Goal: Task Accomplishment & Management: Manage account settings

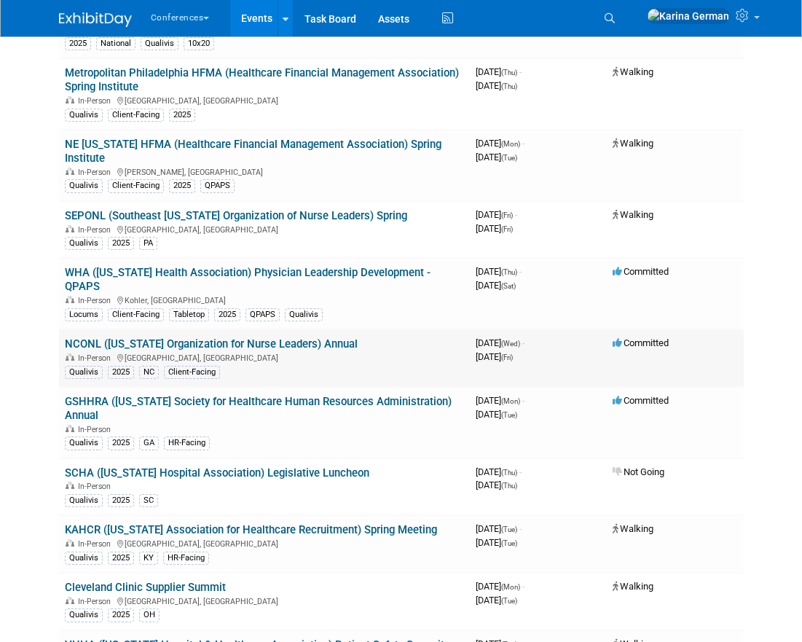
scroll to position [4670, 0]
click at [348, 337] on link "NCONL ([US_STATE] Organization for Nurse Leaders) Annual" at bounding box center [211, 343] width 293 height 13
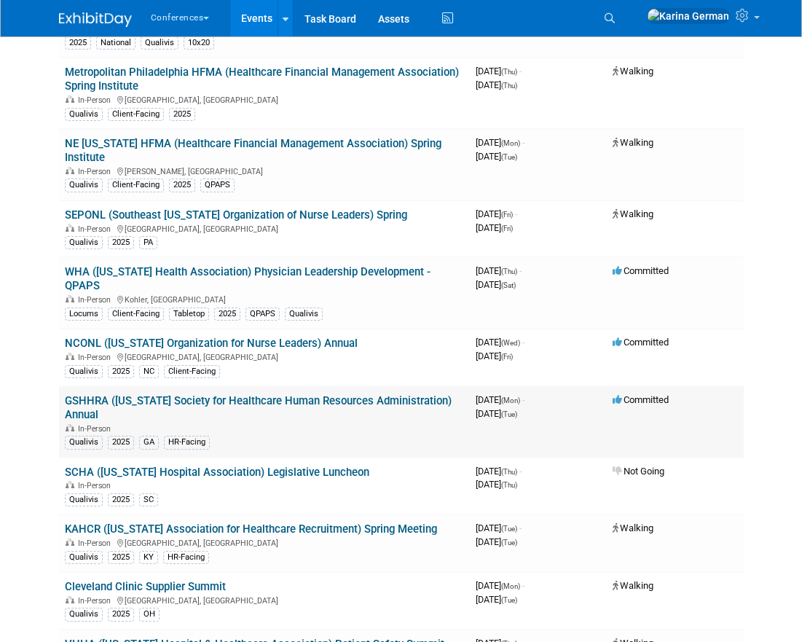
click at [243, 394] on link "GSHHRA ([US_STATE] Society for Healthcare Human Resources Administration) Annual" at bounding box center [258, 407] width 387 height 27
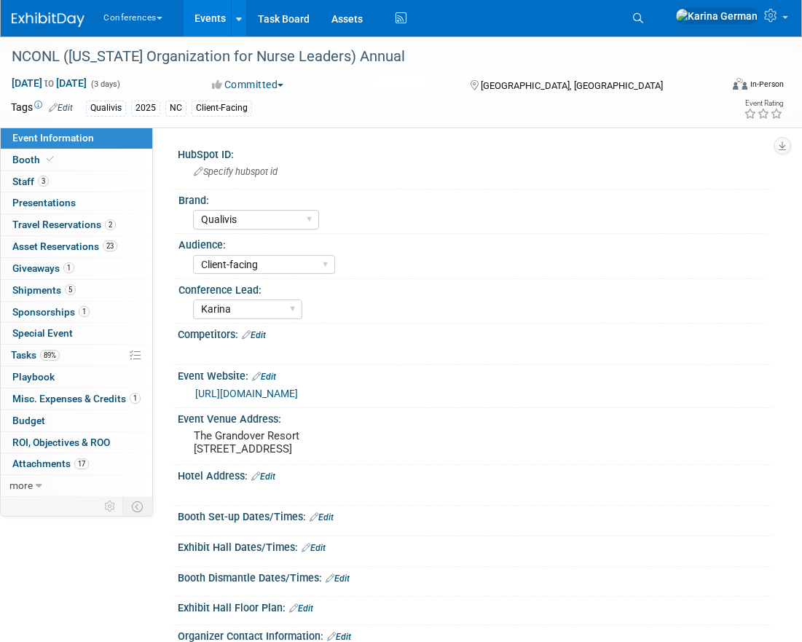
select select "Qualivis"
select select "Client-facing"
select select "Karina"
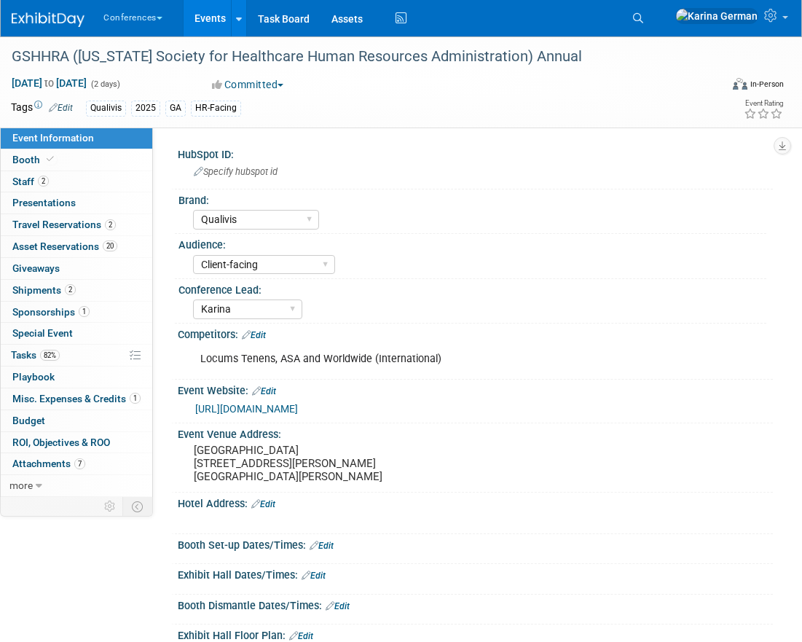
select select "Qualivis"
select select "Client-facing"
select select "Karina"
click at [211, 18] on link "Events" at bounding box center [210, 18] width 53 height 36
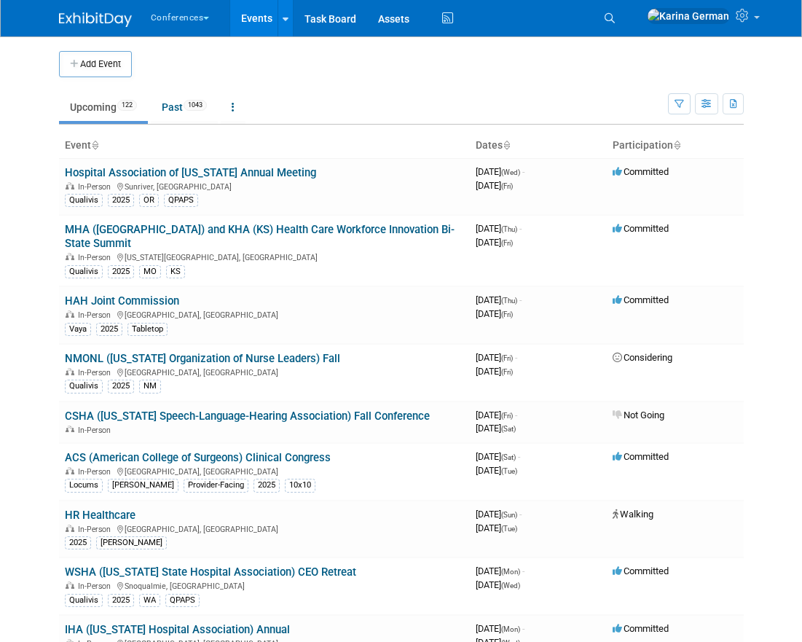
click at [667, 102] on ul "Upcoming 122 Past 1043 All Events 1165 Past and Upcoming Grouped Annually Event…" at bounding box center [363, 108] width 609 height 33
click at [670, 102] on button "button" at bounding box center [679, 103] width 23 height 21
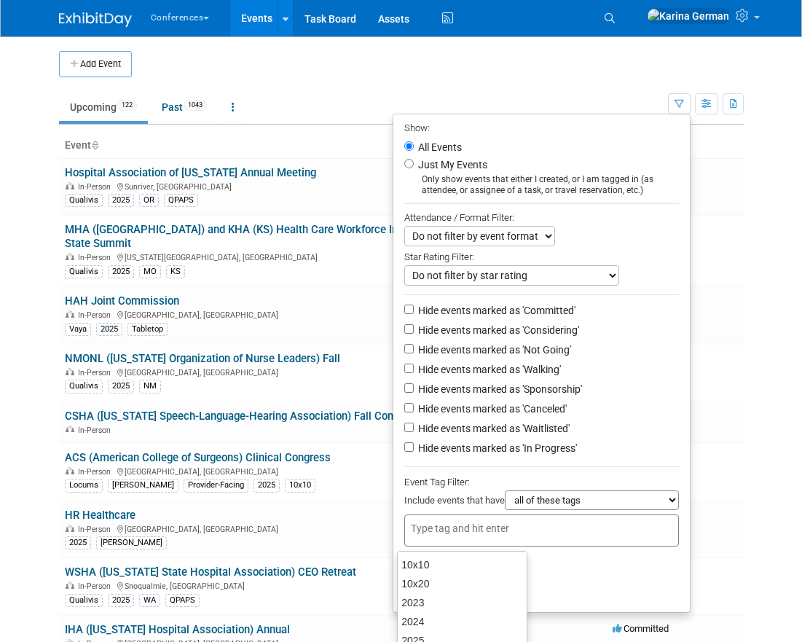
click at [460, 519] on div at bounding box center [541, 530] width 275 height 32
type input "corpor"
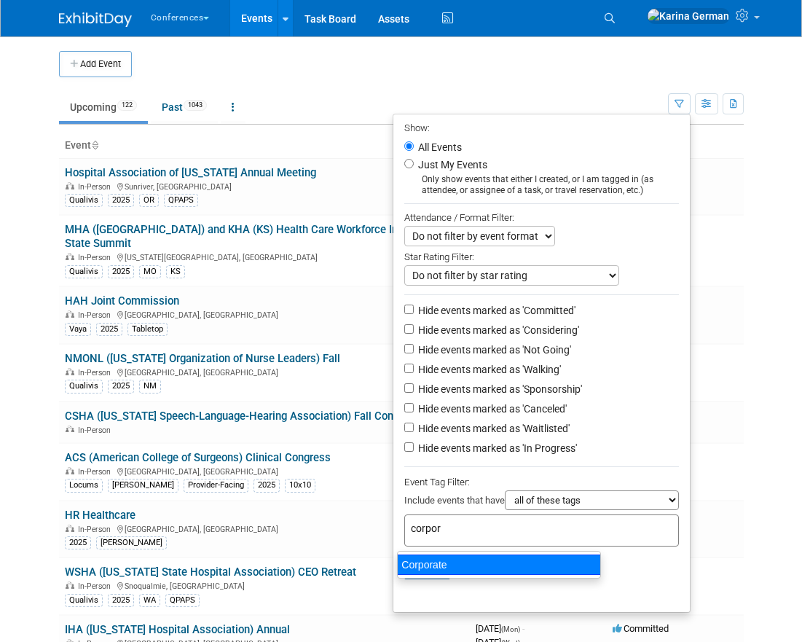
click at [483, 562] on div "Corporate" at bounding box center [499, 565] width 204 height 20
type input "Corporate"
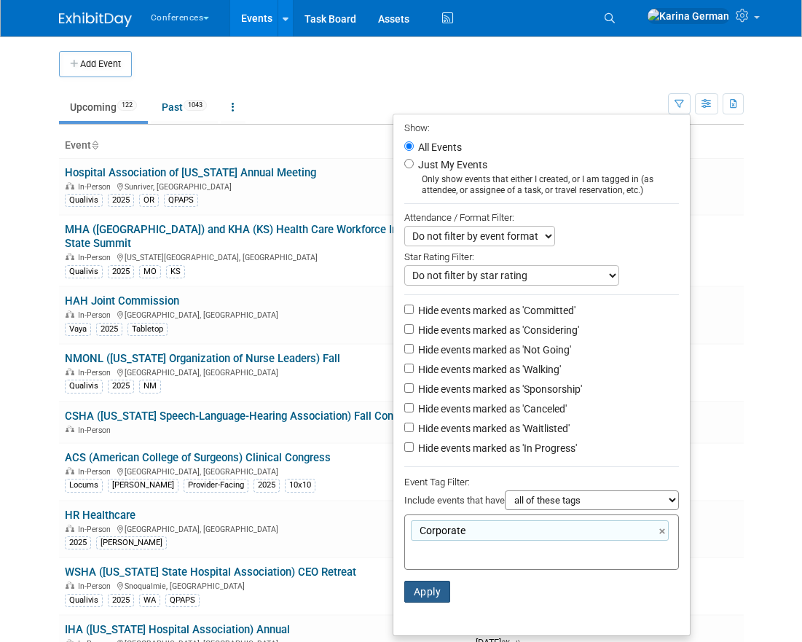
click at [420, 598] on button "Apply" at bounding box center [427, 592] width 47 height 22
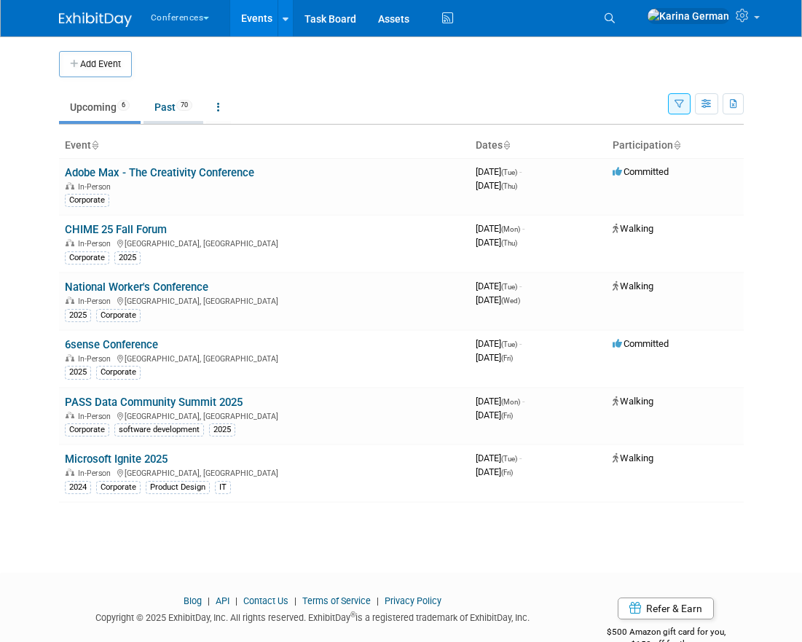
click at [177, 101] on link "Past 70" at bounding box center [174, 107] width 60 height 28
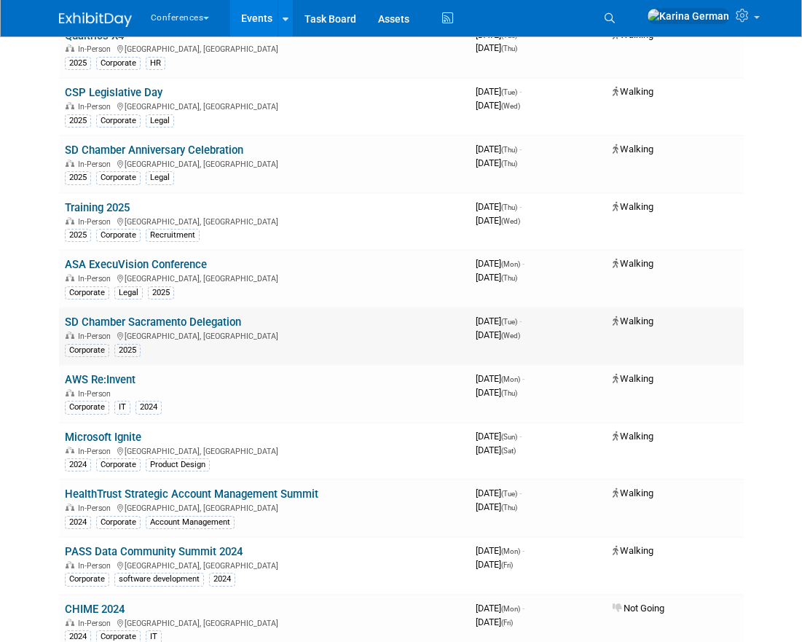
scroll to position [1054, 0]
click at [192, 329] on link "SD Chamber Sacramento Delegation" at bounding box center [153, 322] width 176 height 13
click at [189, 268] on link "ASA ExecuVision Conference" at bounding box center [136, 265] width 142 height 13
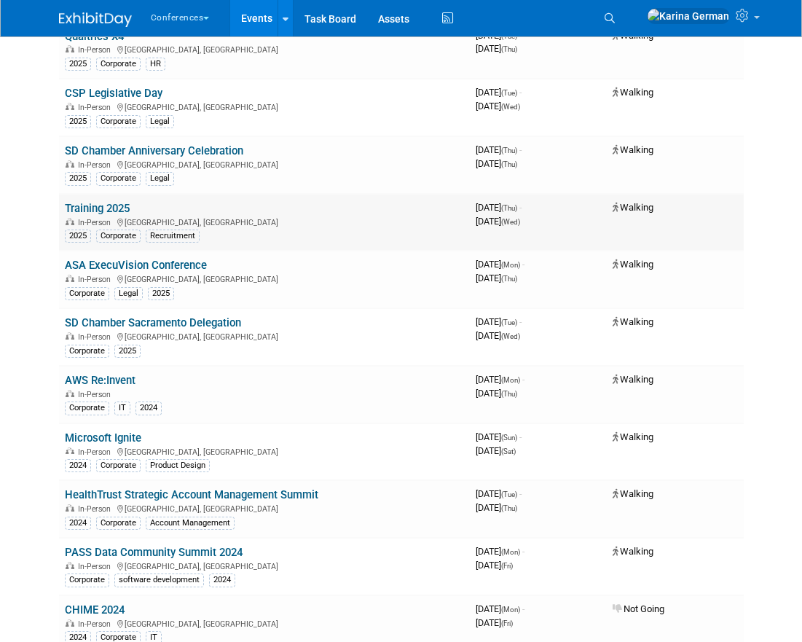
click at [111, 210] on link "Training 2025" at bounding box center [97, 208] width 65 height 13
click at [176, 321] on link "SD Chamber Sacramento Delegation" at bounding box center [153, 322] width 176 height 13
click at [184, 268] on link "ASA ExecuVision Conference" at bounding box center [136, 265] width 142 height 13
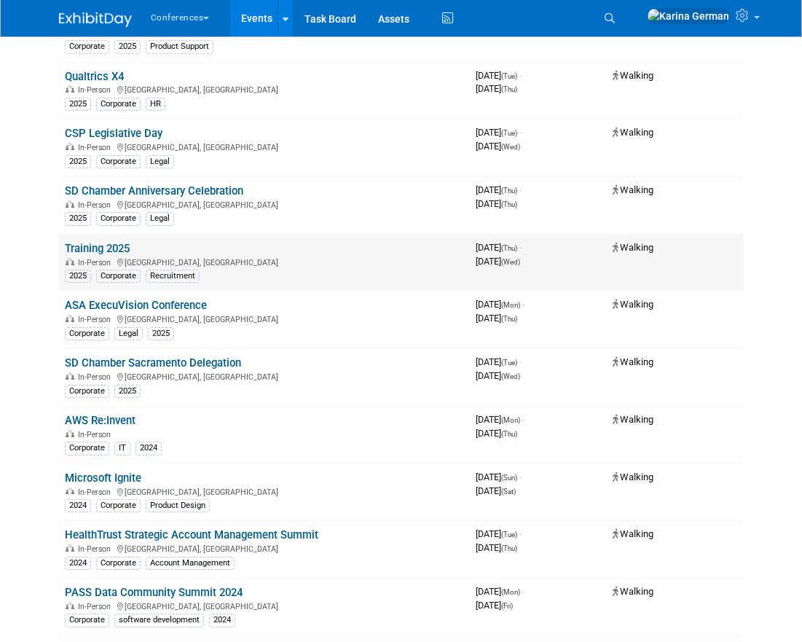
scroll to position [1011, 0]
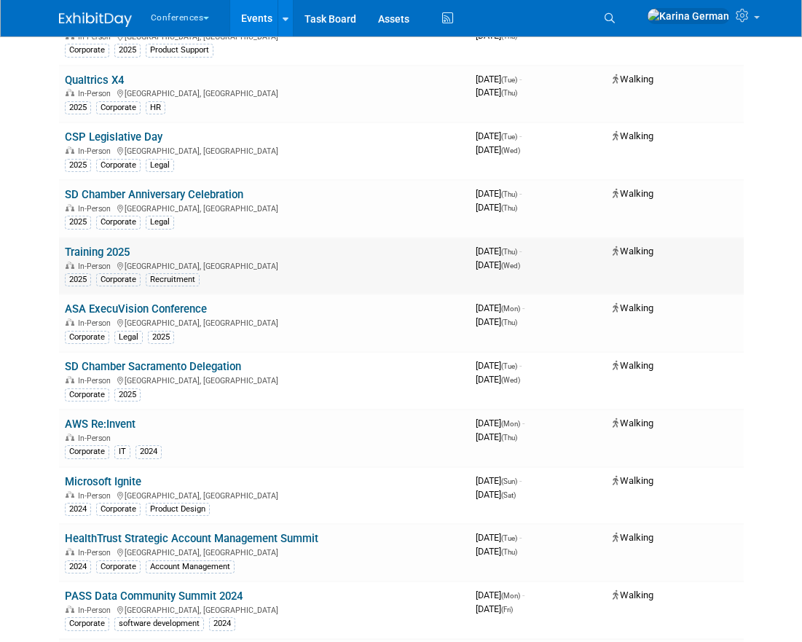
click at [108, 251] on link "Training 2025" at bounding box center [97, 252] width 65 height 13
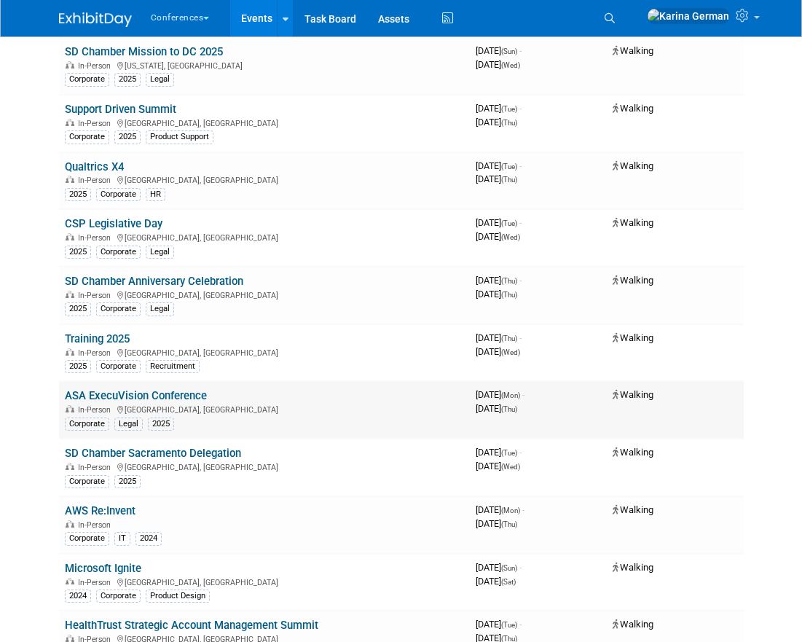
scroll to position [922, 0]
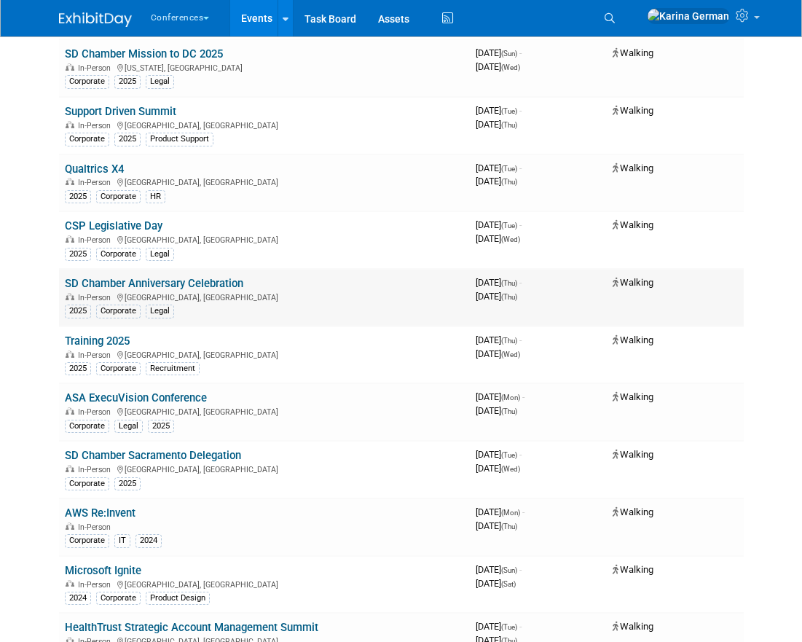
click at [223, 286] on link "SD Chamber Anniversary Celebration" at bounding box center [154, 283] width 179 height 13
click at [149, 227] on link "CSP Legislative Day" at bounding box center [114, 225] width 98 height 13
click at [118, 165] on link "Qualtrics X4" at bounding box center [94, 169] width 59 height 13
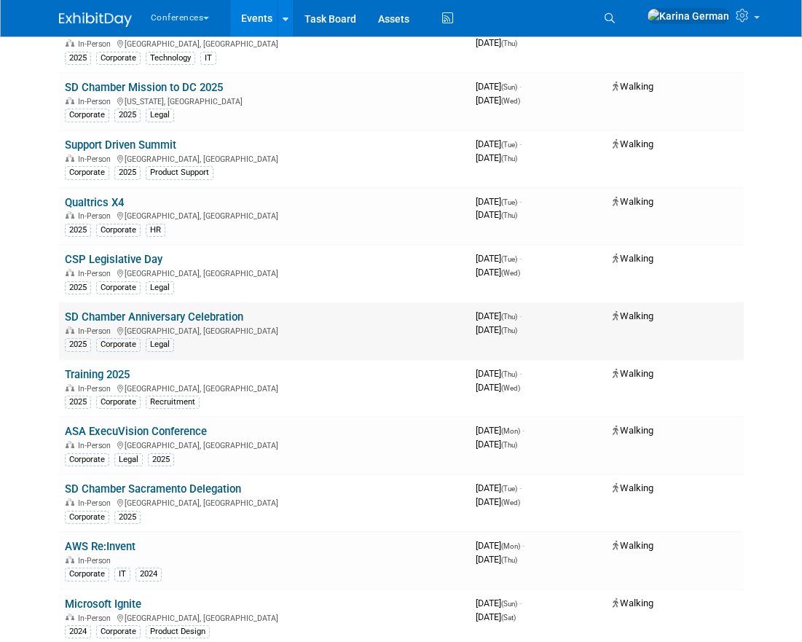
scroll to position [887, 0]
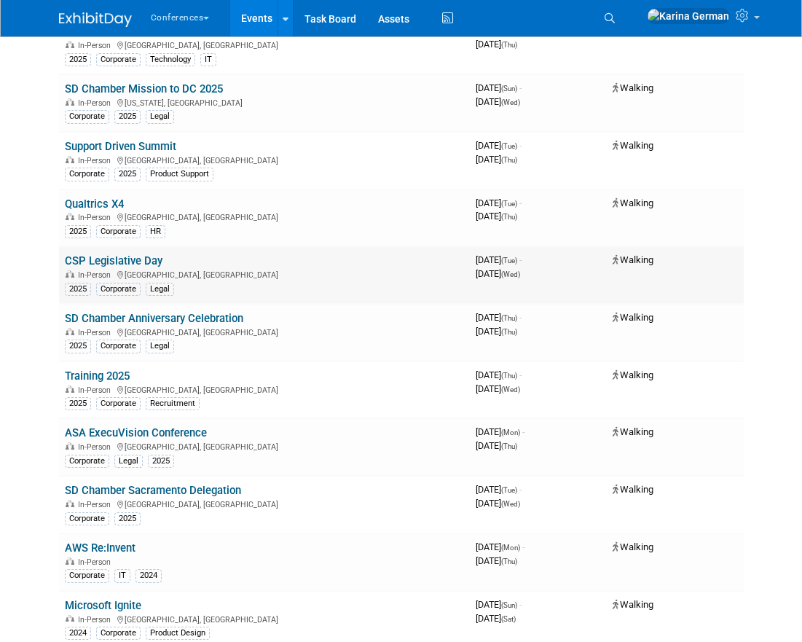
click at [120, 263] on link "CSP Legislative Day" at bounding box center [114, 260] width 98 height 13
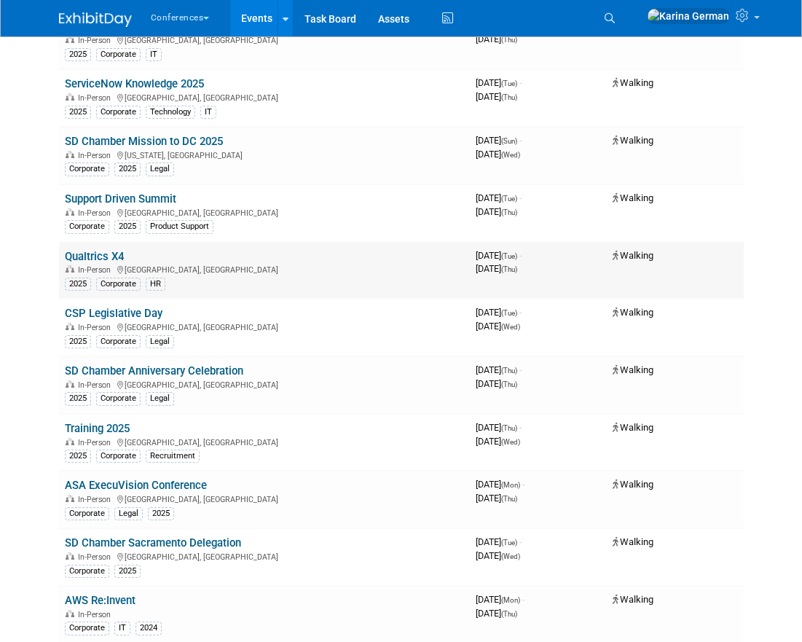
scroll to position [829, 0]
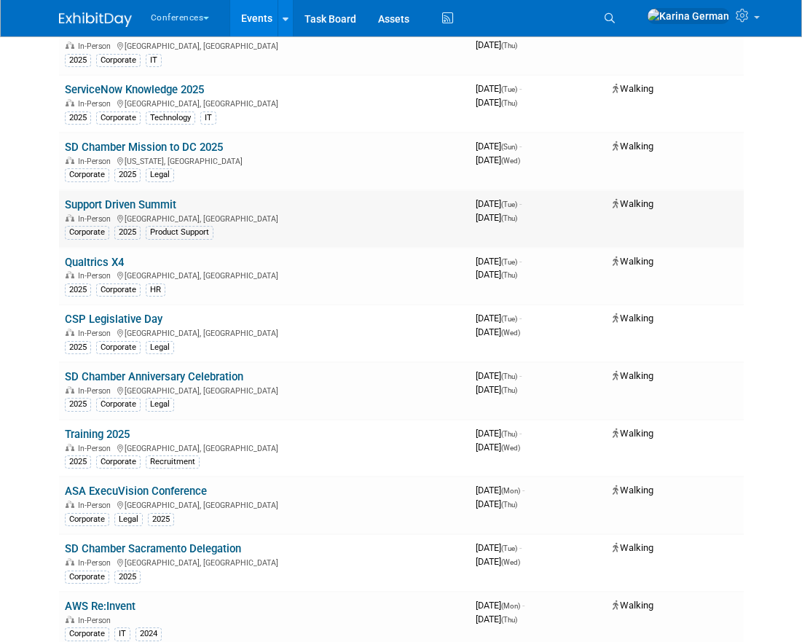
click at [155, 204] on link "Support Driven Summit" at bounding box center [120, 204] width 111 height 13
click at [148, 150] on link "SD Chamber Mission to DC 2025" at bounding box center [144, 147] width 158 height 13
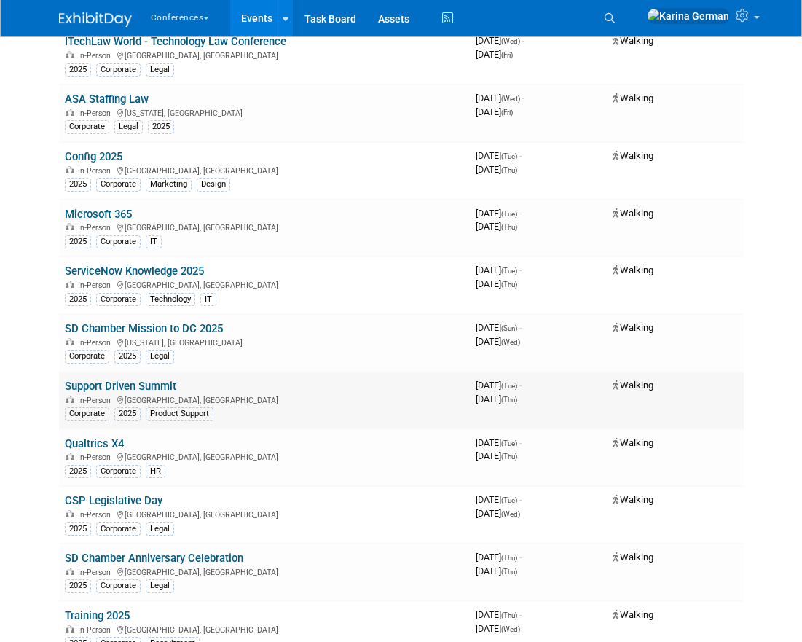
scroll to position [641, 0]
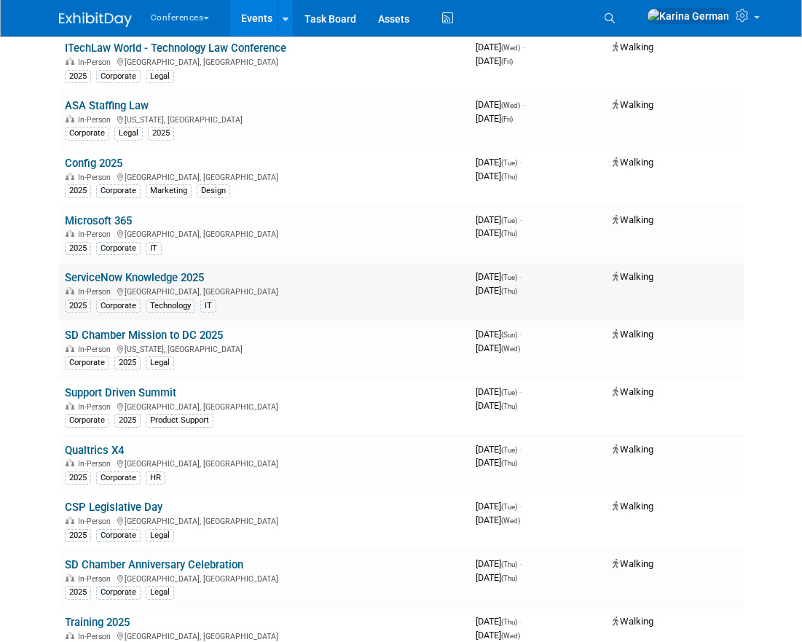
click at [179, 278] on link "ServiceNow Knowledge 2025" at bounding box center [134, 277] width 139 height 13
click at [200, 332] on link "SD Chamber Mission to DC 2025" at bounding box center [144, 335] width 158 height 13
click at [160, 279] on link "ServiceNow Knowledge 2025" at bounding box center [134, 277] width 139 height 13
click at [109, 220] on link "Microsoft 365" at bounding box center [98, 220] width 67 height 13
click at [122, 217] on link "Microsoft 365" at bounding box center [98, 220] width 67 height 13
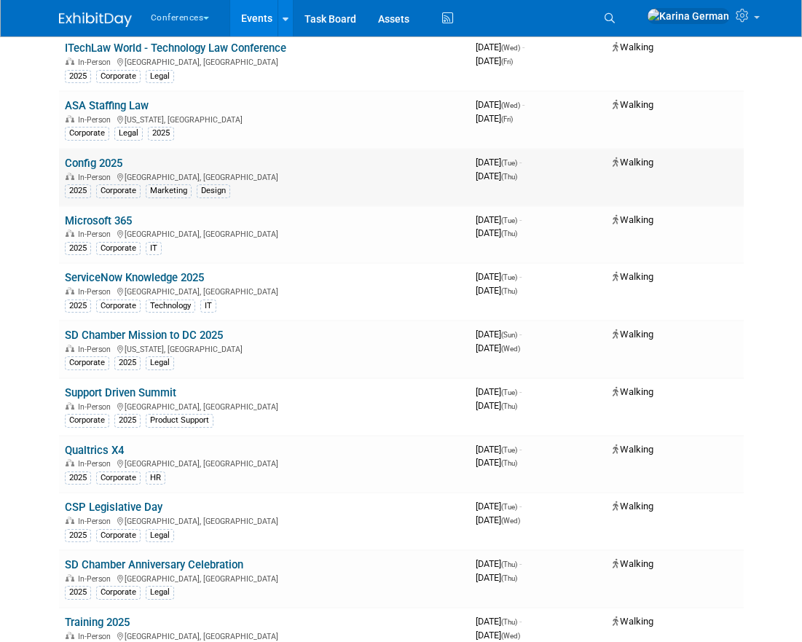
click at [105, 164] on link "Config 2025" at bounding box center [94, 163] width 58 height 13
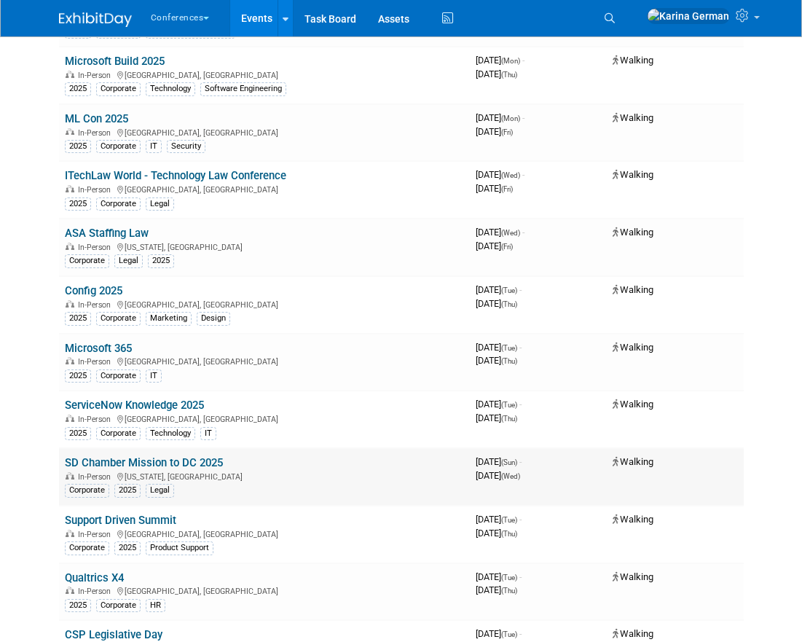
scroll to position [504, 0]
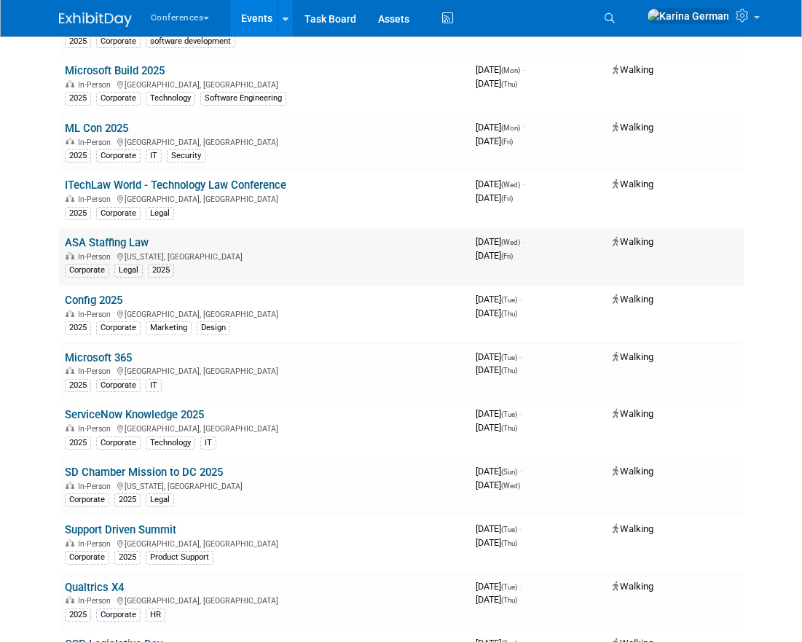
click at [136, 240] on link "ASA Staffing Law" at bounding box center [107, 242] width 84 height 13
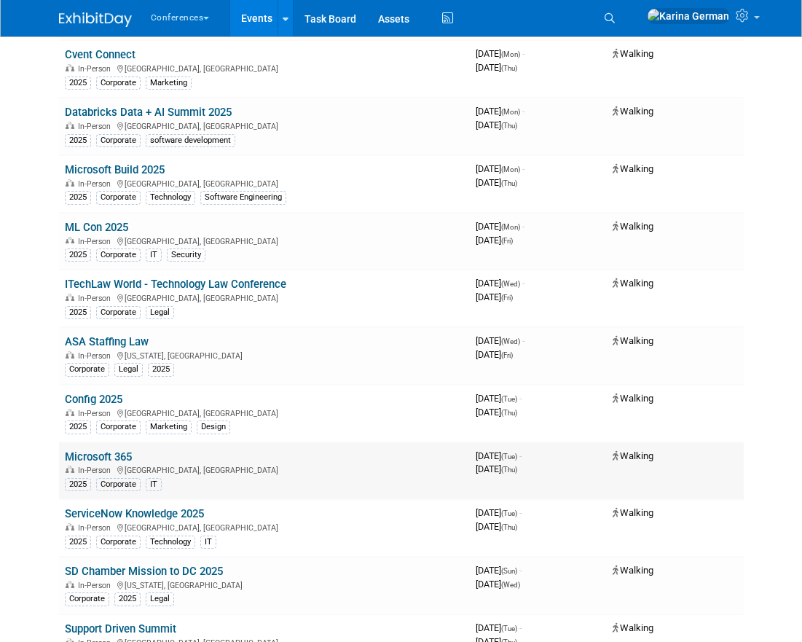
scroll to position [393, 0]
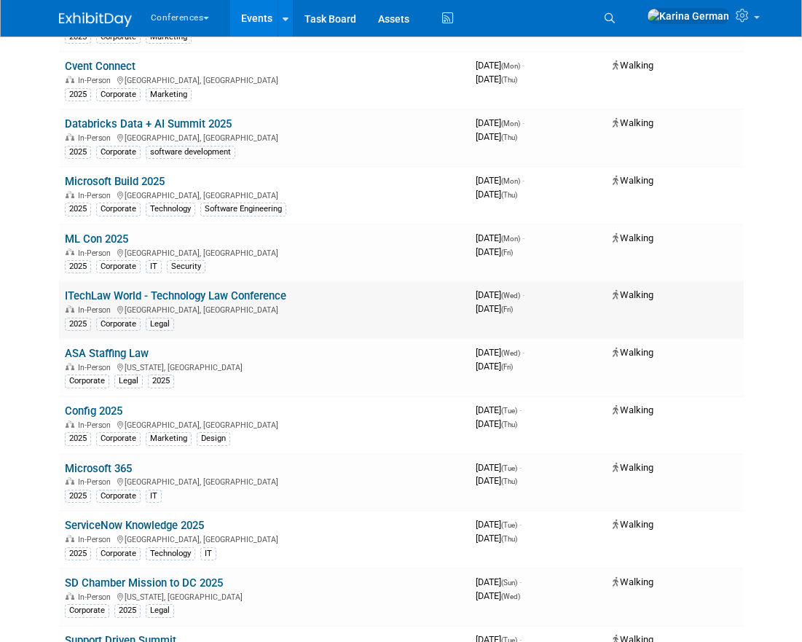
click at [200, 300] on link "ITechLaw World - Technology Law Conference" at bounding box center [176, 295] width 222 height 13
click at [127, 355] on link "ASA Staffing Law" at bounding box center [107, 353] width 84 height 13
click at [243, 294] on link "ITechLaw World - Technology Law Conference" at bounding box center [176, 295] width 222 height 13
click at [105, 230] on td "ML Con 2025 In-Person San Diego, CA 2025 Corporate IT Security" at bounding box center [264, 253] width 411 height 58
click at [103, 238] on link "ML Con 2025" at bounding box center [96, 238] width 63 height 13
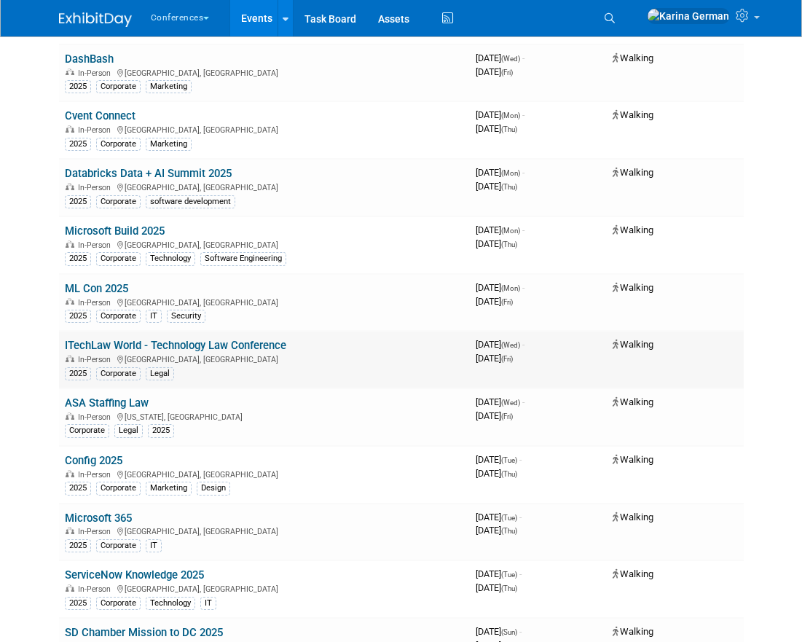
scroll to position [336, 0]
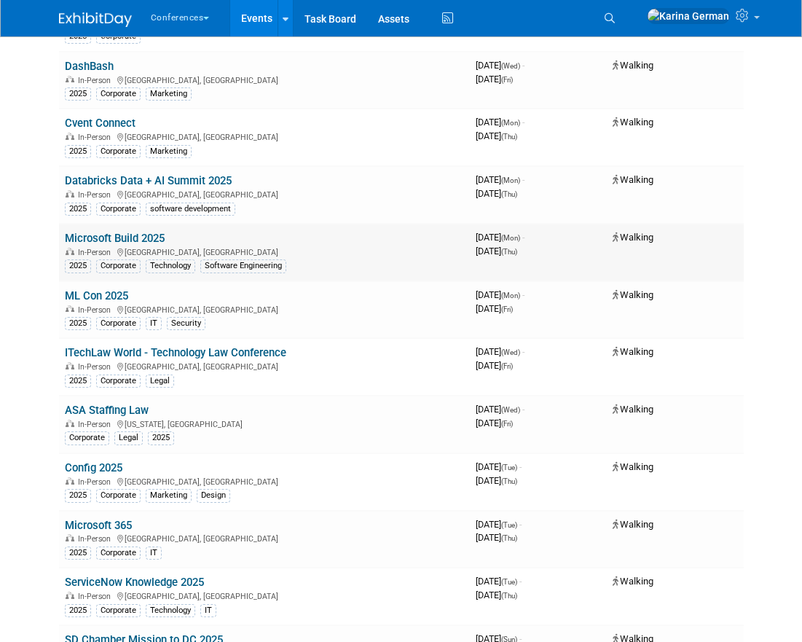
click at [141, 242] on link "Microsoft Build 2025" at bounding box center [115, 238] width 100 height 13
click at [128, 182] on link "Databricks Data + AI Summit 2025" at bounding box center [148, 180] width 167 height 13
click at [120, 407] on link "ASA Staffing Law" at bounding box center [107, 410] width 84 height 13
click at [109, 290] on link "ML Con 2025" at bounding box center [96, 295] width 63 height 13
click at [160, 235] on link "Microsoft Build 2025" at bounding box center [115, 238] width 100 height 13
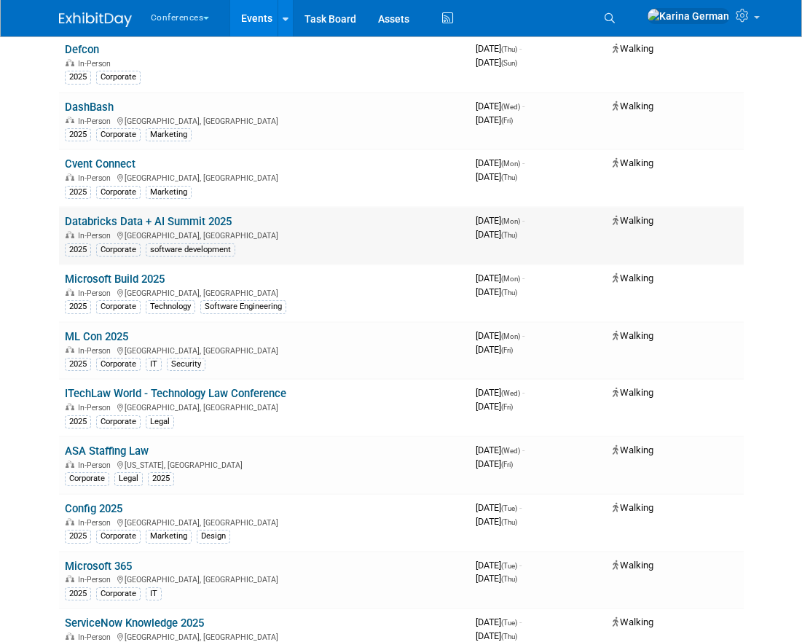
scroll to position [278, 0]
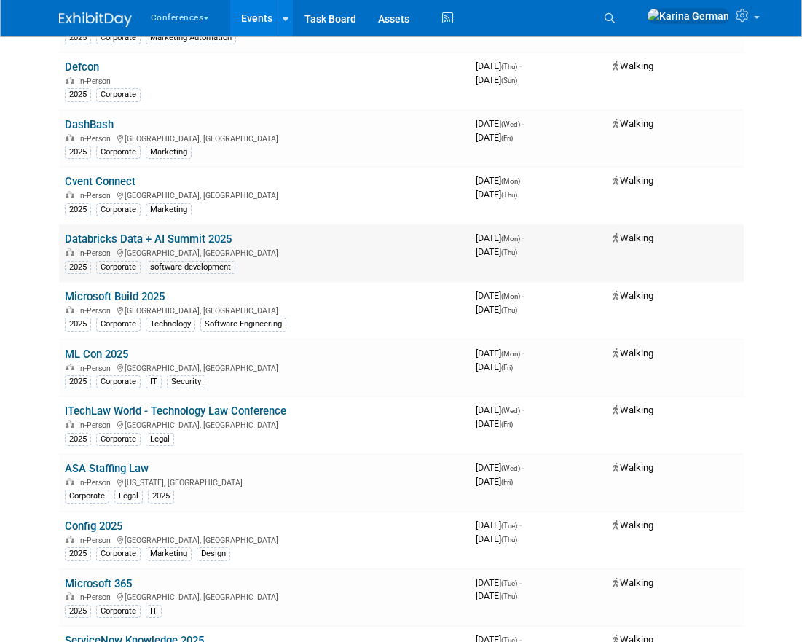
click at [184, 236] on link "Databricks Data + AI Summit 2025" at bounding box center [148, 238] width 167 height 13
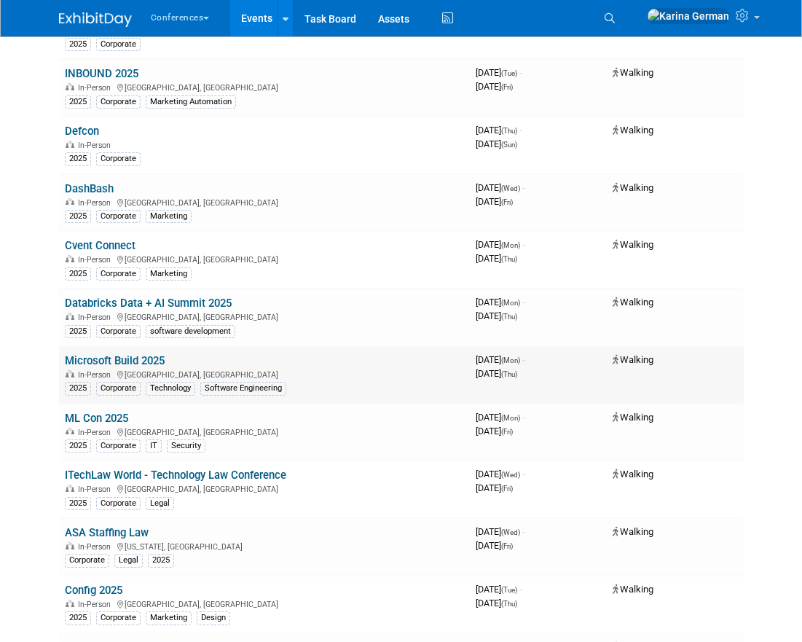
scroll to position [208, 0]
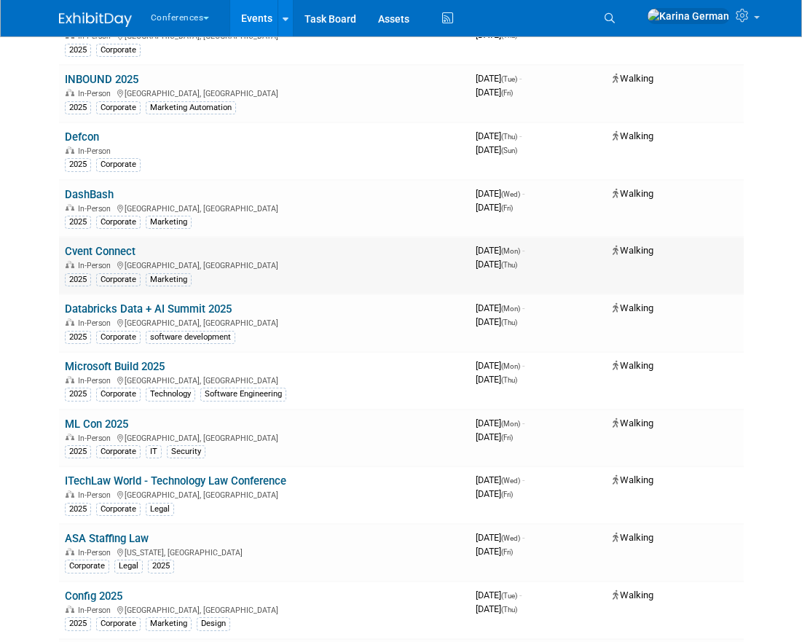
click at [119, 251] on link "Cvent Connect" at bounding box center [100, 251] width 71 height 13
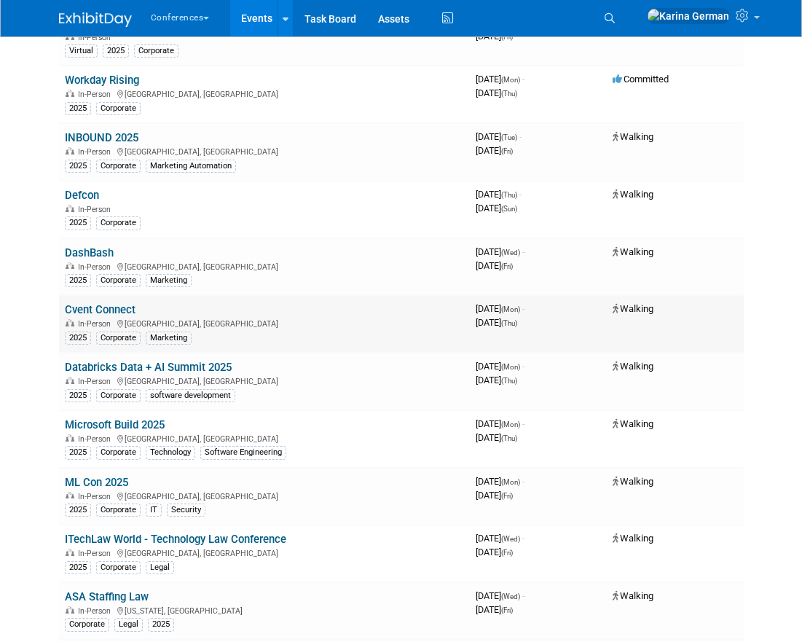
scroll to position [143, 0]
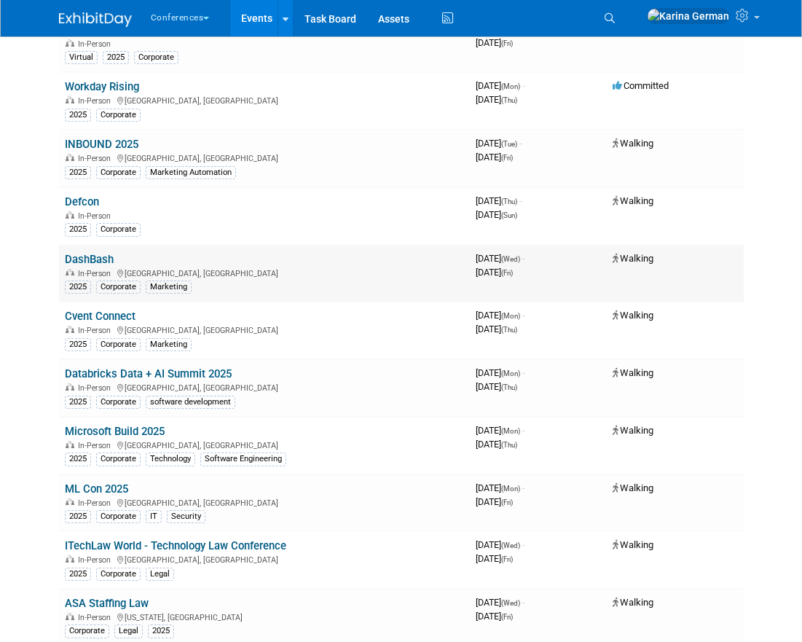
click at [92, 259] on link "DashBash" at bounding box center [89, 259] width 49 height 13
click at [94, 208] on link "Defcon" at bounding box center [82, 201] width 34 height 13
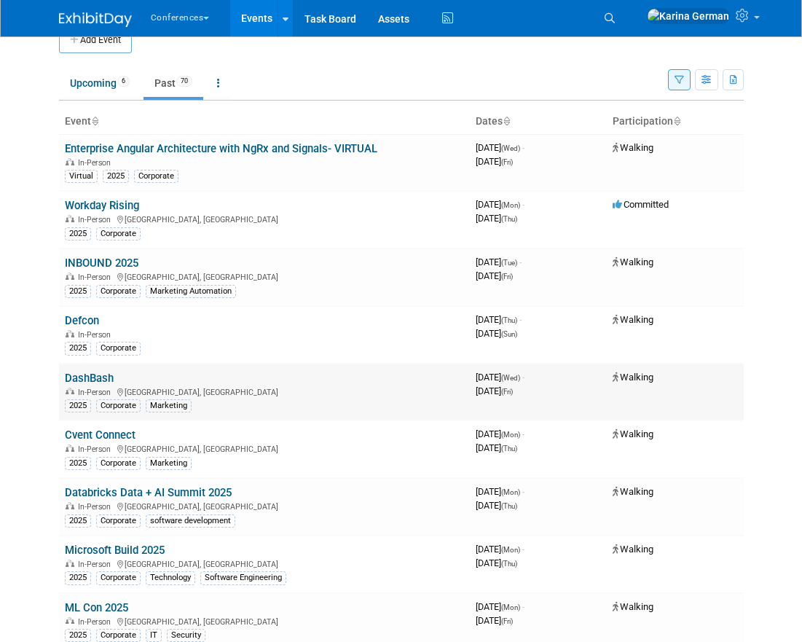
scroll to position [0, 0]
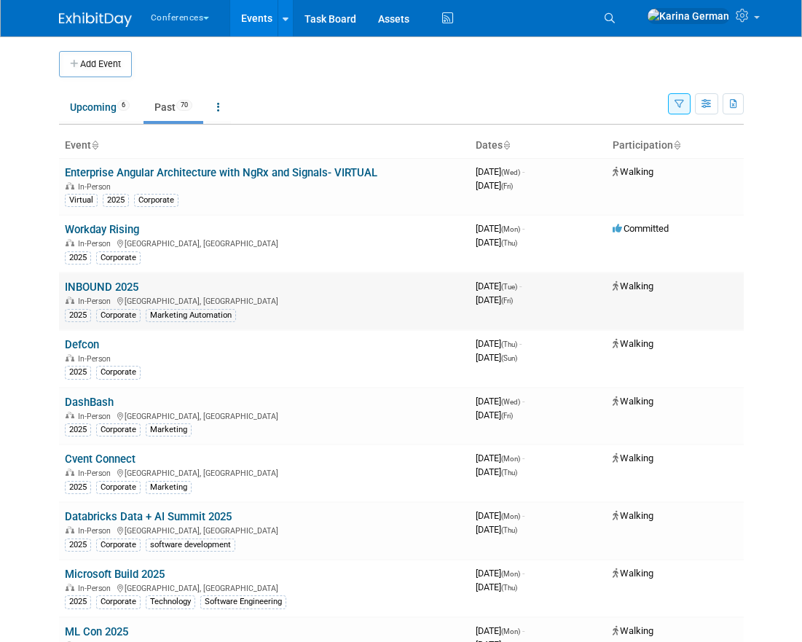
click at [121, 284] on link "INBOUND 2025" at bounding box center [102, 287] width 74 height 13
click at [123, 227] on link "Workday Rising" at bounding box center [102, 229] width 74 height 13
click at [220, 172] on link "Enterprise Angular Architecture with NgRx and Signals- VIRTUAL" at bounding box center [221, 172] width 313 height 13
click at [99, 102] on link "Upcoming 6" at bounding box center [100, 107] width 82 height 28
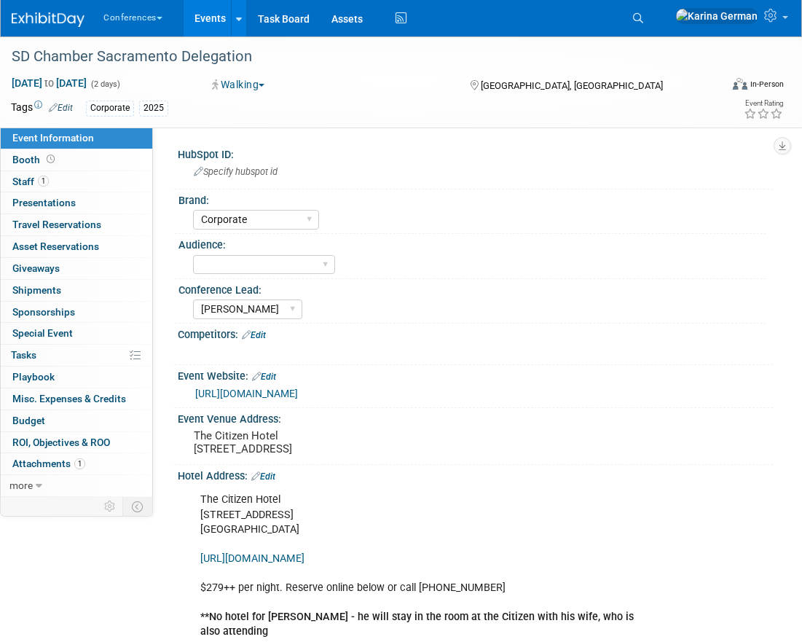
select select "Corporate"
select select "[PERSON_NAME]"
click at [50, 400] on span "Misc. Expenses & Credits 0" at bounding box center [69, 399] width 114 height 12
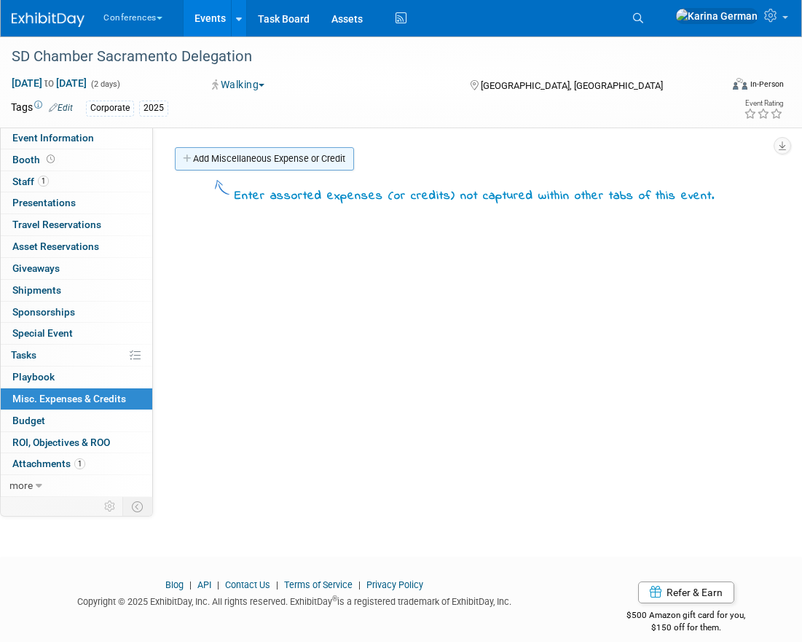
click at [279, 153] on link "Add Miscellaneous Expense or Credit" at bounding box center [264, 158] width 179 height 23
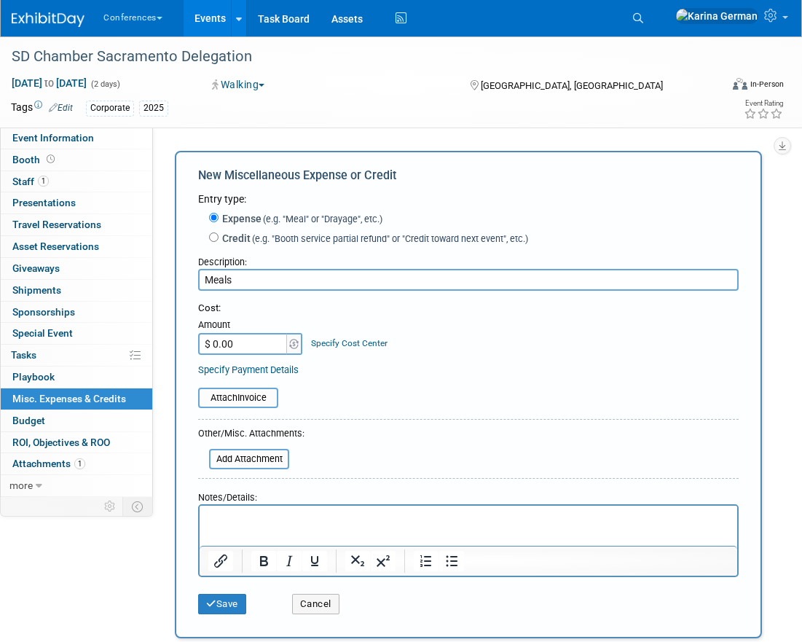
type input "Meals"
click at [252, 349] on input "$ 0.00" at bounding box center [243, 344] width 91 height 22
type input "$ 200.00"
click at [366, 349] on div "Specify Cost Center" at bounding box center [349, 336] width 77 height 27
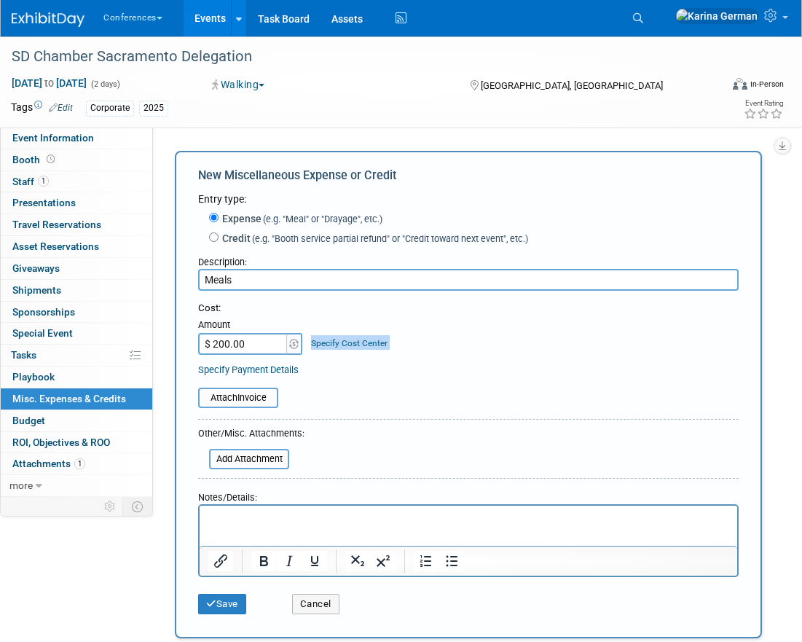
click at [366, 349] on div "Specify Cost Center" at bounding box center [349, 336] width 77 height 27
click at [353, 346] on link "Specify Cost Center" at bounding box center [349, 343] width 77 height 10
click at [0, 0] on select "-- Not Specified -- Aya Education Aya Healthcare Aya Locums Bespoke Corporate […" at bounding box center [0, 0] width 0 height 0
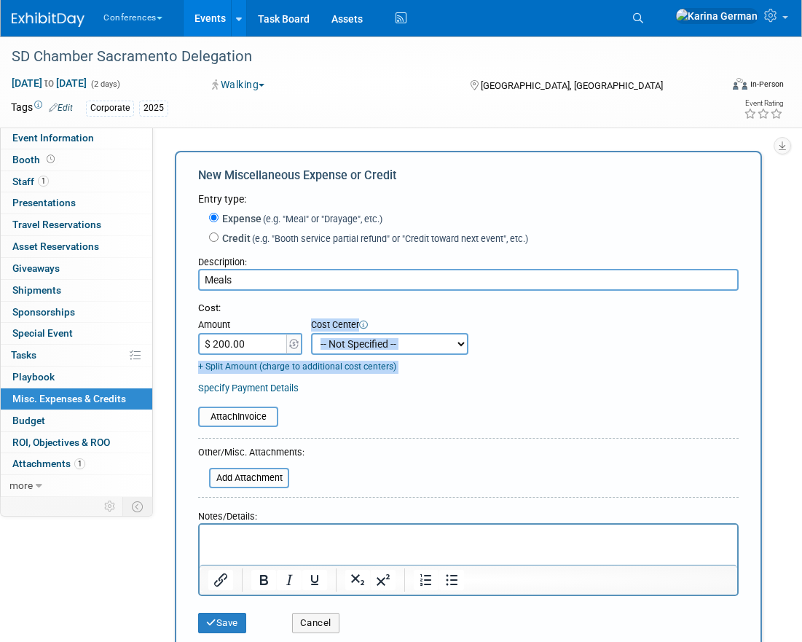
select select "18965874"
click at [218, 623] on button "Save" at bounding box center [222, 623] width 48 height 20
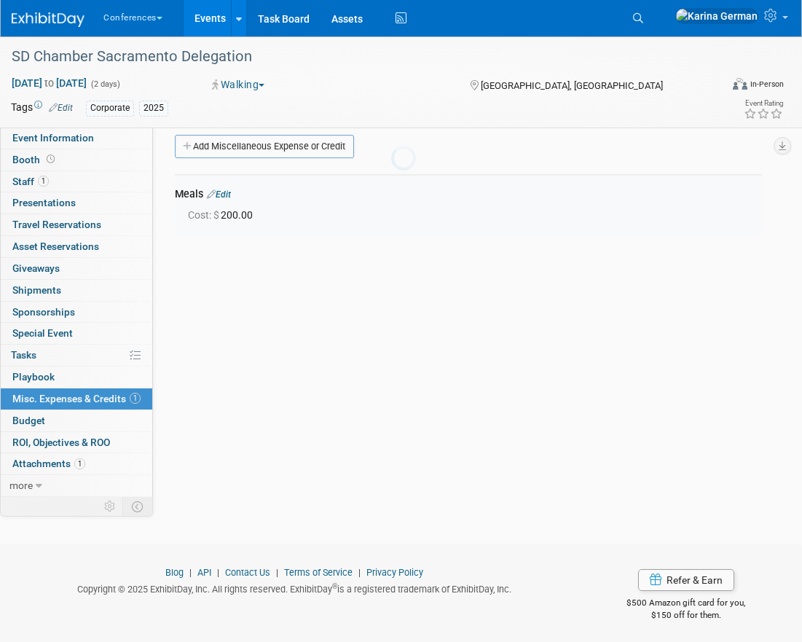
scroll to position [16, 0]
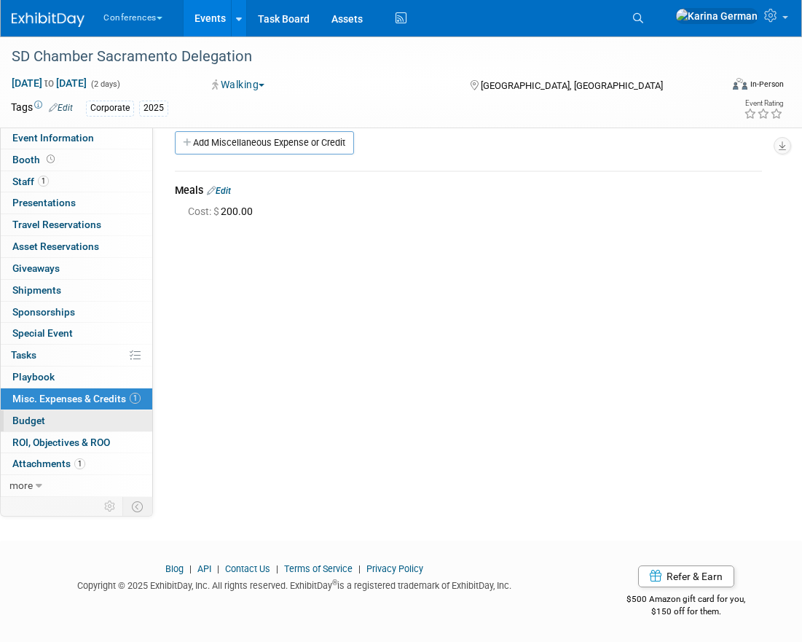
click at [59, 418] on link "Budget" at bounding box center [77, 420] width 152 height 21
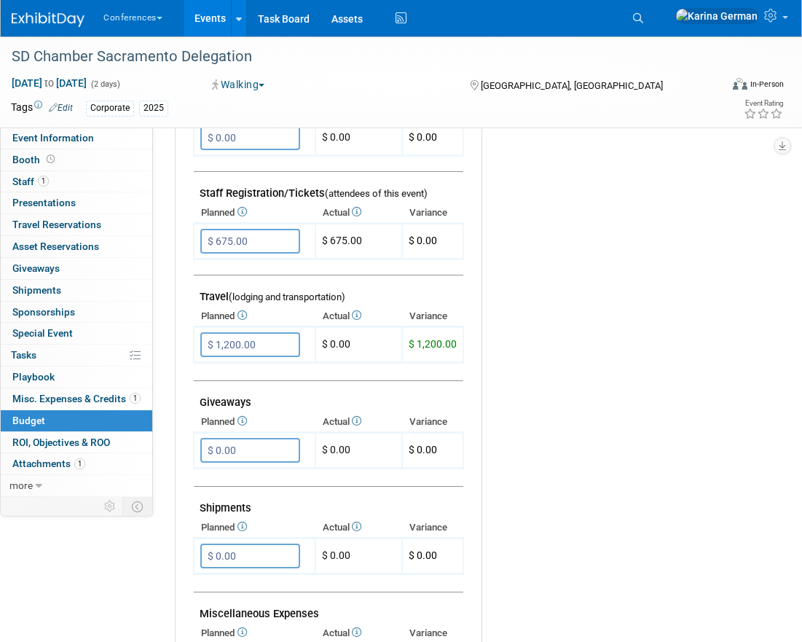
scroll to position [438, 0]
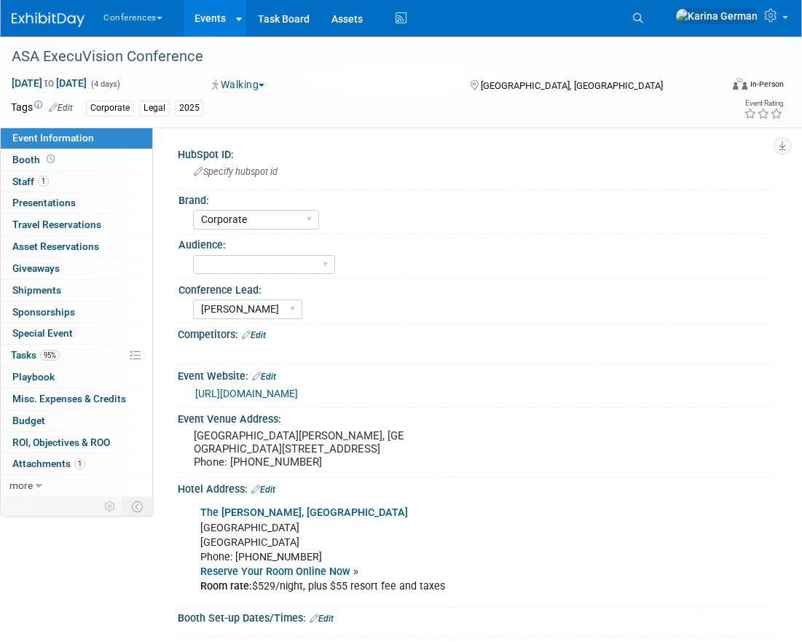
select select "Corporate"
select select "[PERSON_NAME]"
click at [68, 348] on link "95% Tasks 95%" at bounding box center [77, 355] width 152 height 21
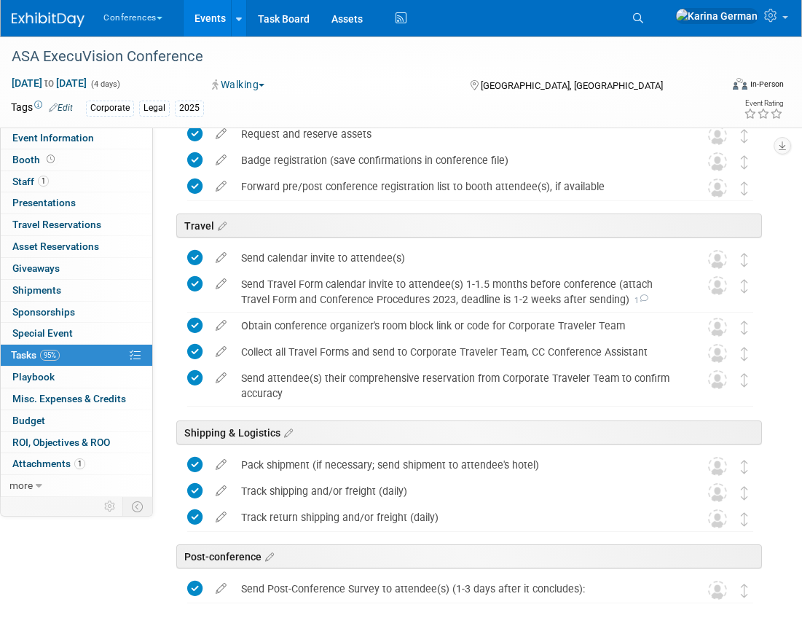
scroll to position [378, 0]
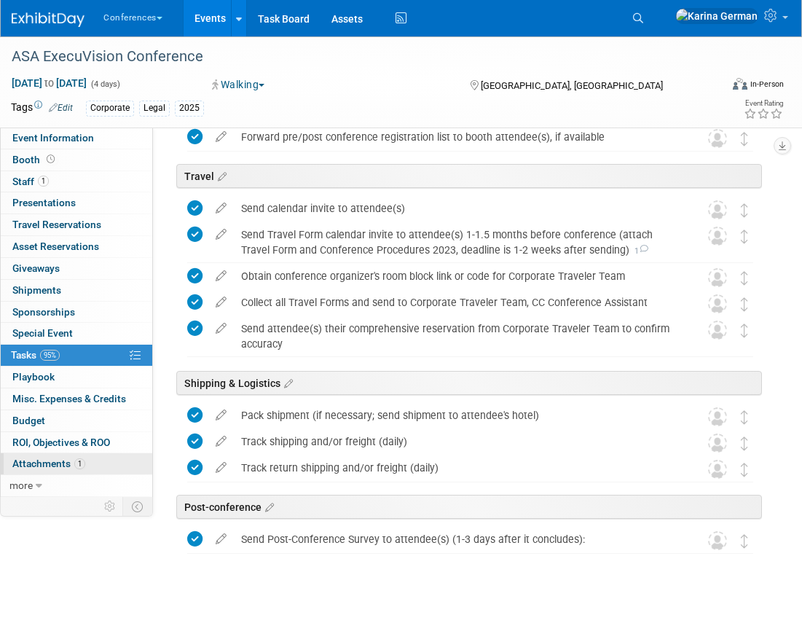
click at [84, 465] on span "1" at bounding box center [79, 463] width 11 height 11
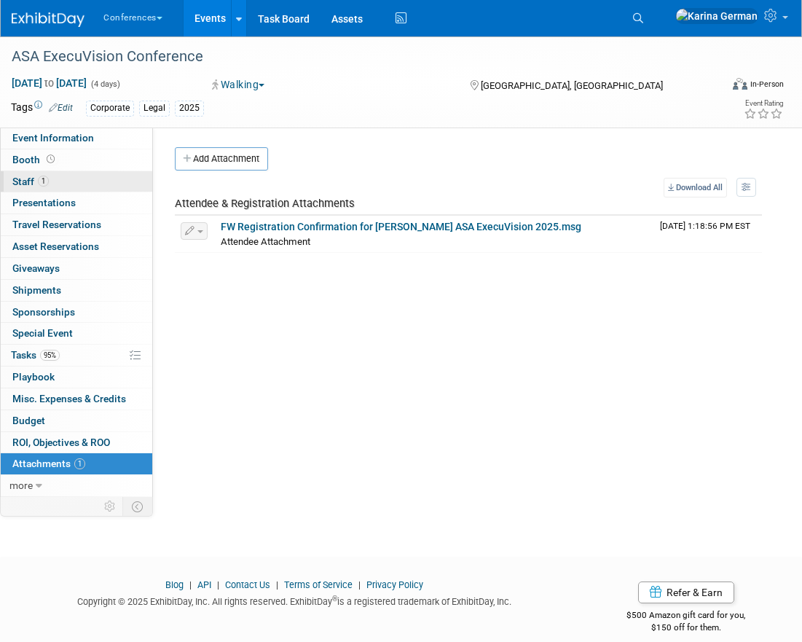
click at [77, 184] on link "1 Staff 1" at bounding box center [77, 181] width 152 height 21
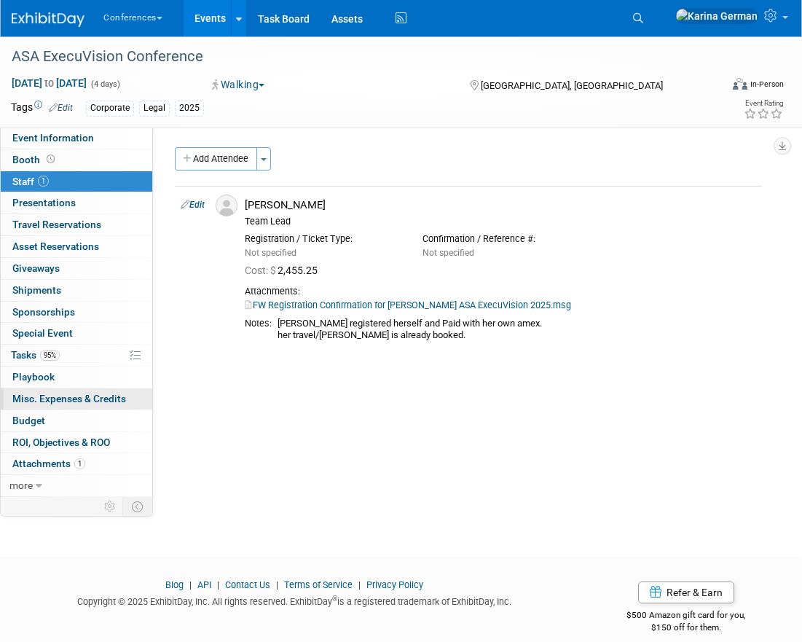
click at [86, 397] on span "Misc. Expenses & Credits 0" at bounding box center [69, 399] width 114 height 12
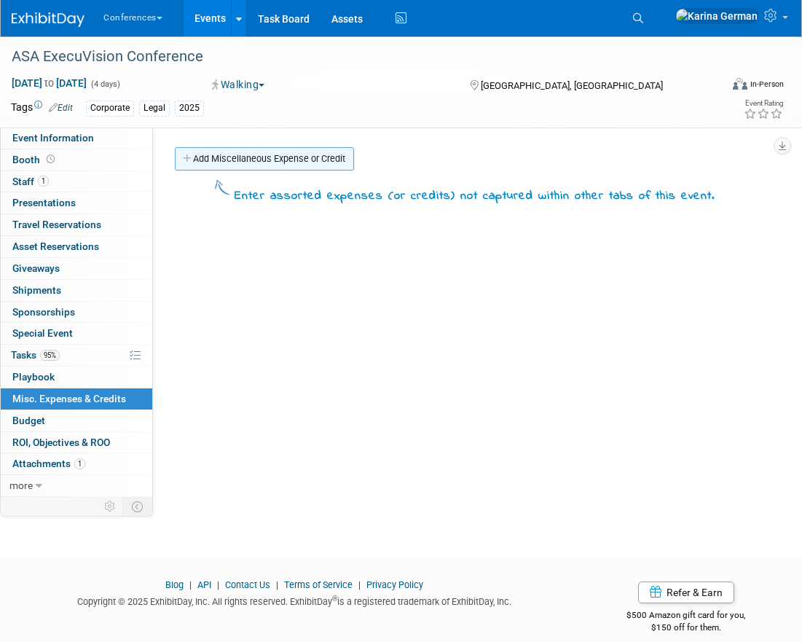
click at [241, 152] on link "Add Miscellaneous Expense or Credit" at bounding box center [264, 158] width 179 height 23
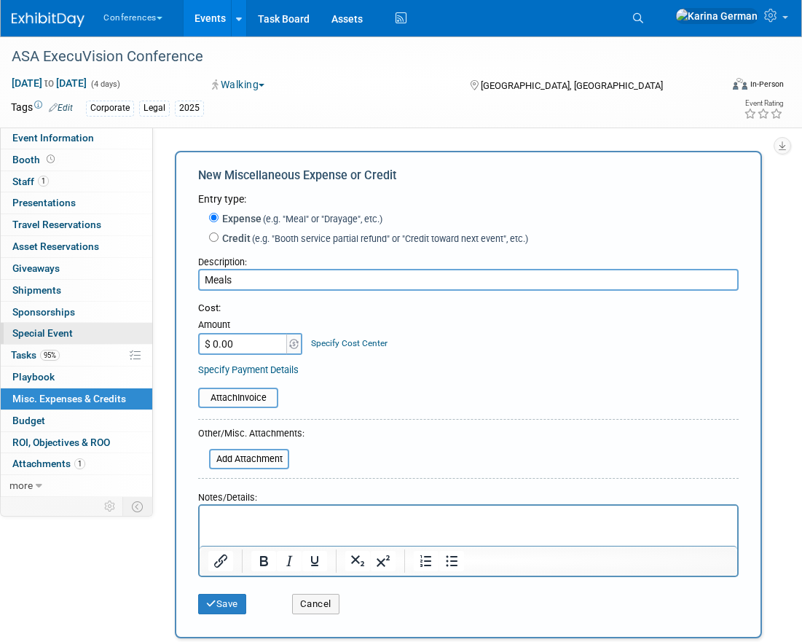
type input "Meals"
click at [258, 340] on input "$ 0.00" at bounding box center [243, 344] width 91 height 22
type input "$ 400.00"
click at [348, 346] on link "Specify Cost Center" at bounding box center [349, 343] width 77 height 10
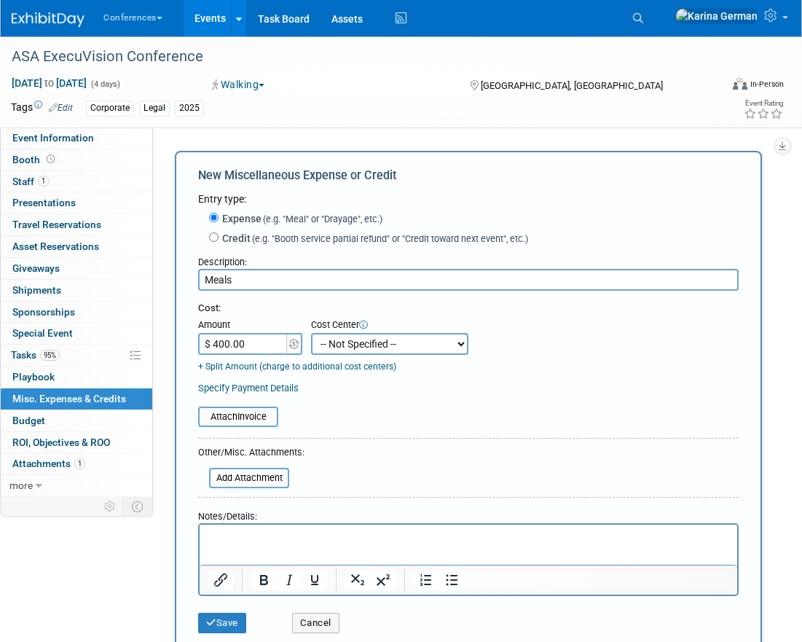
click at [348, 346] on select "-- Not Specified -- Aya Education Aya Healthcare Aya Locums Bespoke Corporate […" at bounding box center [389, 344] width 157 height 22
select select "18965874"
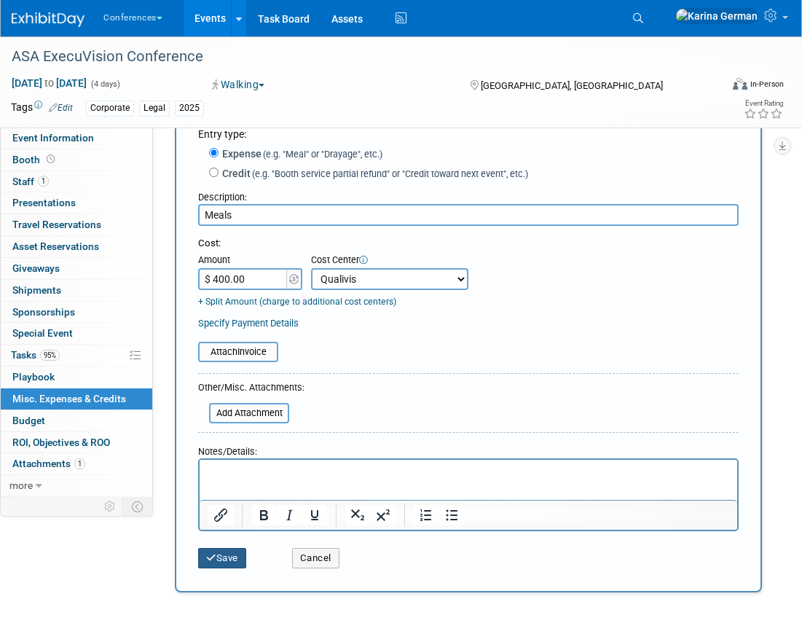
click at [237, 552] on button "Save" at bounding box center [222, 558] width 48 height 20
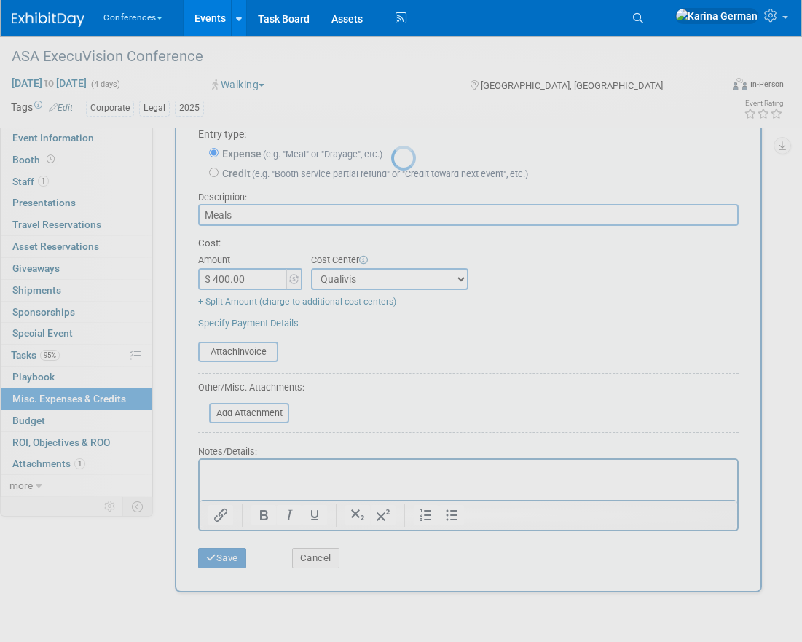
scroll to position [16, 0]
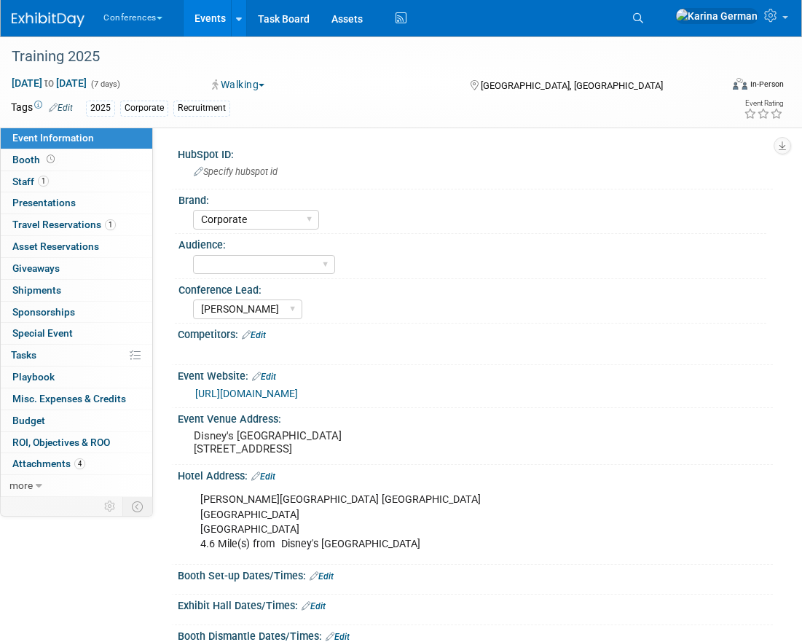
select select "Corporate"
select select "[PERSON_NAME]"
click at [105, 224] on span "1" at bounding box center [110, 224] width 11 height 11
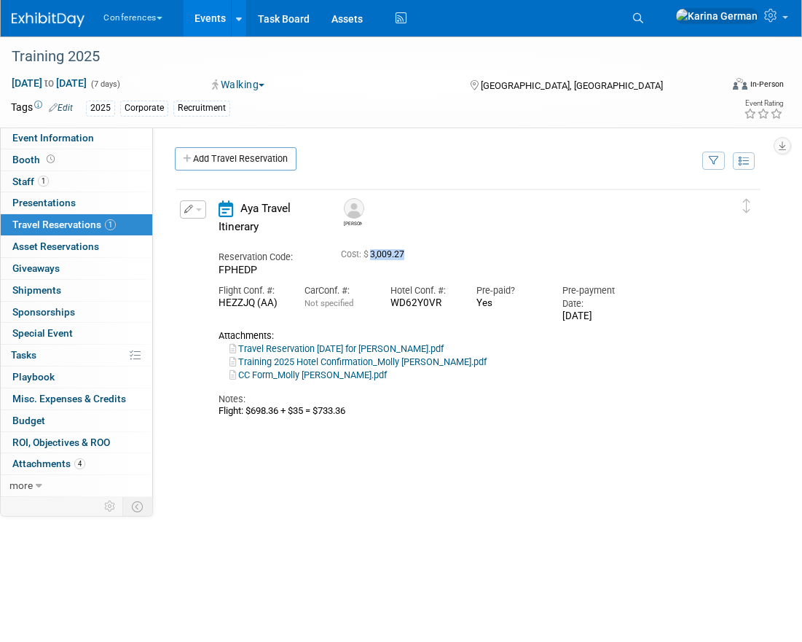
drag, startPoint x: 408, startPoint y: 254, endPoint x: 374, endPoint y: 255, distance: 34.3
click at [374, 255] on span "Cost: $ 3,009.27" at bounding box center [375, 254] width 69 height 10
copy span "3,009.27"
click at [76, 402] on span "Misc. Expenses & Credits 0" at bounding box center [69, 399] width 114 height 12
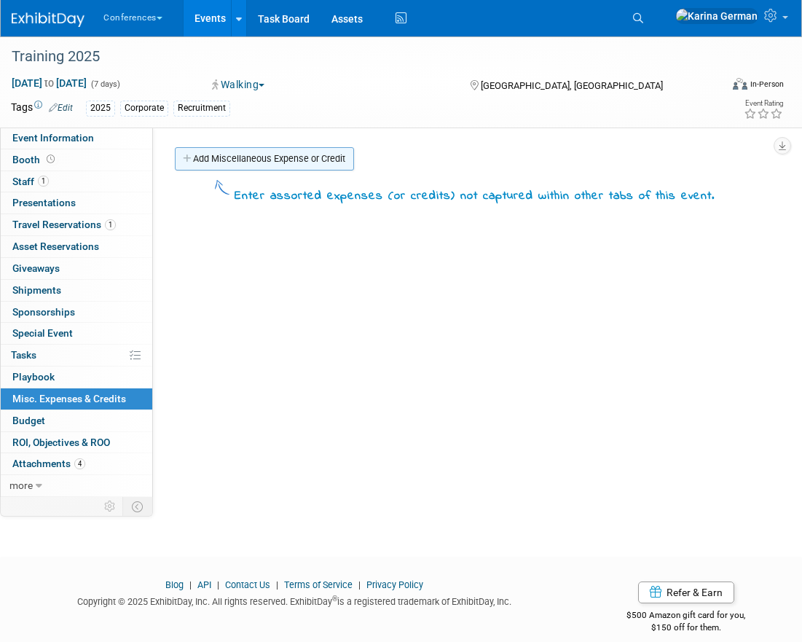
click at [291, 154] on link "Add Miscellaneous Expense or Credit" at bounding box center [264, 158] width 179 height 23
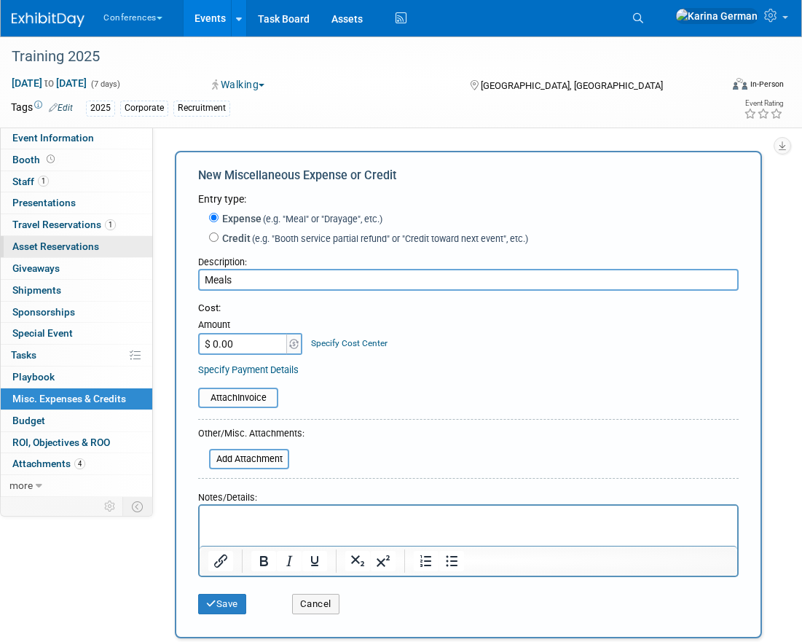
type input "Meals"
click at [253, 345] on input "$ 0.00" at bounding box center [243, 344] width 91 height 22
type input "$ 700.00"
click at [368, 344] on link "Specify Cost Center" at bounding box center [349, 343] width 77 height 10
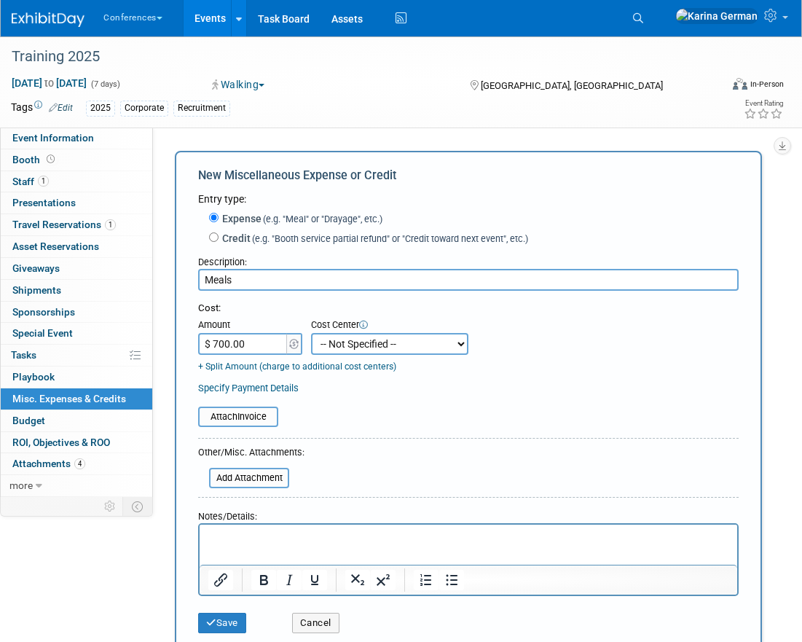
click at [368, 344] on select "-- Not Specified -- Aya Education Aya Healthcare Aya Locums Bespoke Corporate […" at bounding box center [389, 344] width 157 height 22
select select "18965879"
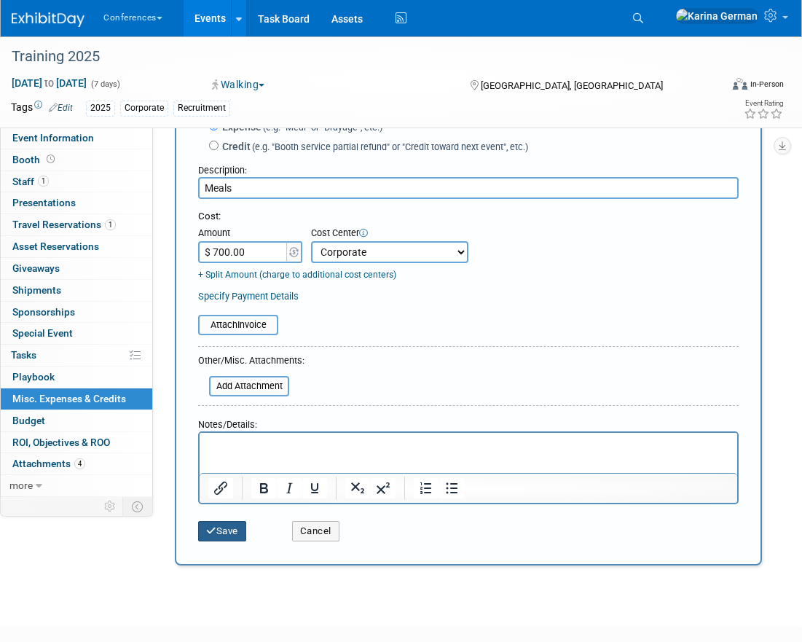
click at [219, 533] on button "Save" at bounding box center [222, 531] width 48 height 20
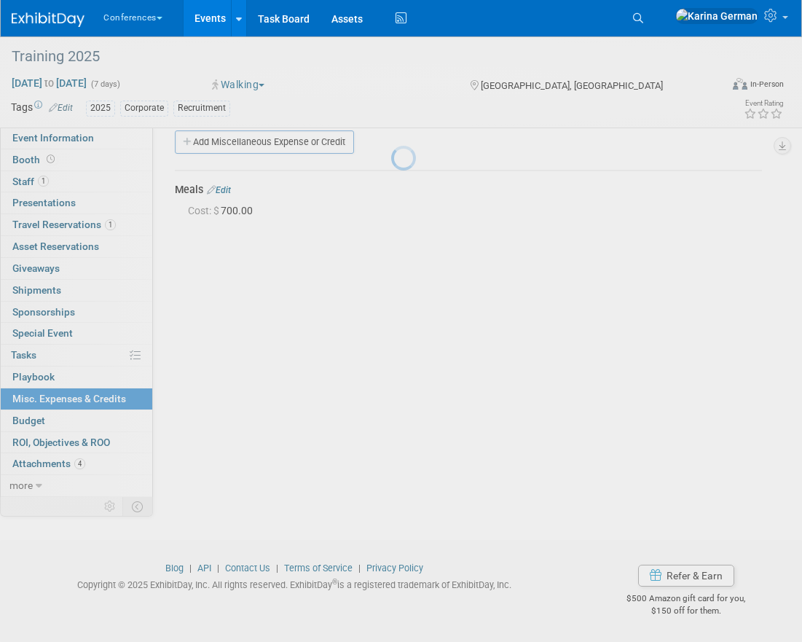
scroll to position [16, 0]
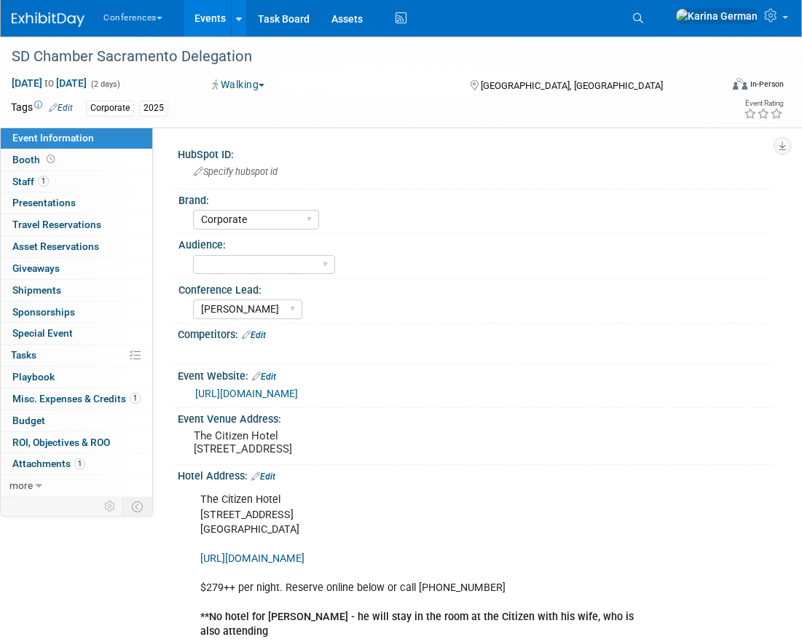
select select "Corporate"
select select "[PERSON_NAME]"
click at [82, 397] on span "Misc. Expenses & Credits 1" at bounding box center [76, 399] width 128 height 12
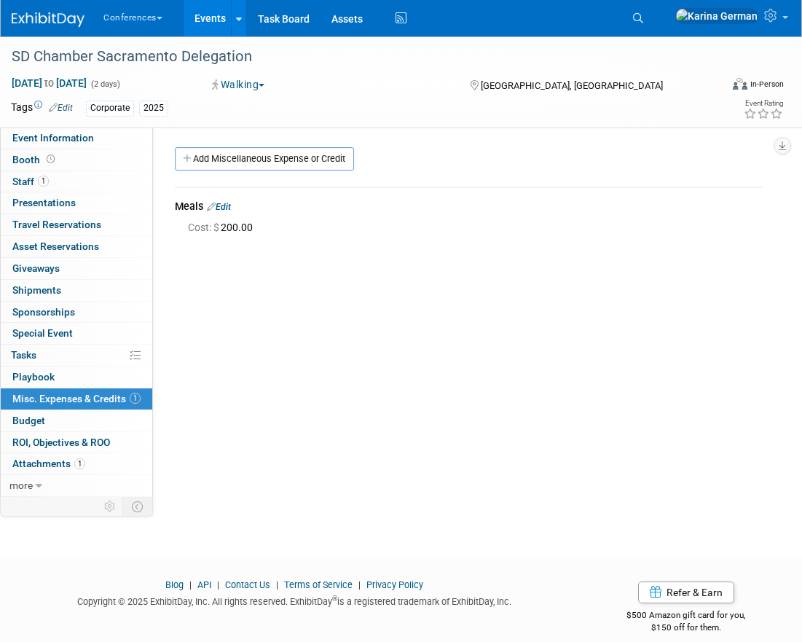
click at [228, 202] on link "Edit" at bounding box center [219, 207] width 24 height 10
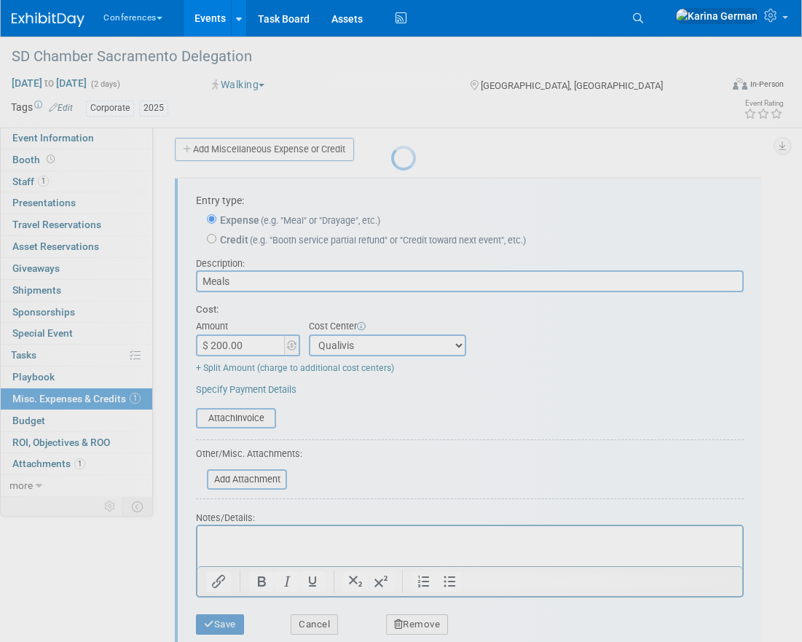
scroll to position [22, 0]
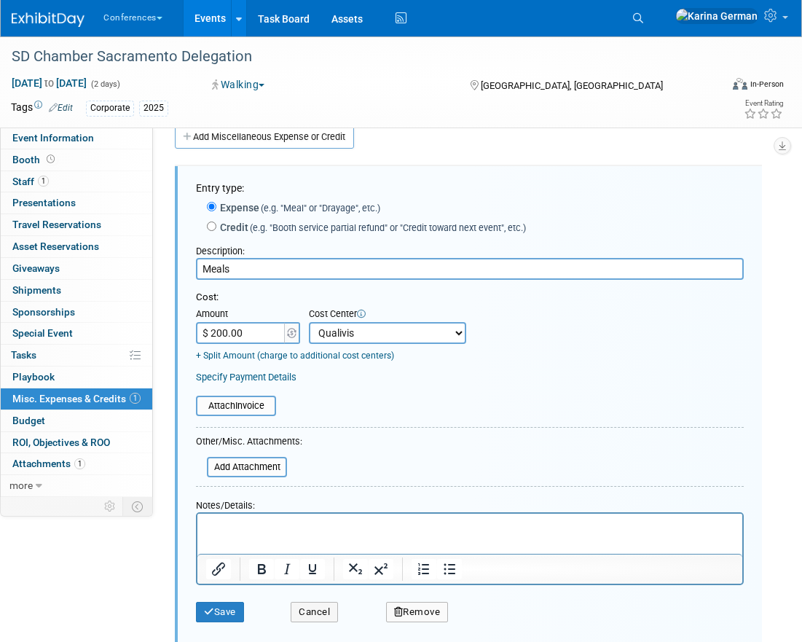
click at [368, 334] on select "-- Not Specified -- Aya Education Aya Healthcare Aya Locums Bespoke Corporate […" at bounding box center [387, 333] width 157 height 22
select select "18965879"
click at [212, 607] on icon "submit" at bounding box center [209, 611] width 10 height 9
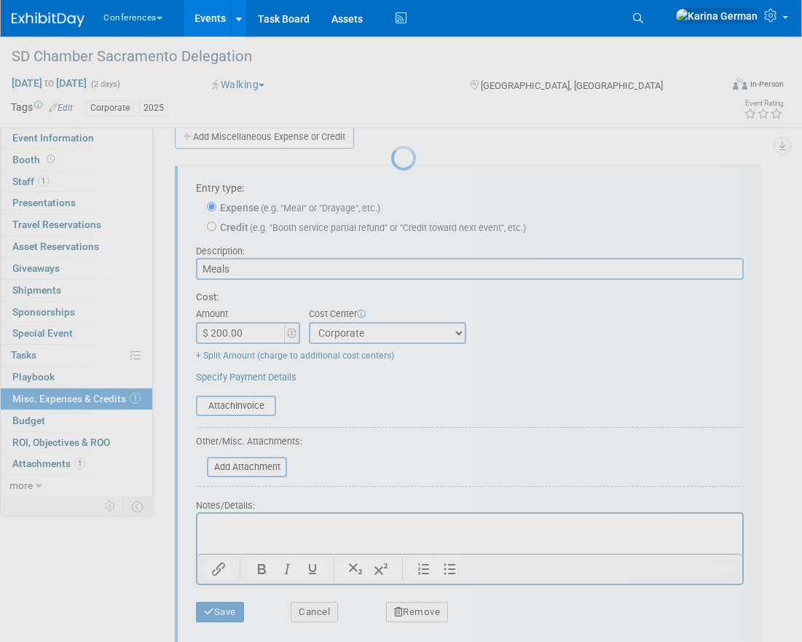
scroll to position [16, 0]
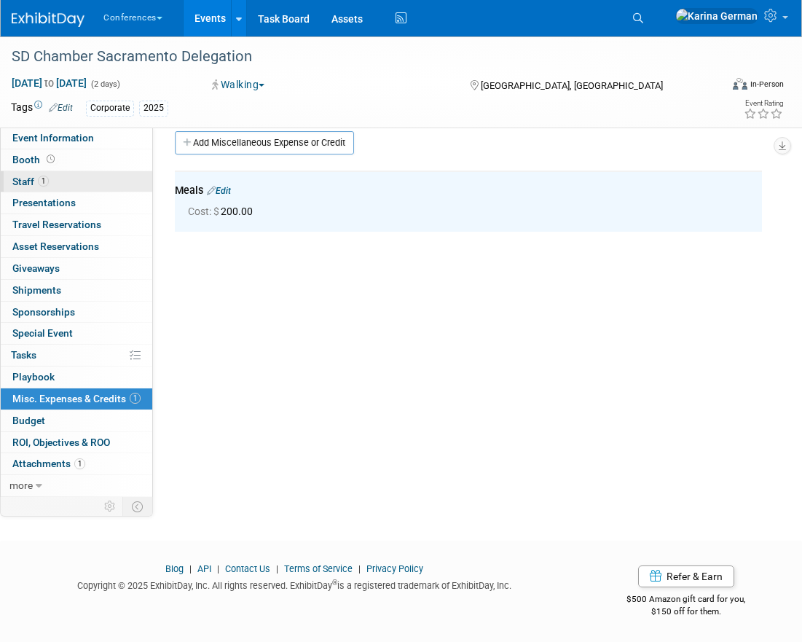
click at [76, 181] on link "1 Staff 1" at bounding box center [77, 181] width 152 height 21
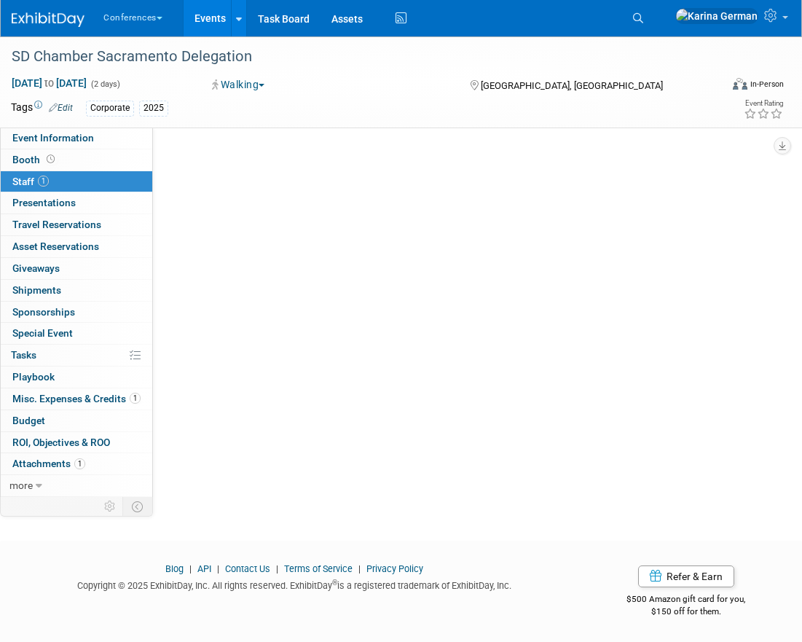
scroll to position [0, 0]
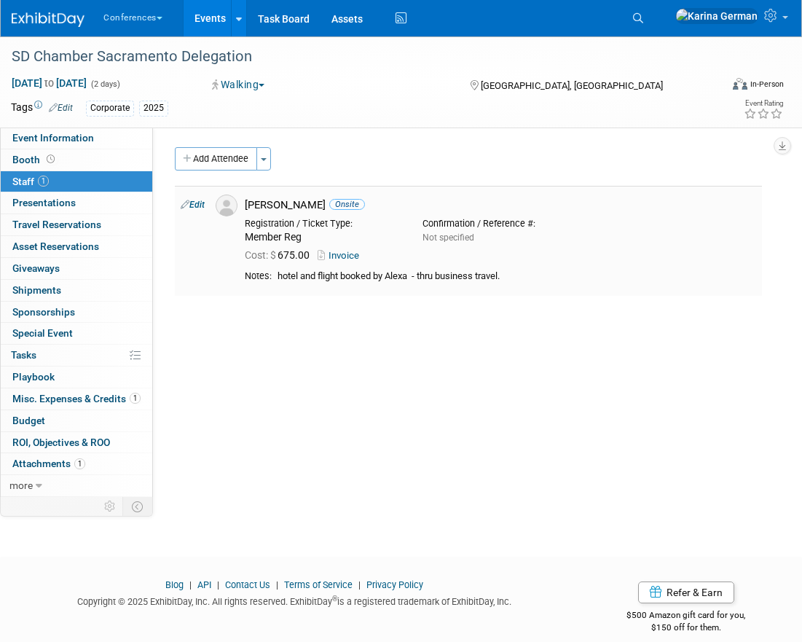
click at [200, 205] on link "Edit" at bounding box center [193, 205] width 24 height 10
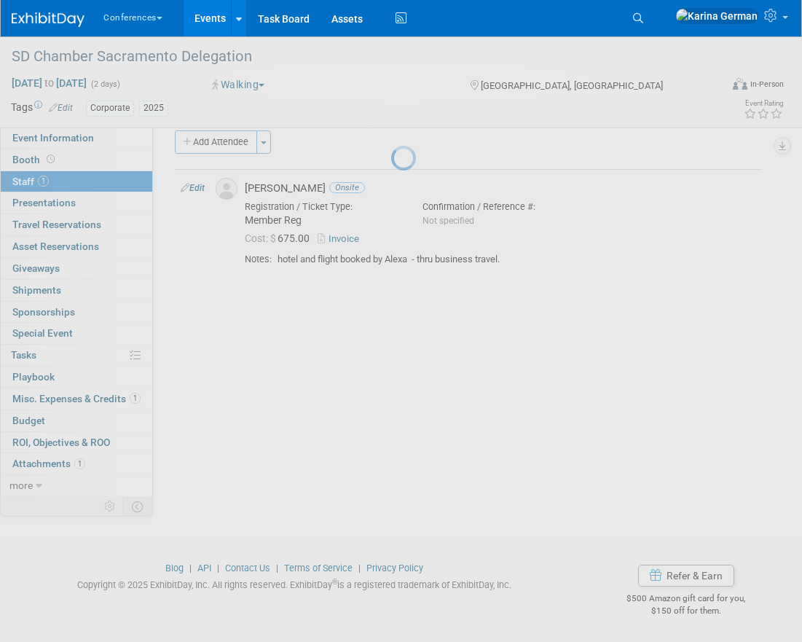
select select "310bc56f-e1a0-462d-9a2d-cd028f66a606"
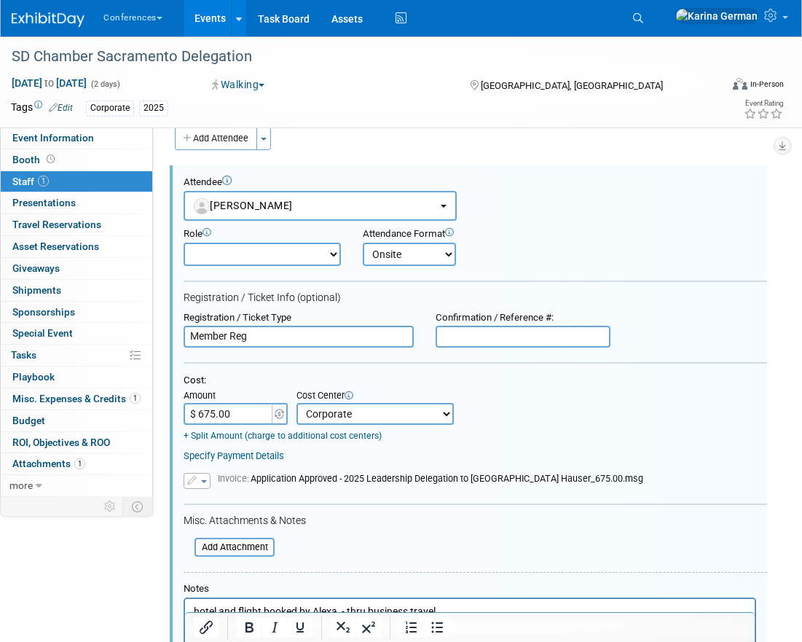
scroll to position [68, 0]
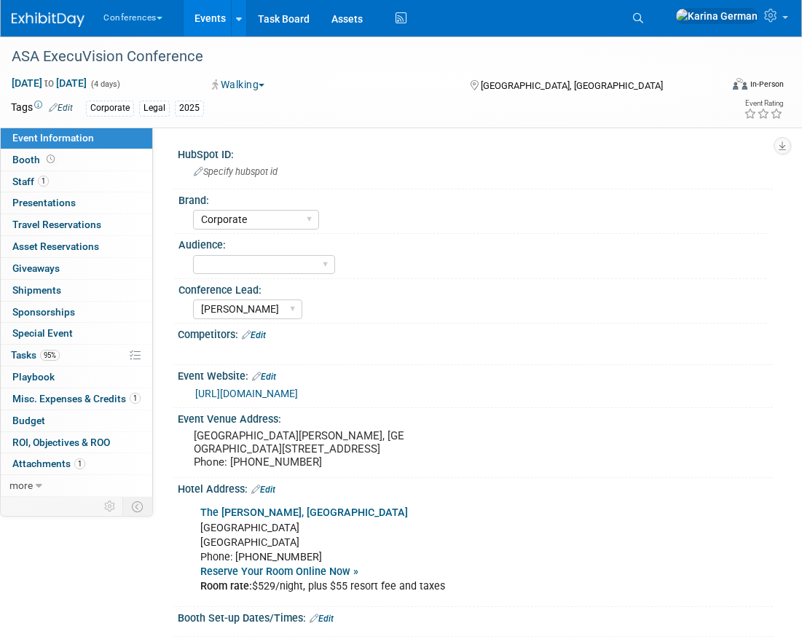
select select "Corporate"
select select "[PERSON_NAME]"
click at [91, 361] on link "95% Tasks 95%" at bounding box center [77, 355] width 152 height 21
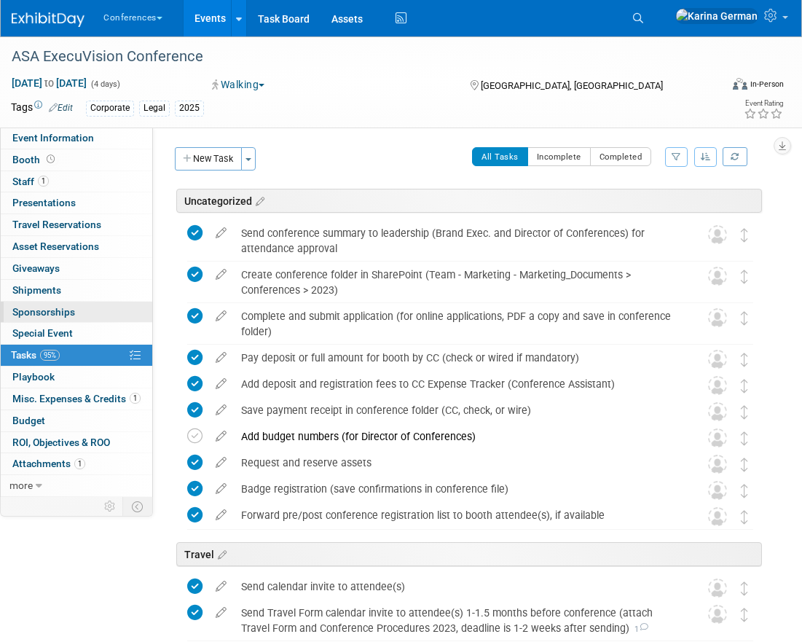
click at [86, 310] on link "0 Sponsorships 0" at bounding box center [77, 312] width 152 height 21
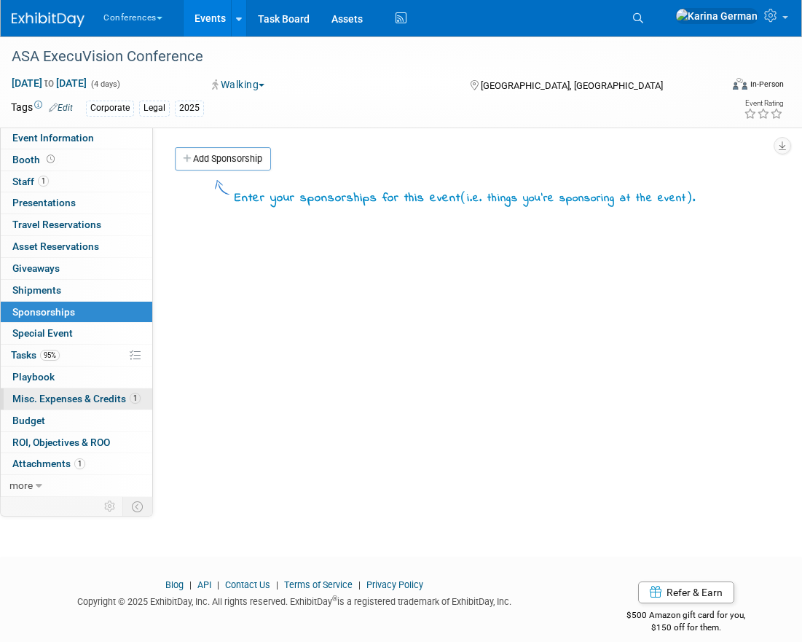
click at [66, 391] on link "1 Misc. Expenses & Credits 1" at bounding box center [77, 398] width 152 height 21
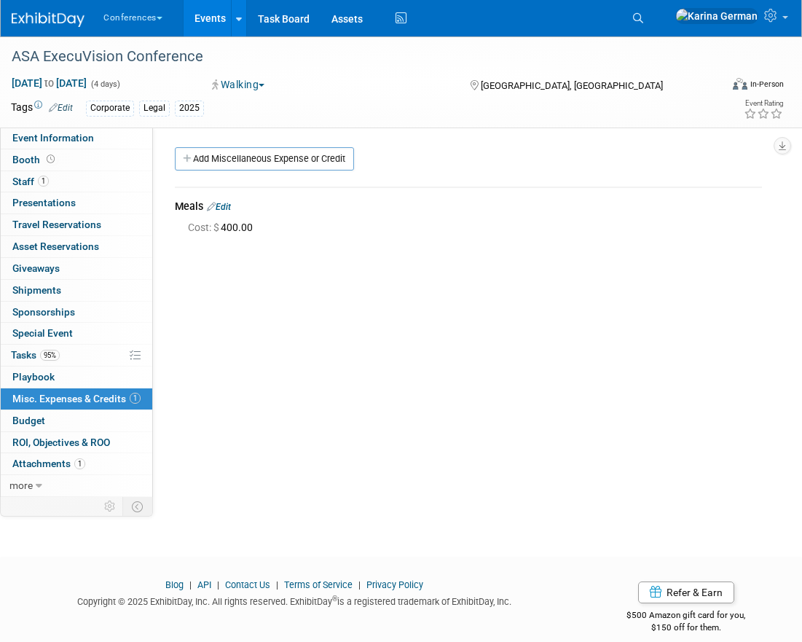
click at [227, 204] on link "Edit" at bounding box center [219, 207] width 24 height 10
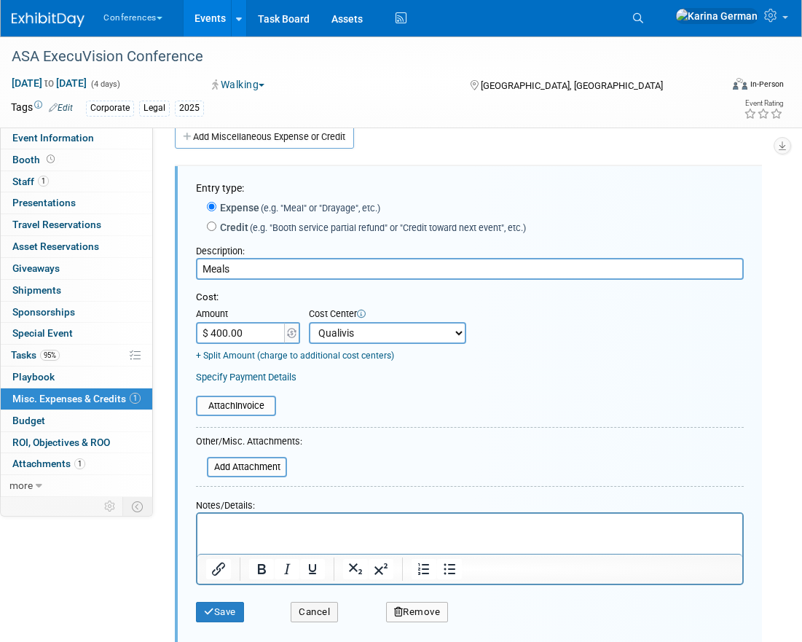
click at [358, 343] on select "-- Not Specified -- Aya Education Aya Healthcare Aya Locums Bespoke Corporate D…" at bounding box center [387, 333] width 157 height 22
select select "18965879"
click at [208, 614] on icon "submit" at bounding box center [209, 611] width 10 height 9
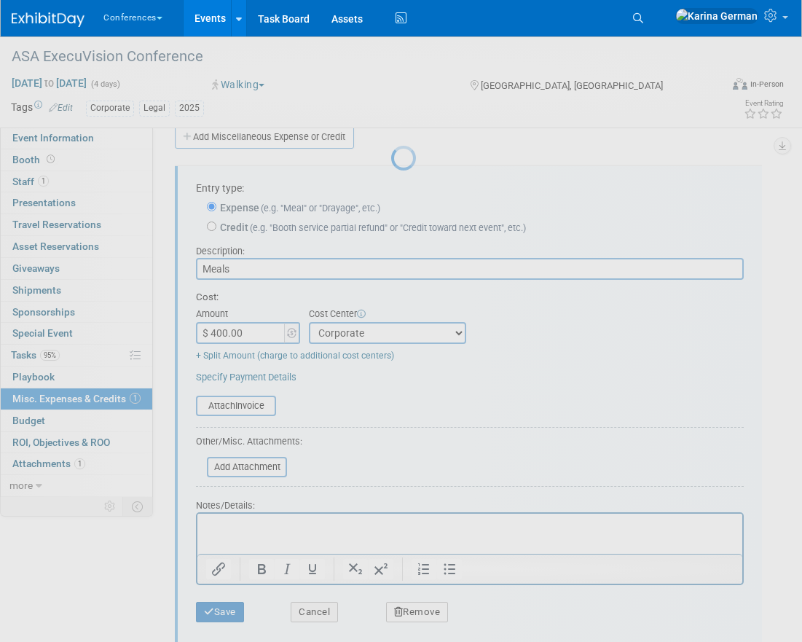
scroll to position [16, 0]
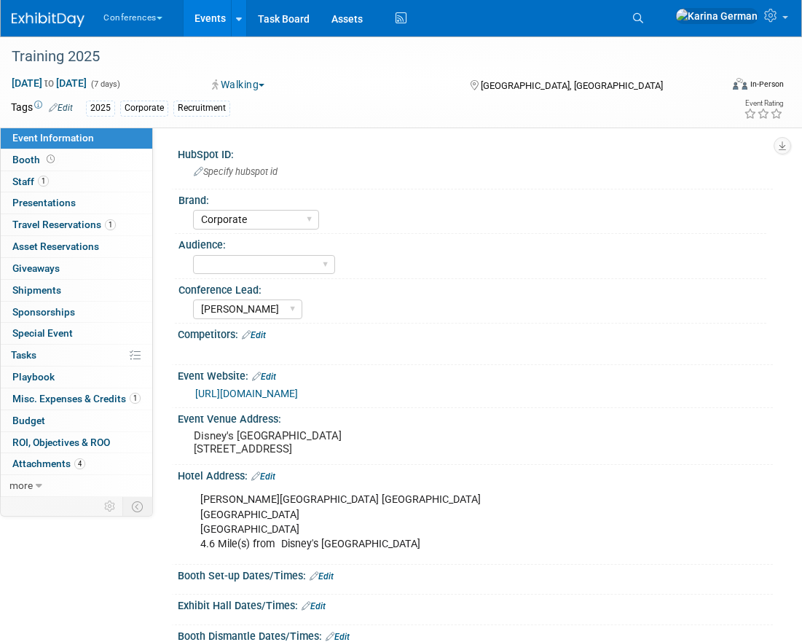
select select "Corporate"
select select "[PERSON_NAME]"
click at [70, 403] on span "Misc. Expenses & Credits 1" at bounding box center [76, 399] width 128 height 12
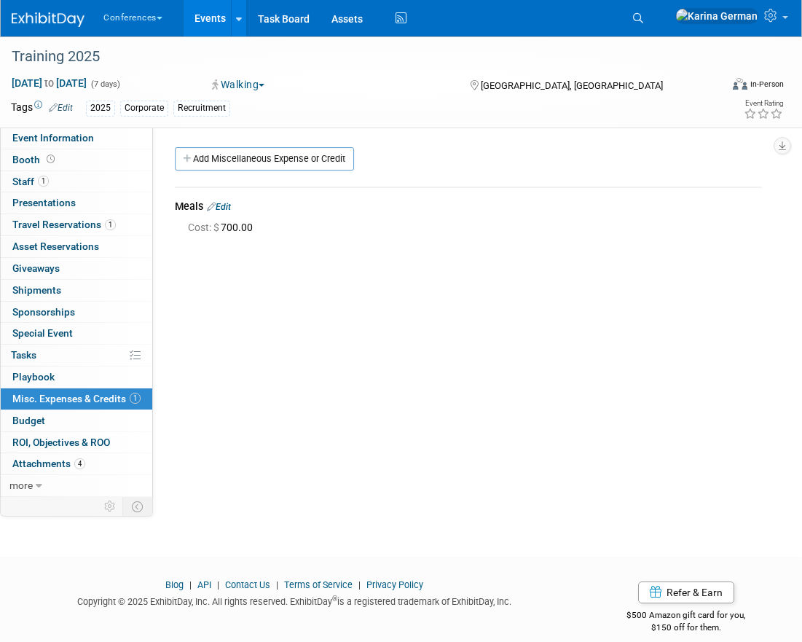
click at [229, 207] on link "Edit" at bounding box center [219, 207] width 24 height 10
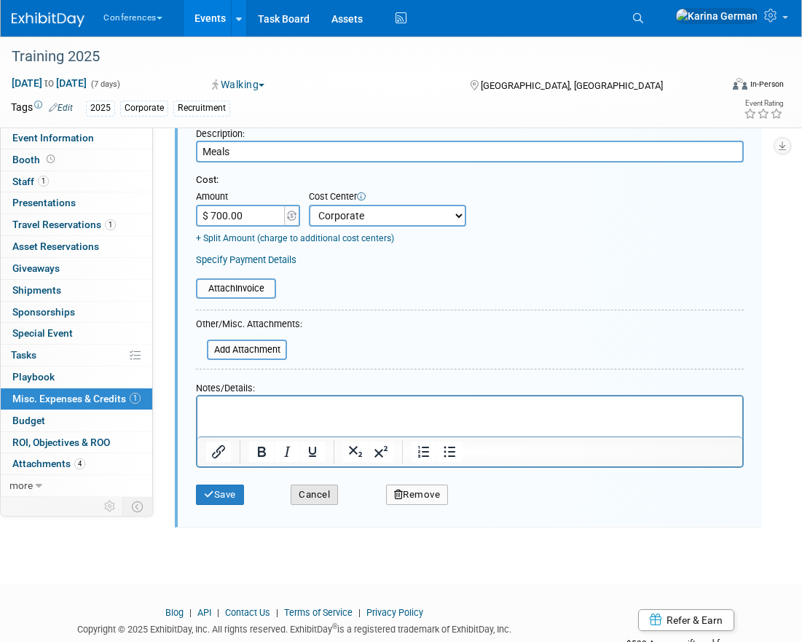
click at [319, 494] on button "Cancel" at bounding box center [314, 495] width 47 height 20
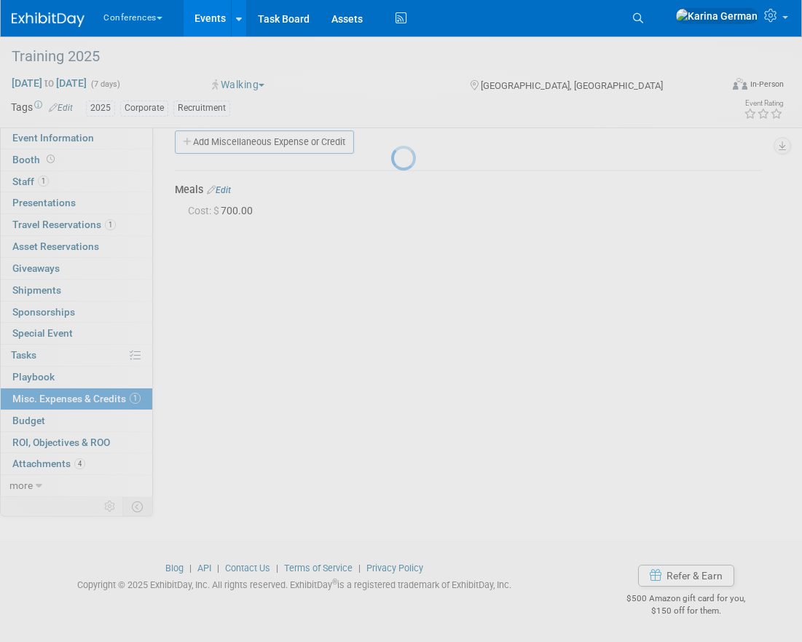
scroll to position [16, 0]
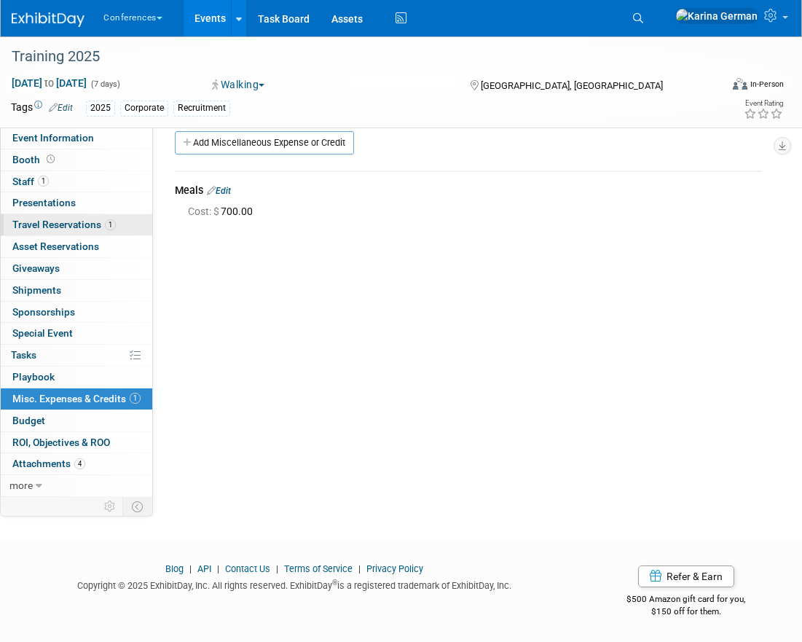
click at [103, 224] on span "Travel Reservations 1" at bounding box center [63, 225] width 103 height 12
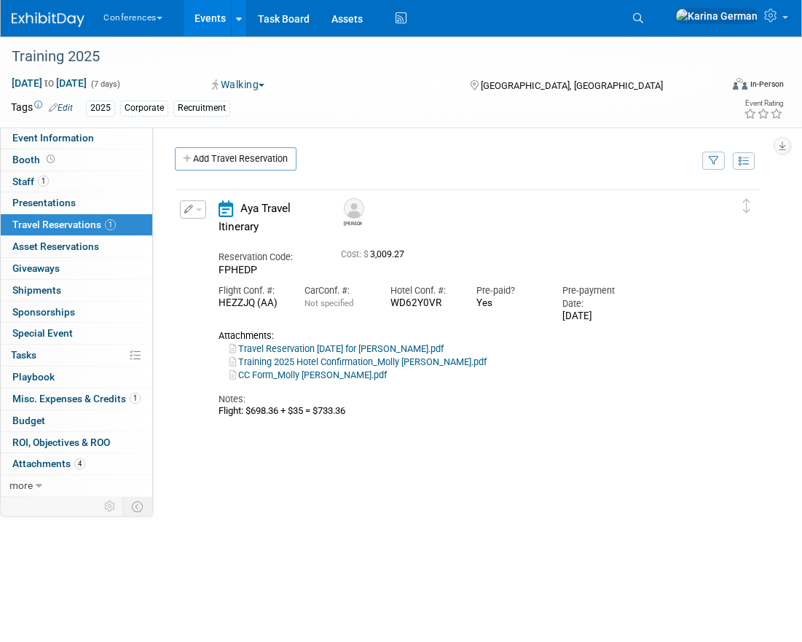
click at [189, 210] on icon "button" at bounding box center [188, 209] width 9 height 9
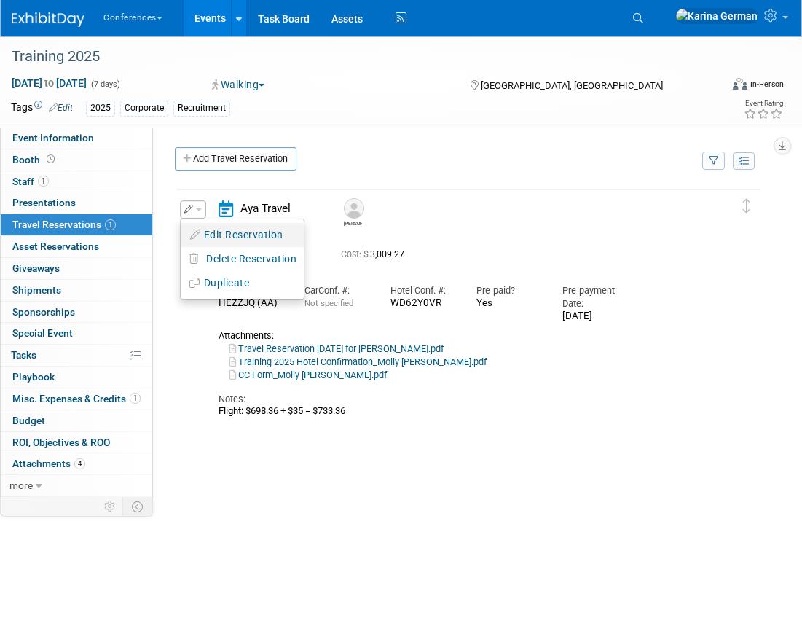
click at [207, 228] on button "Edit Reservation" at bounding box center [242, 234] width 123 height 21
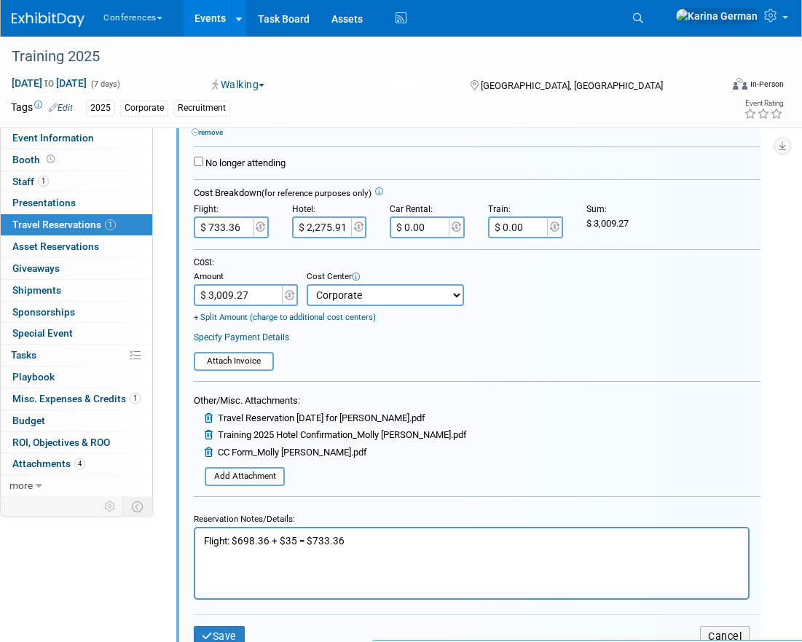
scroll to position [510, 0]
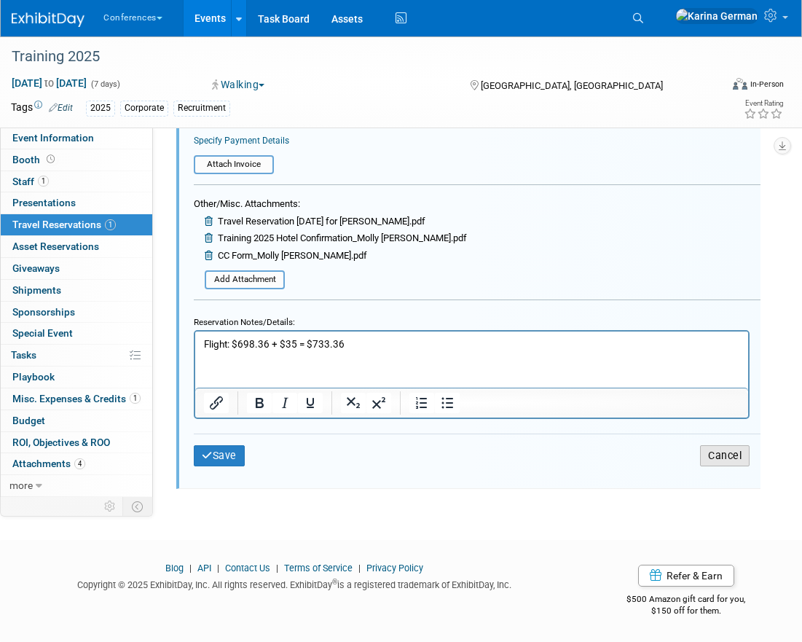
click at [713, 453] on button "Cancel" at bounding box center [725, 455] width 50 height 21
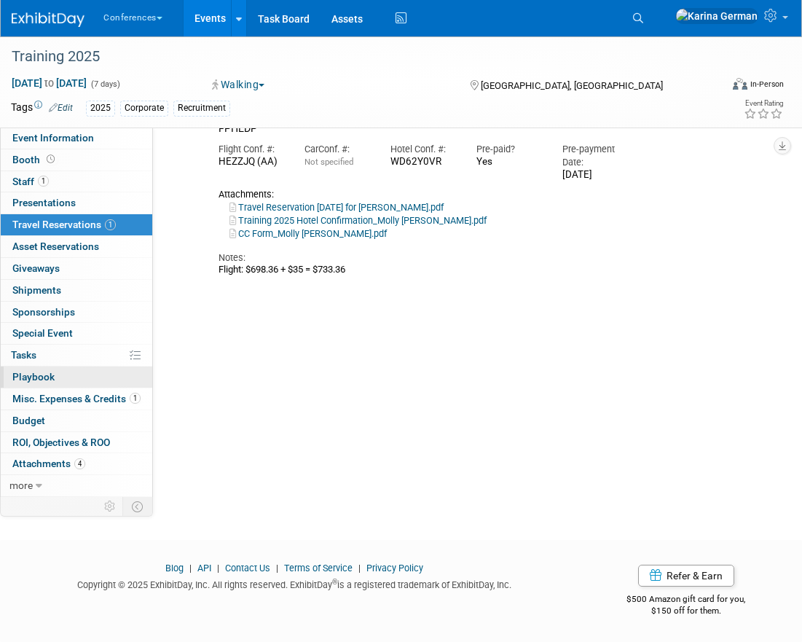
scroll to position [142, 0]
click at [67, 394] on span "Misc. Expenses & Credits 1" at bounding box center [76, 399] width 128 height 12
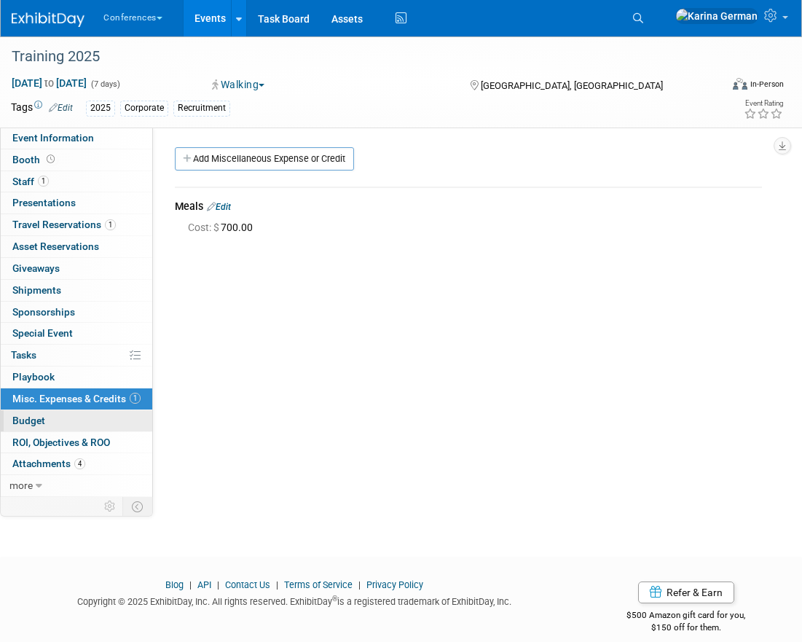
click at [45, 430] on link "Budget" at bounding box center [77, 420] width 152 height 21
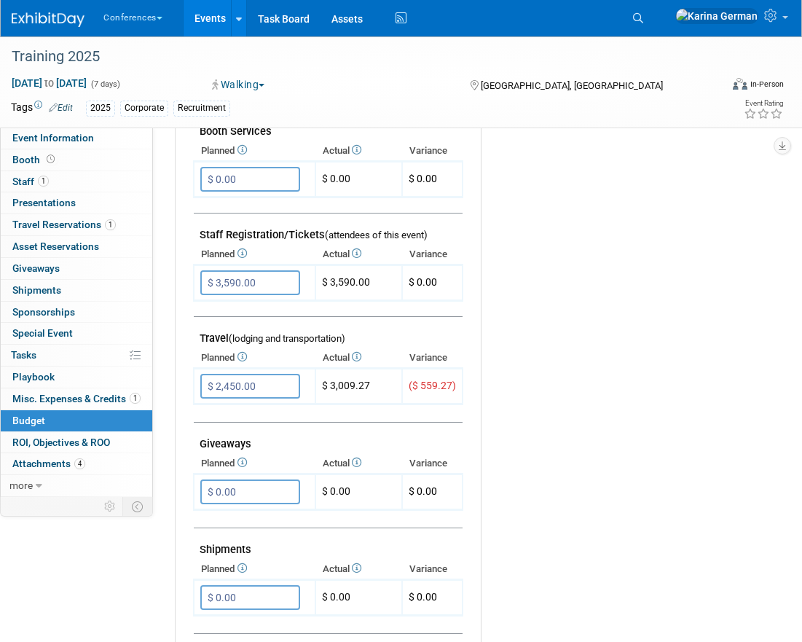
scroll to position [414, 0]
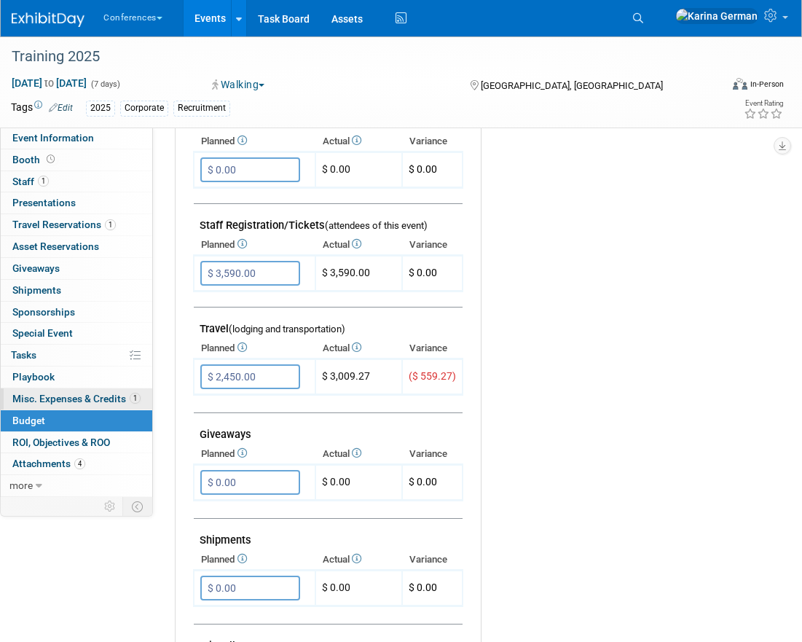
click at [111, 397] on span "Misc. Expenses & Credits 1" at bounding box center [76, 399] width 128 height 12
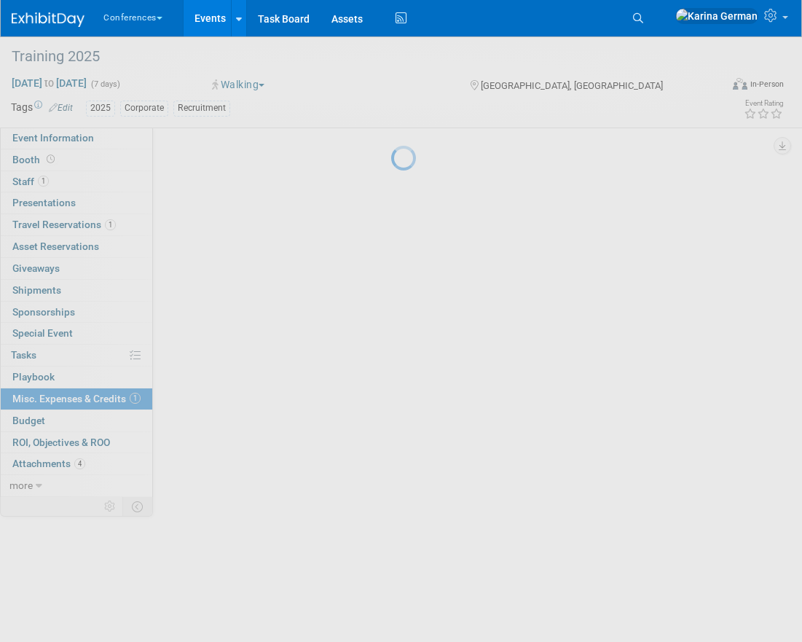
scroll to position [0, 0]
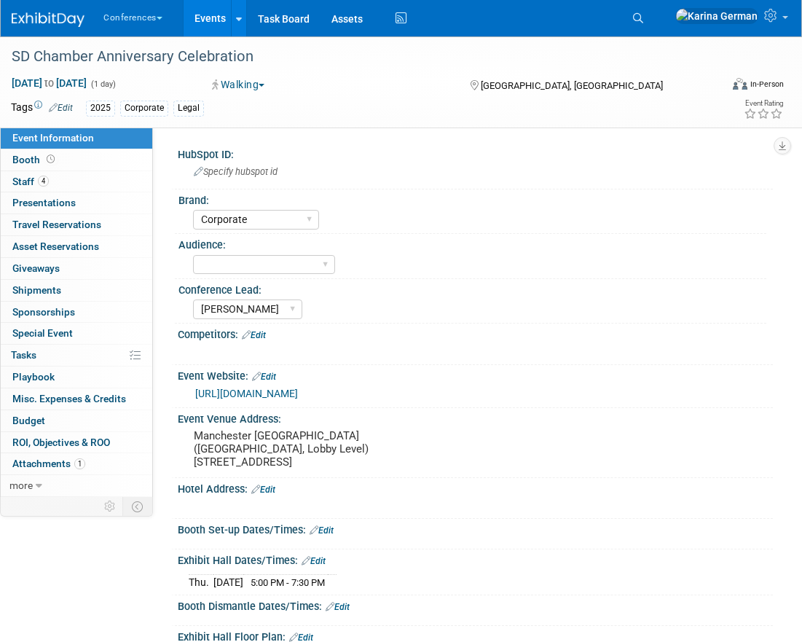
select select "Corporate"
select select "[PERSON_NAME]"
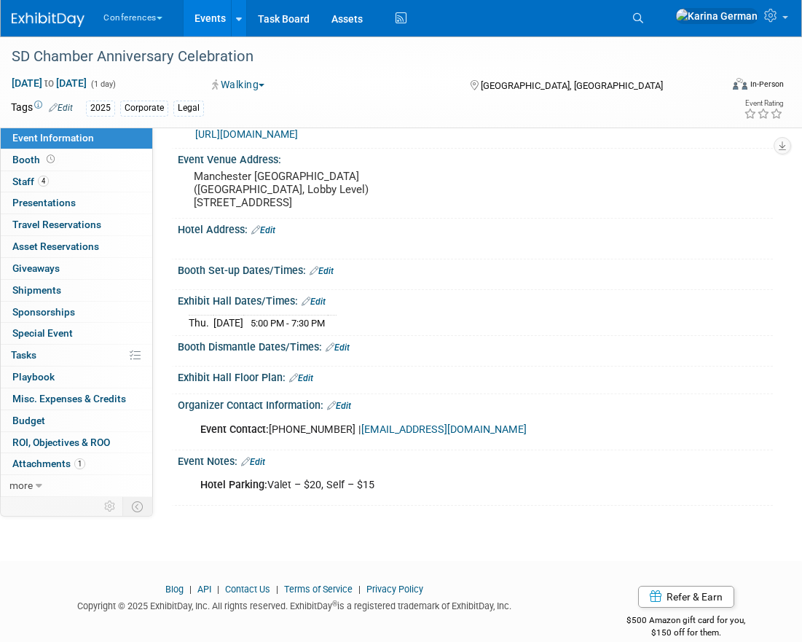
scroll to position [259, 0]
click at [102, 404] on span "Misc. Expenses & Credits 0" at bounding box center [69, 399] width 114 height 12
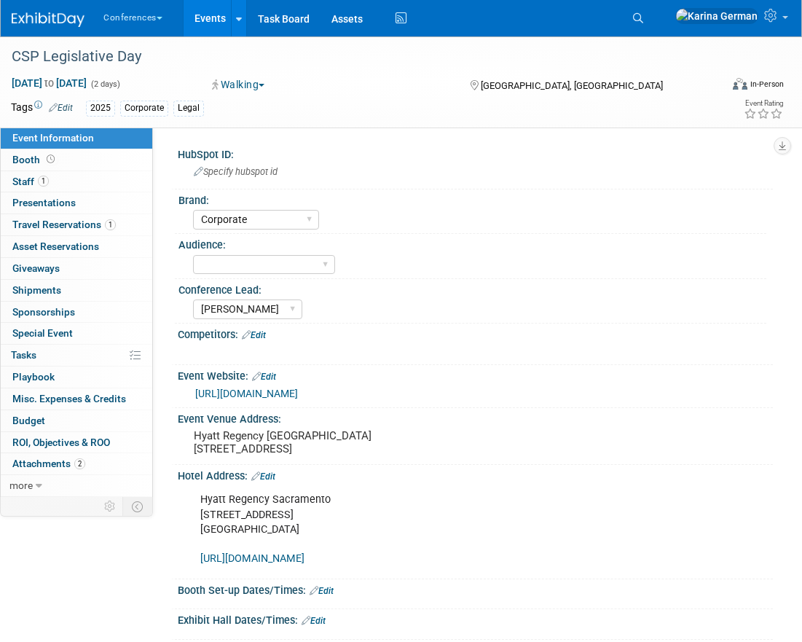
select select "Corporate"
select select "[PERSON_NAME]"
click at [62, 393] on span "Misc. Expenses & Credits 0" at bounding box center [69, 399] width 114 height 12
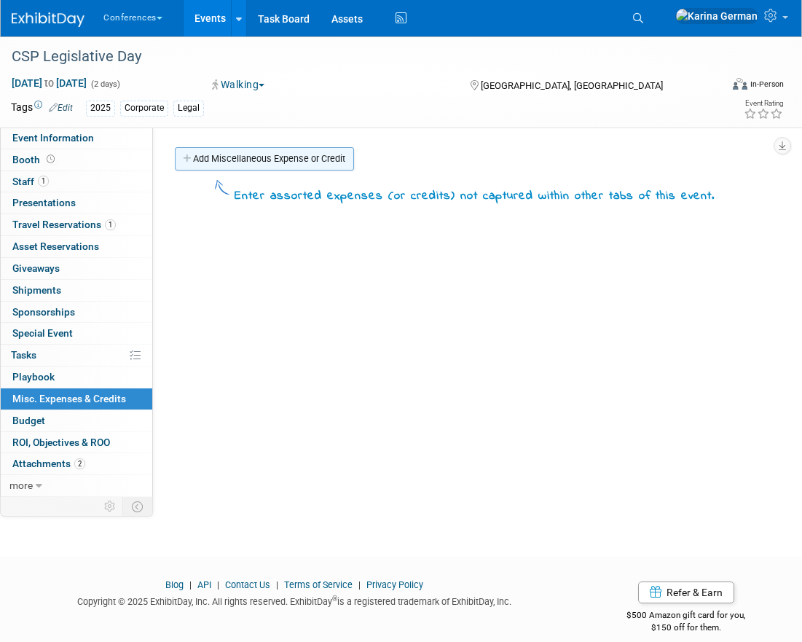
click at [297, 154] on link "Add Miscellaneous Expense or Credit" at bounding box center [264, 158] width 179 height 23
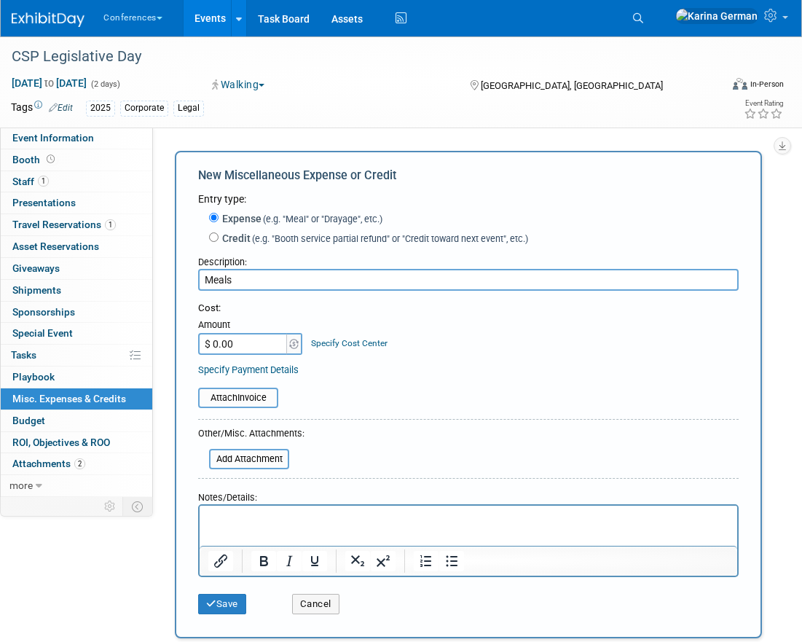
type input "Meals"
click at [230, 351] on input "$ 0.00" at bounding box center [243, 344] width 91 height 22
type input "$ 200.00"
click at [330, 347] on link "Specify Cost Center" at bounding box center [349, 343] width 77 height 10
click at [0, 0] on select "-- Not Specified -- Aya Education Aya Healthcare Aya Locums Bespoke Corporate […" at bounding box center [0, 0] width 0 height 0
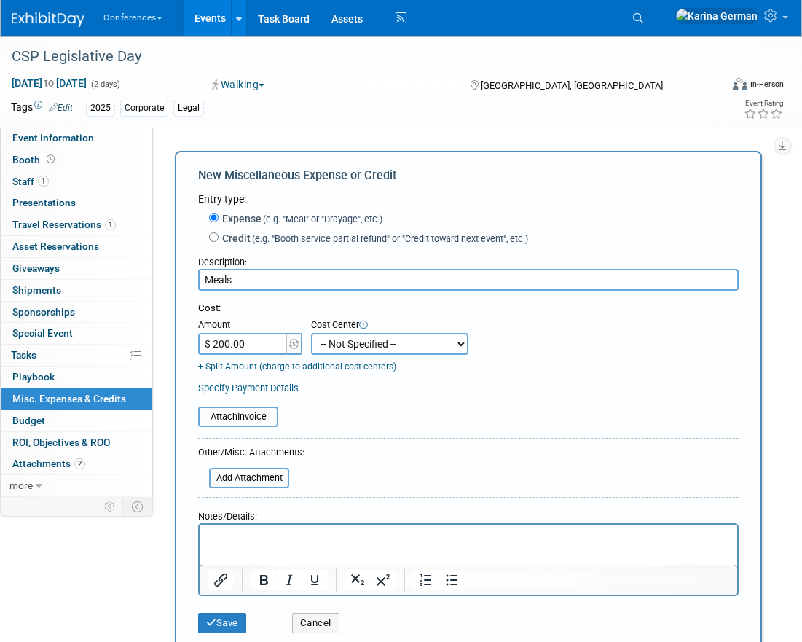
select select "18965879"
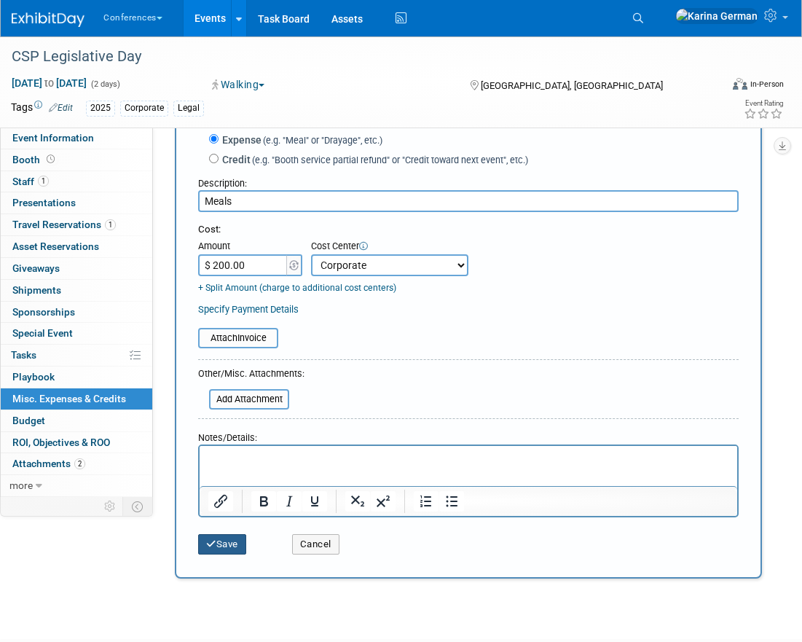
click at [231, 539] on button "Save" at bounding box center [222, 544] width 48 height 20
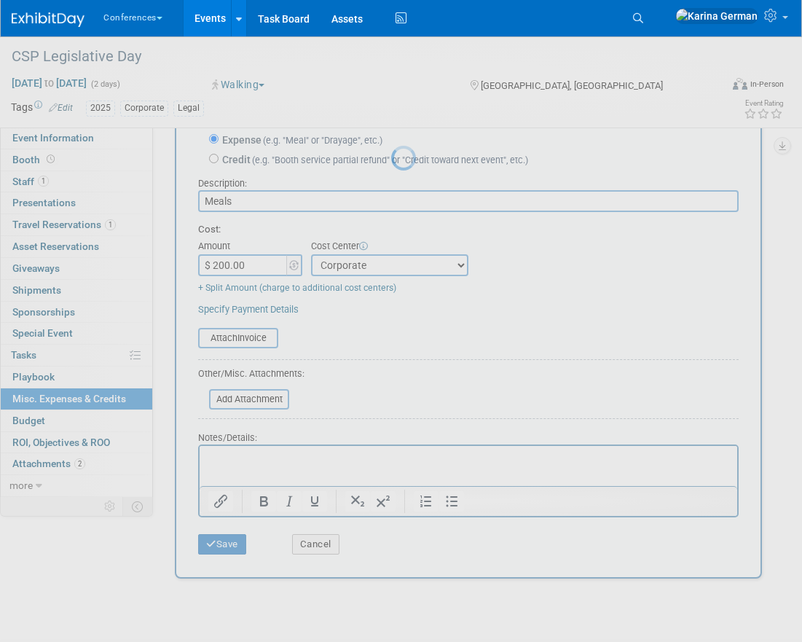
scroll to position [16, 0]
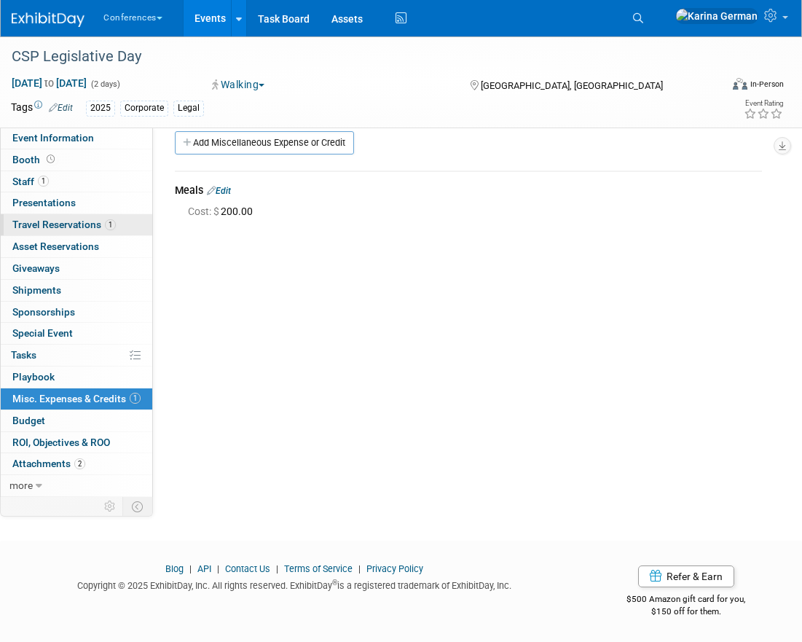
click at [114, 230] on span "Travel Reservations 1" at bounding box center [63, 225] width 103 height 12
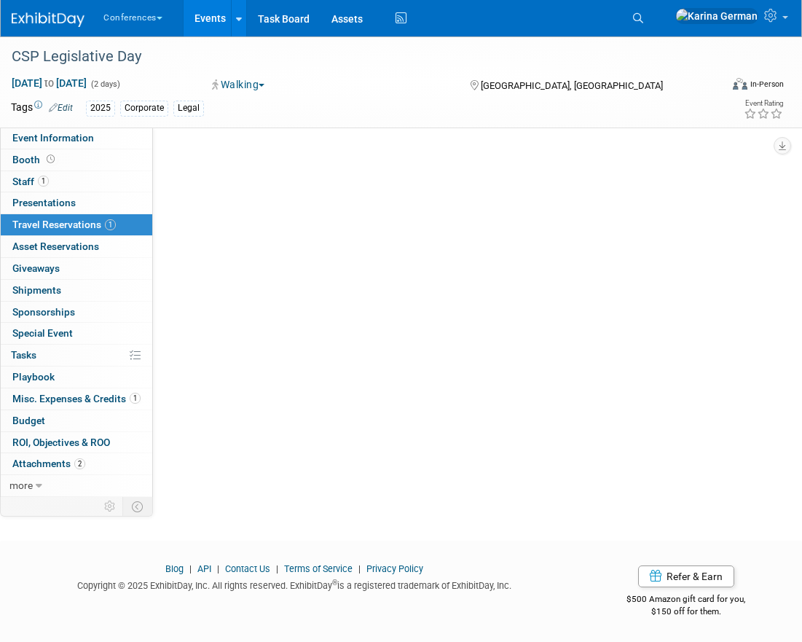
scroll to position [0, 0]
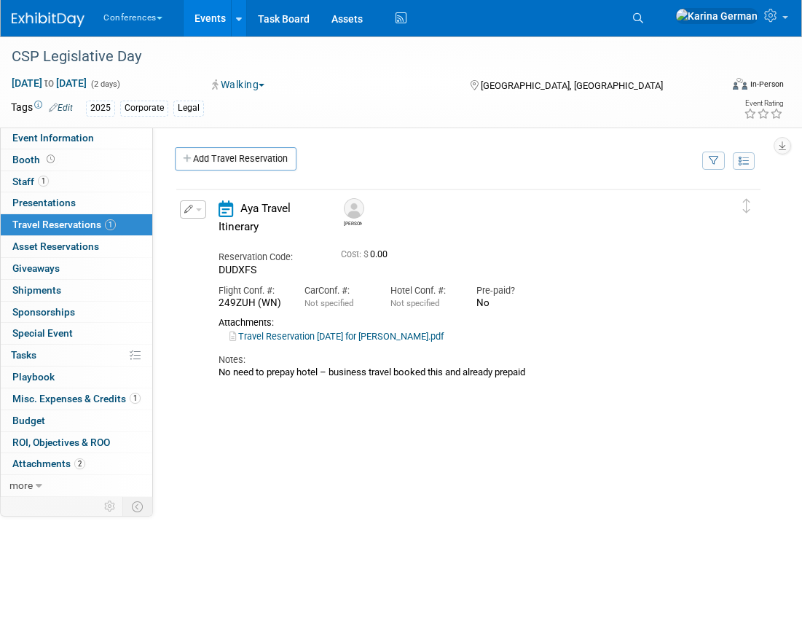
click at [396, 340] on link "Travel Reservation March 04 for JAMES HAUSER.pdf" at bounding box center [337, 336] width 214 height 11
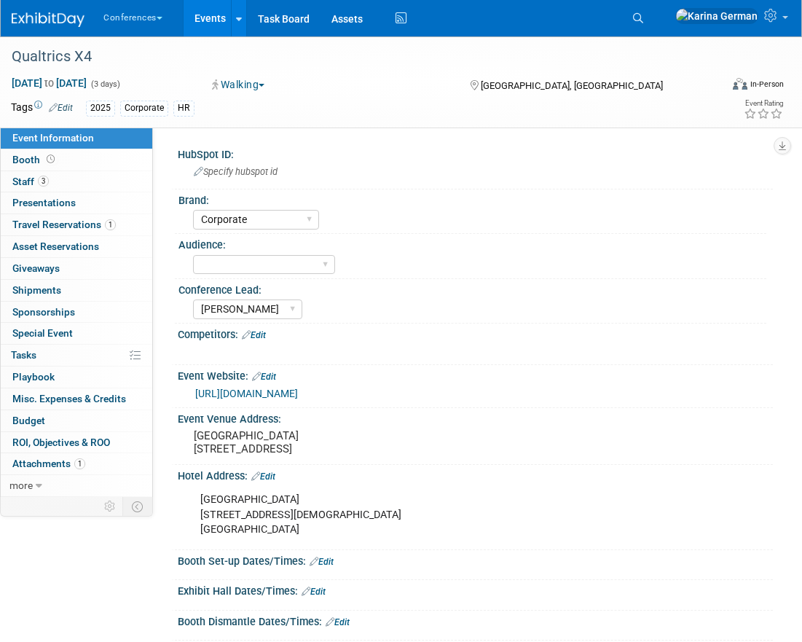
select select "Corporate"
select select "[PERSON_NAME]"
click at [244, 268] on select "Client-facing Clinician/Provider-facing Both N/a" at bounding box center [264, 265] width 142 height 20
click at [72, 402] on span "Misc. Expenses & Credits 0" at bounding box center [69, 399] width 114 height 12
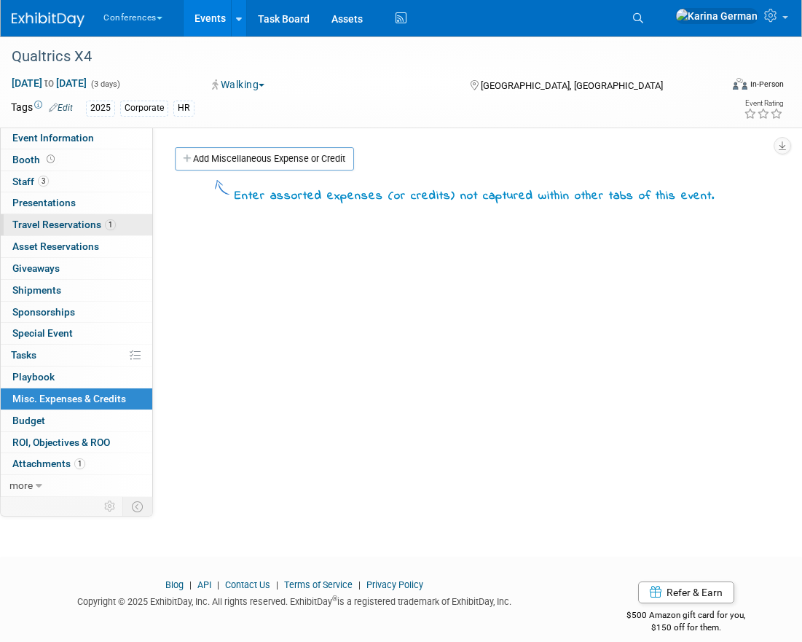
click at [84, 222] on span "Travel Reservations 1" at bounding box center [63, 225] width 103 height 12
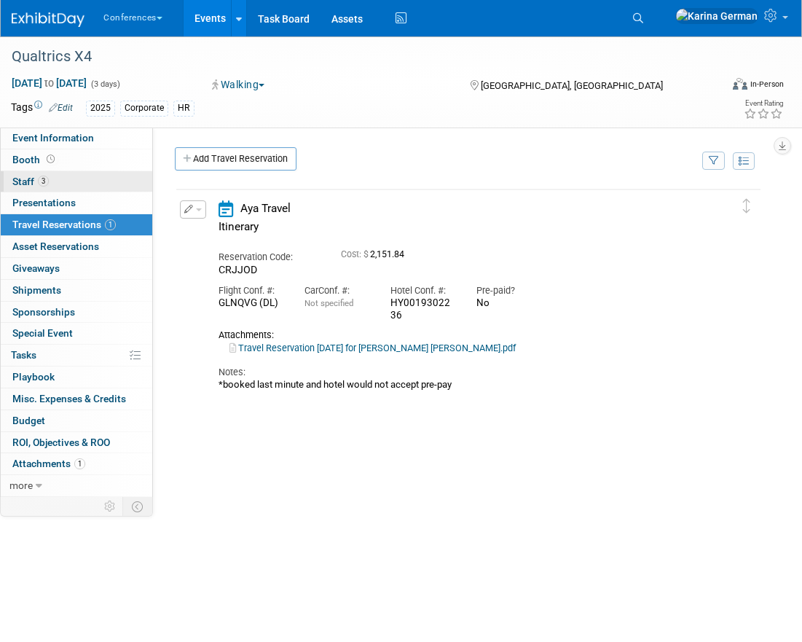
click at [83, 187] on link "3 Staff 3" at bounding box center [77, 181] width 152 height 21
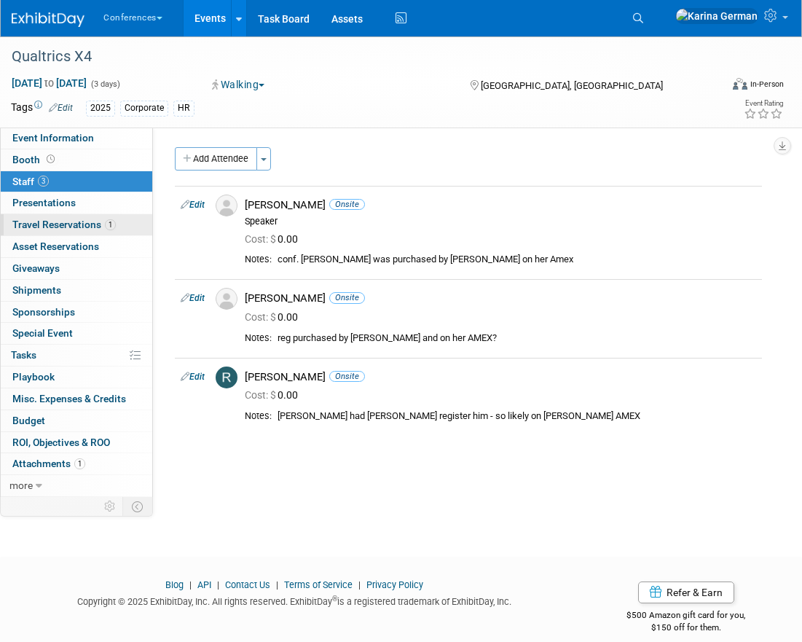
click at [111, 224] on span "1" at bounding box center [110, 224] width 11 height 11
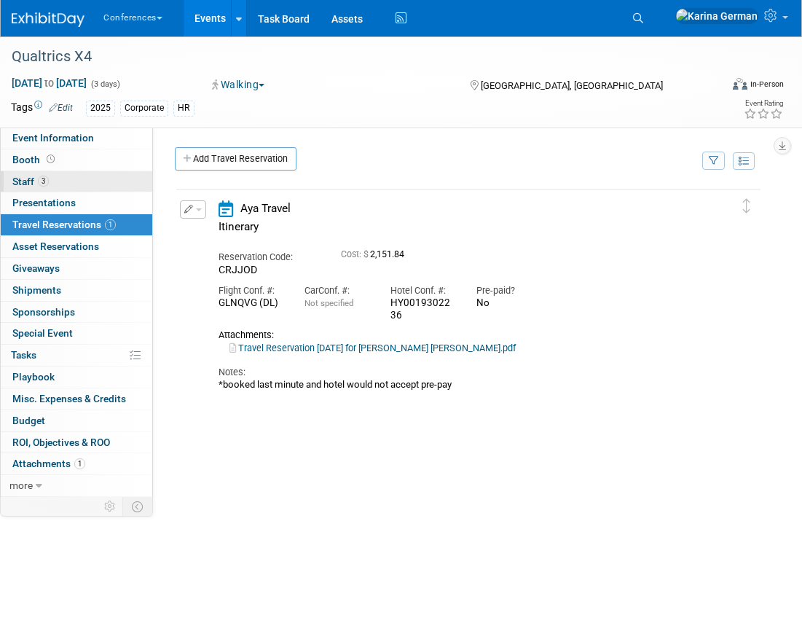
click at [103, 181] on link "3 Staff 3" at bounding box center [77, 181] width 152 height 21
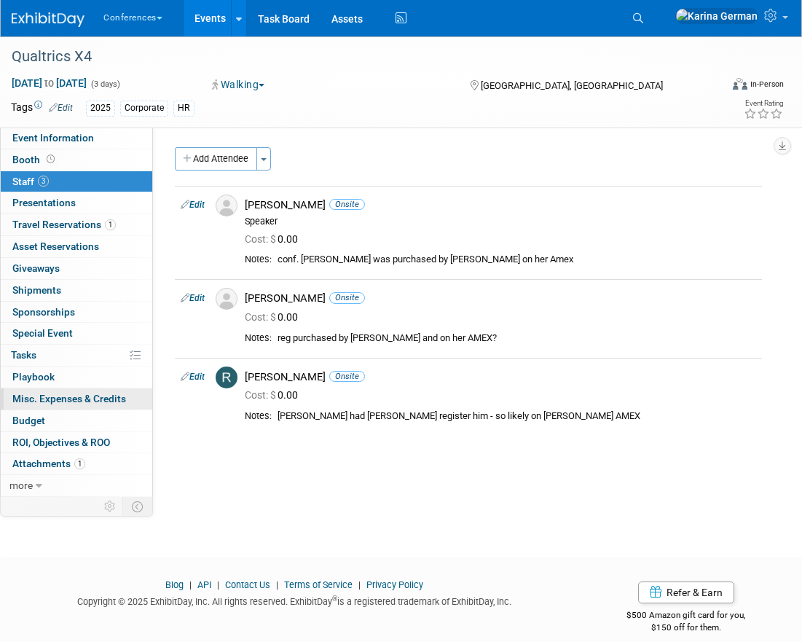
click at [78, 394] on span "Misc. Expenses & Credits 0" at bounding box center [69, 399] width 114 height 12
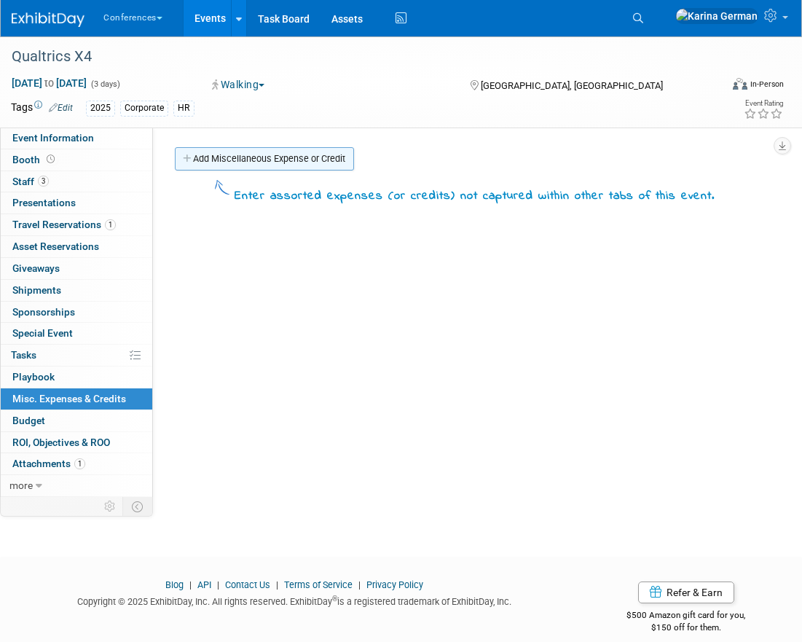
click at [270, 162] on link "Add Miscellaneous Expense or Credit" at bounding box center [264, 158] width 179 height 23
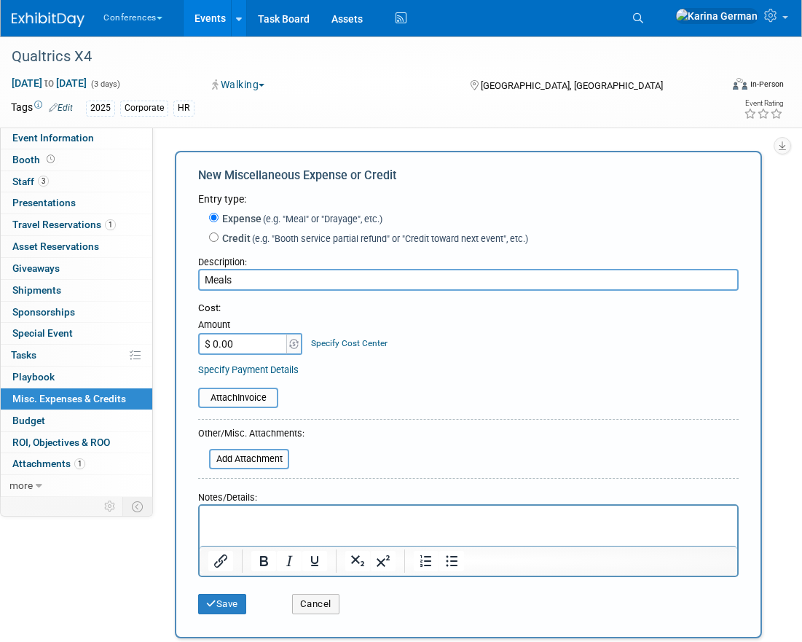
type input "Meals"
click at [245, 345] on input "$ 0.00" at bounding box center [243, 344] width 91 height 22
type input "$ 900.00"
click at [351, 348] on link "Specify Cost Center" at bounding box center [349, 343] width 77 height 10
click at [0, 0] on select "-- Not Specified -- Aya Education Aya Healthcare Aya Locums Bespoke Corporate D…" at bounding box center [0, 0] width 0 height 0
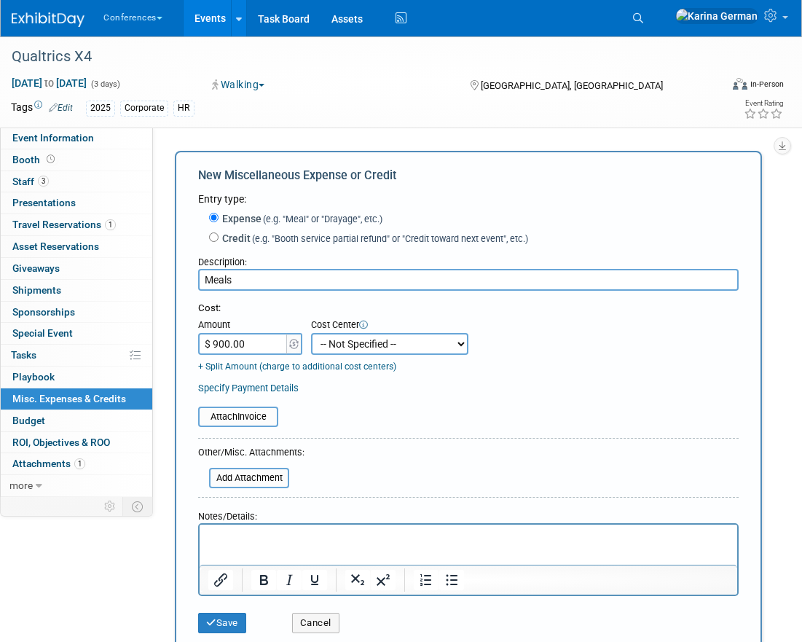
select select "18965879"
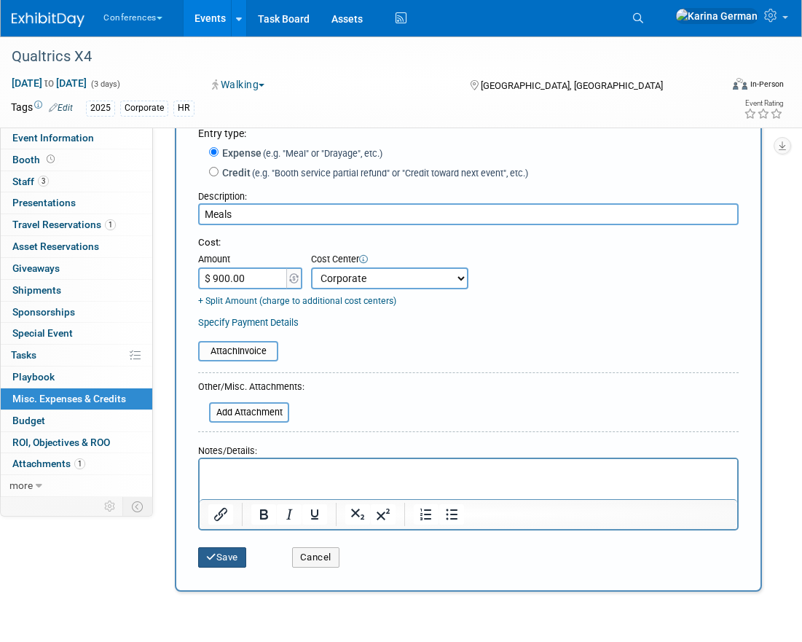
click at [227, 552] on button "Save" at bounding box center [222, 557] width 48 height 20
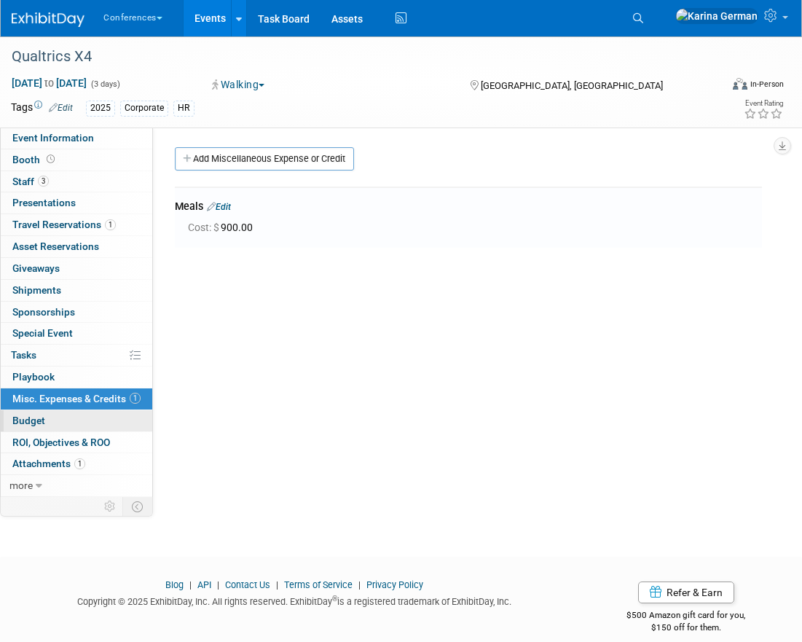
click at [72, 418] on link "Budget" at bounding box center [77, 420] width 152 height 21
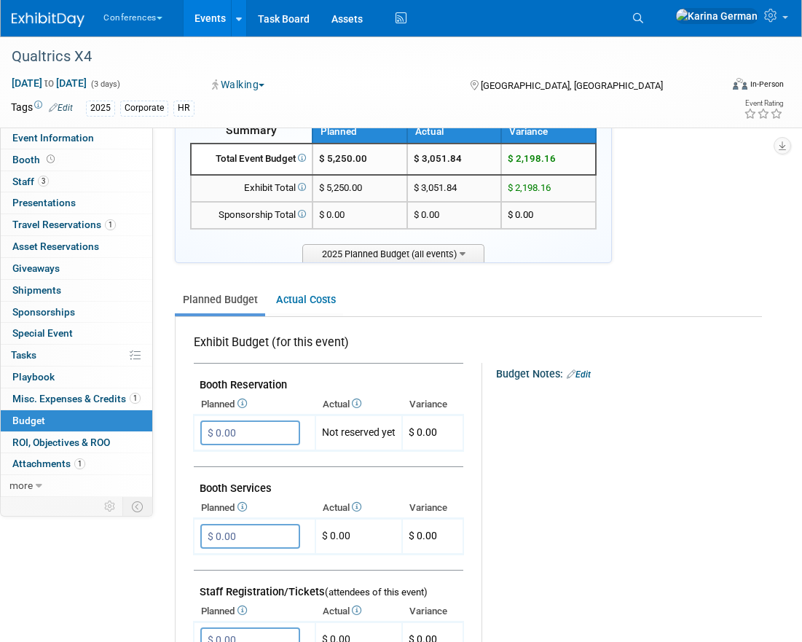
scroll to position [39, 0]
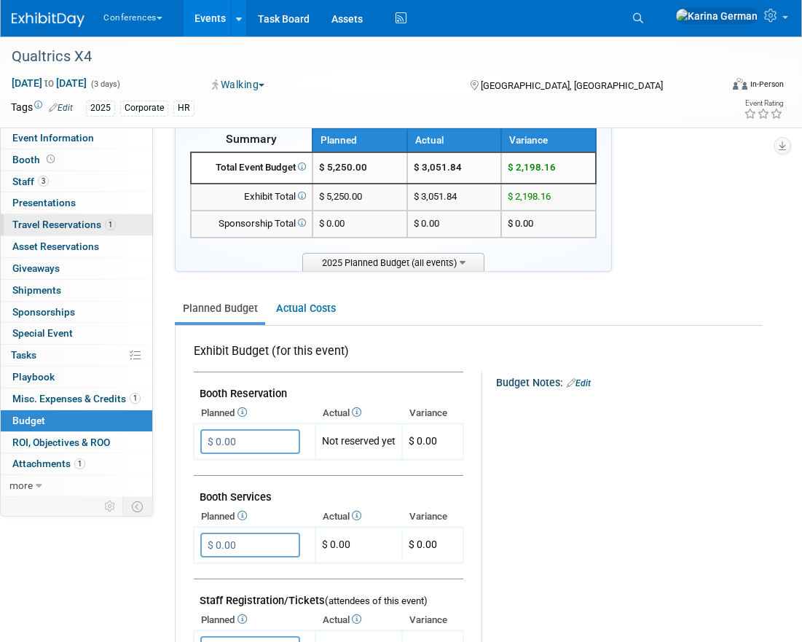
click at [90, 226] on span "Travel Reservations 1" at bounding box center [63, 225] width 103 height 12
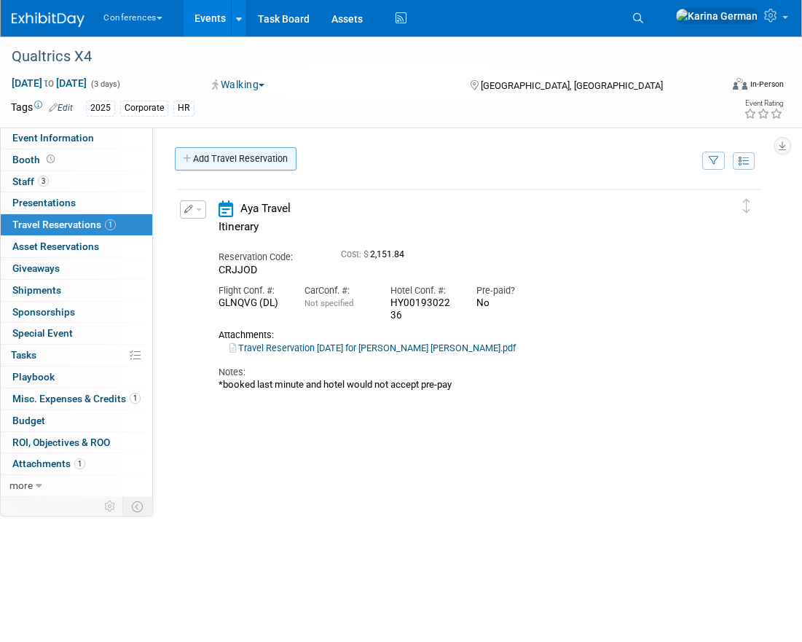
click at [251, 149] on link "Add Travel Reservation" at bounding box center [236, 158] width 122 height 23
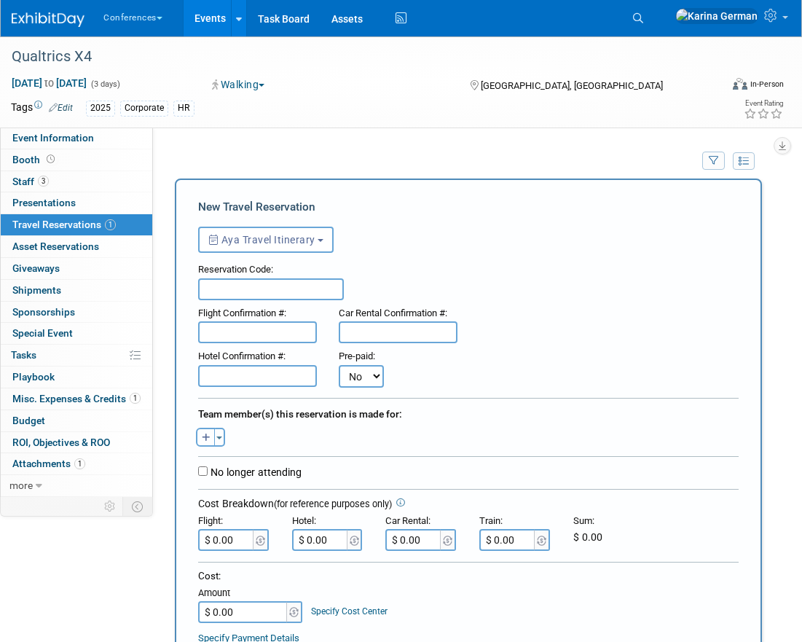
click at [204, 441] on icon "button" at bounding box center [206, 438] width 9 height 9
select select
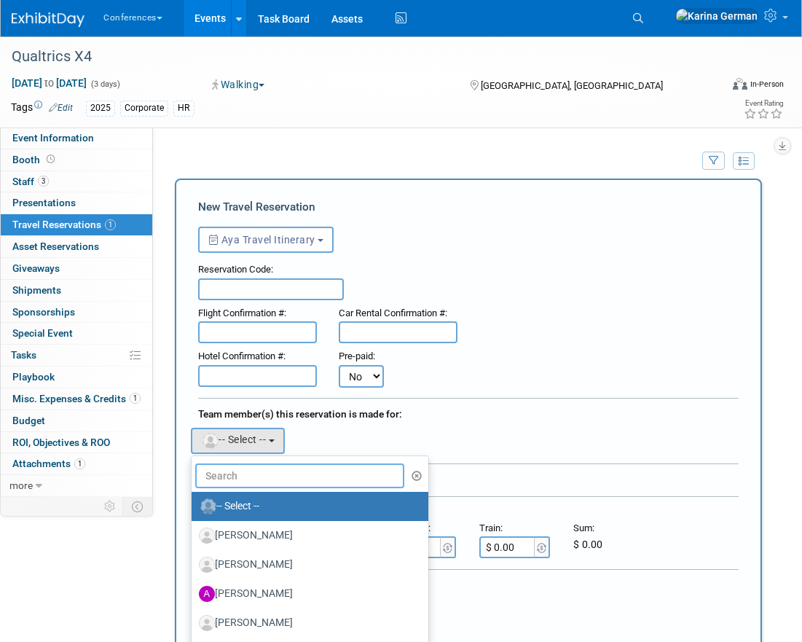
click at [240, 484] on input "text" at bounding box center [299, 475] width 209 height 25
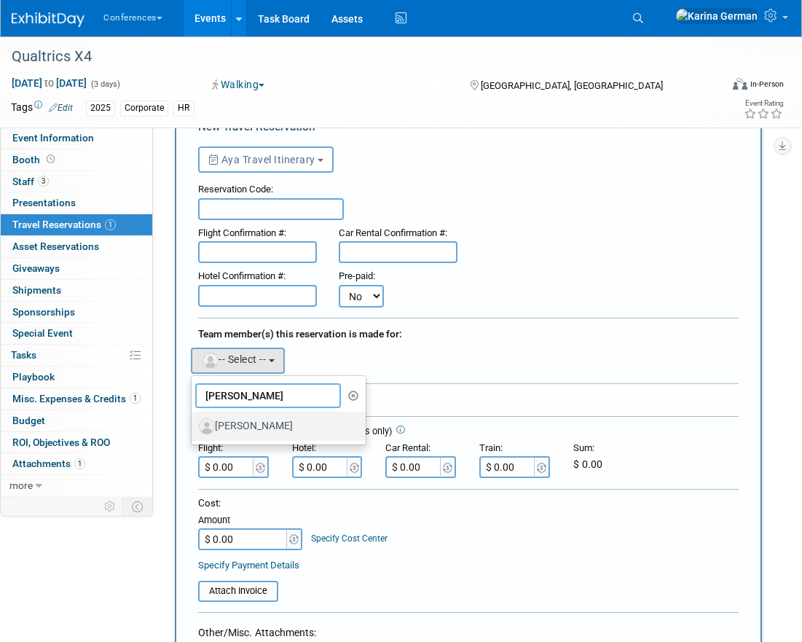
type input "amy"
click at [263, 432] on label "[PERSON_NAME]" at bounding box center [275, 426] width 152 height 23
click at [194, 429] on input "[PERSON_NAME]" at bounding box center [188, 424] width 9 height 9
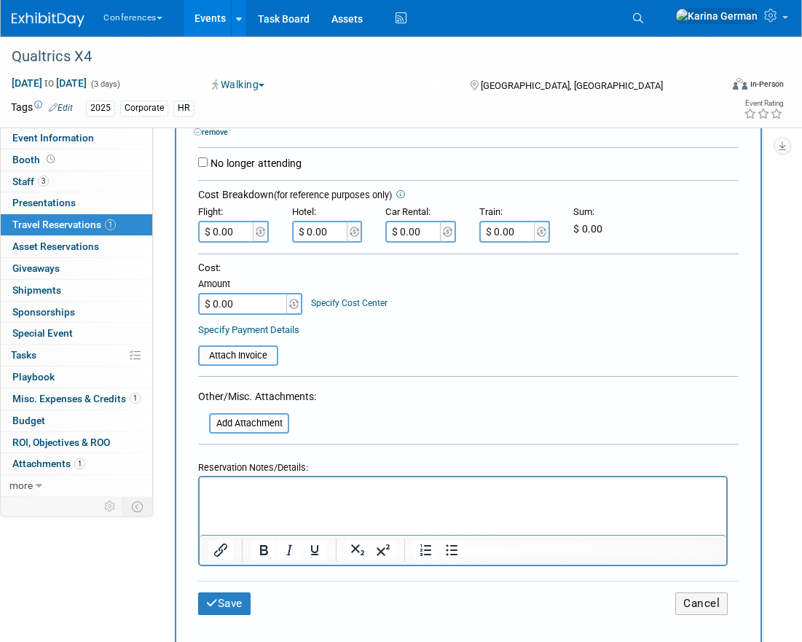
scroll to position [343, 0]
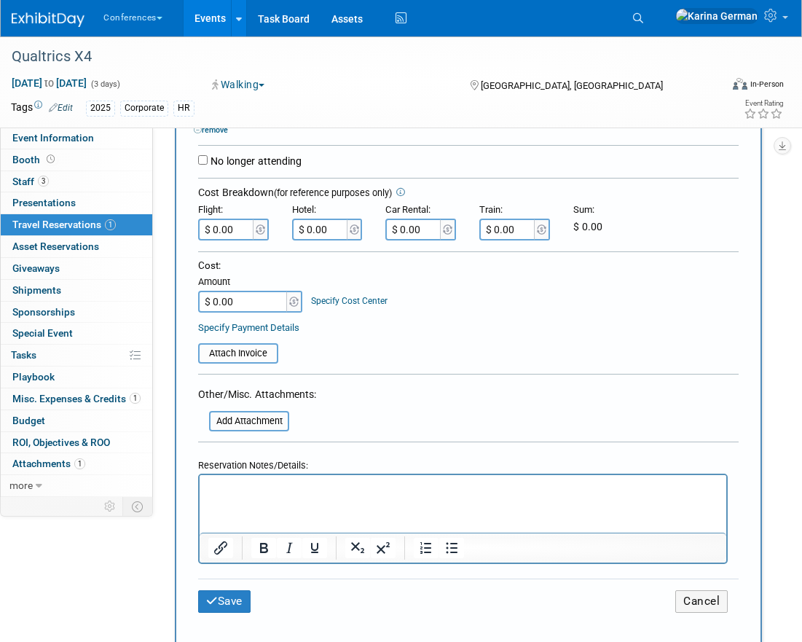
click at [251, 496] on html at bounding box center [463, 484] width 527 height 21
click at [237, 595] on button "Save" at bounding box center [224, 601] width 52 height 23
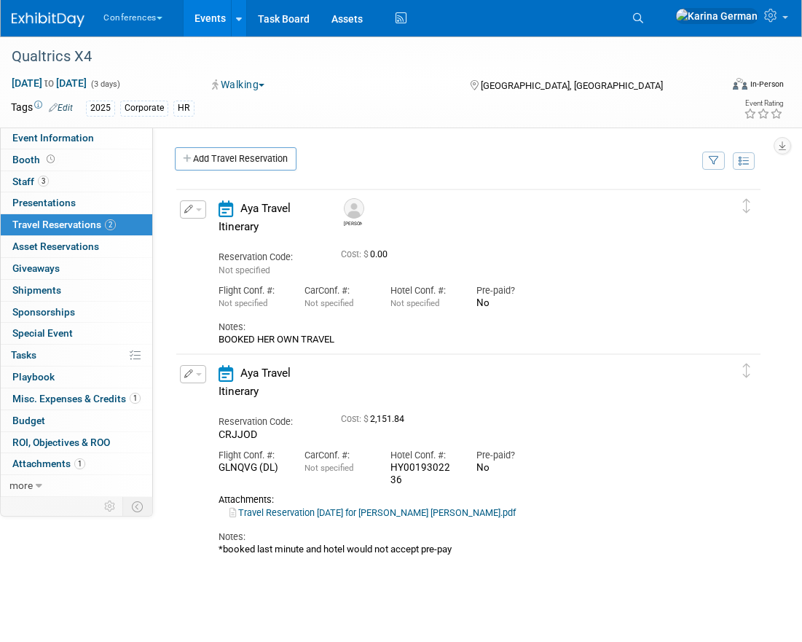
scroll to position [0, 0]
click at [261, 152] on link "Add Travel Reservation" at bounding box center [236, 158] width 122 height 23
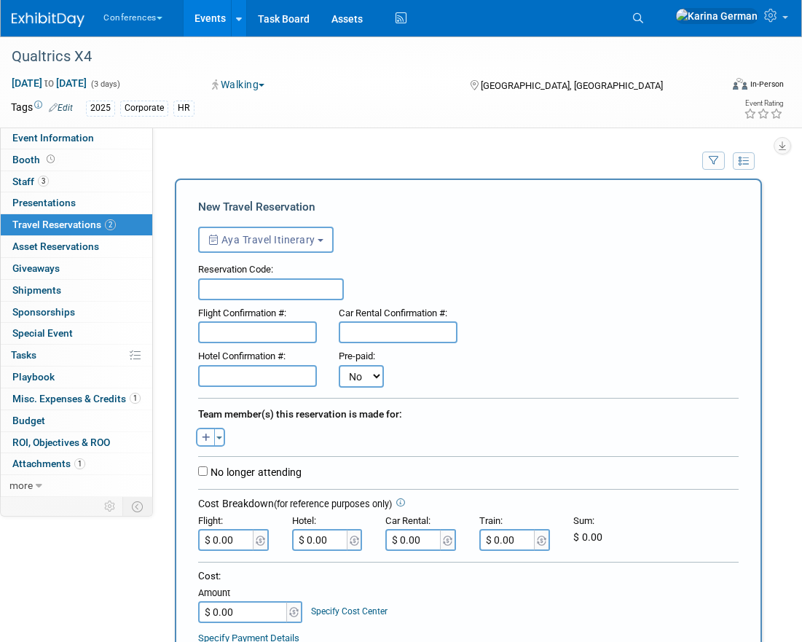
click at [204, 442] on button "button" at bounding box center [205, 437] width 19 height 19
select select
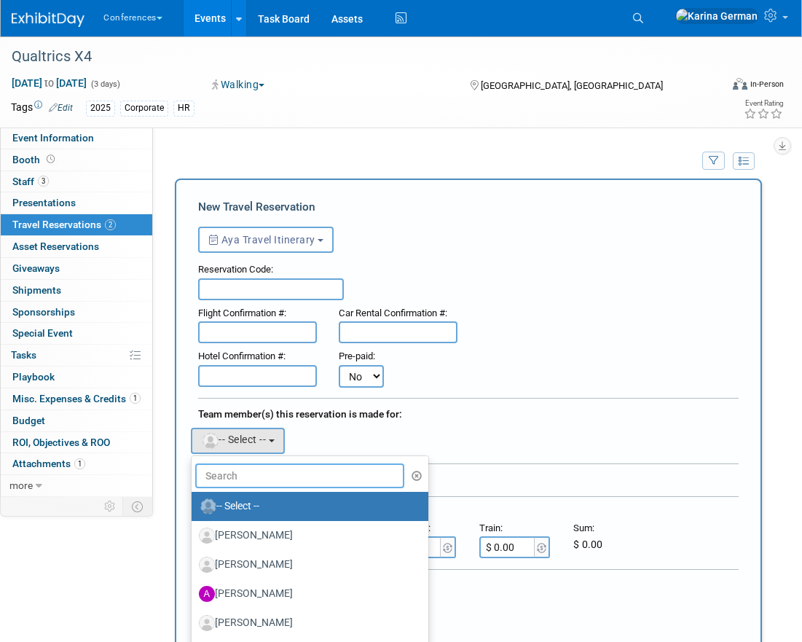
click at [251, 466] on input "text" at bounding box center [299, 475] width 209 height 25
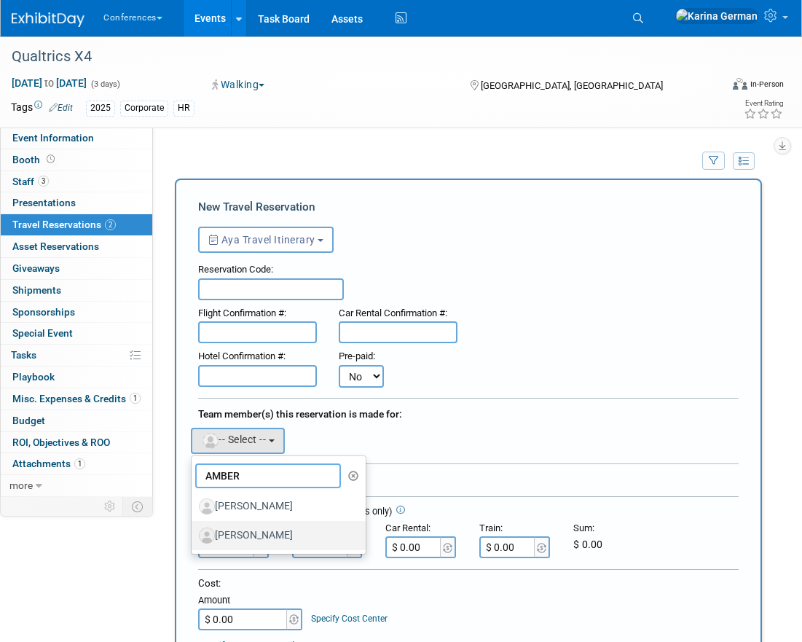
type input "AMBER"
click at [273, 541] on label "[PERSON_NAME]" at bounding box center [275, 535] width 152 height 23
click at [194, 539] on input "[PERSON_NAME]" at bounding box center [188, 533] width 9 height 9
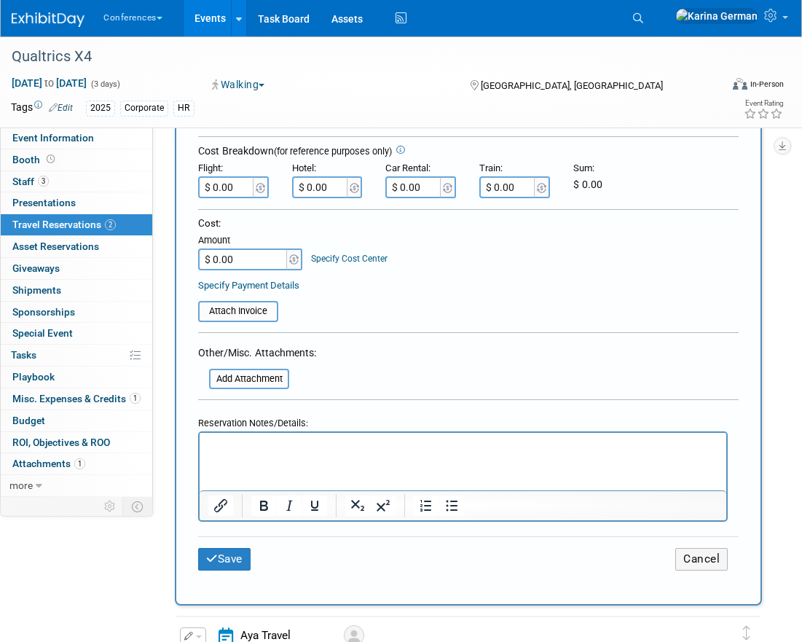
scroll to position [394, 0]
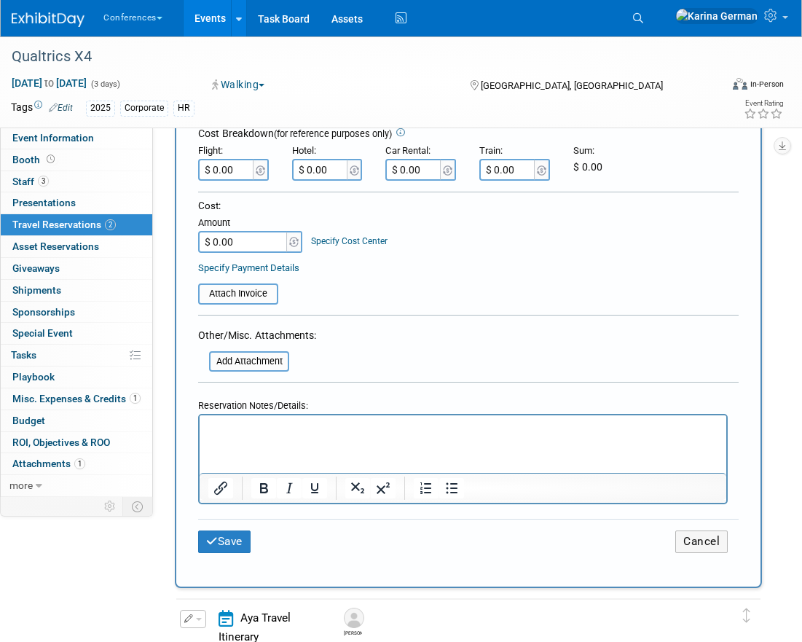
click at [255, 437] on html at bounding box center [463, 425] width 527 height 21
click at [227, 541] on button "Save" at bounding box center [224, 542] width 52 height 23
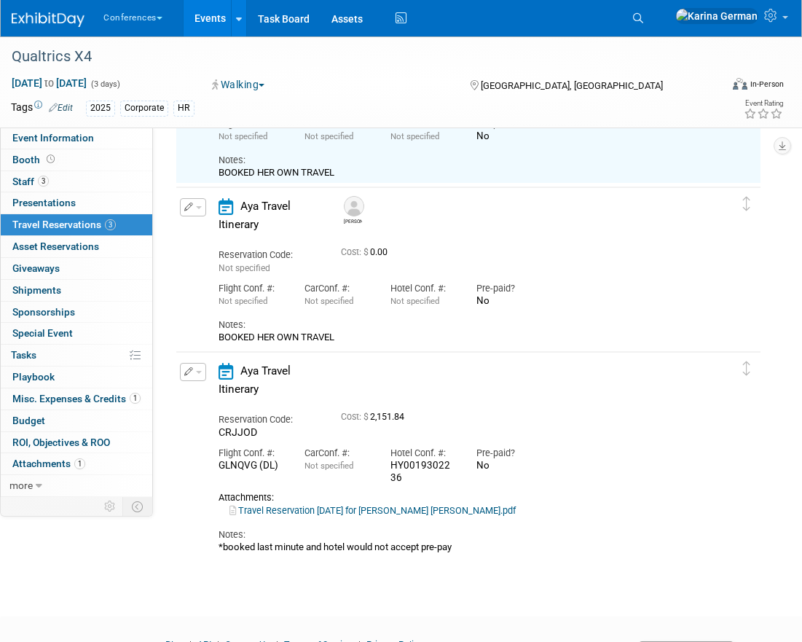
scroll to position [200, 0]
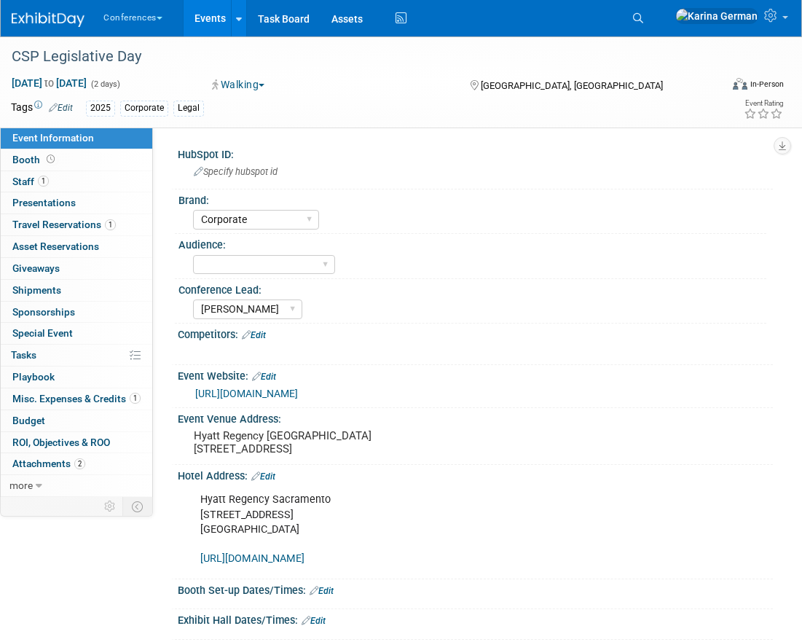
select select "Corporate"
select select "[PERSON_NAME]"
click at [100, 403] on span "Misc. Expenses & Credits 1" at bounding box center [76, 399] width 128 height 12
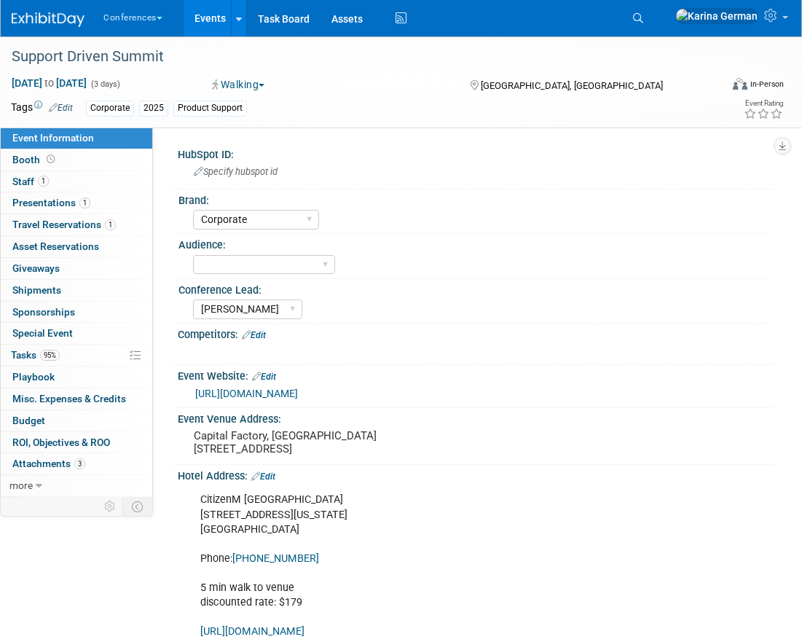
select select "Corporate"
select select "[PERSON_NAME]"
click at [73, 180] on link "1 Staff 1" at bounding box center [77, 181] width 152 height 21
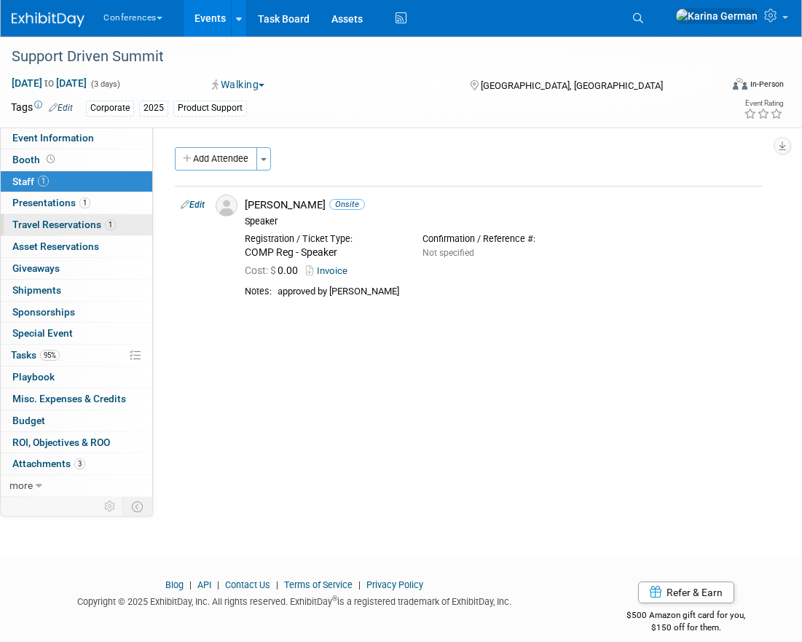
click at [91, 224] on span "Travel Reservations 1" at bounding box center [63, 225] width 103 height 12
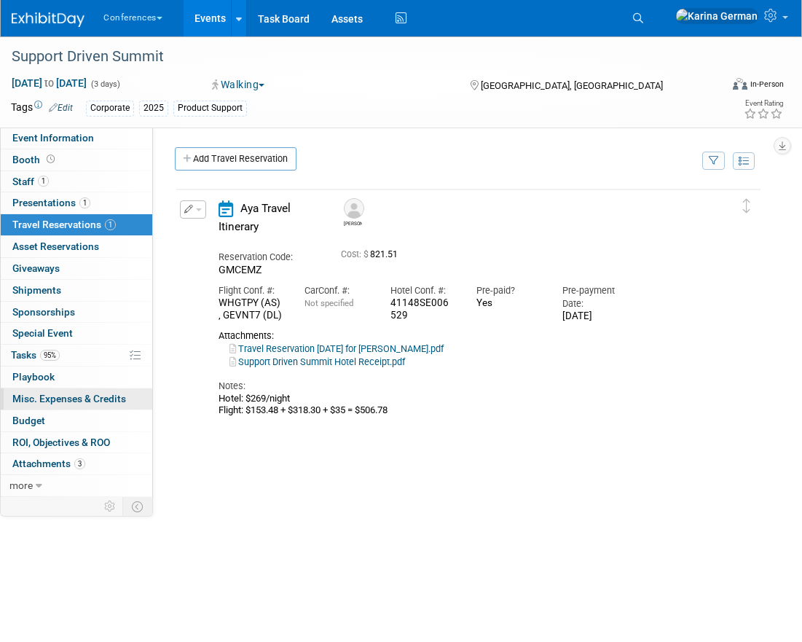
click at [87, 404] on link "0 Misc. Expenses & Credits 0" at bounding box center [77, 398] width 152 height 21
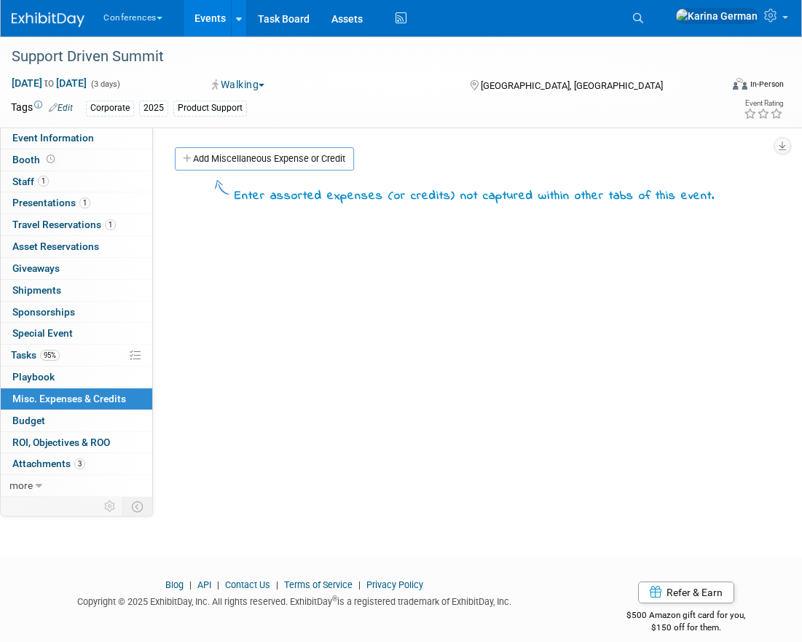
click at [245, 176] on div "Enter assorted expenses (or credits) not captured within other tabs of this eve…" at bounding box center [468, 190] width 609 height 33
click at [243, 170] on link "Add Miscellaneous Expense or Credit" at bounding box center [264, 158] width 179 height 23
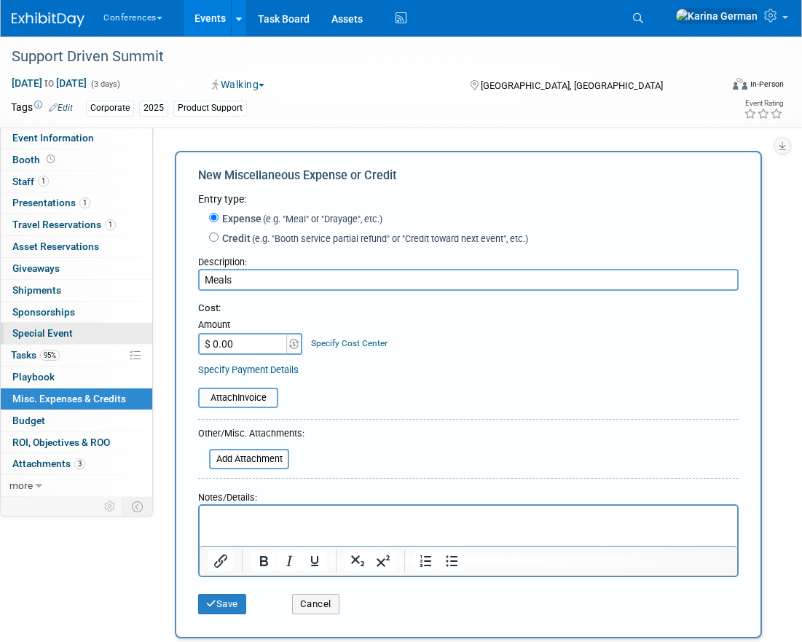
type input "Meals"
click at [251, 348] on input "$ 0.00" at bounding box center [243, 344] width 91 height 22
type input "$ 300.00"
click at [375, 342] on link "Specify Cost Center" at bounding box center [349, 343] width 77 height 10
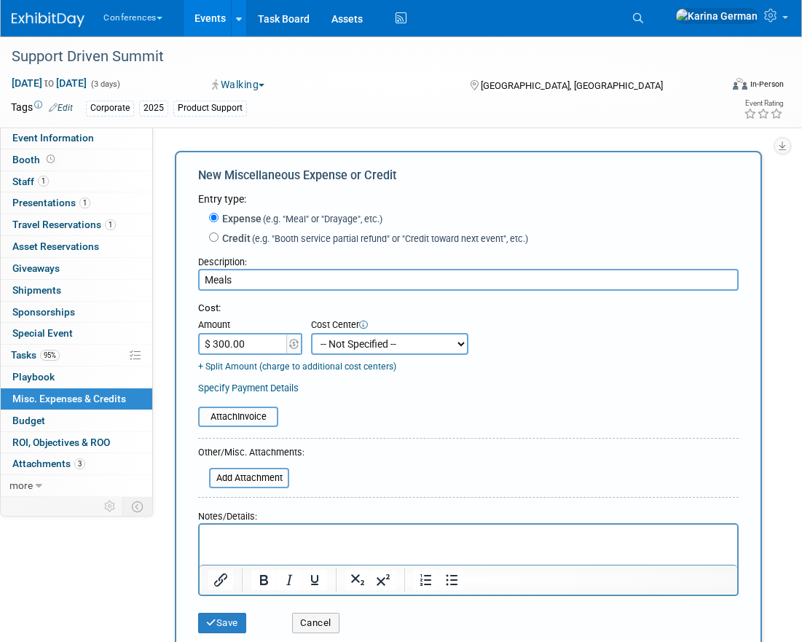
click at [375, 342] on select "-- Not Specified -- Aya Education Aya Healthcare Aya Locums Bespoke Corporate […" at bounding box center [389, 344] width 157 height 22
select select "18965879"
click at [219, 625] on button "Save" at bounding box center [222, 623] width 48 height 20
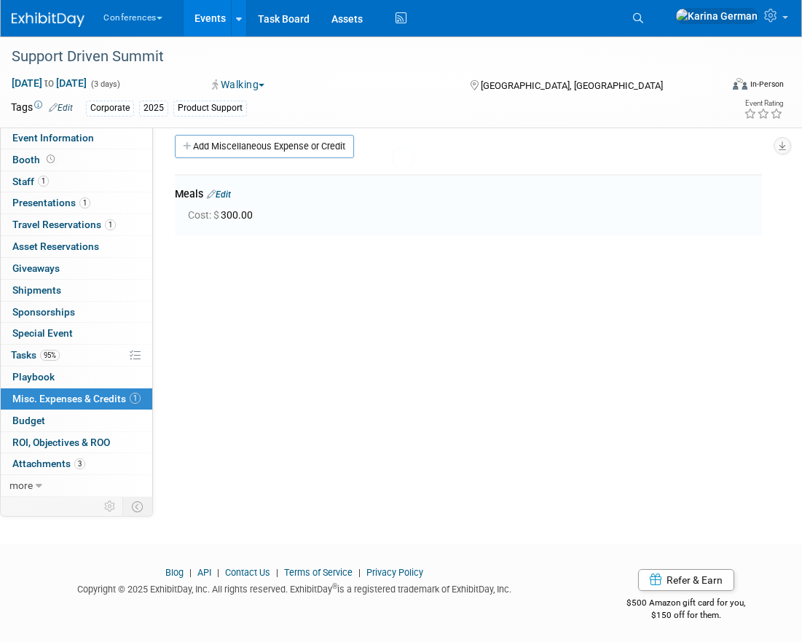
scroll to position [16, 0]
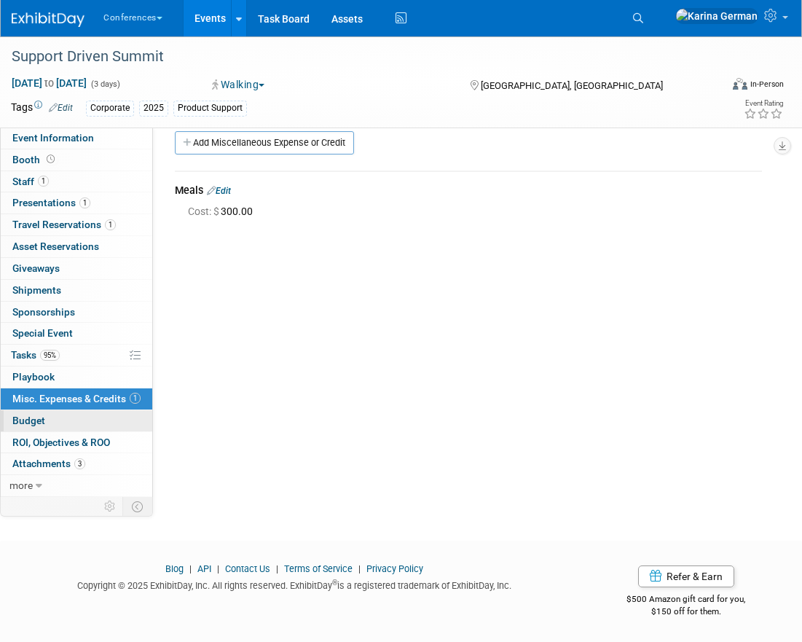
click at [109, 412] on link "Budget" at bounding box center [77, 420] width 152 height 21
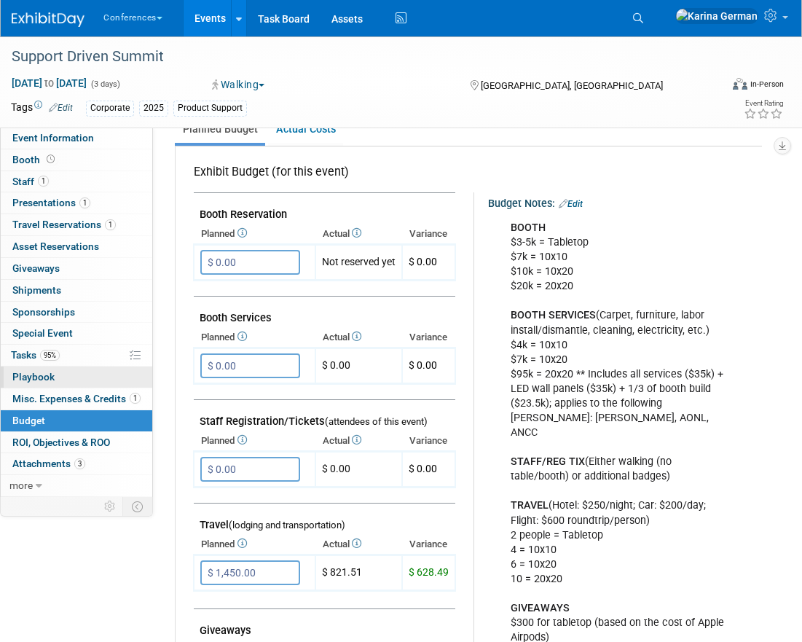
scroll to position [195, 0]
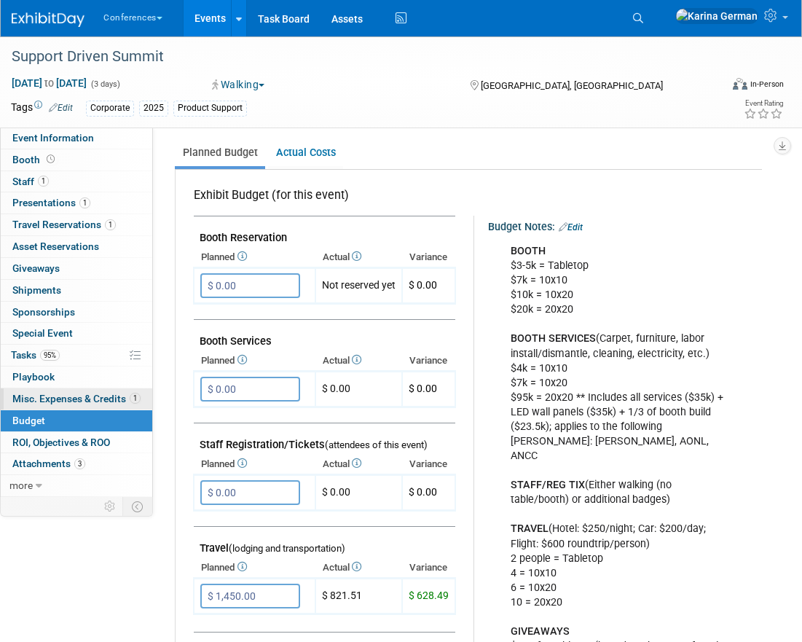
click at [98, 391] on link "1 Misc. Expenses & Credits 1" at bounding box center [77, 398] width 152 height 21
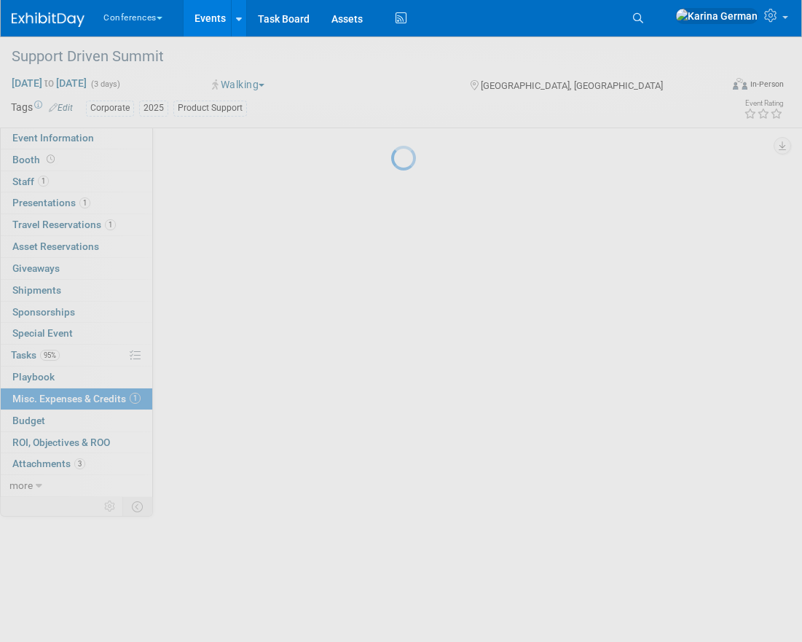
scroll to position [0, 0]
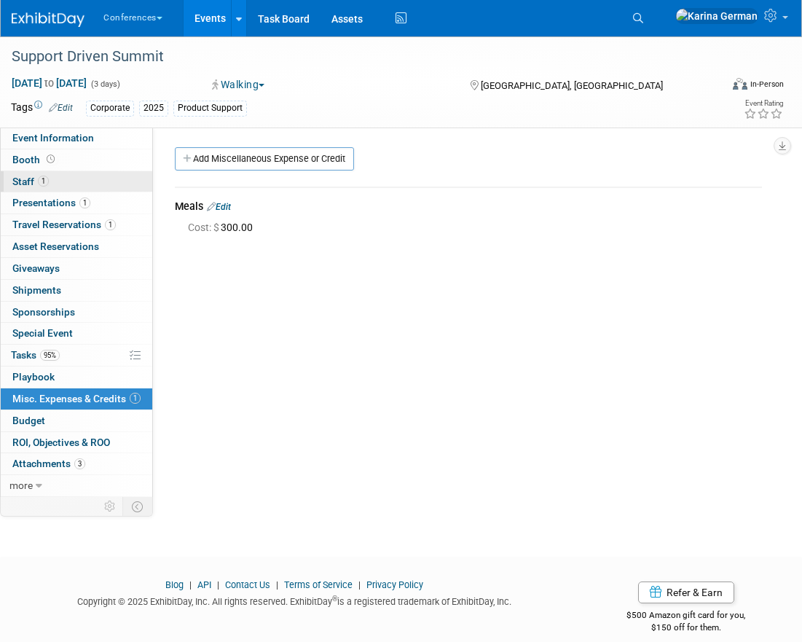
click at [51, 175] on link "1 Staff 1" at bounding box center [77, 181] width 152 height 21
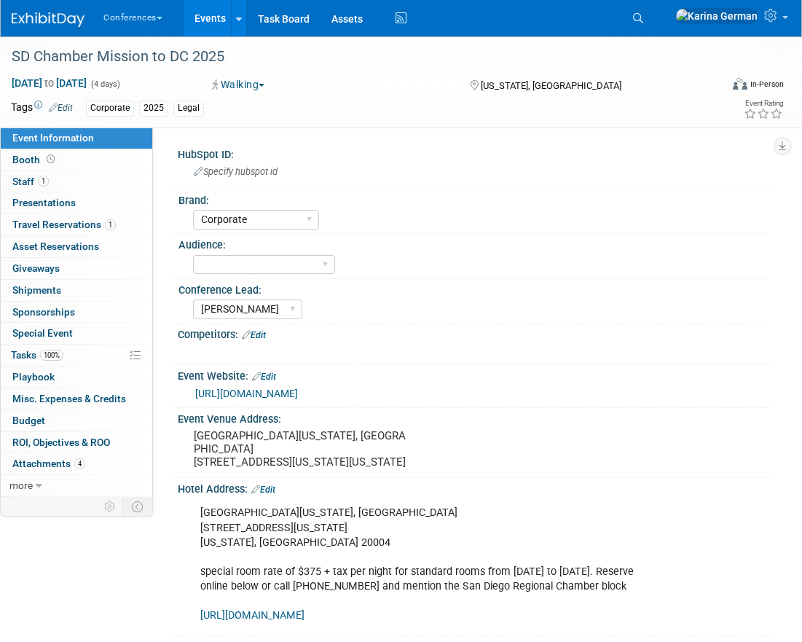
select select "Corporate"
select select "[PERSON_NAME]"
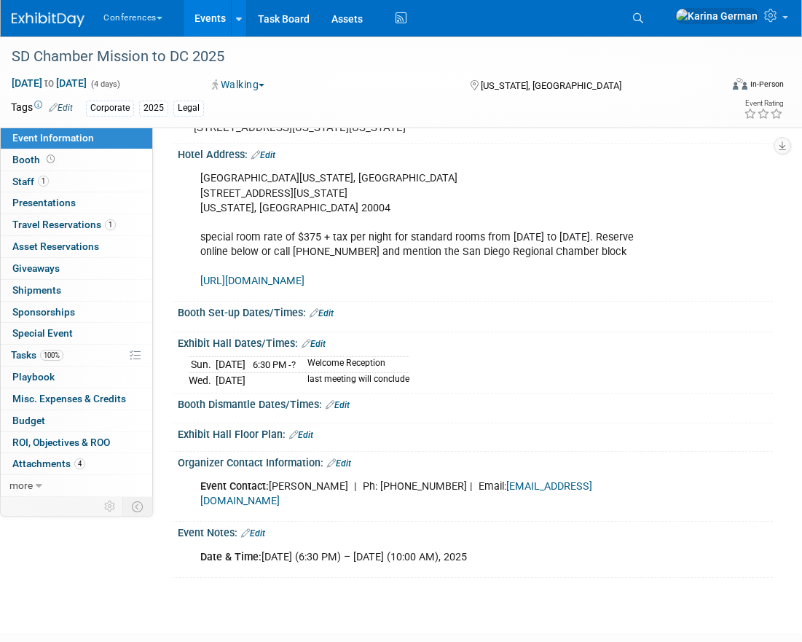
scroll to position [350, 0]
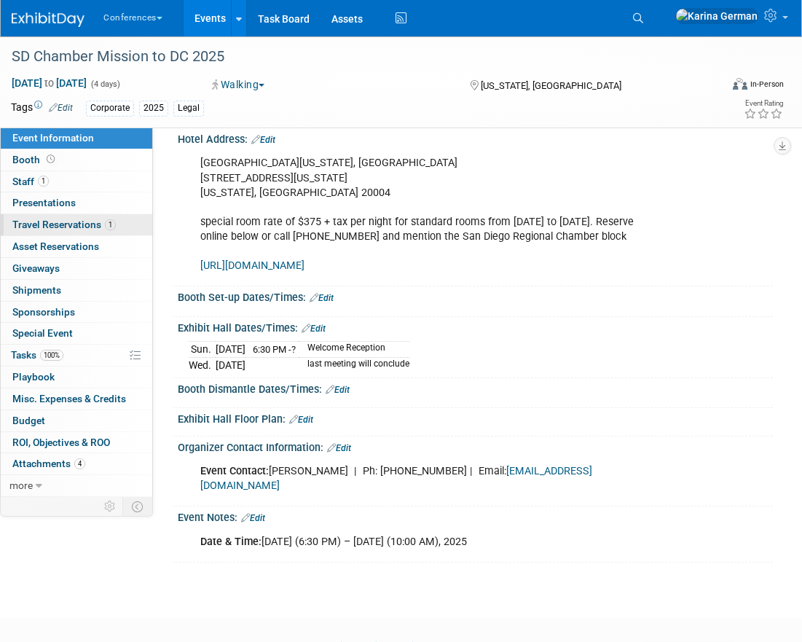
click at [103, 219] on span "Travel Reservations 1" at bounding box center [63, 225] width 103 height 12
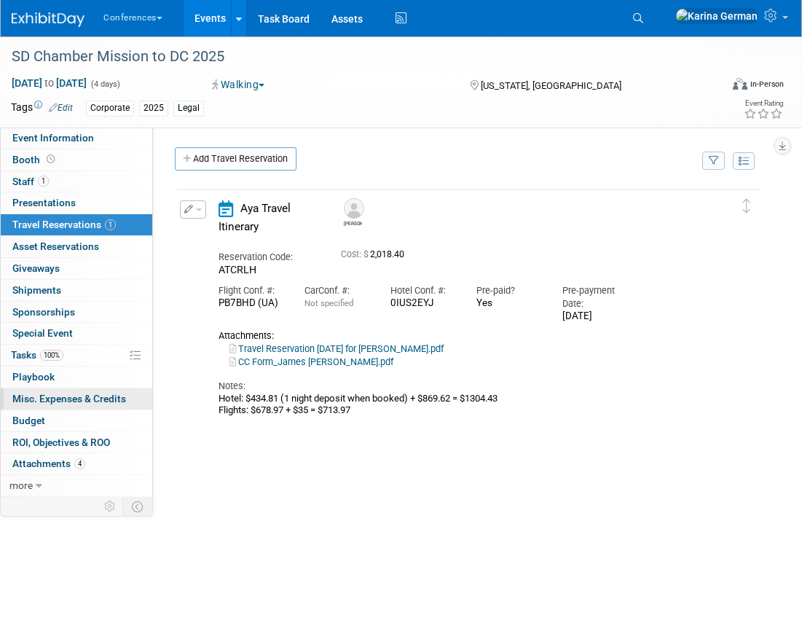
click at [79, 397] on span "Misc. Expenses & Credits 0" at bounding box center [69, 399] width 114 height 12
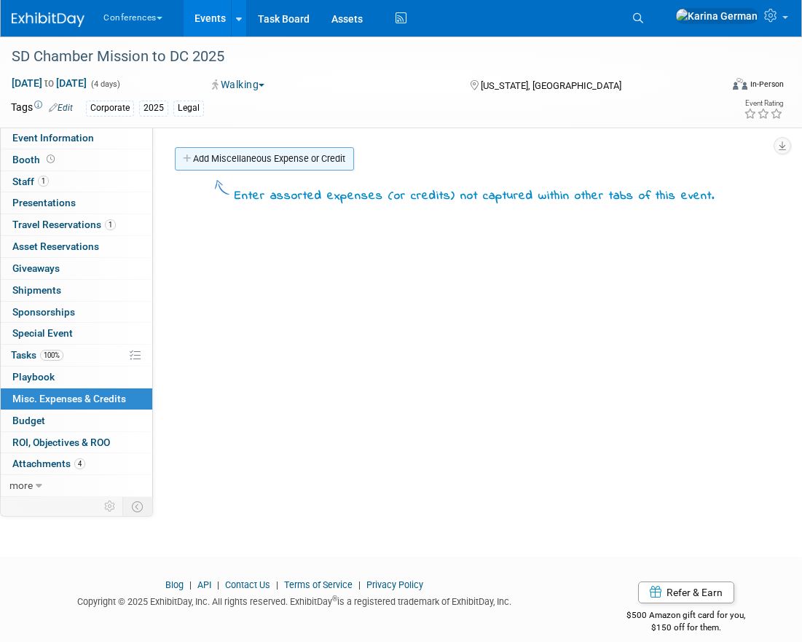
click at [272, 154] on link "Add Miscellaneous Expense or Credit" at bounding box center [264, 158] width 179 height 23
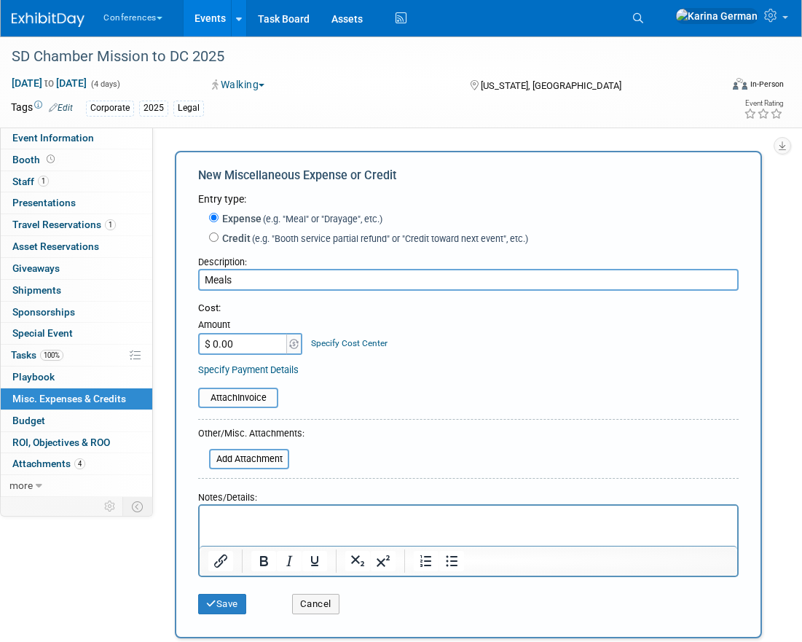
type input "Meals"
click at [250, 340] on input "$ 0.00" at bounding box center [243, 344] width 91 height 22
type input "$ 400.00"
click at [350, 335] on div "Specify Cost Center" at bounding box center [349, 336] width 77 height 27
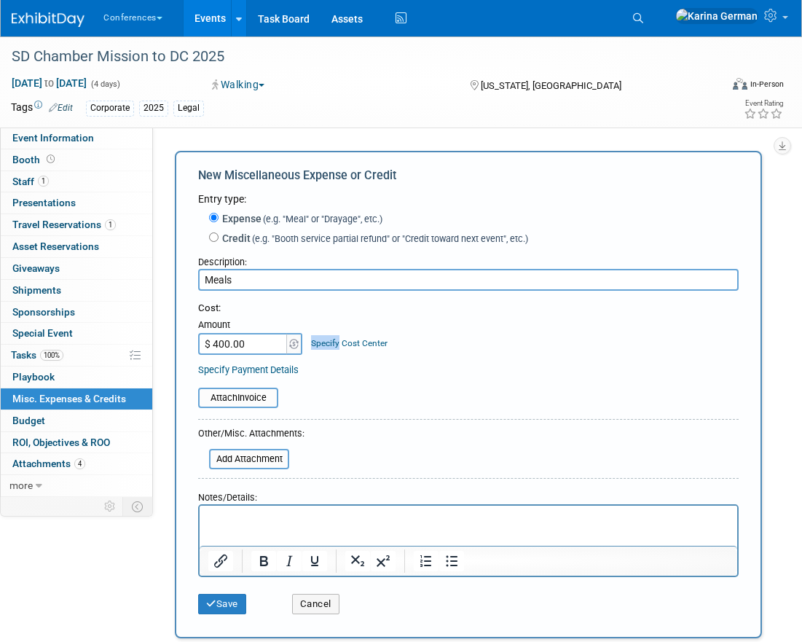
click at [349, 345] on link "Specify Cost Center" at bounding box center [349, 343] width 77 height 10
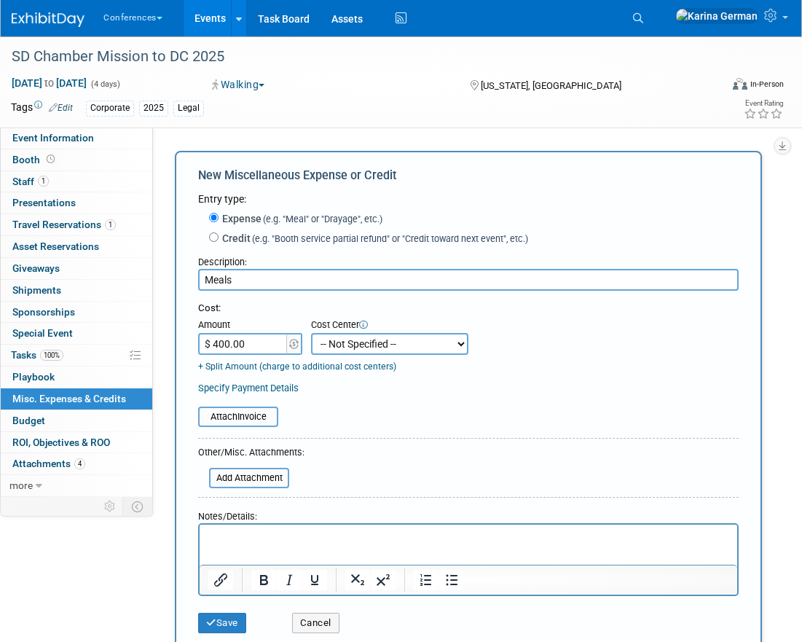
click at [349, 345] on select "-- Not Specified -- Aya Education Aya Healthcare Aya Locums Bespoke Corporate […" at bounding box center [389, 344] width 157 height 22
select select "18965879"
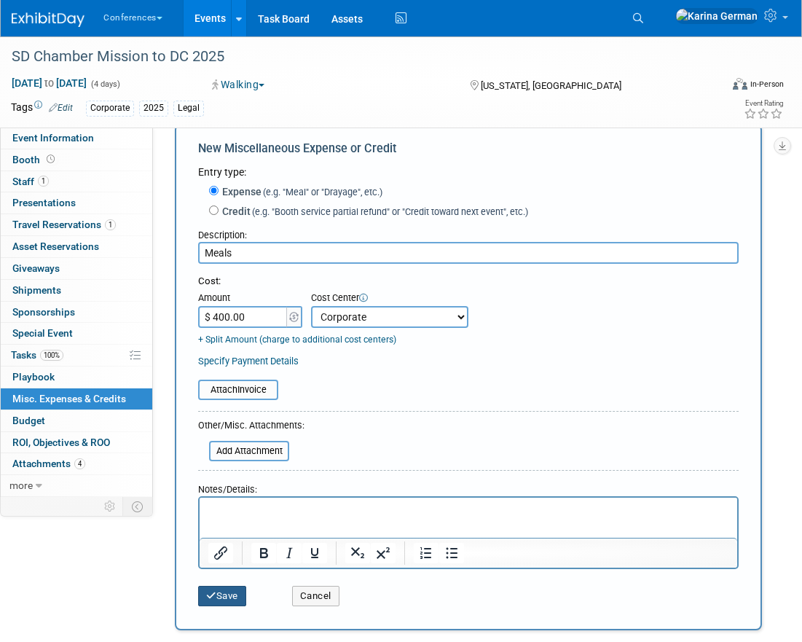
click at [218, 595] on button "Save" at bounding box center [222, 596] width 48 height 20
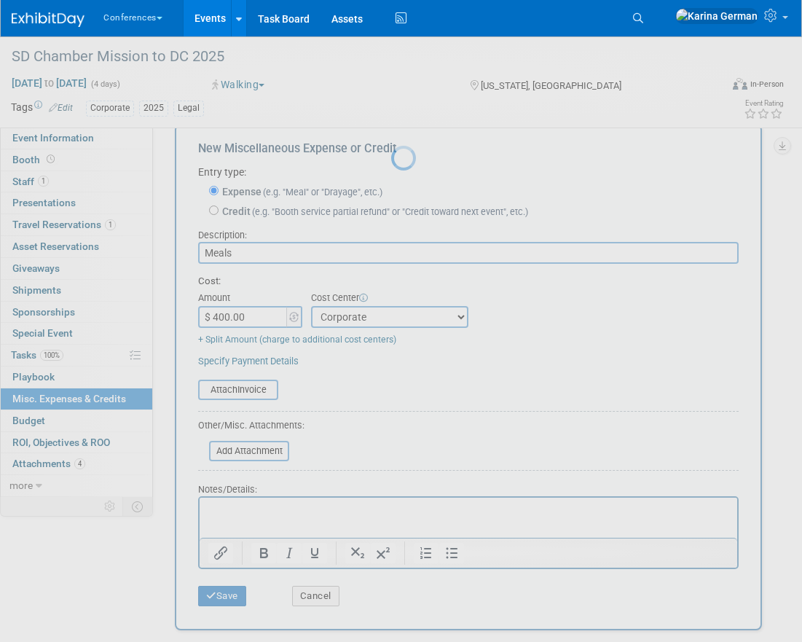
scroll to position [16, 0]
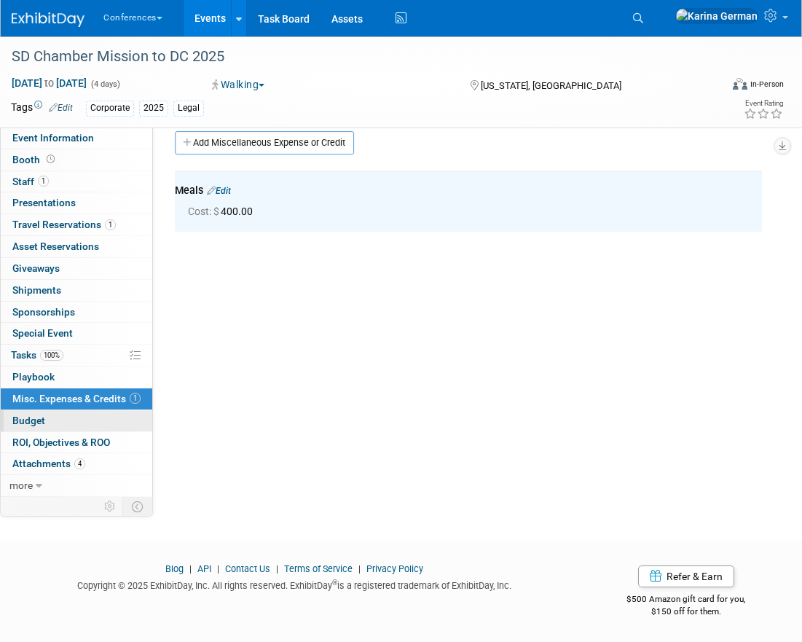
click at [73, 416] on link "Budget" at bounding box center [77, 420] width 152 height 21
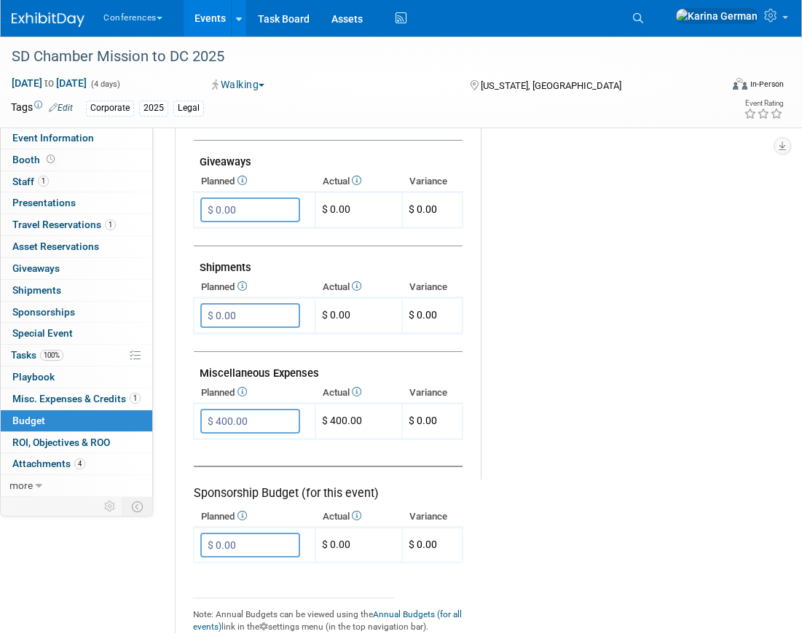
scroll to position [721, 0]
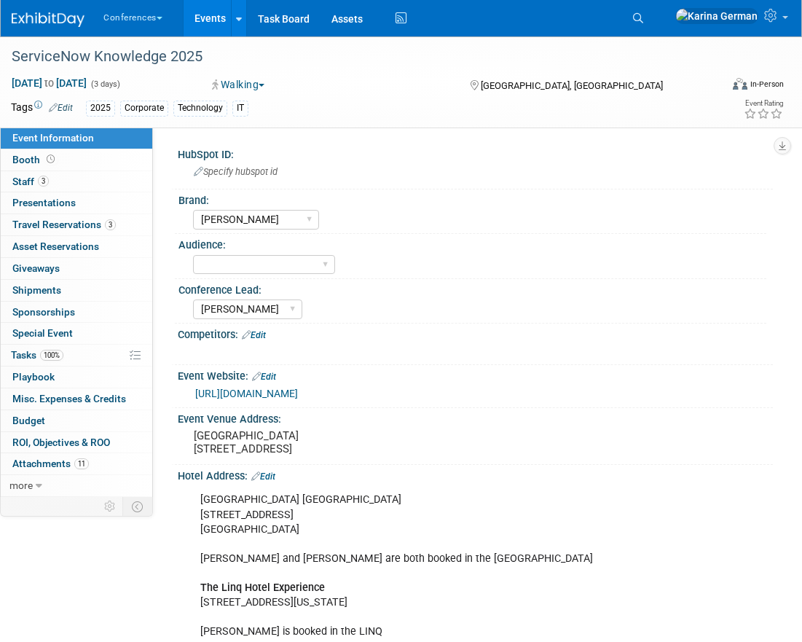
select select "[PERSON_NAME]"
click at [247, 217] on select "Aya Bespoke Corporate [PERSON_NAME] DocCafe Education Government Services Locum…" at bounding box center [256, 220] width 126 height 20
select select "Corporate"
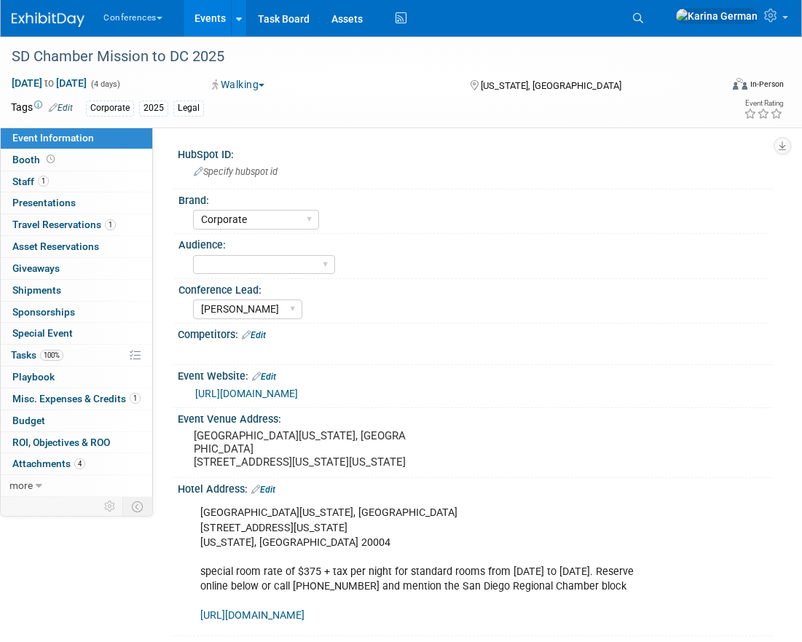
select select "Corporate"
select select "[PERSON_NAME]"
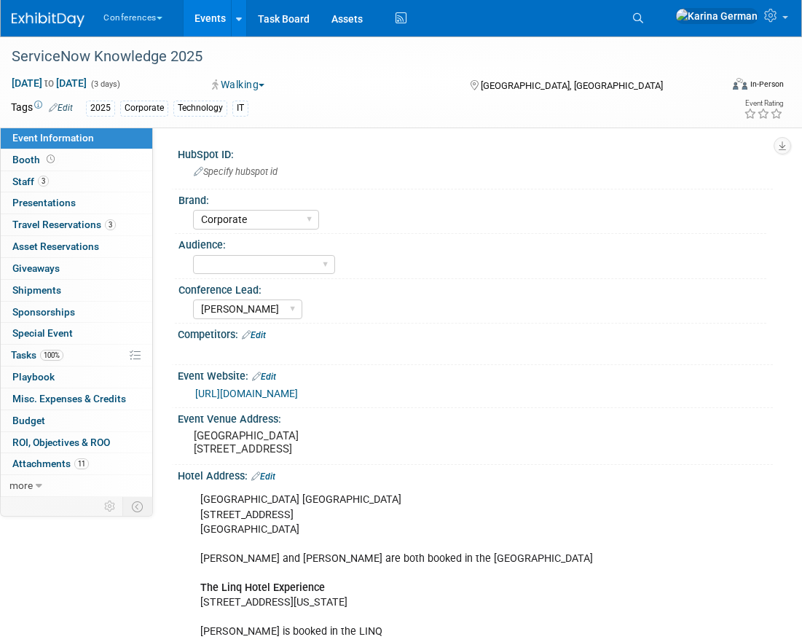
select select "Corporate"
select select "[PERSON_NAME]"
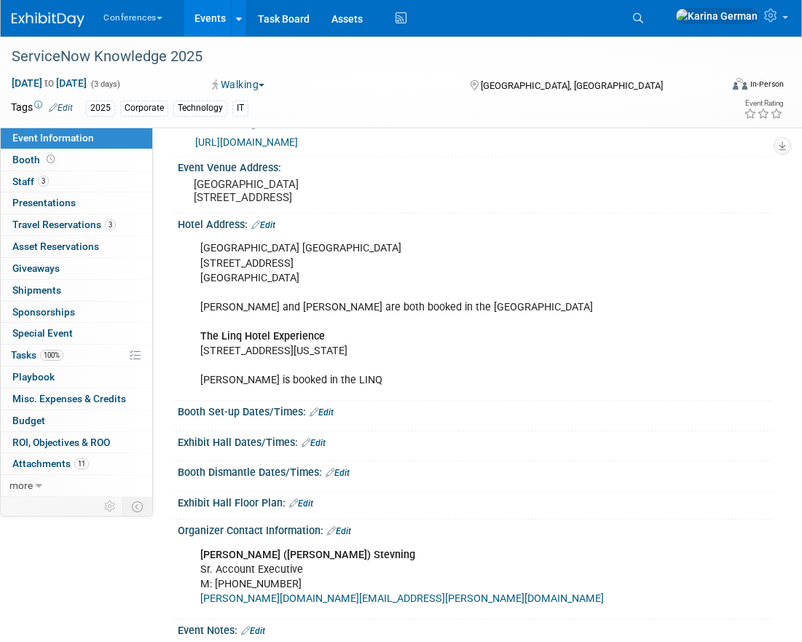
scroll to position [268, 0]
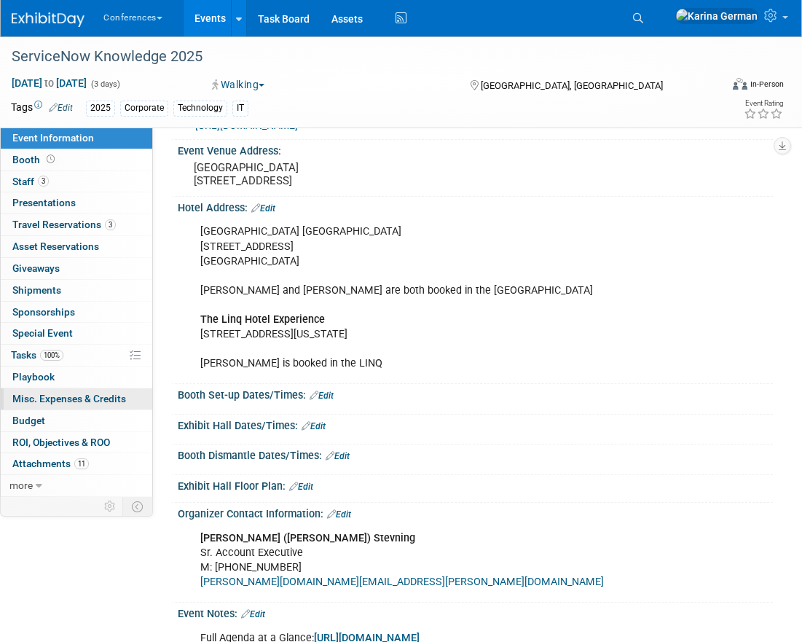
click at [77, 401] on span "Misc. Expenses & Credits 0" at bounding box center [69, 399] width 114 height 12
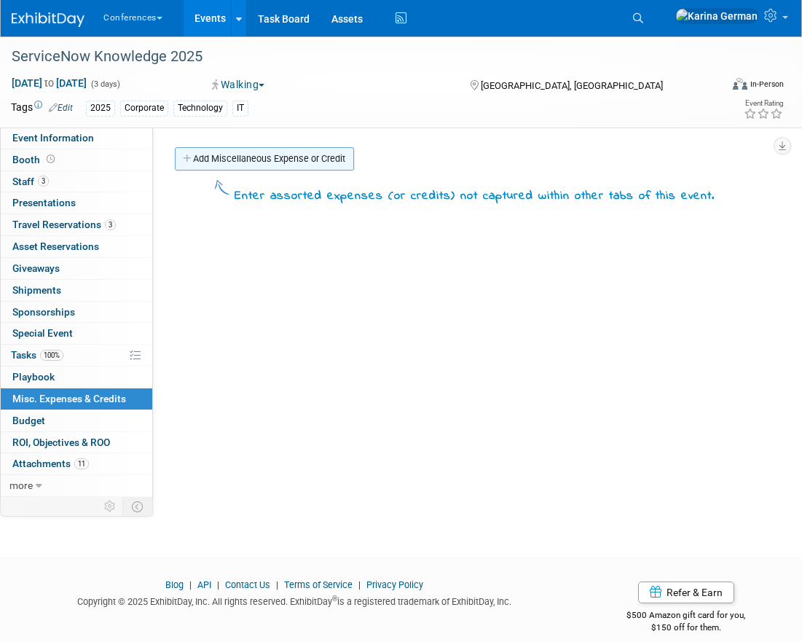
click at [246, 157] on link "Add Miscellaneous Expense or Credit" at bounding box center [264, 158] width 179 height 23
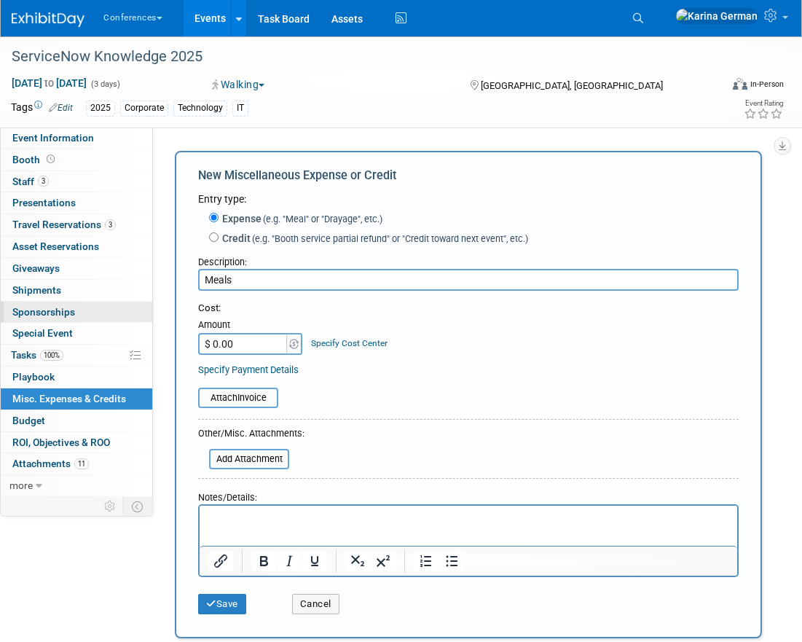
type input "Meals"
click at [257, 344] on input "$ 0.00" at bounding box center [243, 344] width 91 height 22
type input "$ 900.00"
click at [332, 339] on link "Specify Cost Center" at bounding box center [349, 343] width 77 height 10
click at [0, 0] on select "-- Not Specified -- Aya Education Aya Healthcare Aya Locums Bespoke Corporate […" at bounding box center [0, 0] width 0 height 0
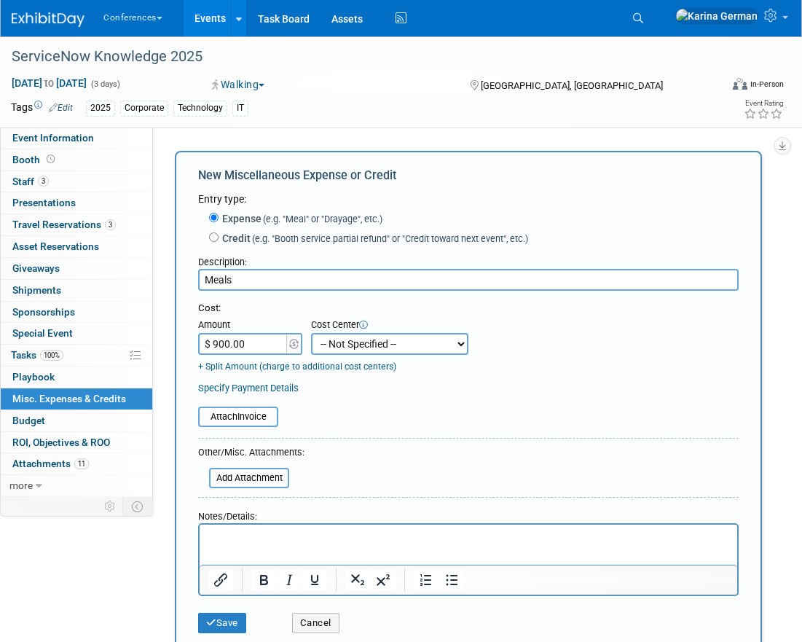
select select "18965879"
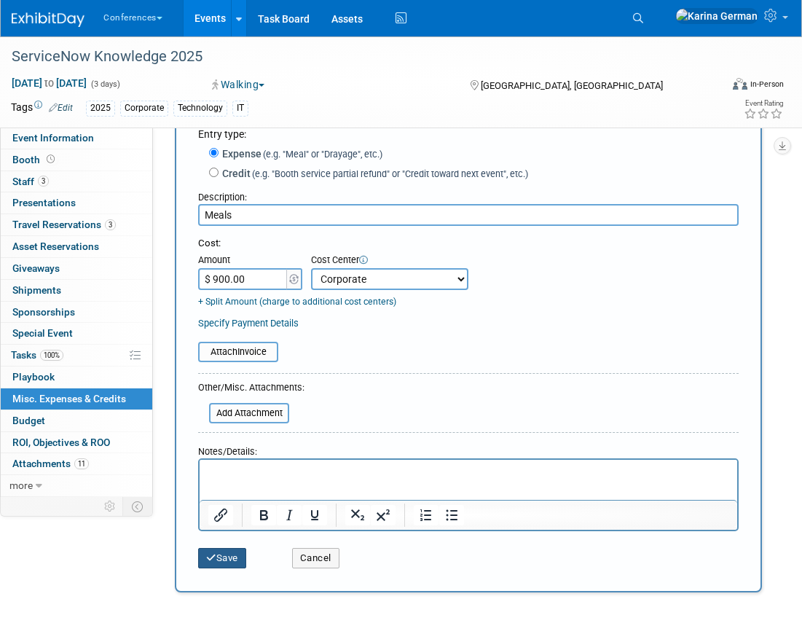
click at [228, 555] on button "Save" at bounding box center [222, 558] width 48 height 20
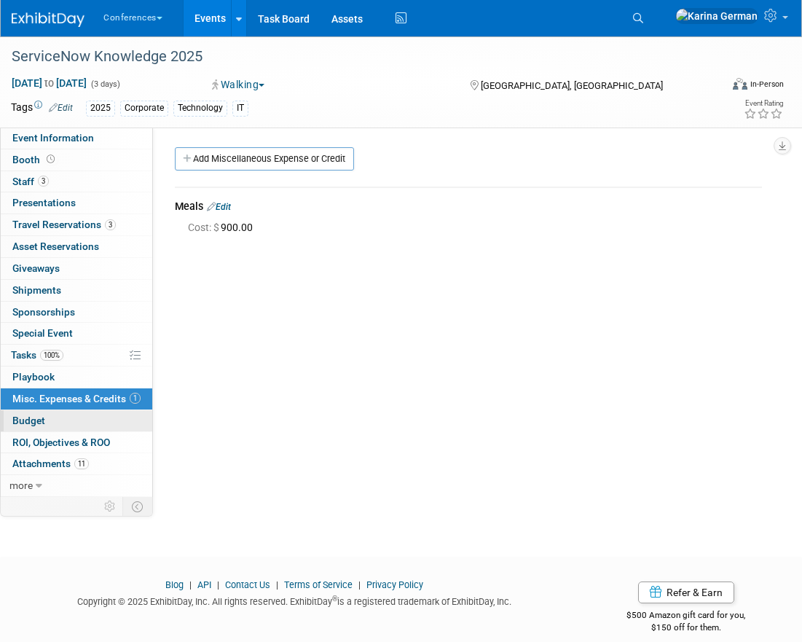
click at [61, 421] on link "Budget" at bounding box center [77, 420] width 152 height 21
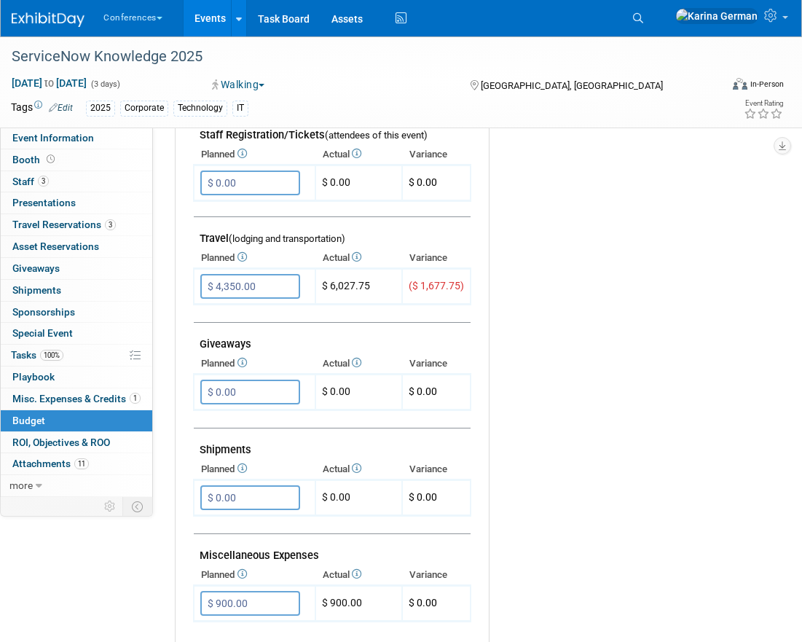
scroll to position [504, 0]
drag, startPoint x: 370, startPoint y: 284, endPoint x: 331, endPoint y: 284, distance: 39.4
click at [331, 284] on td "$ 6,027.75" at bounding box center [359, 288] width 87 height 36
copy td "6,027.75"
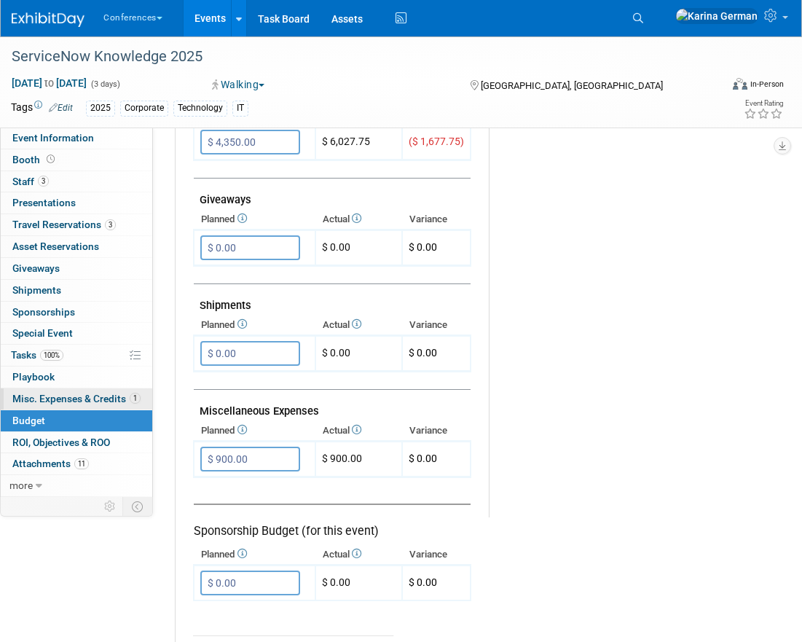
scroll to position [646, 0]
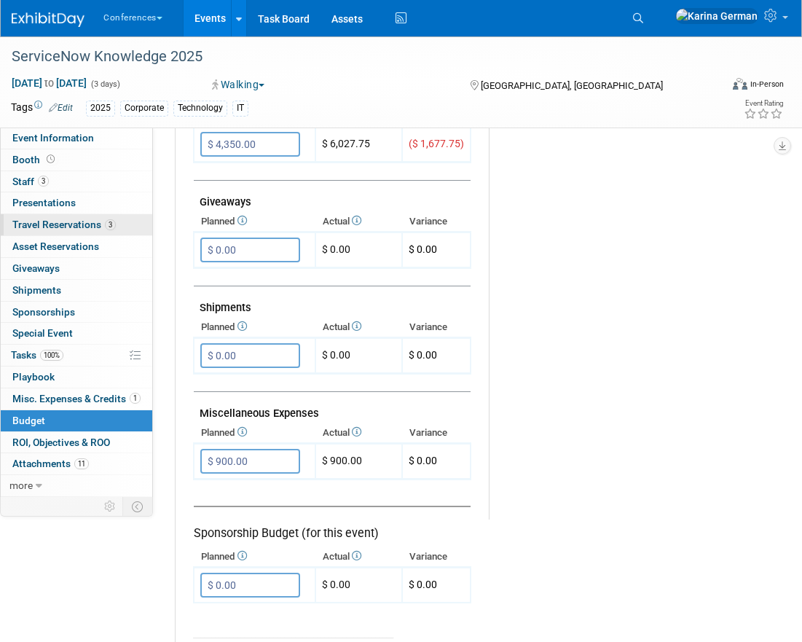
click at [87, 222] on span "Travel Reservations 3" at bounding box center [63, 225] width 103 height 12
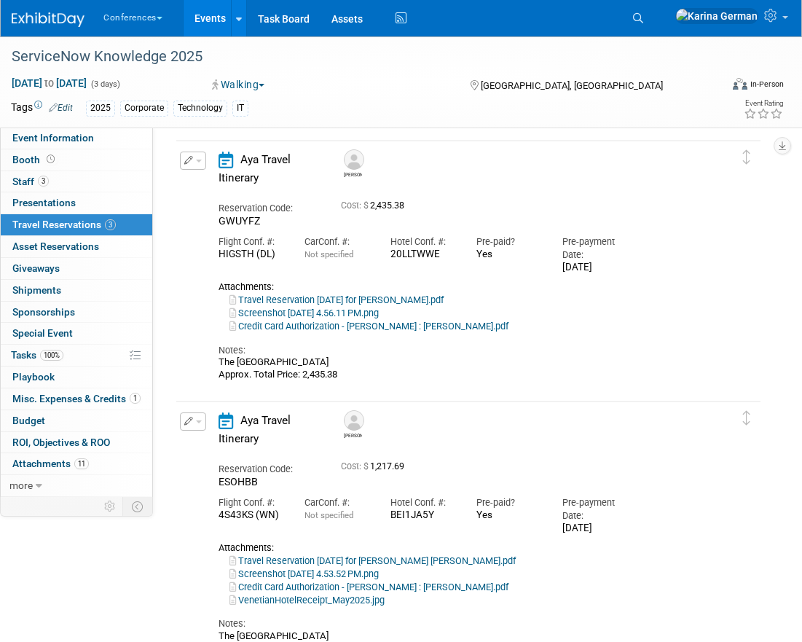
scroll to position [0, 0]
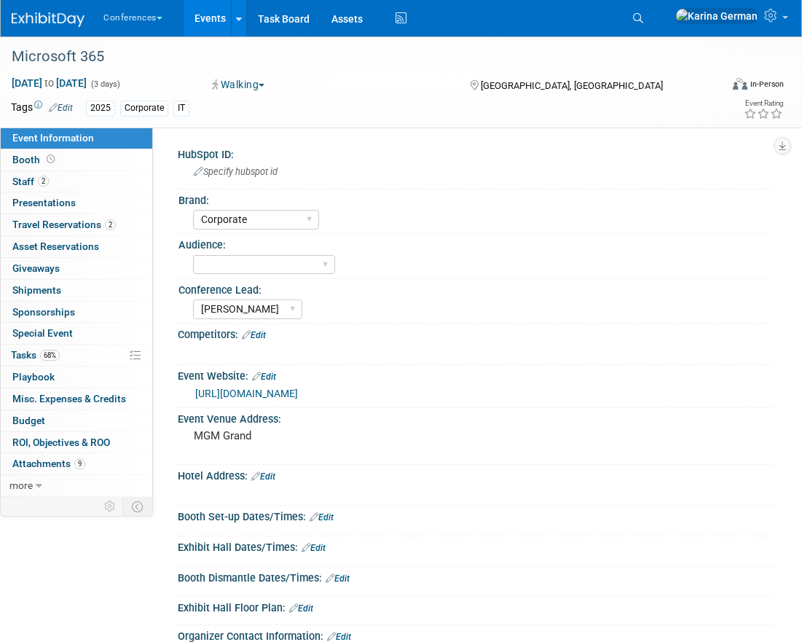
select select "Corporate"
select select "[PERSON_NAME]"
click at [97, 372] on link "0 Playbook 0" at bounding box center [77, 377] width 152 height 21
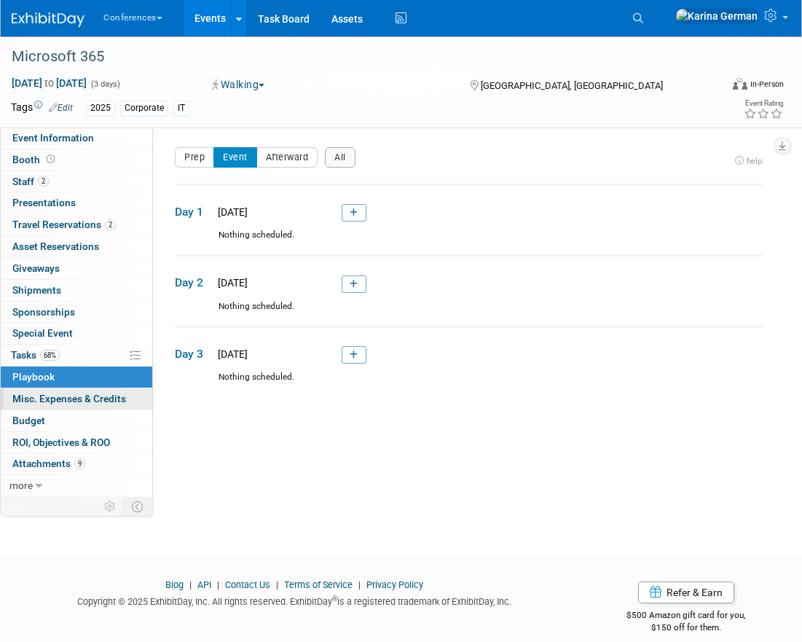
click at [97, 404] on span "Misc. Expenses & Credits 0" at bounding box center [69, 399] width 114 height 12
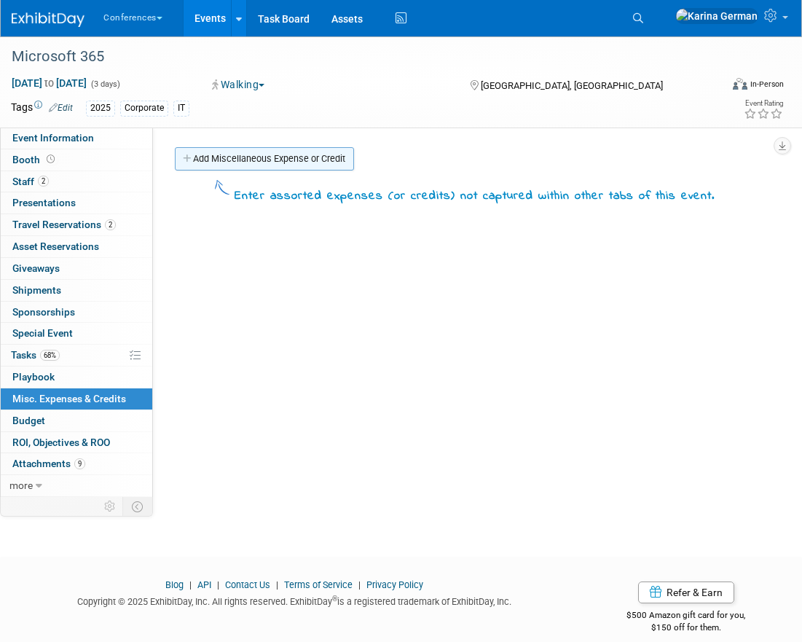
click at [223, 151] on link "Add Miscellaneous Expense or Credit" at bounding box center [264, 158] width 179 height 23
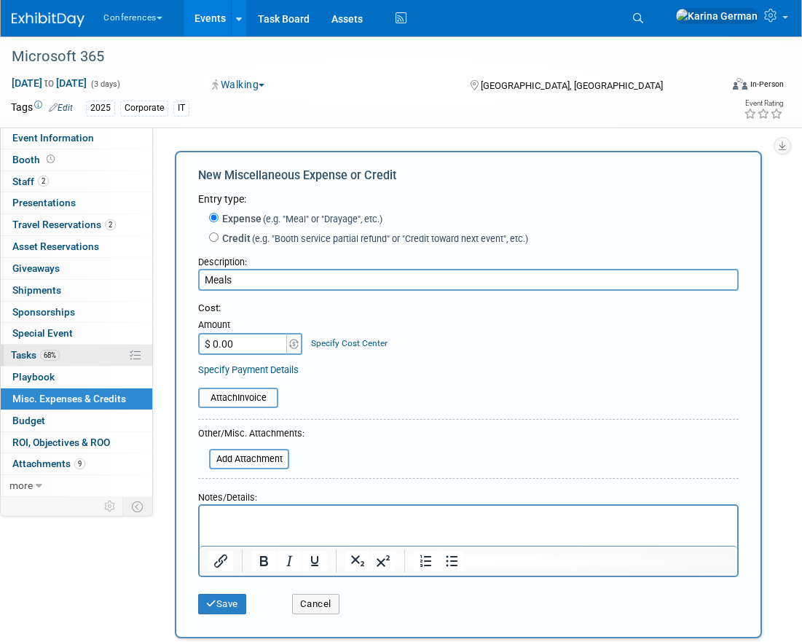
type input "Meals"
click at [262, 345] on input "$ 0.00" at bounding box center [243, 344] width 91 height 22
type input "$ 600.00"
click at [356, 347] on link "Specify Cost Center" at bounding box center [349, 343] width 77 height 10
click at [0, 0] on select "-- Not Specified -- Aya Education Aya Healthcare Aya Locums Bespoke Corporate […" at bounding box center [0, 0] width 0 height 0
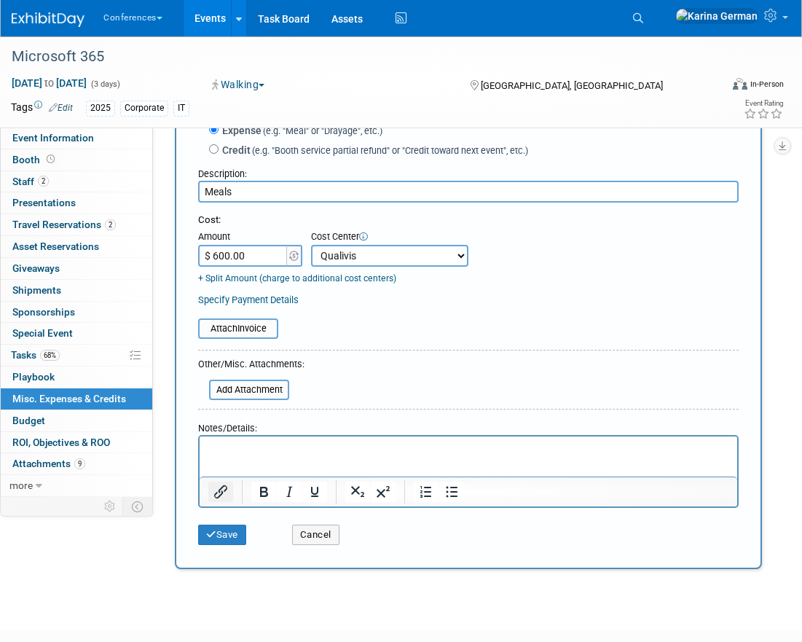
scroll to position [92, 0]
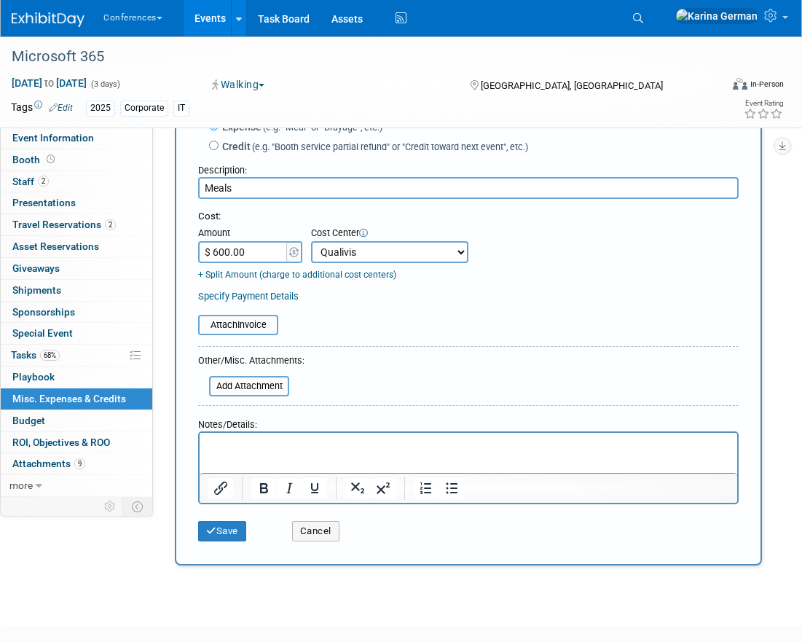
click at [402, 264] on td "+ Split Amount (charge to additional cost centers)" at bounding box center [333, 272] width 270 height 19
click at [402, 257] on select "-- Not Specified -- Aya Education Aya Healthcare Aya Locums Bespoke Corporate D…" at bounding box center [389, 252] width 157 height 22
select select "18965879"
click at [215, 534] on icon "submit" at bounding box center [211, 530] width 10 height 9
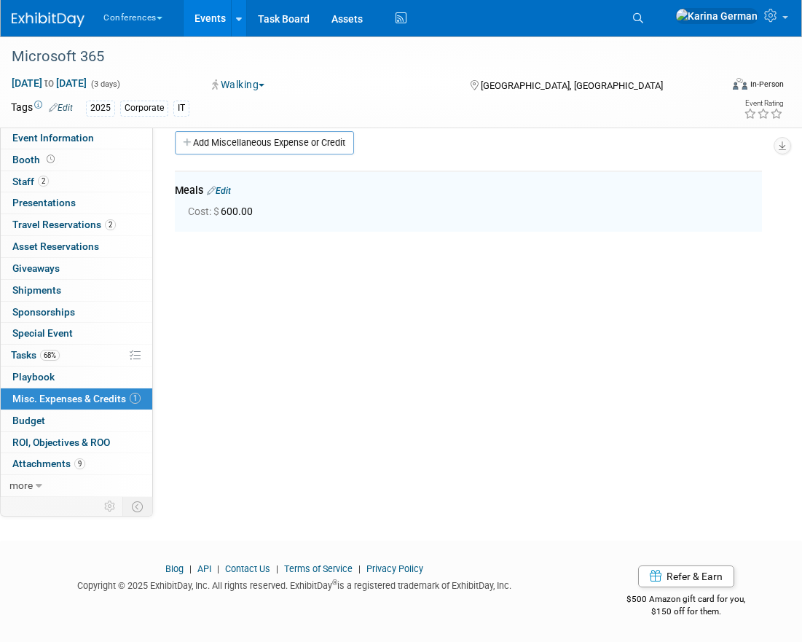
scroll to position [0, 0]
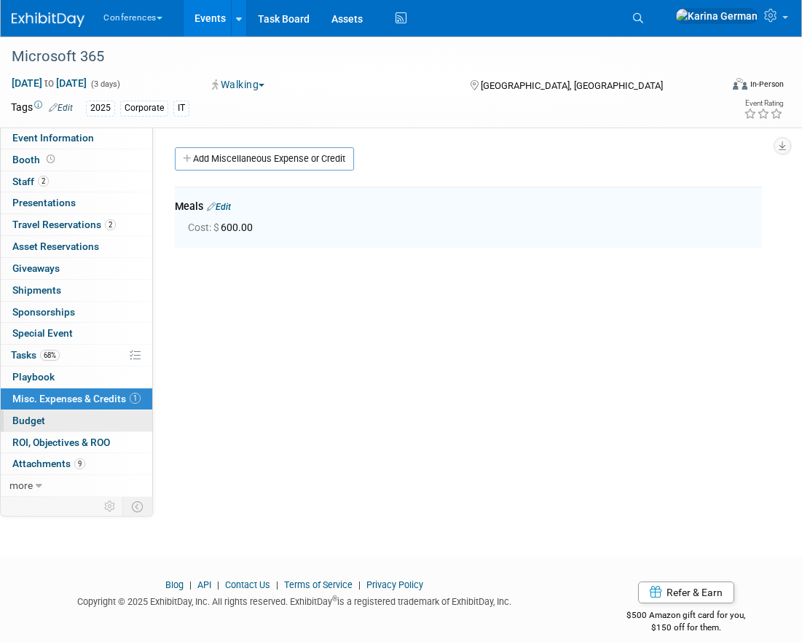
click at [93, 422] on link "Budget" at bounding box center [77, 420] width 152 height 21
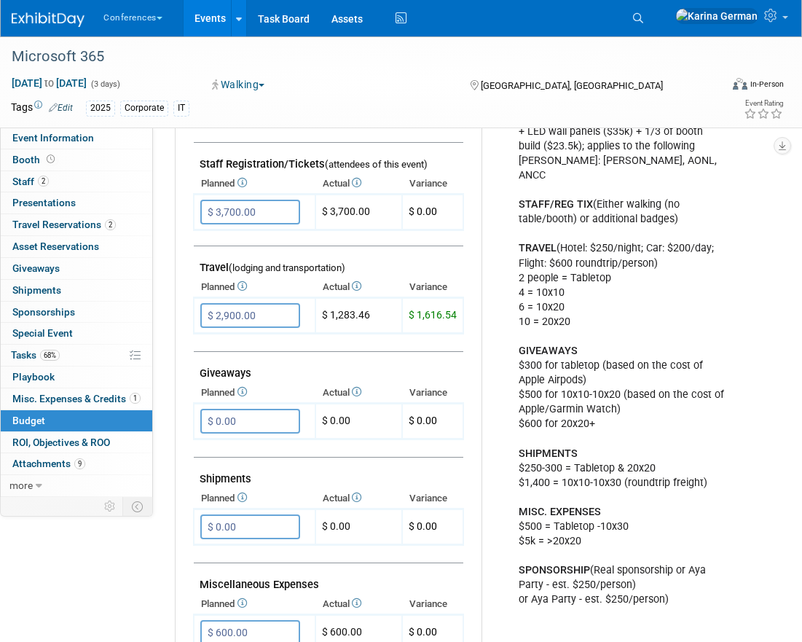
scroll to position [474, 0]
drag, startPoint x: 372, startPoint y: 316, endPoint x: 329, endPoint y: 312, distance: 42.5
click at [329, 312] on td "$ 1,283.46" at bounding box center [359, 317] width 87 height 36
copy td "1,283.46"
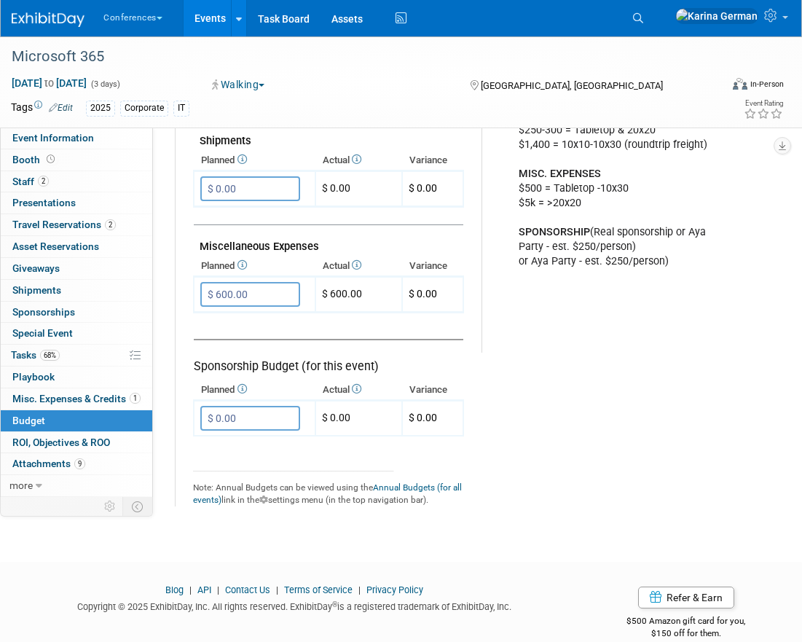
scroll to position [834, 0]
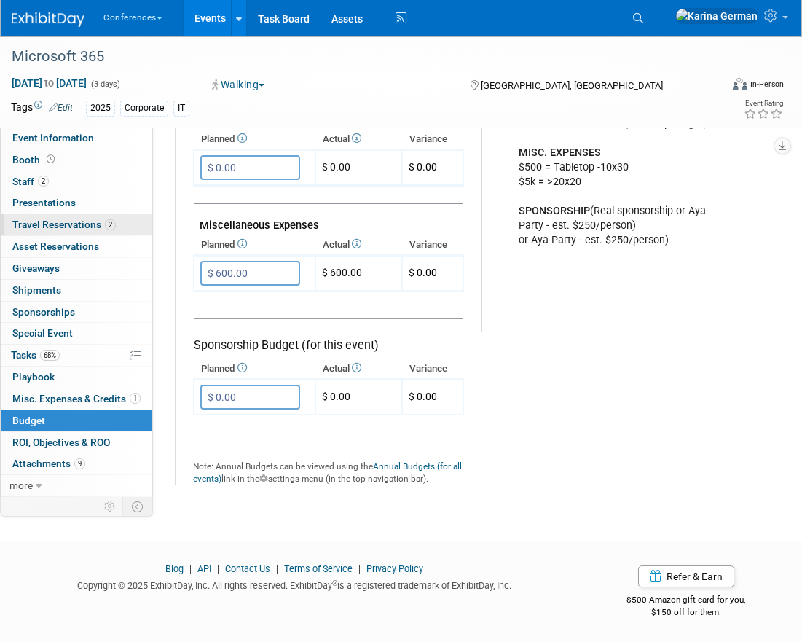
click at [98, 223] on span "Travel Reservations 2" at bounding box center [63, 225] width 103 height 12
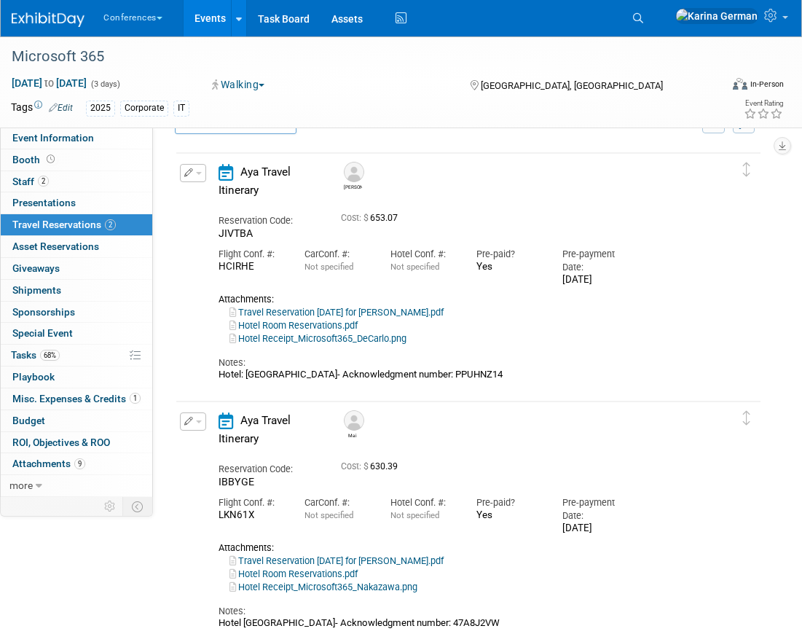
scroll to position [25, 0]
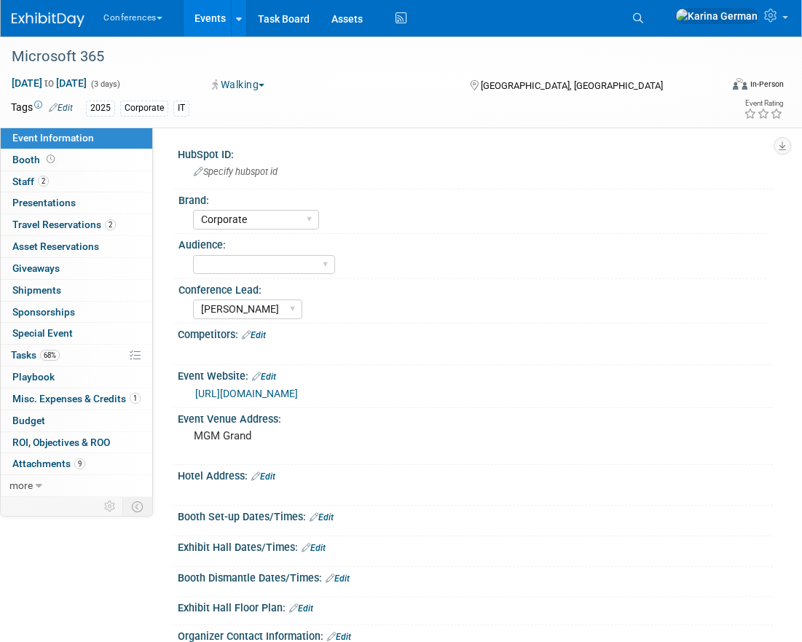
select select "Corporate"
select select "[PERSON_NAME]"
click at [98, 394] on span "Misc. Expenses & Credits 1" at bounding box center [76, 399] width 128 height 12
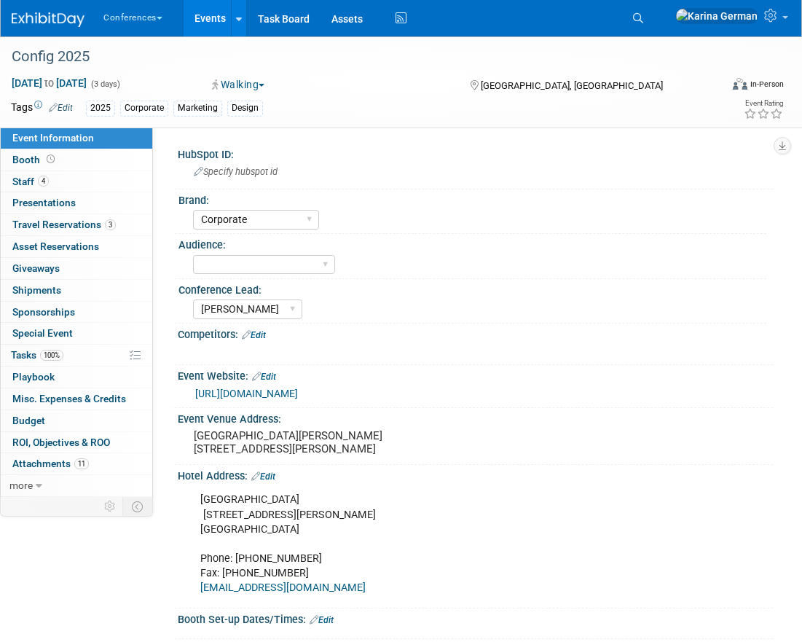
select select "Corporate"
select select "[PERSON_NAME]"
click at [114, 220] on span "Travel Reservations 3" at bounding box center [63, 225] width 103 height 12
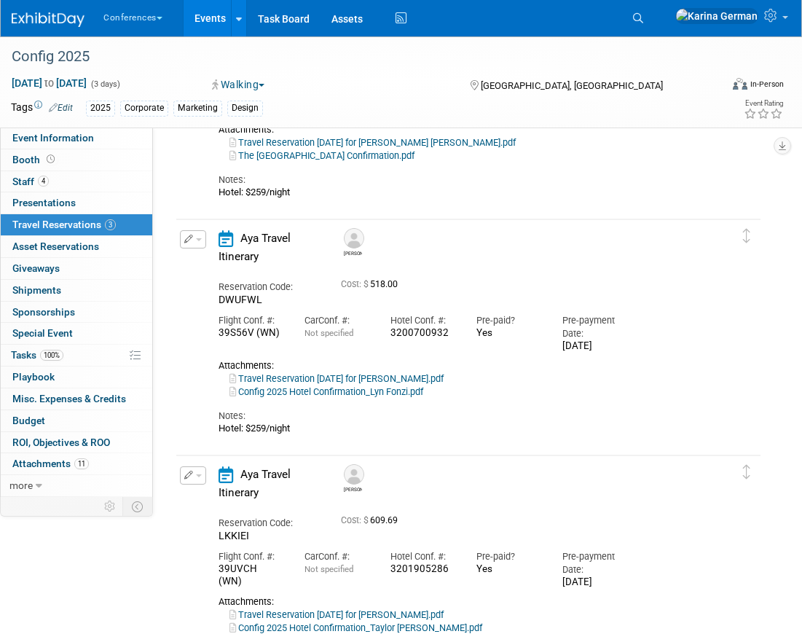
scroll to position [329, 0]
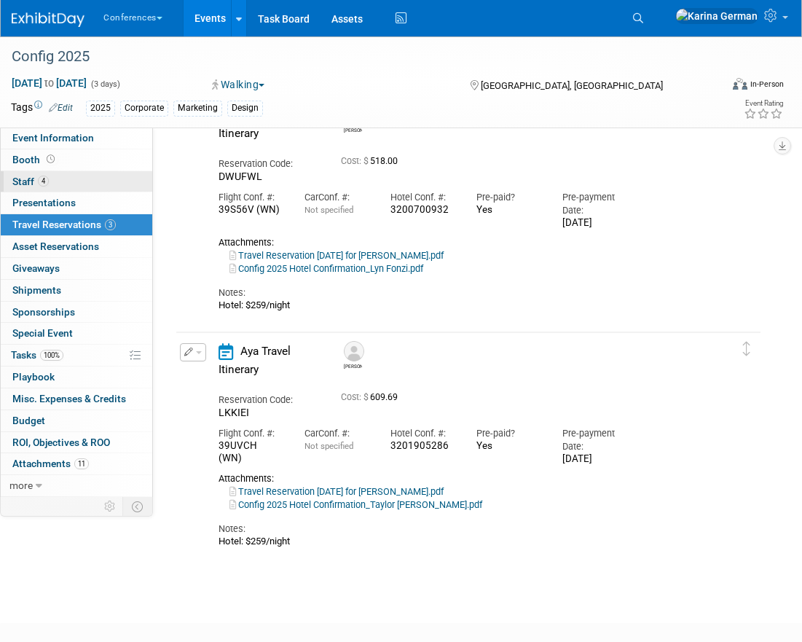
click at [81, 179] on link "4 Staff 4" at bounding box center [77, 181] width 152 height 21
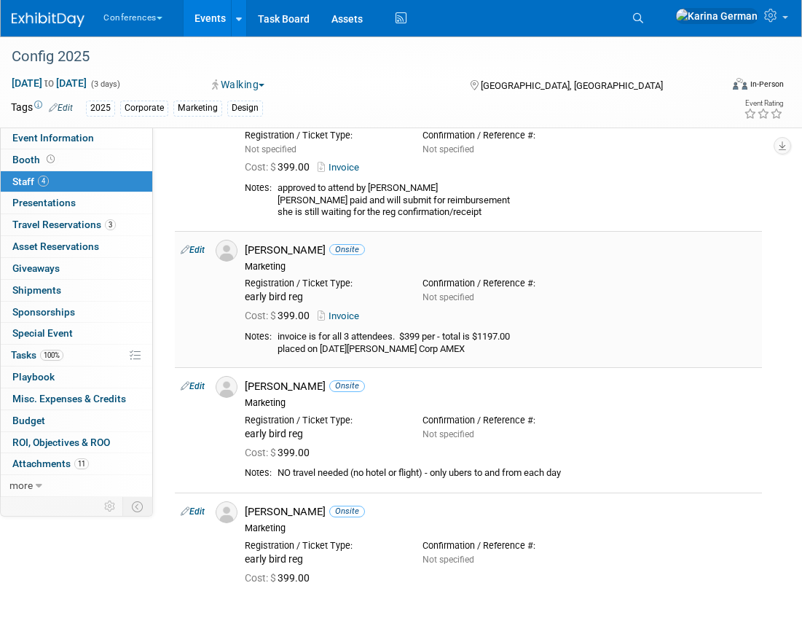
scroll to position [90, 0]
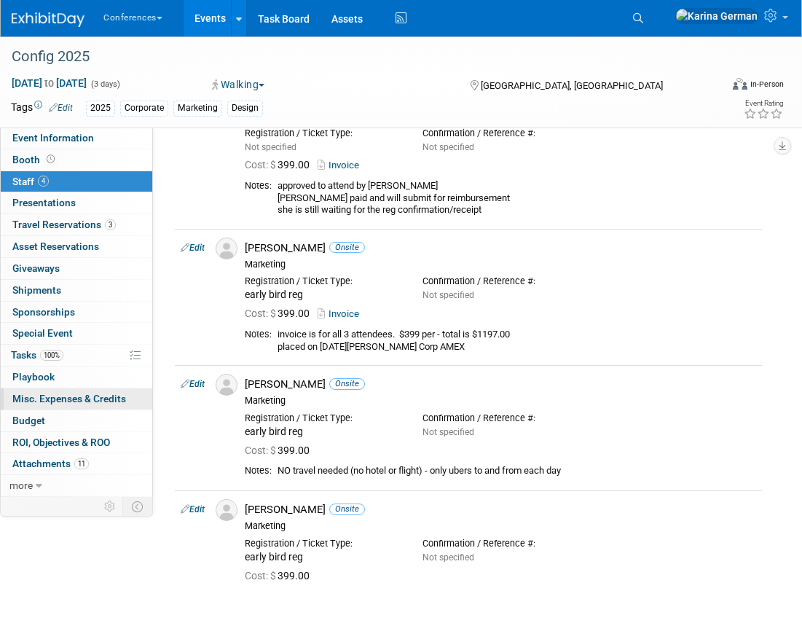
click at [82, 395] on span "Misc. Expenses & Credits 0" at bounding box center [69, 399] width 114 height 12
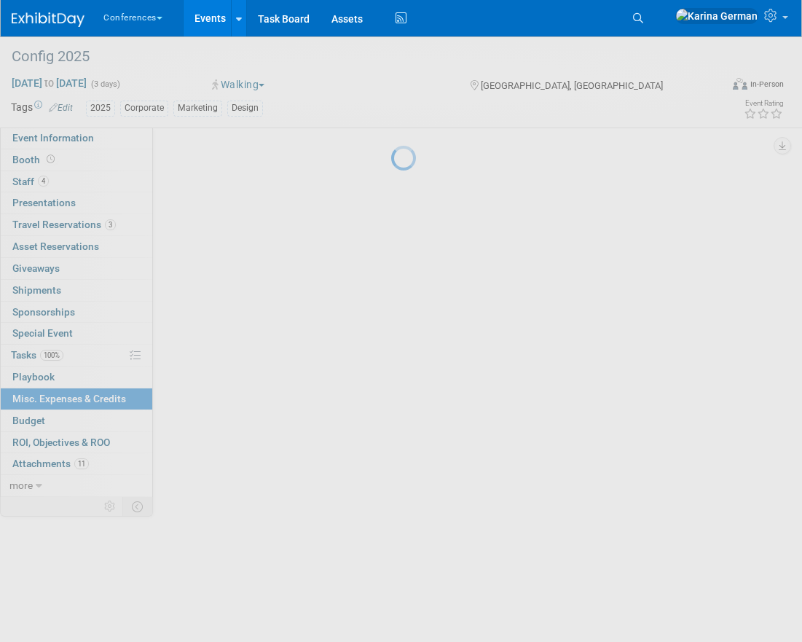
scroll to position [0, 0]
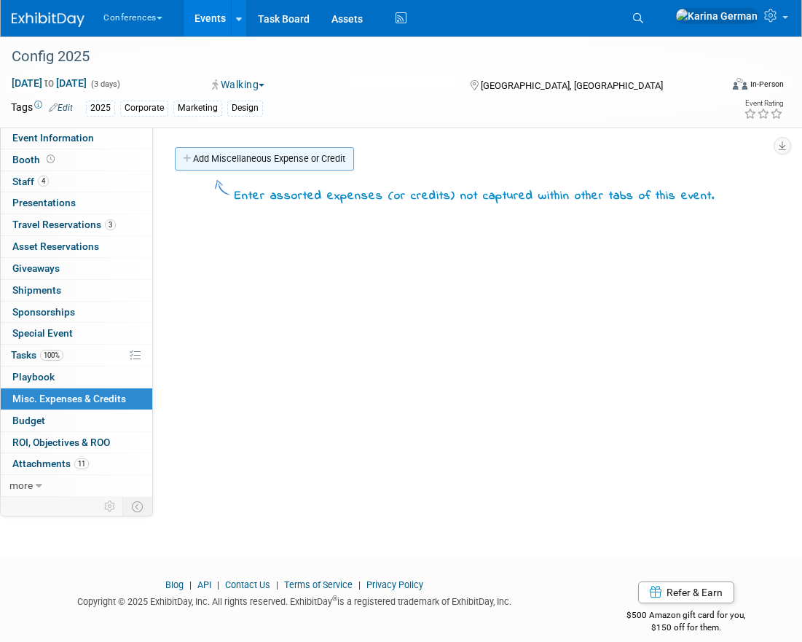
click at [245, 152] on link "Add Miscellaneous Expense or Credit" at bounding box center [264, 158] width 179 height 23
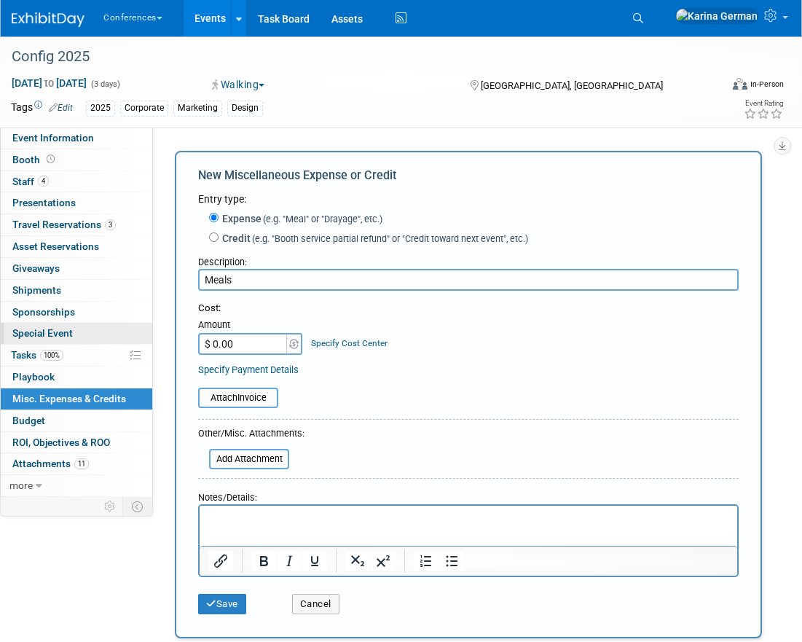
type input "Meals"
click at [244, 342] on input "$ 0.00" at bounding box center [243, 344] width 91 height 22
type input "$ 1,200.00"
click at [363, 348] on link "Specify Cost Center" at bounding box center [349, 343] width 77 height 10
click at [0, 0] on select "-- Not Specified -- Aya Education Aya Healthcare Aya Locums Bespoke Corporate […" at bounding box center [0, 0] width 0 height 0
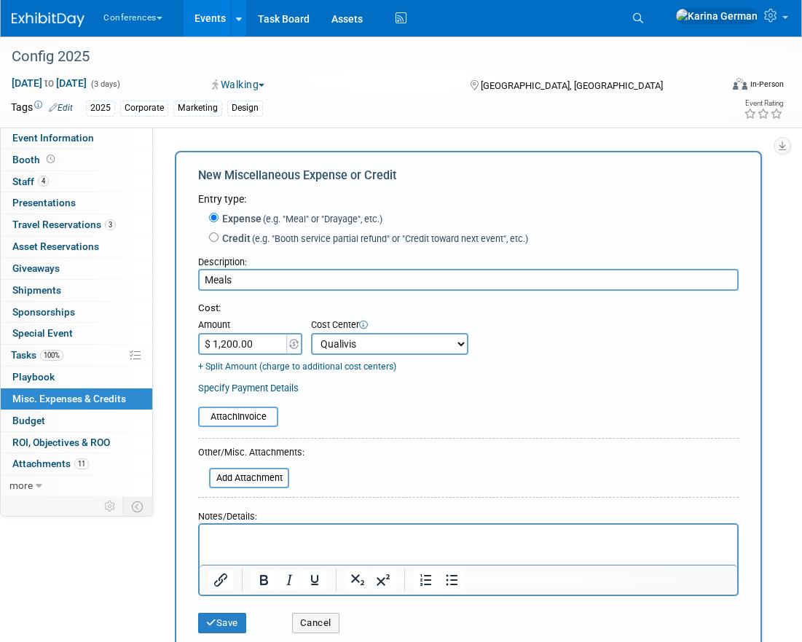
click at [392, 340] on select "-- Not Specified -- Aya Education Aya Healthcare Aya Locums Bespoke Corporate […" at bounding box center [389, 344] width 157 height 22
select select "18965879"
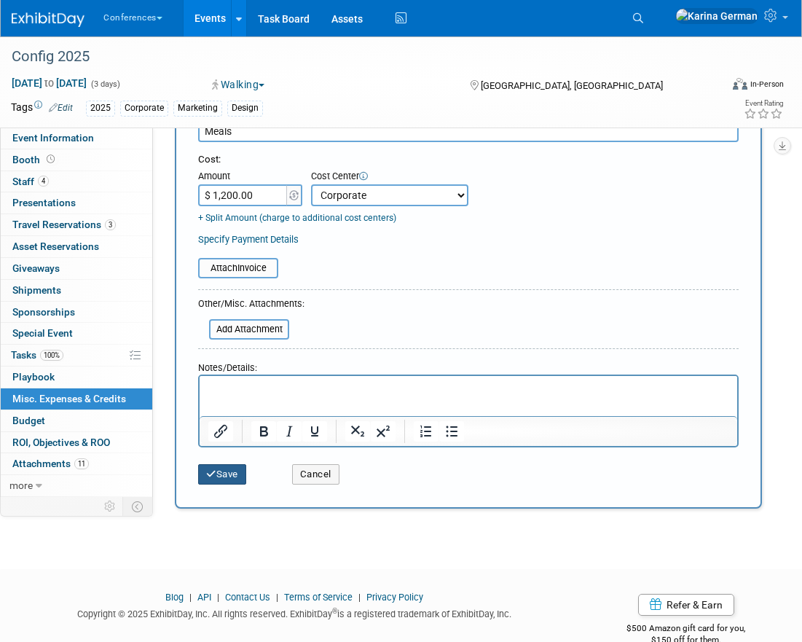
click at [244, 470] on button "Save" at bounding box center [222, 474] width 48 height 20
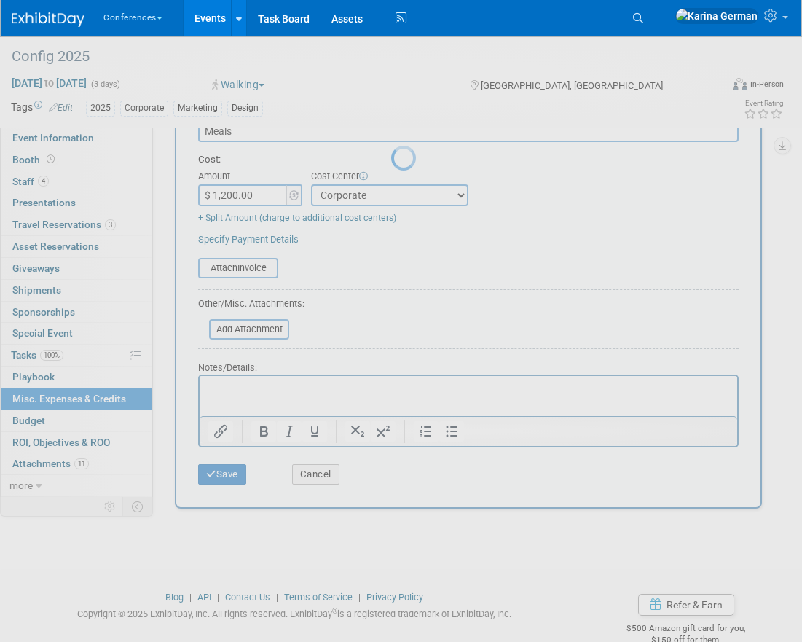
scroll to position [16, 0]
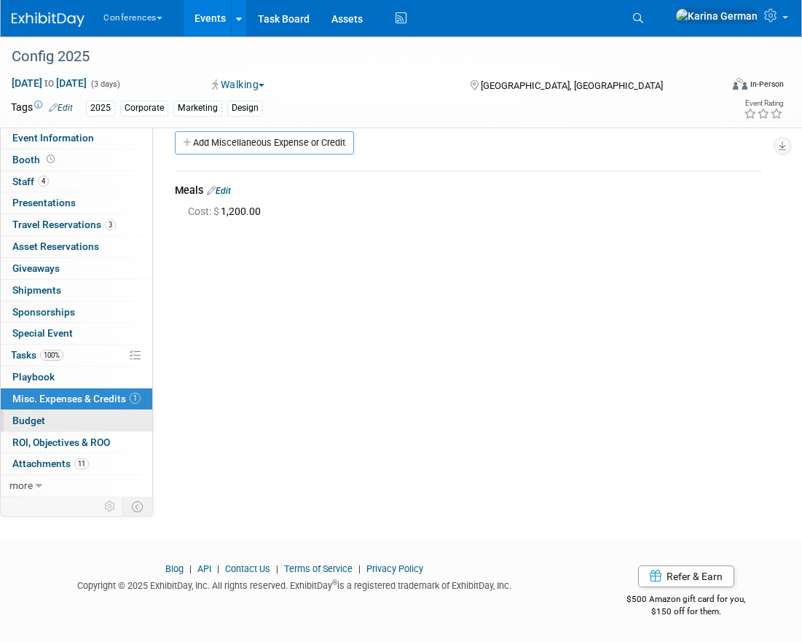
click at [82, 423] on link "Budget" at bounding box center [77, 420] width 152 height 21
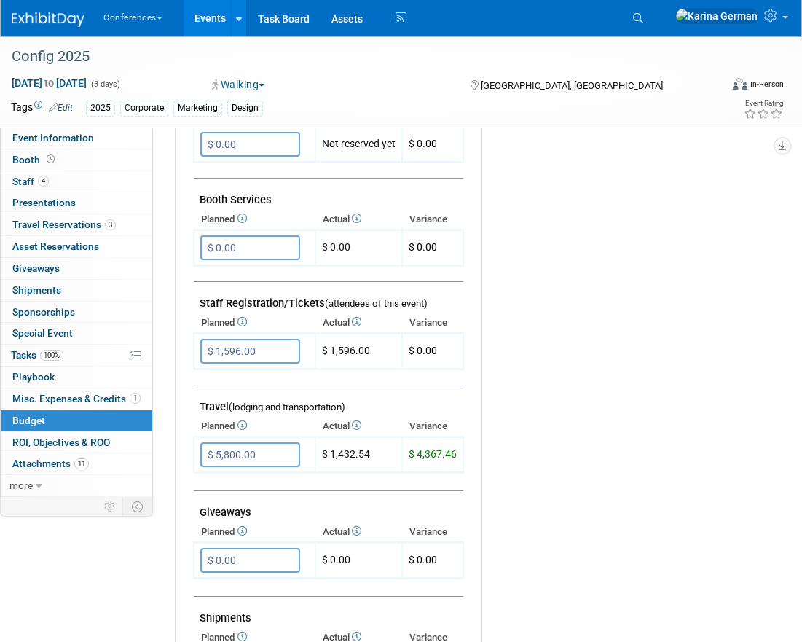
scroll to position [352, 0]
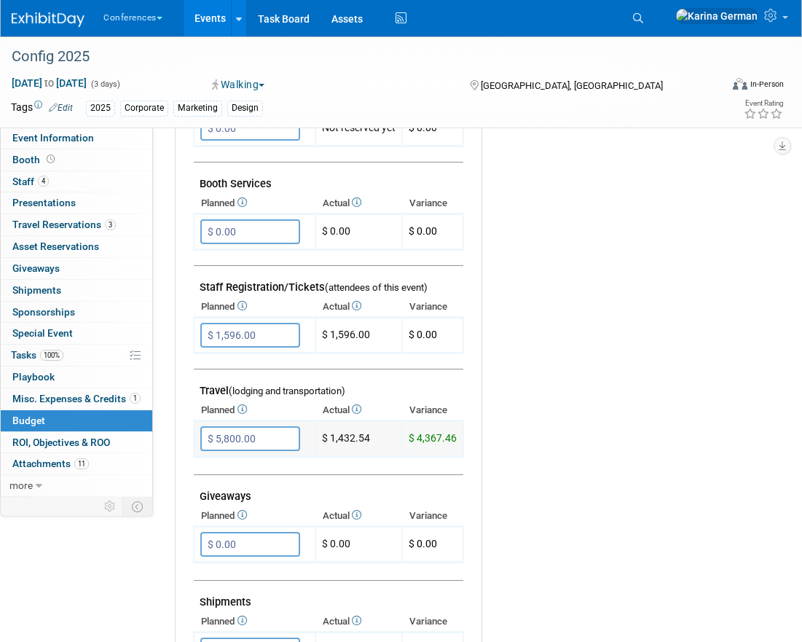
drag, startPoint x: 331, startPoint y: 438, endPoint x: 386, endPoint y: 441, distance: 54.7
click at [386, 441] on td "$ 1,432.54" at bounding box center [359, 439] width 87 height 36
copy td "1,432.54"
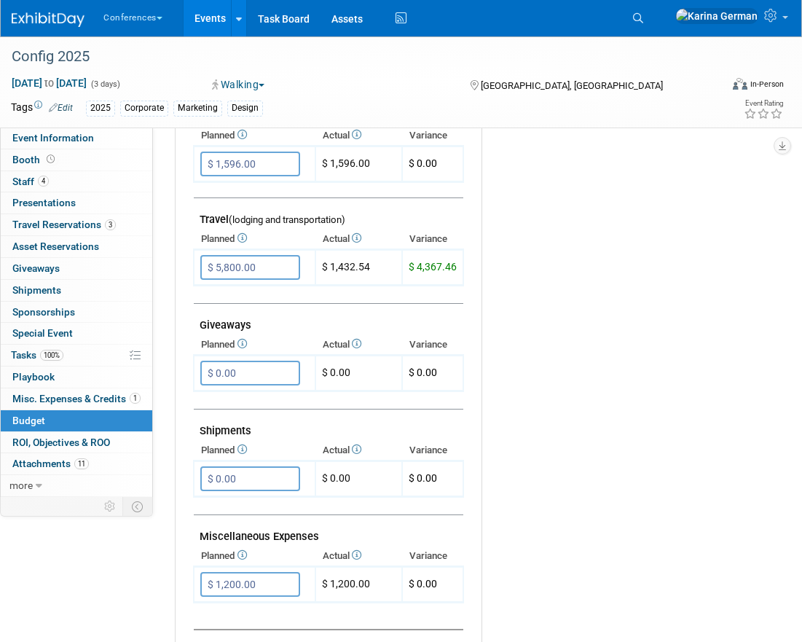
scroll to position [515, 0]
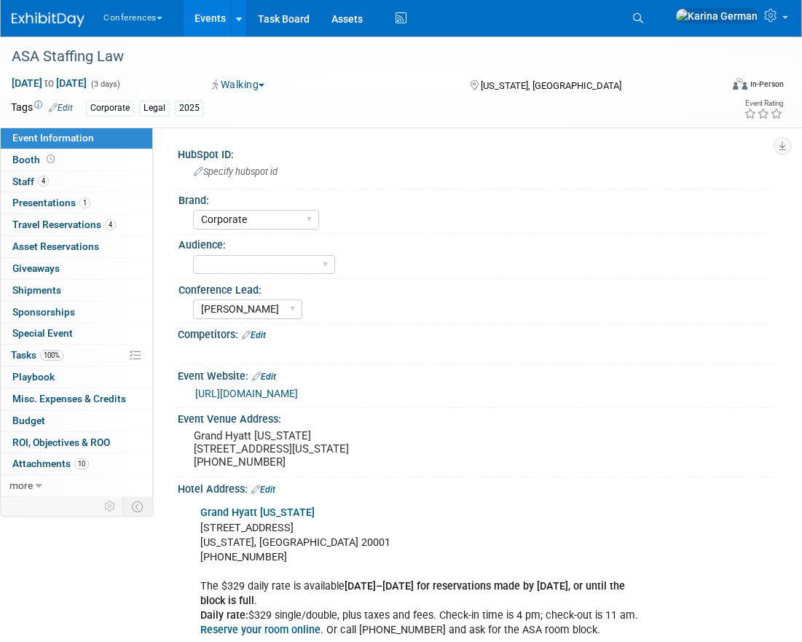
select select "Corporate"
select select "[PERSON_NAME]"
click at [101, 221] on span "Travel Reservations 4" at bounding box center [63, 225] width 103 height 12
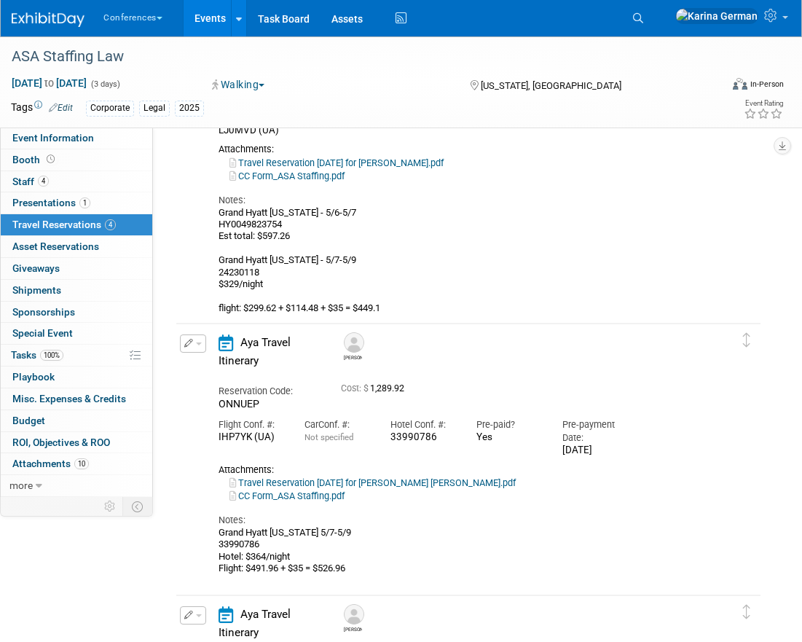
scroll to position [619, 0]
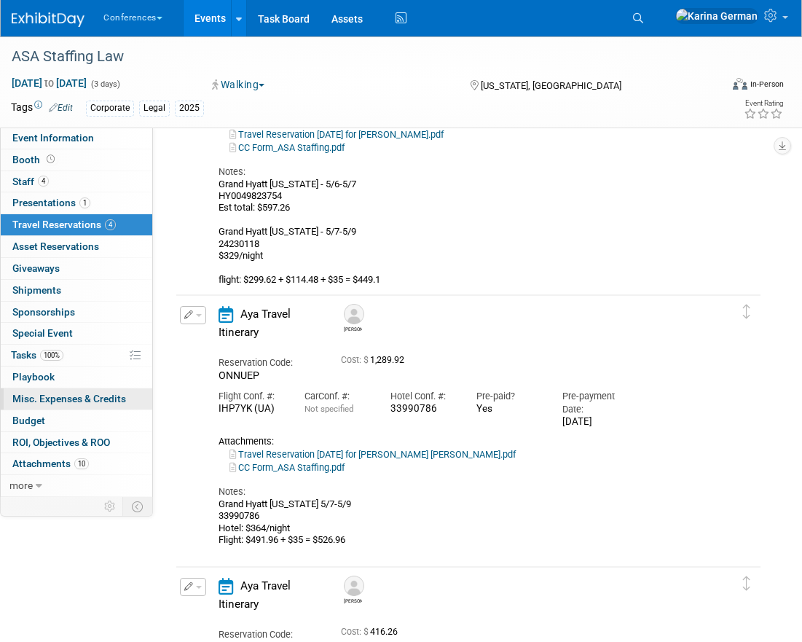
click at [29, 396] on span "Misc. Expenses & Credits 0" at bounding box center [69, 399] width 114 height 12
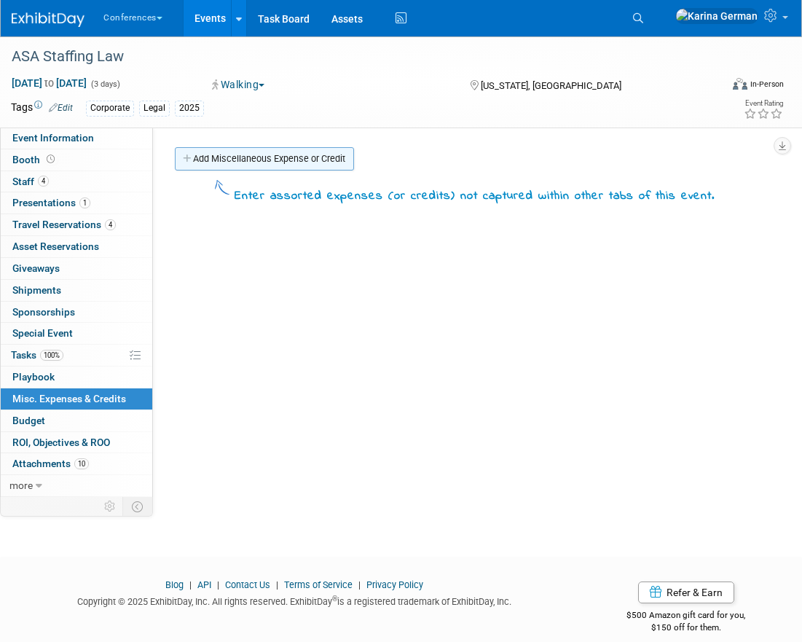
click at [244, 149] on link "Add Miscellaneous Expense or Credit" at bounding box center [264, 158] width 179 height 23
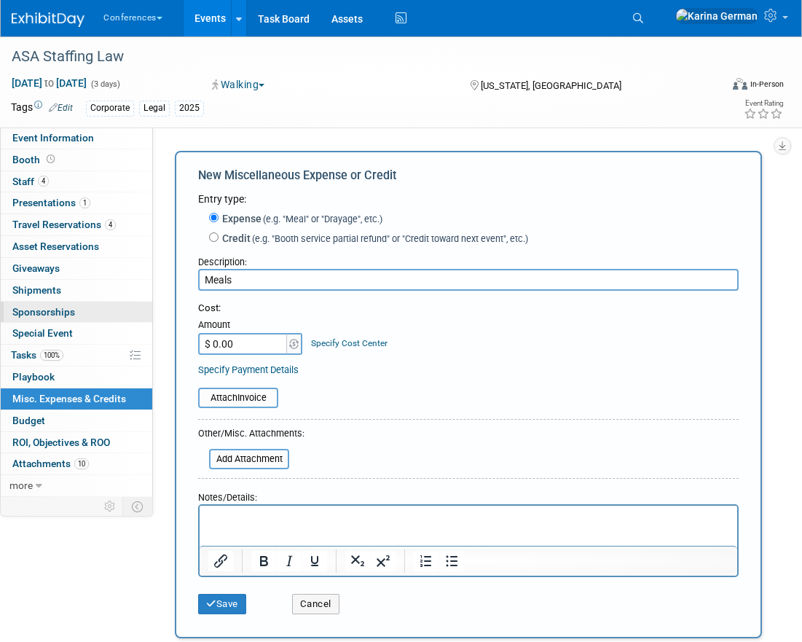
type input "Meals"
click at [239, 345] on input "$ 0.00" at bounding box center [243, 344] width 91 height 22
type input "$ 900.00"
click at [348, 350] on div "Specify Cost Center" at bounding box center [349, 336] width 77 height 27
click at [360, 345] on link "Specify Cost Center" at bounding box center [349, 343] width 77 height 10
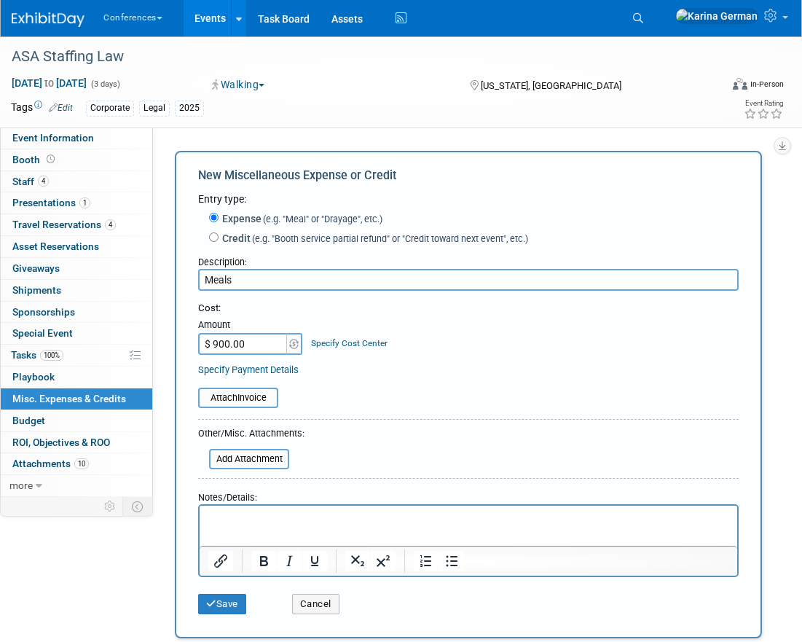
click at [0, 0] on select "-- Not Specified -- Aya Education Aya Healthcare Aya Locums Bespoke Corporate […" at bounding box center [0, 0] width 0 height 0
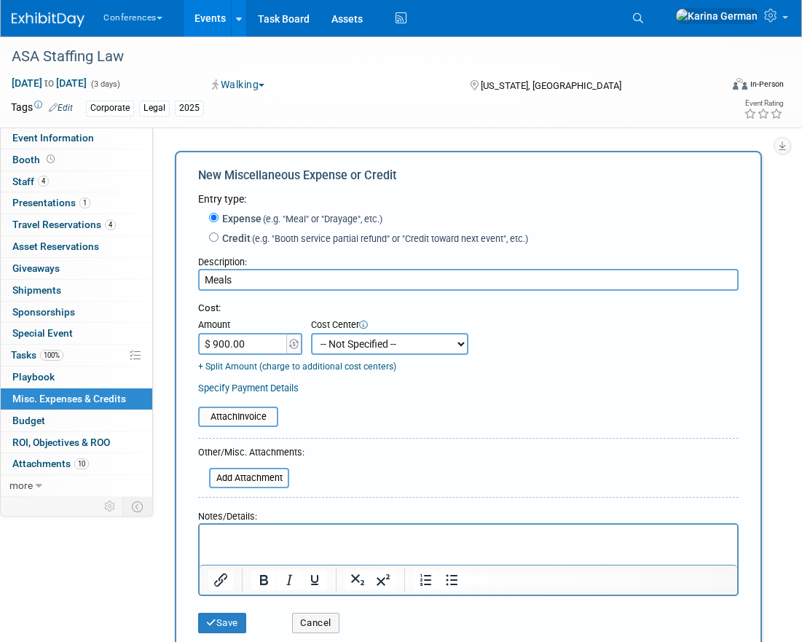
select select "18965879"
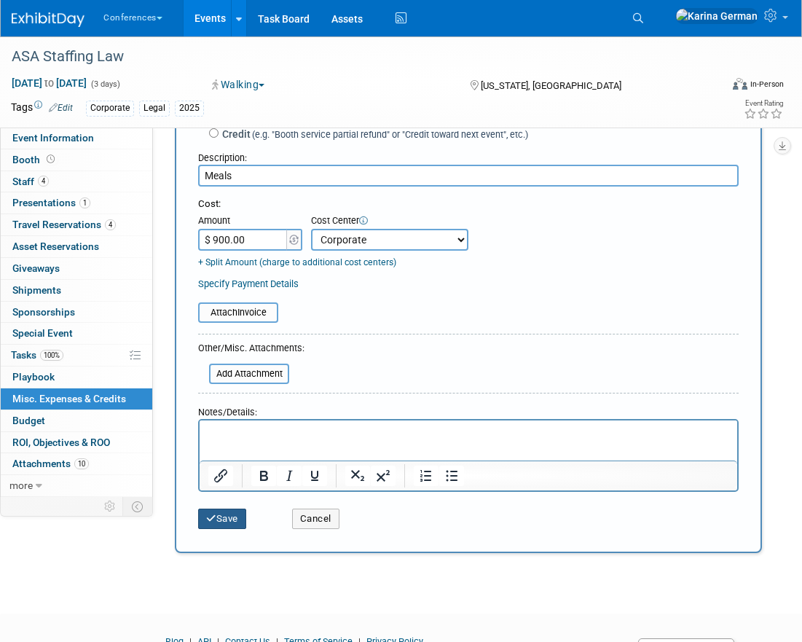
click at [238, 515] on button "Save" at bounding box center [222, 519] width 48 height 20
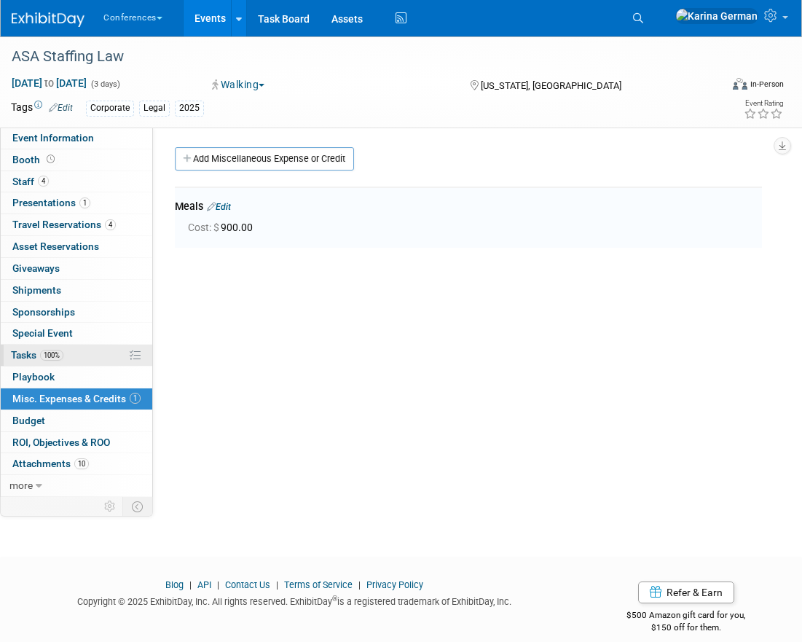
click at [82, 351] on link "100% Tasks 100%" at bounding box center [77, 355] width 152 height 21
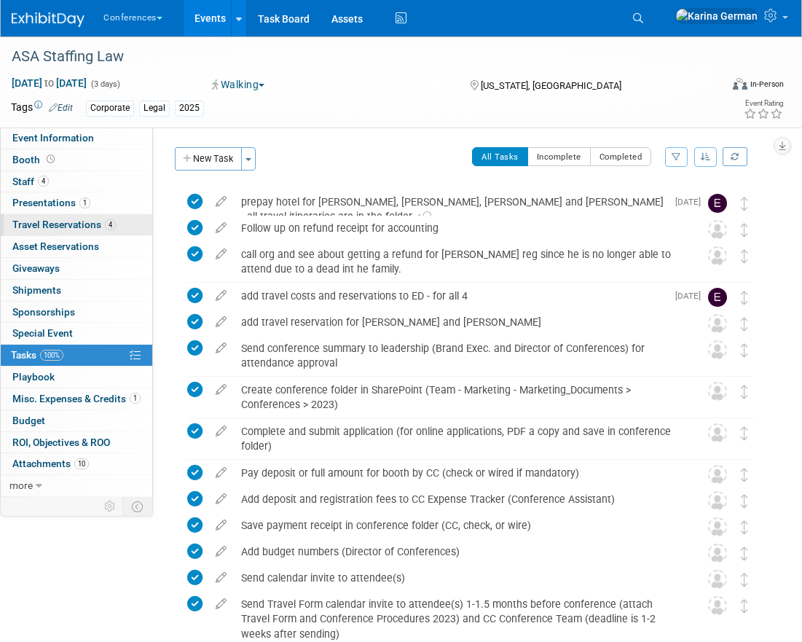
click at [99, 226] on span "Travel Reservations 4" at bounding box center [63, 225] width 103 height 12
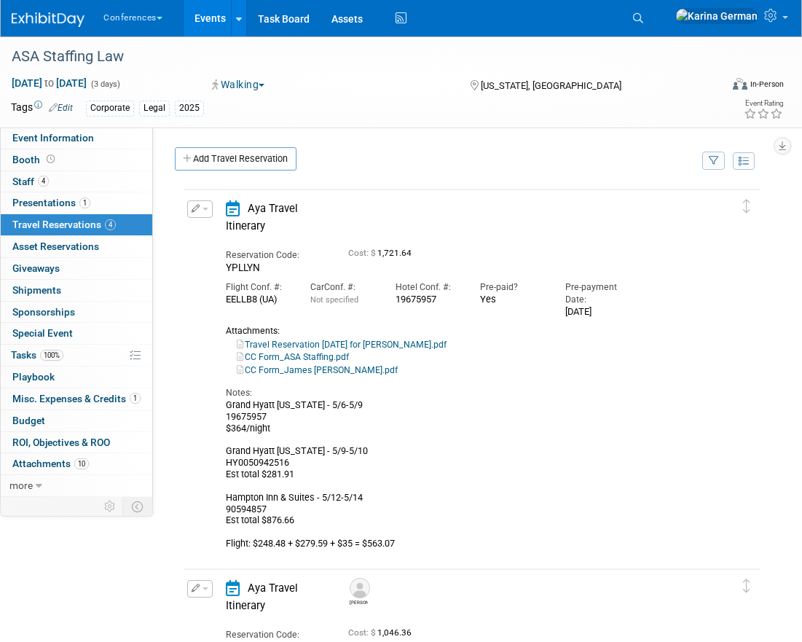
scroll to position [16, 0]
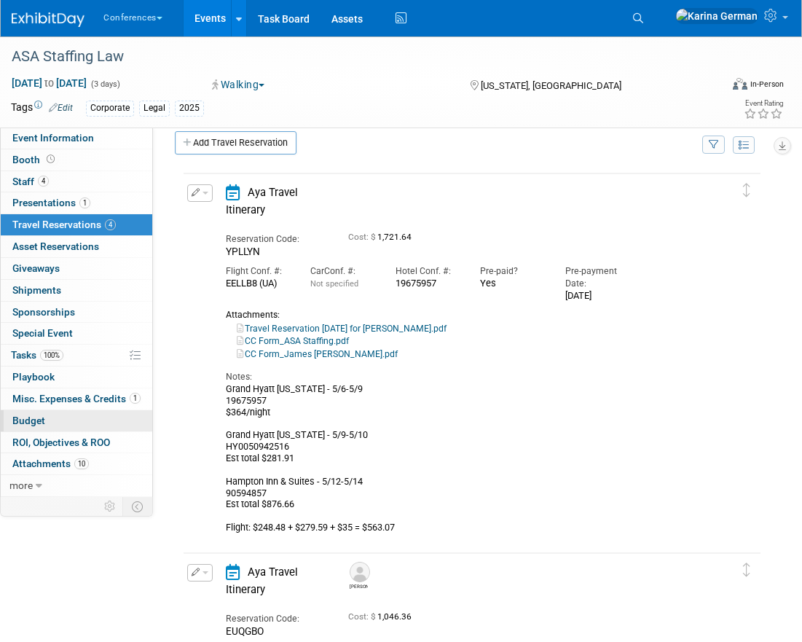
click at [67, 421] on link "Budget" at bounding box center [77, 420] width 152 height 21
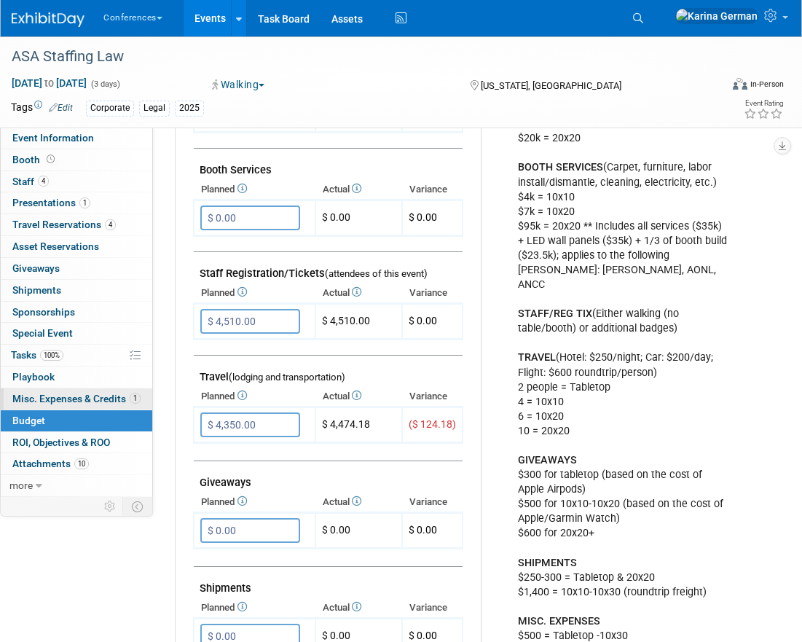
scroll to position [372, 0]
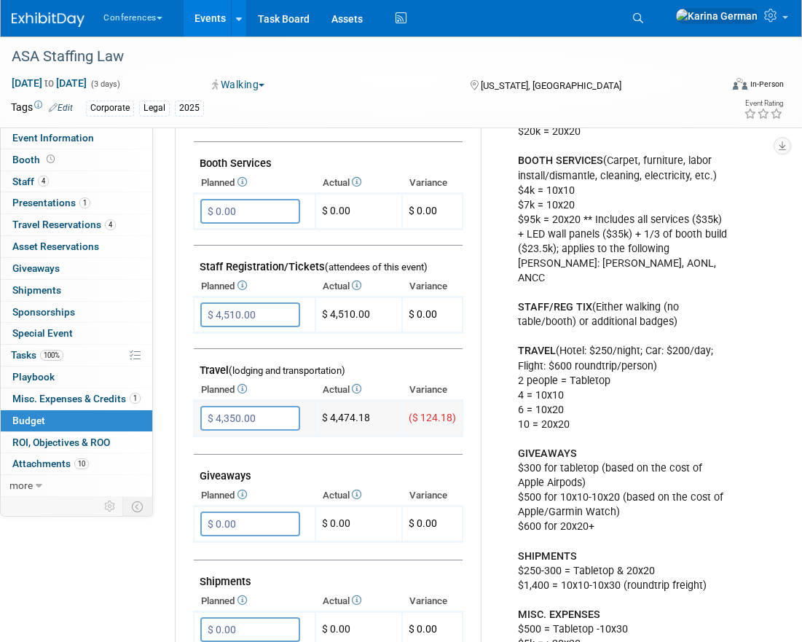
drag, startPoint x: 370, startPoint y: 417, endPoint x: 332, endPoint y: 415, distance: 38.7
click at [332, 415] on td "$ 4,474.18" at bounding box center [359, 419] width 87 height 36
copy td "4,474.18"
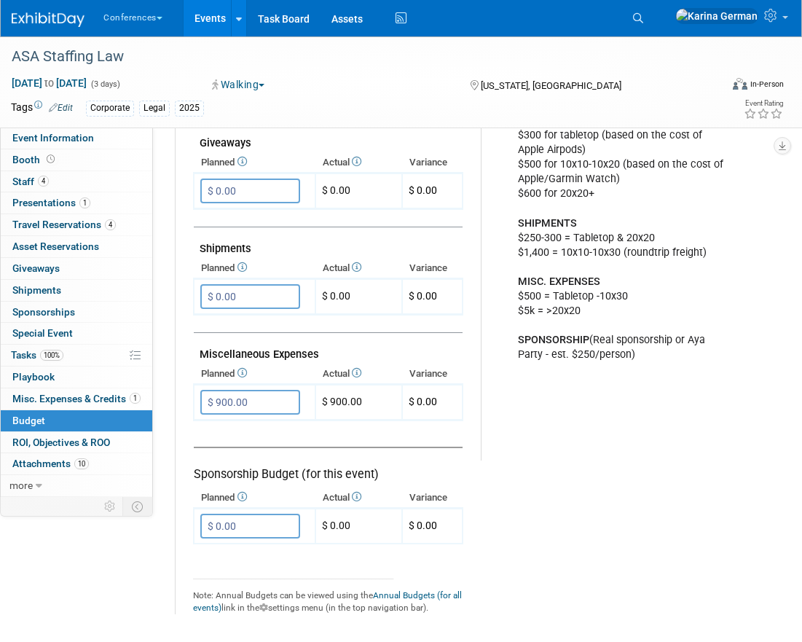
scroll to position [708, 0]
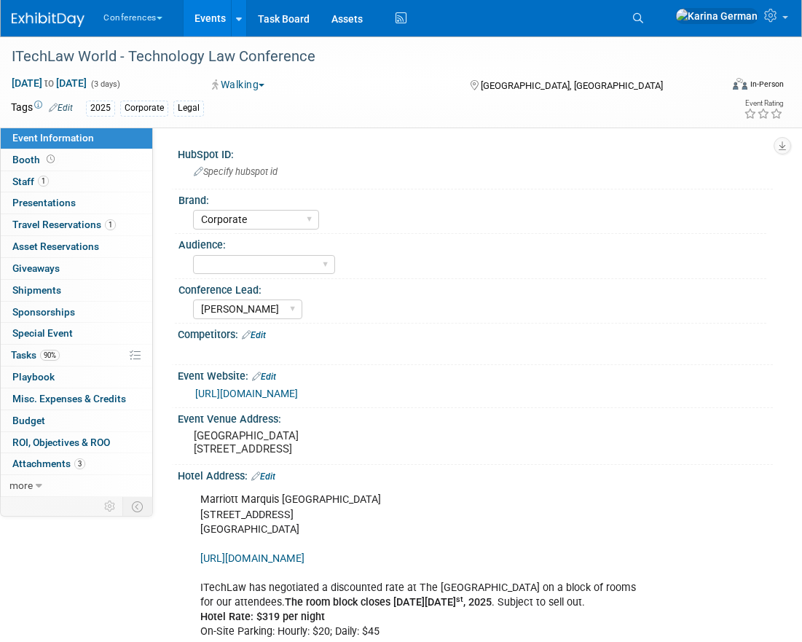
select select "Corporate"
select select "[PERSON_NAME]"
click at [83, 390] on link "0 Misc. Expenses & Credits 0" at bounding box center [77, 398] width 152 height 21
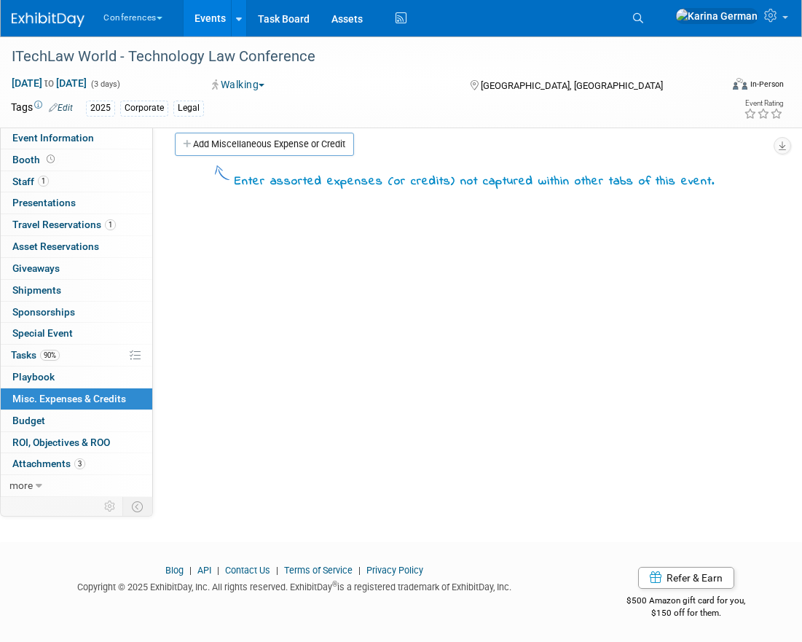
scroll to position [16, 0]
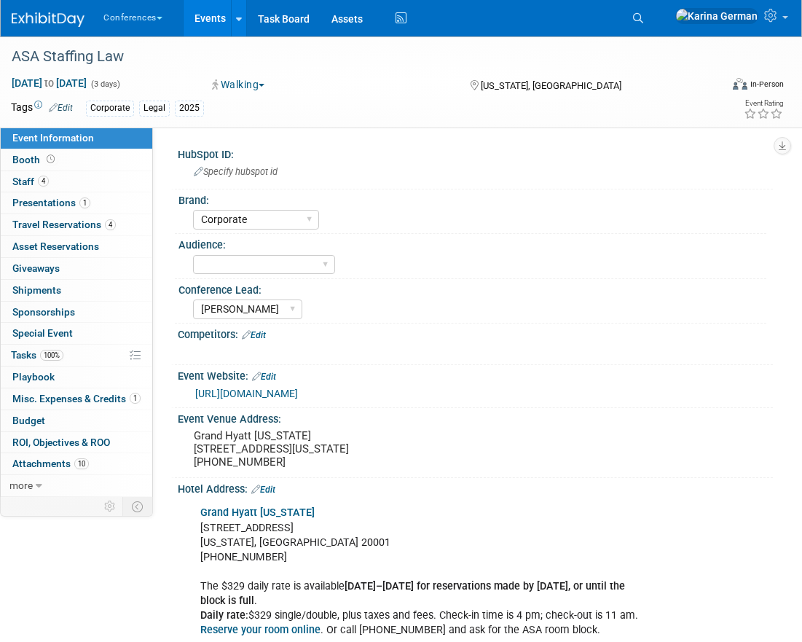
select select "Corporate"
select select "[PERSON_NAME]"
click at [80, 393] on span "Misc. Expenses & Credits 1" at bounding box center [76, 399] width 128 height 12
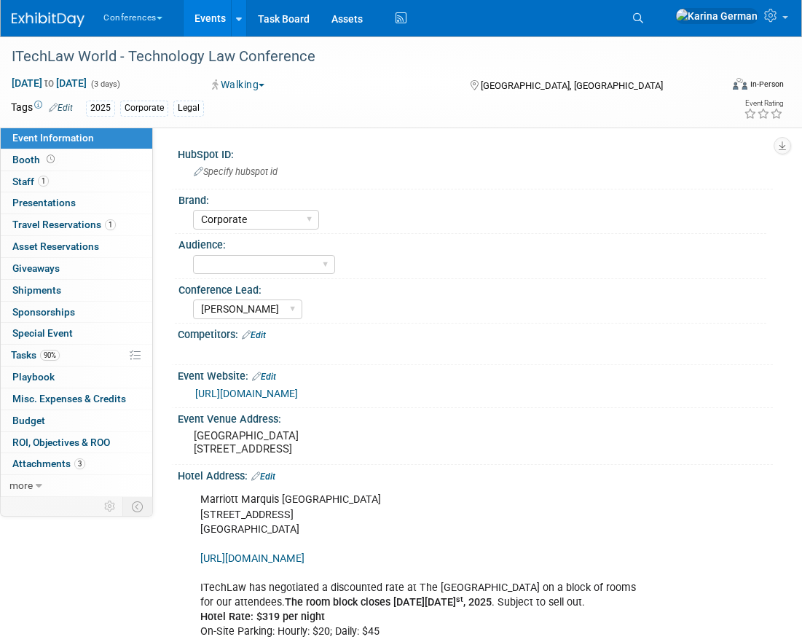
select select "Corporate"
select select "[PERSON_NAME]"
click at [88, 394] on span "Misc. Expenses & Credits 0" at bounding box center [69, 399] width 114 height 12
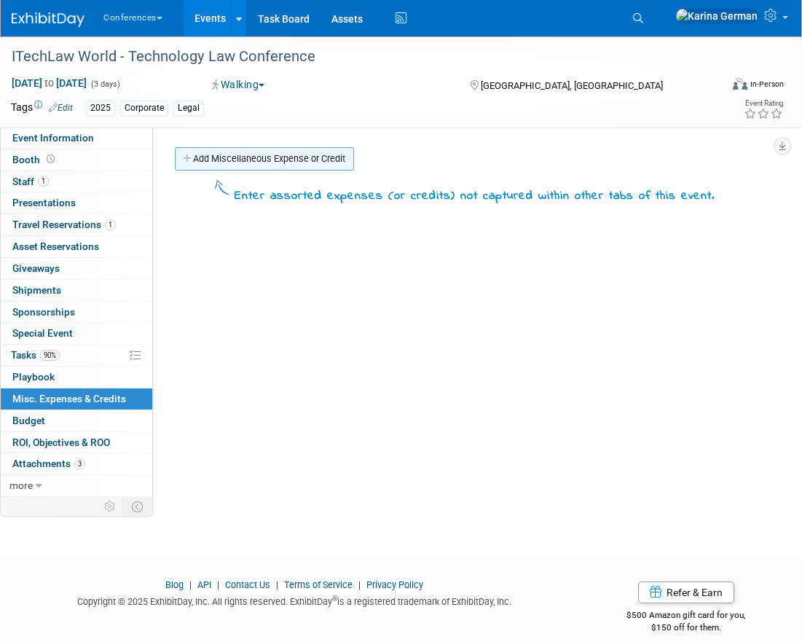
click at [263, 160] on link "Add Miscellaneous Expense or Credit" at bounding box center [264, 158] width 179 height 23
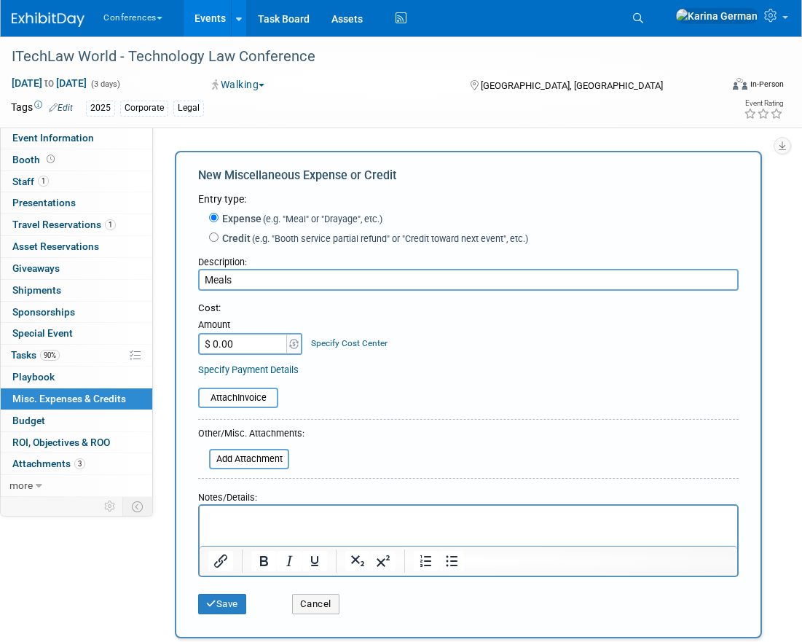
type input "Meals"
click at [235, 349] on input "$ 0.00" at bounding box center [243, 344] width 91 height 22
type input "$ 300.00"
click at [367, 345] on link "Specify Cost Center" at bounding box center [349, 343] width 77 height 10
click at [0, 0] on select "-- Not Specified -- Aya Education Aya Healthcare Aya Locums Bespoke Corporate […" at bounding box center [0, 0] width 0 height 0
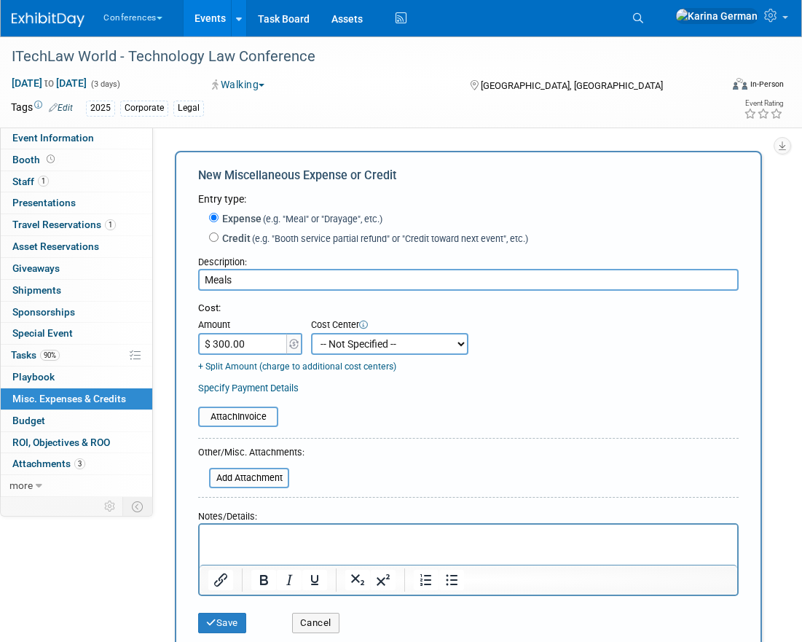
select select "18965879"
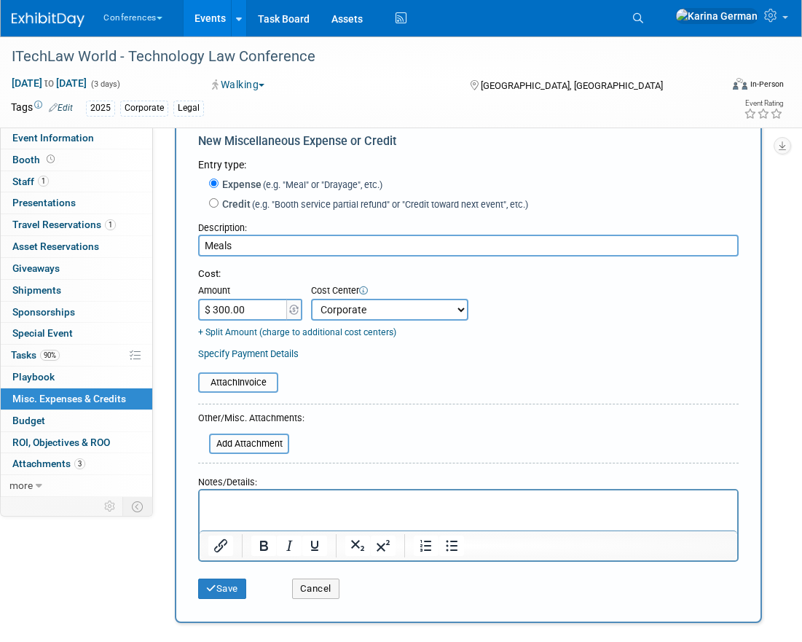
scroll to position [49, 0]
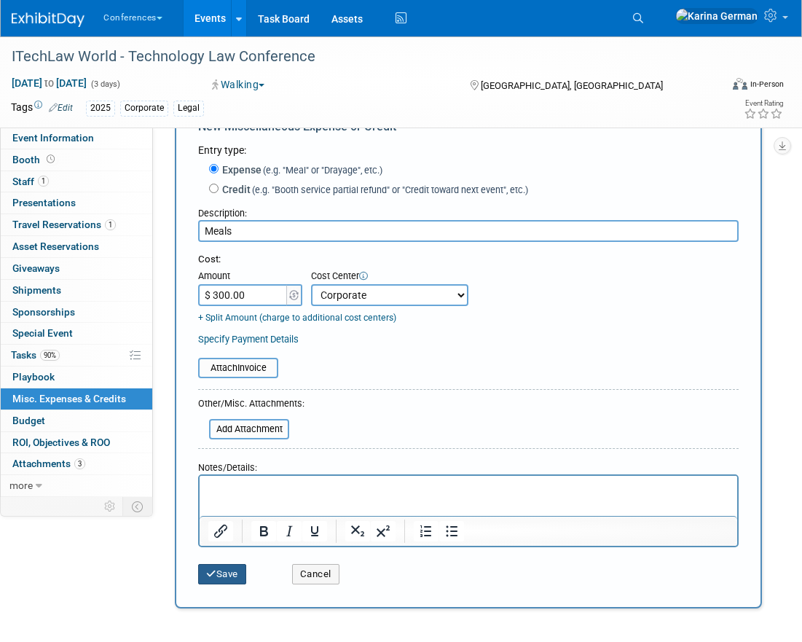
click at [226, 568] on button "Save" at bounding box center [222, 574] width 48 height 20
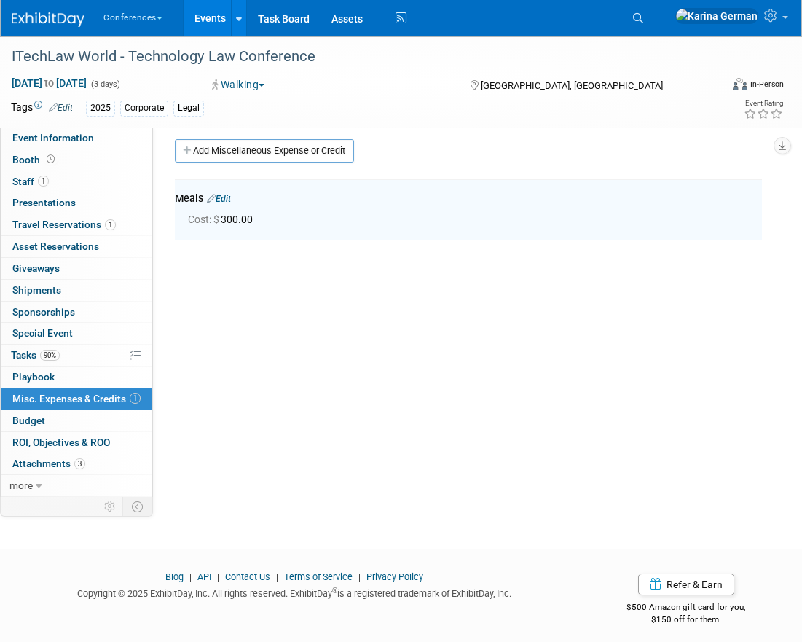
scroll to position [5, 0]
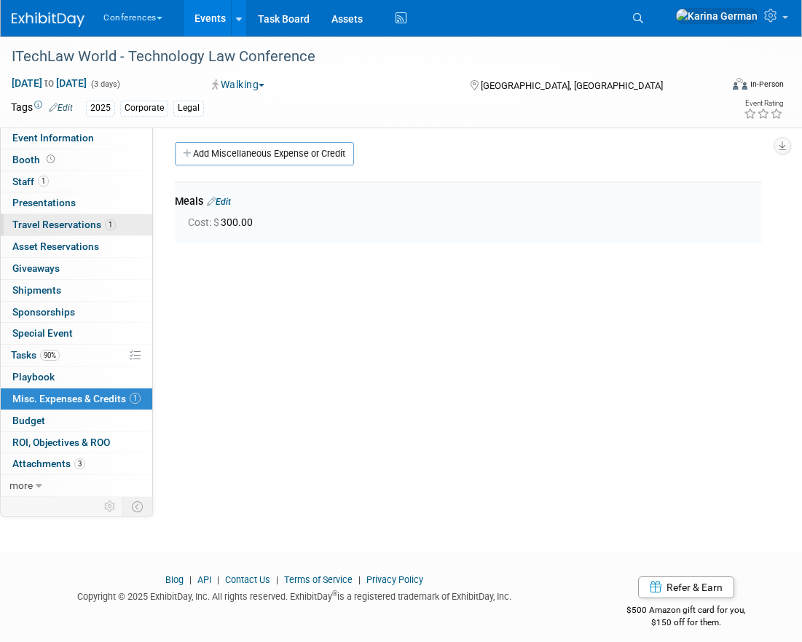
click at [117, 232] on link "1 Travel Reservations 1" at bounding box center [77, 224] width 152 height 21
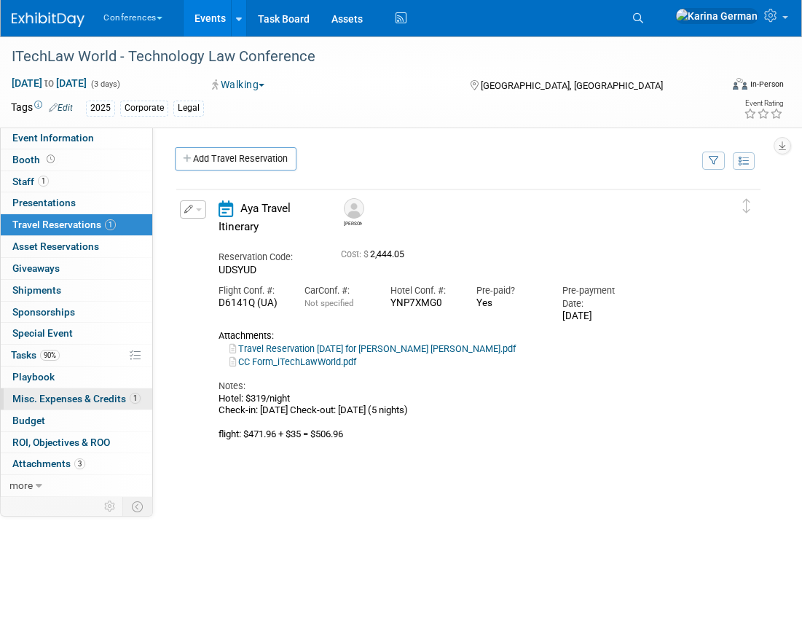
click at [82, 396] on span "Misc. Expenses & Credits 1" at bounding box center [76, 399] width 128 height 12
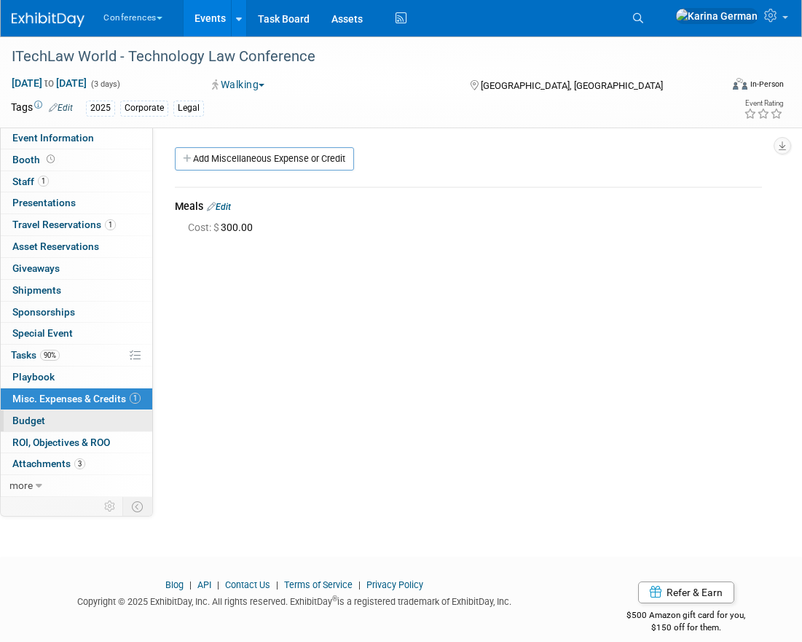
click at [67, 414] on link "Budget" at bounding box center [77, 420] width 152 height 21
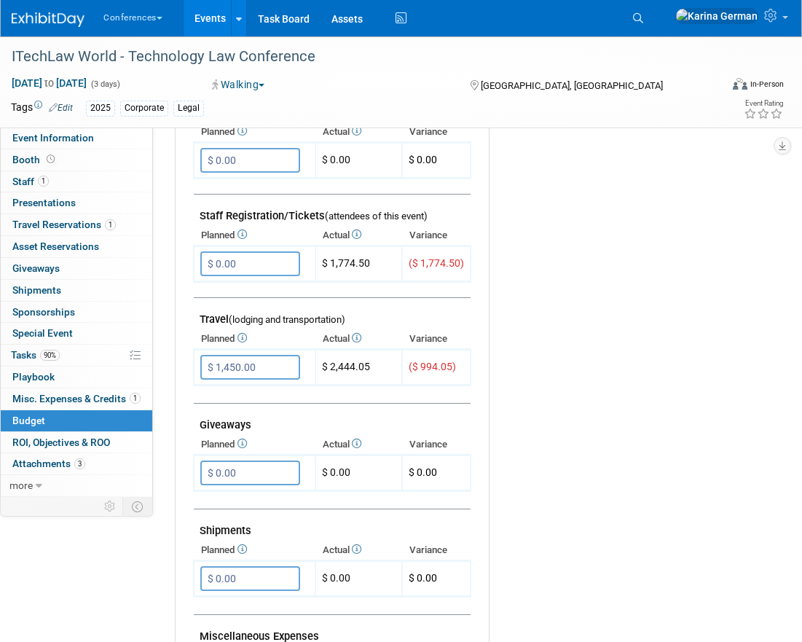
scroll to position [424, 0]
drag, startPoint x: 370, startPoint y: 264, endPoint x: 330, endPoint y: 262, distance: 40.1
click at [330, 262] on td "$ 1,774.50" at bounding box center [359, 264] width 87 height 36
copy td "1,774.50"
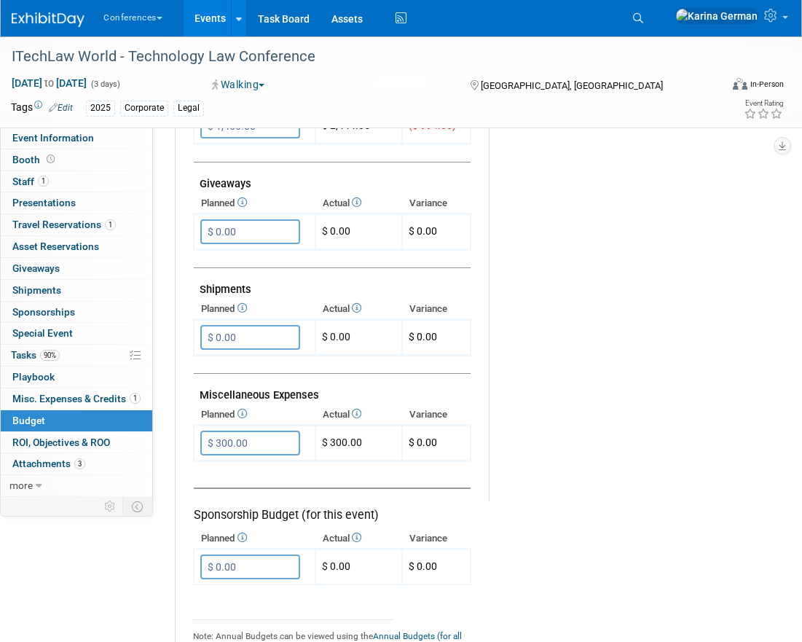
scroll to position [678, 0]
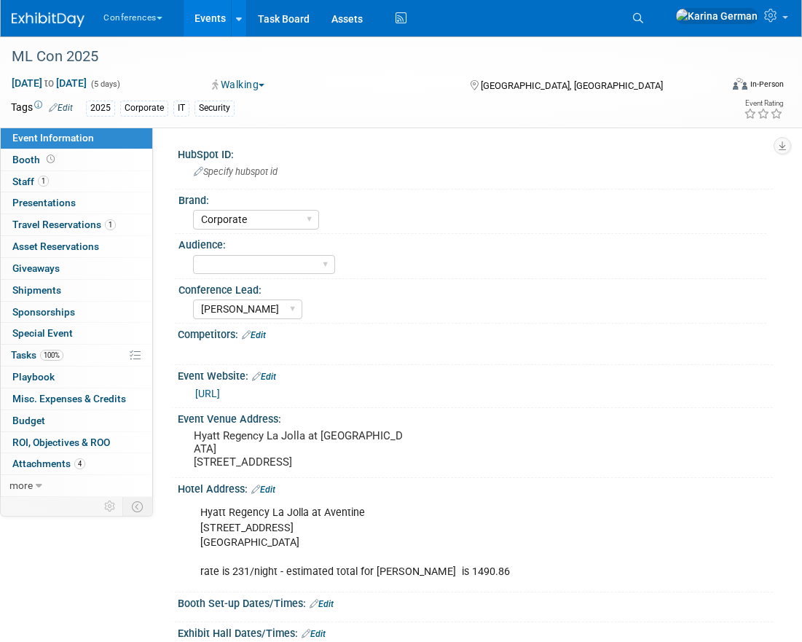
select select "Corporate"
select select "[PERSON_NAME]"
click at [70, 404] on span "Misc. Expenses & Credits 0" at bounding box center [69, 399] width 114 height 12
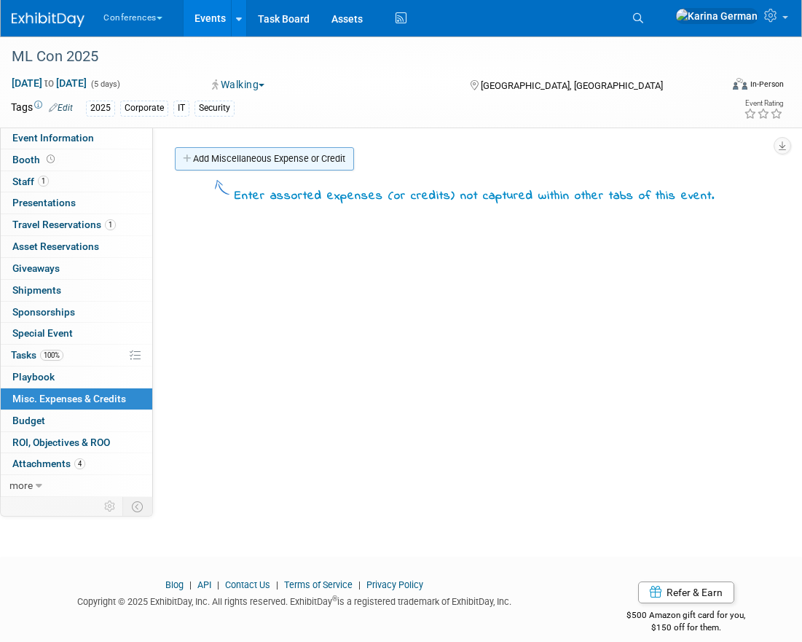
click at [238, 153] on link "Add Miscellaneous Expense or Credit" at bounding box center [264, 158] width 179 height 23
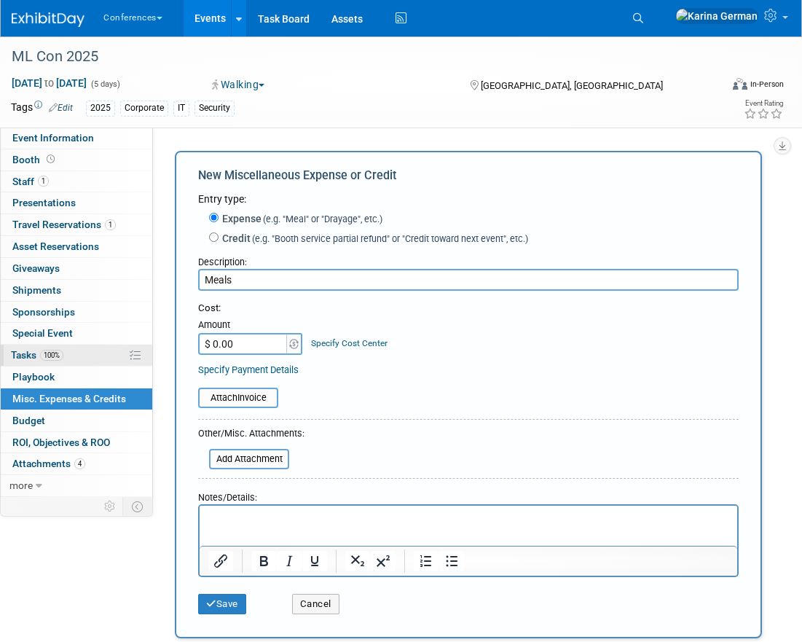
type input "Meals"
click at [232, 343] on input "$ 0.00" at bounding box center [243, 344] width 91 height 22
type input "$ 500.00"
click at [356, 343] on link "Specify Cost Center" at bounding box center [349, 343] width 77 height 10
click at [0, 0] on select "-- Not Specified -- Aya Education Aya Healthcare Aya Locums Bespoke Corporate […" at bounding box center [0, 0] width 0 height 0
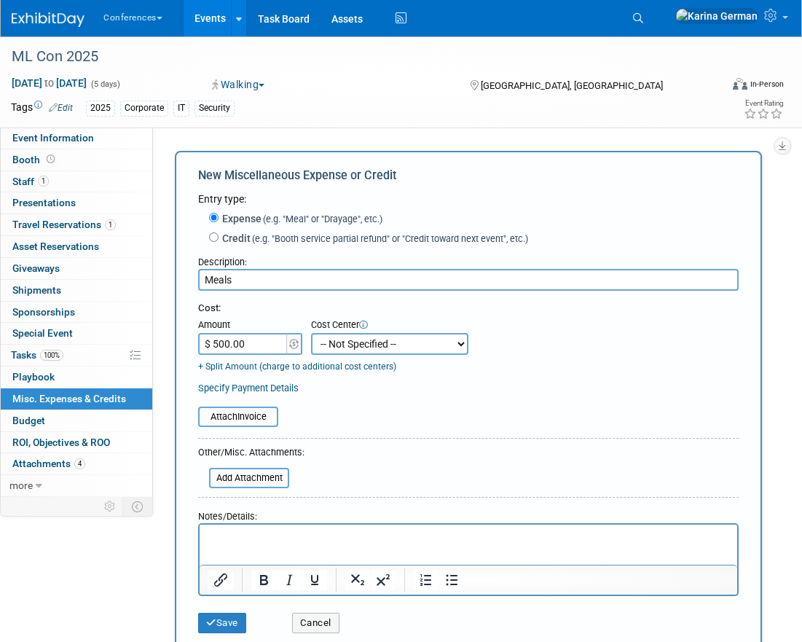
select select "18965879"
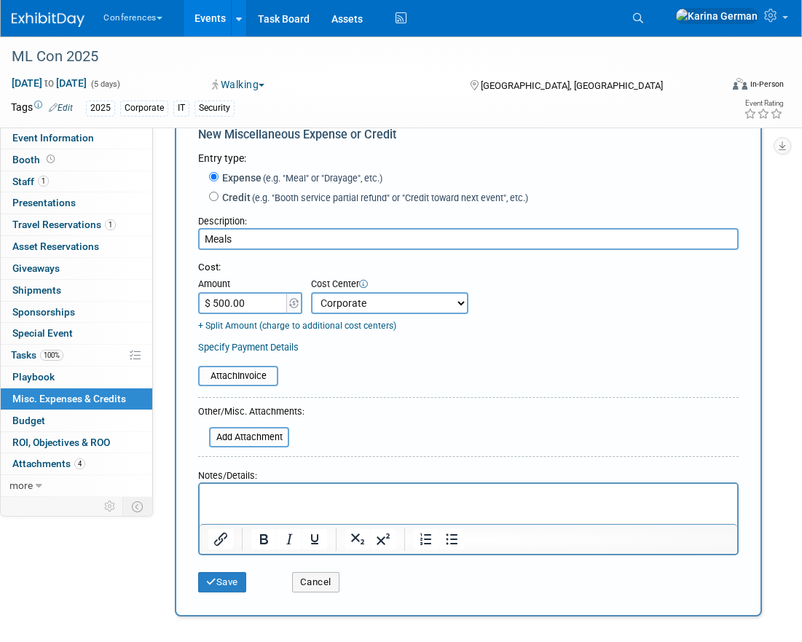
scroll to position [58, 0]
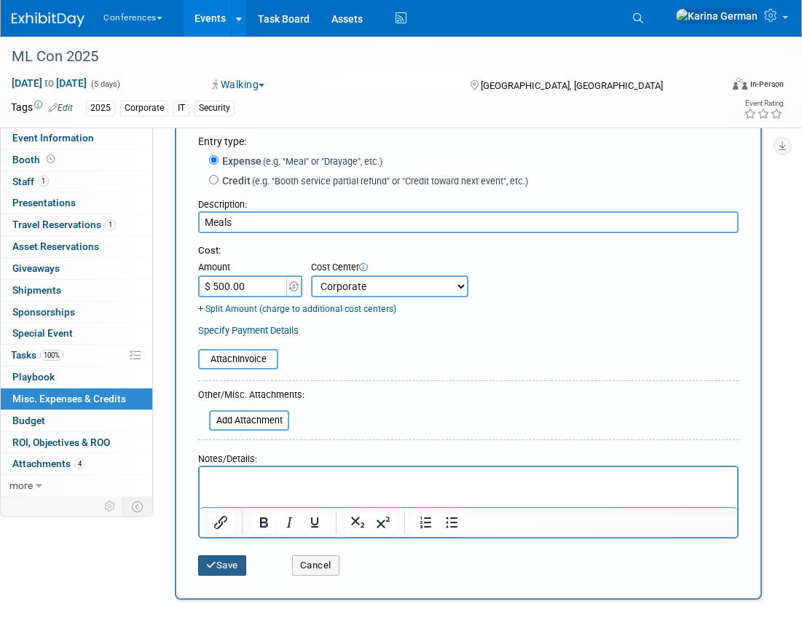
click at [221, 566] on button "Save" at bounding box center [222, 565] width 48 height 20
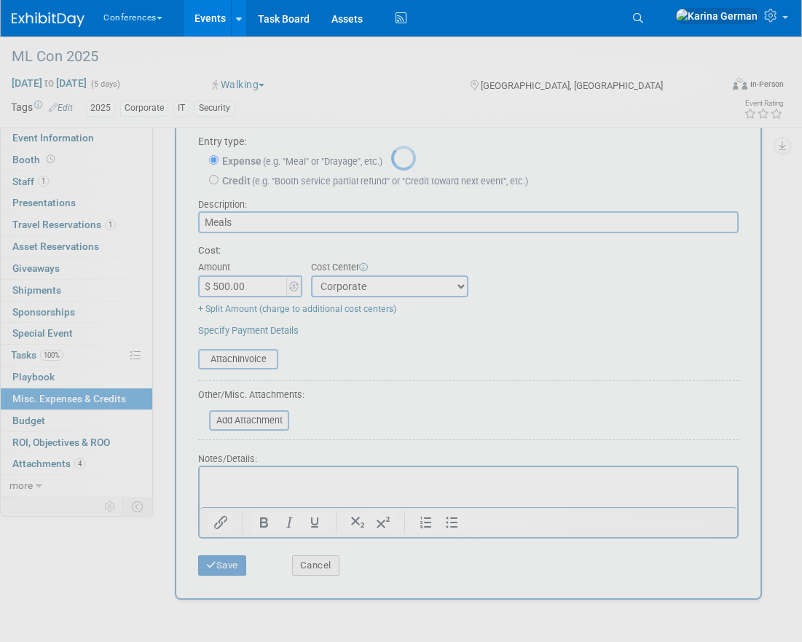
scroll to position [16, 0]
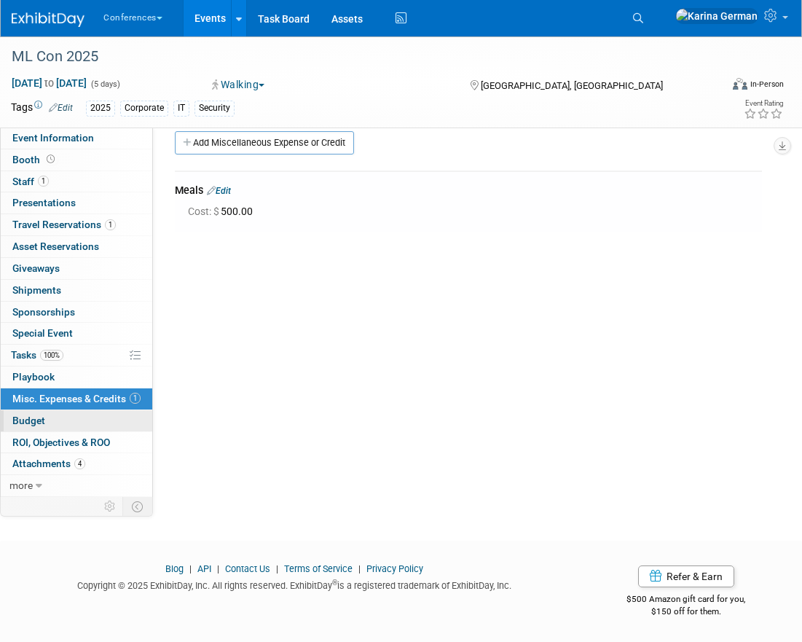
click at [79, 420] on link "Budget" at bounding box center [77, 420] width 152 height 21
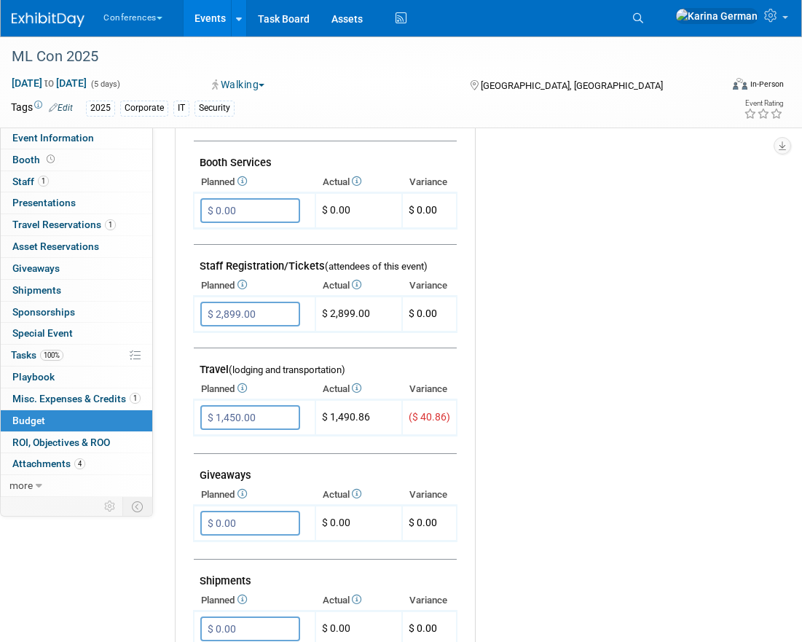
scroll to position [386, 0]
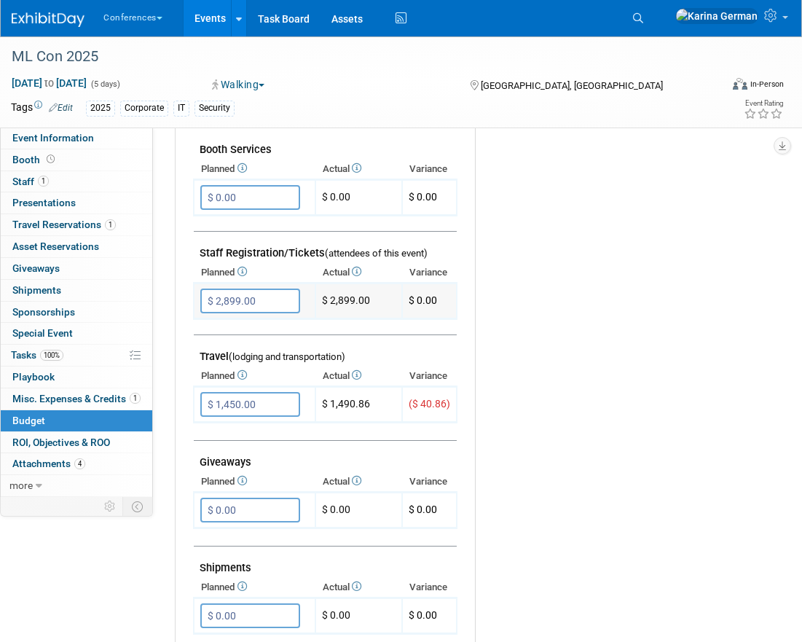
click at [368, 302] on td "$ 2,899.00" at bounding box center [359, 301] width 87 height 36
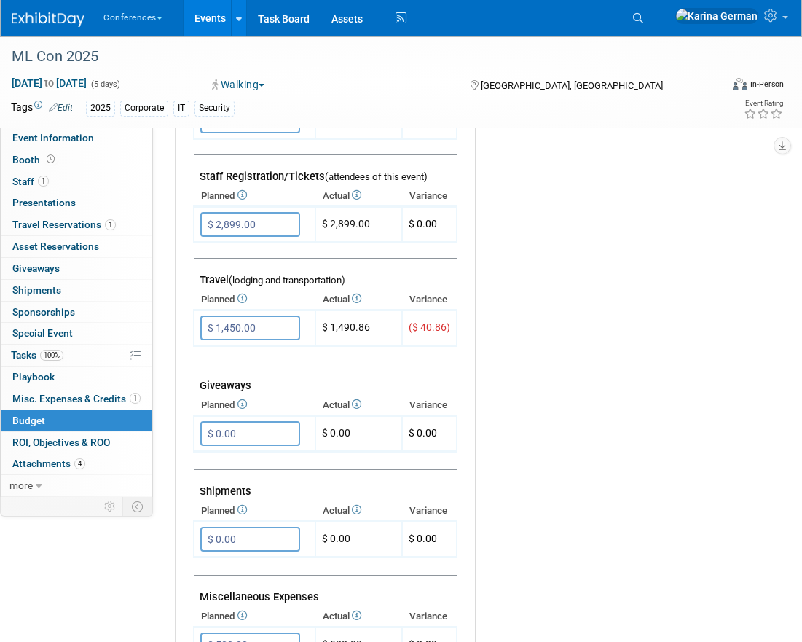
scroll to position [469, 0]
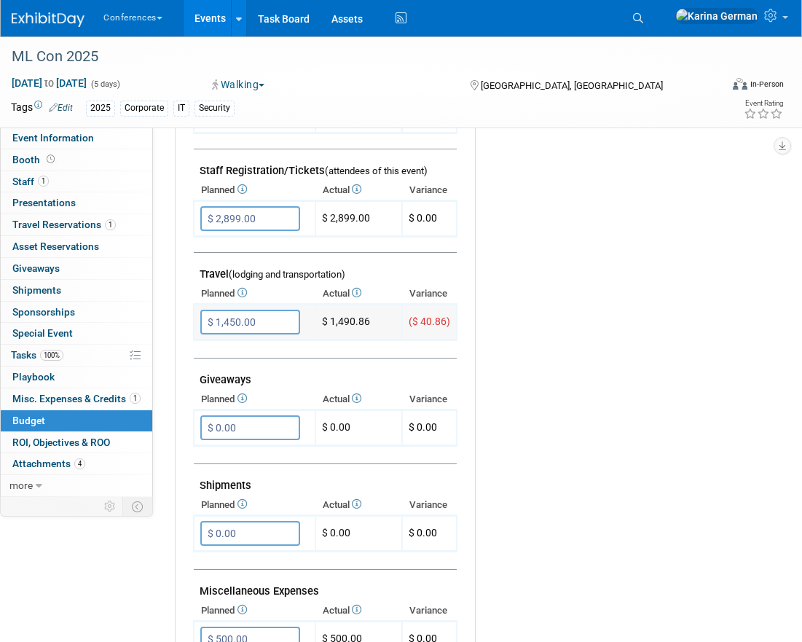
drag, startPoint x: 372, startPoint y: 325, endPoint x: 332, endPoint y: 324, distance: 40.1
click at [332, 324] on td "$ 1,490.86" at bounding box center [359, 323] width 87 height 36
copy td "1,490.86"
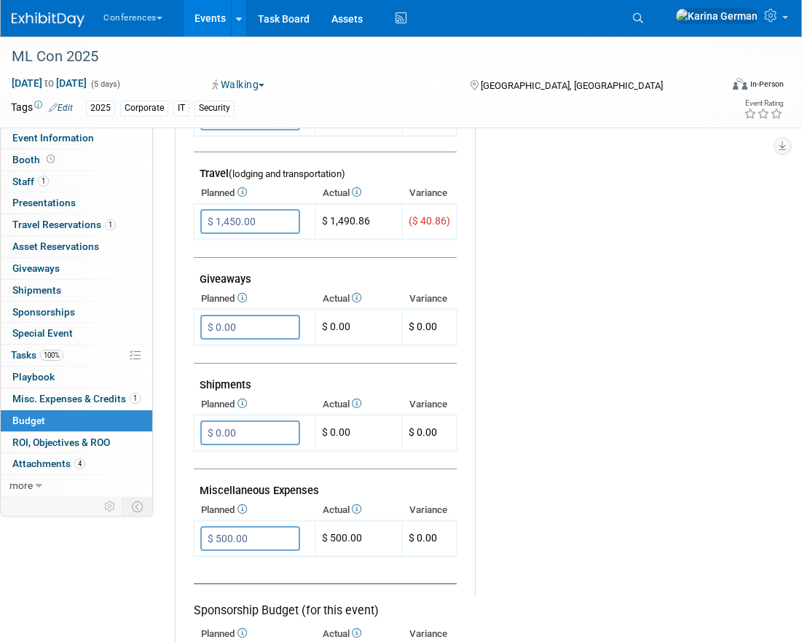
scroll to position [648, 0]
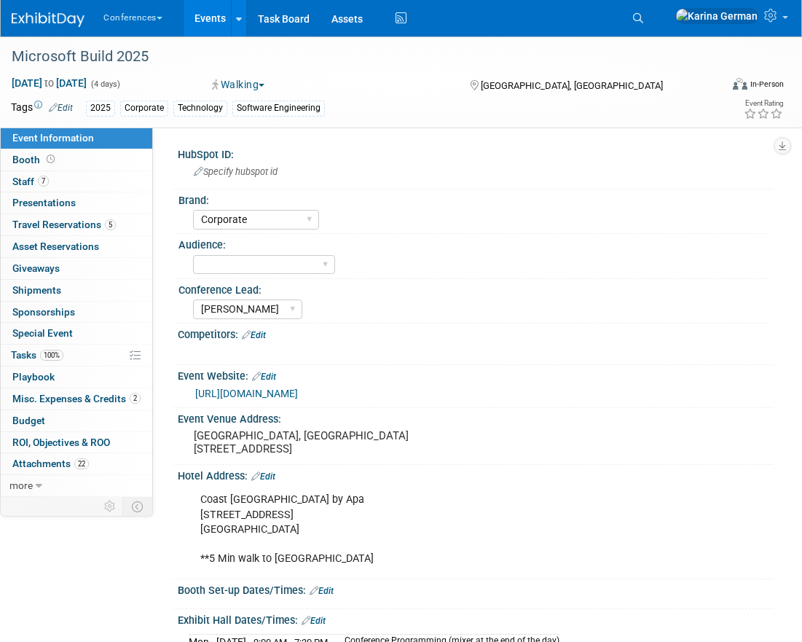
select select "Corporate"
select select "[PERSON_NAME]"
click at [93, 393] on span "Misc. Expenses & Credits 2" at bounding box center [76, 399] width 128 height 12
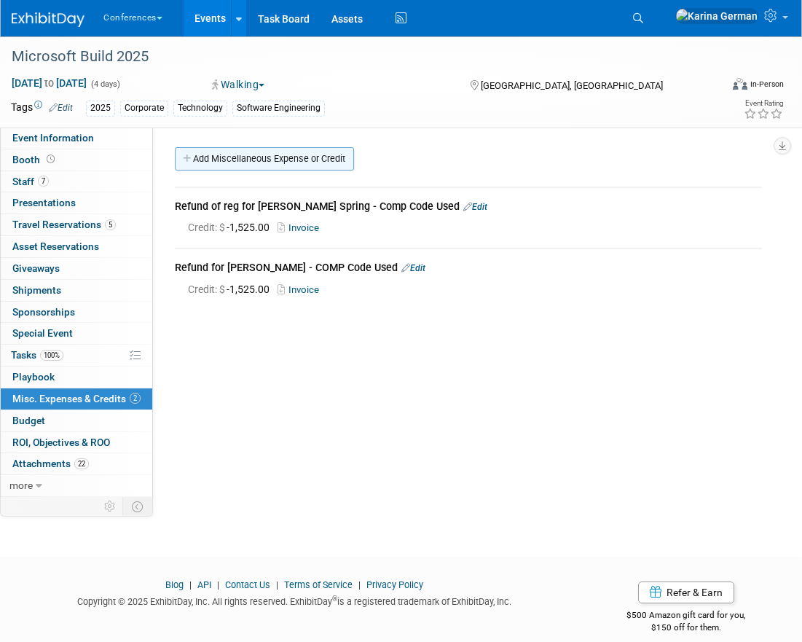
click at [279, 152] on link "Add Miscellaneous Expense or Credit" at bounding box center [264, 158] width 179 height 23
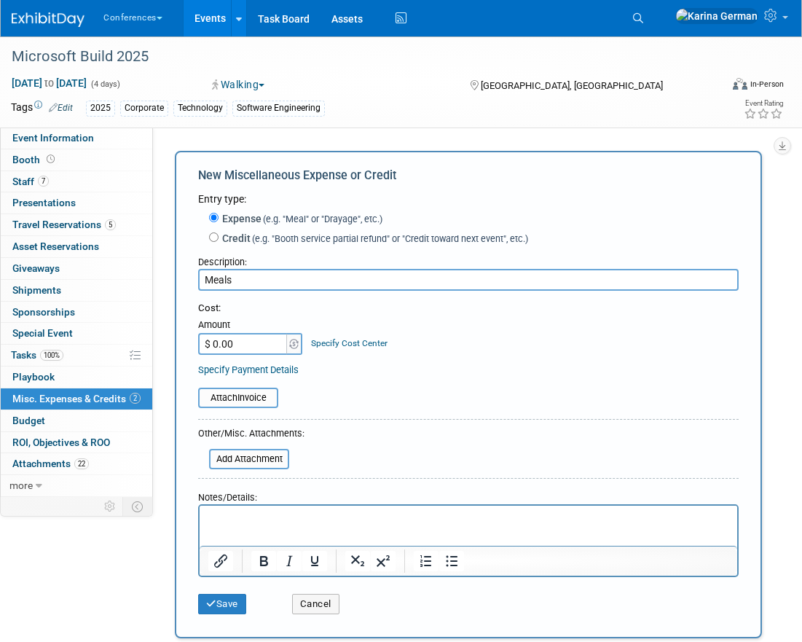
type input "Meals"
click at [347, 345] on link "Specify Cost Center" at bounding box center [349, 343] width 77 height 10
click at [0, 0] on select "-- Not Specified -- Aya Education Aya Healthcare Aya Locums Bespoke Corporate […" at bounding box center [0, 0] width 0 height 0
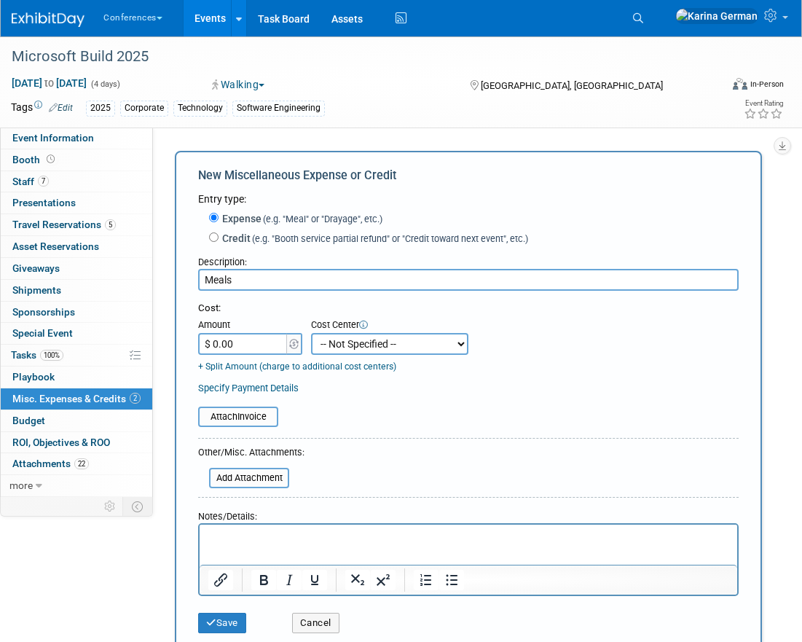
select select "18965879"
click at [252, 337] on input "$ 0.00" at bounding box center [243, 344] width 91 height 22
type input "$ 2,500.00"
click at [426, 475] on form "Entry type: Expense (e.g. "Meal" or "Drayage", etc.) Credit (e.g. "Booth servic…" at bounding box center [468, 416] width 541 height 449
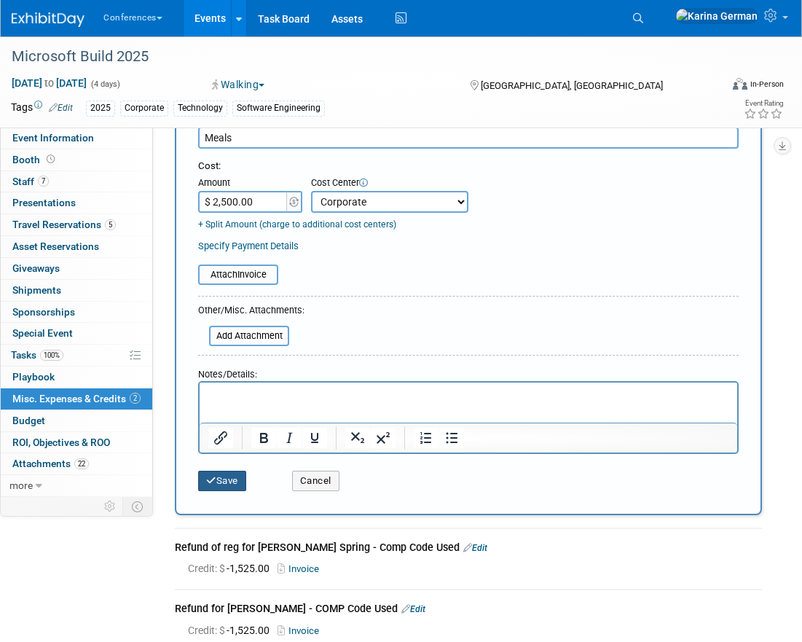
click at [220, 490] on button "Save" at bounding box center [222, 481] width 48 height 20
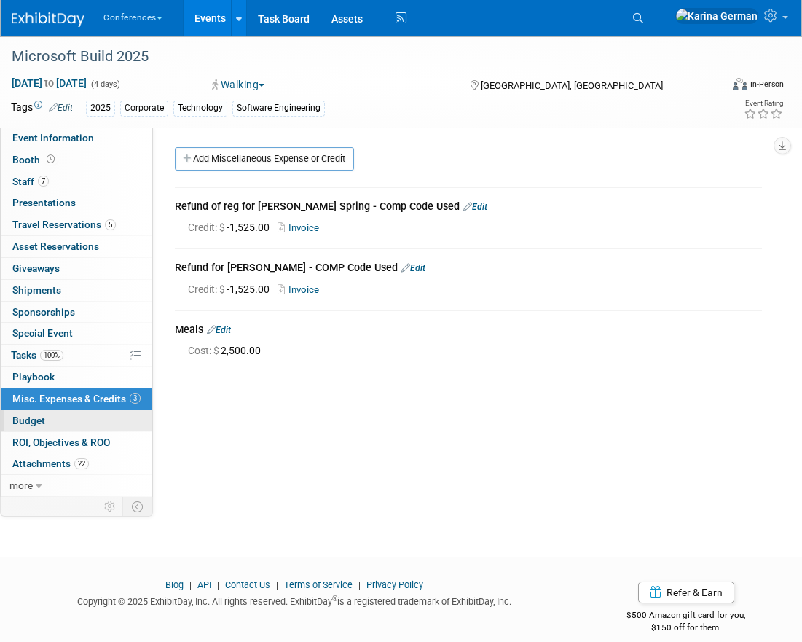
click at [63, 420] on link "Budget" at bounding box center [77, 420] width 152 height 21
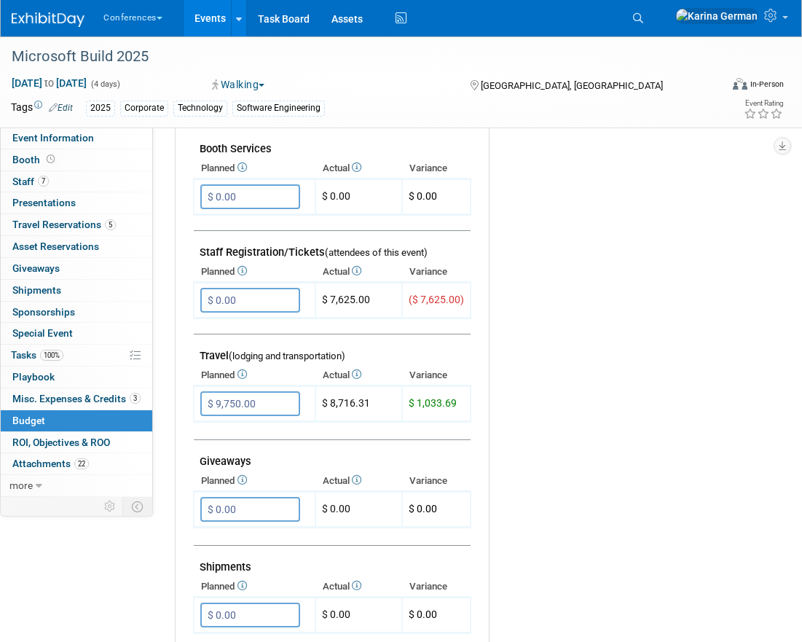
scroll to position [391, 0]
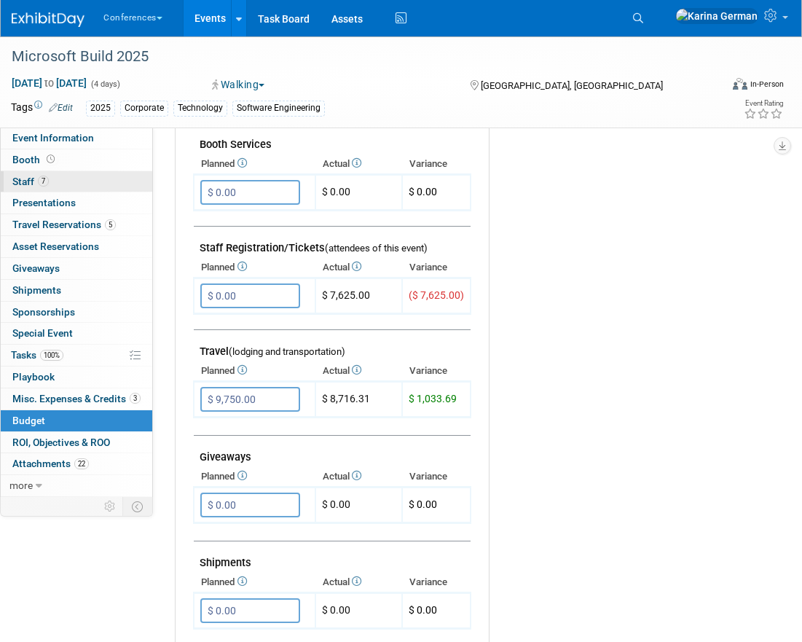
click at [83, 187] on link "7 Staff 7" at bounding box center [77, 181] width 152 height 21
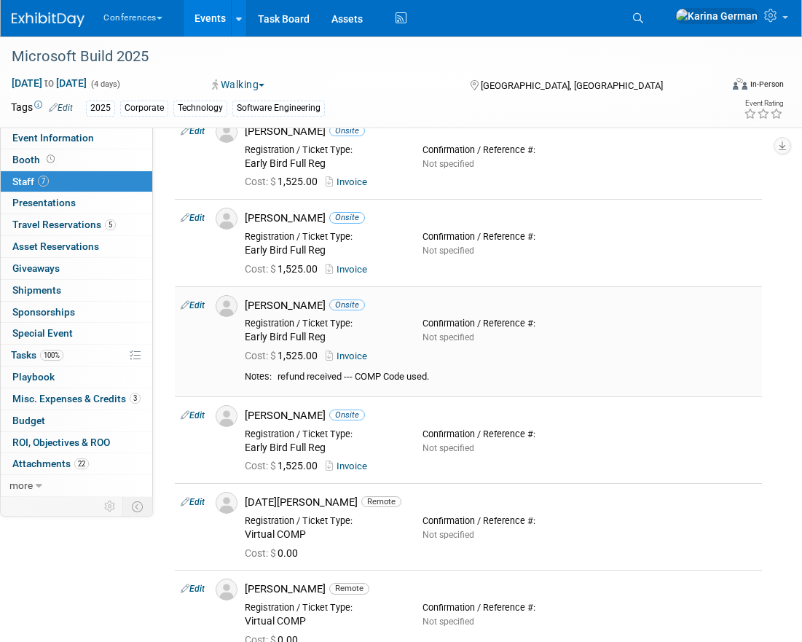
scroll to position [69, 0]
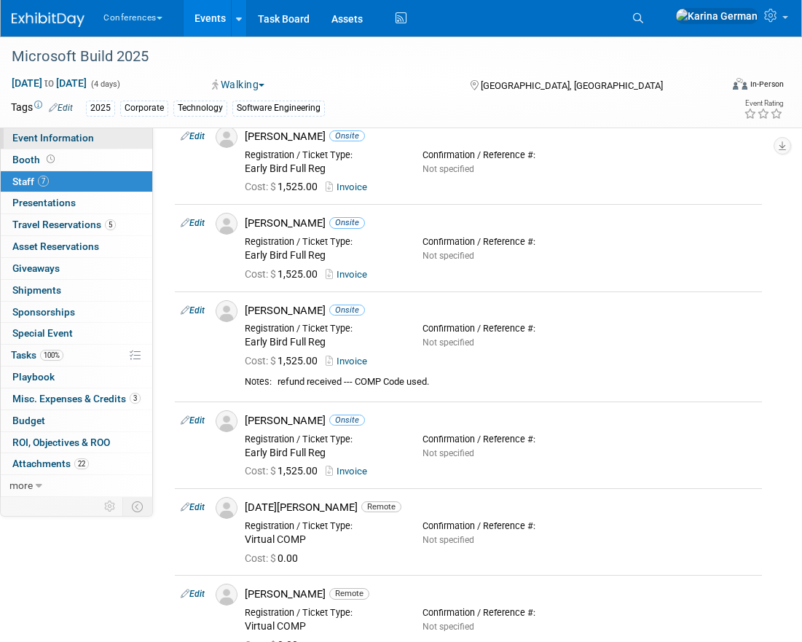
click at [69, 145] on link "Event Information" at bounding box center [77, 138] width 152 height 21
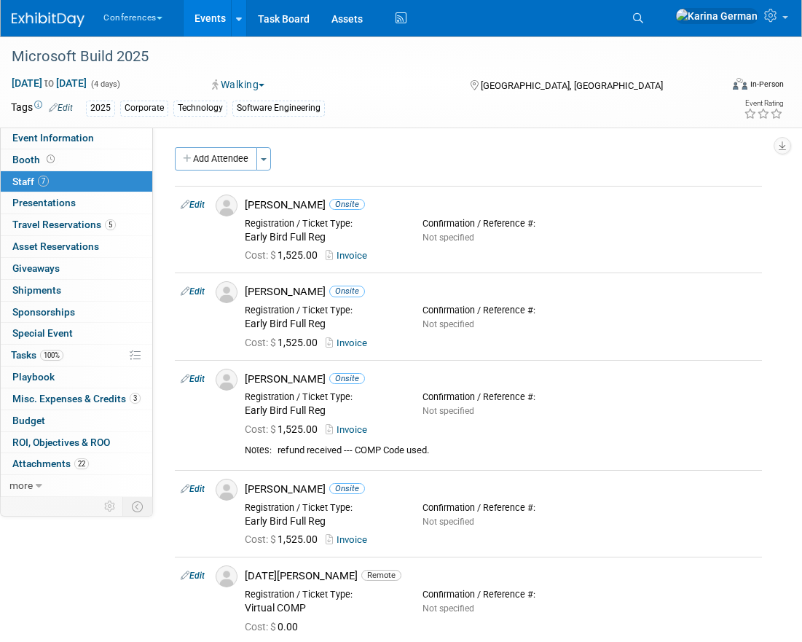
select select "Corporate"
select select "[PERSON_NAME]"
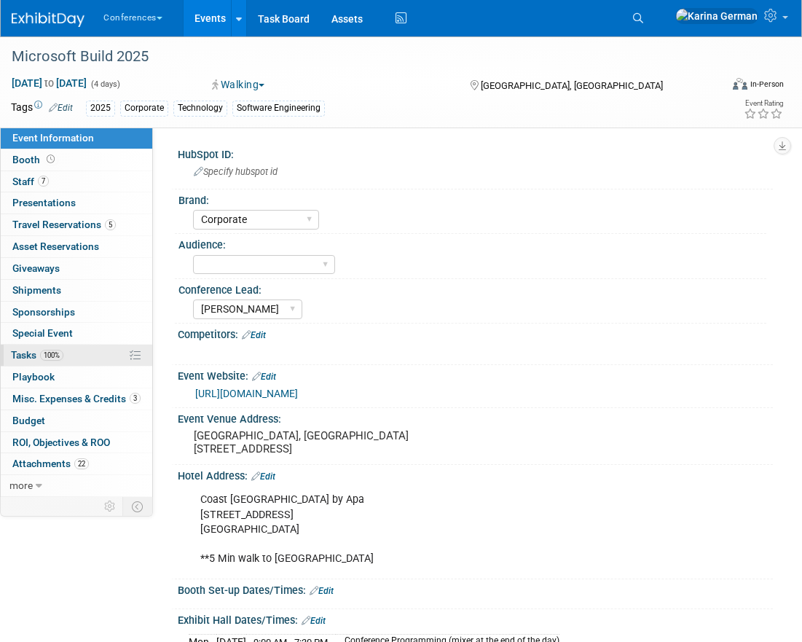
click at [59, 350] on span "100%" at bounding box center [51, 355] width 23 height 11
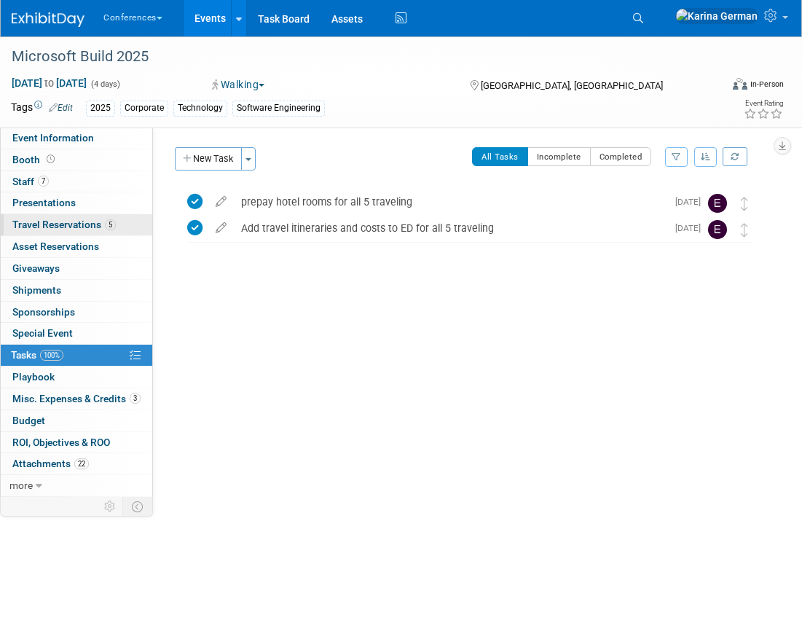
click at [86, 216] on link "5 Travel Reservations 5" at bounding box center [77, 224] width 152 height 21
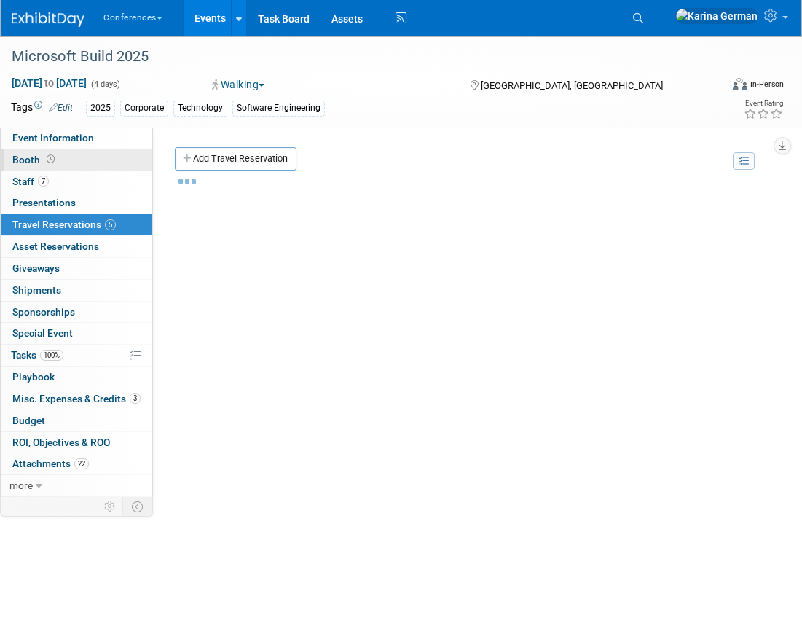
click at [82, 168] on link "Booth" at bounding box center [77, 159] width 152 height 21
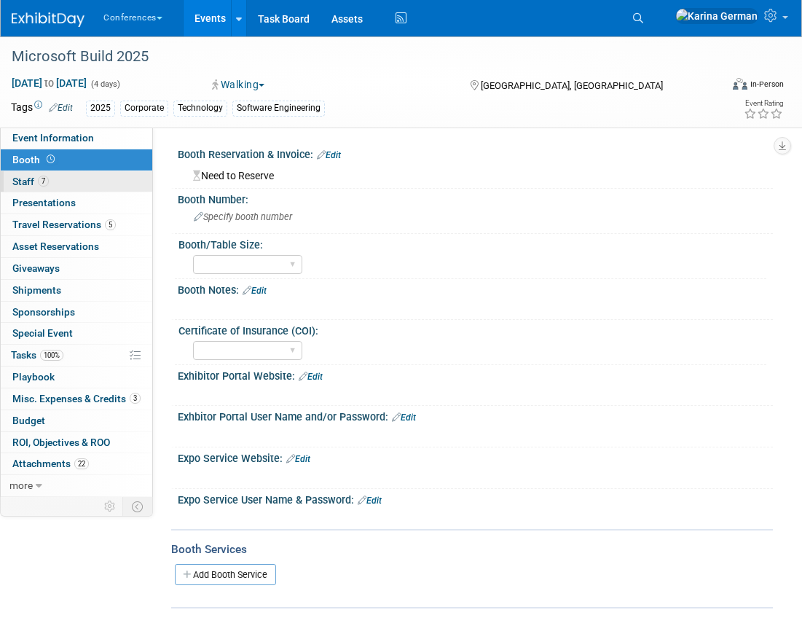
click at [81, 184] on link "7 Staff 7" at bounding box center [77, 181] width 152 height 21
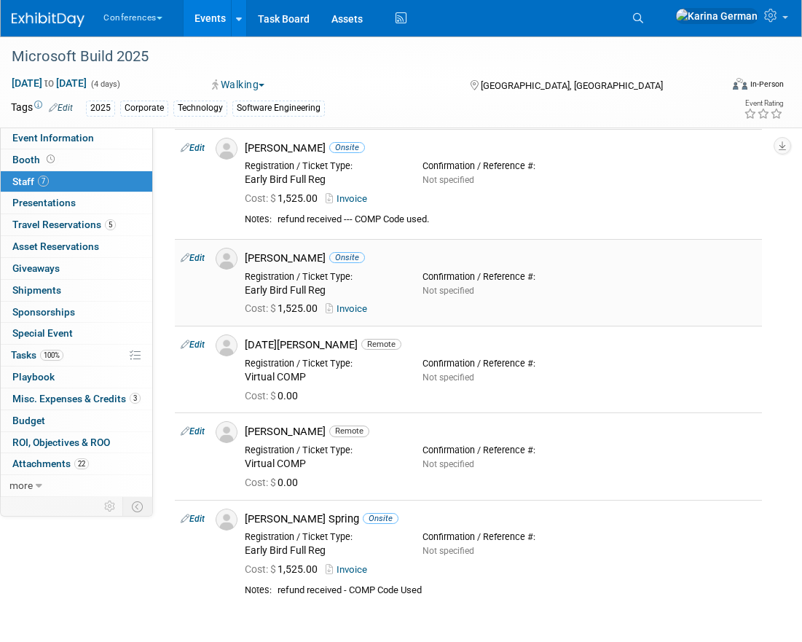
scroll to position [246, 0]
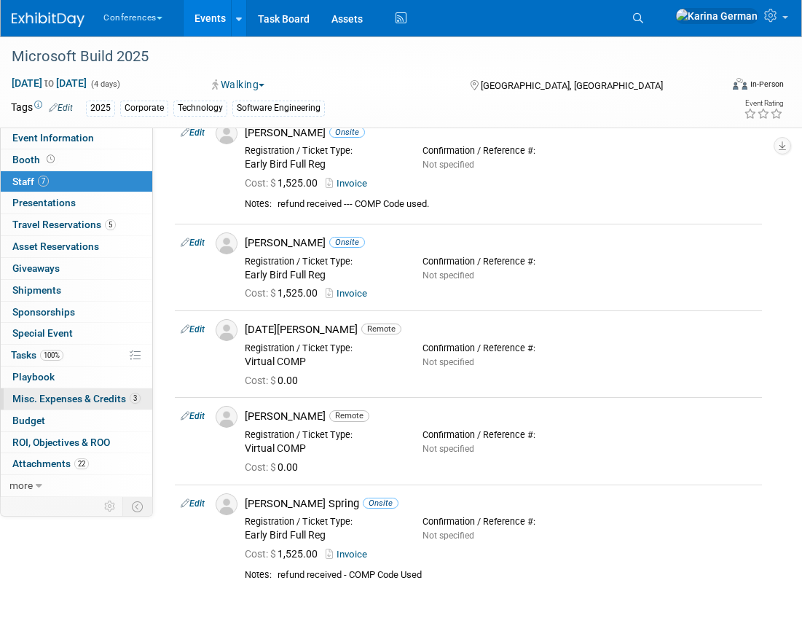
click at [94, 403] on span "Misc. Expenses & Credits 3" at bounding box center [76, 399] width 128 height 12
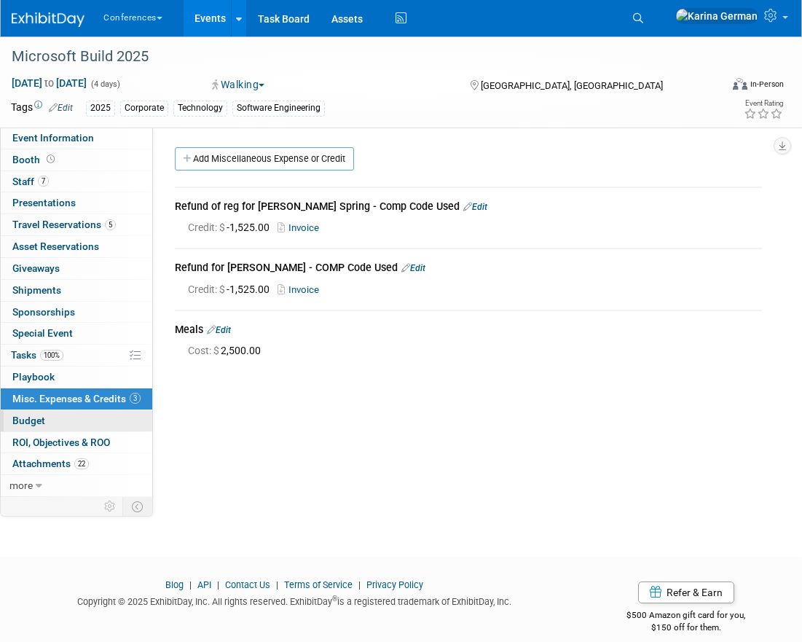
click at [75, 420] on link "Budget" at bounding box center [77, 420] width 152 height 21
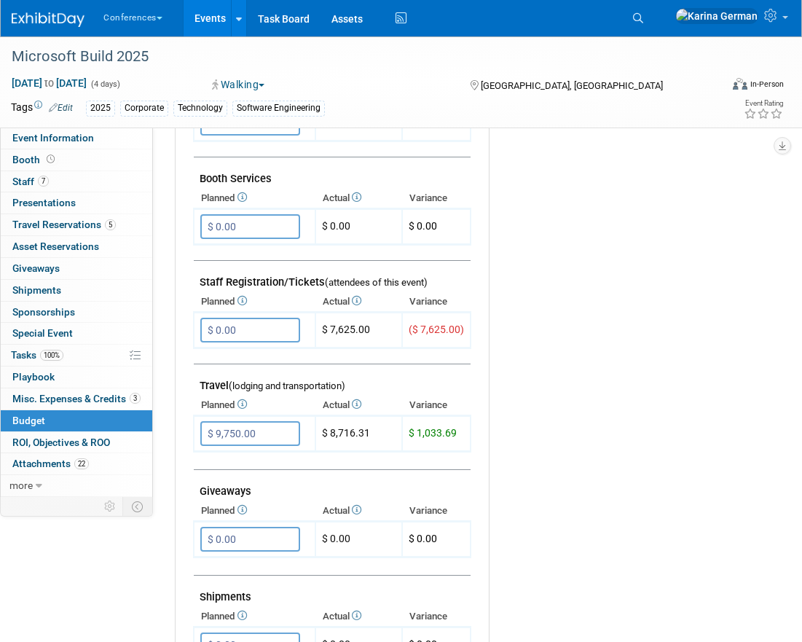
scroll to position [384, 0]
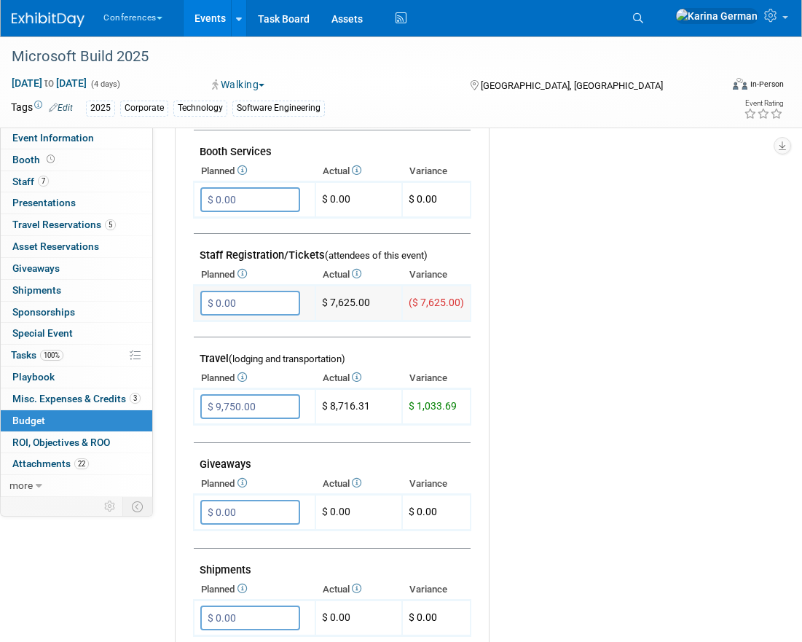
drag, startPoint x: 369, startPoint y: 304, endPoint x: 332, endPoint y: 299, distance: 38.2
click at [332, 299] on td "$ 7,625.00" at bounding box center [359, 304] width 87 height 36
copy td "7,625.00"
click at [90, 63] on div "Microsoft Build 2025" at bounding box center [357, 57] width 701 height 26
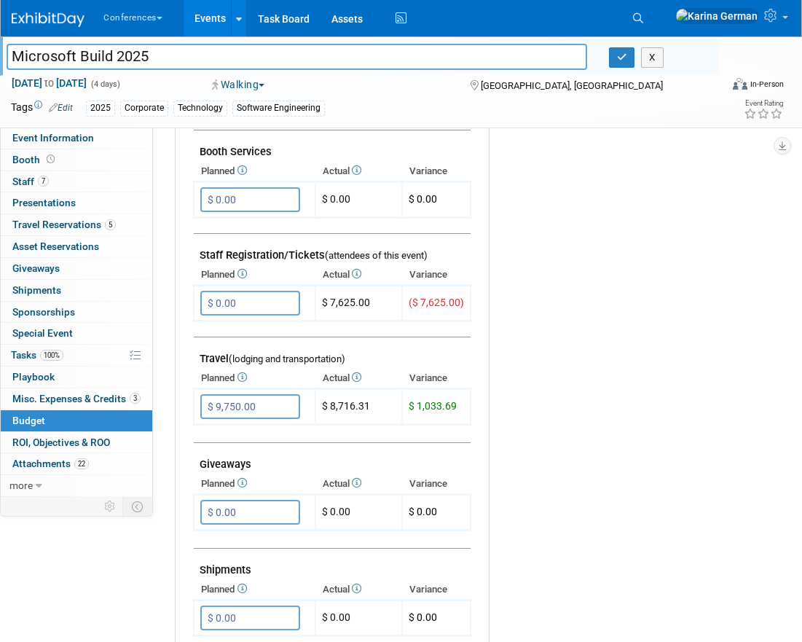
click at [90, 63] on input "Microsoft Build 2025" at bounding box center [297, 57] width 581 height 26
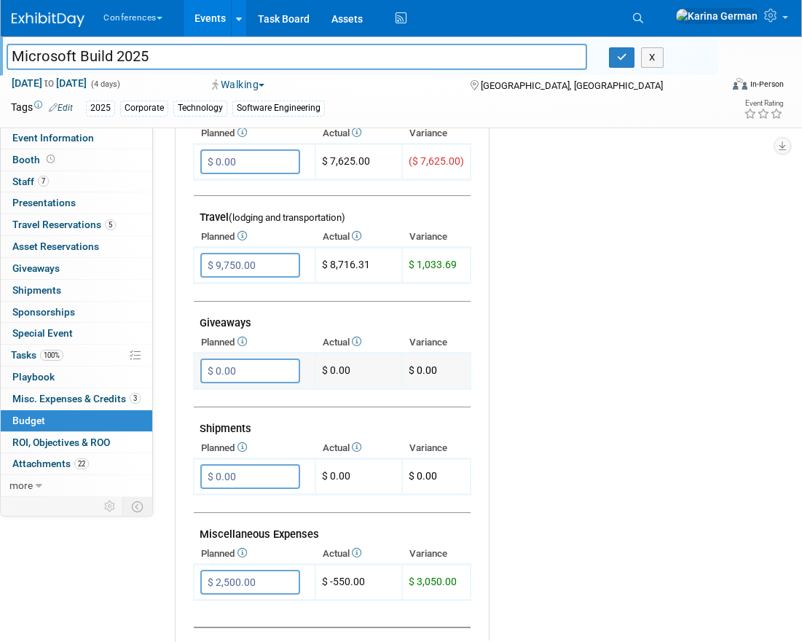
scroll to position [522, 0]
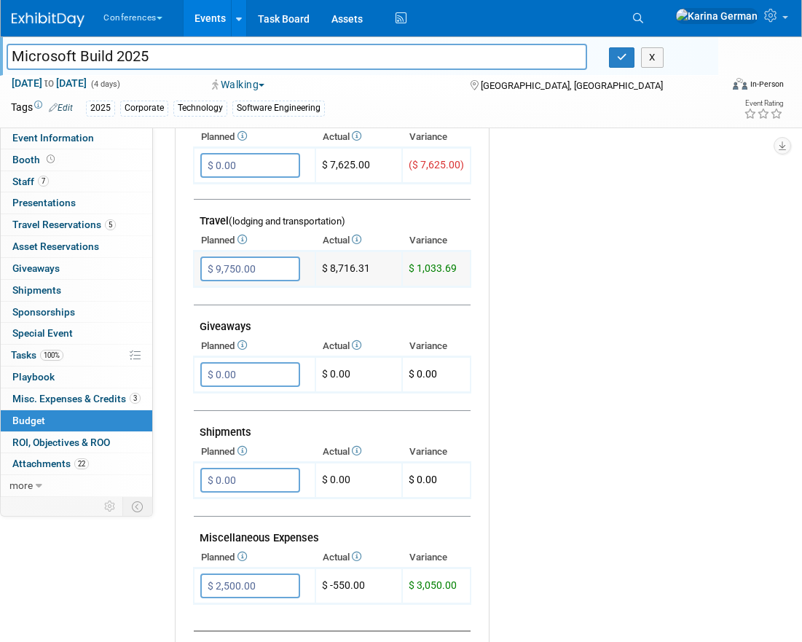
drag, startPoint x: 370, startPoint y: 265, endPoint x: 329, endPoint y: 266, distance: 40.8
click at [329, 266] on td "$ 8,716.31" at bounding box center [359, 269] width 87 height 36
copy td "8,716.31"
click at [98, 399] on span "Misc. Expenses & Credits 3" at bounding box center [76, 399] width 128 height 12
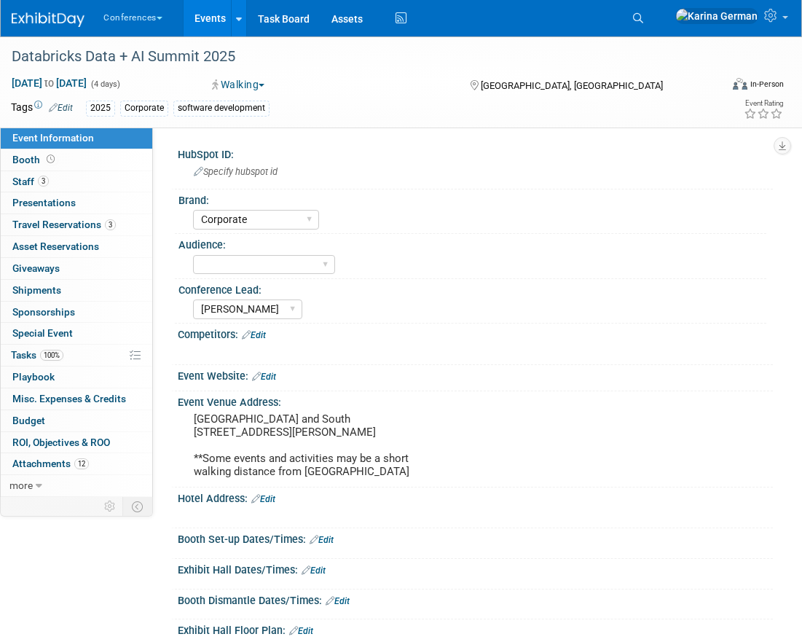
select select "Corporate"
select select "[PERSON_NAME]"
click at [66, 404] on span "Misc. Expenses & Credits 0" at bounding box center [69, 399] width 114 height 12
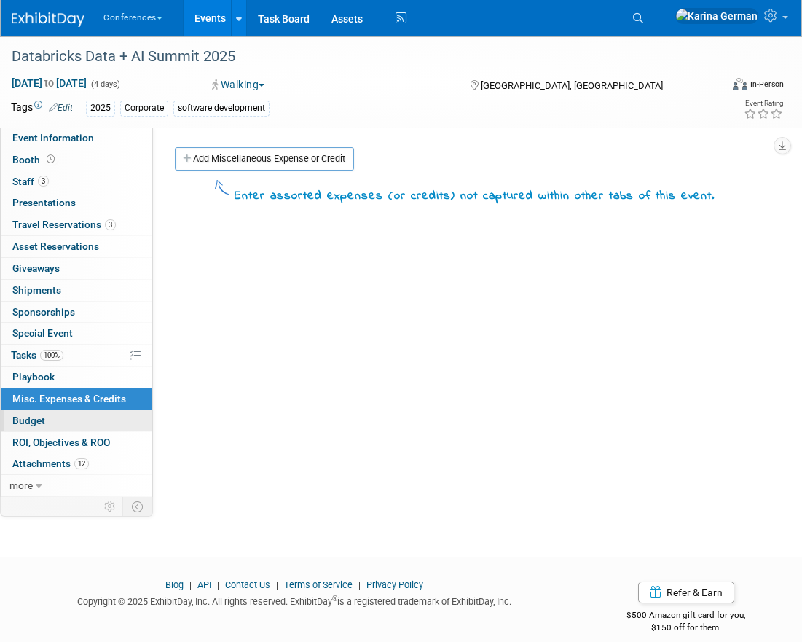
click at [66, 421] on link "Budget" at bounding box center [77, 420] width 152 height 21
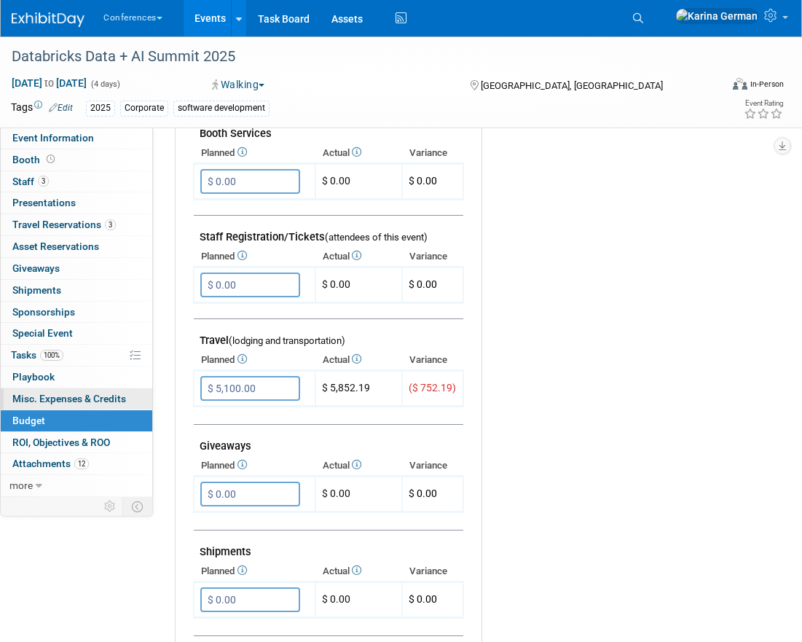
scroll to position [415, 0]
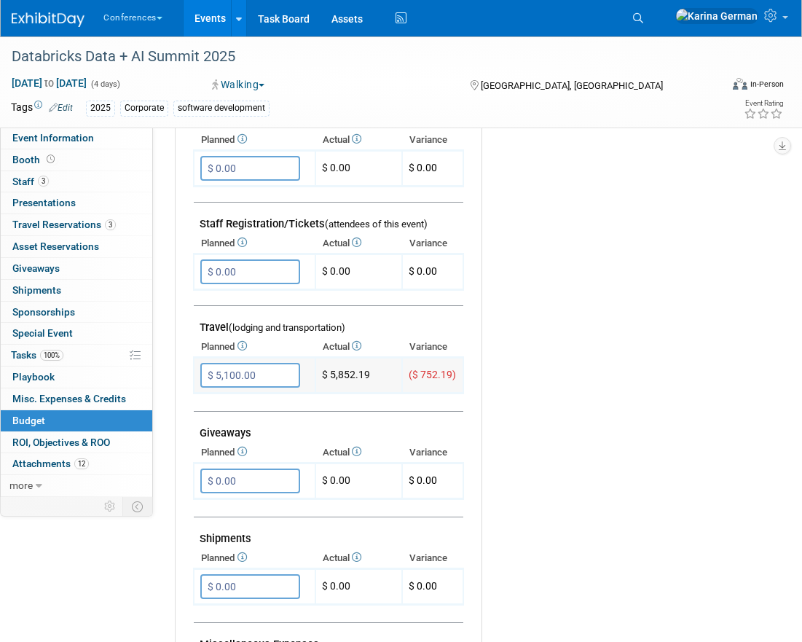
drag, startPoint x: 369, startPoint y: 374, endPoint x: 333, endPoint y: 379, distance: 36.8
click at [333, 379] on td "$ 5,852.19" at bounding box center [359, 376] width 87 height 36
copy td "5,852.19"
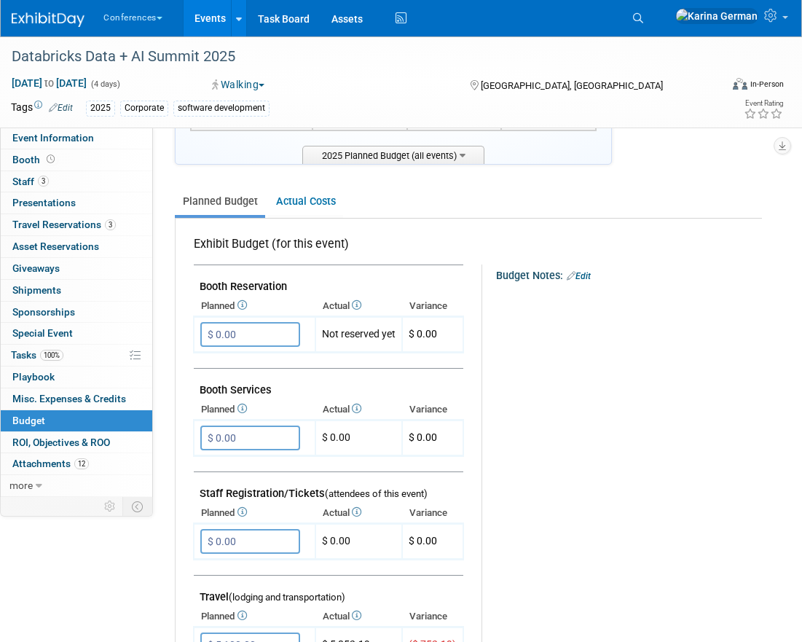
scroll to position [132, 0]
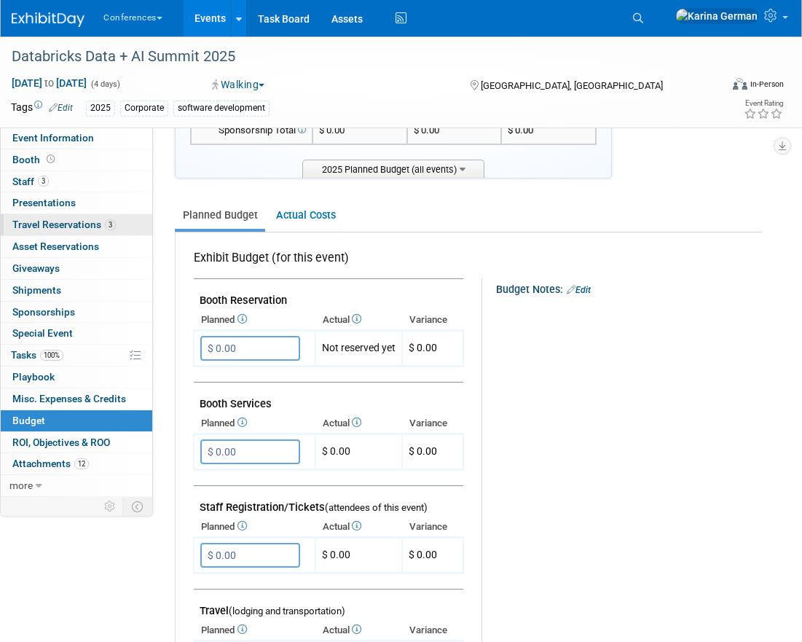
click at [115, 225] on link "3 Travel Reservations 3" at bounding box center [77, 224] width 152 height 21
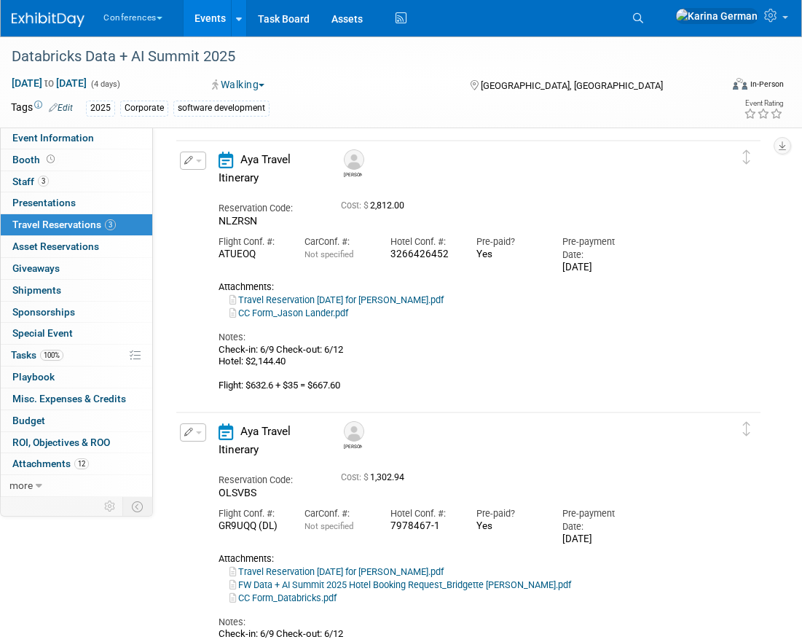
scroll to position [31, 0]
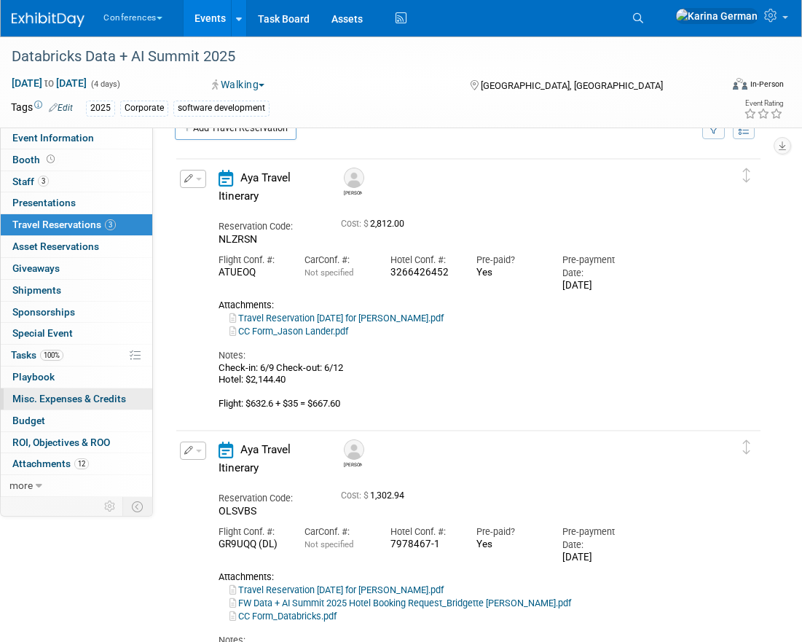
click at [60, 397] on span "Misc. Expenses & Credits 0" at bounding box center [69, 399] width 114 height 12
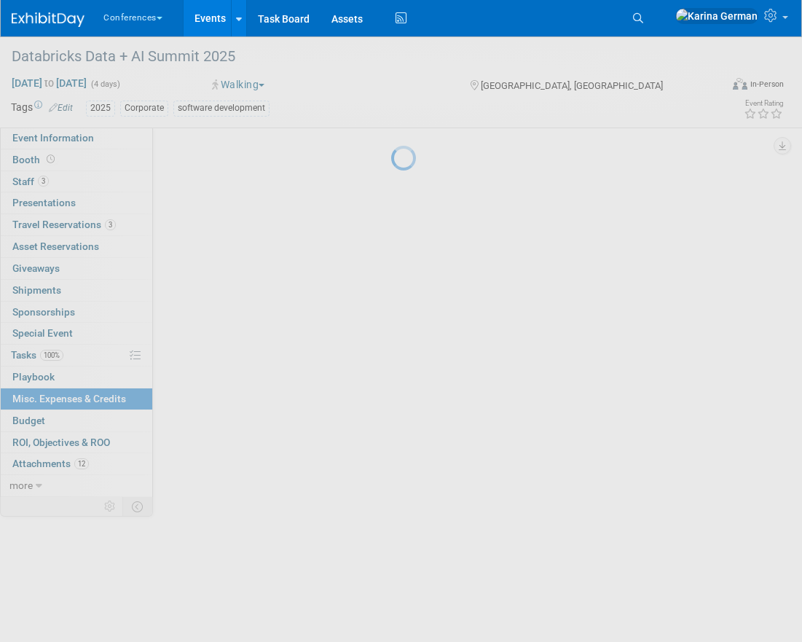
scroll to position [0, 0]
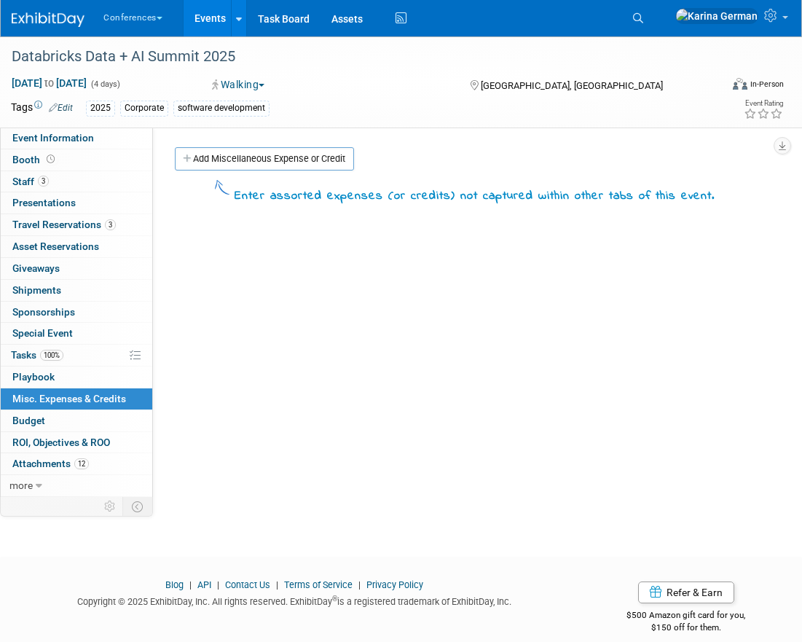
click at [270, 174] on div "Enter assorted expenses (or credits) not captured within other tabs of this eve…" at bounding box center [468, 190] width 609 height 33
click at [270, 158] on link "Add Miscellaneous Expense or Credit" at bounding box center [264, 158] width 179 height 23
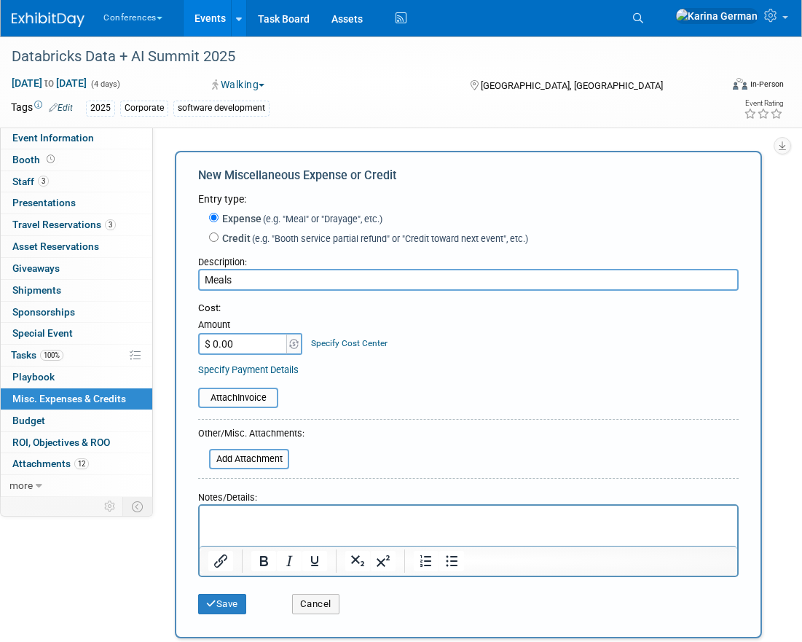
type input "Meals"
click at [351, 346] on link "Specify Cost Center" at bounding box center [349, 343] width 77 height 10
click at [0, 0] on select "-- Not Specified -- Aya Education Aya Healthcare Aya Locums Bespoke Corporate […" at bounding box center [0, 0] width 0 height 0
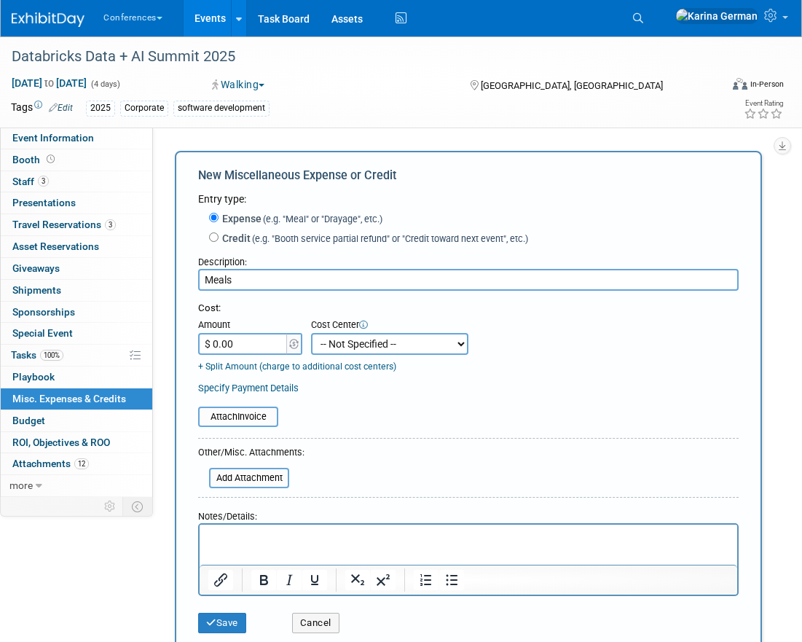
select select "18965879"
click at [240, 341] on input "$ 0.00" at bounding box center [243, 344] width 91 height 22
type input "$ 1,200.00"
click at [497, 500] on div at bounding box center [468, 500] width 541 height 7
click at [220, 626] on button "Save" at bounding box center [222, 623] width 48 height 20
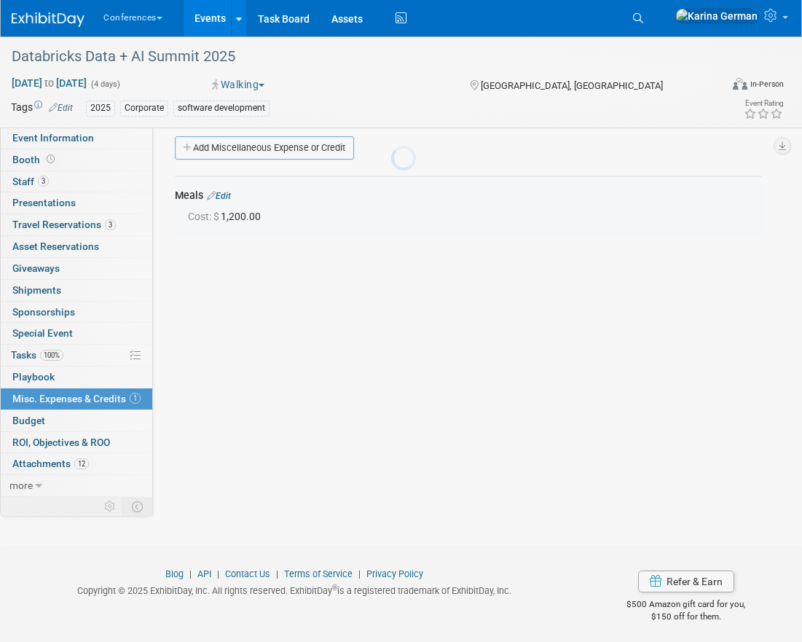
scroll to position [16, 0]
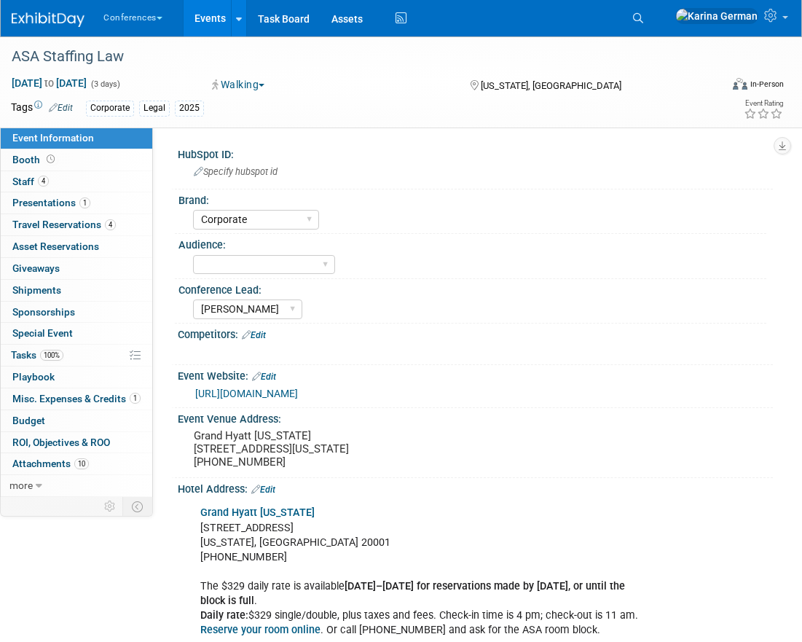
select select "Corporate"
select select "[PERSON_NAME]"
click at [90, 395] on span "Misc. Expenses & Credits 1" at bounding box center [76, 399] width 128 height 12
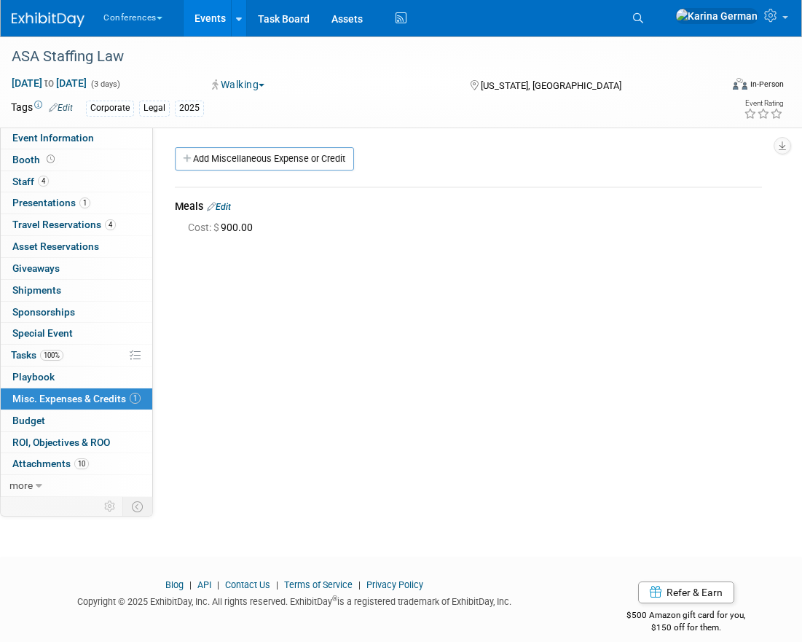
click at [229, 208] on link "Edit" at bounding box center [219, 207] width 24 height 10
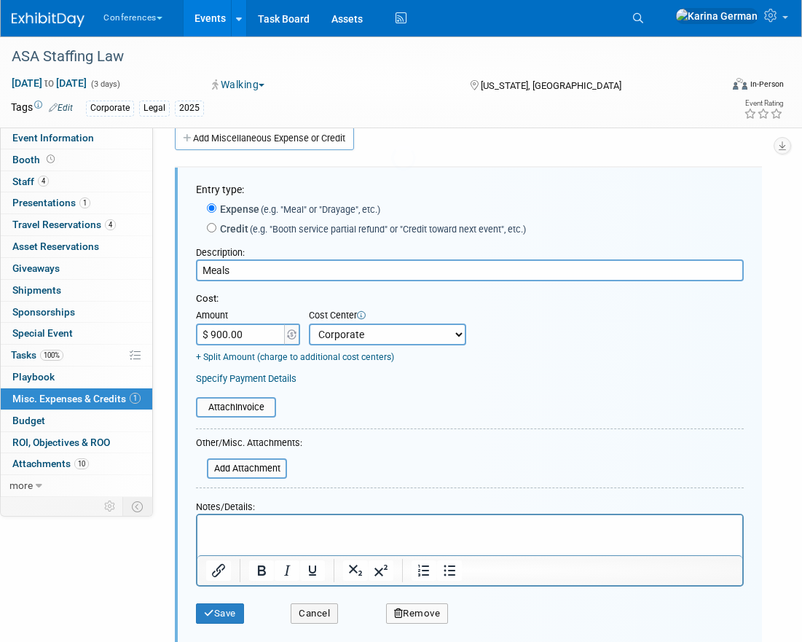
scroll to position [22, 0]
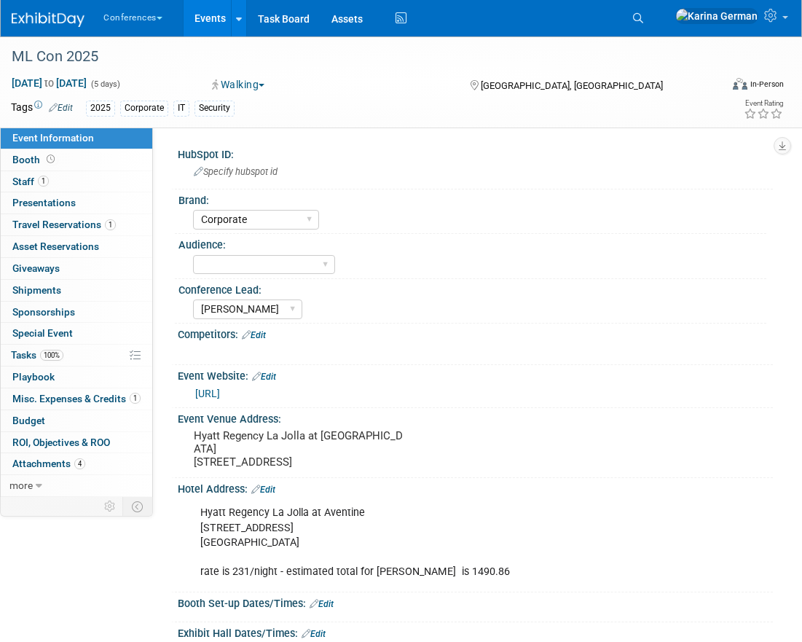
select select "Corporate"
select select "[PERSON_NAME]"
click at [70, 403] on span "Misc. Expenses & Credits 1" at bounding box center [76, 399] width 128 height 12
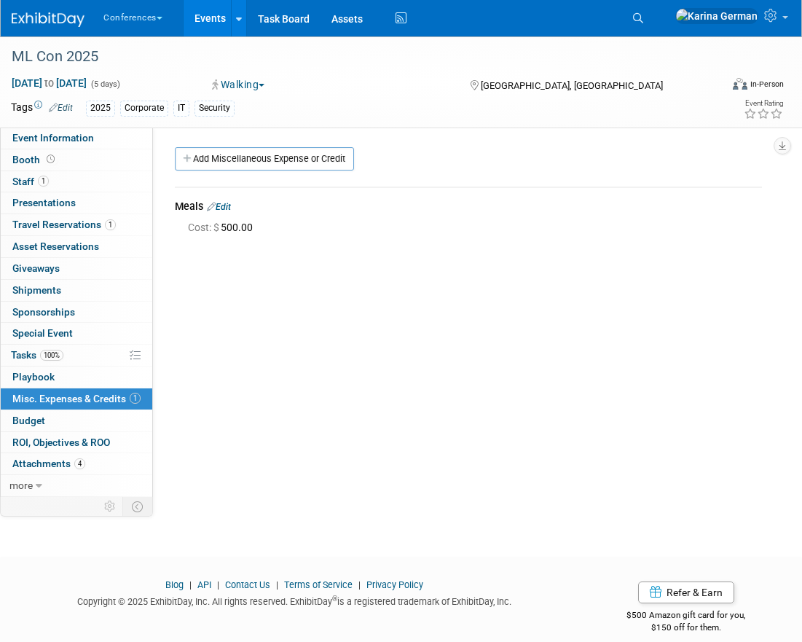
click at [223, 202] on link "Edit" at bounding box center [219, 207] width 24 height 10
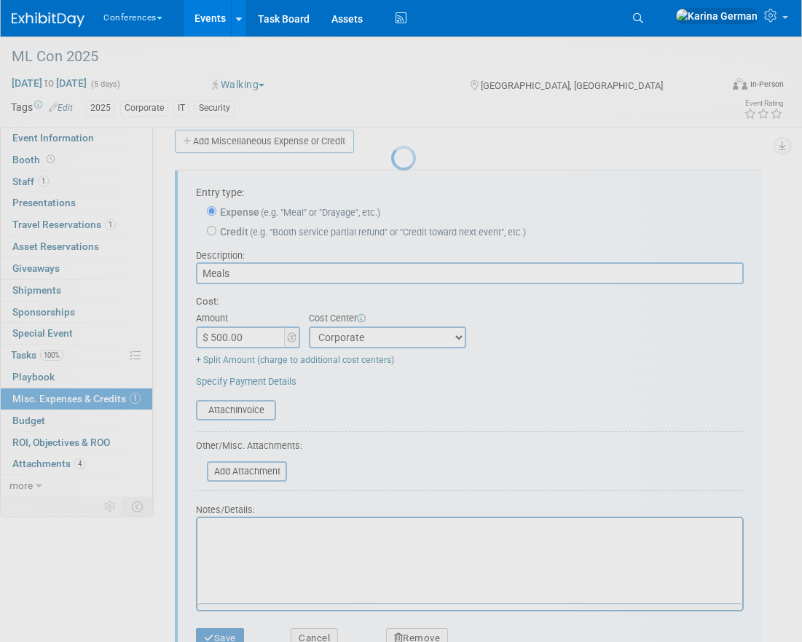
scroll to position [22, 0]
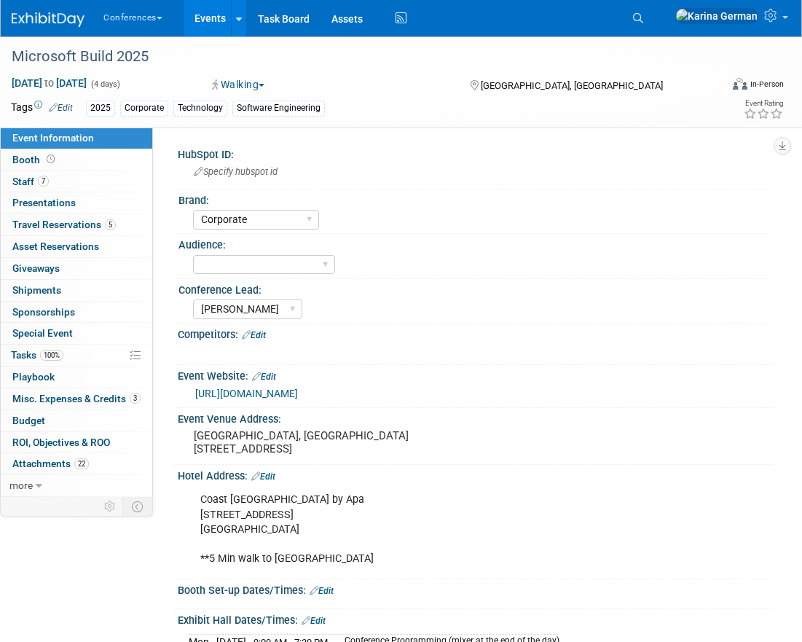
select select "Corporate"
select select "[PERSON_NAME]"
click at [86, 406] on link "3 Misc. Expenses & Credits 3" at bounding box center [77, 398] width 152 height 21
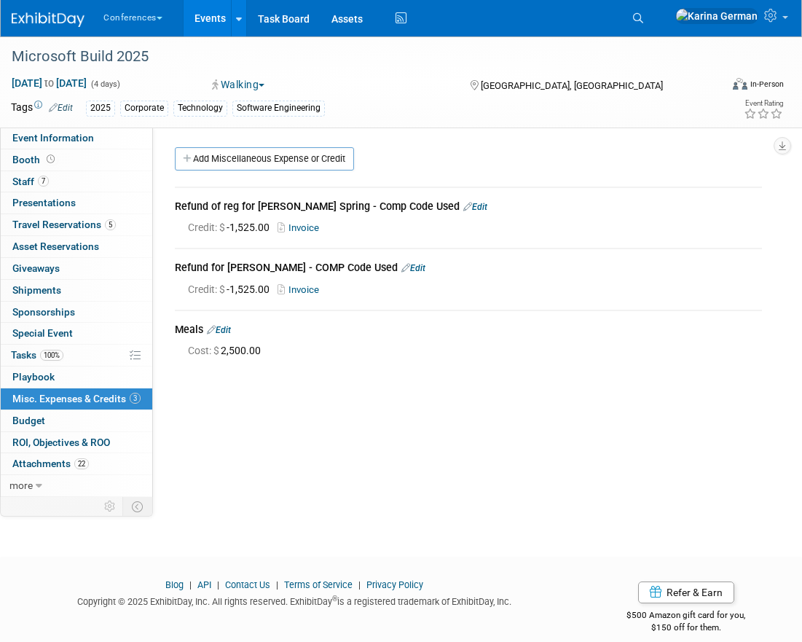
click at [229, 325] on link "Edit" at bounding box center [219, 330] width 24 height 10
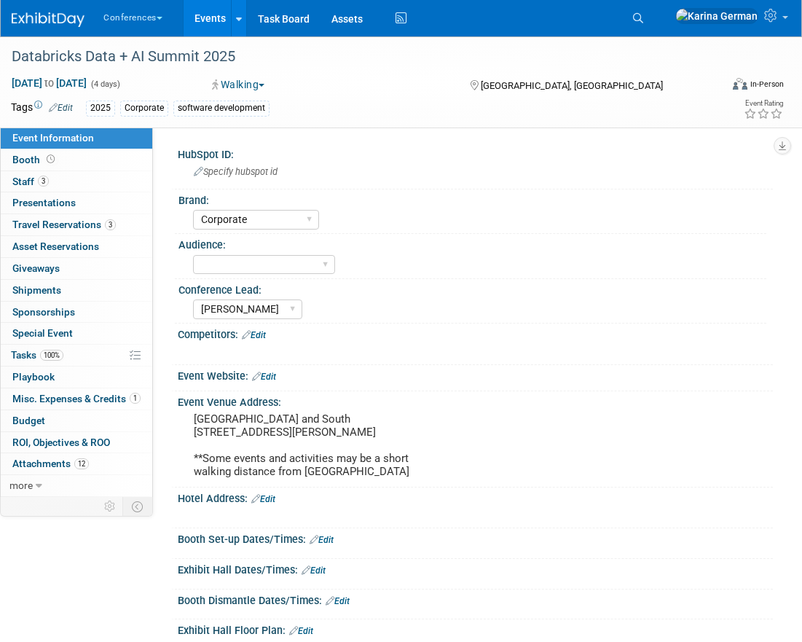
select select "Corporate"
select select "[PERSON_NAME]"
click at [98, 389] on link "1 Misc. Expenses & Credits 1" at bounding box center [77, 398] width 152 height 21
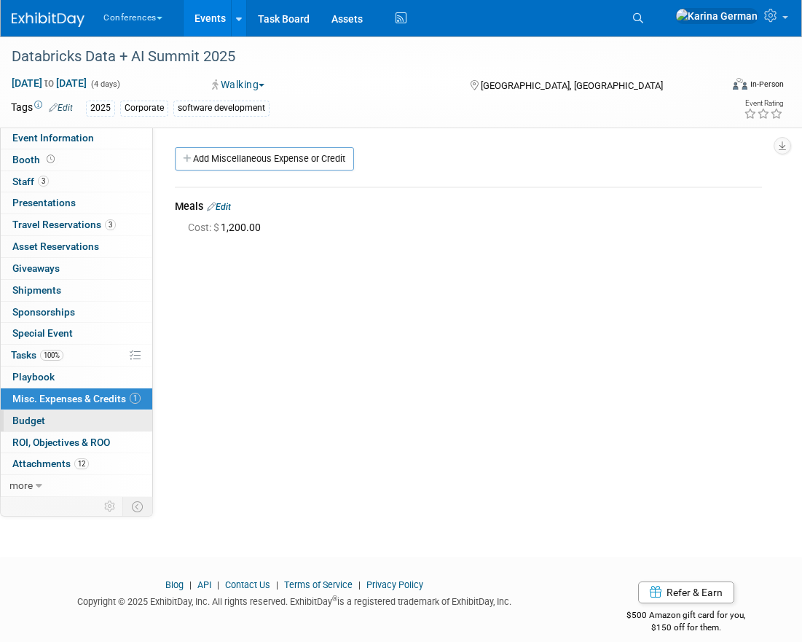
click at [79, 420] on link "Budget" at bounding box center [77, 420] width 152 height 21
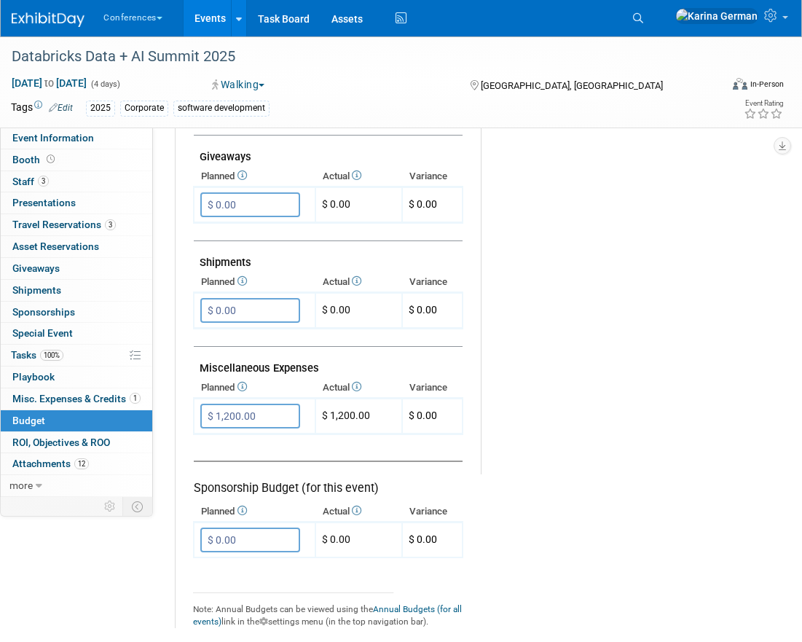
scroll to position [700, 0]
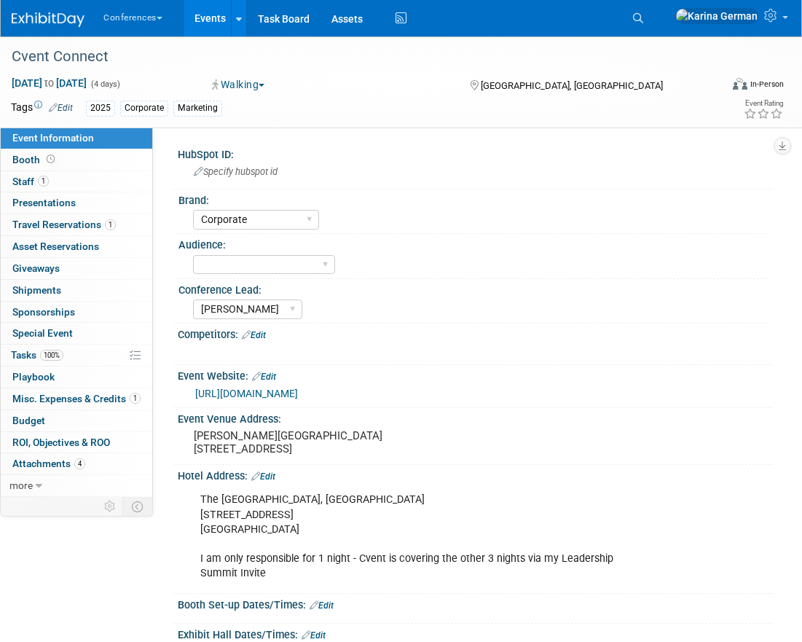
select select "Corporate"
select select "[PERSON_NAME]"
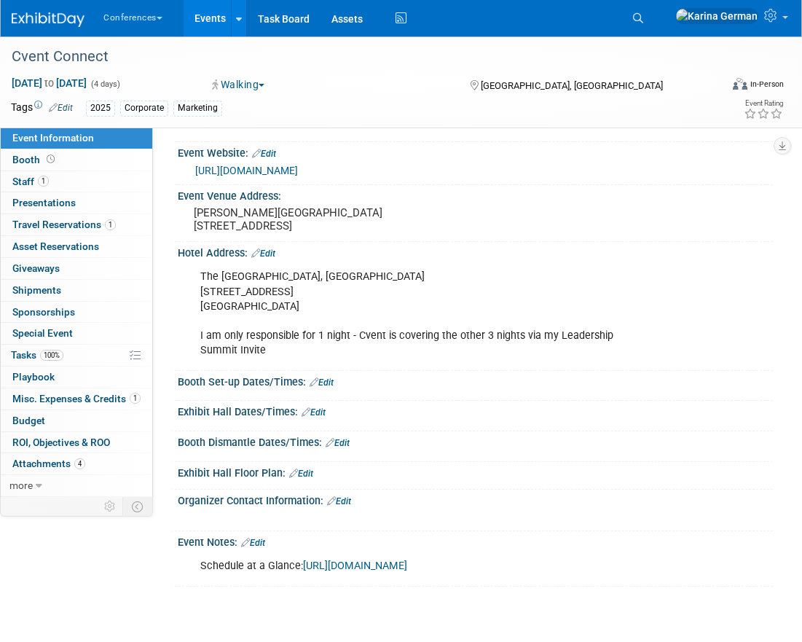
scroll to position [352, 0]
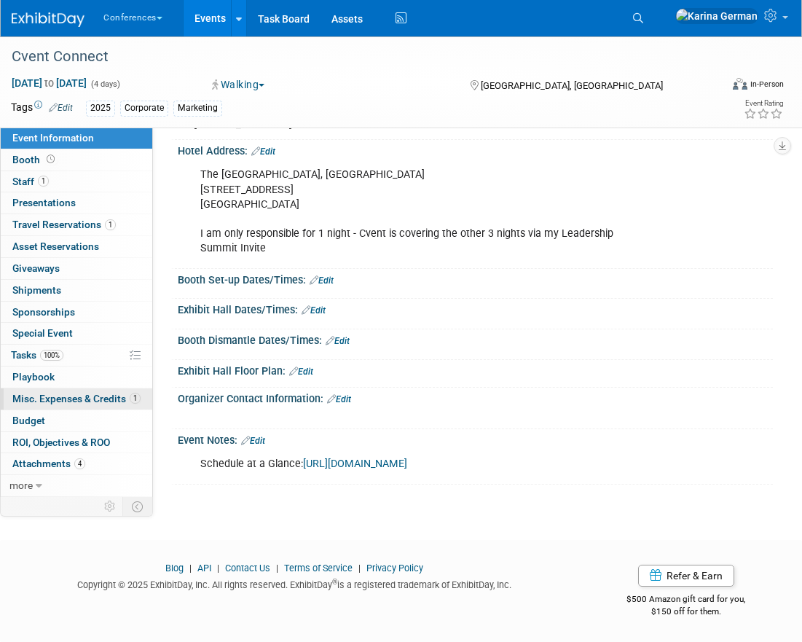
click at [104, 399] on span "Misc. Expenses & Credits 1" at bounding box center [76, 399] width 128 height 12
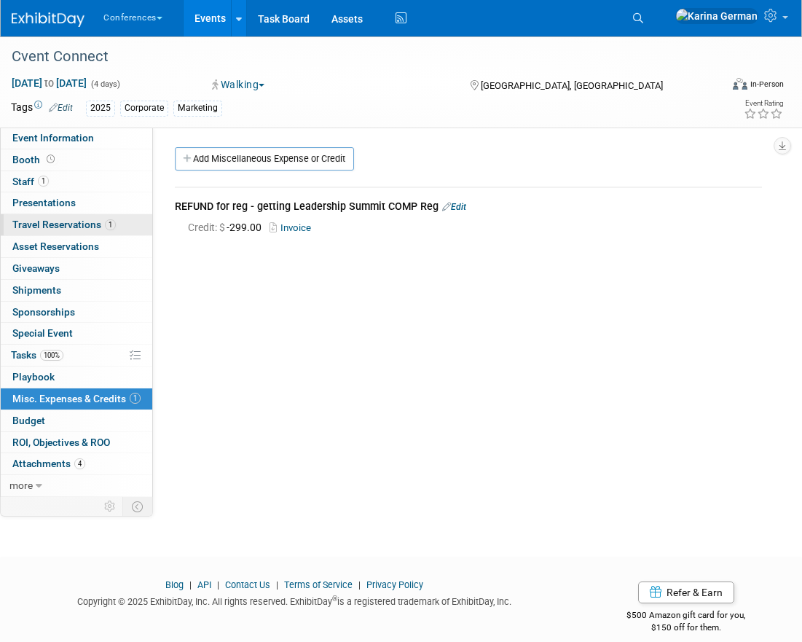
click at [87, 224] on span "Travel Reservations 1" at bounding box center [63, 225] width 103 height 12
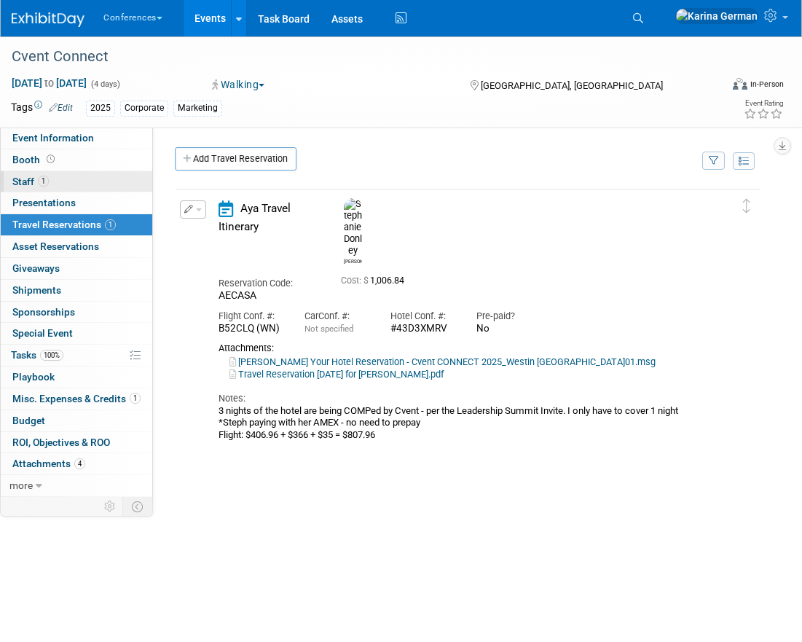
click at [79, 176] on link "1 Staff 1" at bounding box center [77, 181] width 152 height 21
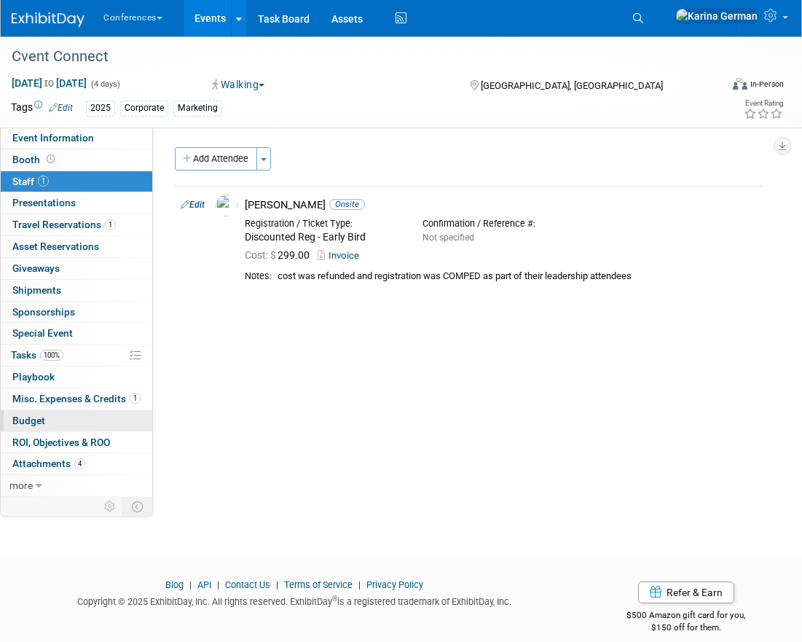
click at [79, 410] on link "Budget" at bounding box center [77, 420] width 152 height 21
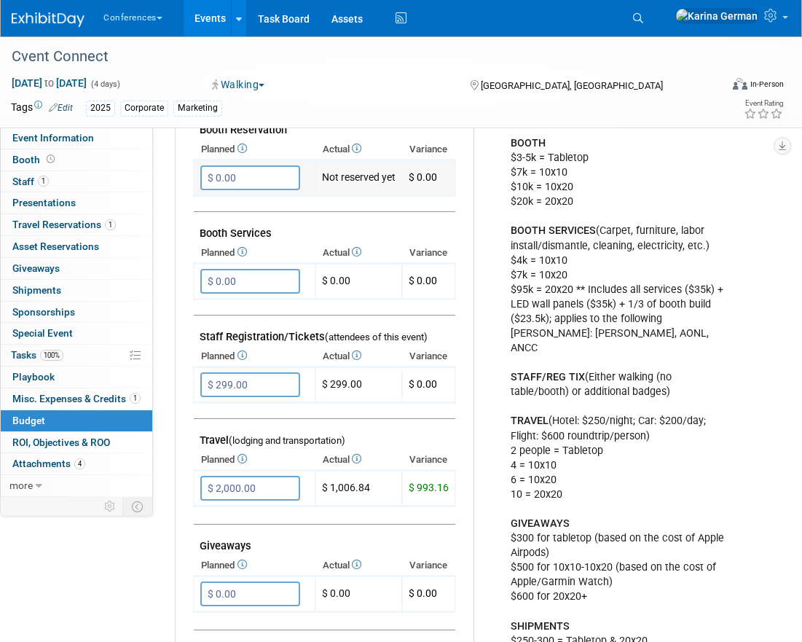
scroll to position [301, 0]
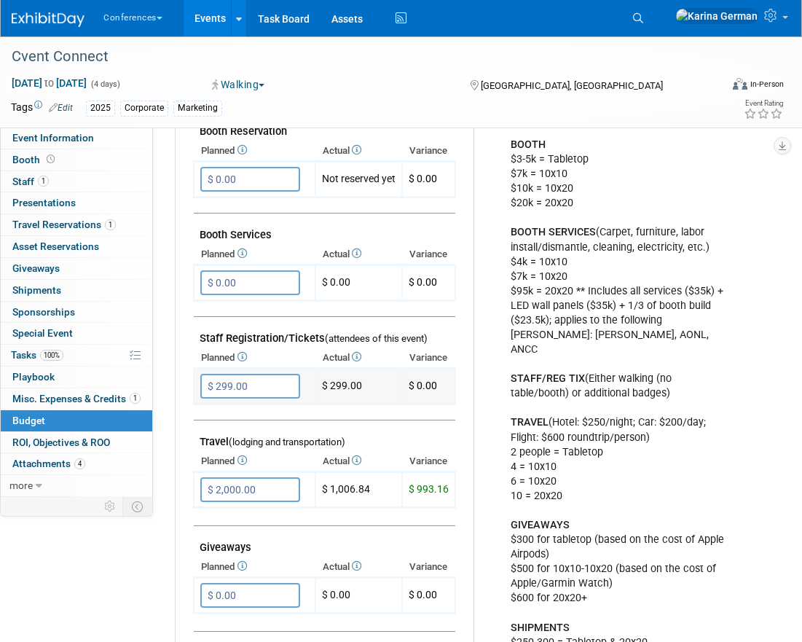
click at [355, 386] on td "$ 299.00" at bounding box center [359, 387] width 87 height 36
click at [392, 387] on td "$ 299.00" at bounding box center [359, 387] width 87 height 36
click at [57, 394] on span "Misc. Expenses & Credits 1" at bounding box center [76, 399] width 128 height 12
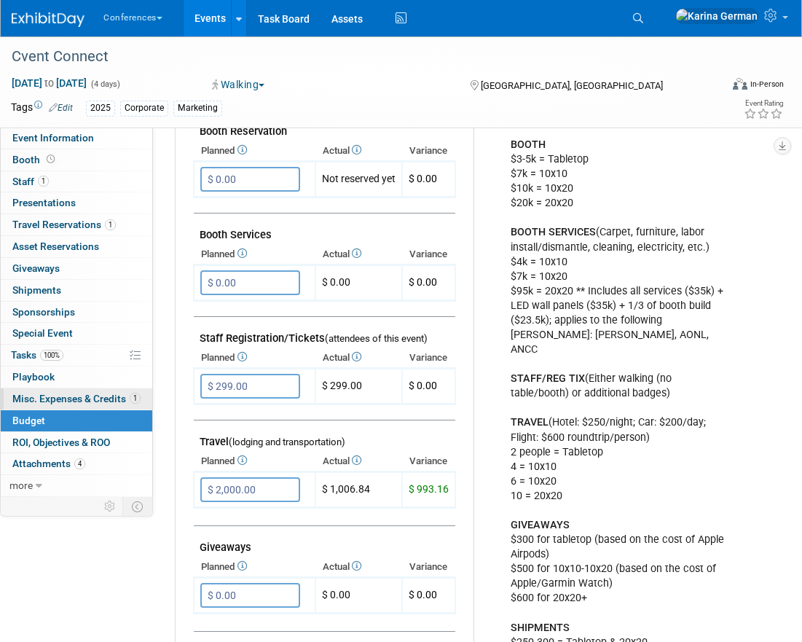
scroll to position [0, 0]
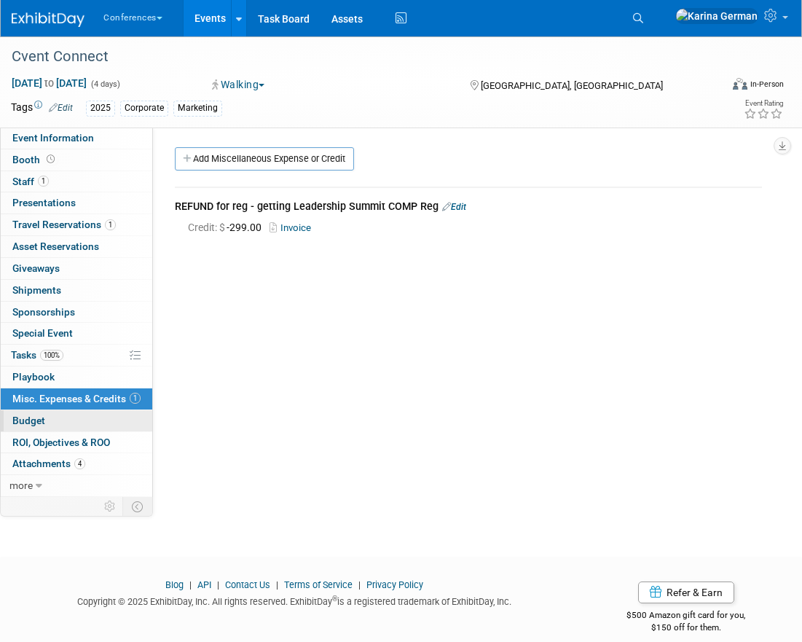
click at [63, 415] on link "Budget" at bounding box center [77, 420] width 152 height 21
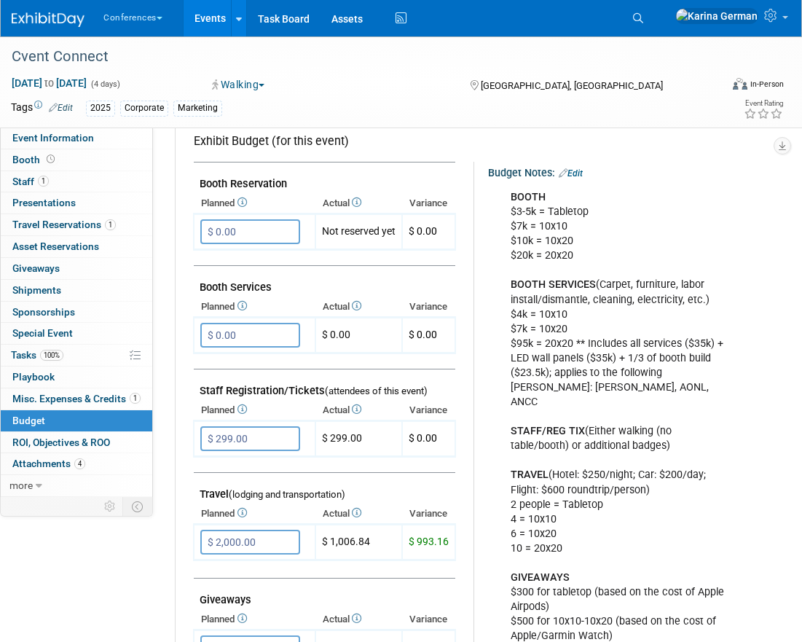
scroll to position [371, 0]
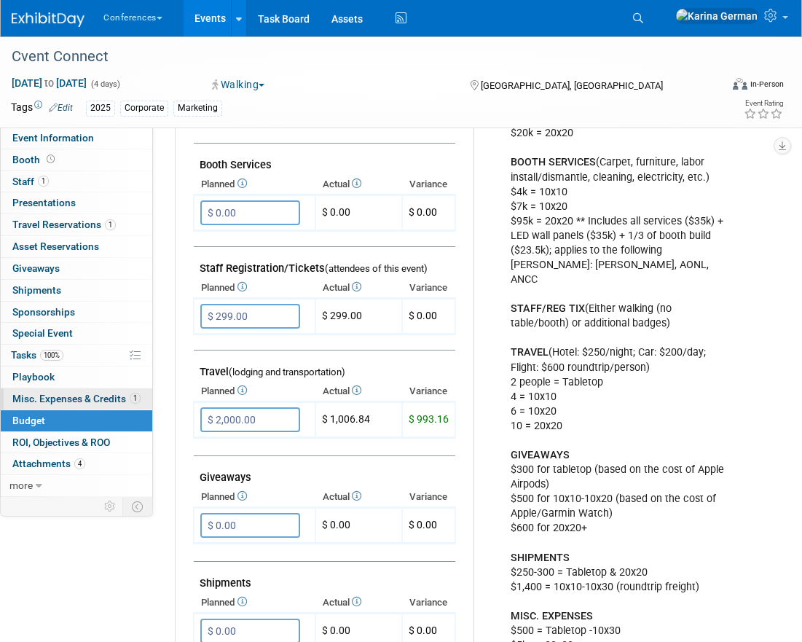
click at [110, 404] on span "Misc. Expenses & Credits 1" at bounding box center [76, 399] width 128 height 12
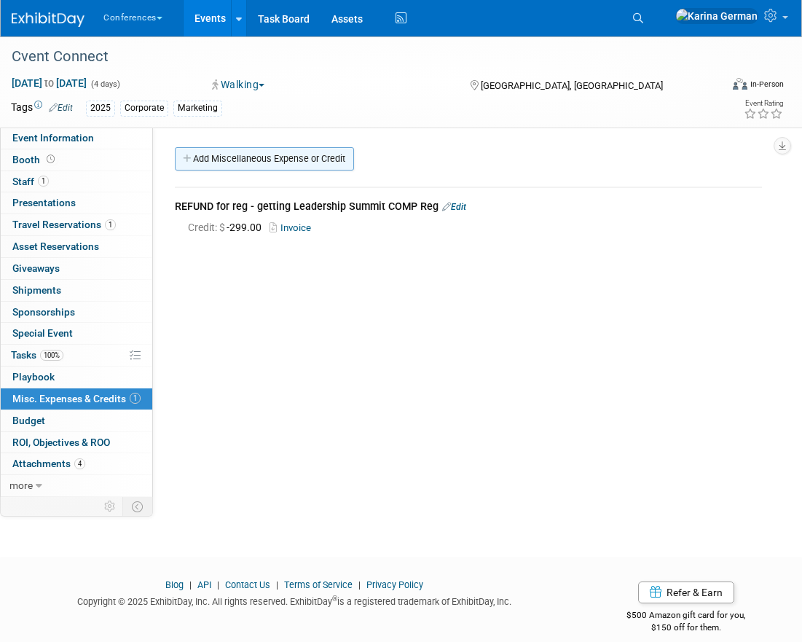
click at [283, 161] on link "Add Miscellaneous Expense or Credit" at bounding box center [264, 158] width 179 height 23
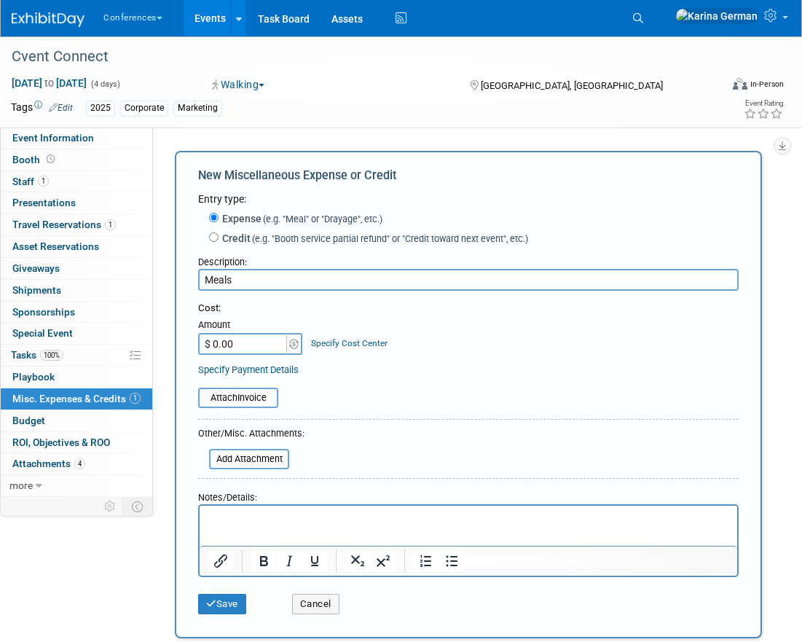
type input "Meals"
click at [250, 341] on input "$ 0.00" at bounding box center [243, 344] width 91 height 22
type input "$ 1,200.00"
click at [350, 343] on link "Specify Cost Center" at bounding box center [349, 343] width 77 height 10
click at [0, 0] on select "-- Not Specified -- Aya Education Aya Healthcare Aya Locums Bespoke Corporate […" at bounding box center [0, 0] width 0 height 0
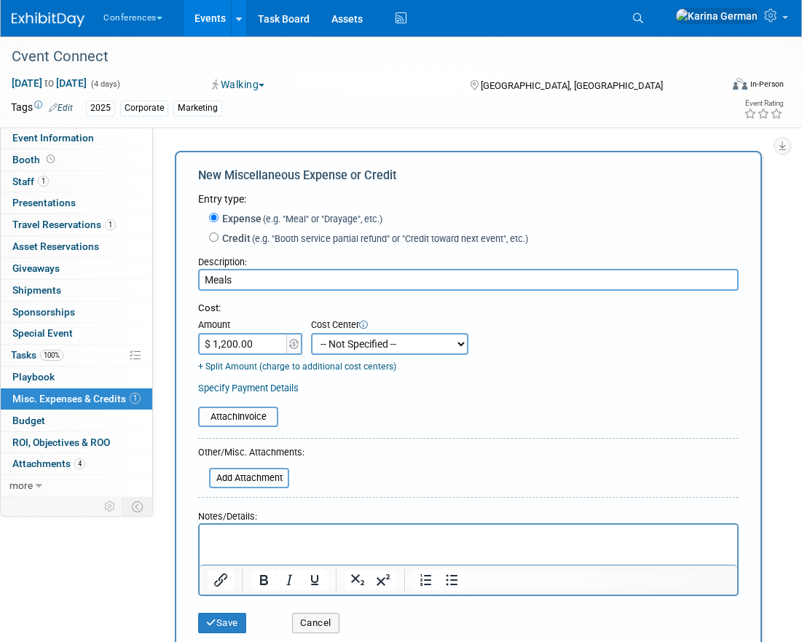
select select "18965879"
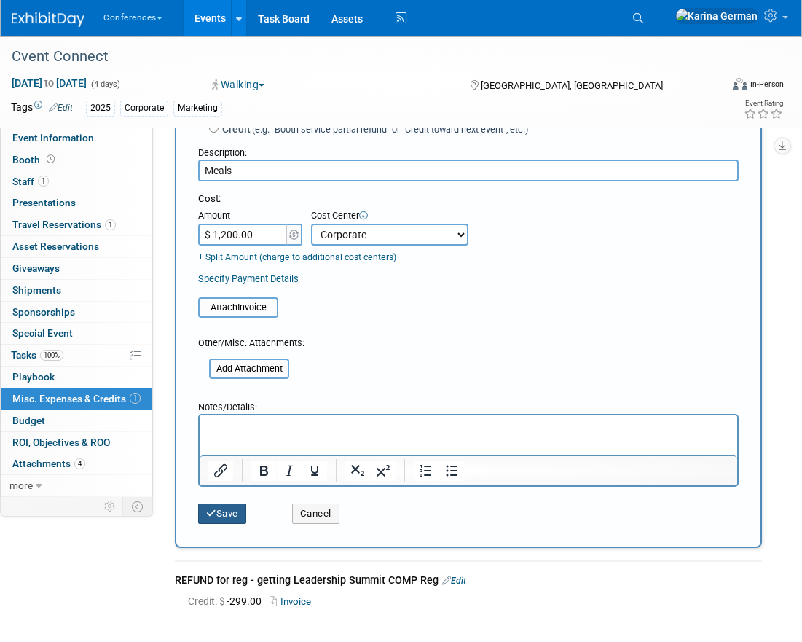
click at [235, 517] on button "Save" at bounding box center [222, 514] width 48 height 20
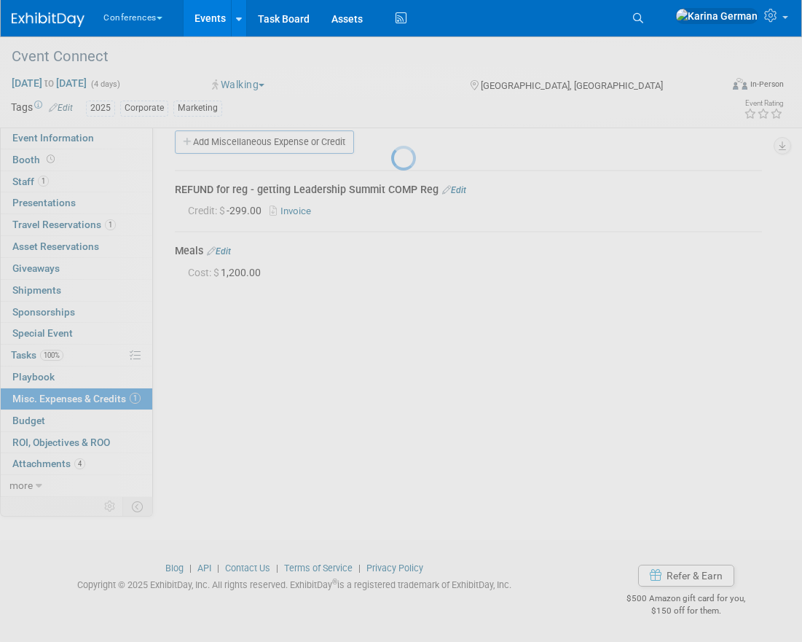
scroll to position [16, 0]
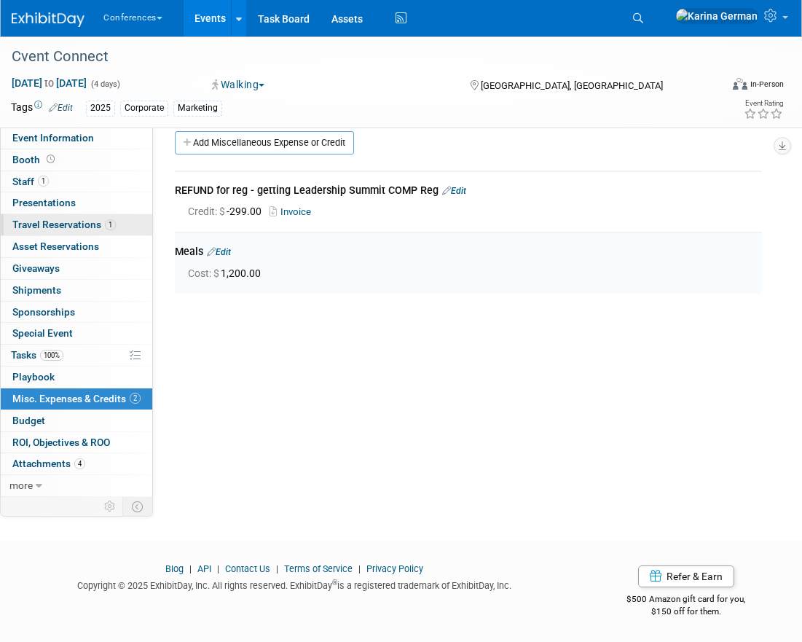
click at [91, 224] on span "Travel Reservations 1" at bounding box center [63, 225] width 103 height 12
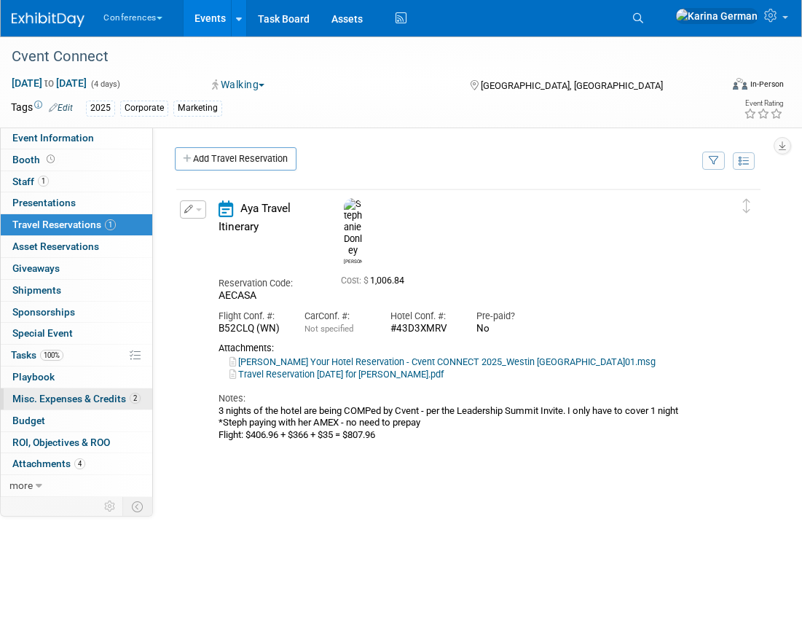
click at [82, 402] on span "Misc. Expenses & Credits 2" at bounding box center [76, 399] width 128 height 12
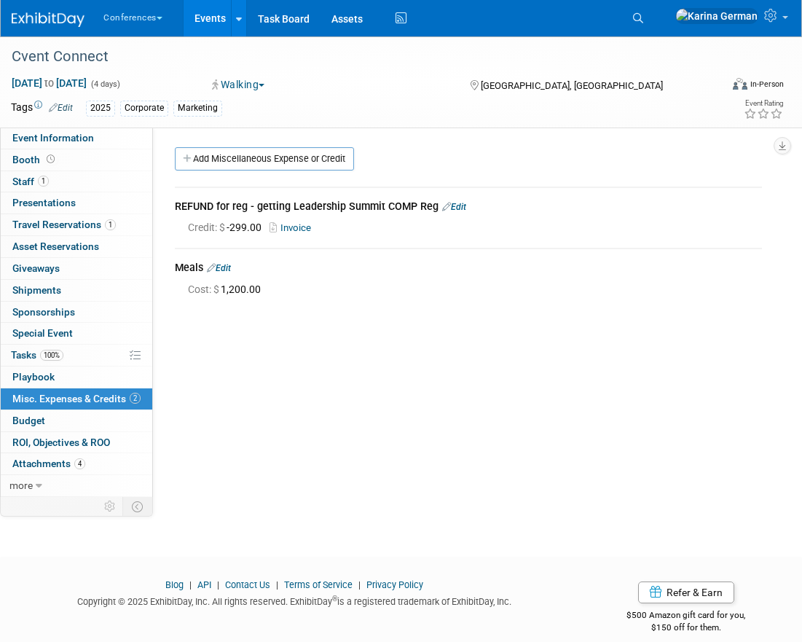
click at [223, 268] on link "Edit" at bounding box center [219, 268] width 24 height 10
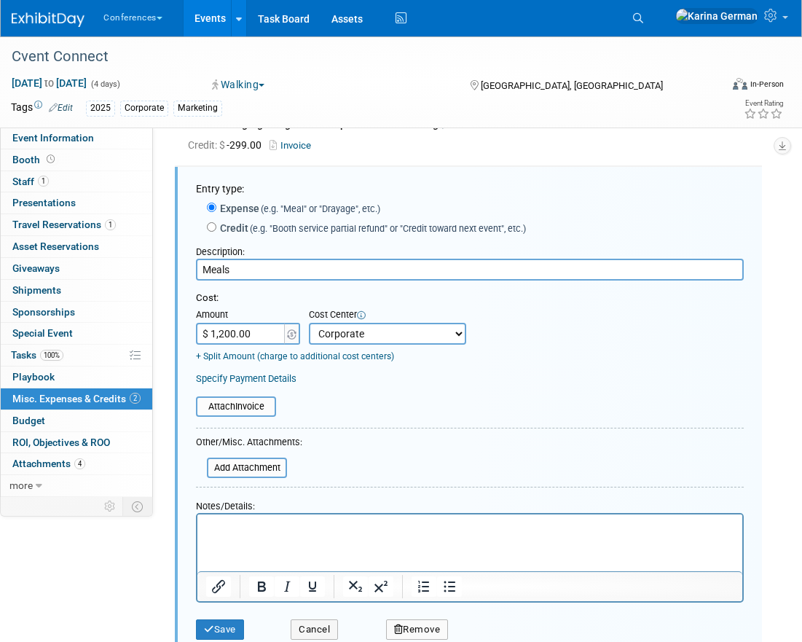
click at [258, 341] on input "$ 1,200.00" at bounding box center [241, 334] width 91 height 22
type input "$ 400.00"
click at [326, 379] on div "Specify Payment Details" at bounding box center [470, 378] width 548 height 15
click at [218, 631] on button "Save" at bounding box center [220, 629] width 48 height 20
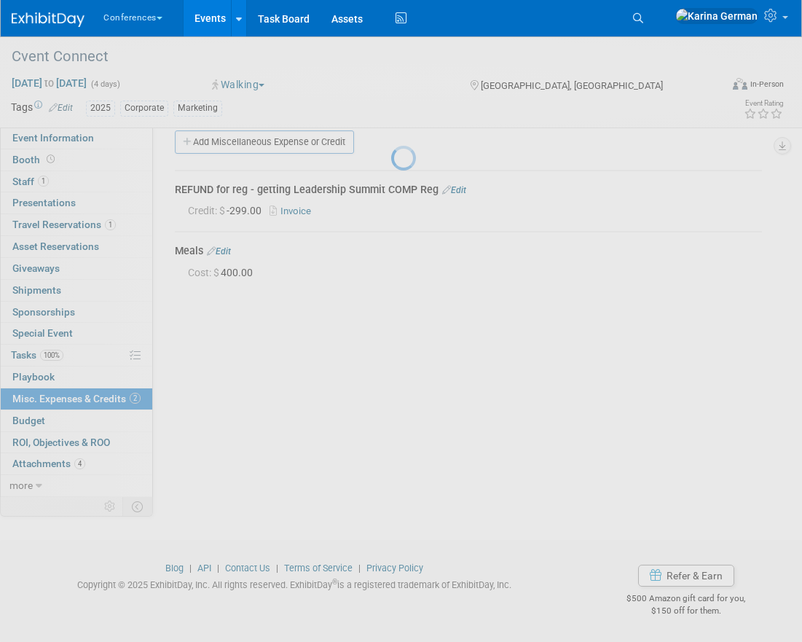
scroll to position [16, 0]
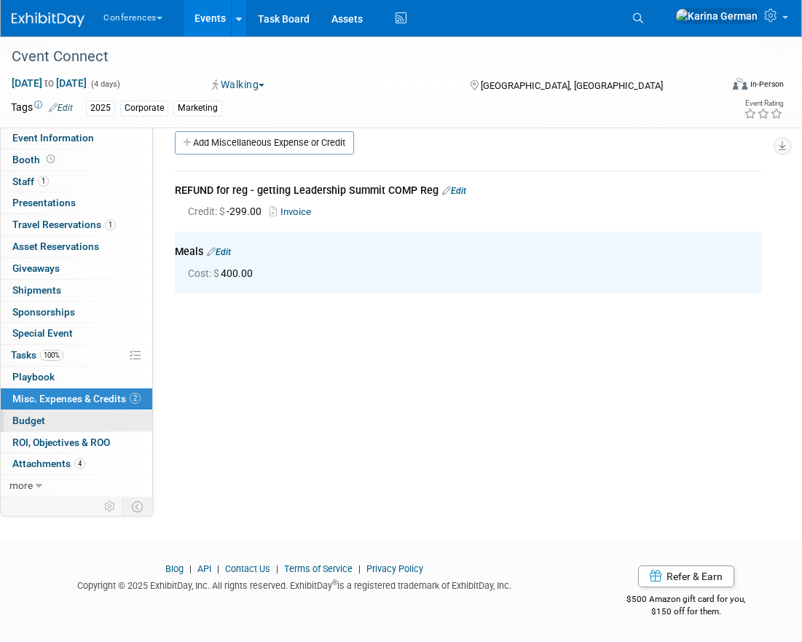
click at [82, 419] on link "Budget" at bounding box center [77, 420] width 152 height 21
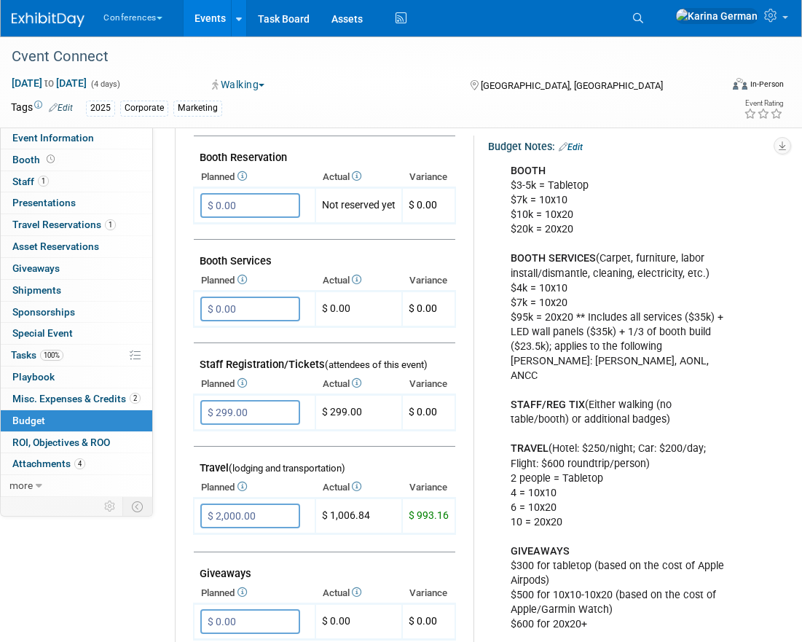
scroll to position [283, 0]
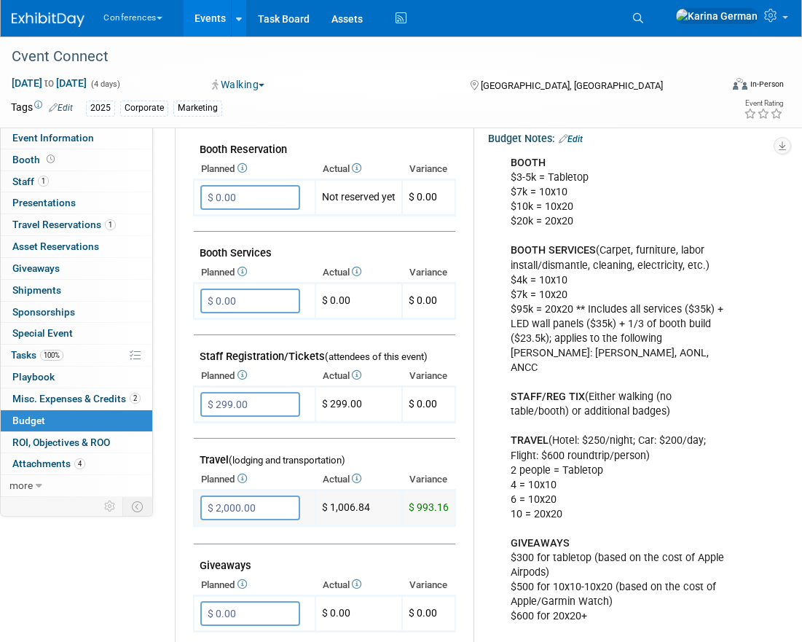
drag, startPoint x: 367, startPoint y: 510, endPoint x: 330, endPoint y: 504, distance: 37.6
click at [330, 504] on td "$ 1,006.84" at bounding box center [359, 508] width 87 height 36
copy td "1,006.84"
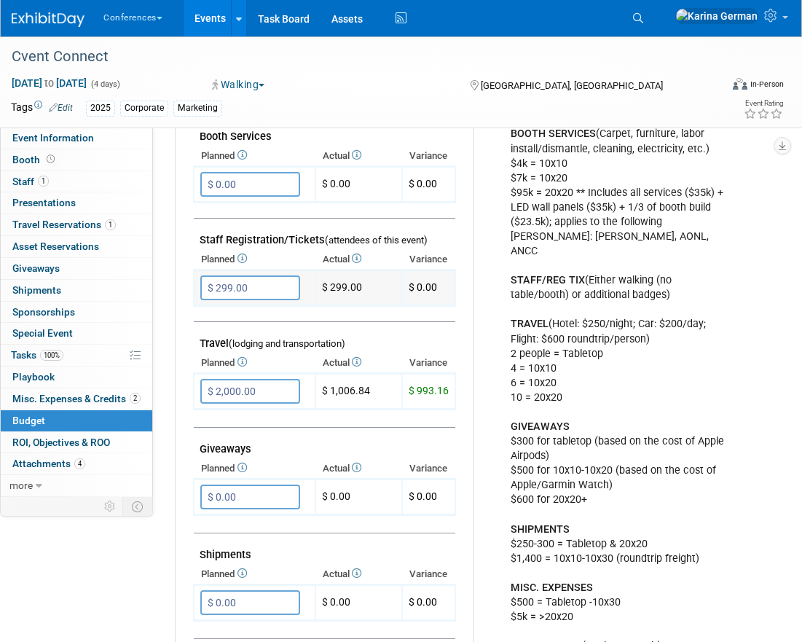
scroll to position [415, 0]
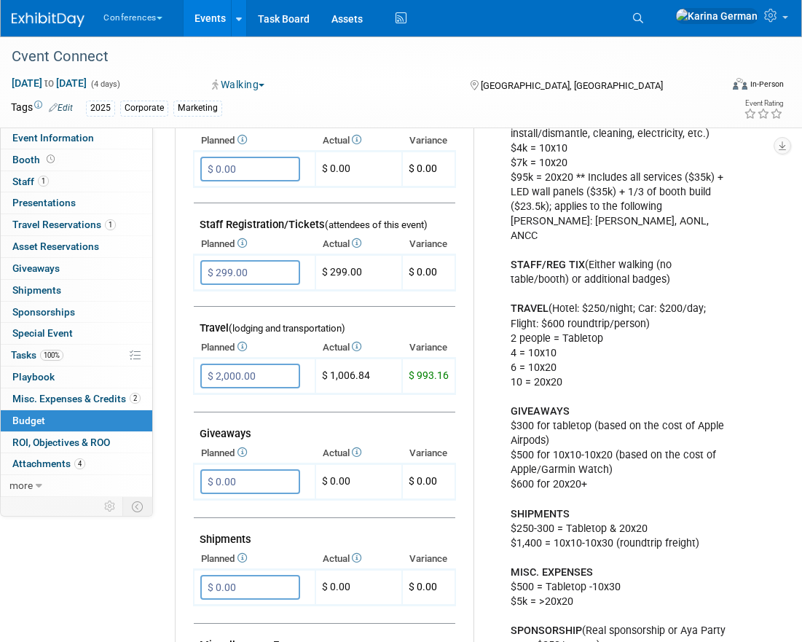
click at [419, 407] on td at bounding box center [325, 403] width 262 height 18
click at [90, 229] on span "Travel Reservations 1" at bounding box center [63, 225] width 103 height 12
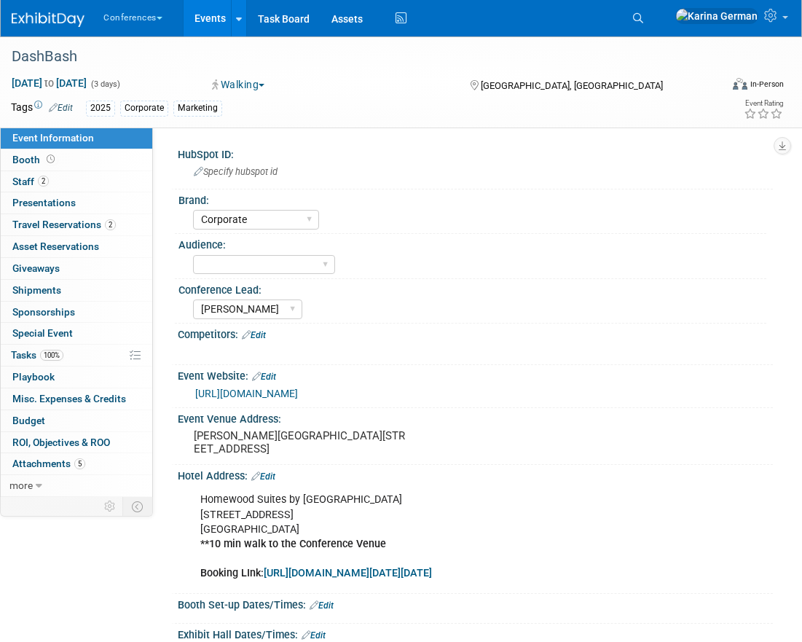
select select "Corporate"
select select "[PERSON_NAME]"
click at [99, 398] on span "Misc. Expenses & Credits 0" at bounding box center [69, 399] width 114 height 12
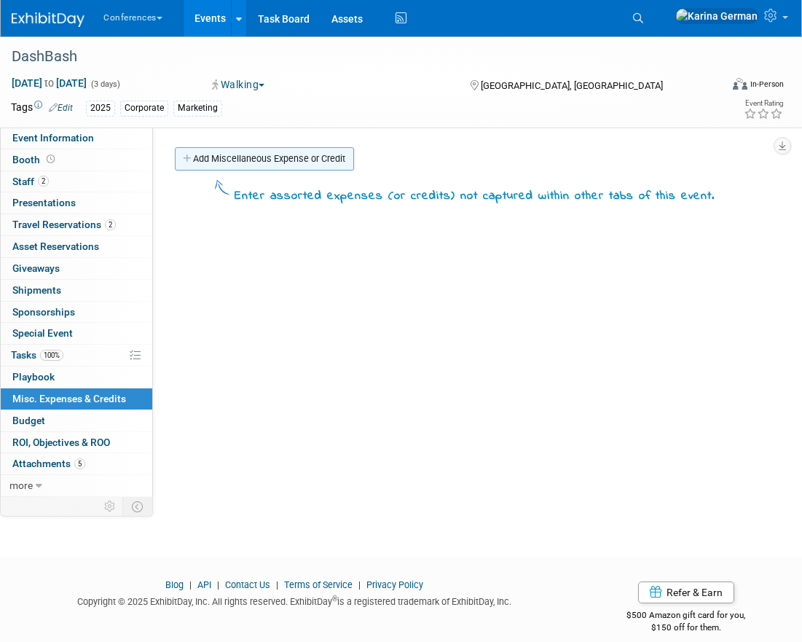
click at [235, 150] on link "Add Miscellaneous Expense or Credit" at bounding box center [264, 158] width 179 height 23
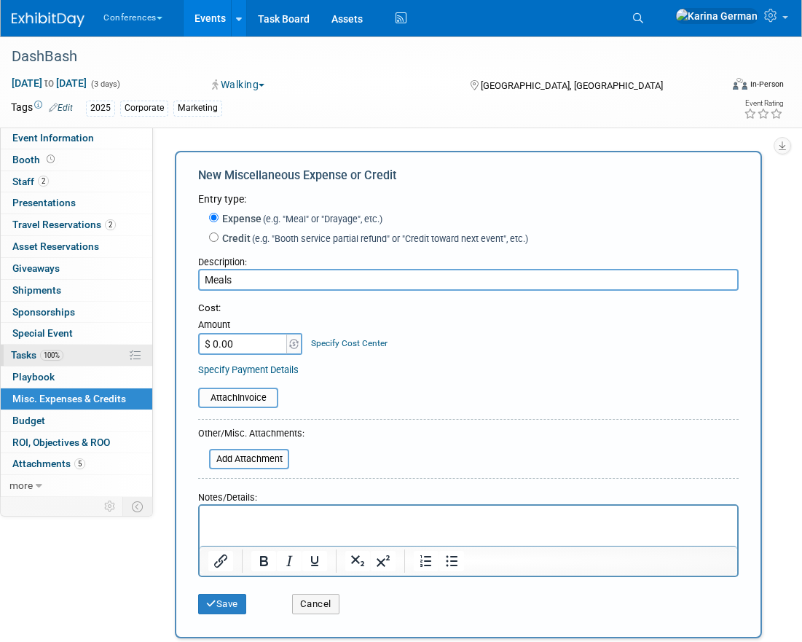
type input "Meals"
click at [249, 343] on input "$ 0.00" at bounding box center [243, 344] width 91 height 22
type input "$ 600.00"
click at [337, 338] on div "Specify Cost Center" at bounding box center [349, 336] width 77 height 27
click at [337, 338] on link "Specify Cost Center" at bounding box center [349, 343] width 77 height 10
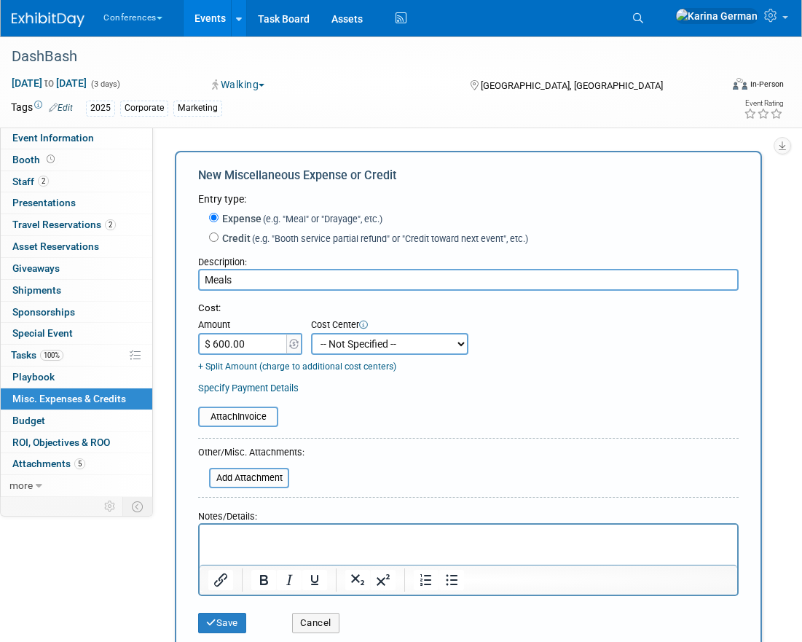
click at [337, 344] on select "-- Not Specified -- Aya Education Aya Healthcare Aya Locums Bespoke Corporate […" at bounding box center [389, 344] width 157 height 22
select select "18965879"
click at [222, 619] on button "Save" at bounding box center [222, 623] width 48 height 20
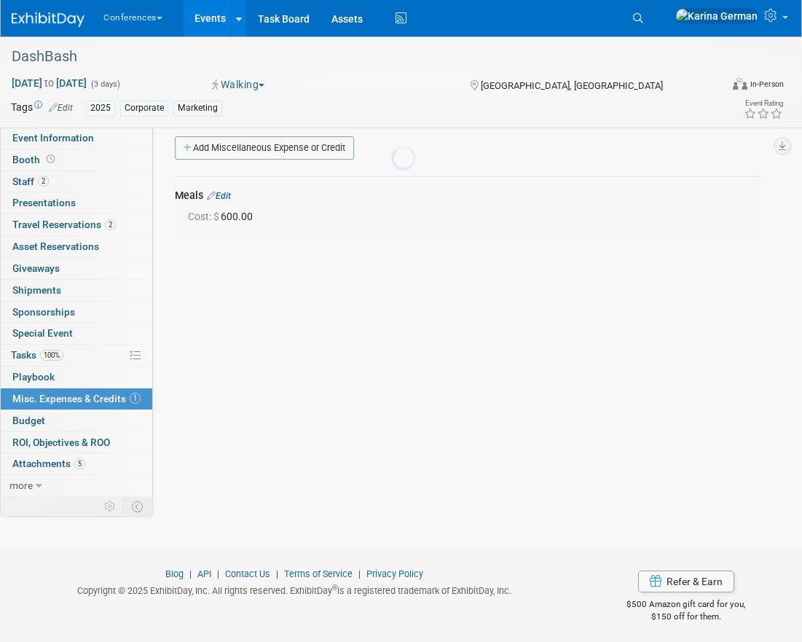
scroll to position [16, 0]
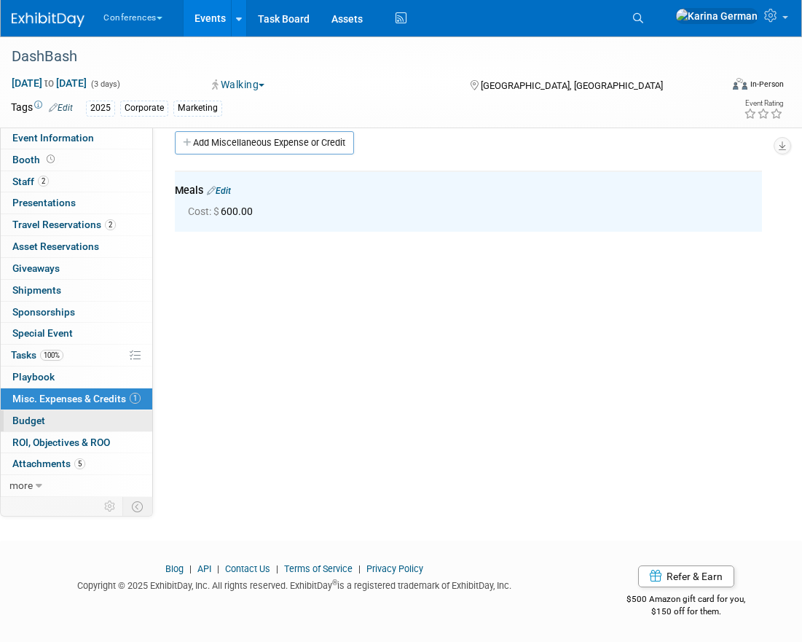
click at [71, 417] on link "Budget" at bounding box center [77, 420] width 152 height 21
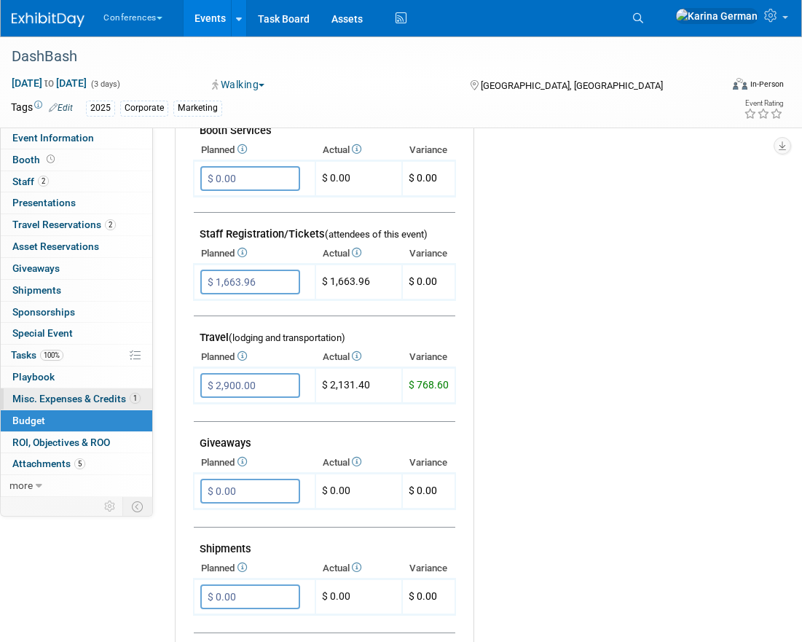
scroll to position [458, 0]
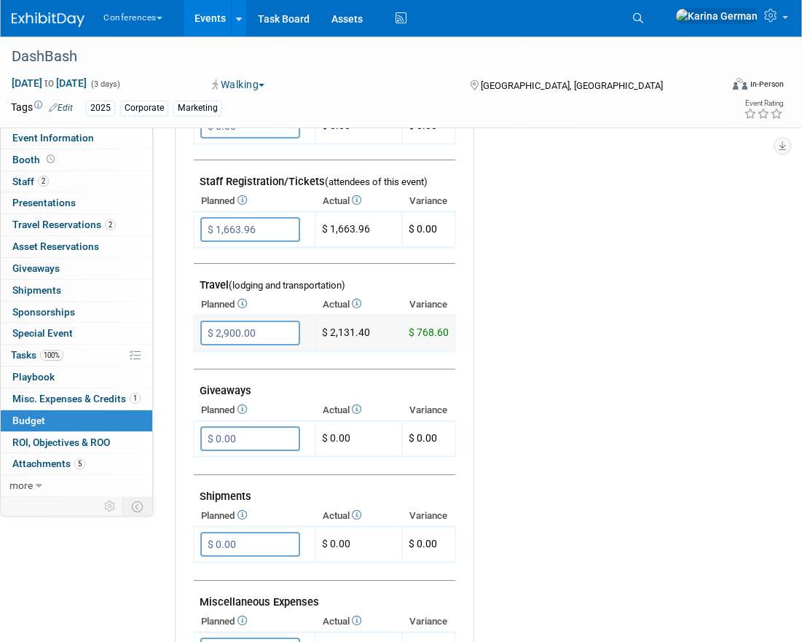
drag, startPoint x: 369, startPoint y: 332, endPoint x: 329, endPoint y: 332, distance: 40.1
click at [329, 332] on td "$ 2,131.40" at bounding box center [359, 334] width 87 height 36
copy td "2,131.40"
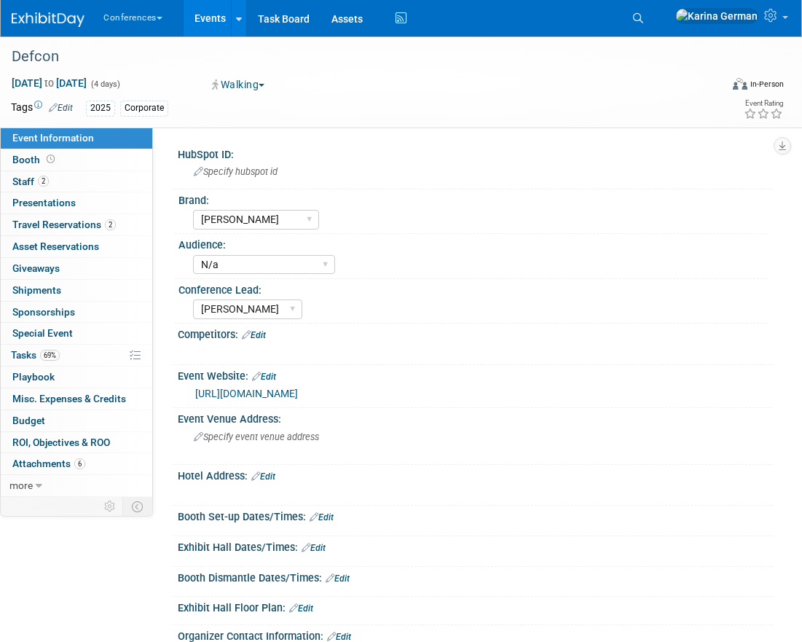
select select "[PERSON_NAME]"
select select "N/a"
select select "[PERSON_NAME]"
click at [83, 397] on span "Misc. Expenses & Credits 0" at bounding box center [69, 399] width 114 height 12
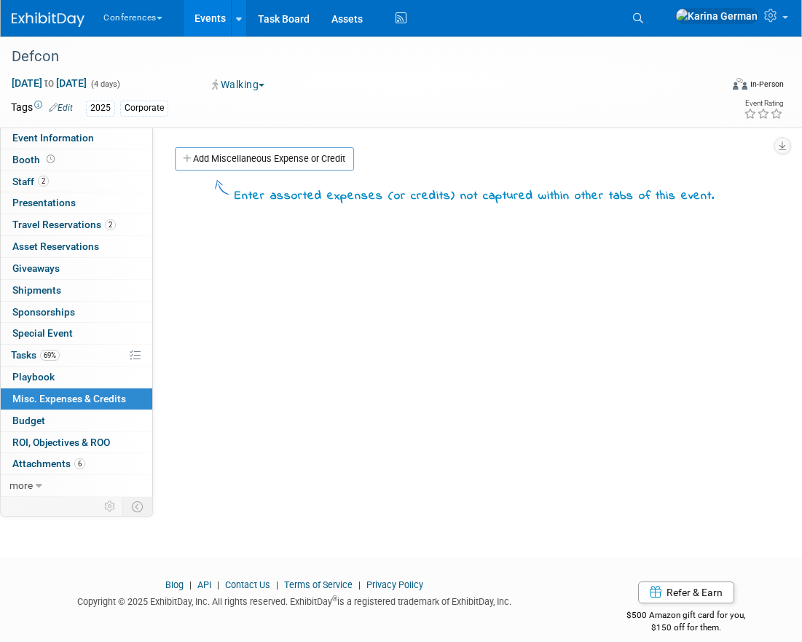
click at [233, 149] on link "Add Miscellaneous Expense or Credit" at bounding box center [264, 158] width 179 height 23
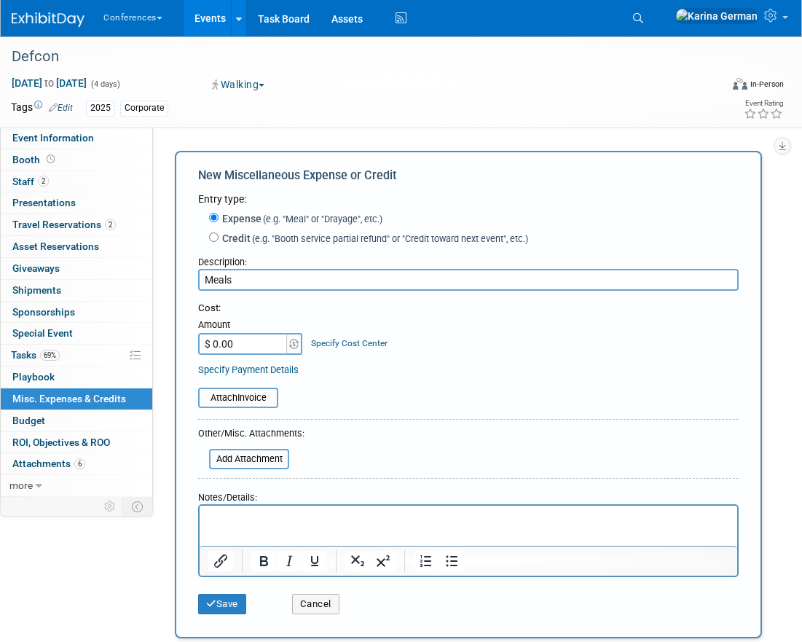
type input "Meals"
click at [340, 341] on link "Specify Cost Center" at bounding box center [349, 343] width 77 height 10
click at [0, 0] on select "-- Not Specified -- Aya Education Aya Healthcare Aya Locums Bespoke Corporate […" at bounding box center [0, 0] width 0 height 0
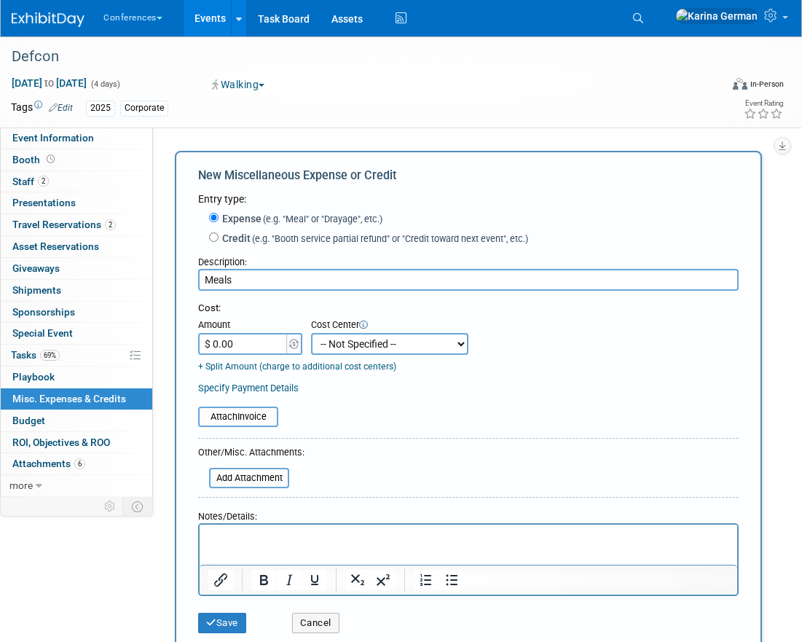
select select "18965879"
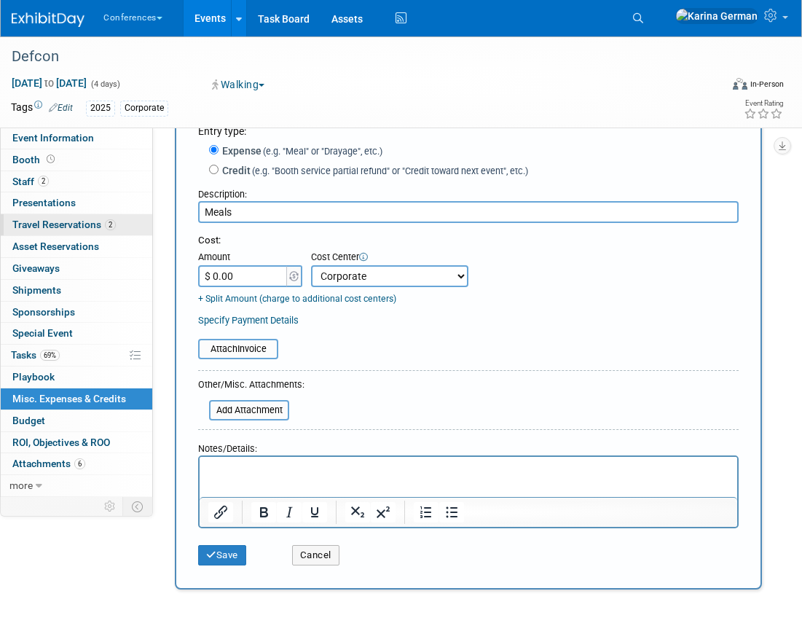
click at [114, 223] on span "2" at bounding box center [110, 224] width 11 height 11
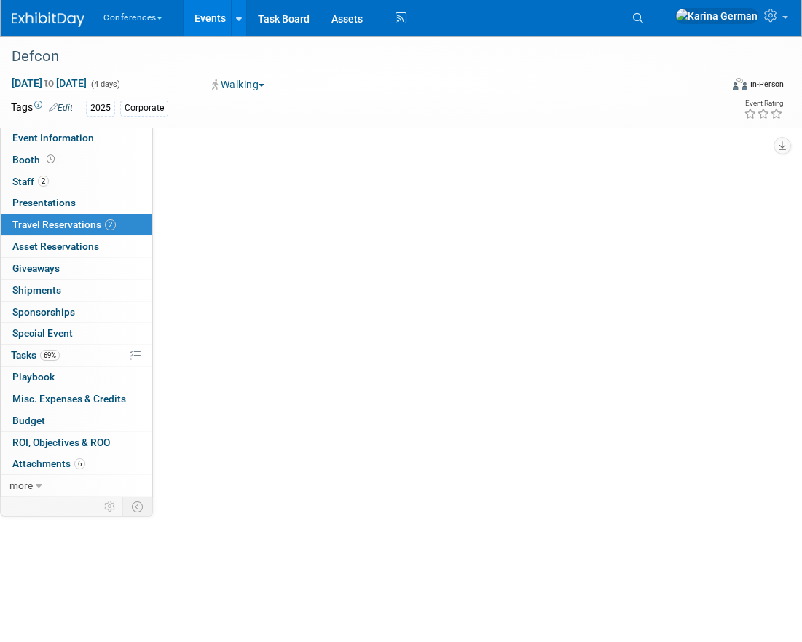
scroll to position [0, 0]
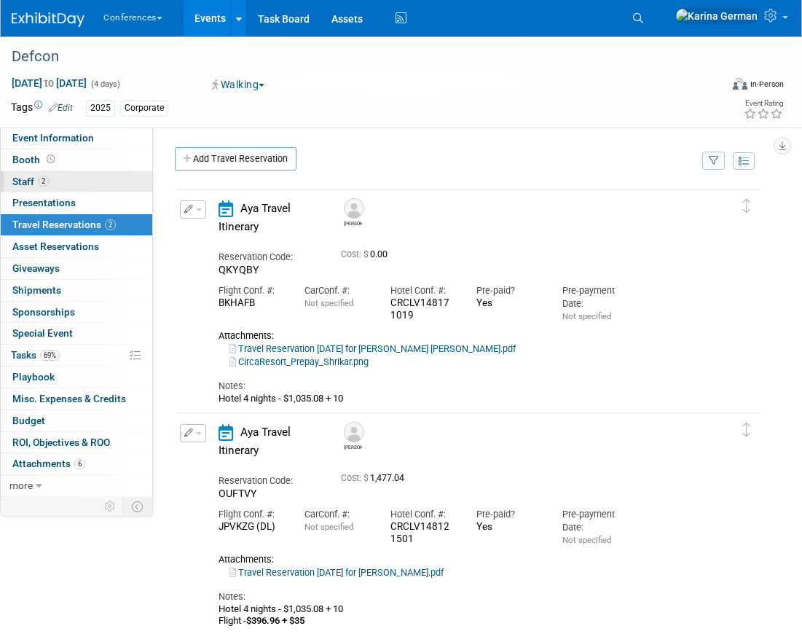
click at [90, 179] on link "2 Staff 2" at bounding box center [77, 181] width 152 height 21
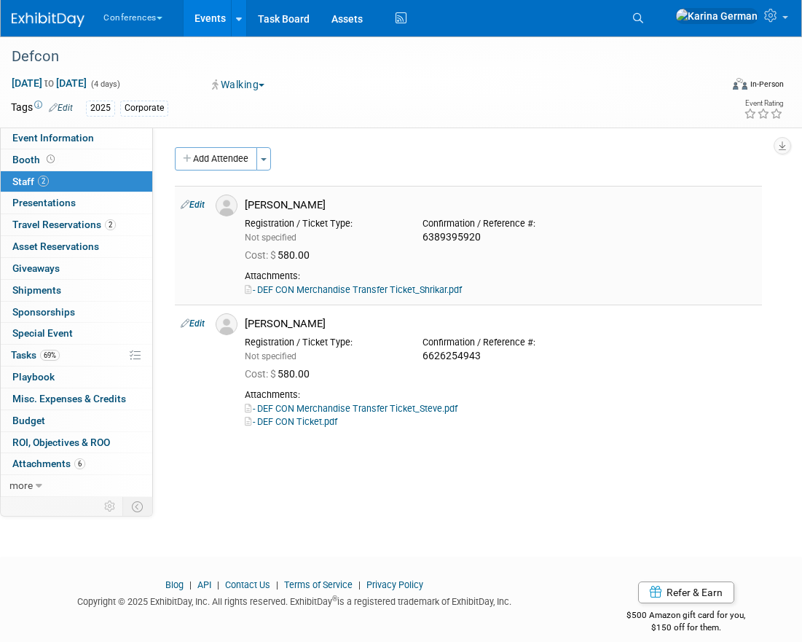
drag, startPoint x: 248, startPoint y: 204, endPoint x: 371, endPoint y: 204, distance: 123.2
click at [371, 204] on div "[PERSON_NAME]" at bounding box center [501, 205] width 512 height 14
copy div "[PERSON_NAME]"
click at [106, 212] on link "0 Presentations 0" at bounding box center [77, 202] width 152 height 21
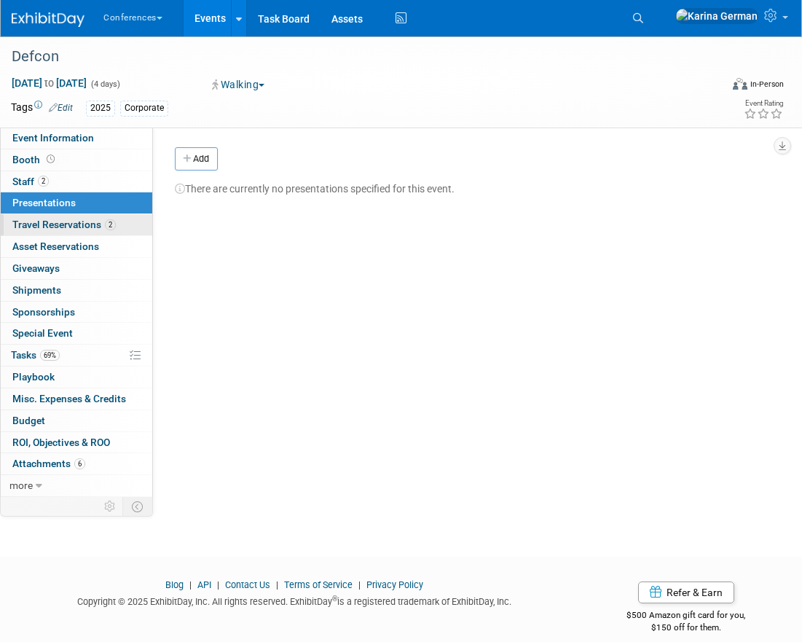
click at [110, 227] on span "2" at bounding box center [110, 224] width 11 height 11
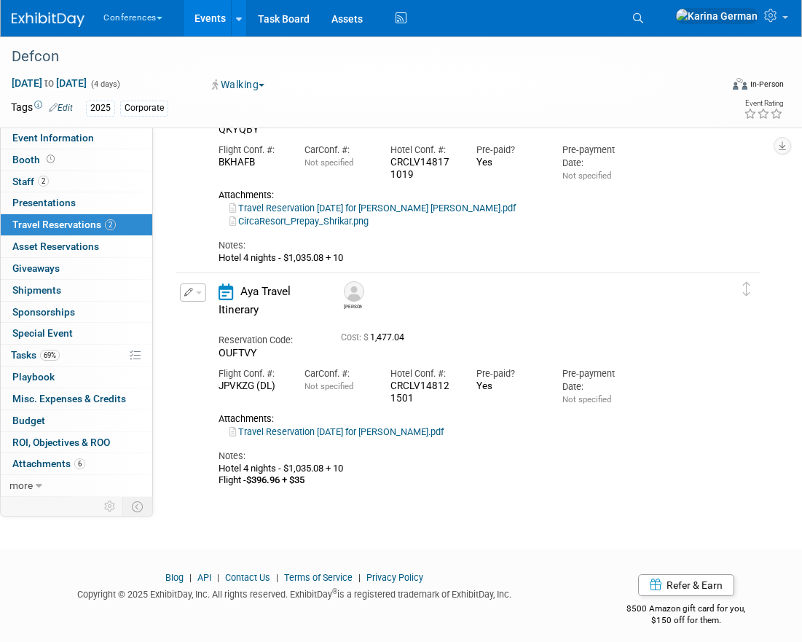
scroll to position [149, 0]
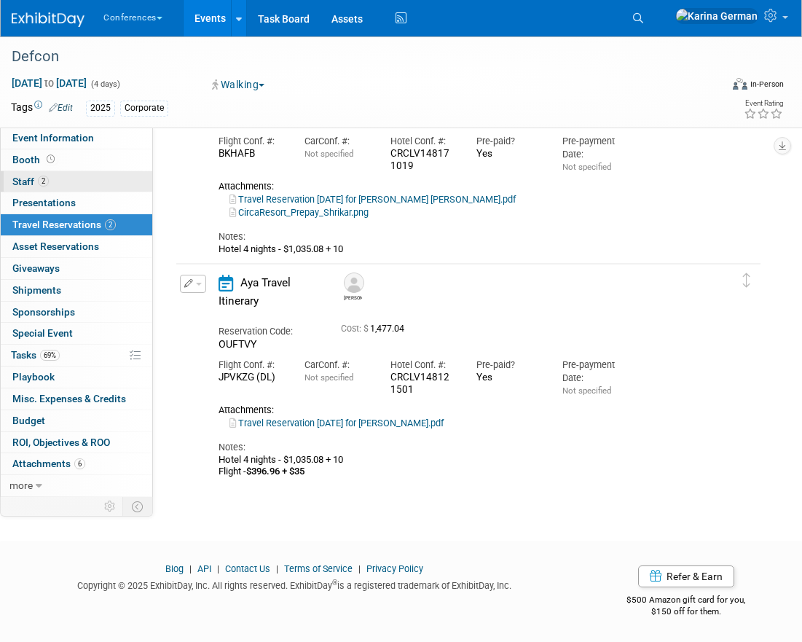
click at [84, 184] on link "2 Staff 2" at bounding box center [77, 181] width 152 height 21
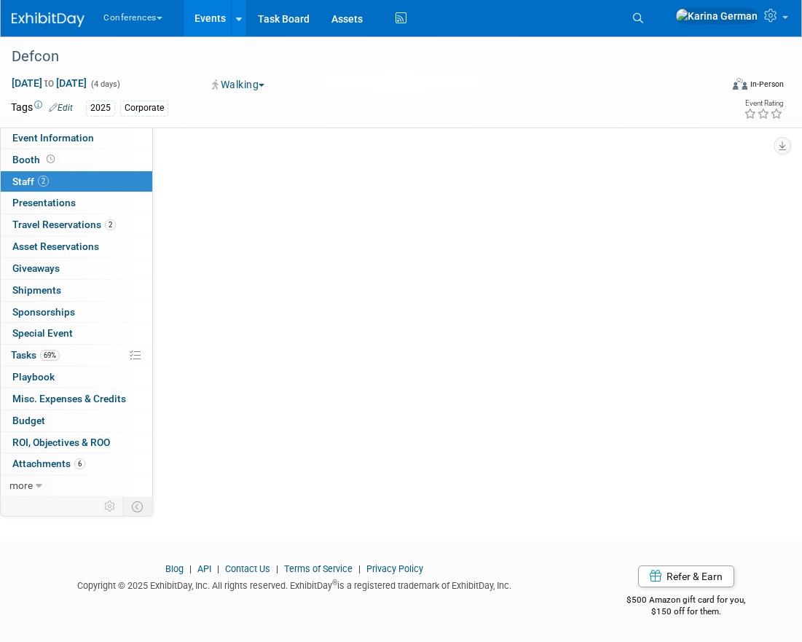
scroll to position [0, 0]
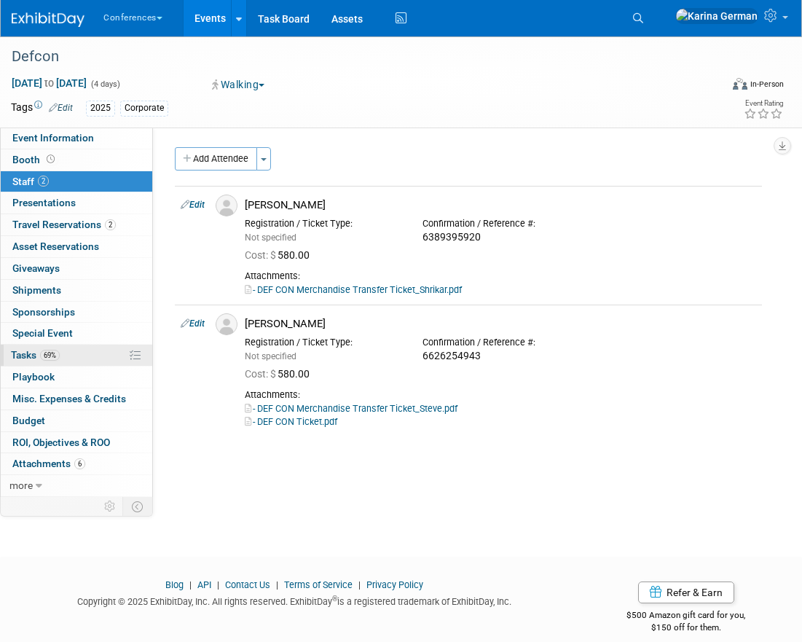
click at [57, 359] on span "69%" at bounding box center [50, 355] width 20 height 11
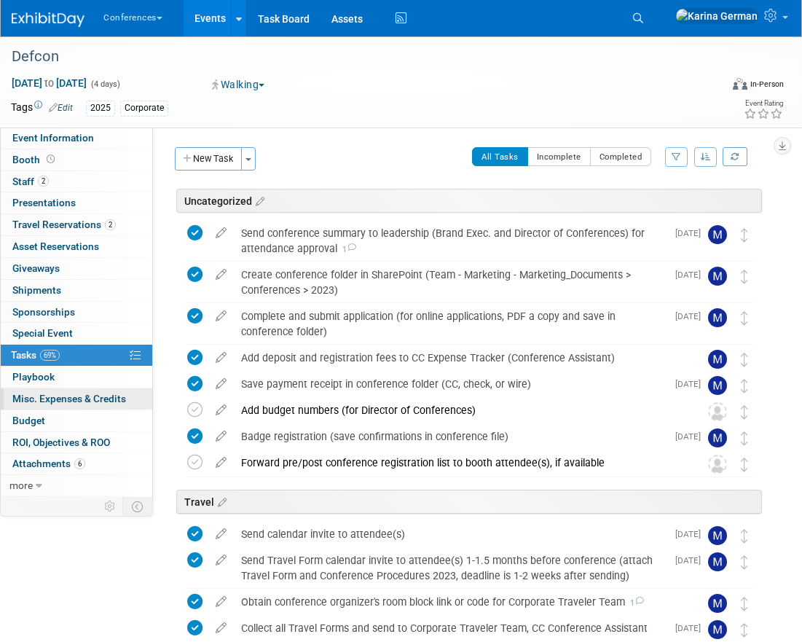
click at [58, 401] on span "Misc. Expenses & Credits 0" at bounding box center [69, 399] width 114 height 12
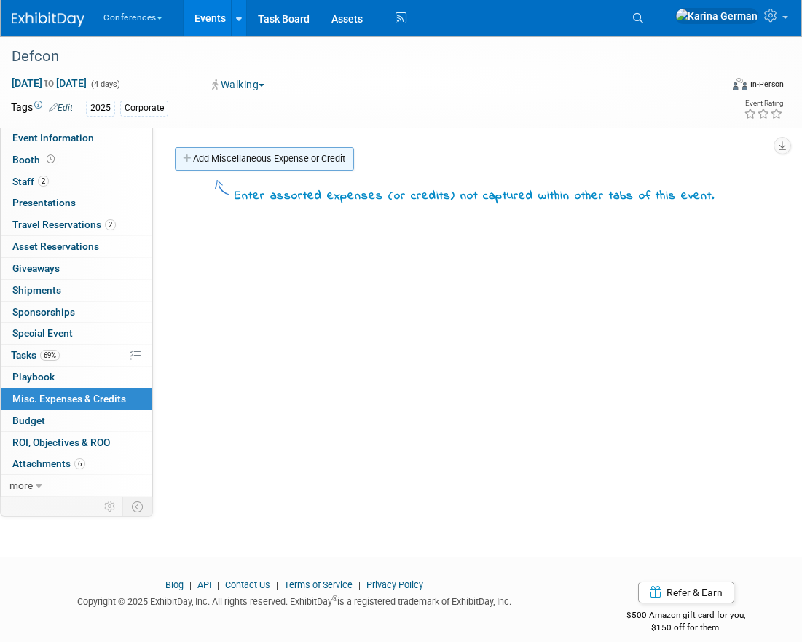
click at [250, 157] on link "Add Miscellaneous Expense or Credit" at bounding box center [264, 158] width 179 height 23
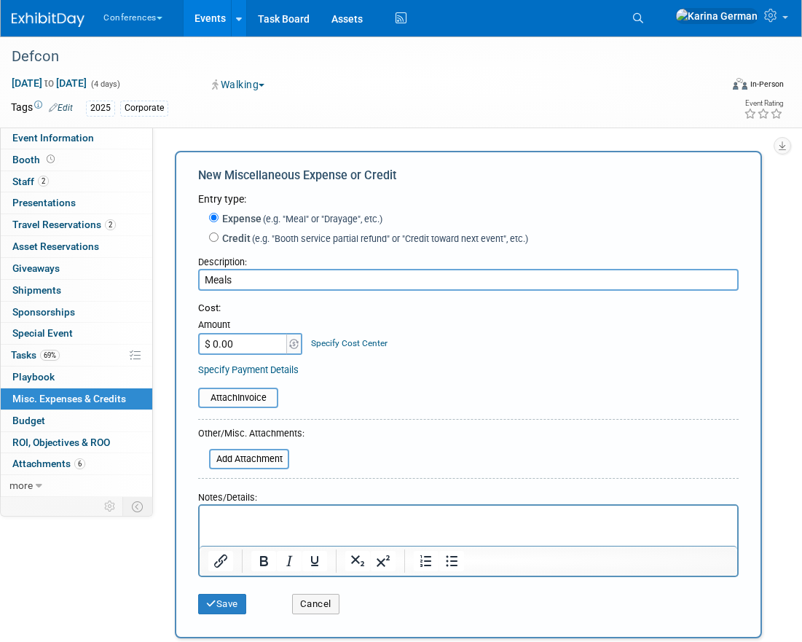
type input "Meals"
click at [238, 354] on input "$ 0.00" at bounding box center [243, 344] width 91 height 22
type input "$ 800.00"
click at [344, 343] on link "Specify Cost Center" at bounding box center [349, 343] width 77 height 10
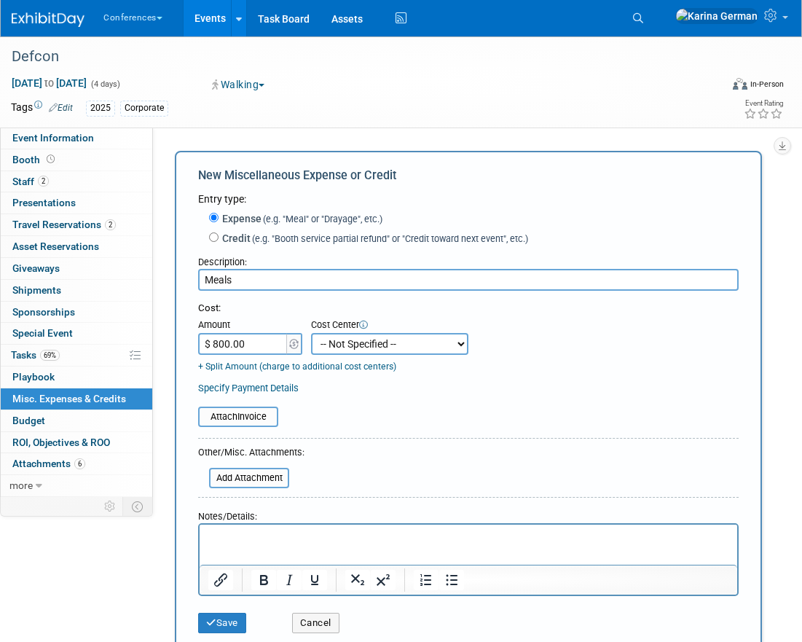
click at [344, 343] on select "-- Not Specified -- Aya Education Aya Healthcare Aya Locums Bespoke Corporate […" at bounding box center [389, 344] width 157 height 22
select select "18965879"
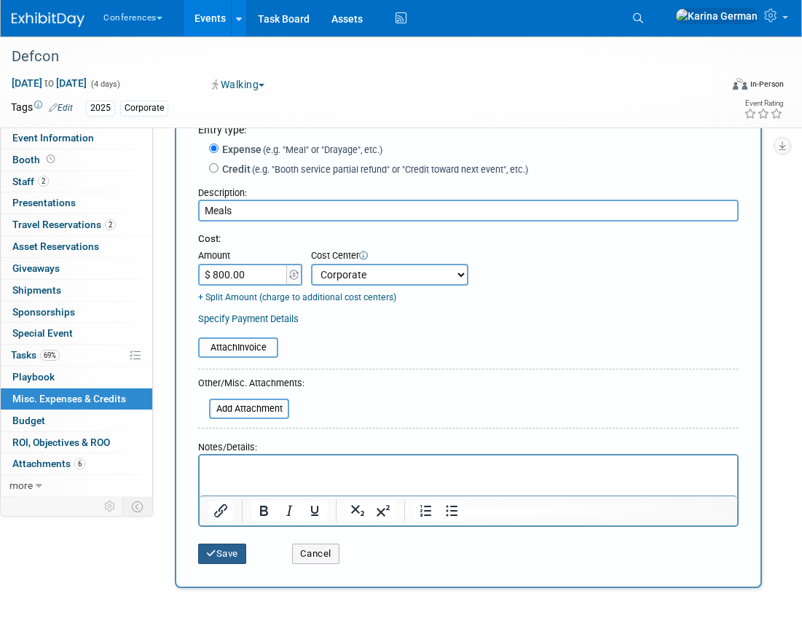
click at [227, 557] on button "Save" at bounding box center [222, 554] width 48 height 20
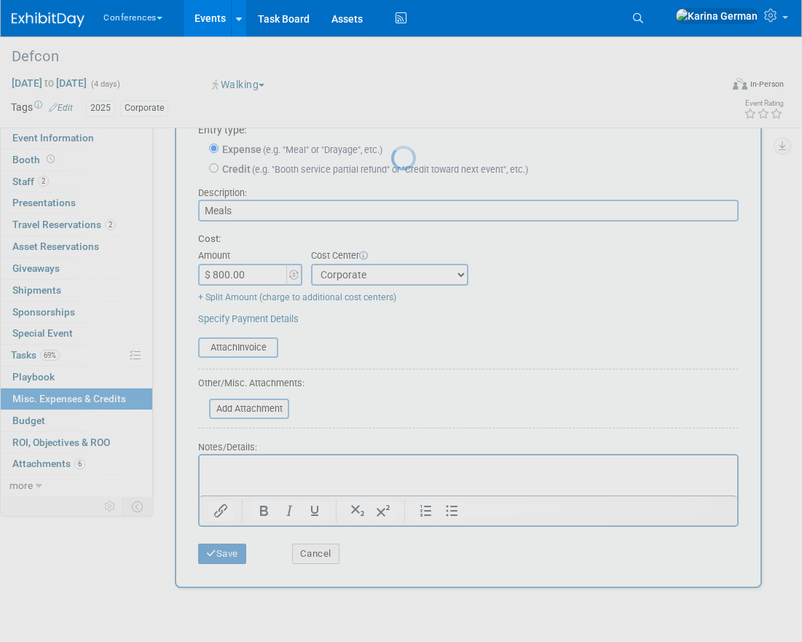
scroll to position [16, 0]
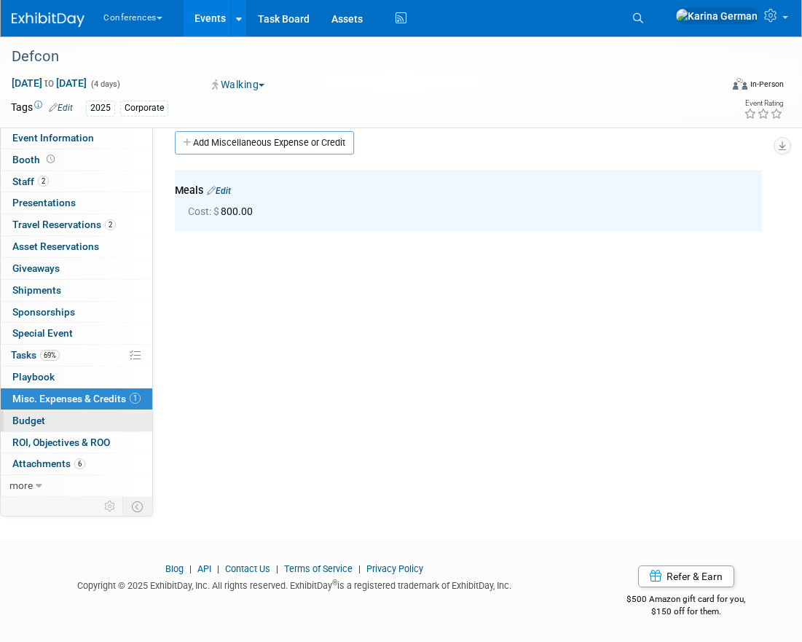
click at [68, 422] on link "Budget" at bounding box center [77, 420] width 152 height 21
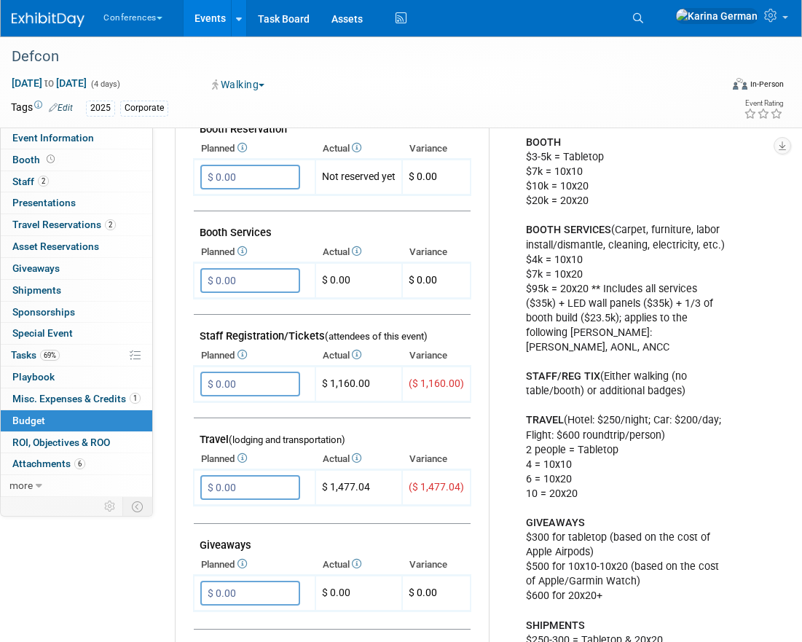
scroll to position [326, 0]
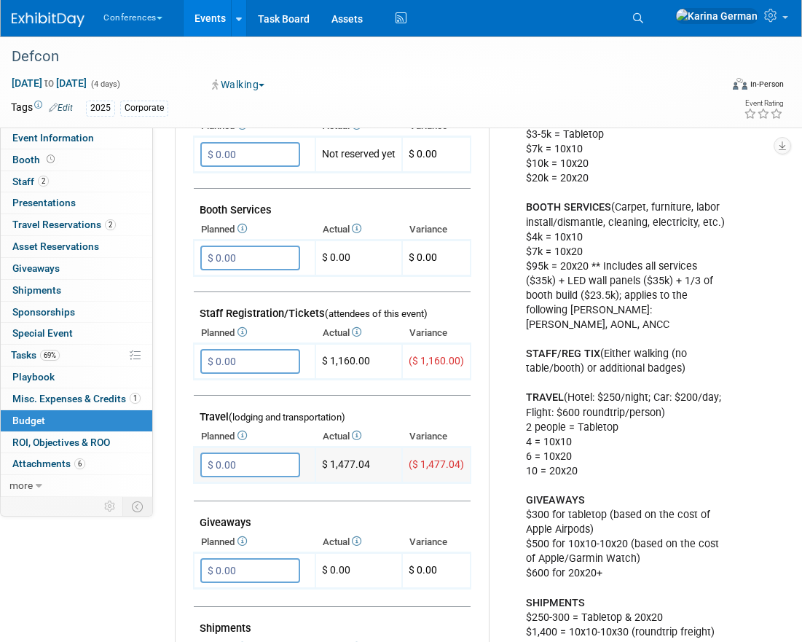
drag, startPoint x: 371, startPoint y: 460, endPoint x: 330, endPoint y: 460, distance: 40.8
click at [330, 460] on td "$ 1,477.04" at bounding box center [359, 465] width 87 height 36
copy td "1,477.04"
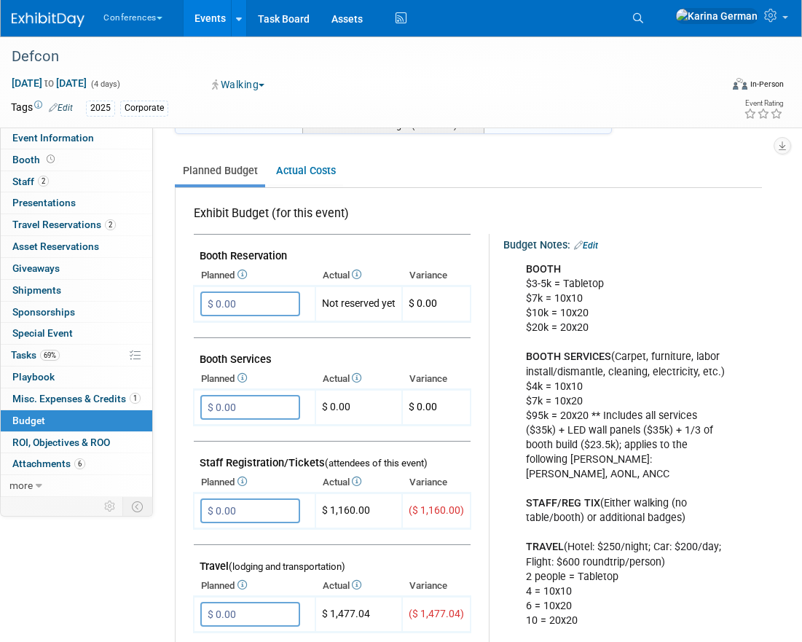
scroll to position [168, 0]
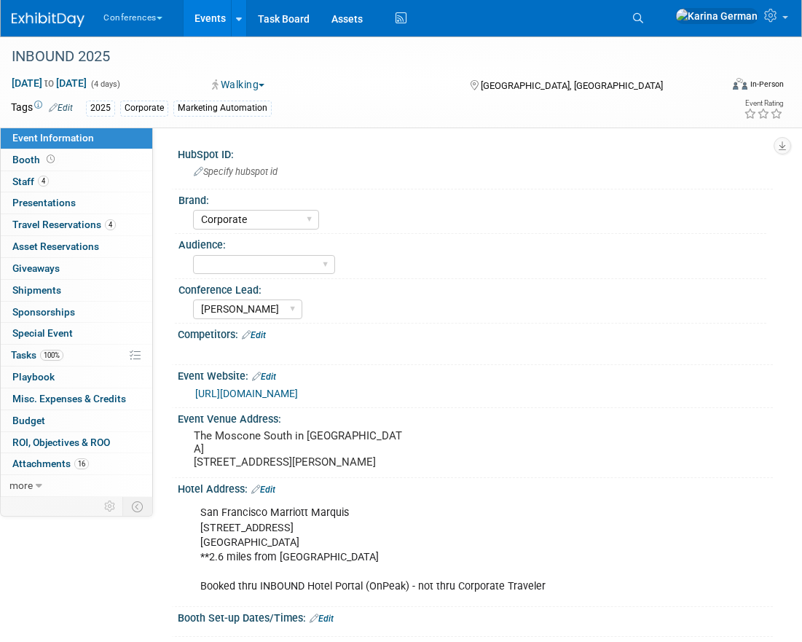
select select "Corporate"
select select "[PERSON_NAME]"
click at [59, 355] on span "100%" at bounding box center [51, 355] width 23 height 11
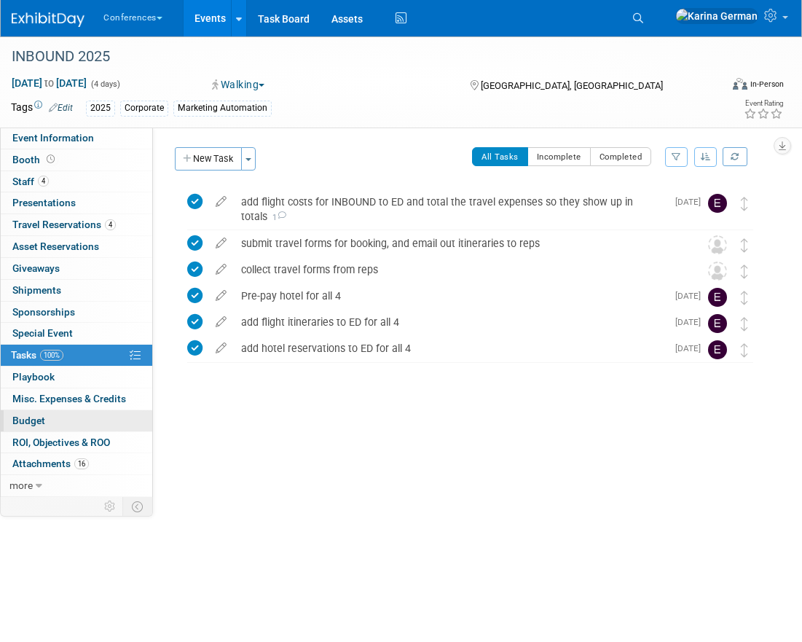
click at [44, 413] on link "Budget" at bounding box center [77, 420] width 152 height 21
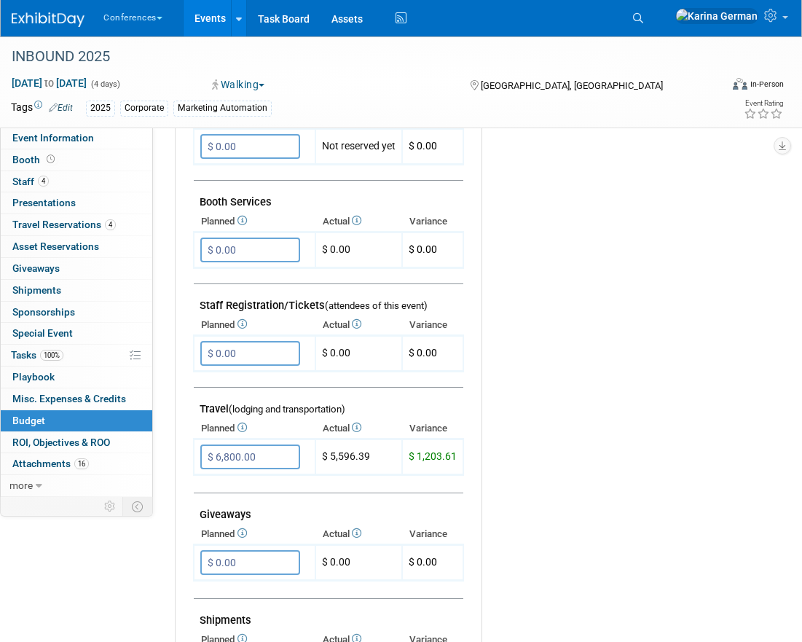
scroll to position [401, 0]
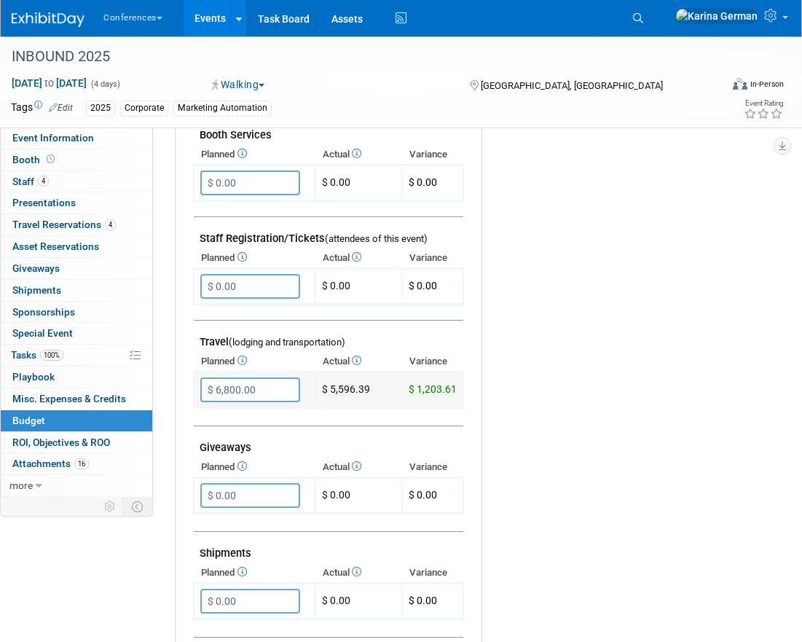
drag, startPoint x: 368, startPoint y: 390, endPoint x: 331, endPoint y: 386, distance: 37.3
click at [331, 386] on td "$ 5,596.39" at bounding box center [359, 390] width 87 height 36
copy td "5,596.39"
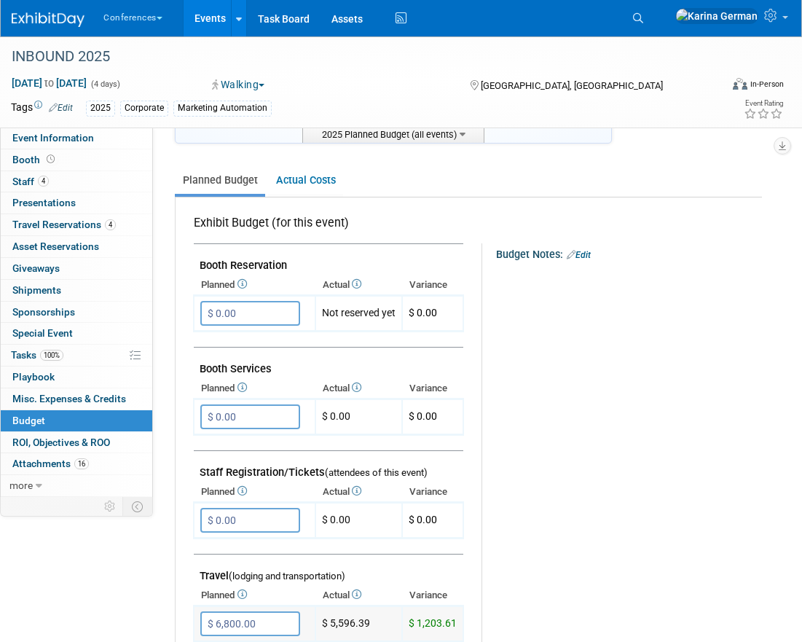
scroll to position [157, 0]
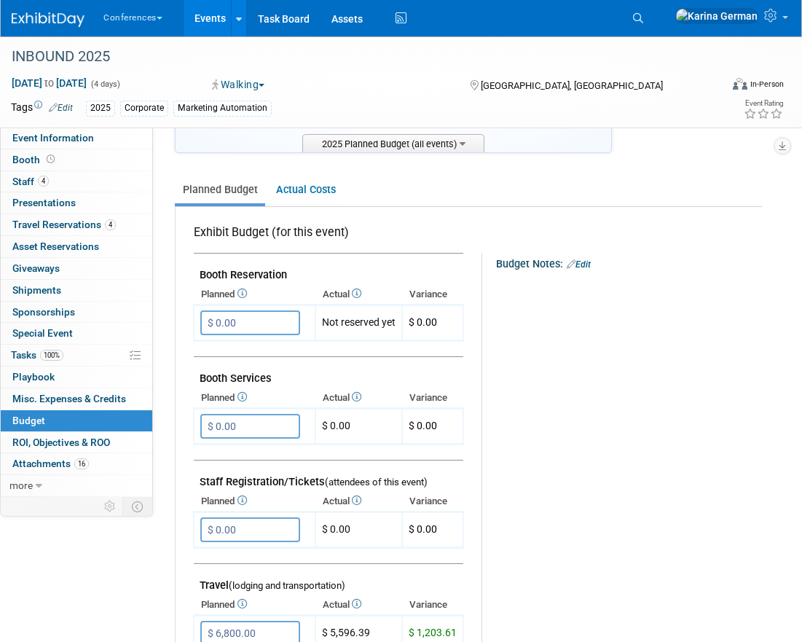
click at [363, 374] on td "Booth Services" at bounding box center [329, 372] width 270 height 31
click at [97, 399] on span "Misc. Expenses & Credits 0" at bounding box center [69, 399] width 114 height 12
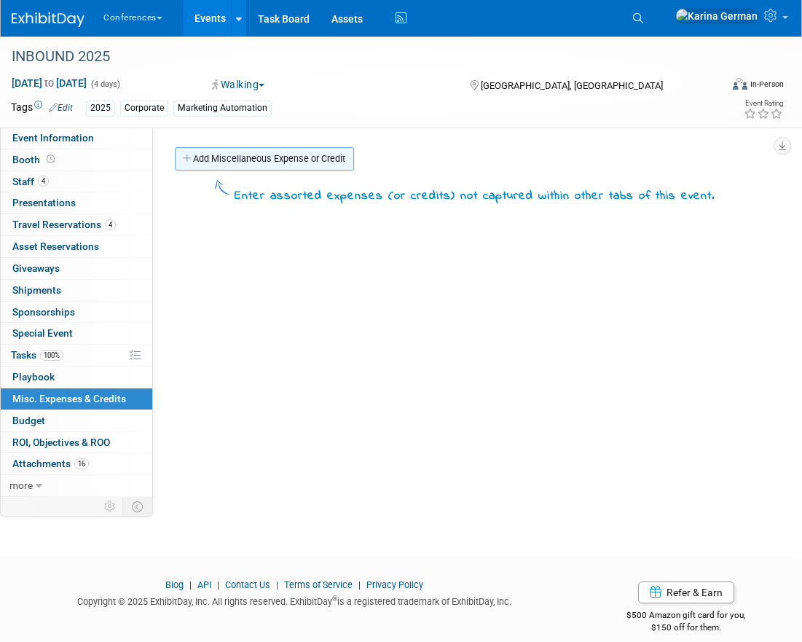
click at [251, 164] on link "Add Miscellaneous Expense or Credit" at bounding box center [264, 158] width 179 height 23
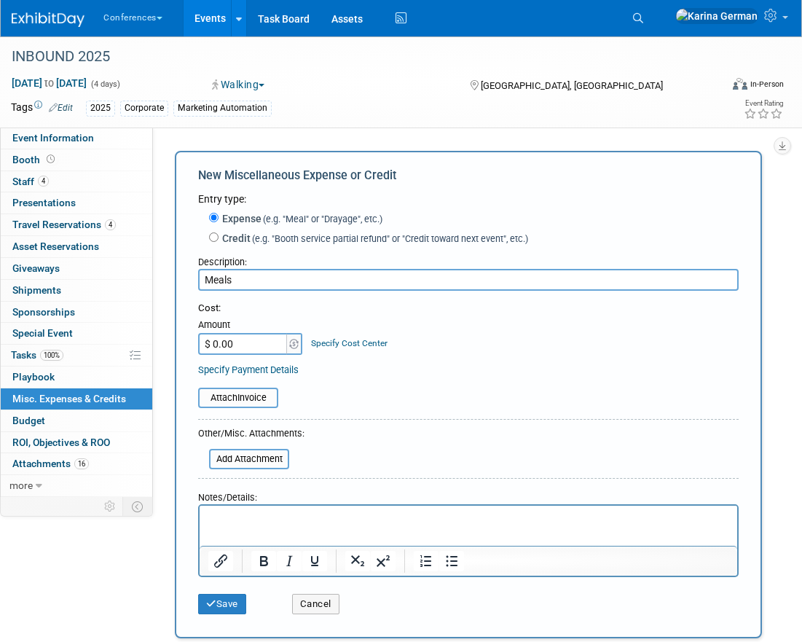
type input "Meals"
click at [248, 343] on input "$ 0.00" at bounding box center [243, 344] width 91 height 22
type input "$ 1,600.00"
click at [363, 343] on link "Specify Cost Center" at bounding box center [349, 343] width 77 height 10
click at [0, 0] on select "-- Not Specified -- Aya Education Aya Healthcare Aya Locums Bespoke Corporate D…" at bounding box center [0, 0] width 0 height 0
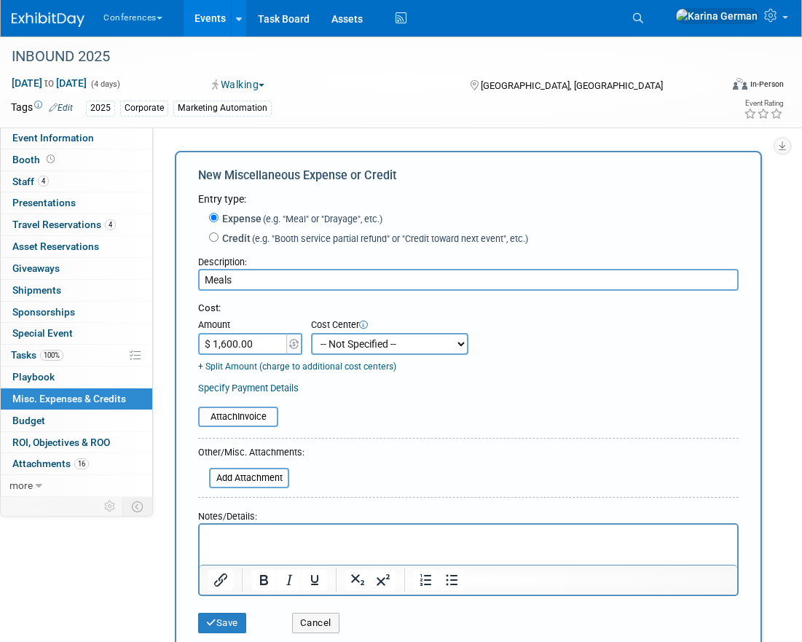
select select "18965879"
click at [234, 607] on div "Save" at bounding box center [234, 618] width 94 height 30
click at [232, 612] on div "Save" at bounding box center [234, 618] width 94 height 30
click at [230, 618] on button "Save" at bounding box center [222, 623] width 48 height 20
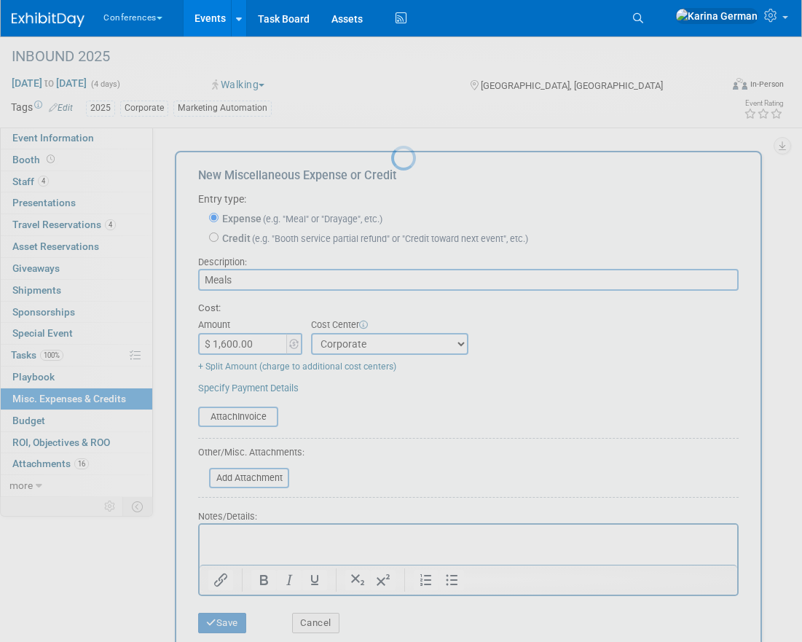
scroll to position [16, 0]
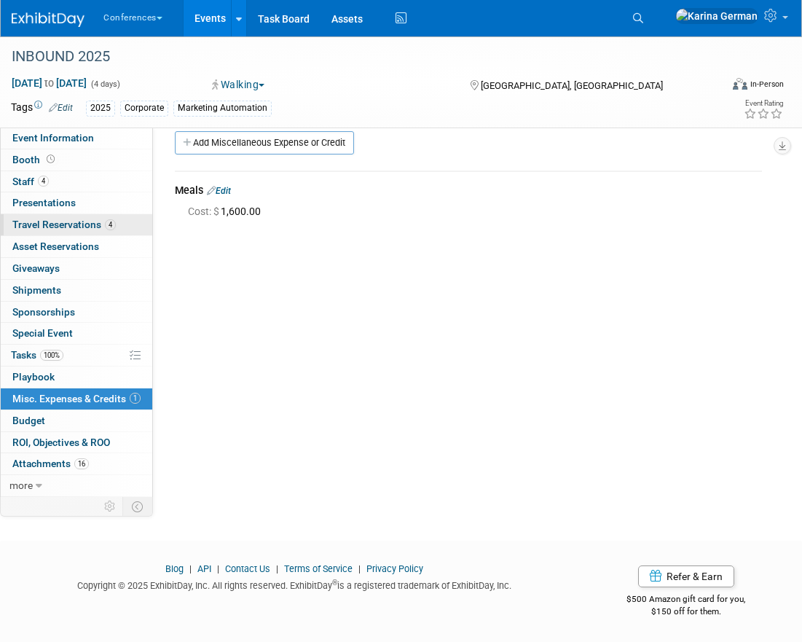
click at [102, 224] on span "Travel Reservations 4" at bounding box center [63, 225] width 103 height 12
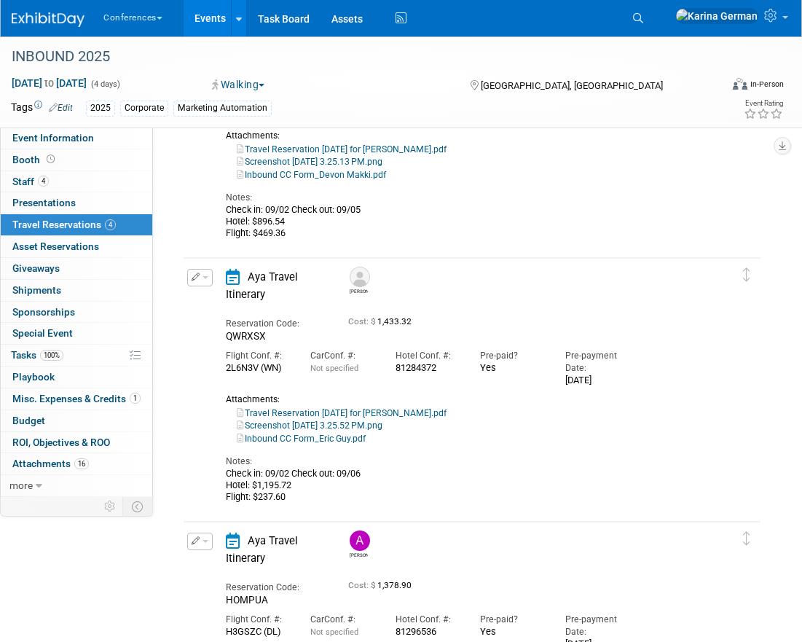
scroll to position [513, 0]
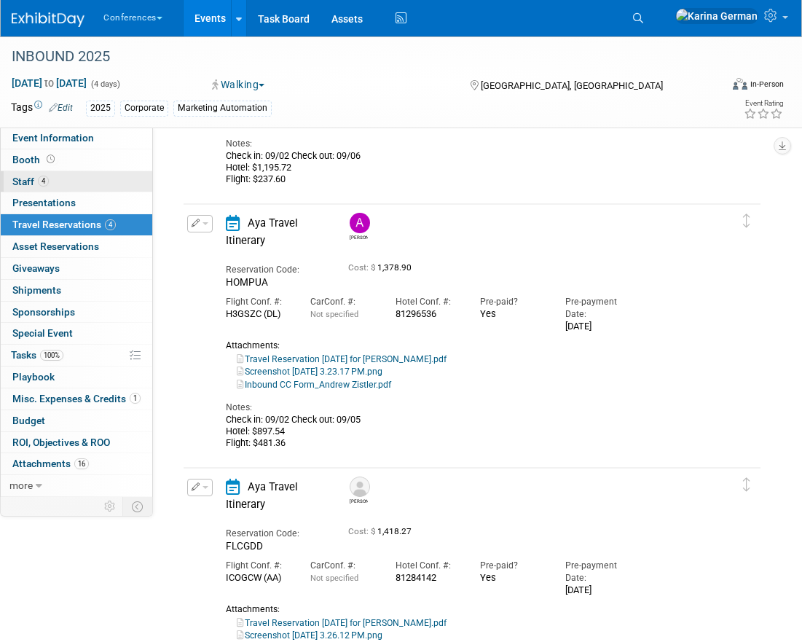
click at [81, 187] on link "4 Staff 4" at bounding box center [77, 181] width 152 height 21
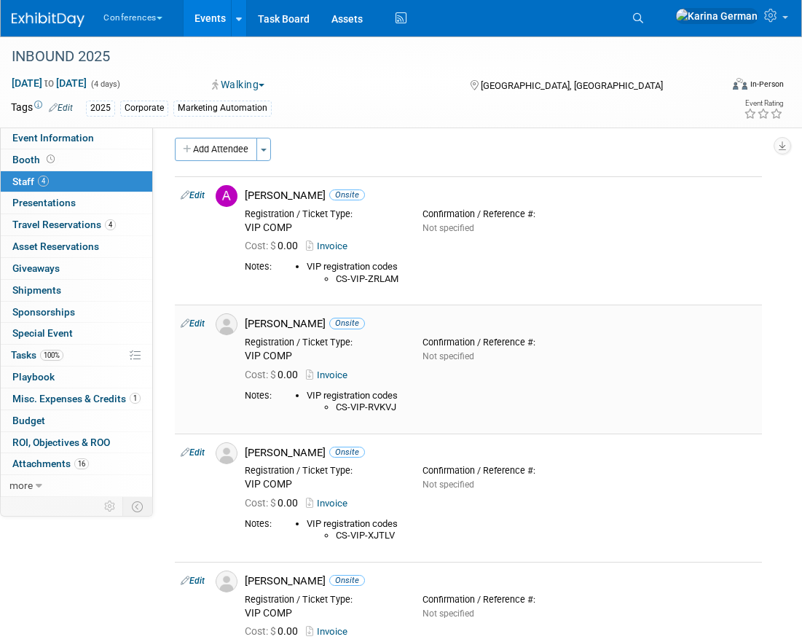
scroll to position [0, 0]
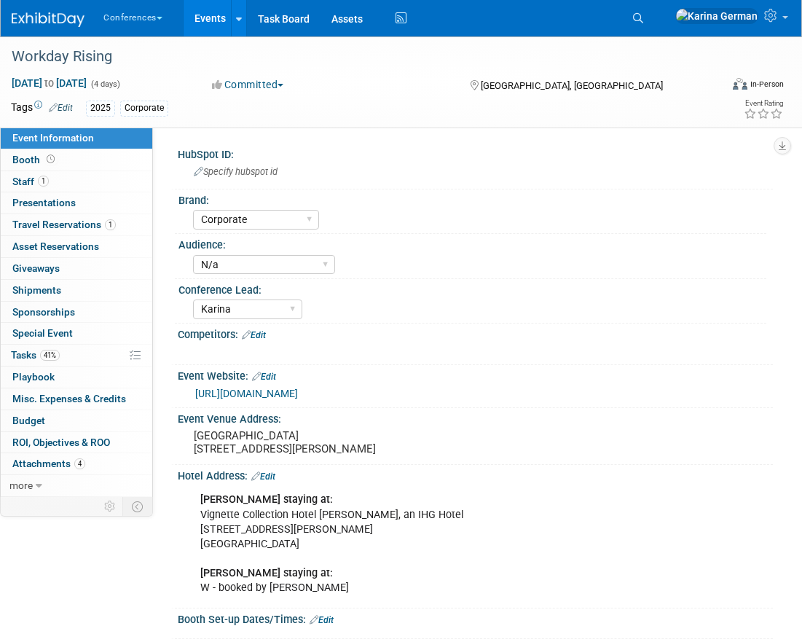
select select "Corporate"
select select "N/a"
select select "Karina"
click at [96, 56] on div "Workday Rising" at bounding box center [357, 57] width 701 height 26
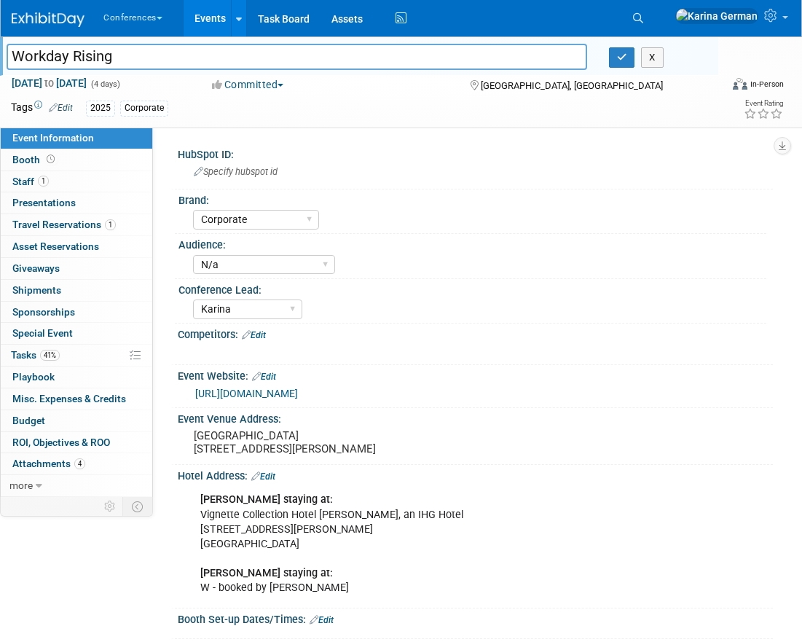
click at [96, 56] on input "Workday Rising" at bounding box center [297, 57] width 581 height 26
click at [106, 189] on link "1 Staff 1" at bounding box center [77, 181] width 152 height 21
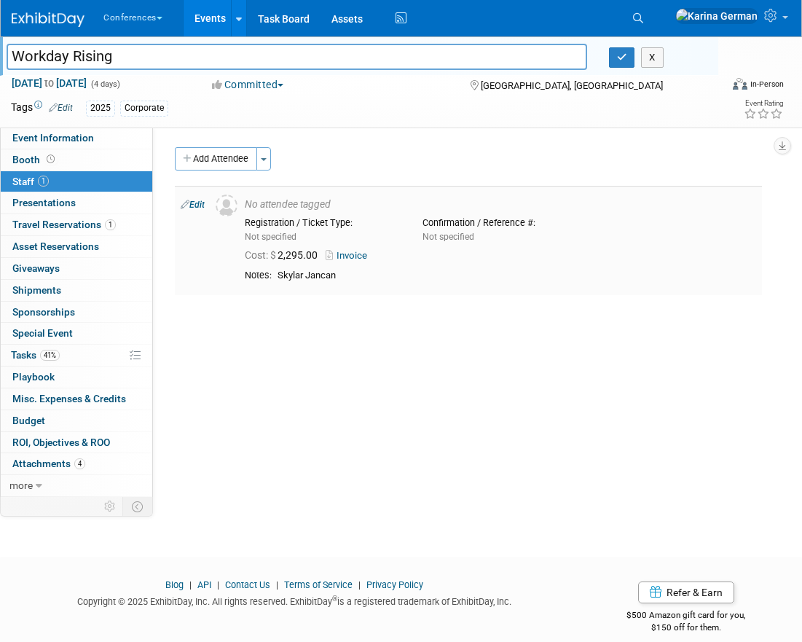
drag, startPoint x: 339, startPoint y: 278, endPoint x: 278, endPoint y: 276, distance: 60.5
click at [278, 276] on div "Skylar Jancan" at bounding box center [517, 276] width 479 height 12
copy div "Skylar Jancan"
click at [90, 230] on span "Travel Reservations 1" at bounding box center [63, 225] width 103 height 12
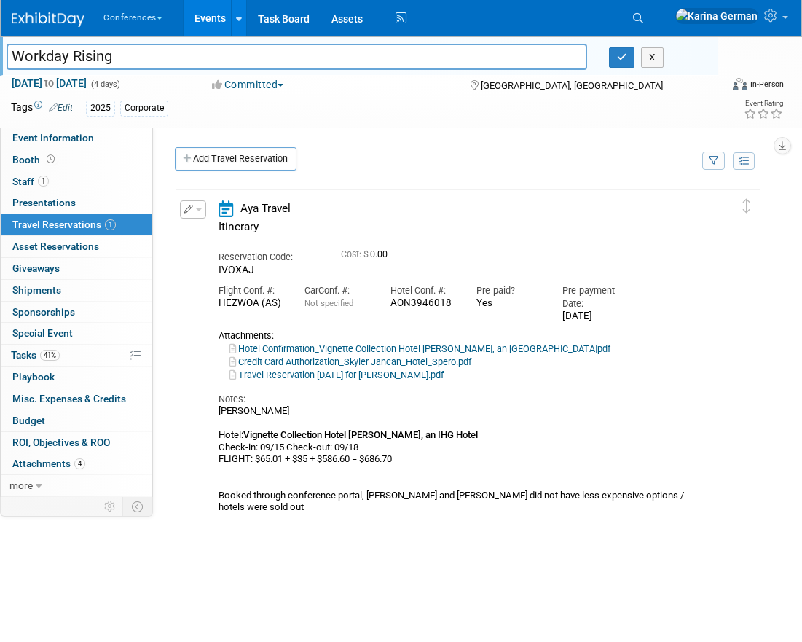
click at [198, 215] on button "button" at bounding box center [193, 209] width 26 height 18
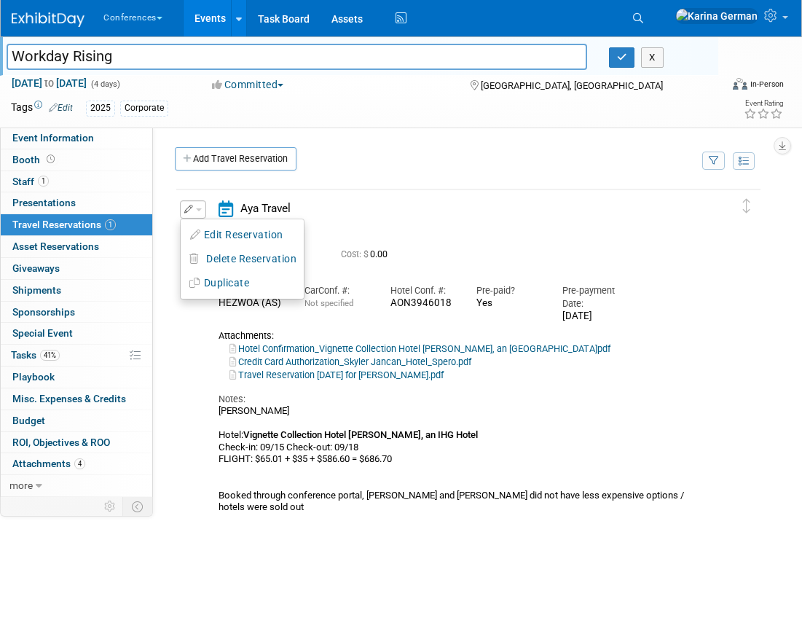
click at [407, 207] on div "Aya Travel Itinerary" at bounding box center [466, 221] width 516 height 42
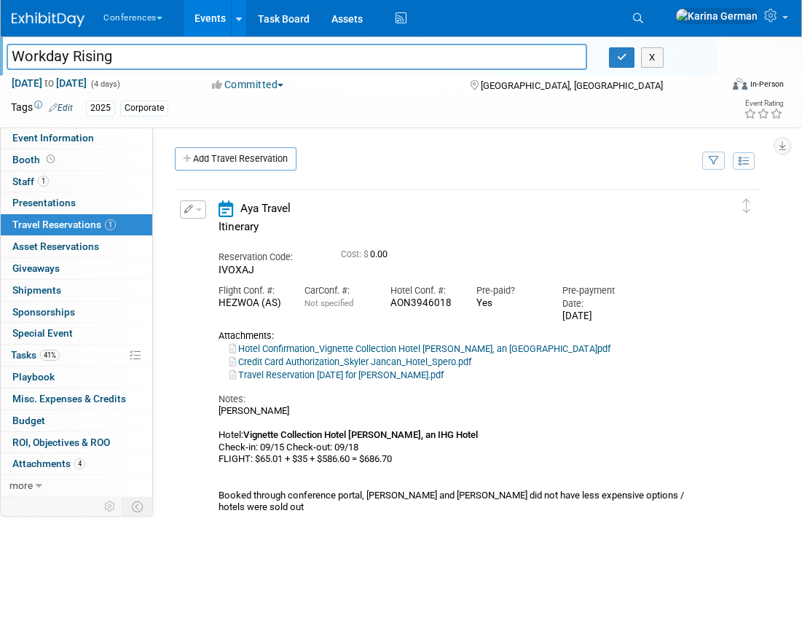
click at [377, 354] on link "Hotel Confirmation_Vignette Collection Hotel Spero, an IHG Hotel.pdf" at bounding box center [420, 348] width 381 height 11
click at [194, 208] on button "button" at bounding box center [193, 209] width 26 height 18
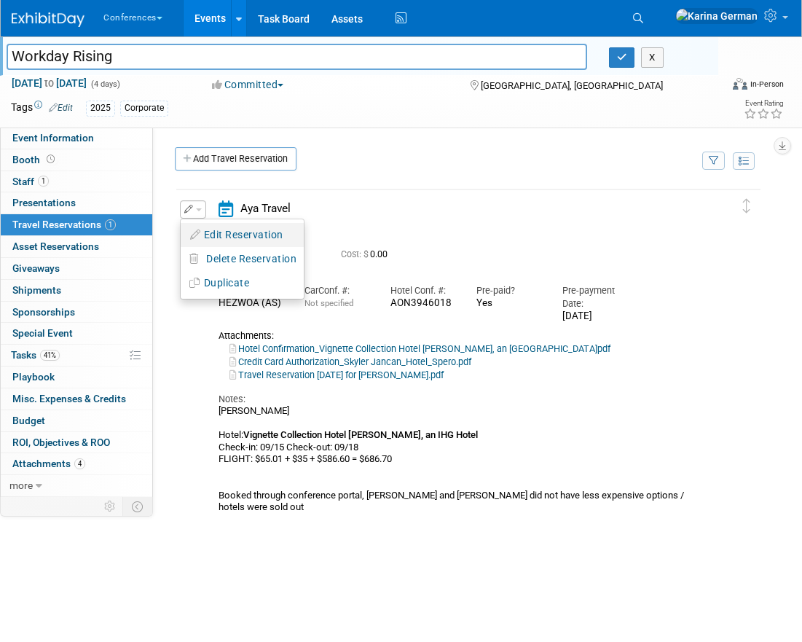
click at [232, 231] on button "Edit Reservation" at bounding box center [242, 234] width 123 height 21
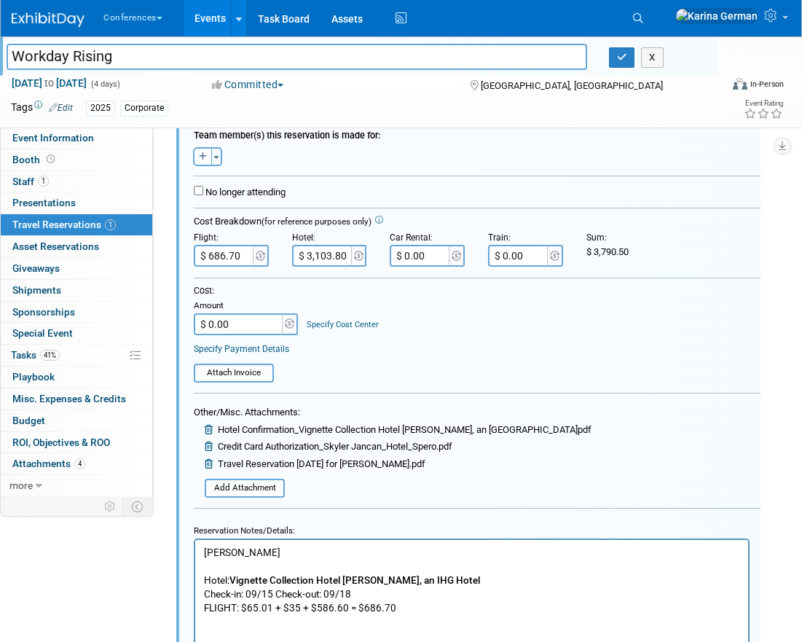
scroll to position [257, 0]
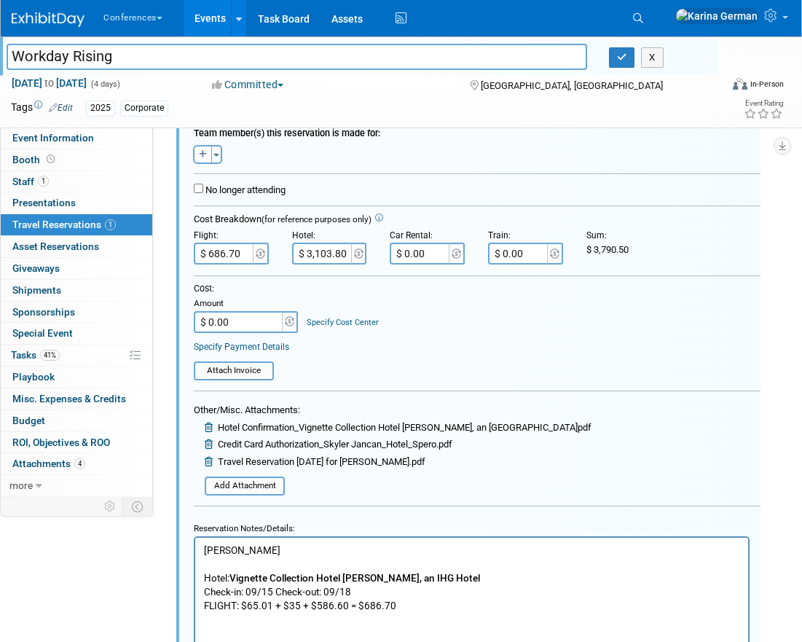
click at [622, 249] on span "3,790.50" at bounding box center [611, 249] width 35 height 11
copy span "3,790.50"
click at [256, 324] on input "$ 0.00" at bounding box center [239, 322] width 91 height 22
paste input "3,790.5"
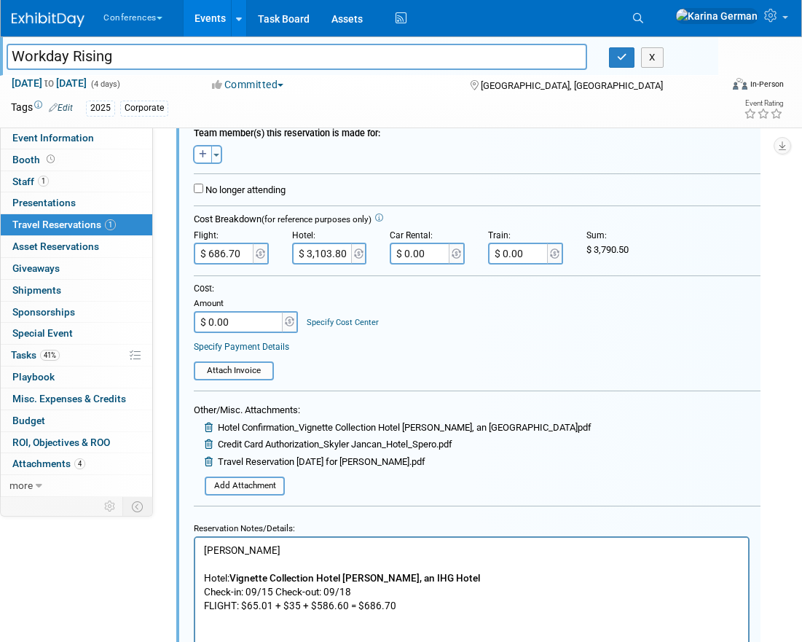
type input "$ 3,790.50"
click at [335, 326] on link "Specify Cost Center" at bounding box center [343, 322] width 72 height 9
click at [0, 0] on select "-- Not Specified -- Aya Education Aya Healthcare Aya Locums Bespoke Corporate […" at bounding box center [0, 0] width 0 height 0
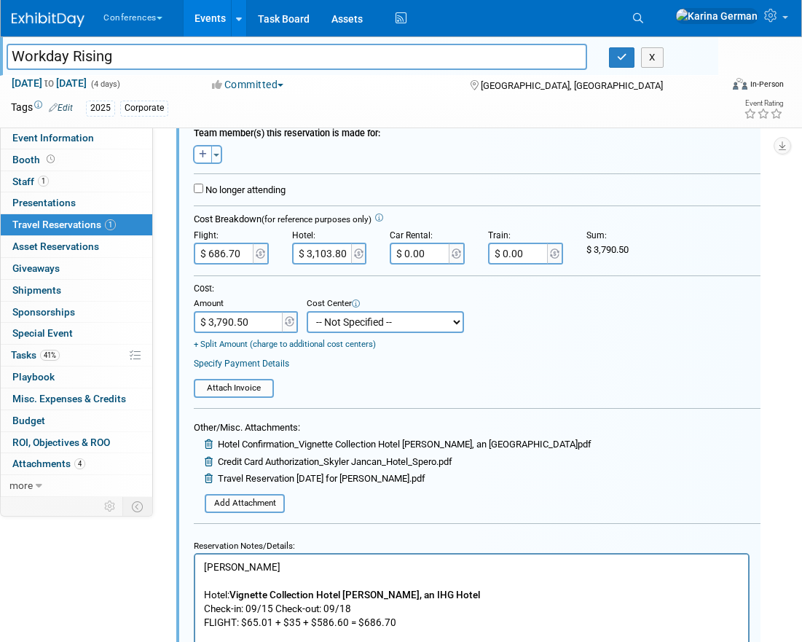
select select "18965879"
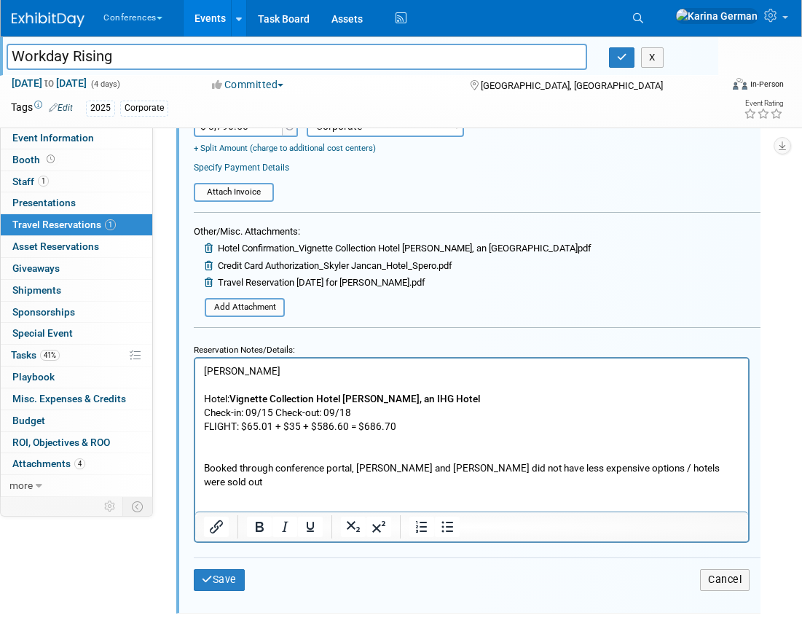
scroll to position [454, 0]
click at [212, 571] on button "Save" at bounding box center [219, 578] width 51 height 21
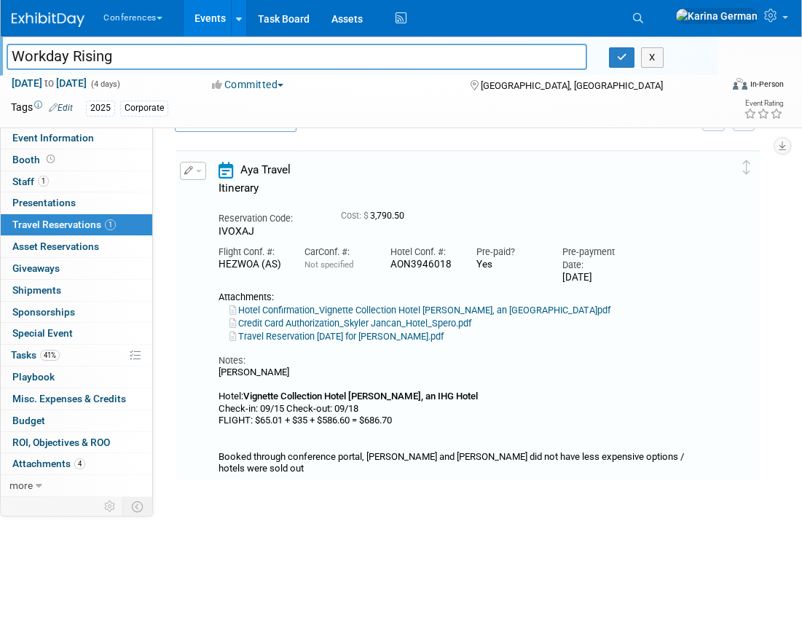
scroll to position [25, 0]
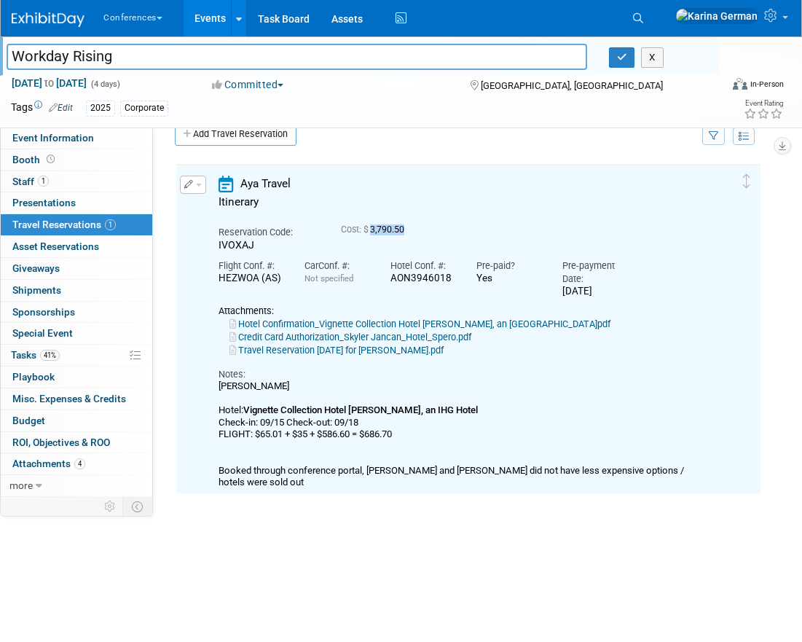
drag, startPoint x: 406, startPoint y: 233, endPoint x: 372, endPoint y: 232, distance: 34.3
click at [372, 232] on span "Cost: $ 3,790.50" at bounding box center [375, 229] width 69 height 10
copy span "3,790.50"
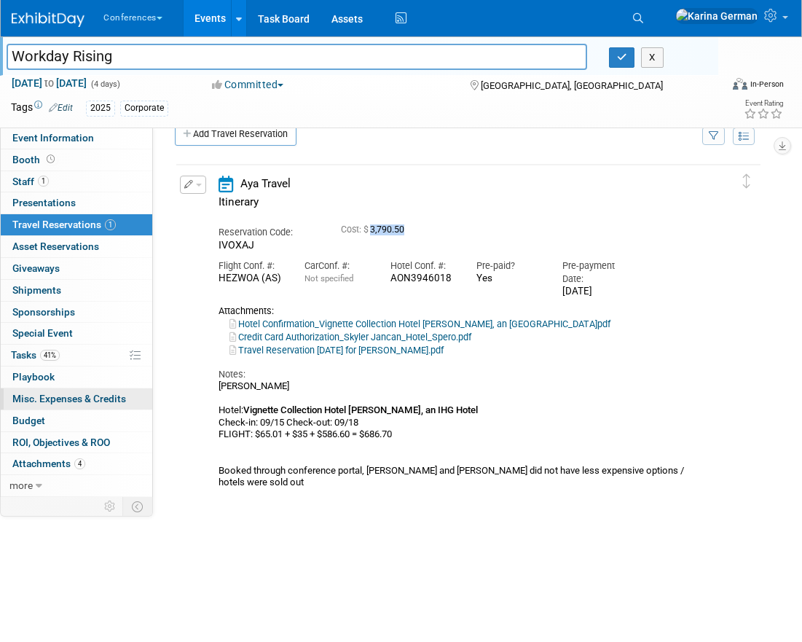
click at [93, 405] on link "0 Misc. Expenses & Credits 0" at bounding box center [77, 398] width 152 height 21
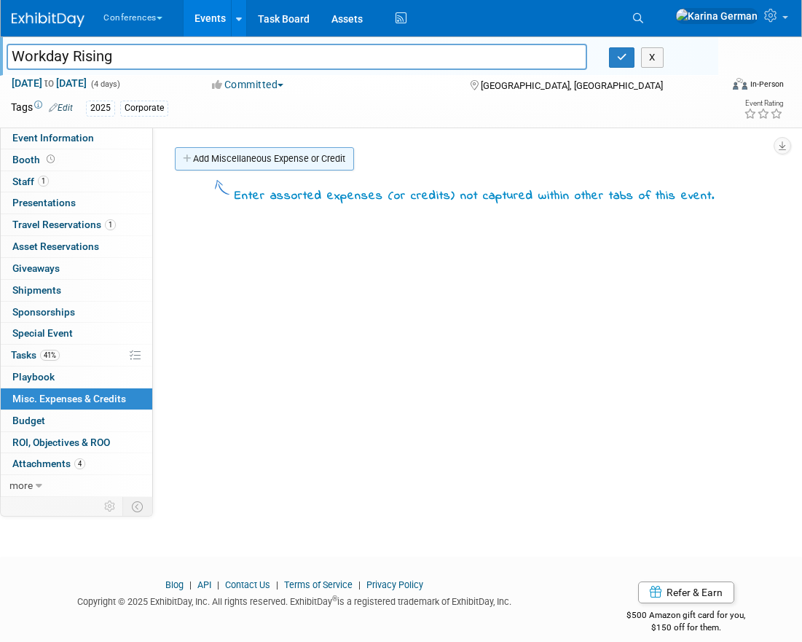
click at [267, 165] on link "Add Miscellaneous Expense or Credit" at bounding box center [264, 158] width 179 height 23
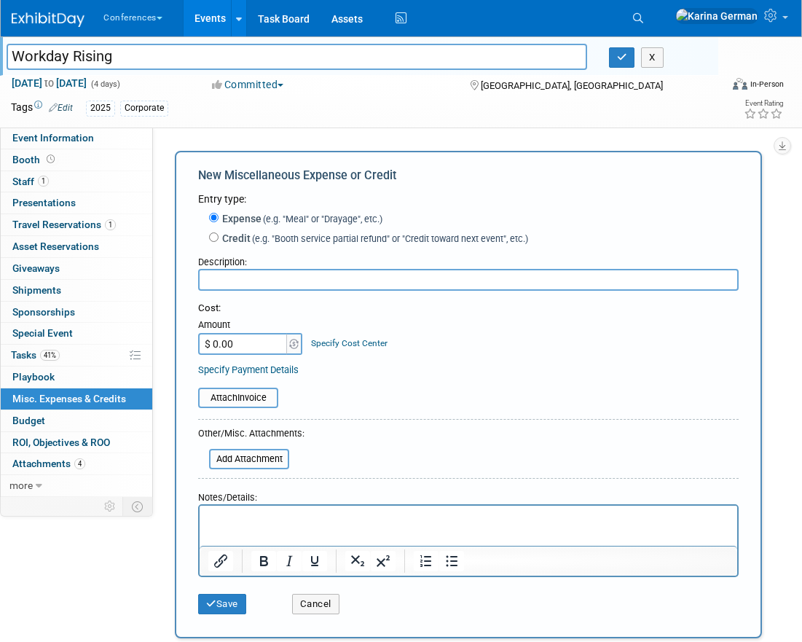
type input "R"
type input "Meals"
click at [270, 341] on input "$ 0.00" at bounding box center [243, 344] width 91 height 22
type input "$ 400.00"
click at [352, 354] on td "Specify Cost Center Cost Center -- Not Specified -- Aya Education Aya Healthcar…" at bounding box center [346, 335] width 84 height 39
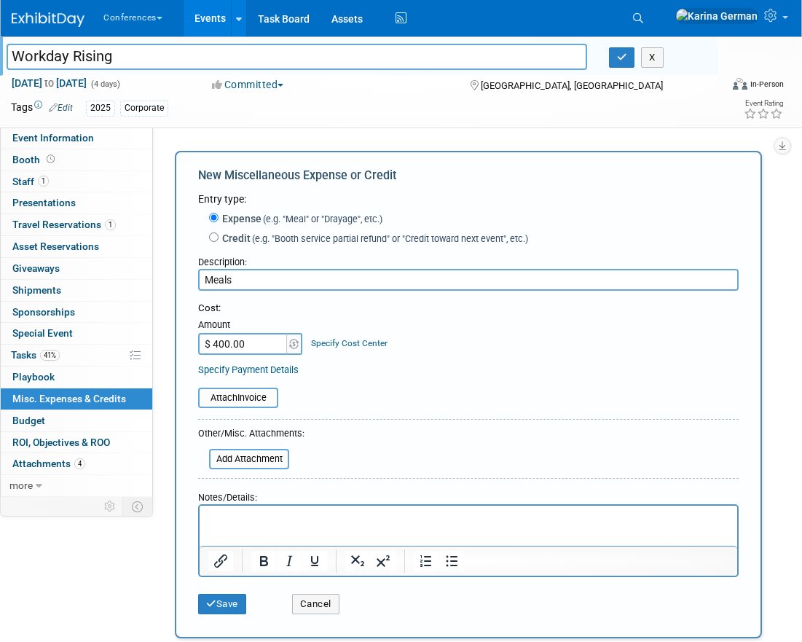
click at [349, 337] on div "Specify Cost Center" at bounding box center [349, 336] width 77 height 27
click at [348, 353] on td "Specify Cost Center Cost Center -- Not Specified -- Aya Education Aya Healthcar…" at bounding box center [346, 335] width 84 height 39
click at [348, 348] on link "Specify Cost Center" at bounding box center [349, 343] width 77 height 10
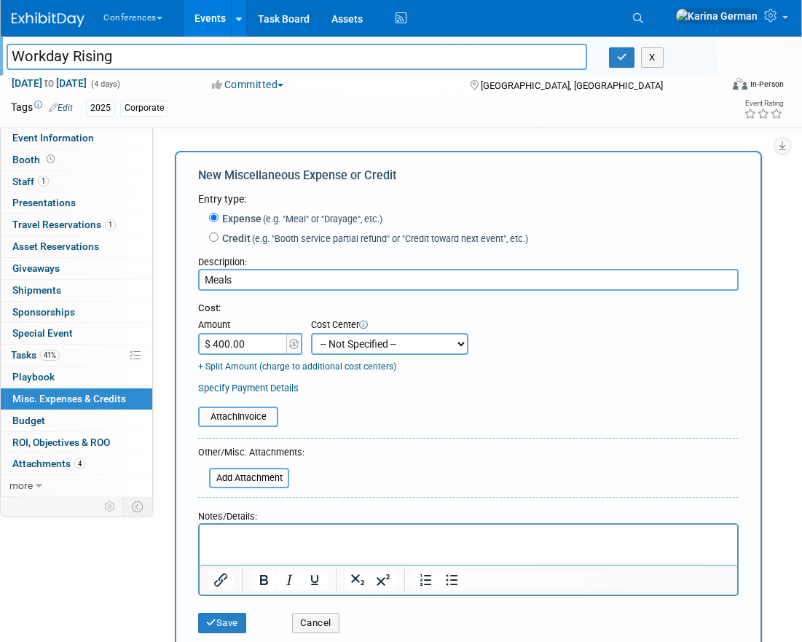
click at [348, 348] on select "-- Not Specified -- Aya Education Aya Healthcare Aya Locums Bespoke Corporate D…" at bounding box center [389, 344] width 157 height 22
select select "18965879"
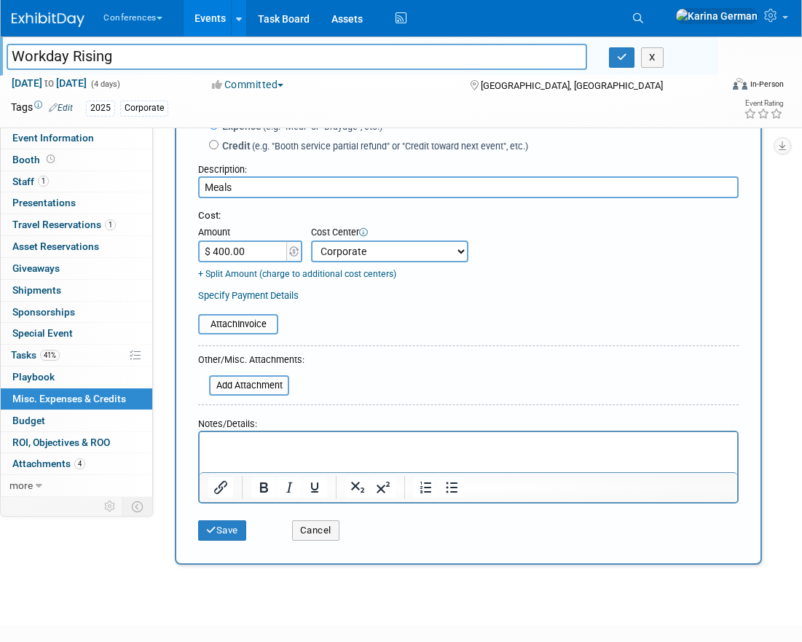
scroll to position [109, 0]
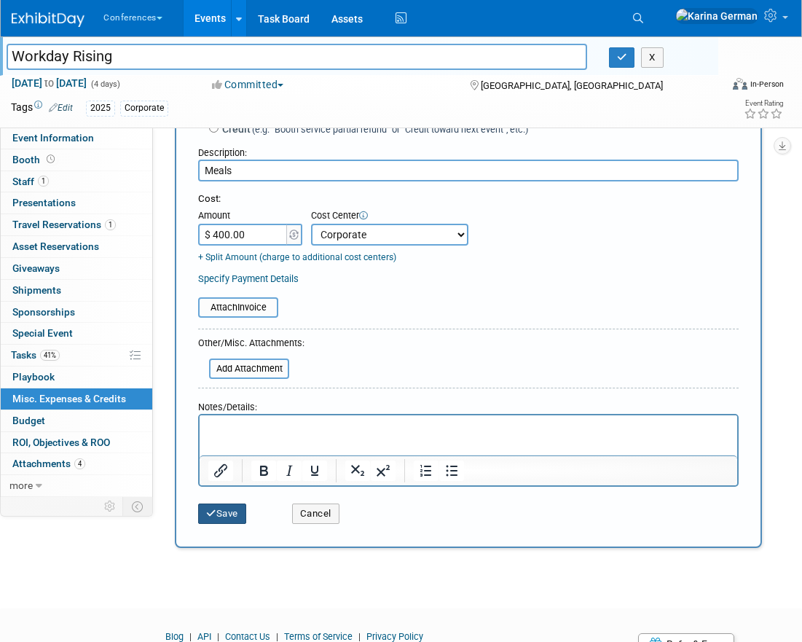
click at [229, 520] on button "Save" at bounding box center [222, 514] width 48 height 20
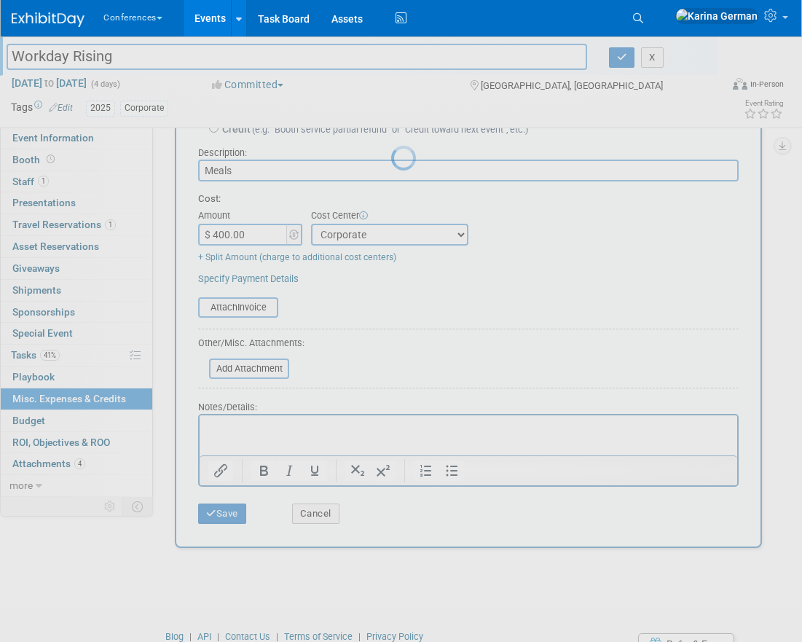
scroll to position [16, 0]
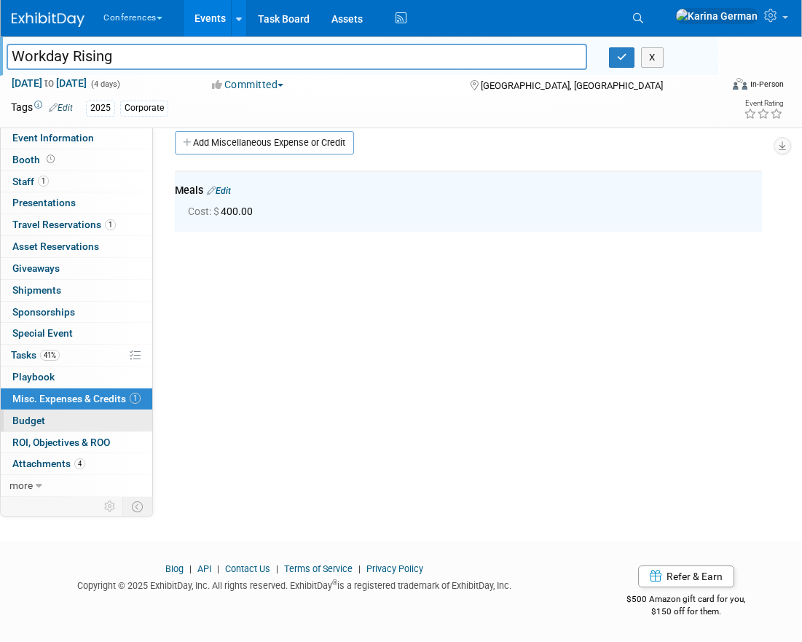
click at [87, 424] on link "Budget" at bounding box center [77, 420] width 152 height 21
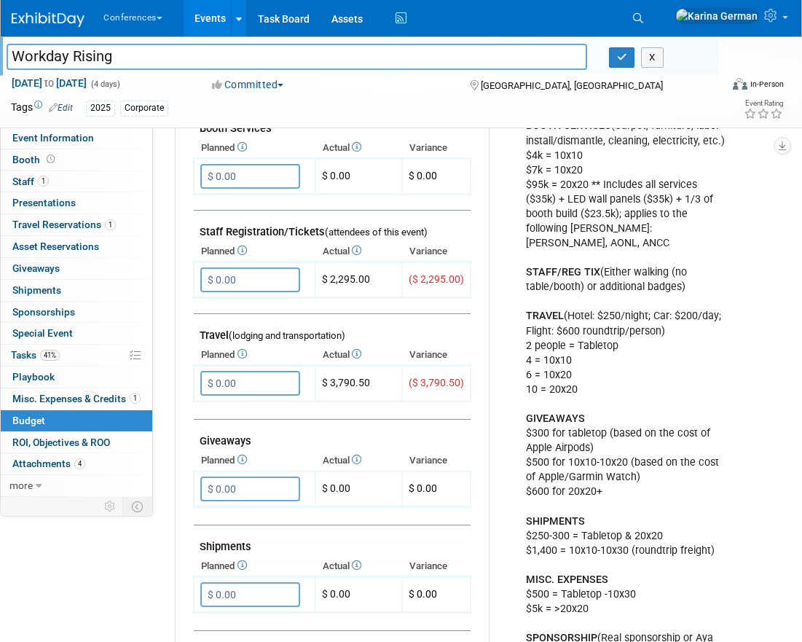
scroll to position [231, 0]
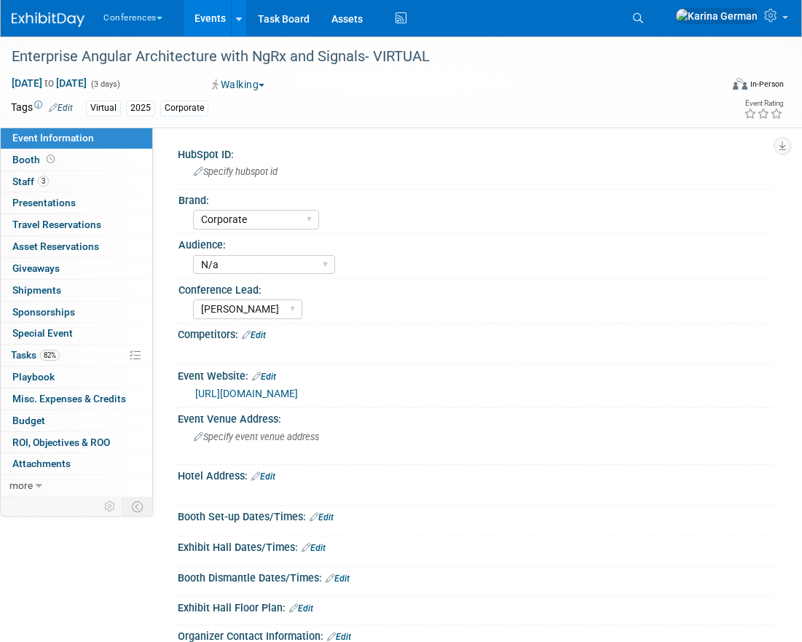
select select "Corporate"
select select "N/a"
select select "[PERSON_NAME]"
click at [70, 181] on link "3 Staff 3" at bounding box center [77, 181] width 152 height 21
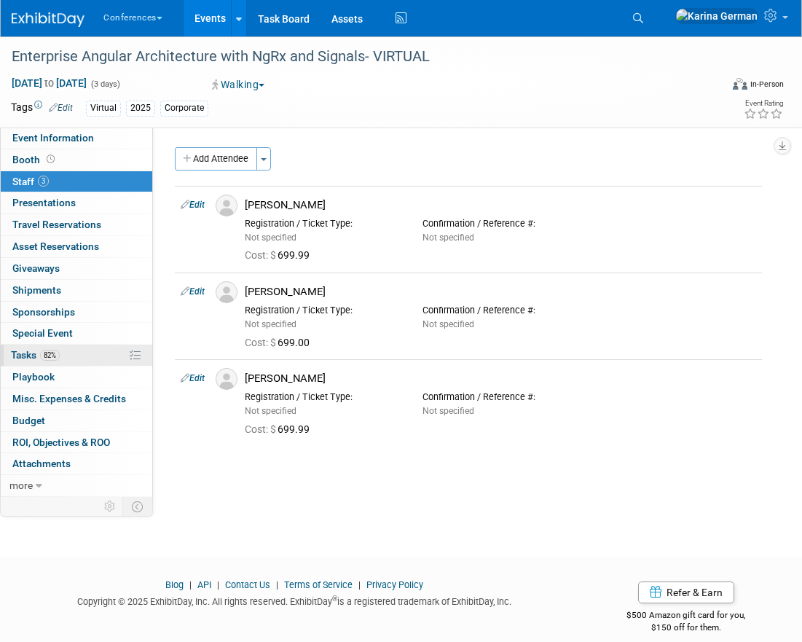
click at [102, 357] on link "82% Tasks 82%" at bounding box center [77, 355] width 152 height 21
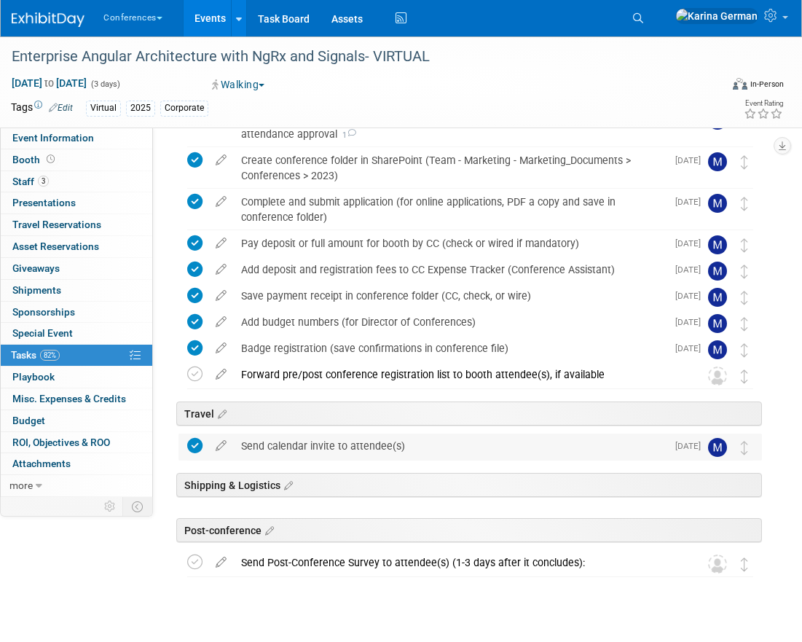
scroll to position [137, 0]
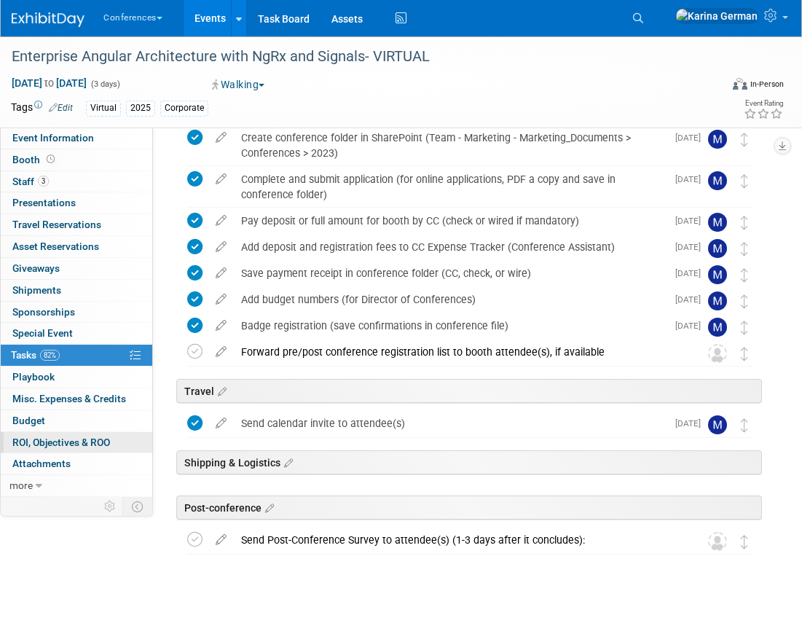
click at [84, 437] on span "ROI, Objectives & ROO 0" at bounding box center [61, 443] width 98 height 12
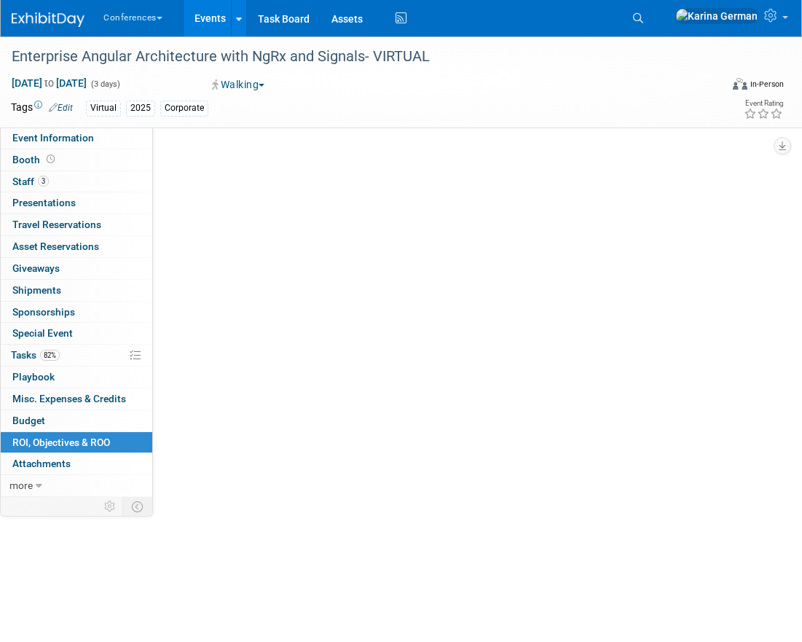
scroll to position [0, 0]
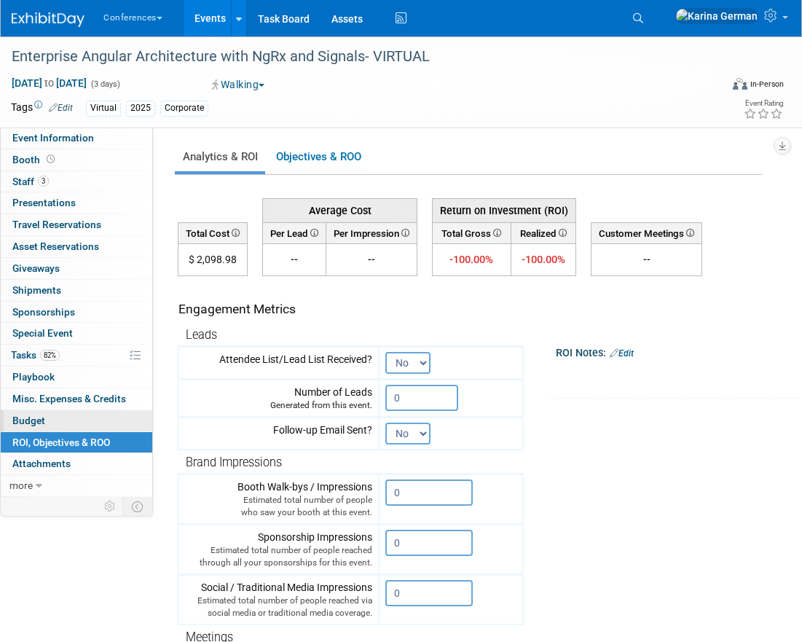
click at [80, 415] on link "Budget" at bounding box center [77, 420] width 152 height 21
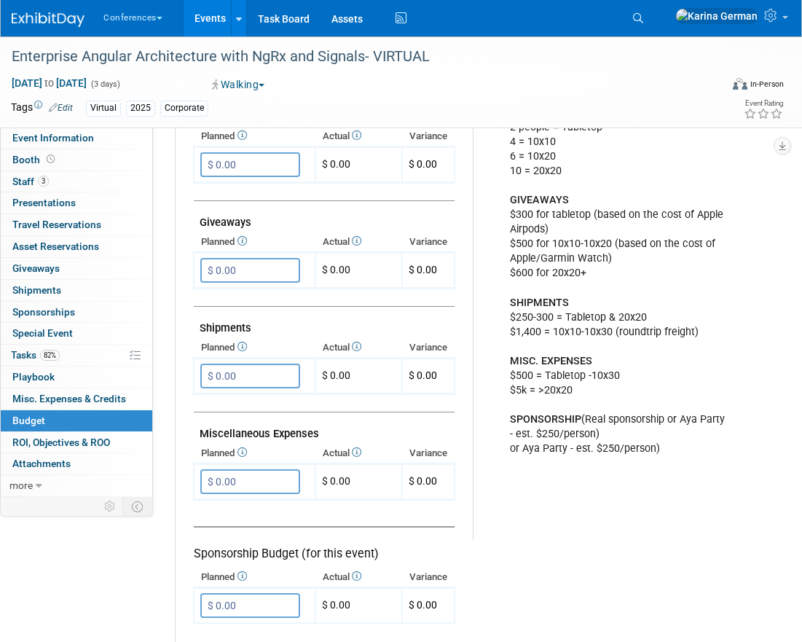
scroll to position [654, 0]
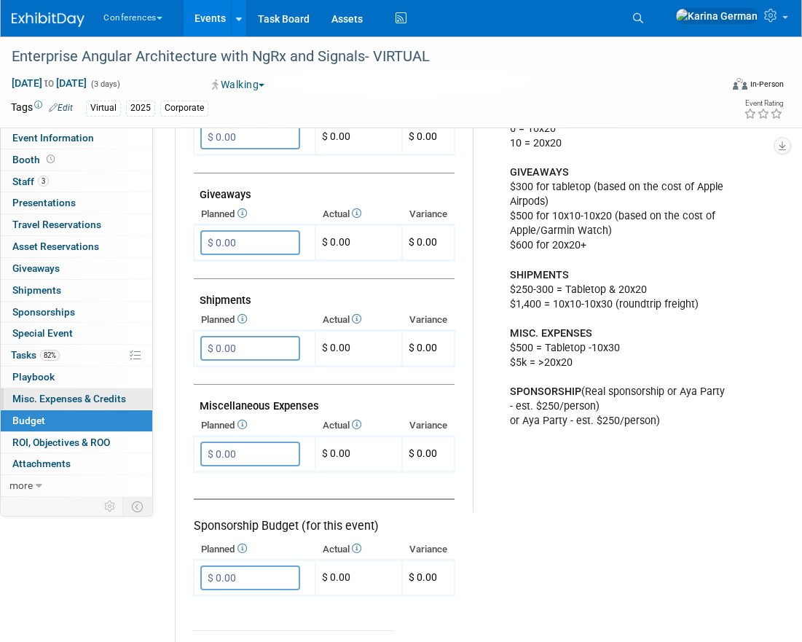
click at [96, 399] on span "Misc. Expenses & Credits 0" at bounding box center [69, 399] width 114 height 12
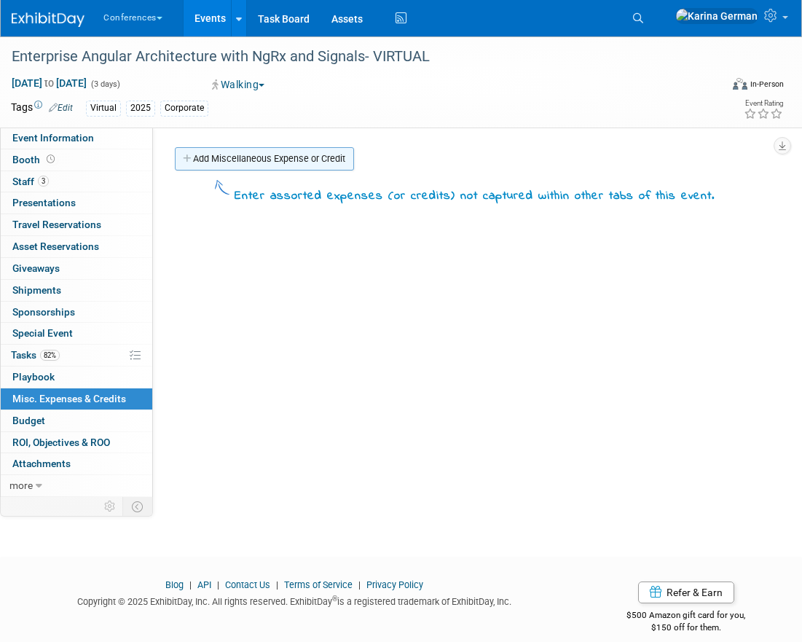
click at [243, 165] on link "Add Miscellaneous Expense or Credit" at bounding box center [264, 158] width 179 height 23
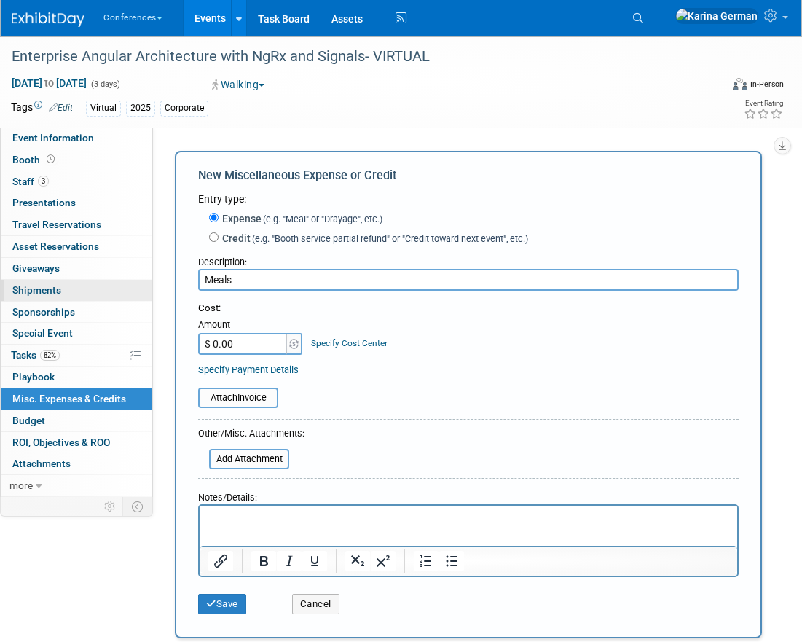
type input "Meals"
click at [243, 340] on input "$ 0.00" at bounding box center [243, 344] width 91 height 22
type input "$ 900.00"
click at [334, 345] on link "Specify Cost Center" at bounding box center [349, 343] width 77 height 10
click at [0, 0] on select "-- Not Specified -- Aya Education Aya Healthcare Aya Locums Bespoke Corporate D…" at bounding box center [0, 0] width 0 height 0
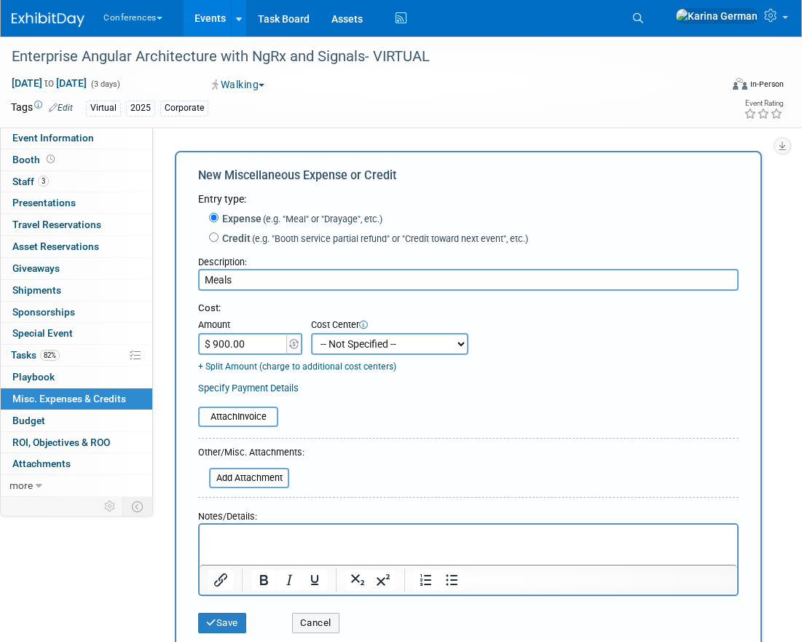
select select "18965879"
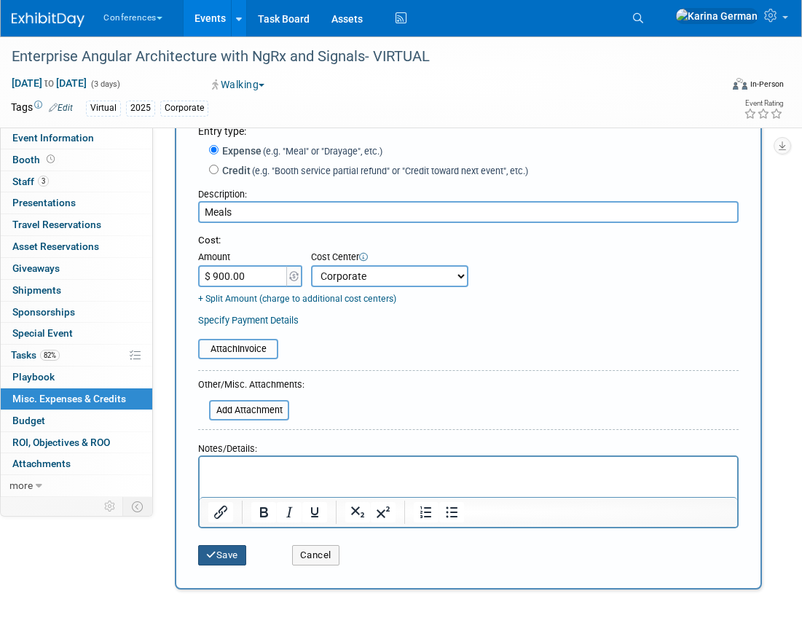
click at [227, 554] on button "Save" at bounding box center [222, 555] width 48 height 20
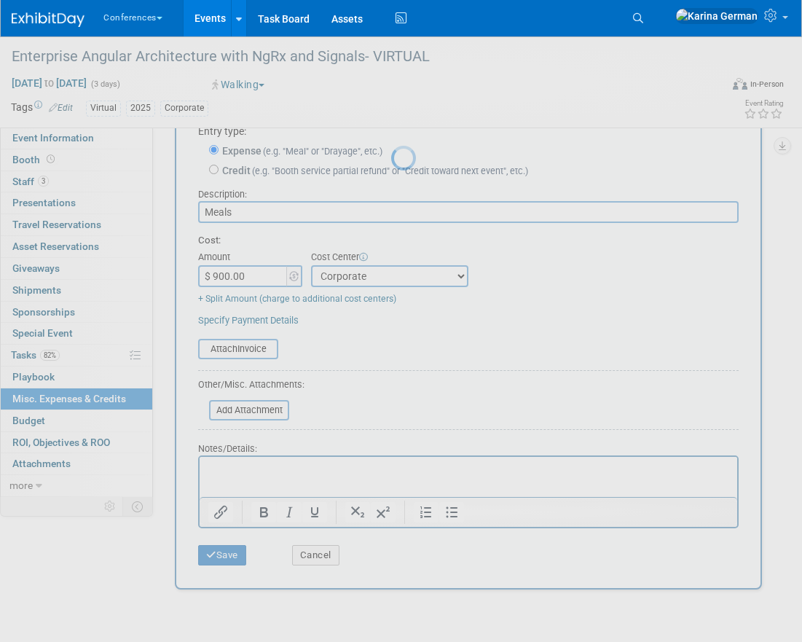
scroll to position [16, 0]
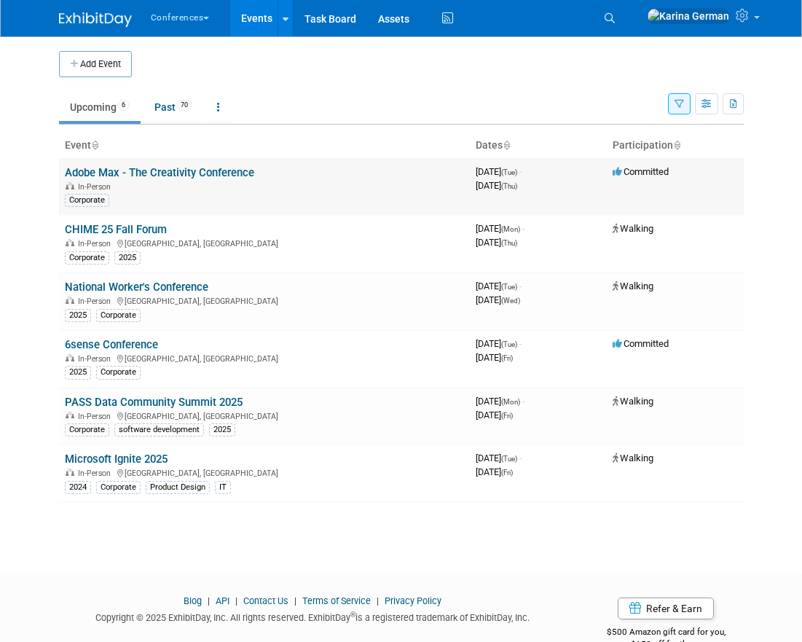
drag, startPoint x: 254, startPoint y: 173, endPoint x: 61, endPoint y: 170, distance: 193.2
click at [61, 170] on td "Adobe Max - The Creativity Conference In-Person Corporate" at bounding box center [264, 186] width 411 height 57
click at [187, 170] on link "Adobe Max - The Creativity Conference" at bounding box center [159, 172] width 189 height 13
click at [130, 226] on link "CHIME 25 Fall Forum" at bounding box center [116, 229] width 102 height 13
click at [181, 172] on link "Adobe Max - The Creativity Conference" at bounding box center [159, 172] width 189 height 13
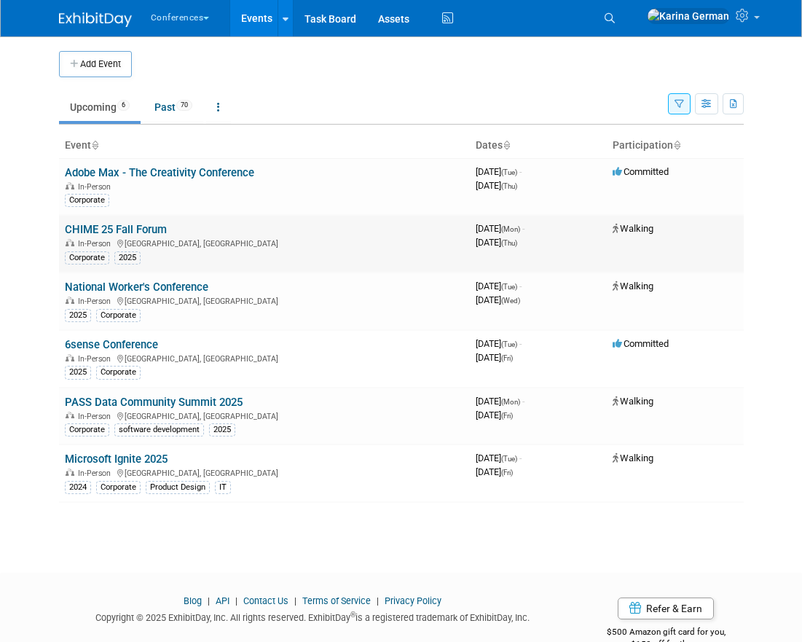
click at [154, 228] on link "CHIME 25 Fall Forum" at bounding box center [116, 229] width 102 height 13
click at [152, 289] on link "National Worker's Conference" at bounding box center [137, 287] width 144 height 13
click at [168, 343] on td "6sense Conference In-Person Las Vegas, NV 2025 Corporate" at bounding box center [264, 359] width 411 height 58
drag, startPoint x: 165, startPoint y: 345, endPoint x: 61, endPoint y: 344, distance: 103.5
click at [61, 344] on td "6sense Conference In-Person Las Vegas, NV 2025 Corporate" at bounding box center [264, 359] width 411 height 58
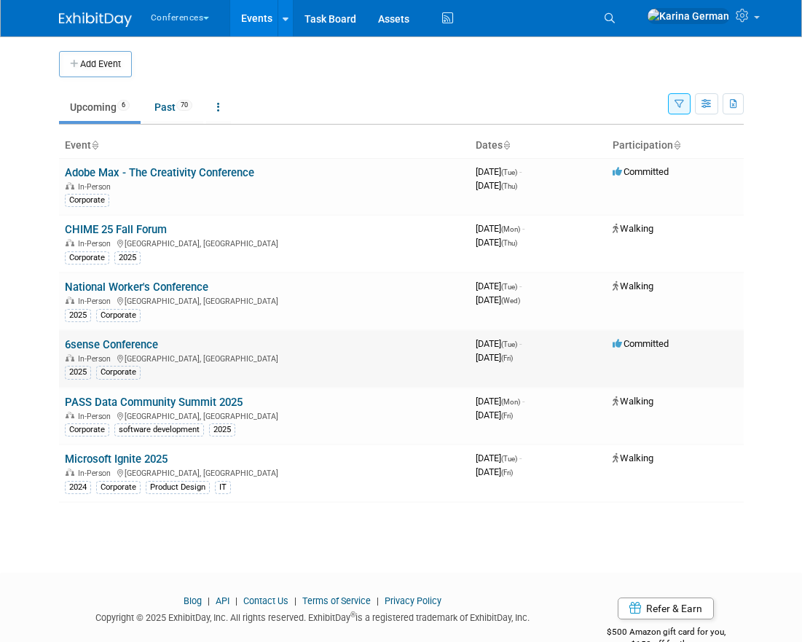
copy link "6sense Conference"
click at [141, 345] on link "6sense Conference" at bounding box center [111, 344] width 93 height 13
click at [142, 290] on link "National Worker's Conference" at bounding box center [137, 287] width 144 height 13
click at [24, 423] on body "Conferences Explore: My Workspaces 2 Go to Workspace: Conferences Marketing Req…" at bounding box center [401, 321] width 802 height 642
drag, startPoint x: 254, startPoint y: 399, endPoint x: 59, endPoint y: 403, distance: 195.3
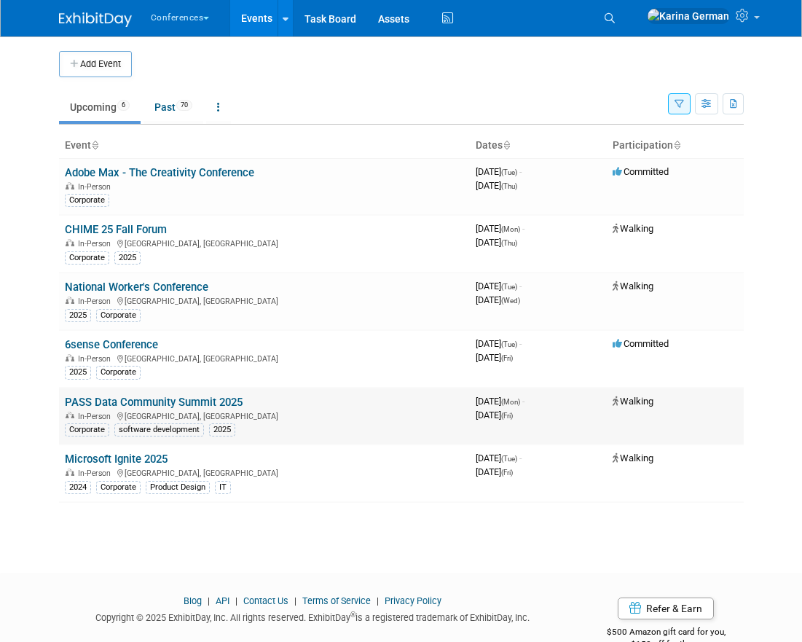
click at [59, 403] on td "PASS Data Community Summit 2025 In-Person Seattle, WA Corporate software develo…" at bounding box center [264, 417] width 411 height 58
copy link "PASS Data Community Summit 2025"
click at [200, 463] on td "Microsoft Ignite 2025 In-Person San Francisco, CA 2024 Corporate Product Design…" at bounding box center [264, 474] width 411 height 58
drag, startPoint x: 177, startPoint y: 461, endPoint x: 58, endPoint y: 459, distance: 119.5
click at [58, 459] on div "Add Event New Event Duplicate Event Warning There is another event in your work…" at bounding box center [401, 291] width 707 height 510
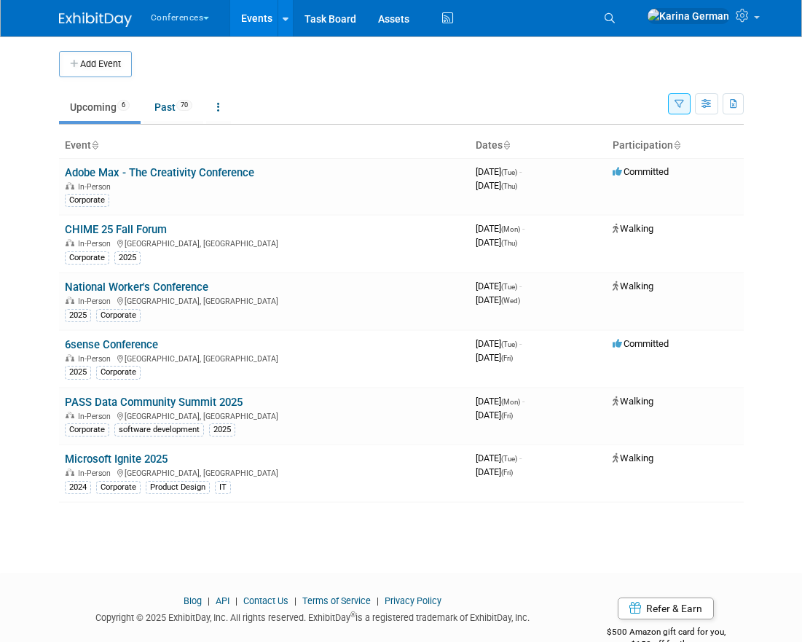
click at [58, 459] on div "Add Event New Event Duplicate Event Warning There is another event in your work…" at bounding box center [401, 291] width 707 height 510
drag, startPoint x: 183, startPoint y: 461, endPoint x: 68, endPoint y: 461, distance: 115.1
click at [68, 461] on td "Microsoft Ignite 2025 In-Person San Francisco, CA 2024 Corporate Product Design…" at bounding box center [264, 474] width 411 height 58
copy link "Microsoft Ignite 2025"
click at [213, 396] on link "PASS Data Community Summit 2025" at bounding box center [154, 402] width 178 height 13
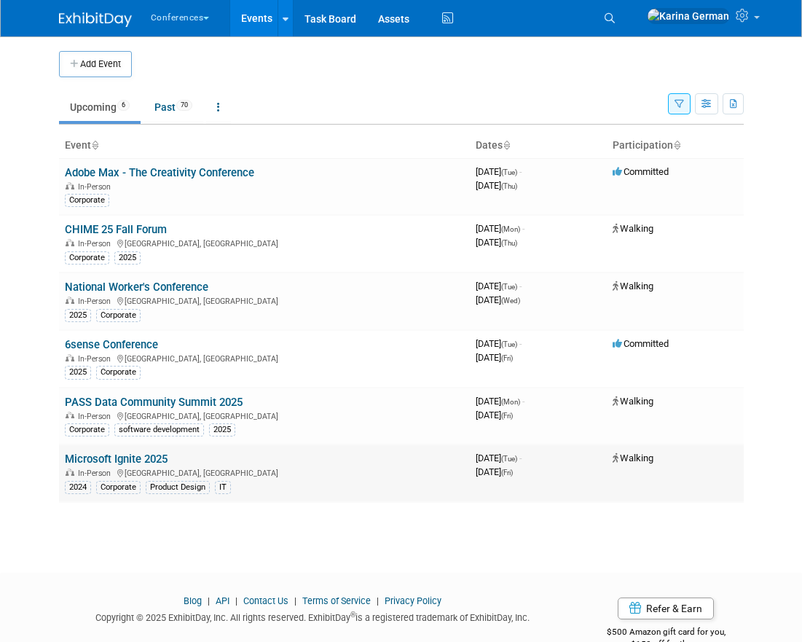
click at [156, 459] on link "Microsoft Ignite 2025" at bounding box center [116, 459] width 103 height 13
click at [129, 543] on div "Add Event New Event Duplicate Event Warning There is another event in your work…" at bounding box center [401, 291] width 707 height 510
click at [678, 101] on icon "button" at bounding box center [679, 104] width 9 height 9
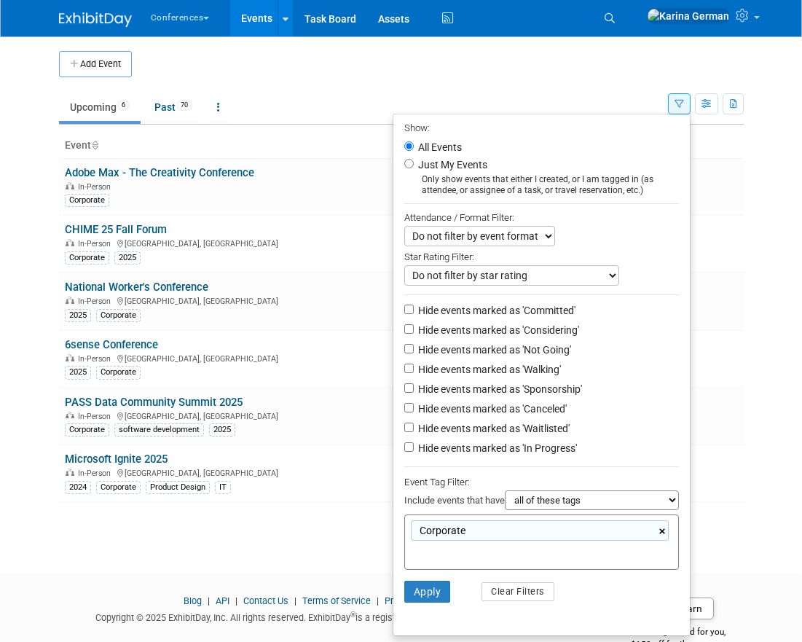
click at [667, 537] on link "×" at bounding box center [664, 531] width 9 height 17
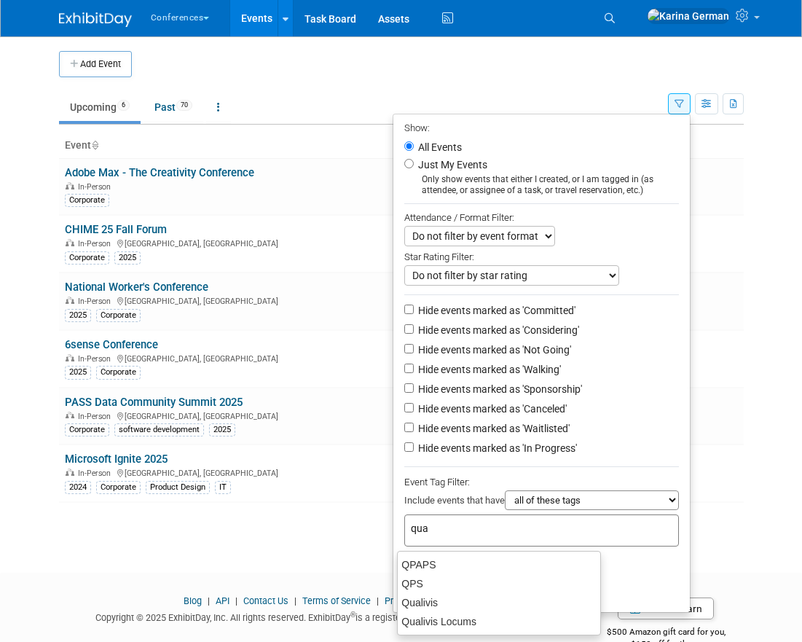
type input "qual"
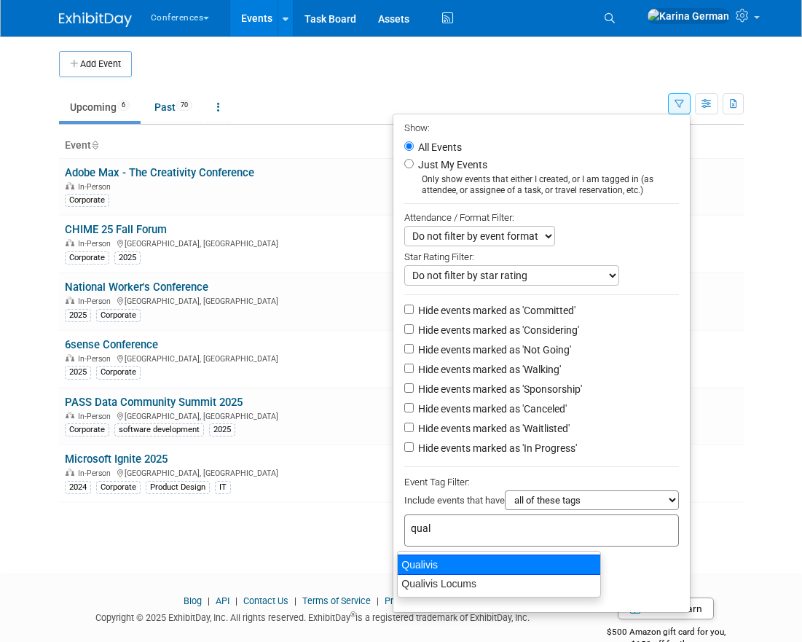
click at [505, 558] on div "Qualivis" at bounding box center [499, 565] width 204 height 20
type input "Qualivis"
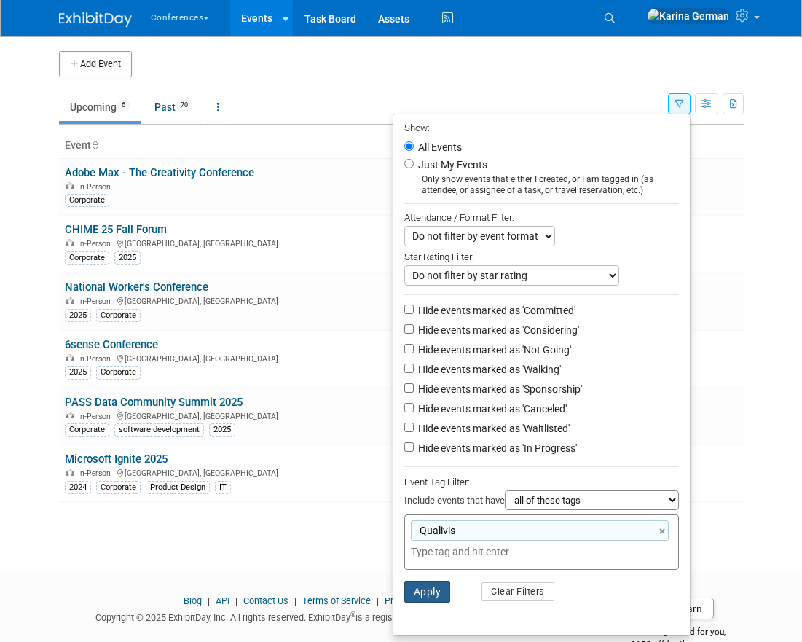
click at [439, 586] on button "Apply" at bounding box center [427, 592] width 47 height 22
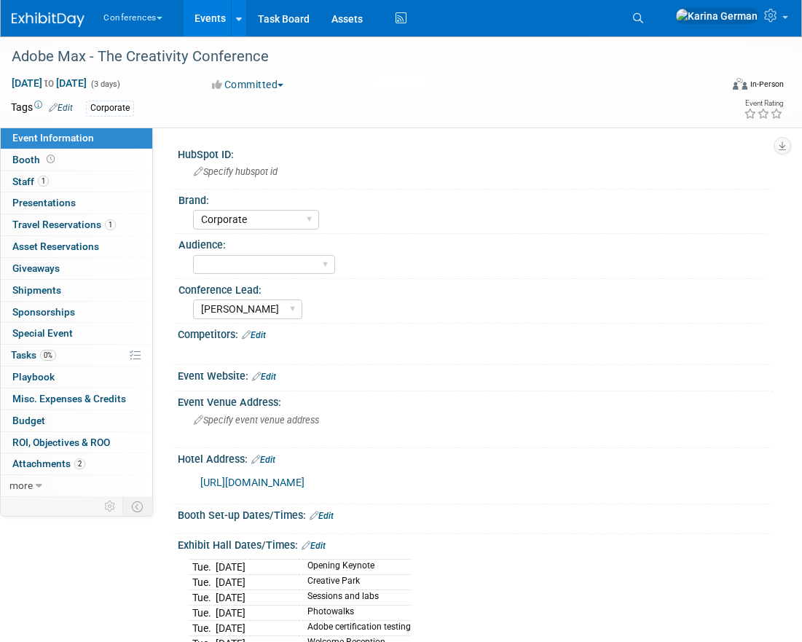
select select "Corporate"
select select "[PERSON_NAME]"
click at [177, 59] on div "Adobe Max - The Creativity Conference" at bounding box center [357, 57] width 701 height 26
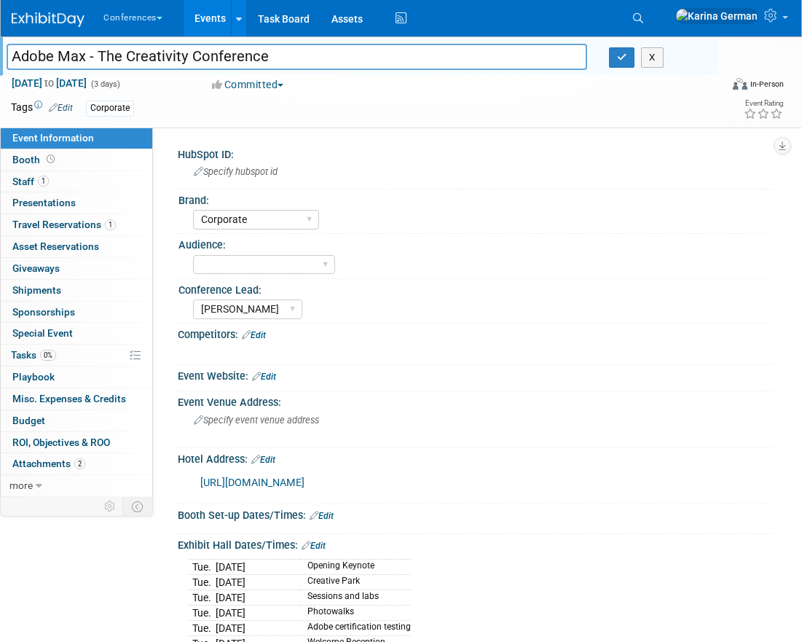
click at [177, 59] on input "Adobe Max - The Creativity Conference" at bounding box center [297, 57] width 581 height 26
click at [619, 61] on icon "button" at bounding box center [622, 56] width 10 height 9
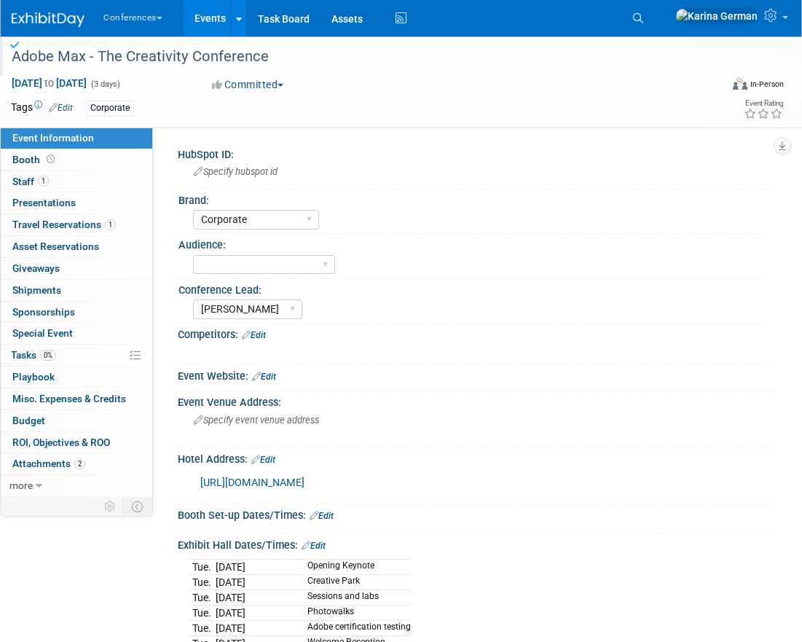
click at [269, 87] on button "Committed" at bounding box center [248, 84] width 82 height 15
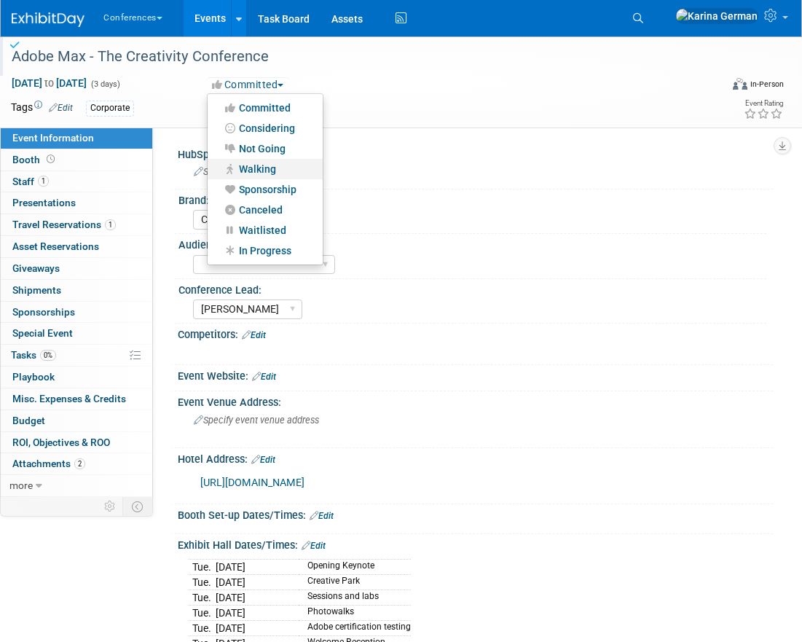
click at [273, 161] on link "Walking" at bounding box center [265, 169] width 115 height 20
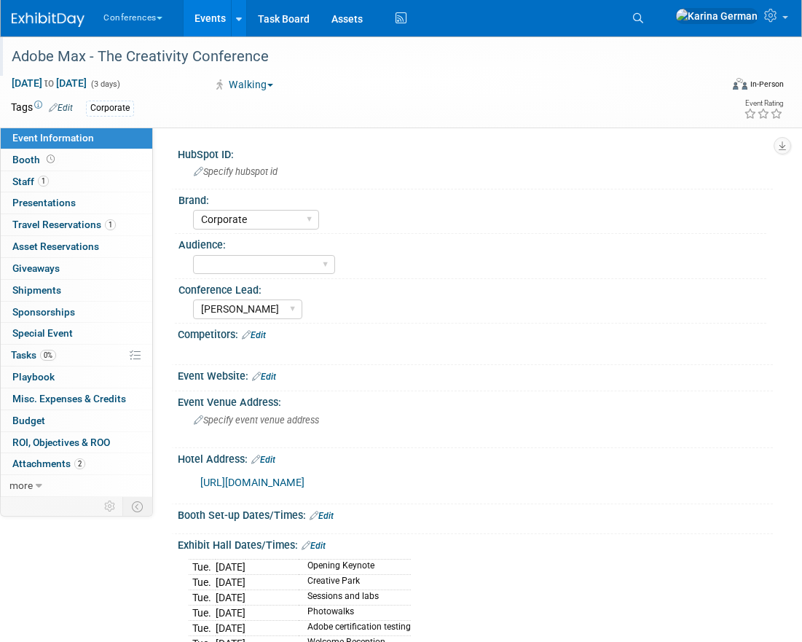
click at [275, 485] on link "https://max.adobe.com/hotels/" at bounding box center [252, 483] width 104 height 12
click at [267, 424] on span "Specify event venue address" at bounding box center [256, 420] width 125 height 11
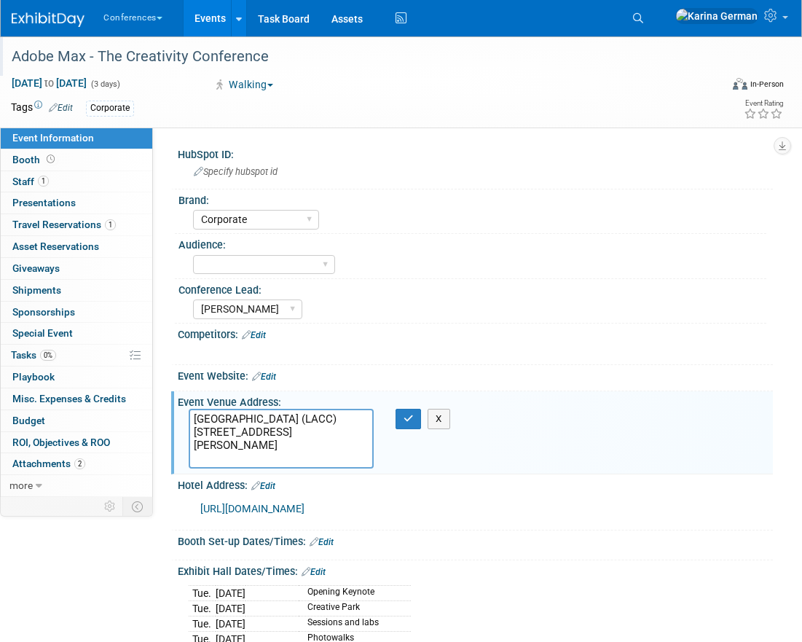
type textarea "Los Angeles Convention Center (LACC) 1201 South Figueroa Street Los Angeles, CA…"
click at [394, 418] on div "X" at bounding box center [406, 419] width 42 height 20
click at [419, 418] on button "button" at bounding box center [409, 419] width 26 height 20
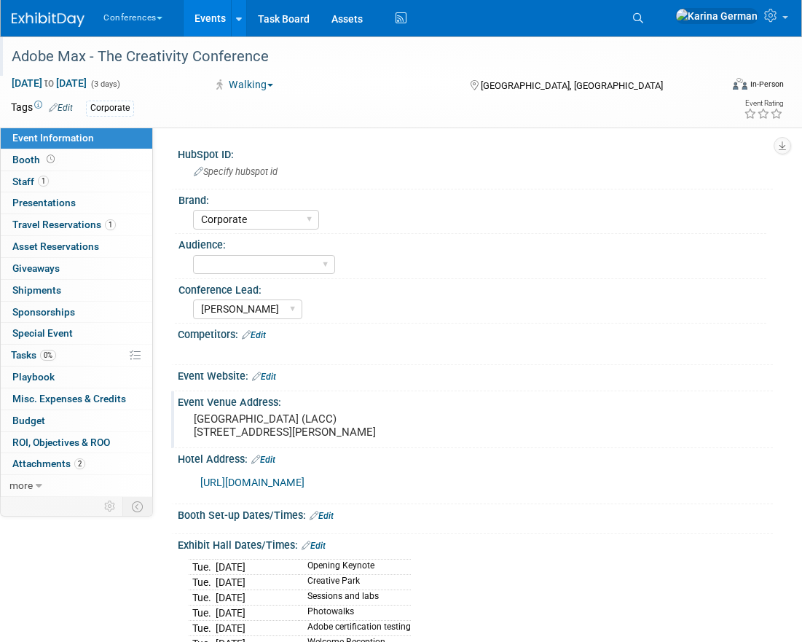
click at [267, 374] on link "Edit" at bounding box center [264, 377] width 24 height 10
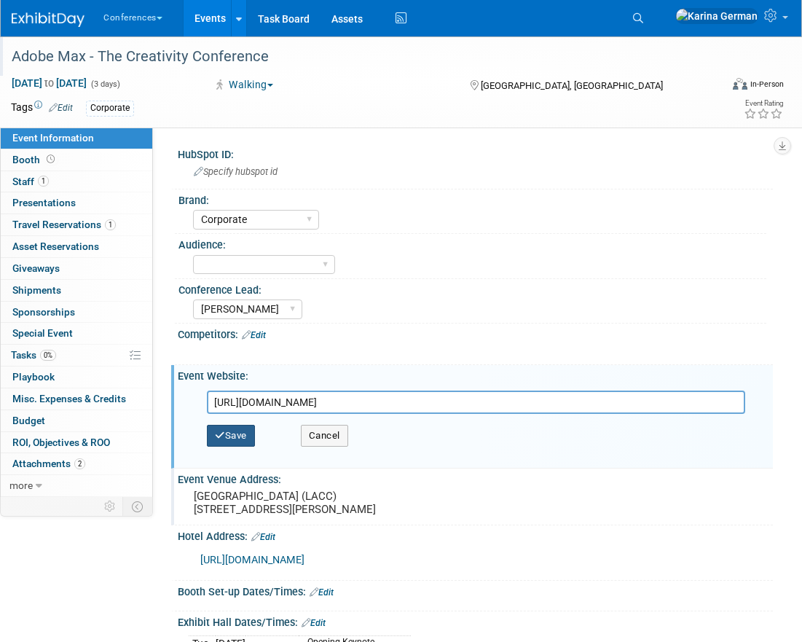
type input "https://max.adobe.com/"
click at [222, 433] on icon "button" at bounding box center [220, 435] width 10 height 9
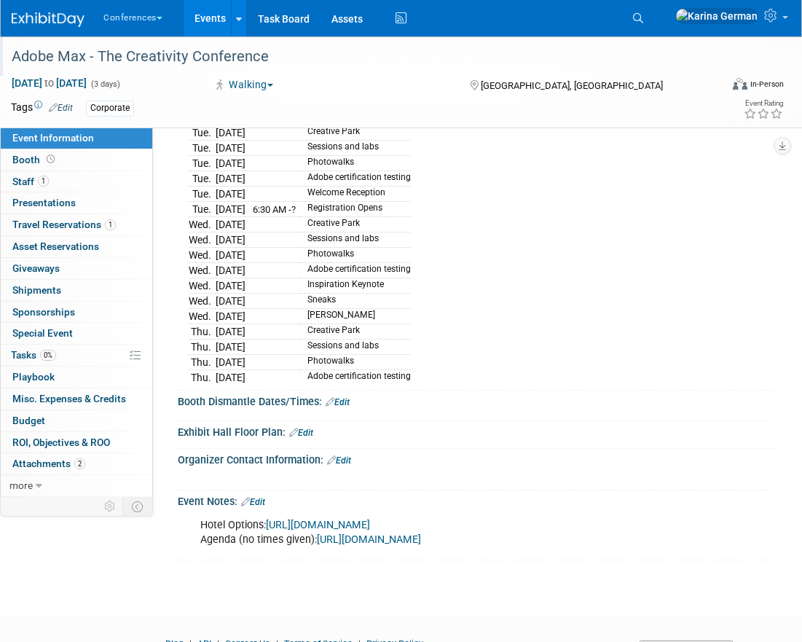
scroll to position [520, 0]
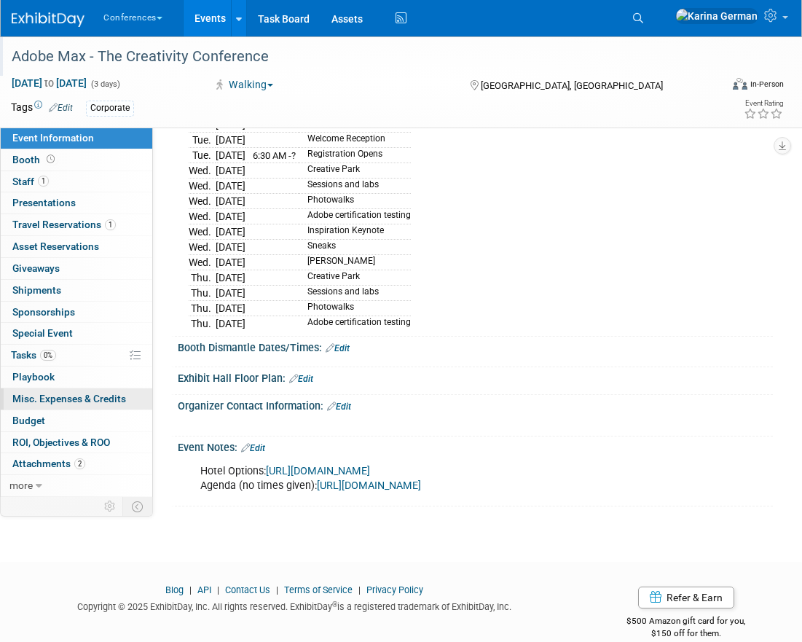
click at [89, 401] on span "Misc. Expenses & Credits 0" at bounding box center [69, 399] width 114 height 12
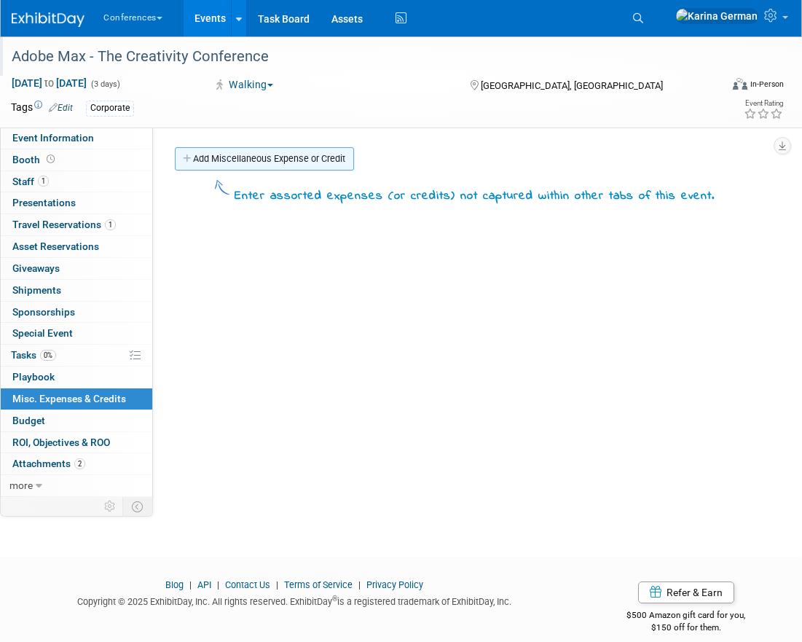
click at [244, 162] on link "Add Miscellaneous Expense or Credit" at bounding box center [264, 158] width 179 height 23
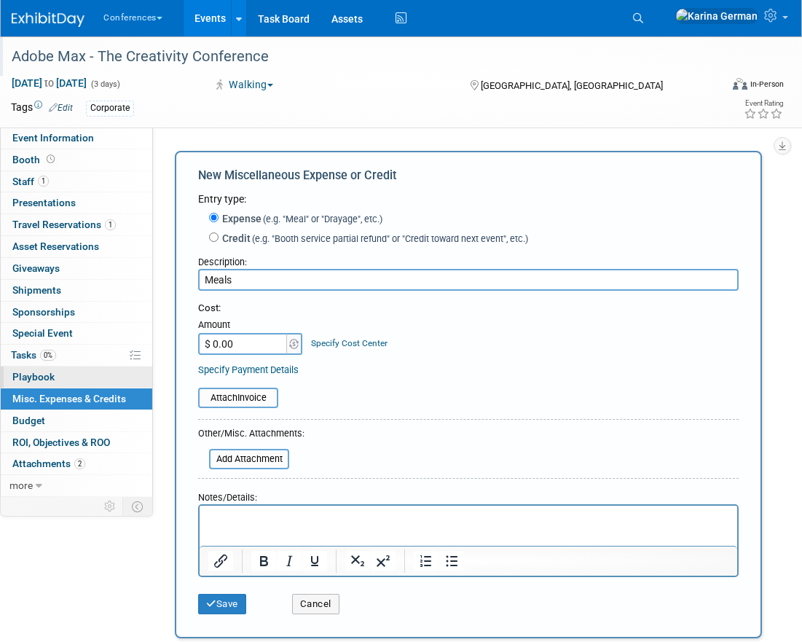
type input "Meals"
click at [242, 341] on input "$ 0.00" at bounding box center [243, 344] width 91 height 22
type input "$ 300.00"
click at [368, 345] on link "Specify Cost Center" at bounding box center [349, 343] width 77 height 10
click at [0, 0] on select "-- Not Specified -- Aya Education Aya Healthcare Aya Locums Bespoke Corporate […" at bounding box center [0, 0] width 0 height 0
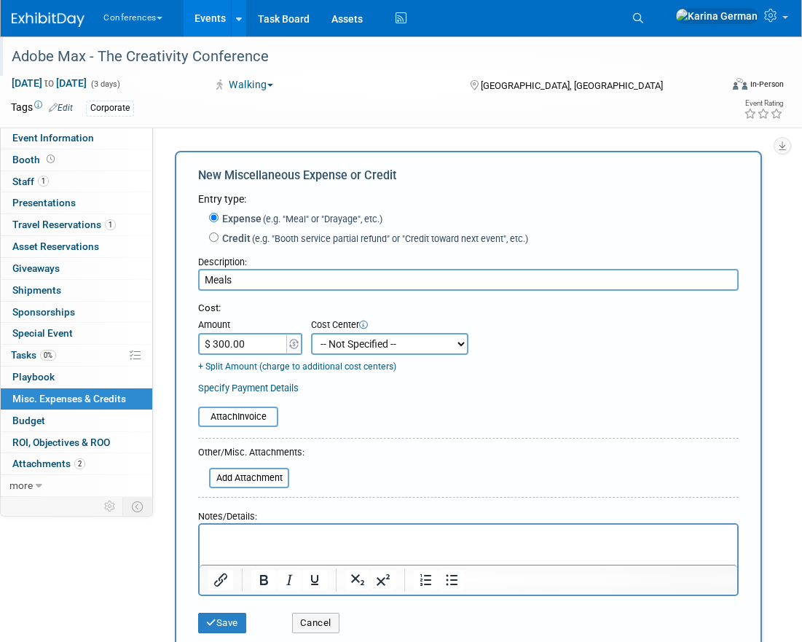
select select "18965879"
click at [222, 616] on button "Save" at bounding box center [222, 623] width 48 height 20
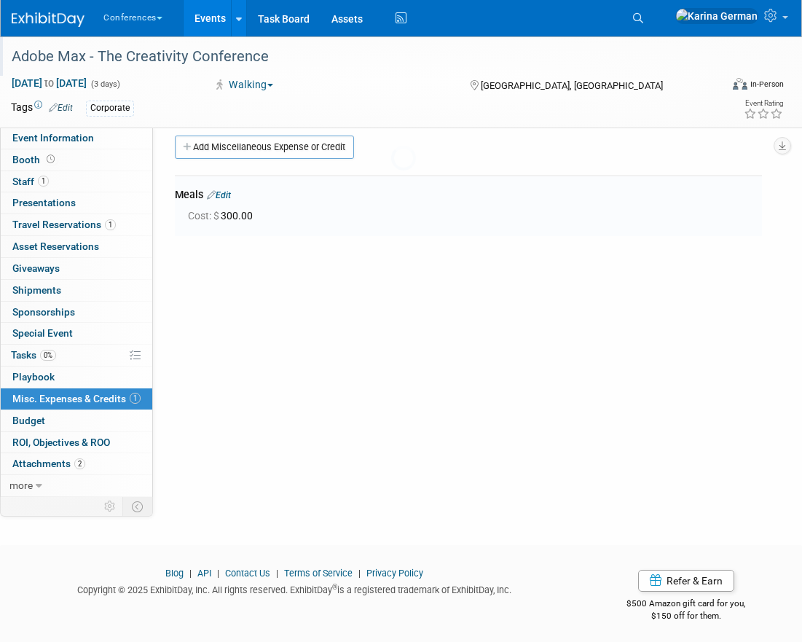
scroll to position [16, 0]
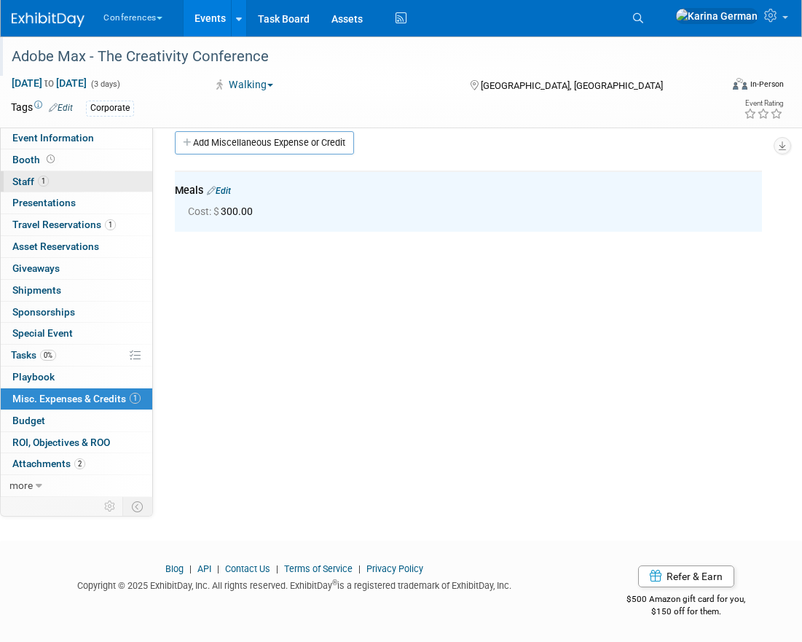
click at [95, 182] on link "1 Staff 1" at bounding box center [77, 181] width 152 height 21
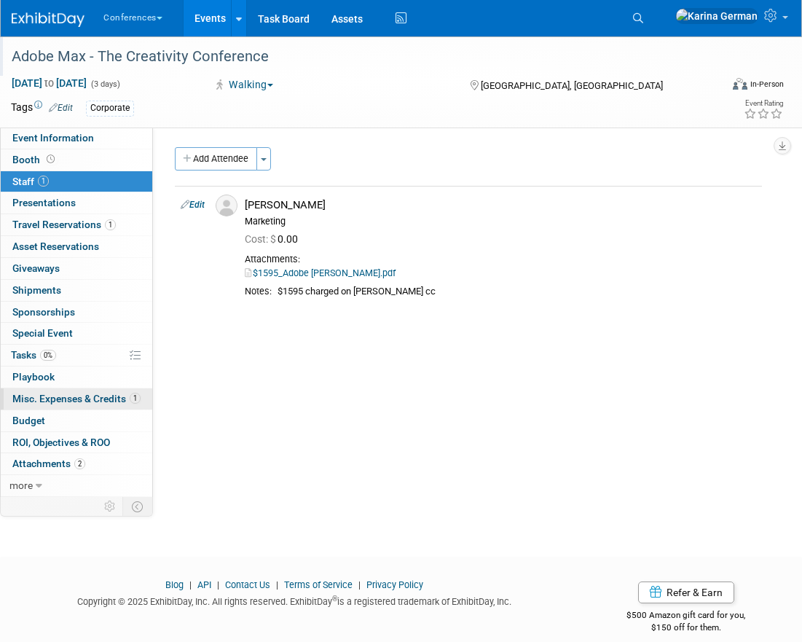
click at [88, 402] on span "Misc. Expenses & Credits 1" at bounding box center [76, 399] width 128 height 12
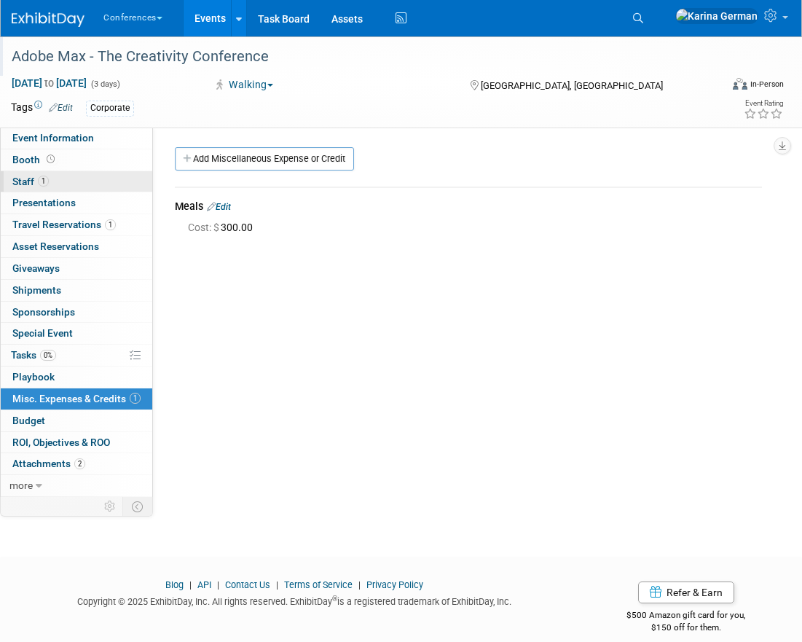
click at [98, 180] on link "1 Staff 1" at bounding box center [77, 181] width 152 height 21
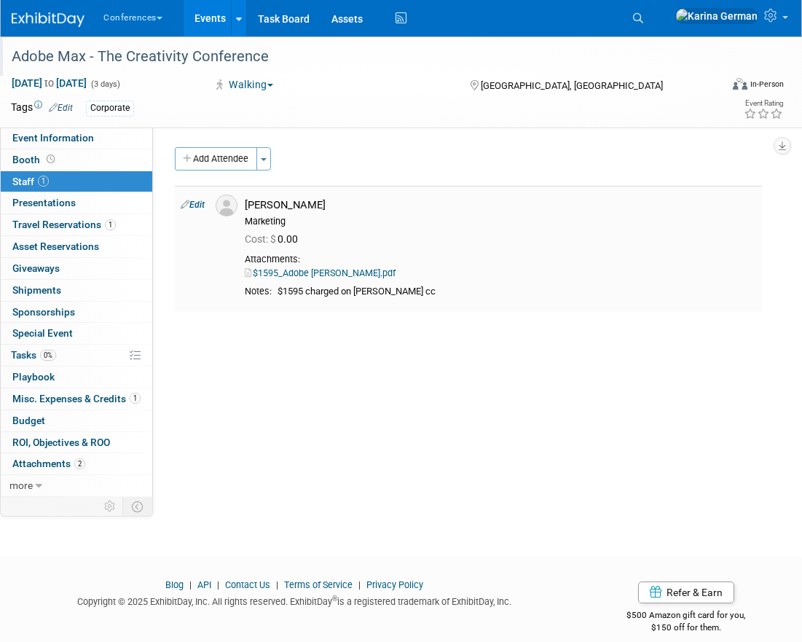
click at [198, 197] on td "Edit" at bounding box center [192, 248] width 35 height 125
click at [197, 202] on link "Edit" at bounding box center [193, 205] width 24 height 10
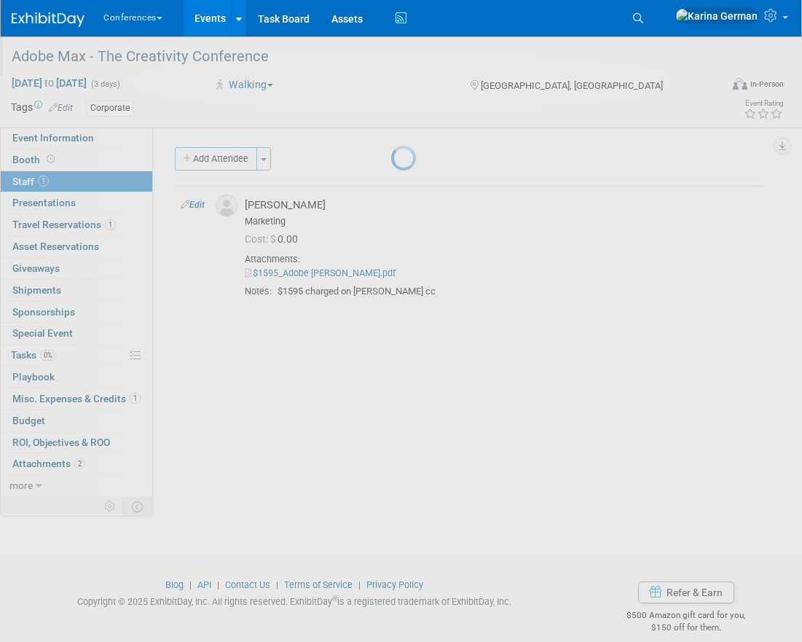
select select "5abf59ac-4619-4c16-838e-15264c4f534b"
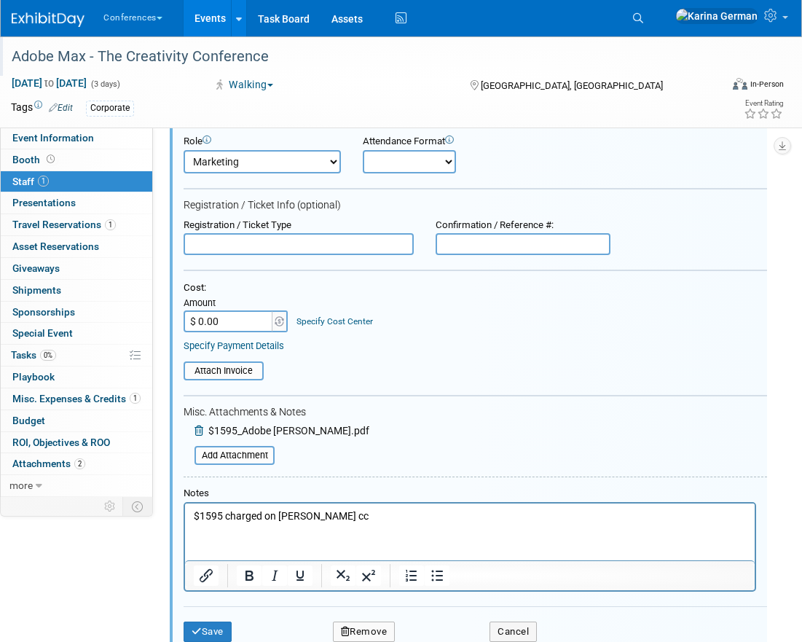
scroll to position [115, 0]
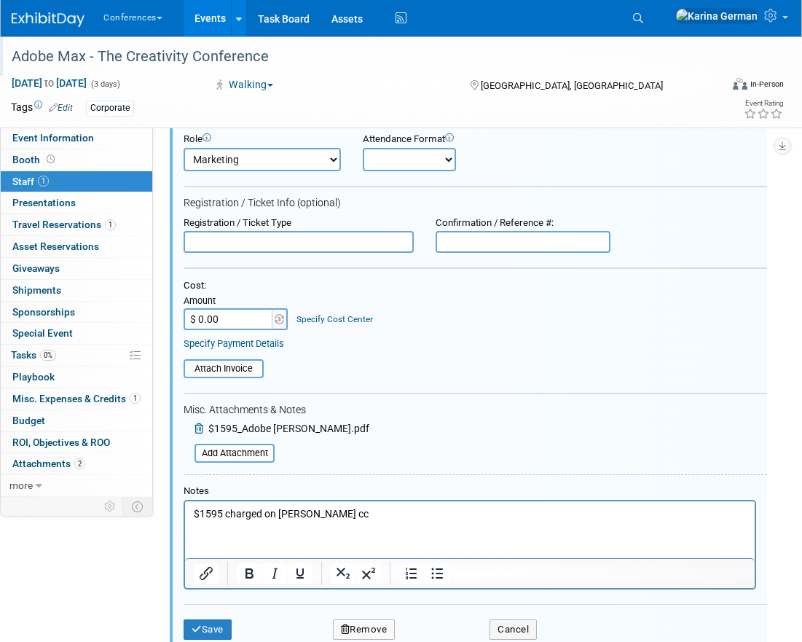
click at [238, 323] on input "$ 0.00" at bounding box center [229, 319] width 91 height 22
type input "$ 1,595.00"
click at [330, 318] on link "Specify Cost Center" at bounding box center [335, 319] width 77 height 10
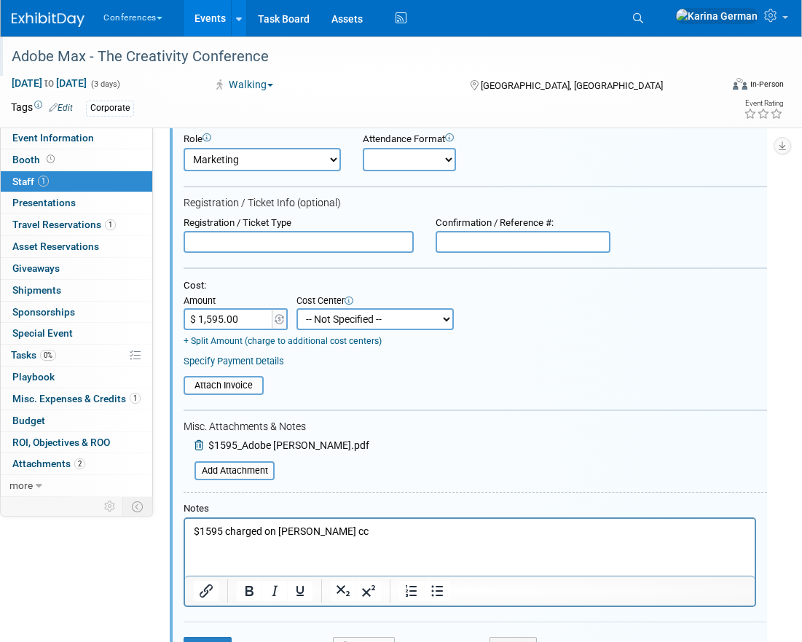
click at [330, 318] on select "-- Not Specified -- Aya Education Aya Healthcare Aya Locums Bespoke Corporate […" at bounding box center [375, 319] width 157 height 22
select select "18965879"
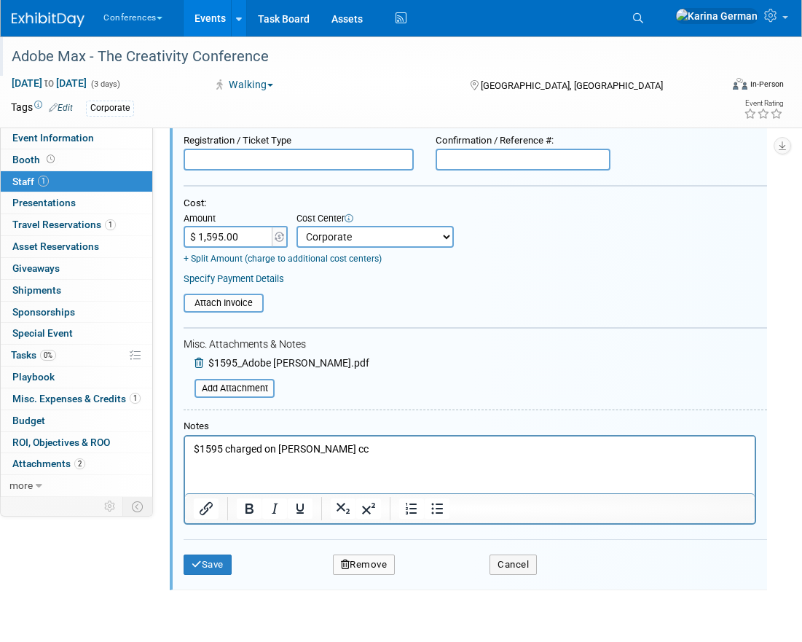
scroll to position [199, 0]
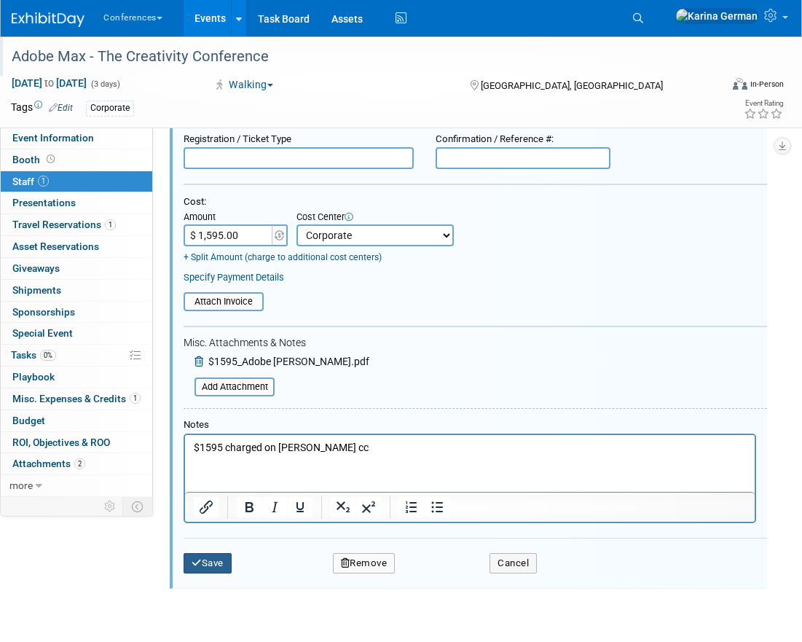
click at [203, 555] on button "Save" at bounding box center [208, 563] width 48 height 20
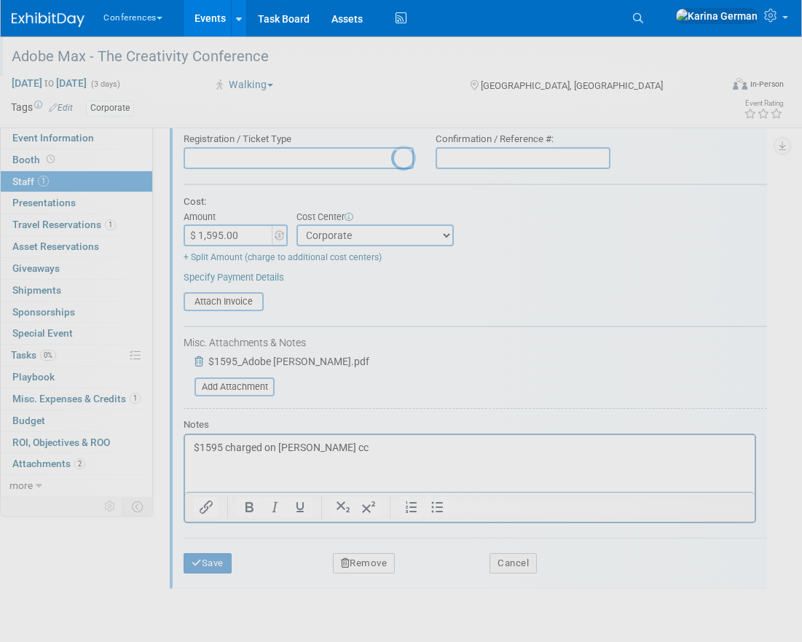
scroll to position [16, 0]
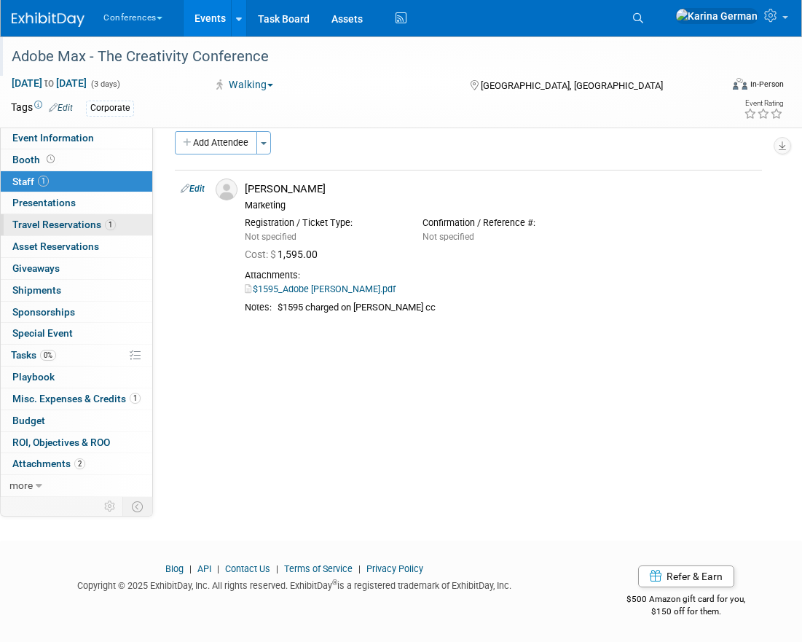
click at [95, 232] on link "1 Travel Reservations 1" at bounding box center [77, 224] width 152 height 21
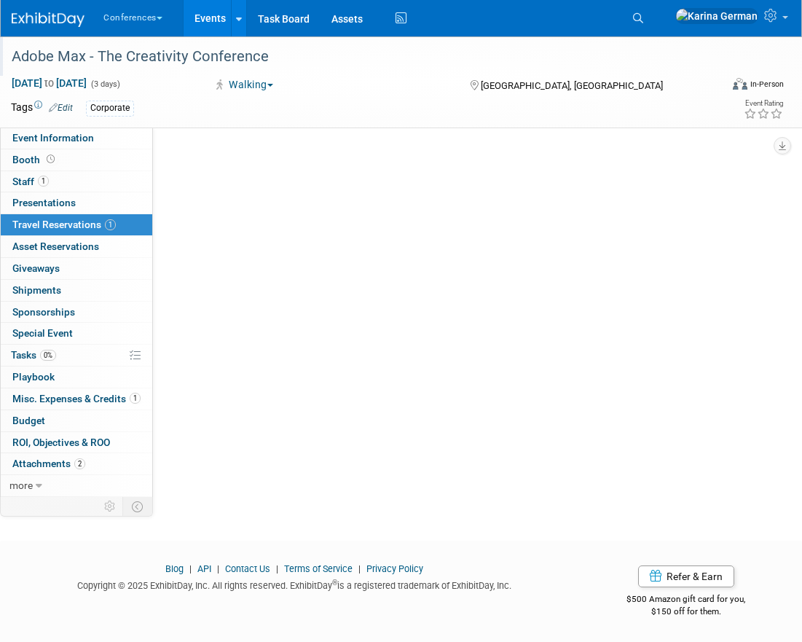
scroll to position [0, 0]
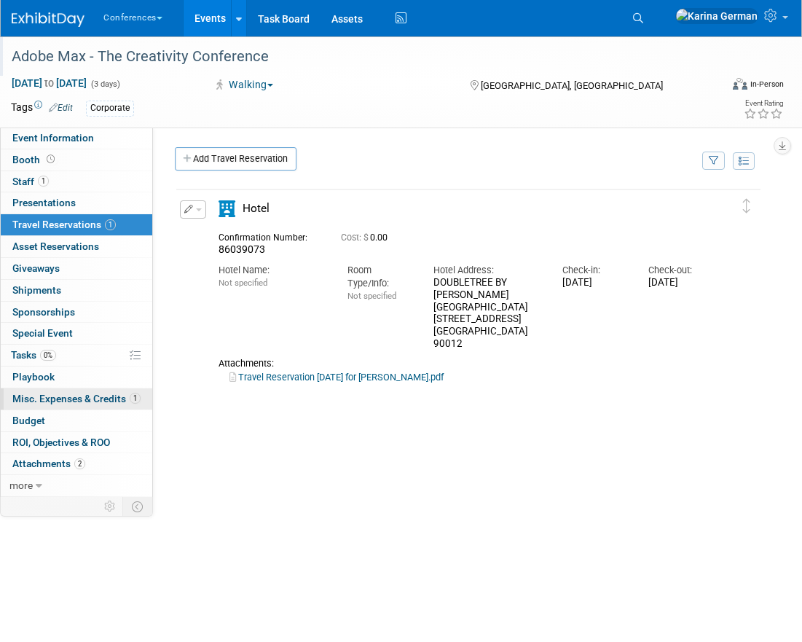
click at [130, 390] on link "1 Misc. Expenses & Credits 1" at bounding box center [77, 398] width 152 height 21
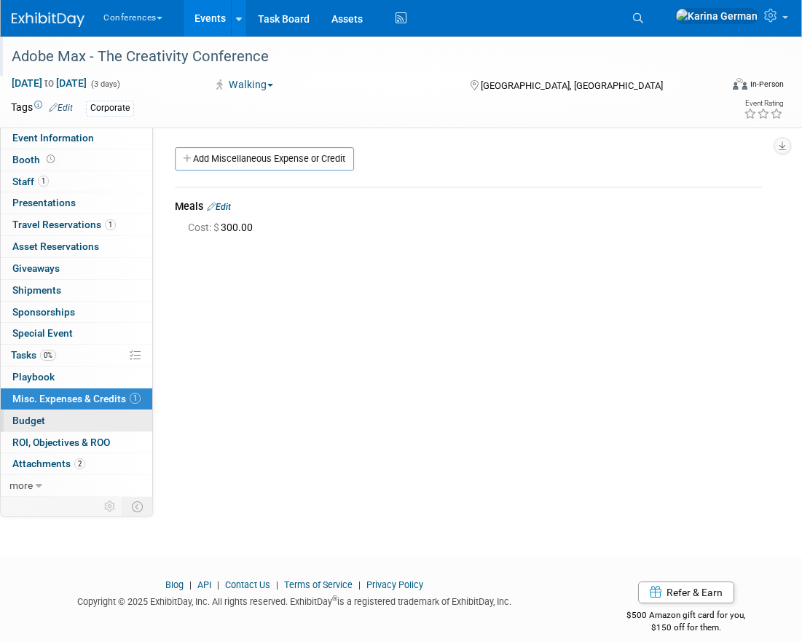
click at [58, 423] on link "Budget" at bounding box center [77, 420] width 152 height 21
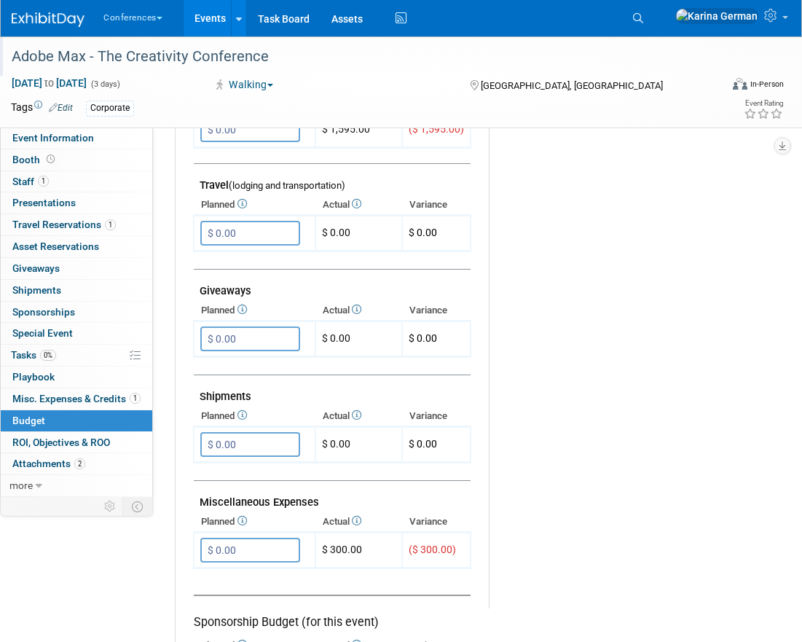
scroll to position [615, 0]
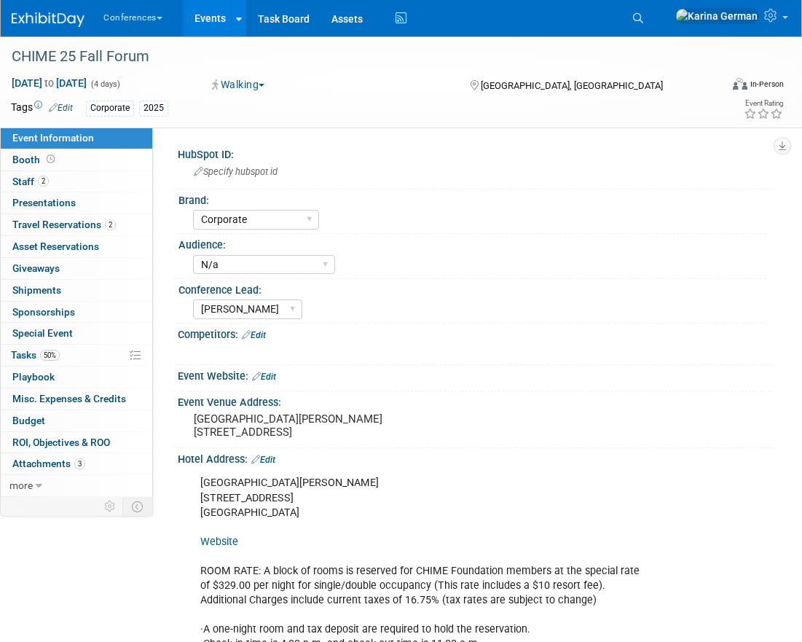
select select "Corporate"
select select "N/a"
select select "[PERSON_NAME]"
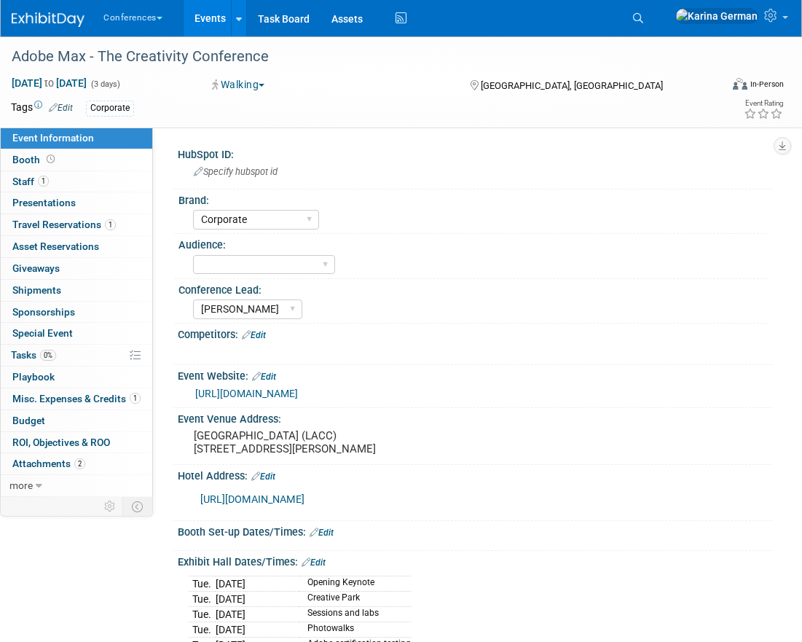
select select "Corporate"
select select "[PERSON_NAME]"
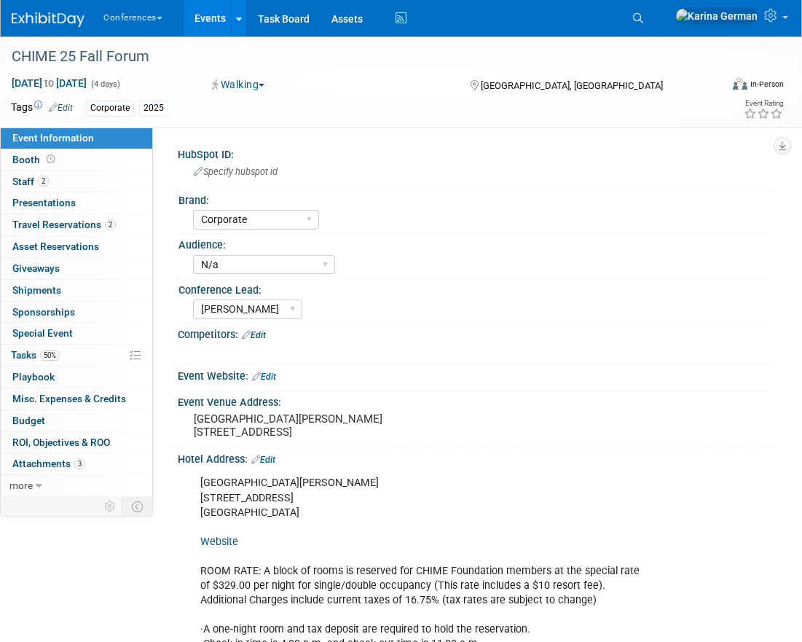
select select "Corporate"
select select "N/a"
select select "[PERSON_NAME]"
click at [124, 55] on div "CHIME 25 Fall Forum" at bounding box center [357, 57] width 701 height 26
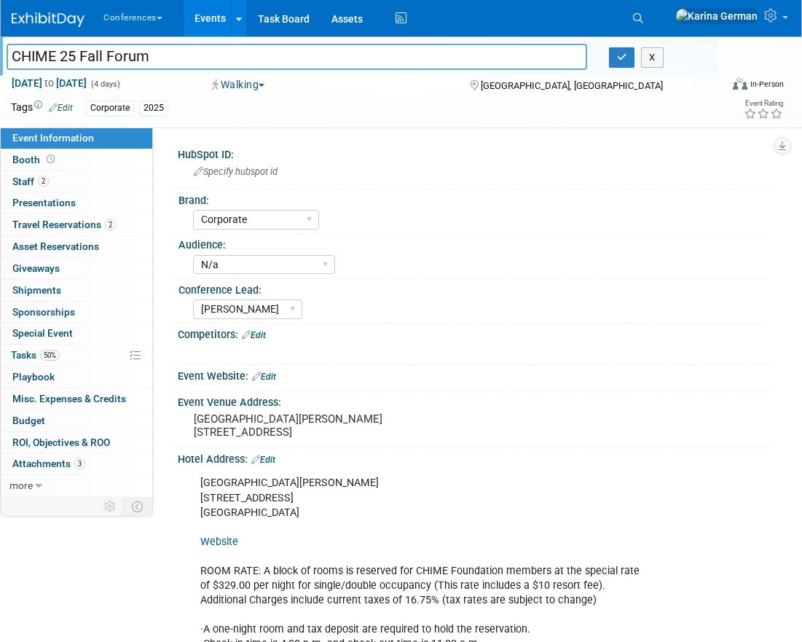
click at [124, 55] on input "CHIME 25 Fall Forum" at bounding box center [297, 57] width 581 height 26
click at [233, 442] on div "[GEOGRAPHIC_DATA][PERSON_NAME] [STREET_ADDRESS]" at bounding box center [302, 426] width 226 height 34
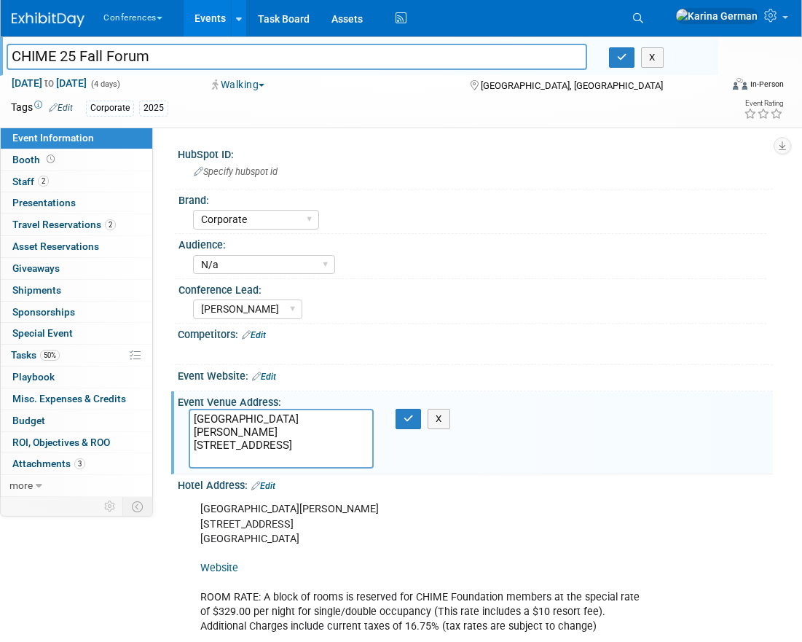
drag, startPoint x: 195, startPoint y: 460, endPoint x: 270, endPoint y: 460, distance: 75.1
click at [270, 460] on textarea "[GEOGRAPHIC_DATA][PERSON_NAME] [STREET_ADDRESS]" at bounding box center [281, 439] width 185 height 60
click at [415, 421] on button "button" at bounding box center [409, 419] width 26 height 20
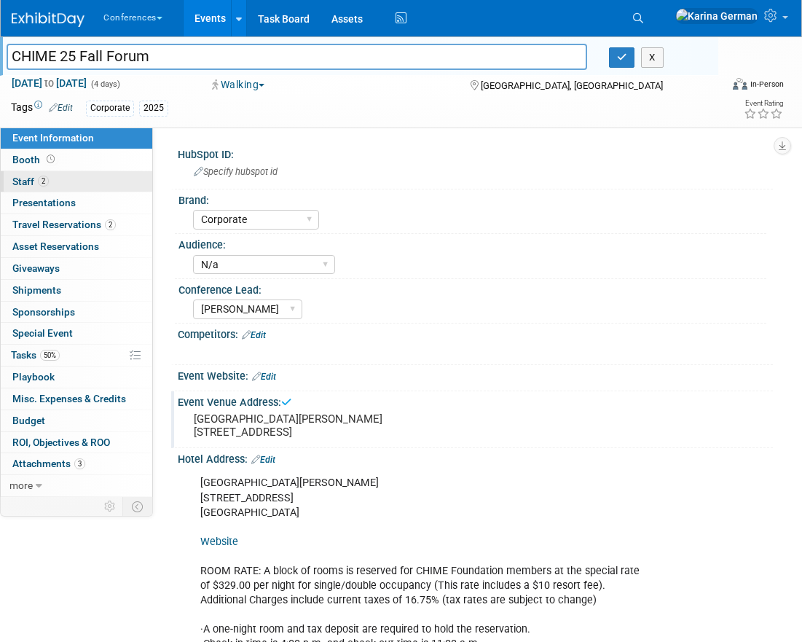
click at [74, 183] on link "2 Staff 2" at bounding box center [77, 181] width 152 height 21
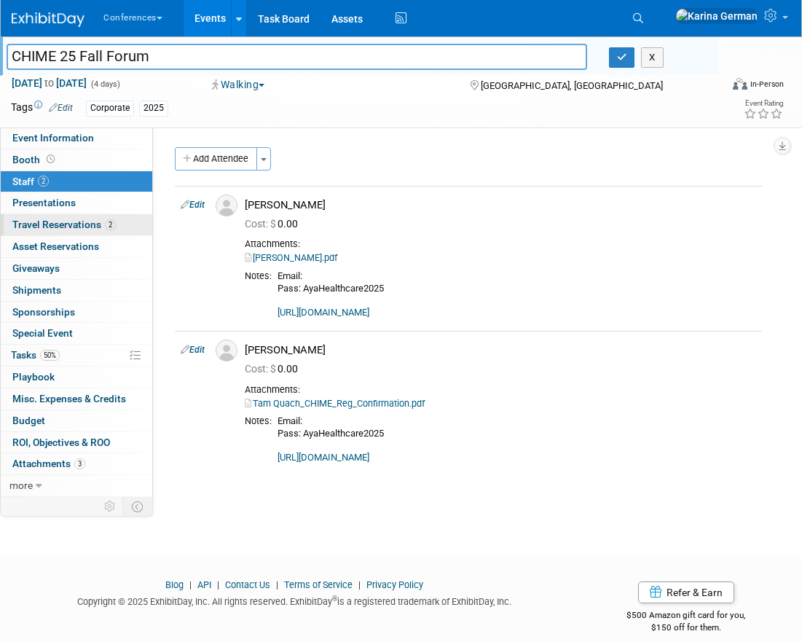
scroll to position [16, 0]
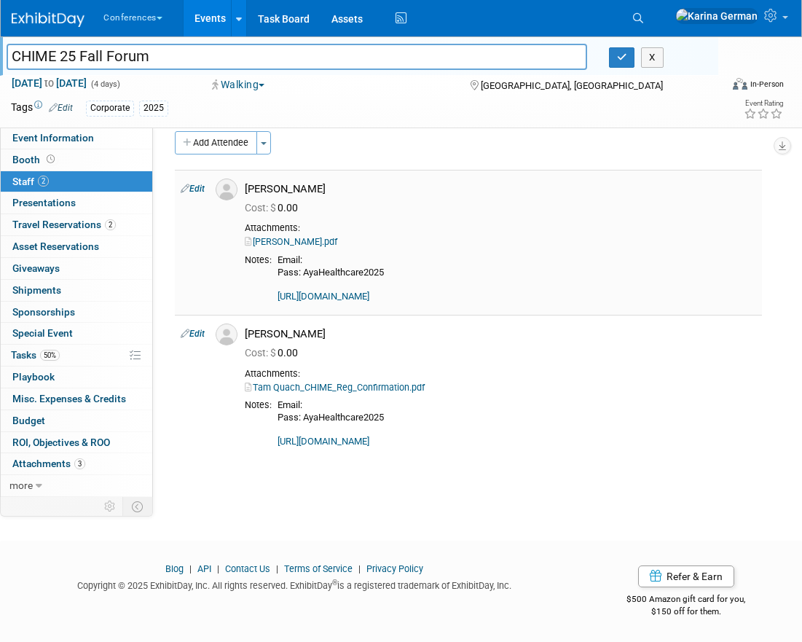
click at [294, 189] on div "[PERSON_NAME]" at bounding box center [501, 189] width 512 height 14
copy td "[PERSON_NAME]"
click at [267, 332] on div "[PERSON_NAME]" at bounding box center [501, 334] width 512 height 14
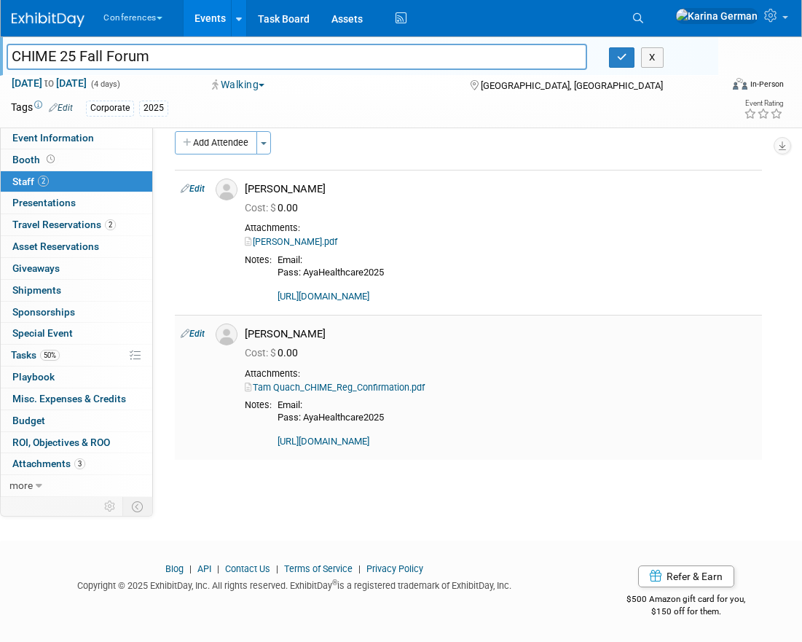
click at [267, 332] on div "[PERSON_NAME]" at bounding box center [501, 334] width 512 height 14
copy td "[PERSON_NAME]"
click at [337, 245] on link "[PERSON_NAME].pdf" at bounding box center [291, 241] width 93 height 11
click at [119, 223] on link "2 Travel Reservations 2" at bounding box center [77, 224] width 152 height 21
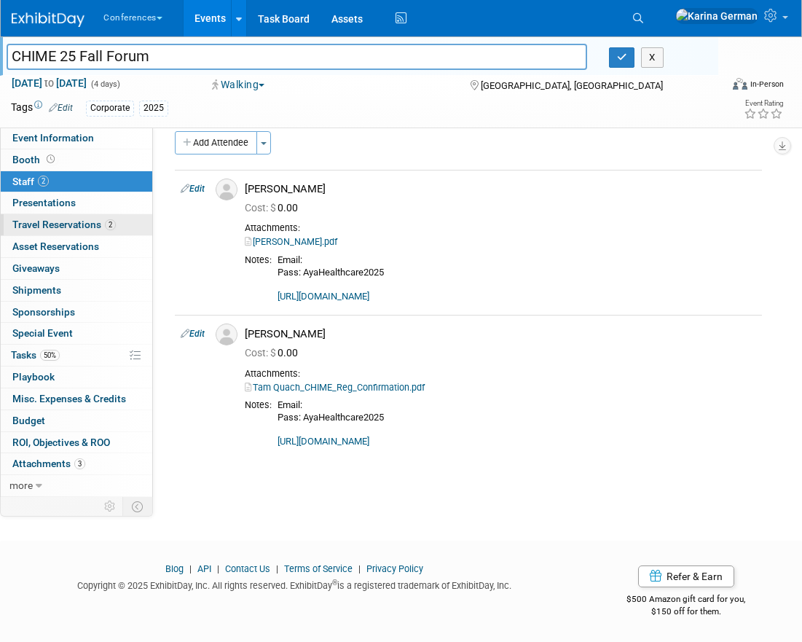
scroll to position [0, 0]
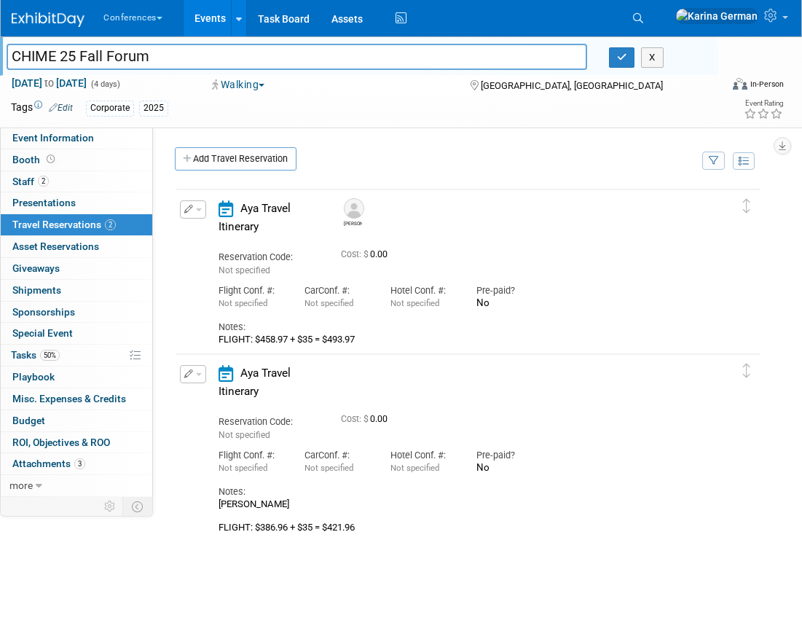
click at [199, 209] on span "button" at bounding box center [199, 209] width 6 height 3
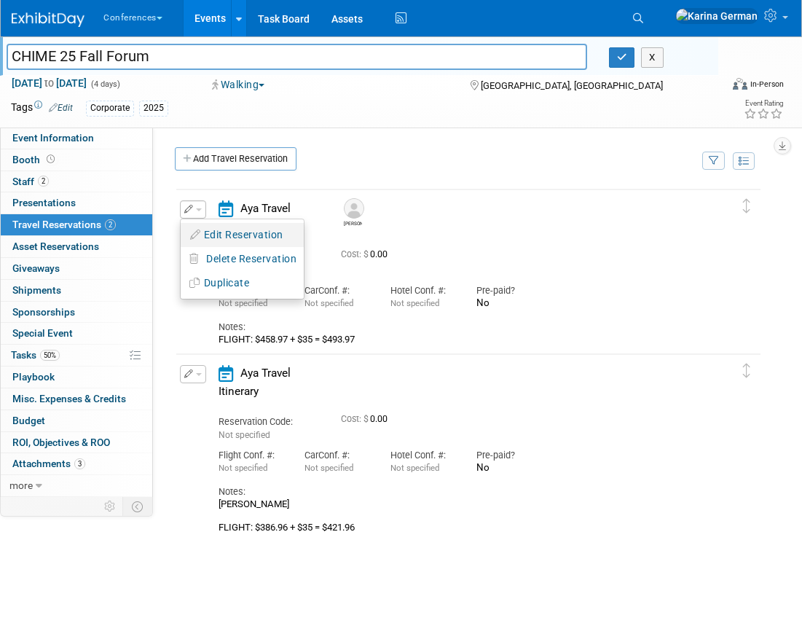
click at [222, 233] on button "Edit Reservation" at bounding box center [242, 234] width 123 height 21
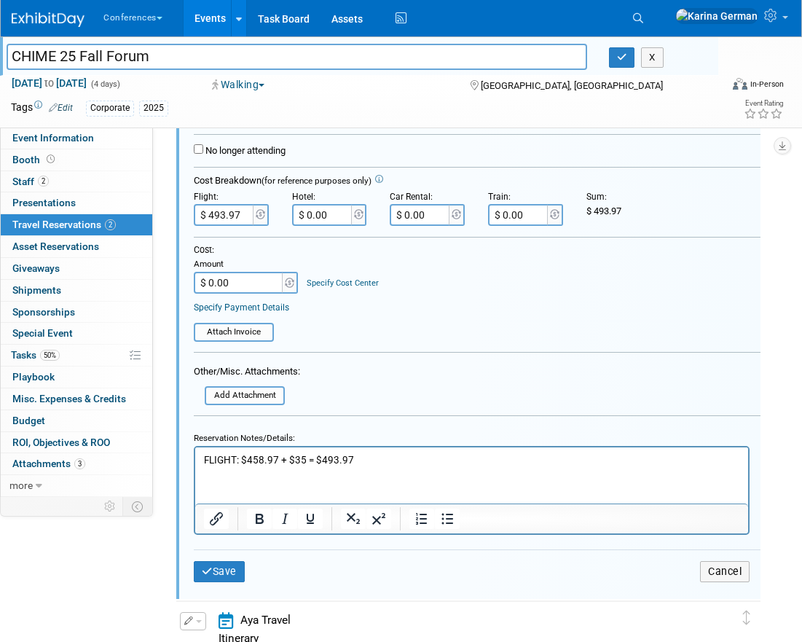
scroll to position [326, 0]
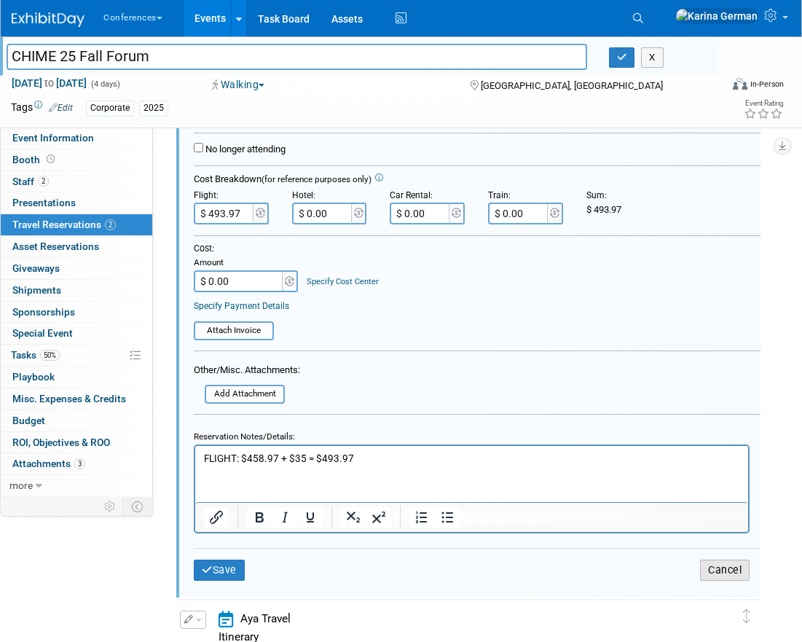
click at [732, 565] on button "Cancel" at bounding box center [725, 570] width 50 height 21
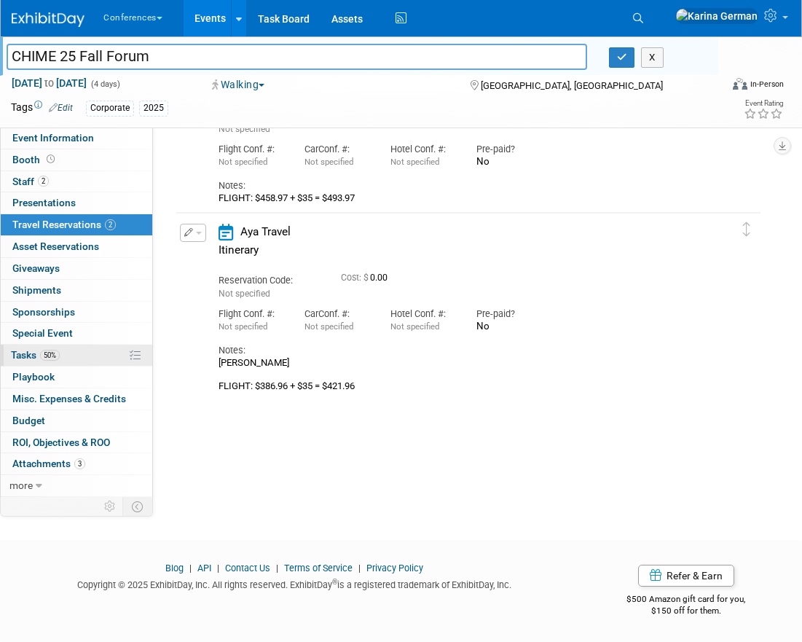
click at [84, 361] on link "50% Tasks 50%" at bounding box center [77, 355] width 152 height 21
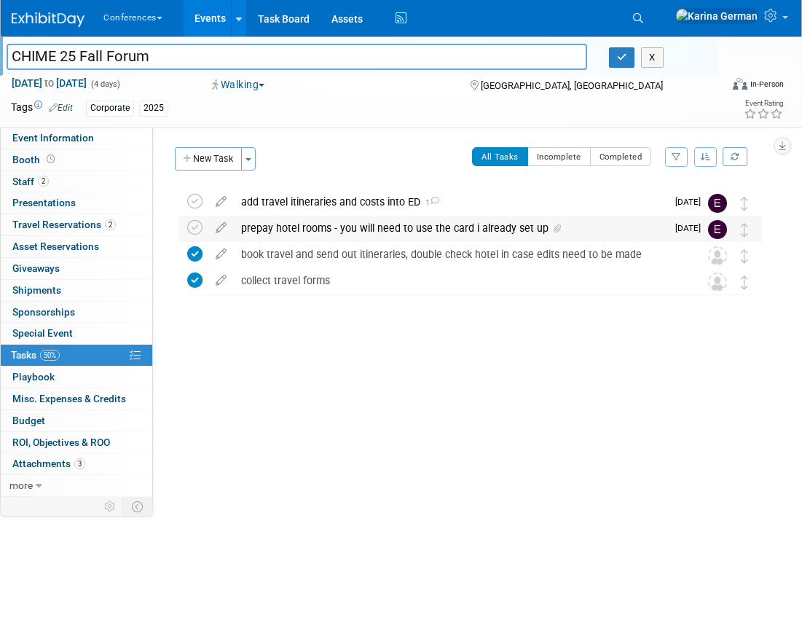
click at [359, 232] on div "prepay hotel rooms - you will need to use the card i already set up" at bounding box center [450, 228] width 433 height 25
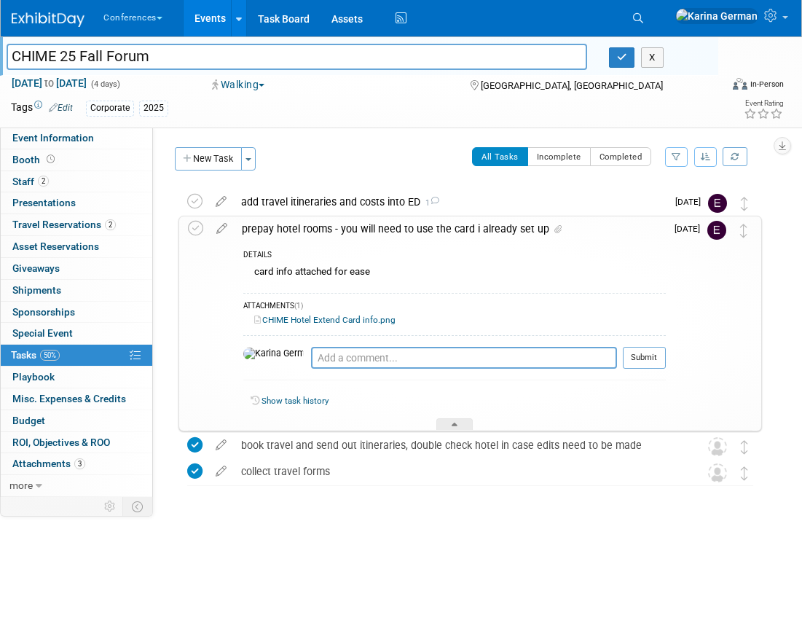
click at [337, 323] on link "CHIME Hotel Extend Card info.png" at bounding box center [324, 320] width 141 height 10
click at [435, 230] on div "prepay hotel rooms - you will need to use the card i already set up" at bounding box center [450, 228] width 431 height 25
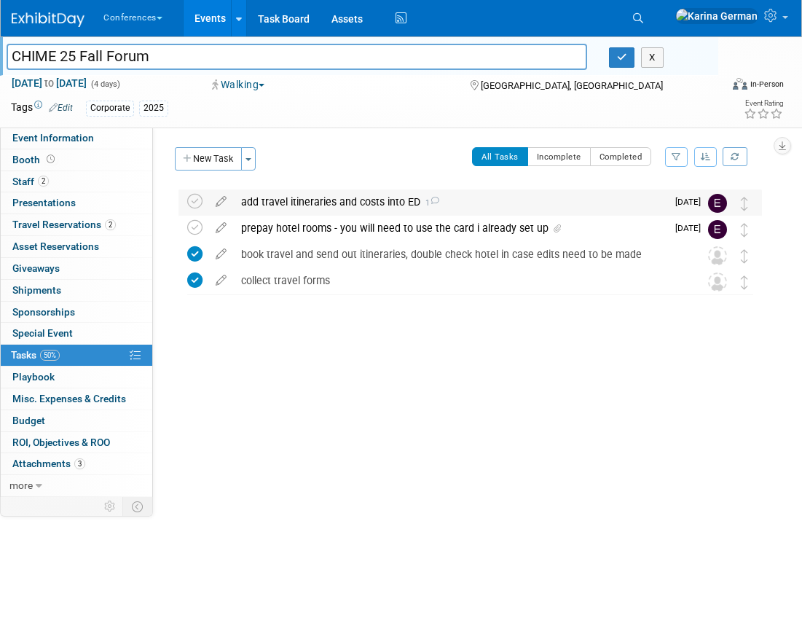
click at [311, 204] on div "add travel itineraries and costs into ED 1" at bounding box center [450, 201] width 433 height 25
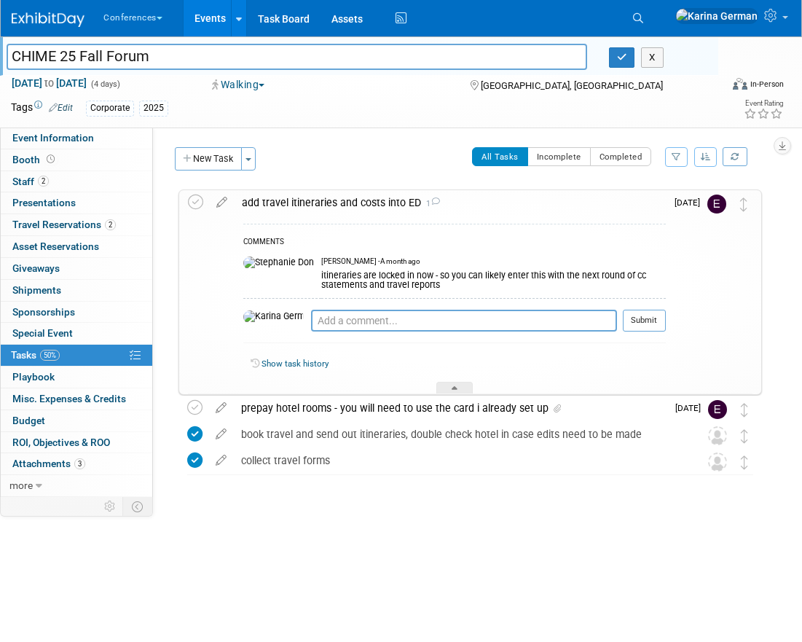
click at [312, 203] on div "add travel itineraries and costs into ED 1" at bounding box center [450, 202] width 431 height 25
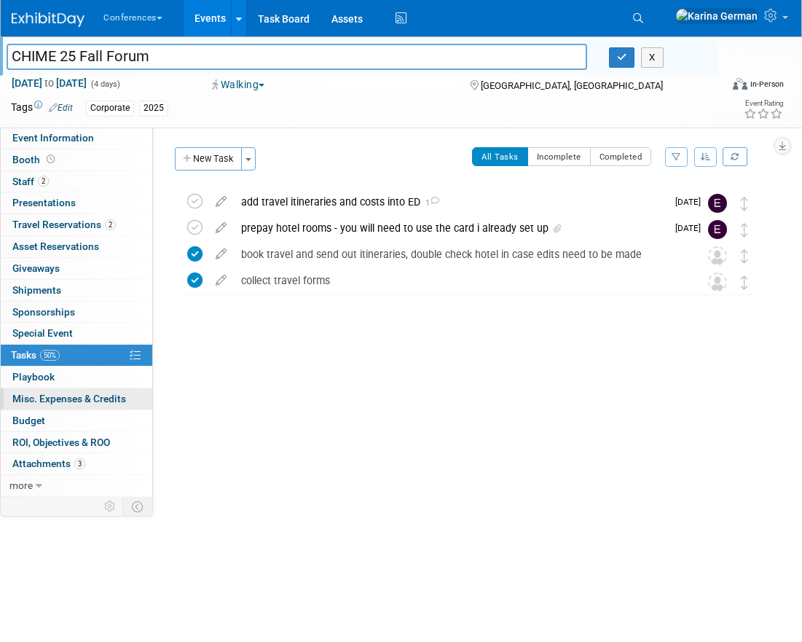
click at [103, 399] on span "Misc. Expenses & Credits 0" at bounding box center [69, 399] width 114 height 12
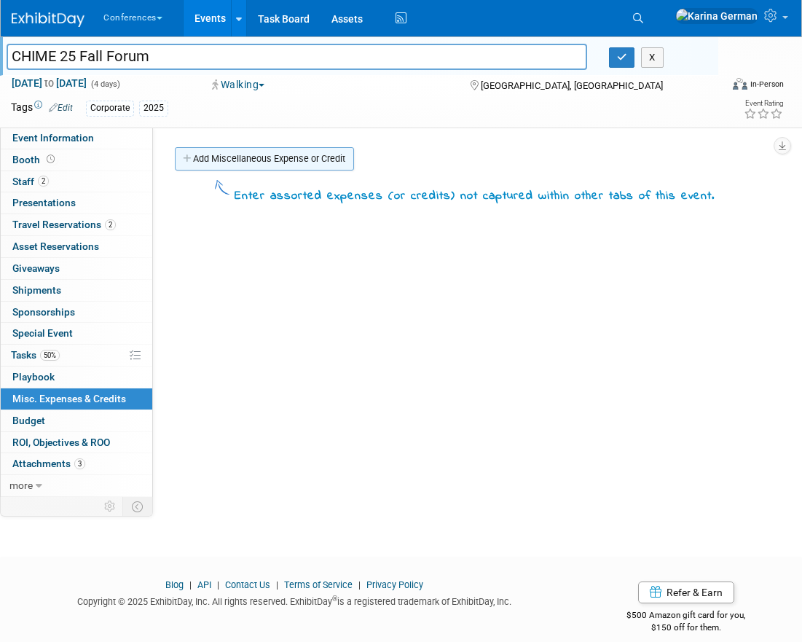
click at [211, 159] on link "Add Miscellaneous Expense or Credit" at bounding box center [264, 158] width 179 height 23
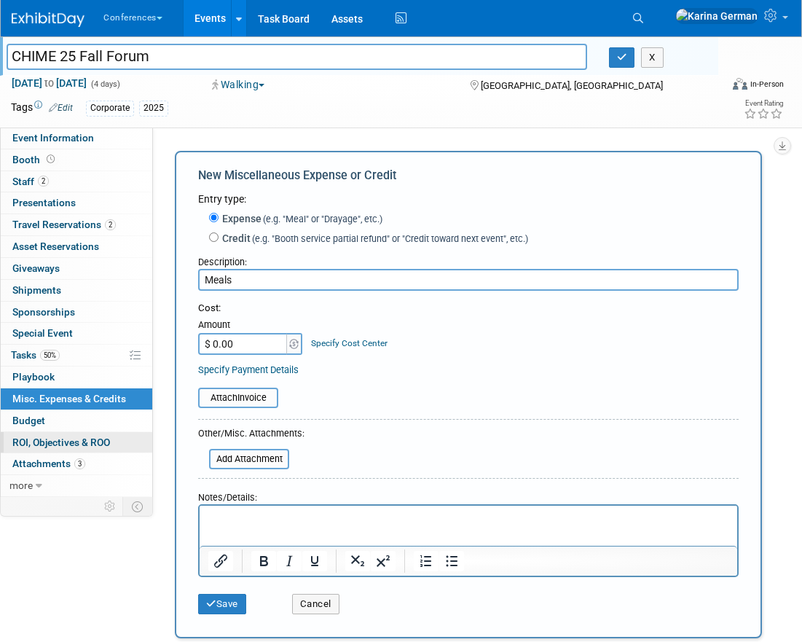
type input "Meals"
click at [239, 342] on input "$ 0.00" at bounding box center [243, 344] width 91 height 22
type input "$ 800.00"
click at [345, 348] on link "Specify Cost Center" at bounding box center [349, 343] width 77 height 10
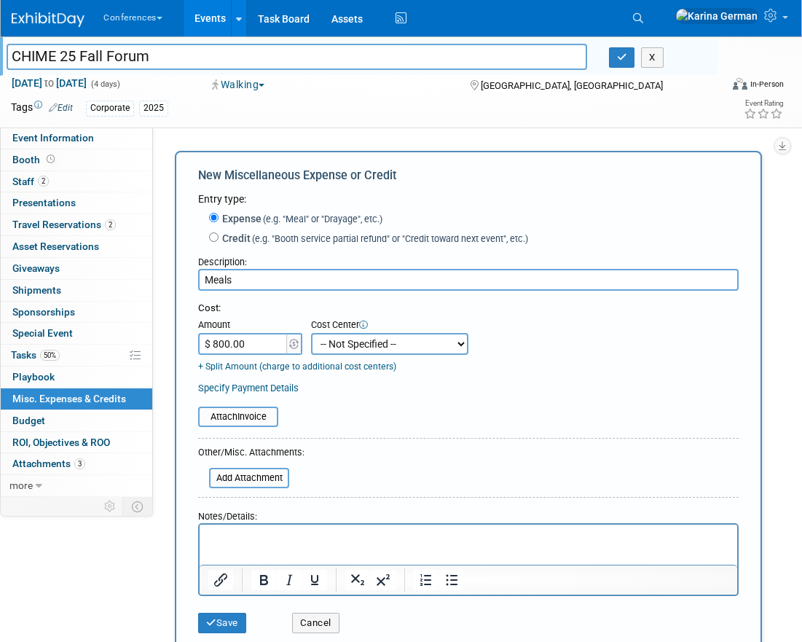
click at [345, 348] on select "-- Not Specified -- Aya Education Aya Healthcare Aya Locums Bespoke Corporate […" at bounding box center [389, 344] width 157 height 22
select select "18965879"
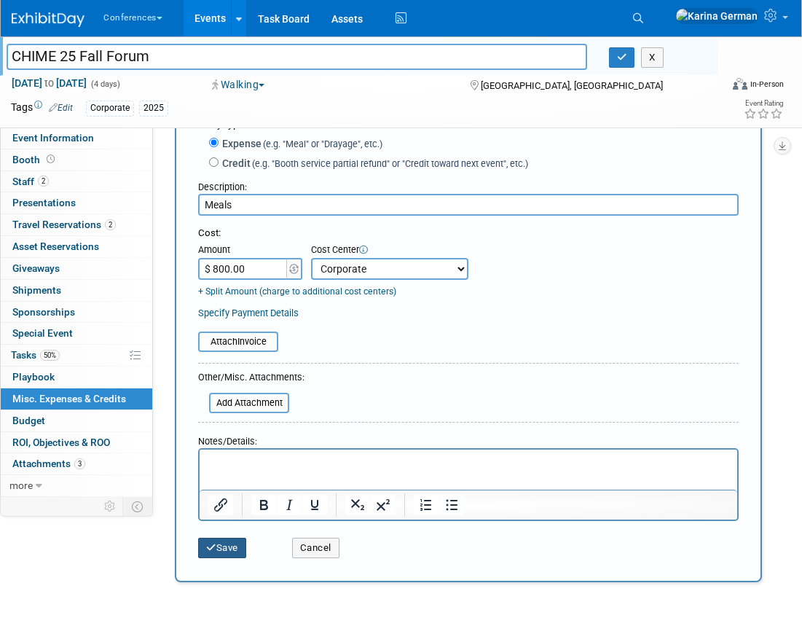
click at [227, 552] on button "Save" at bounding box center [222, 548] width 48 height 20
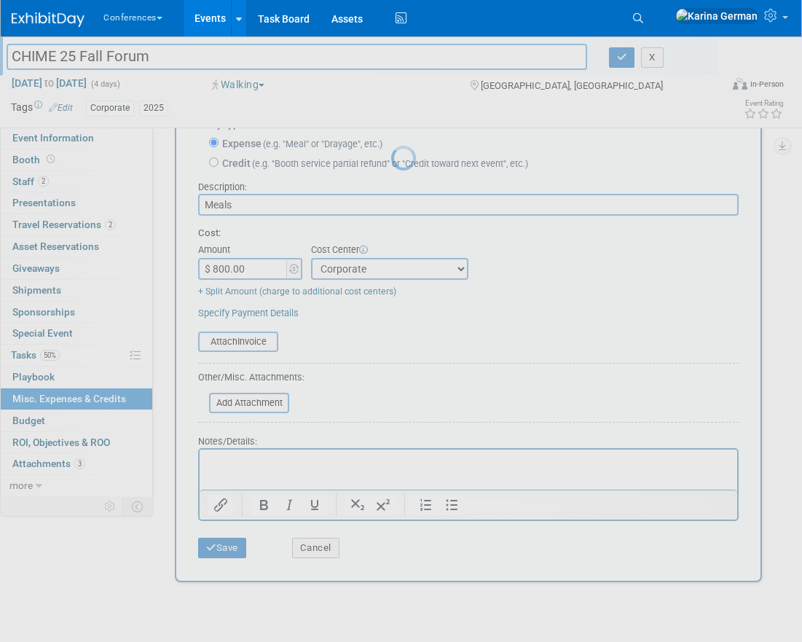
scroll to position [16, 0]
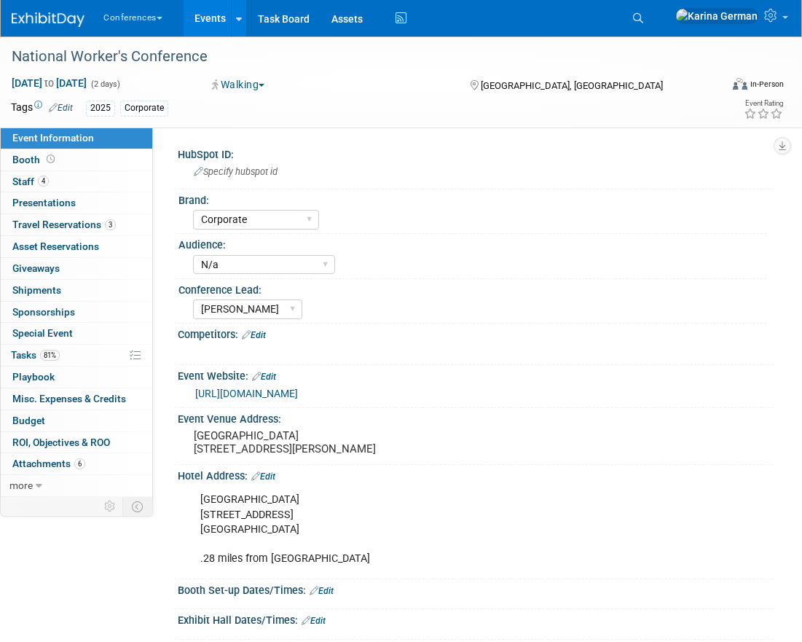
select select "Corporate"
select select "N/a"
select select "[PERSON_NAME]"
click at [171, 50] on div "National Worker's Conference" at bounding box center [357, 57] width 701 height 26
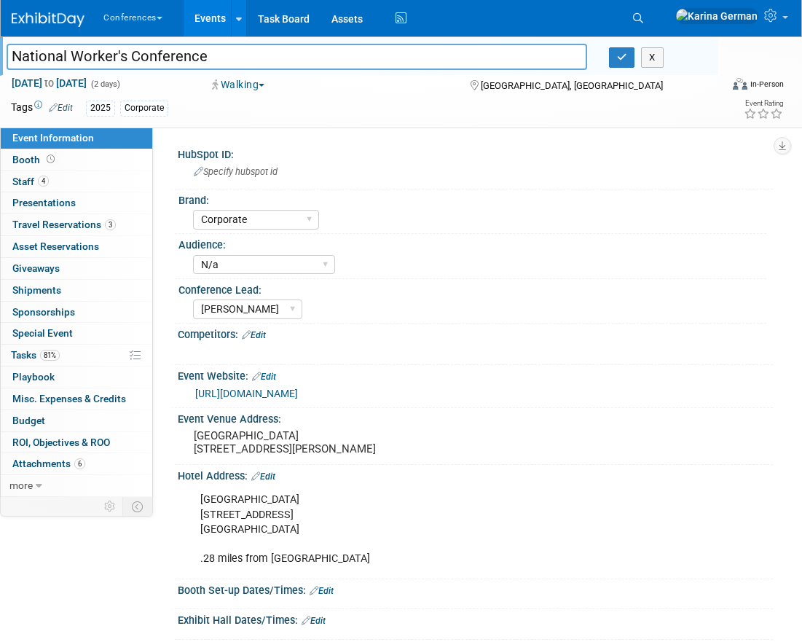
click at [171, 50] on input "National Worker's Conference" at bounding box center [297, 57] width 581 height 26
click at [243, 455] on pre "[GEOGRAPHIC_DATA] [STREET_ADDRESS][PERSON_NAME]" at bounding box center [302, 442] width 216 height 26
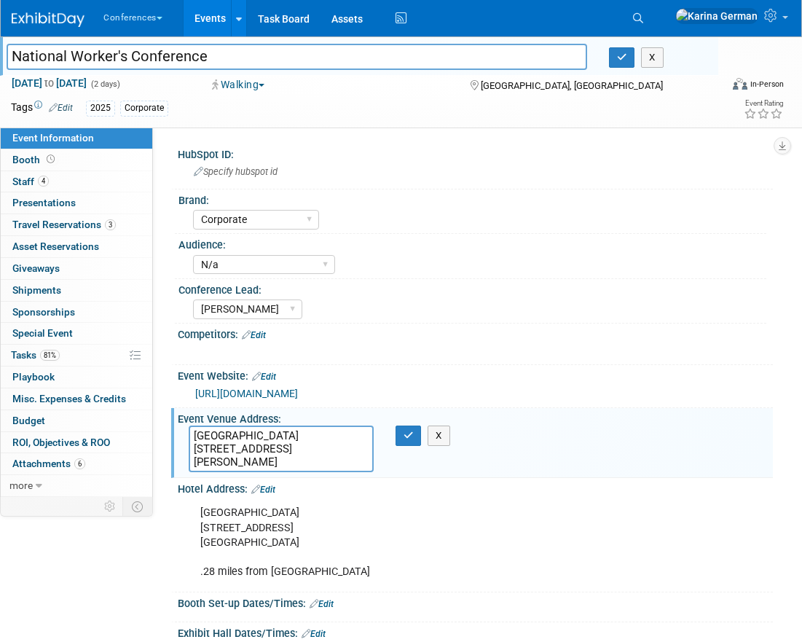
drag, startPoint x: 194, startPoint y: 461, endPoint x: 259, endPoint y: 463, distance: 64.9
click at [259, 463] on textarea "[GEOGRAPHIC_DATA] [STREET_ADDRESS][PERSON_NAME]" at bounding box center [281, 449] width 185 height 47
click at [66, 184] on link "4 Staff 4" at bounding box center [77, 181] width 152 height 21
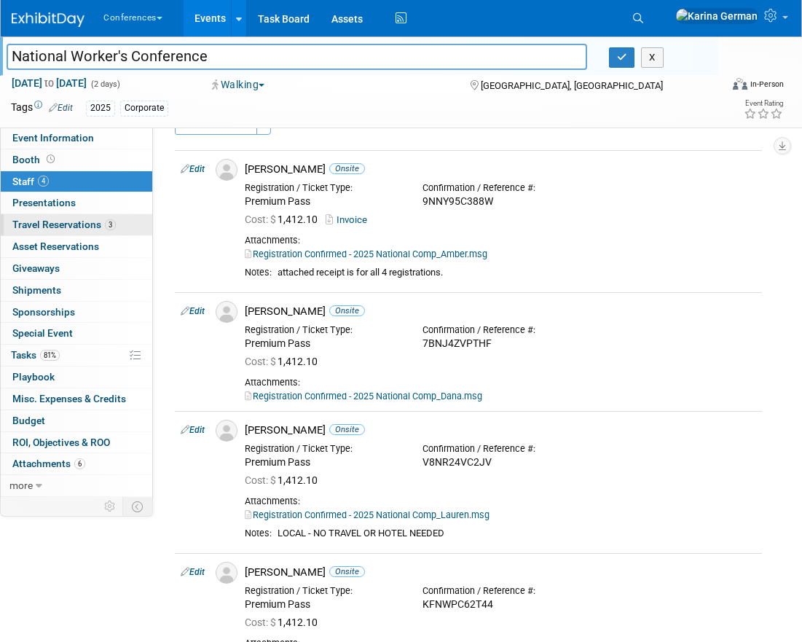
scroll to position [47, 0]
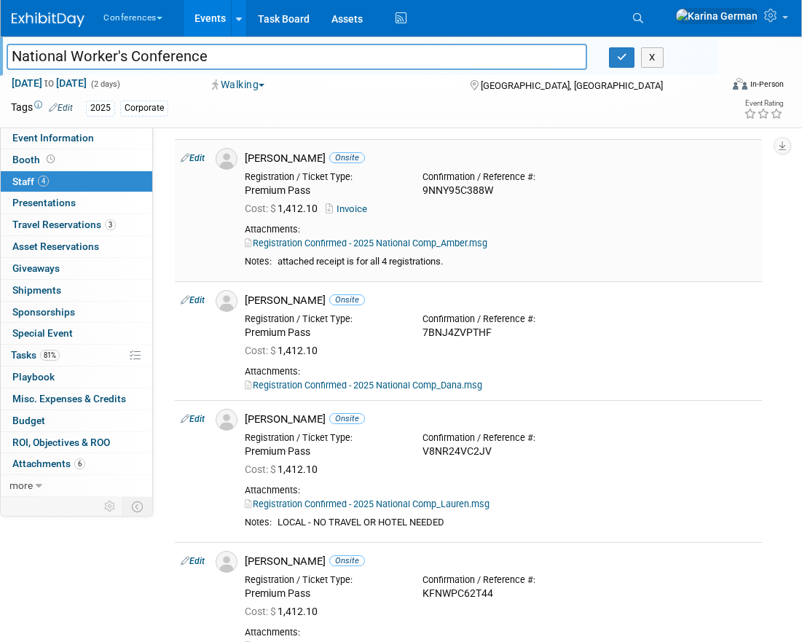
drag, startPoint x: 246, startPoint y: 155, endPoint x: 313, endPoint y: 156, distance: 67.0
click at [313, 155] on div "Amber Gravley Onsite" at bounding box center [501, 159] width 512 height 14
copy div "[PERSON_NAME]"
drag, startPoint x: 246, startPoint y: 298, endPoint x: 302, endPoint y: 298, distance: 56.1
click at [302, 298] on div "Dana Exline Onsite" at bounding box center [501, 301] width 512 height 14
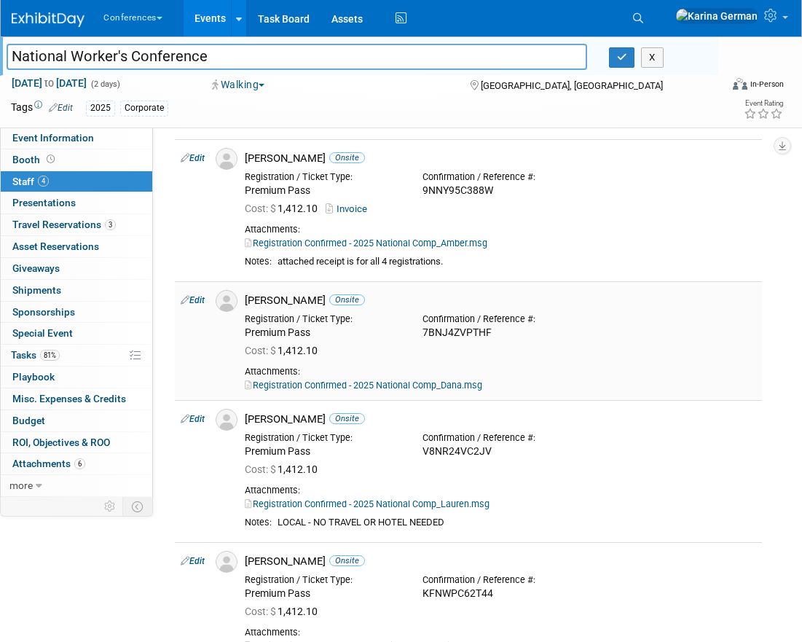
copy div "[PERSON_NAME]"
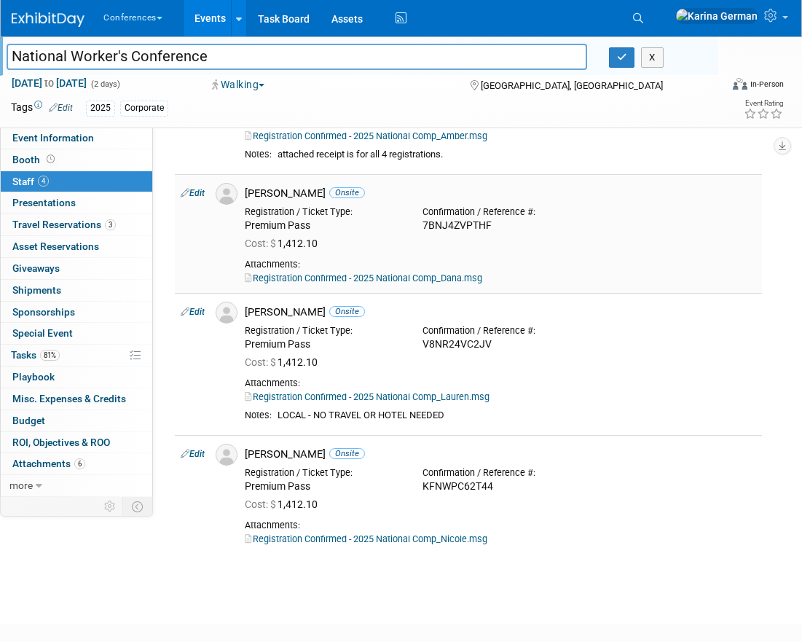
scroll to position [172, 0]
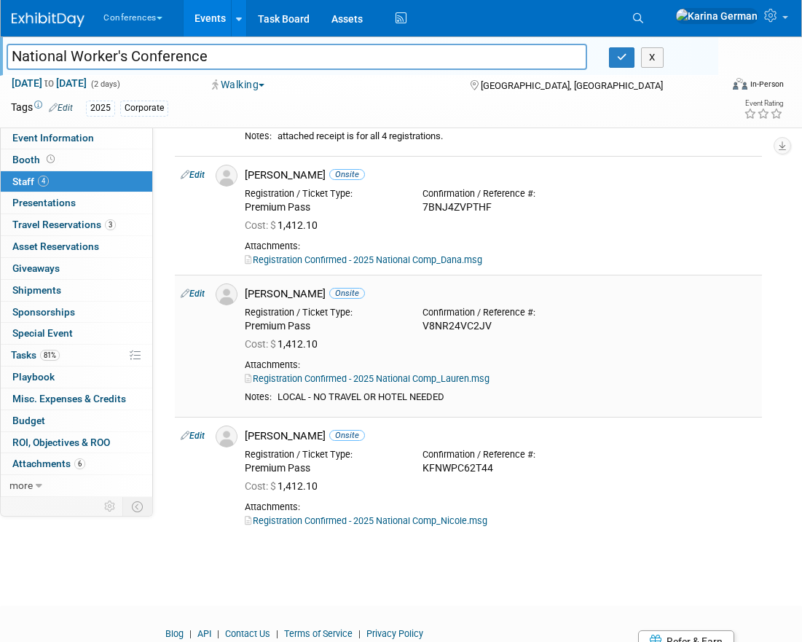
drag, startPoint x: 246, startPoint y: 293, endPoint x: 298, endPoint y: 293, distance: 51.7
click at [298, 293] on div "Lauren Erb Onsite" at bounding box center [501, 294] width 512 height 14
copy div "[PERSON_NAME]"
drag, startPoint x: 249, startPoint y: 438, endPoint x: 310, endPoint y: 439, distance: 61.2
click at [310, 438] on div "Nicole Shook Onsite" at bounding box center [501, 436] width 512 height 14
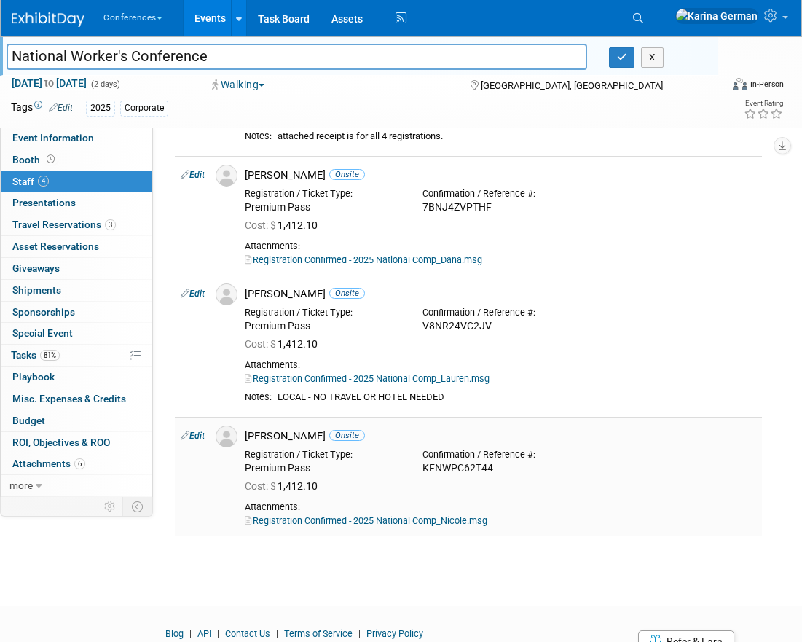
copy div "[PERSON_NAME]"
click at [55, 425] on link "Budget" at bounding box center [77, 420] width 152 height 21
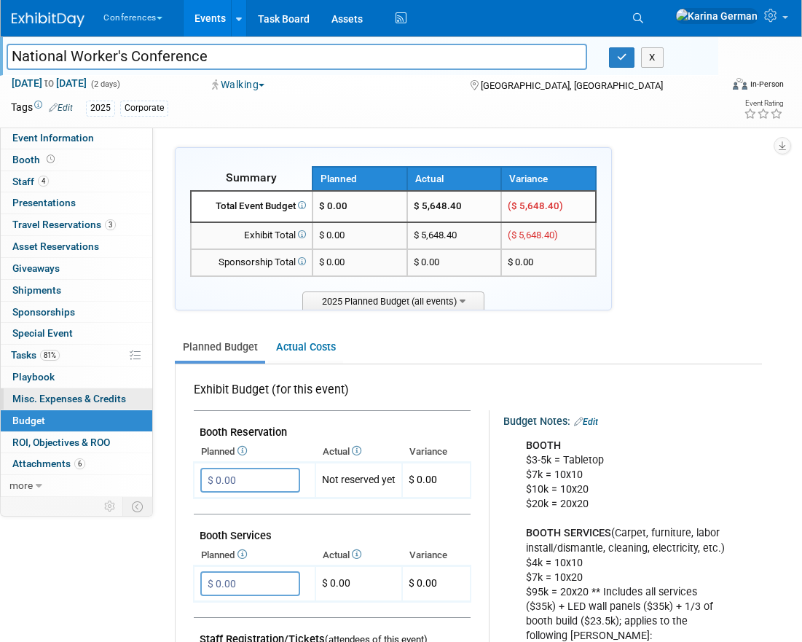
click at [81, 400] on span "Misc. Expenses & Credits 0" at bounding box center [69, 399] width 114 height 12
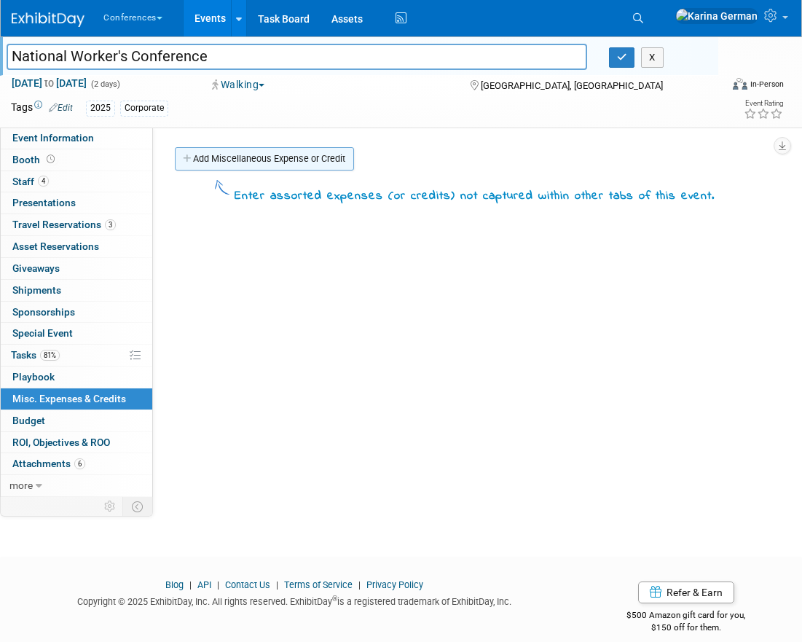
click at [269, 150] on link "Add Miscellaneous Expense or Credit" at bounding box center [264, 158] width 179 height 23
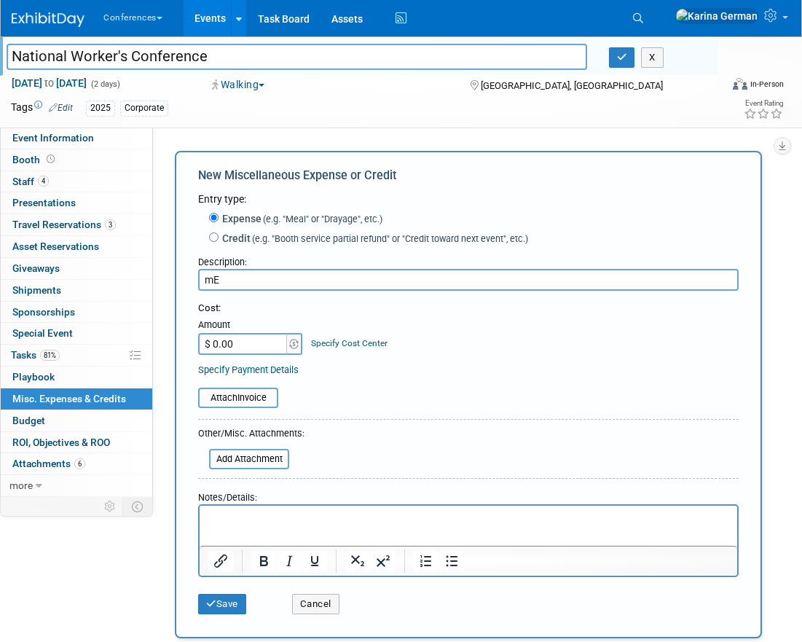
type input "m"
type input "Meals"
click at [322, 340] on link "Specify Cost Center" at bounding box center [349, 343] width 77 height 10
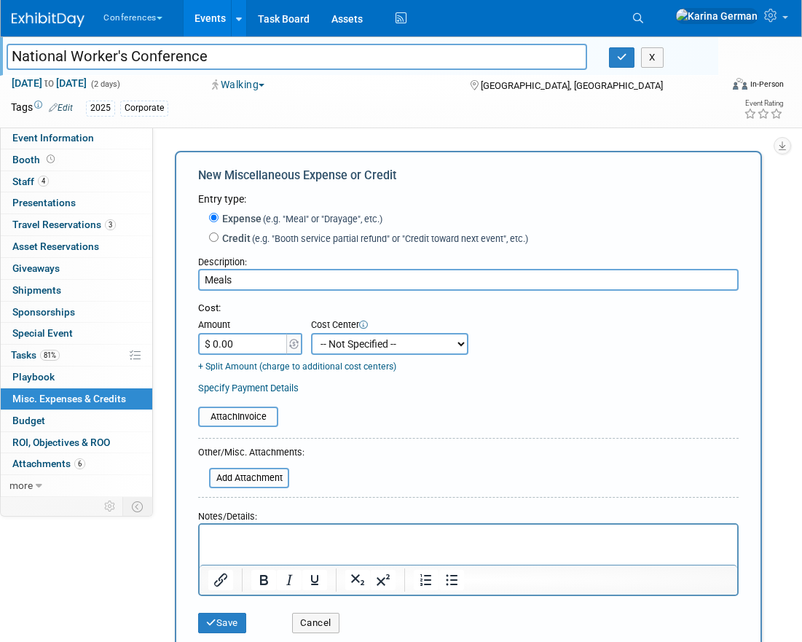
click at [322, 340] on select "-- Not Specified -- Aya Education Aya Healthcare Aya Locums Bespoke Corporate D…" at bounding box center [389, 344] width 157 height 22
select select "18965879"
click at [237, 342] on input "$ 0.00" at bounding box center [243, 344] width 91 height 22
type input "$ 800.00"
click at [230, 622] on button "Save" at bounding box center [222, 623] width 48 height 20
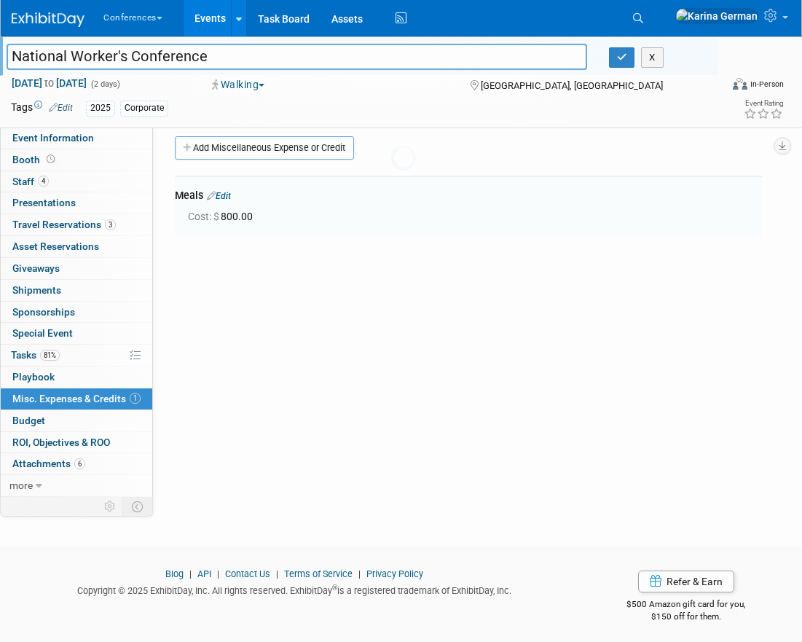
scroll to position [16, 0]
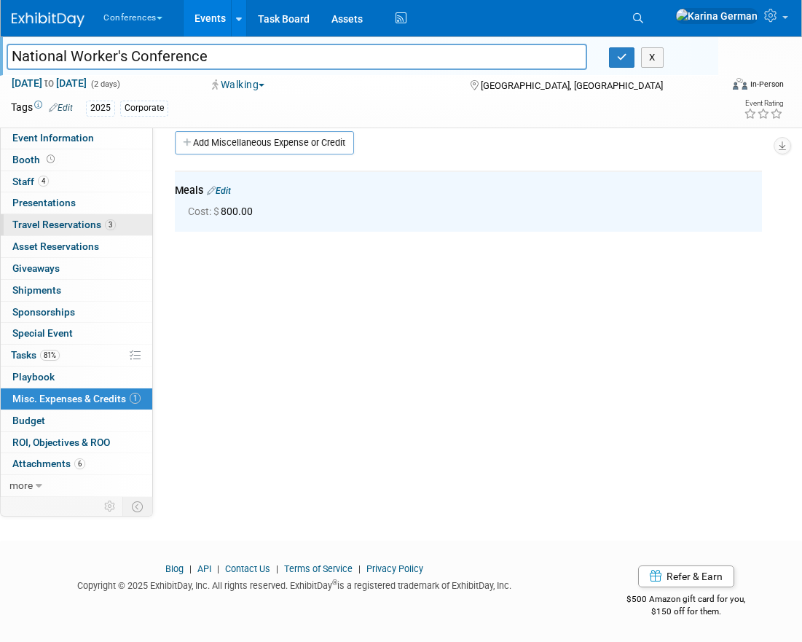
click at [90, 216] on link "3 Travel Reservations 3" at bounding box center [77, 224] width 152 height 21
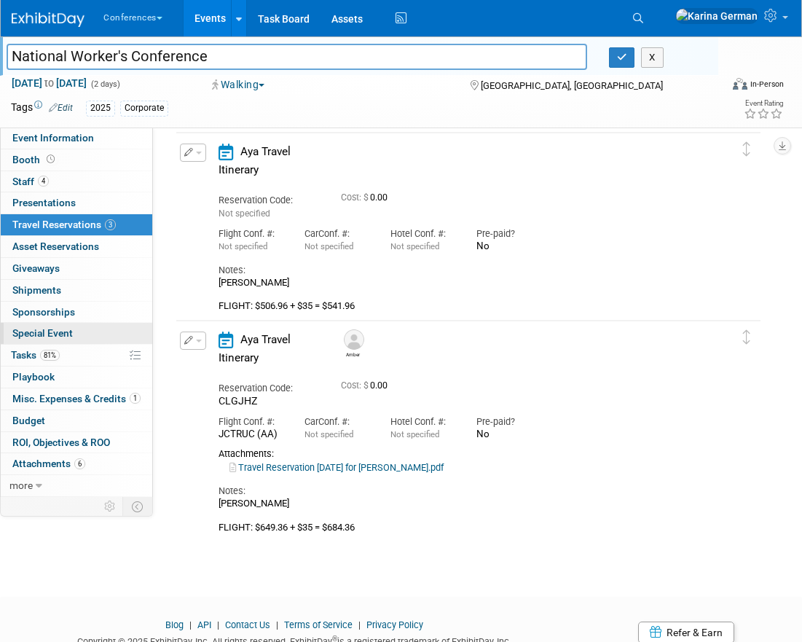
scroll to position [220, 0]
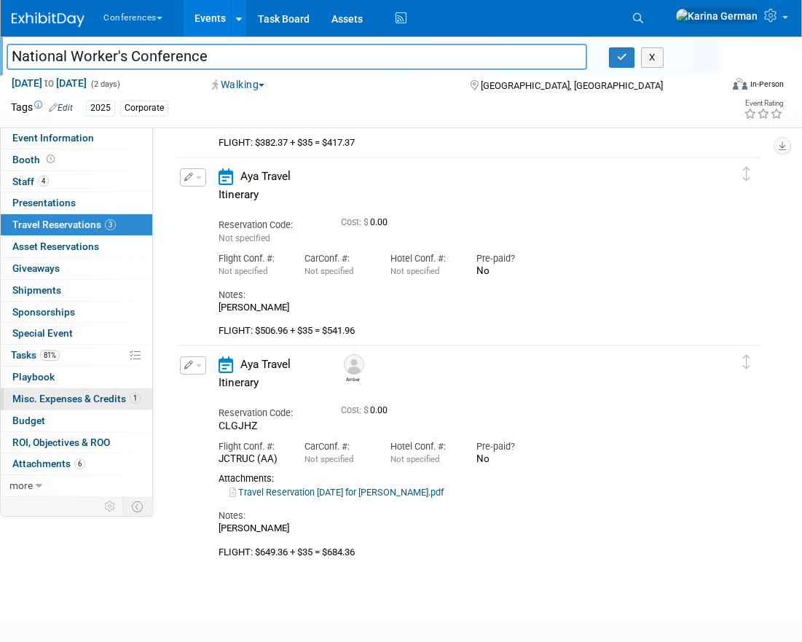
click at [106, 401] on span "Misc. Expenses & Credits 1" at bounding box center [76, 399] width 128 height 12
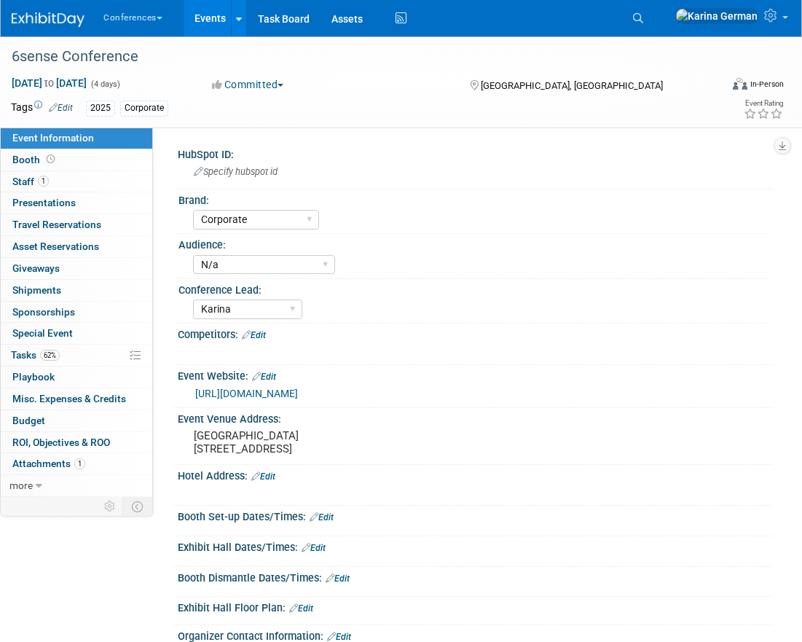
select select "Corporate"
select select "N/a"
select select "Karina"
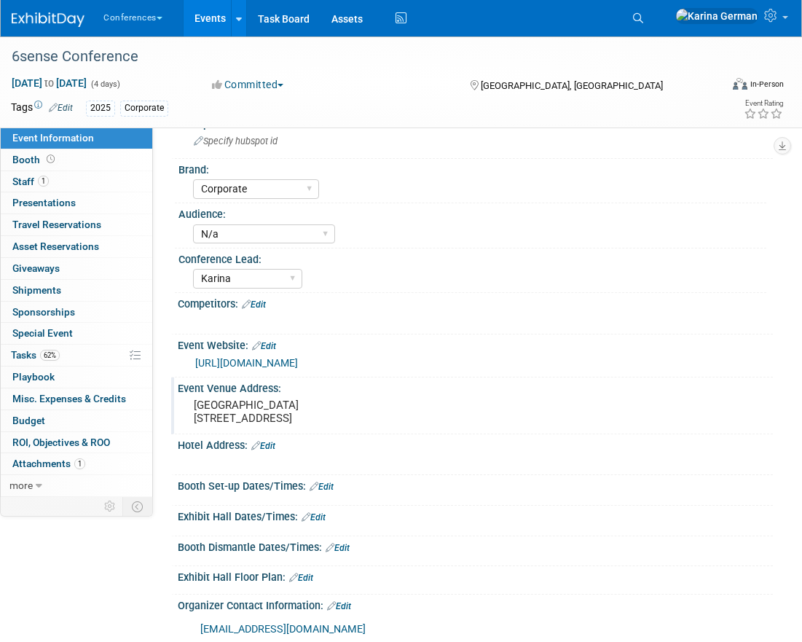
scroll to position [31, 0]
click at [198, 423] on pre "[GEOGRAPHIC_DATA] [STREET_ADDRESS]" at bounding box center [302, 411] width 216 height 26
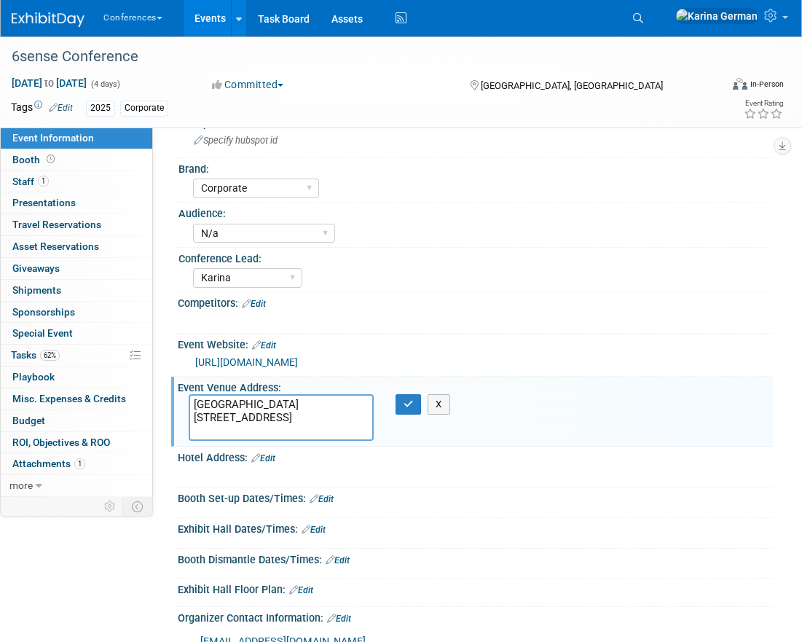
drag, startPoint x: 194, startPoint y: 431, endPoint x: 268, endPoint y: 429, distance: 74.4
click at [268, 429] on textarea "[GEOGRAPHIC_DATA] [STREET_ADDRESS]" at bounding box center [281, 417] width 185 height 47
click at [85, 187] on link "1 Staff 1" at bounding box center [77, 181] width 152 height 21
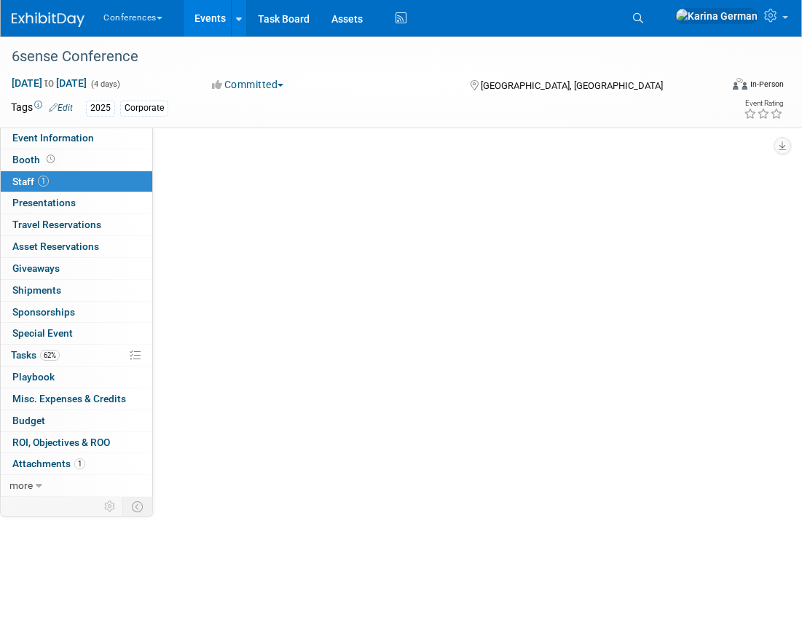
scroll to position [0, 0]
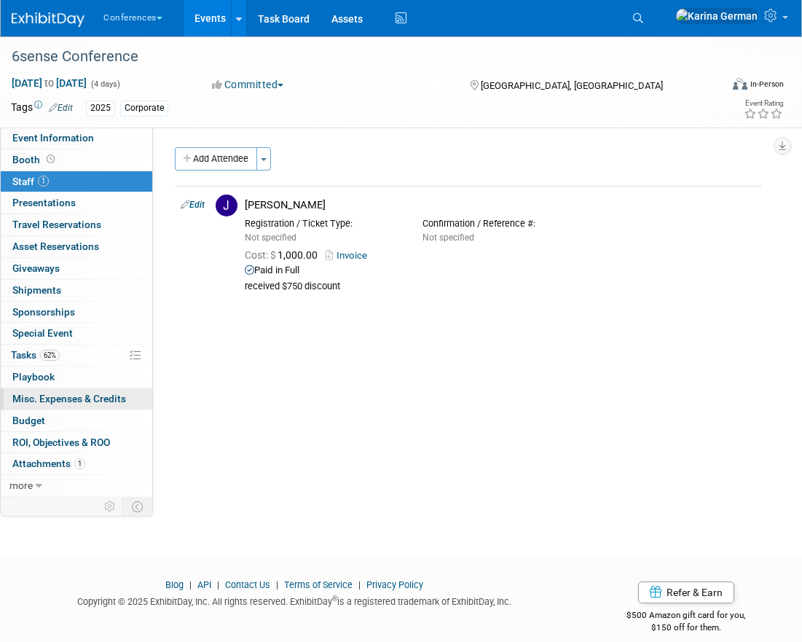
click at [96, 405] on link "0 Misc. Expenses & Credits 0" at bounding box center [77, 398] width 152 height 21
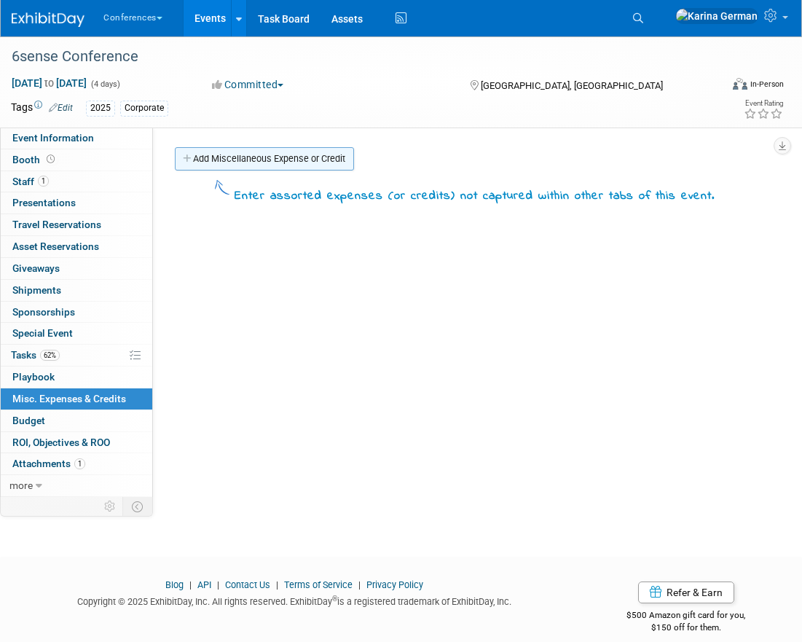
click at [252, 170] on link "Add Miscellaneous Expense or Credit" at bounding box center [264, 158] width 179 height 23
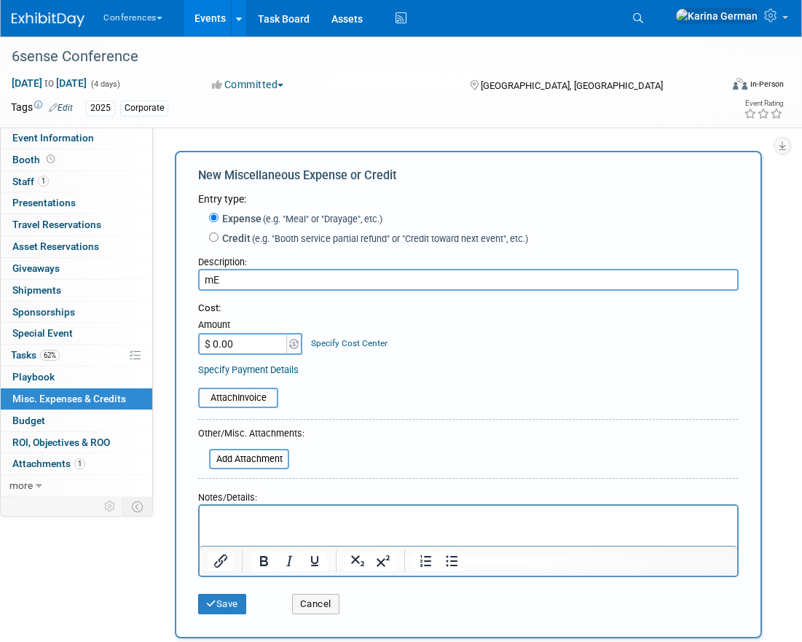
type input "m"
type input "Meals"
click at [351, 336] on div "Specify Cost Center" at bounding box center [349, 336] width 77 height 27
click at [351, 337] on div "Specify Cost Center" at bounding box center [349, 336] width 77 height 27
click at [351, 343] on link "Specify Cost Center" at bounding box center [349, 343] width 77 height 10
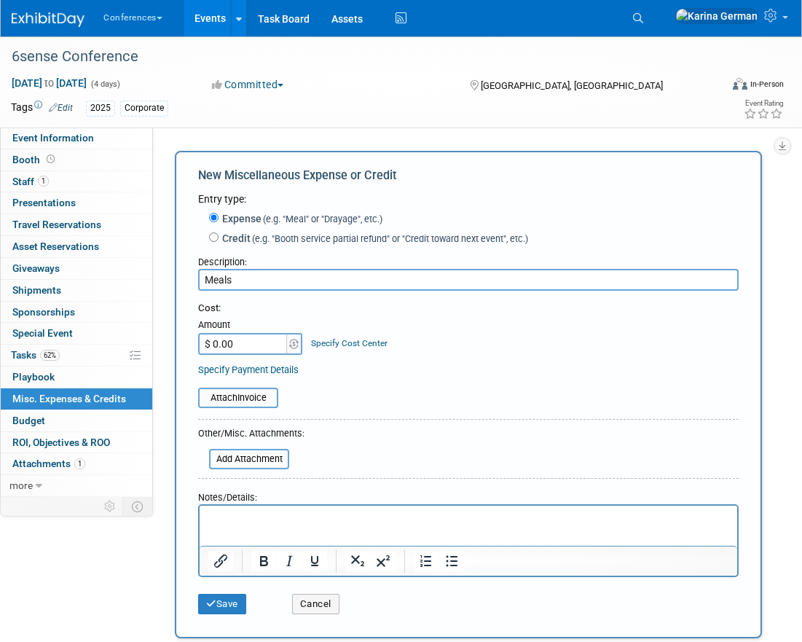
click at [0, 0] on select "-- Not Specified -- Aya Education Aya Healthcare Aya Locums Bespoke Corporate D…" at bounding box center [0, 0] width 0 height 0
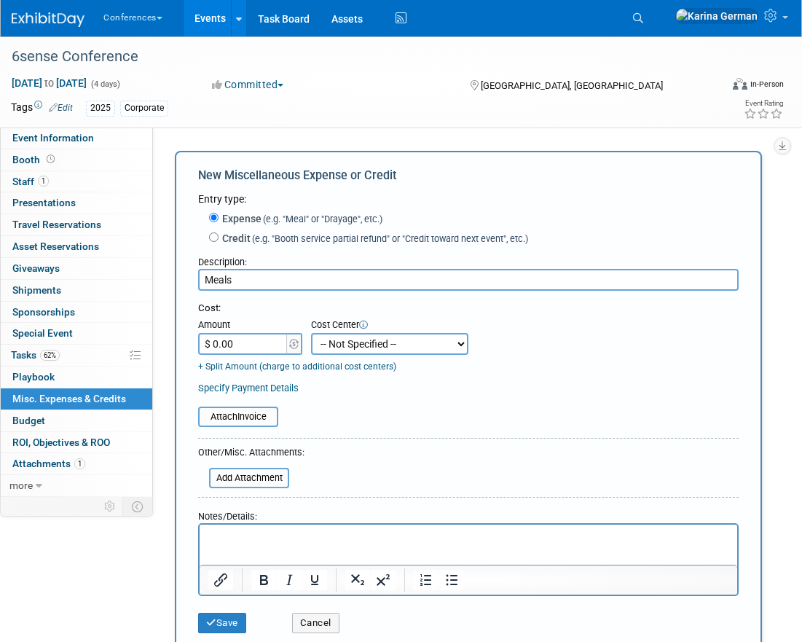
select select "18965879"
click at [232, 345] on input "$ 0.00" at bounding box center [243, 344] width 91 height 22
type input "$ 400.00"
click at [403, 493] on form "Entry type: Expense (e.g. "Meal" or "Drayage", etc.) Credit (e.g. "Booth servic…" at bounding box center [468, 416] width 541 height 449
click at [206, 625] on icon "submit" at bounding box center [211, 622] width 10 height 9
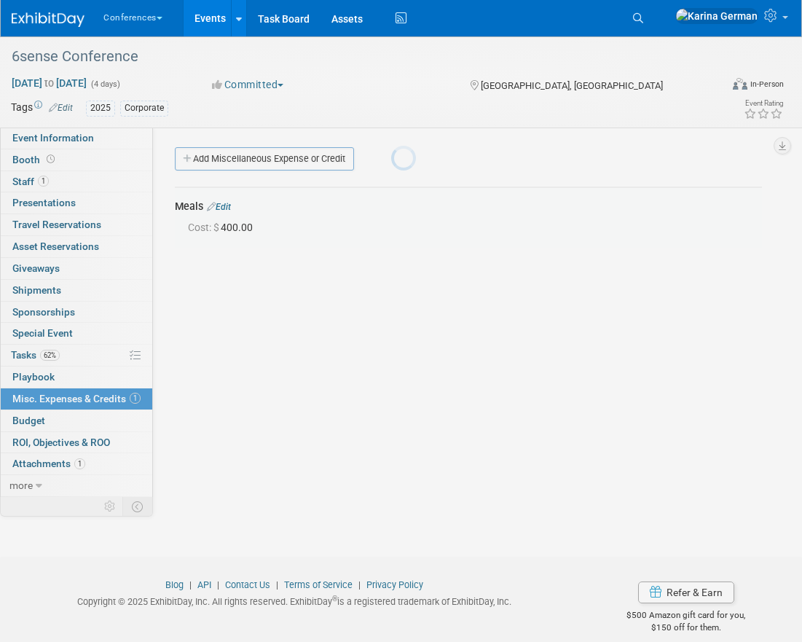
scroll to position [16, 0]
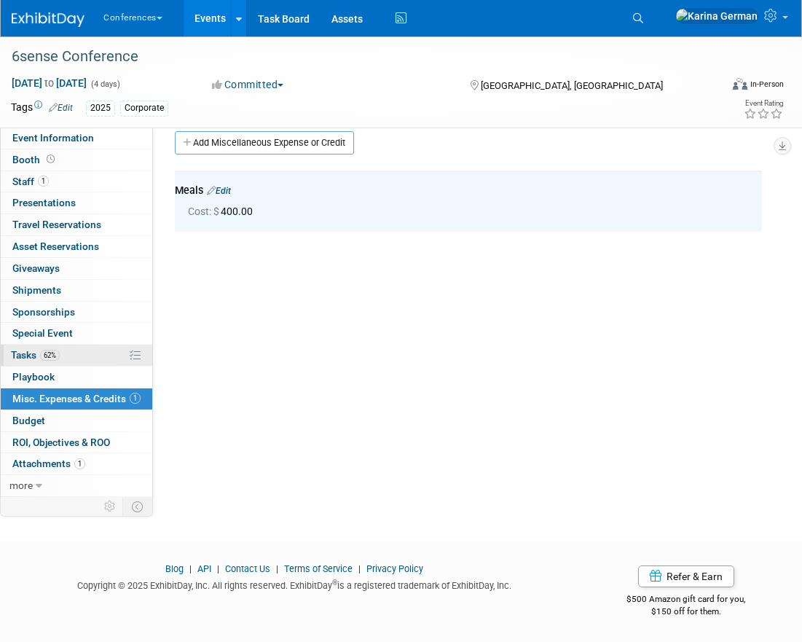
click at [79, 365] on link "62% Tasks 62%" at bounding box center [77, 355] width 152 height 21
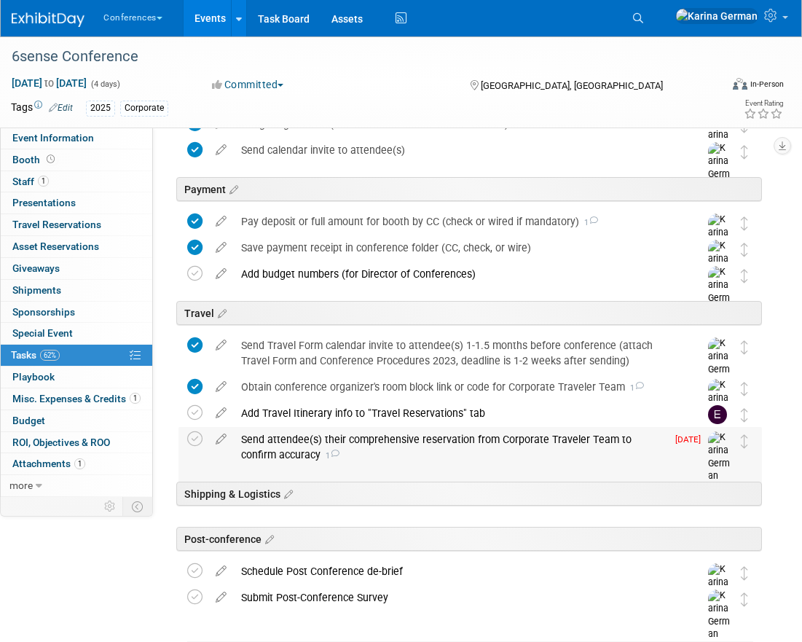
click at [282, 451] on div "Send attendee(s) their comprehensive reservation from Corporate Traveler Team t…" at bounding box center [450, 447] width 433 height 40
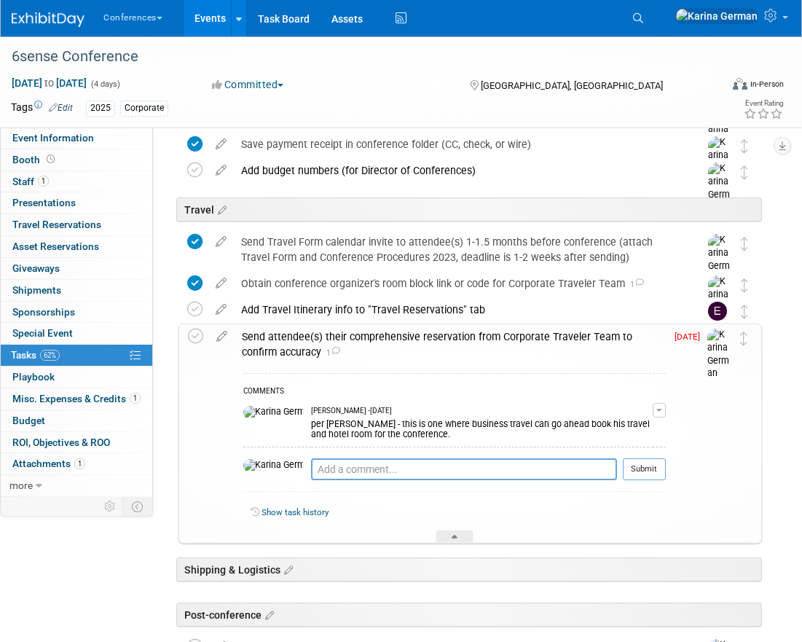
scroll to position [297, 0]
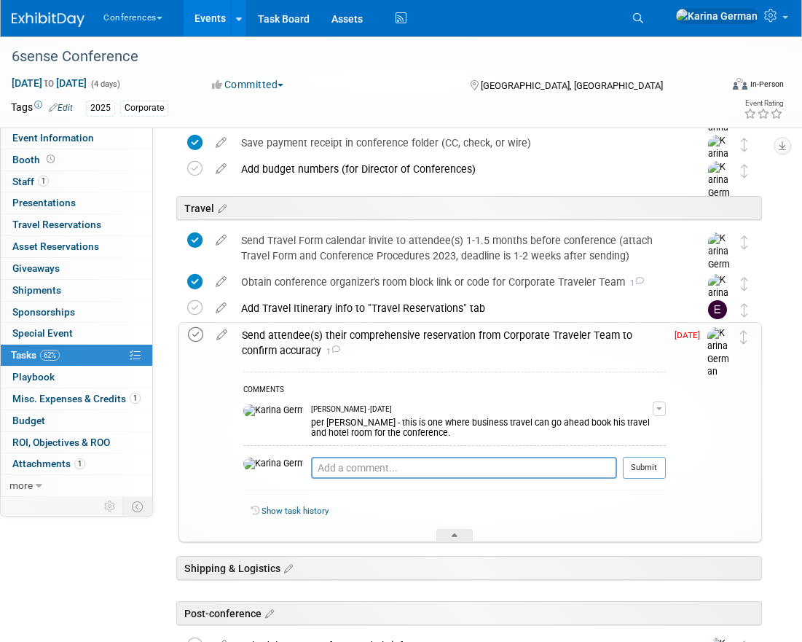
click at [192, 333] on icon at bounding box center [195, 334] width 15 height 15
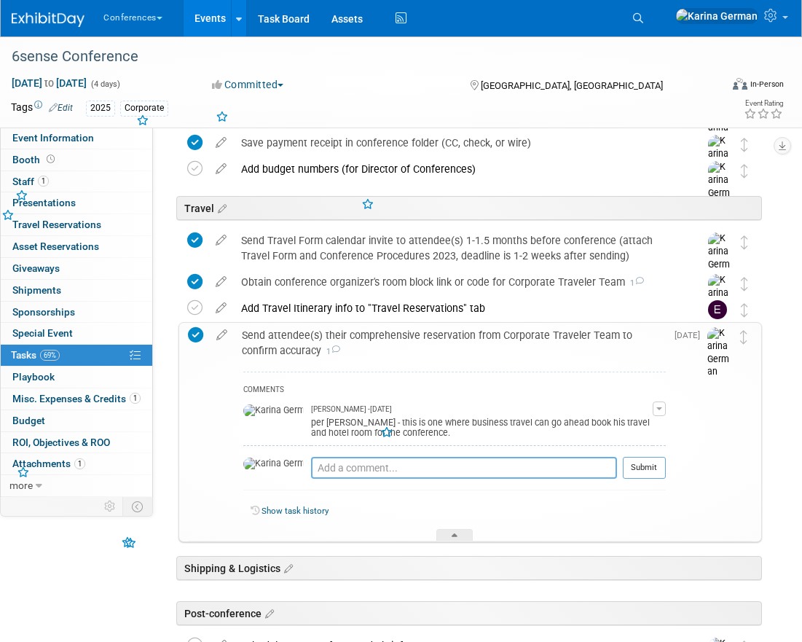
click at [324, 471] on textarea at bounding box center [464, 468] width 306 height 22
type textarea "bus travel sent to Jordan"
click at [677, 476] on td "Oct 3" at bounding box center [687, 432] width 42 height 218
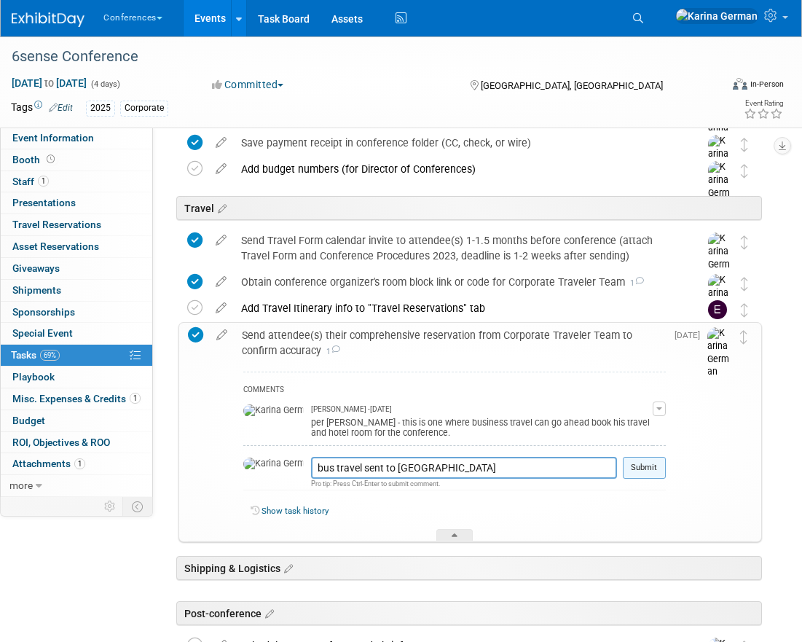
click at [649, 474] on button "Submit" at bounding box center [644, 468] width 43 height 22
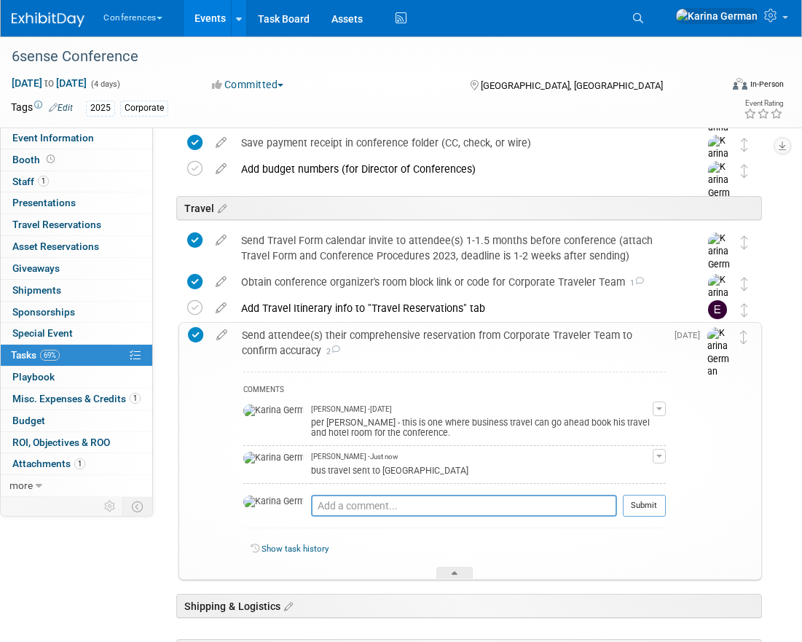
click at [399, 343] on div "Send attendee(s) their comprehensive reservation from Corporate Traveler Team t…" at bounding box center [450, 343] width 431 height 40
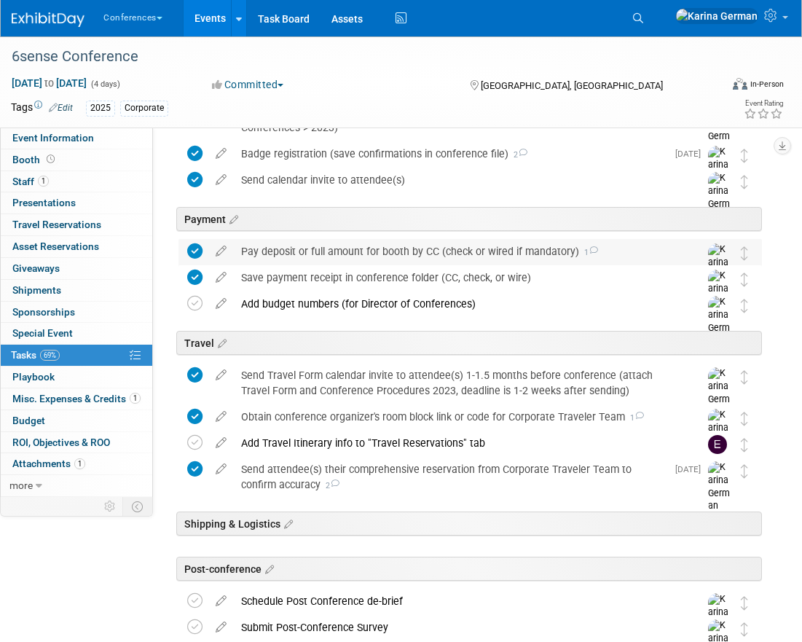
scroll to position [0, 0]
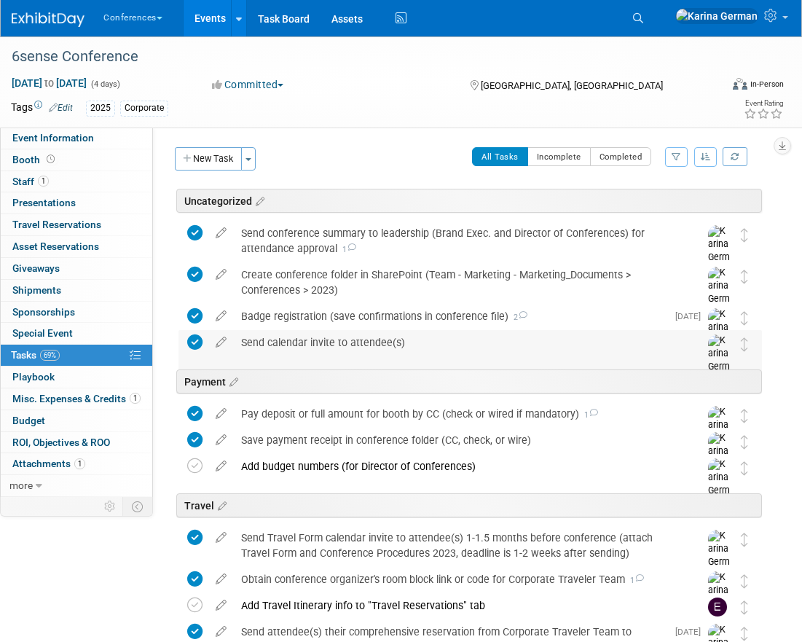
click at [660, 343] on div "Send calendar invite to attendee(s)" at bounding box center [456, 342] width 445 height 25
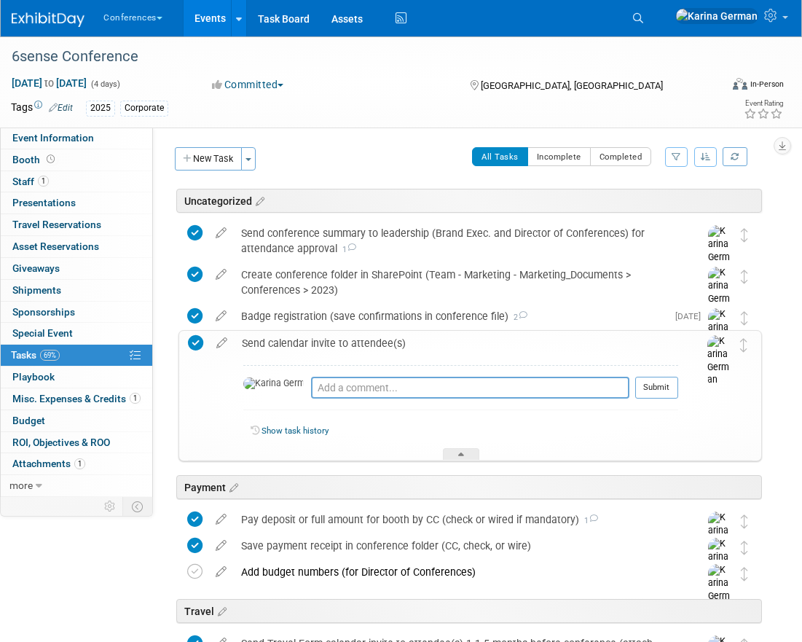
click at [660, 343] on div "Send calendar invite to attendee(s)" at bounding box center [457, 343] width 444 height 25
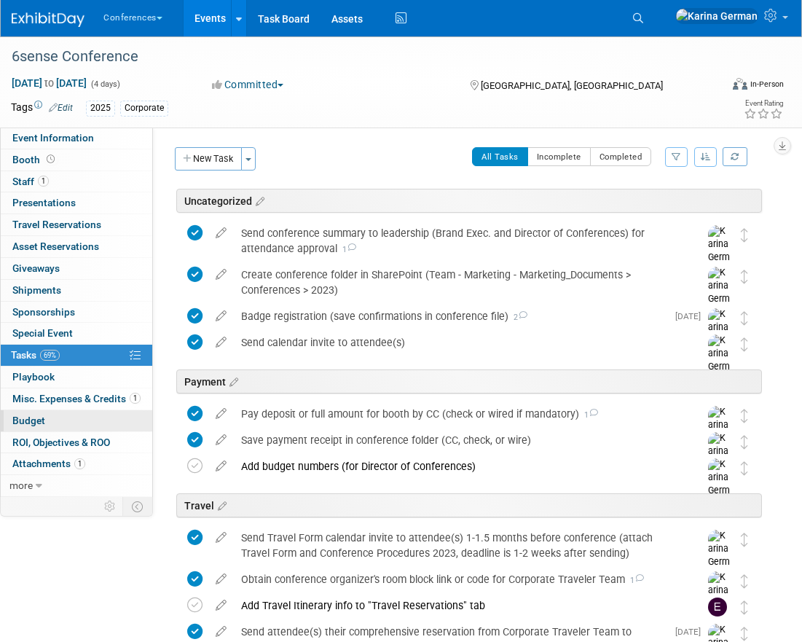
click at [91, 426] on link "Budget" at bounding box center [77, 420] width 152 height 21
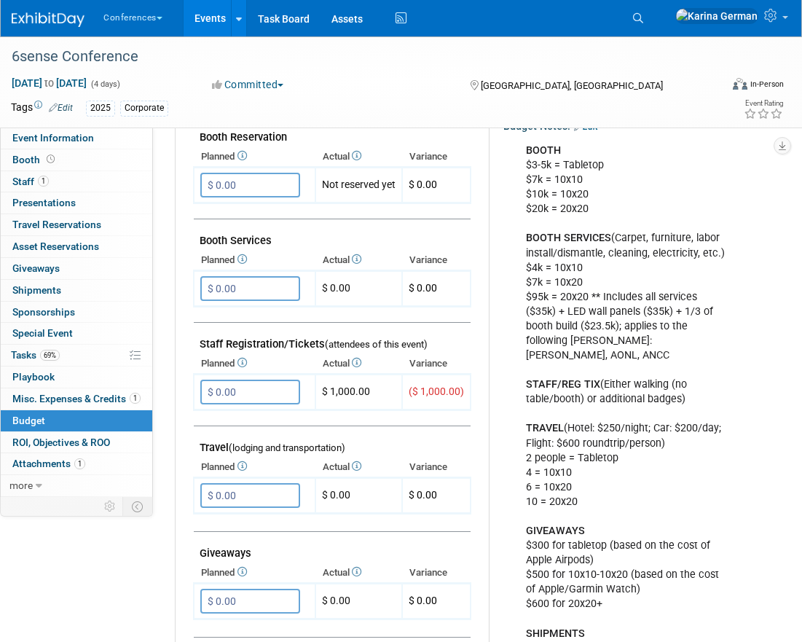
scroll to position [315, 0]
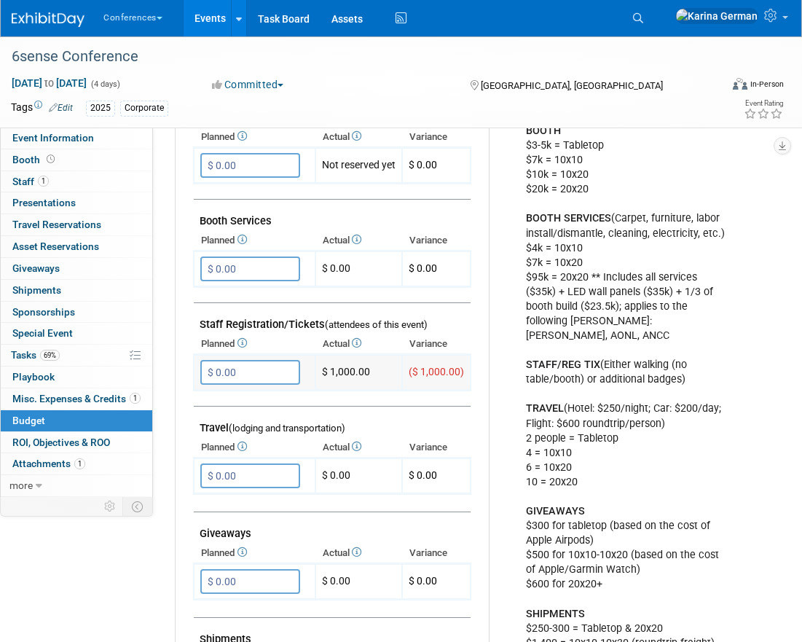
click at [359, 371] on td "$ 1,000.00" at bounding box center [359, 373] width 87 height 36
copy td "1,000.00"
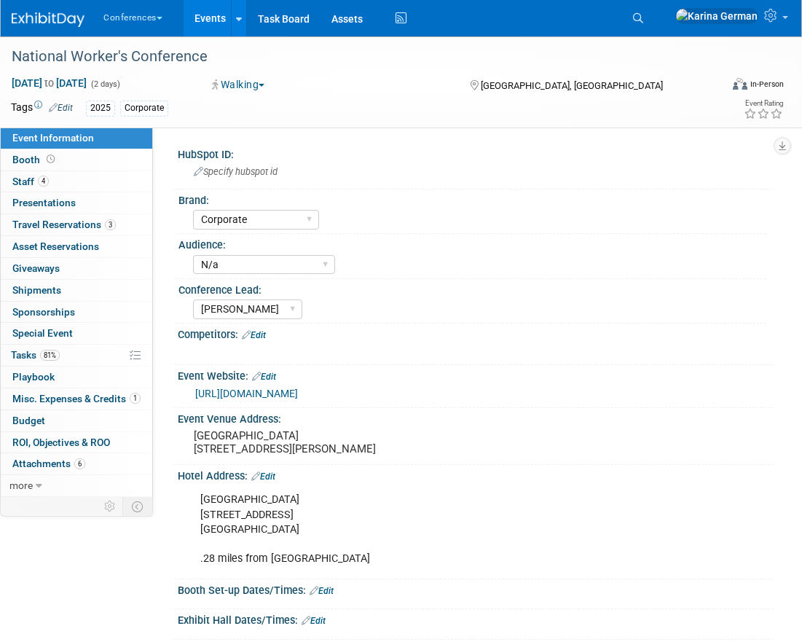
select select "Corporate"
select select "N/a"
select select "[PERSON_NAME]"
click at [67, 226] on span "Travel Reservations 3" at bounding box center [63, 225] width 103 height 12
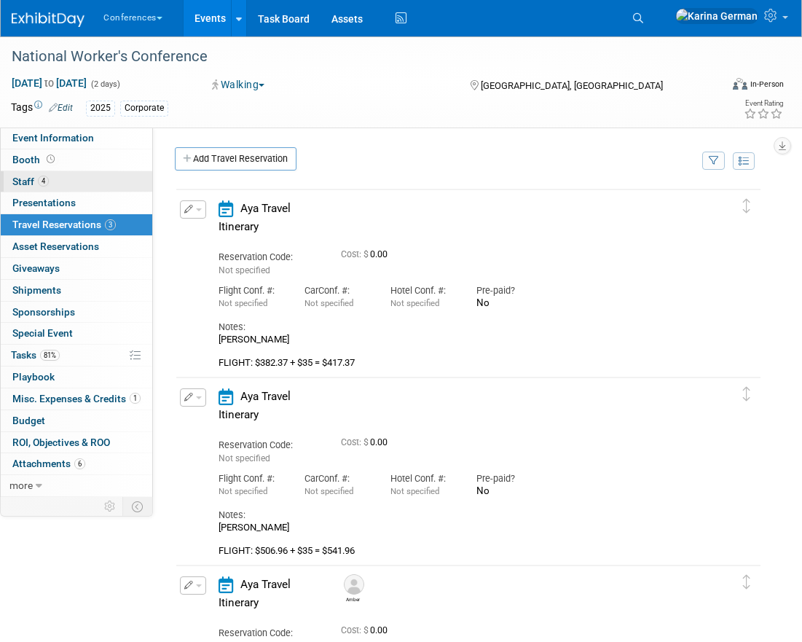
click at [80, 177] on link "4 Staff 4" at bounding box center [77, 181] width 152 height 21
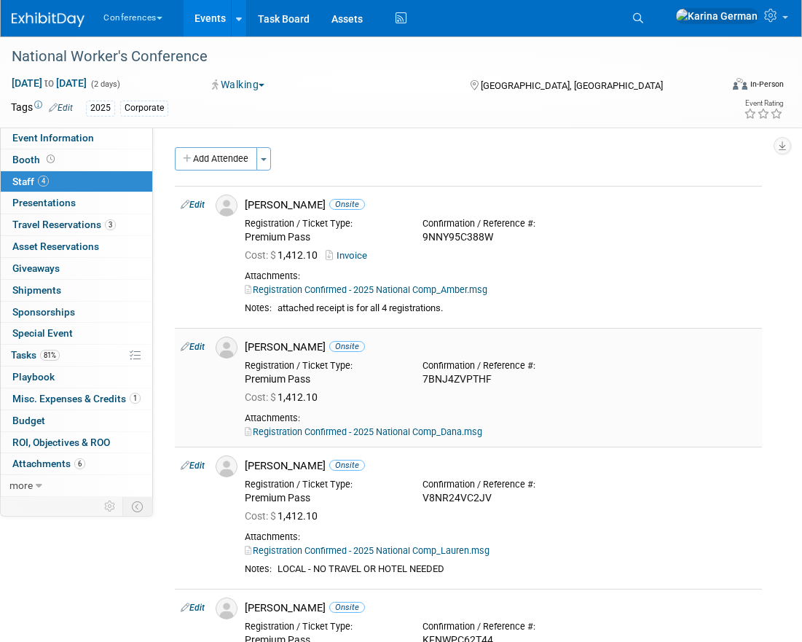
scroll to position [44, 0]
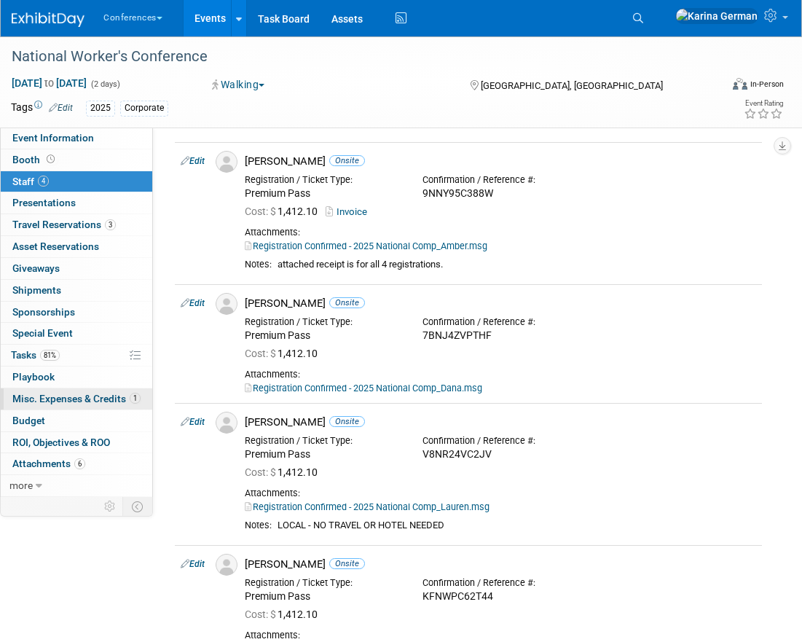
click at [93, 402] on span "Misc. Expenses & Credits 1" at bounding box center [76, 399] width 128 height 12
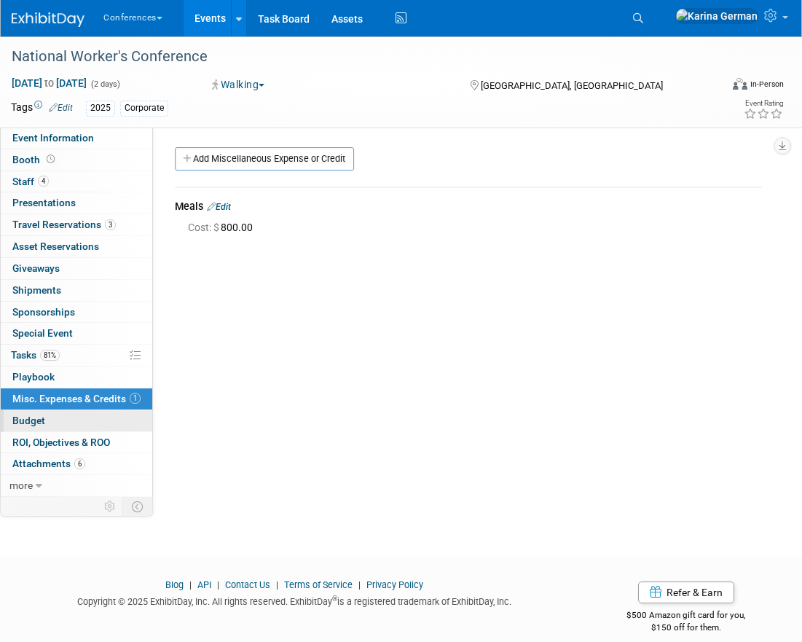
click at [82, 423] on link "Budget" at bounding box center [77, 420] width 152 height 21
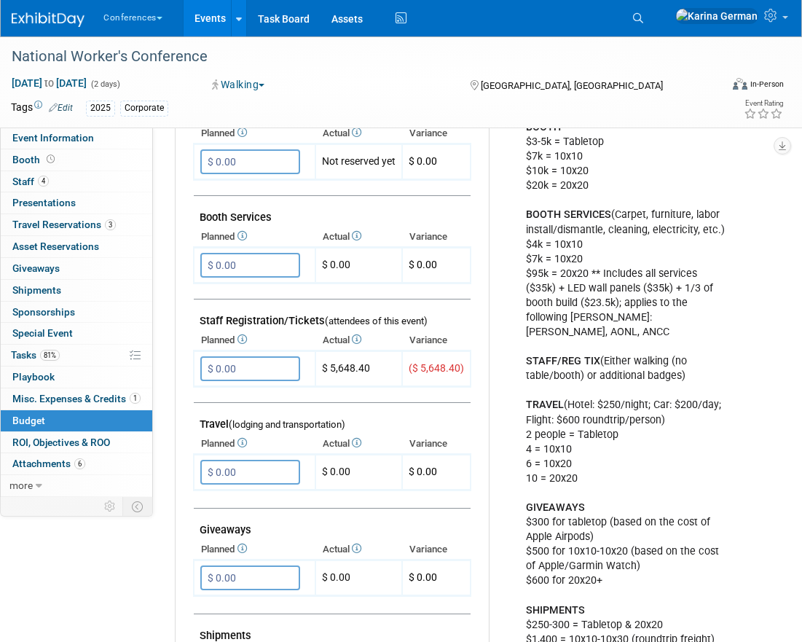
scroll to position [332, 0]
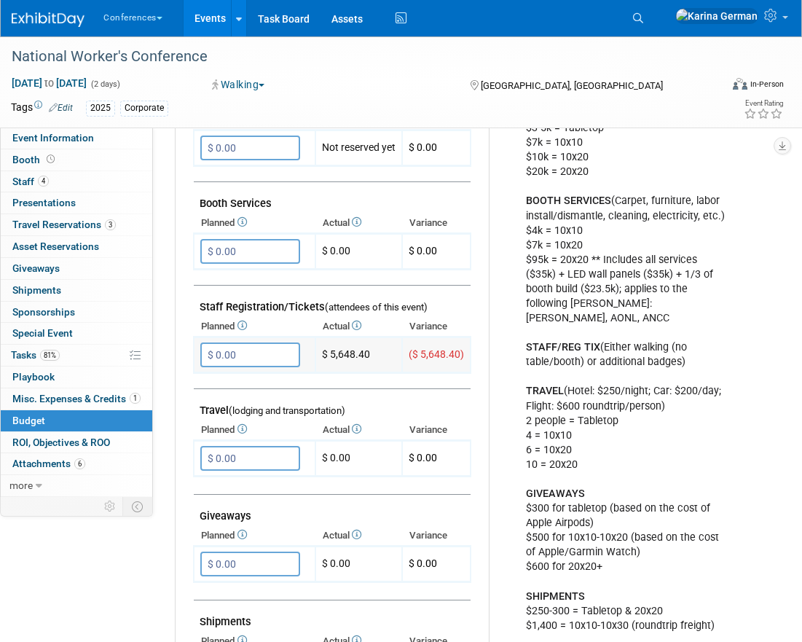
click at [351, 353] on td "$ 5,648.40" at bounding box center [359, 355] width 87 height 36
copy td "5,648.40"
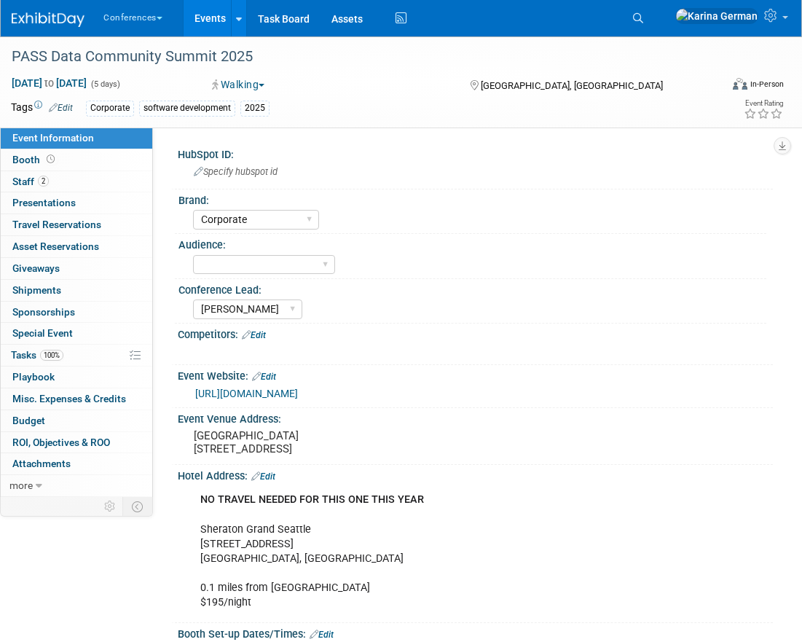
select select "Corporate"
select select "[PERSON_NAME]"
click at [65, 359] on link "100% Tasks 100%" at bounding box center [77, 355] width 152 height 21
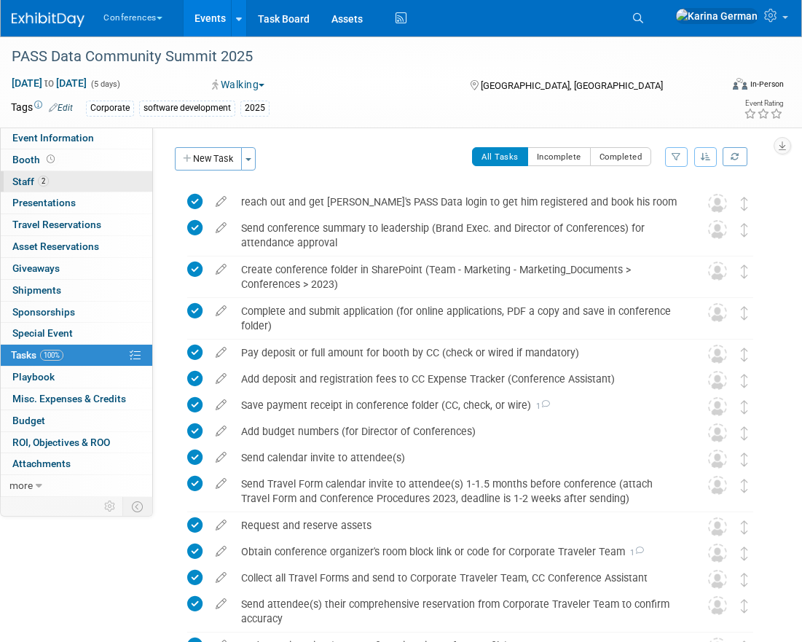
click at [112, 188] on link "2 Staff 2" at bounding box center [77, 181] width 152 height 21
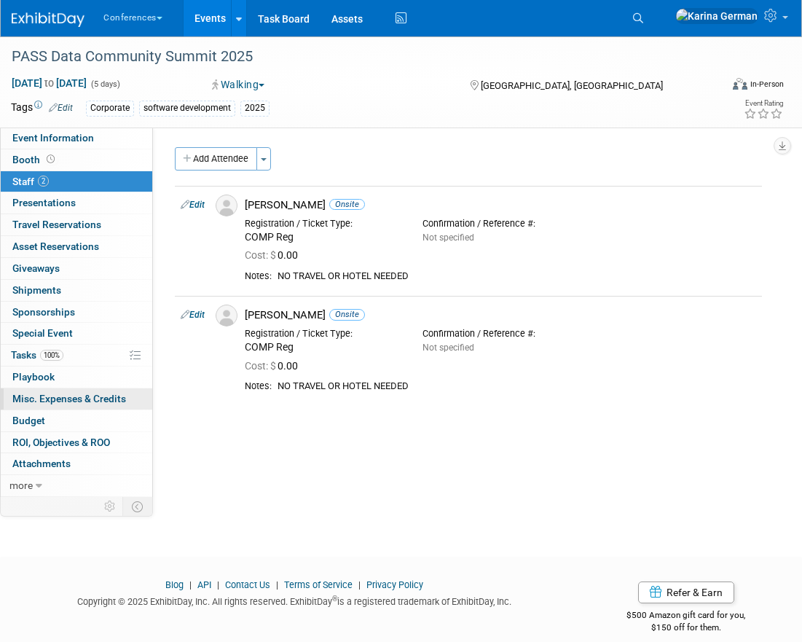
click at [49, 394] on span "Misc. Expenses & Credits 0" at bounding box center [69, 399] width 114 height 12
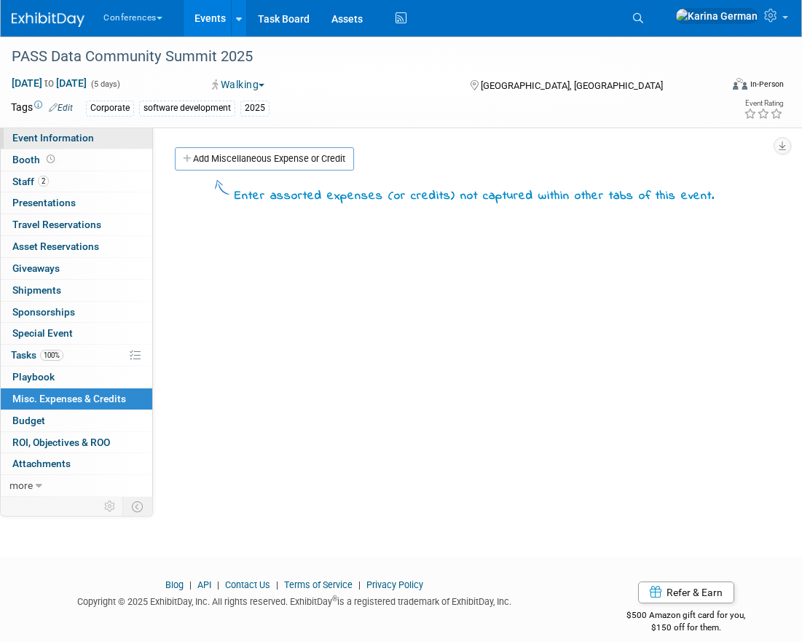
click at [93, 142] on link "Event Information" at bounding box center [77, 138] width 152 height 21
select select "Corporate"
select select "[PERSON_NAME]"
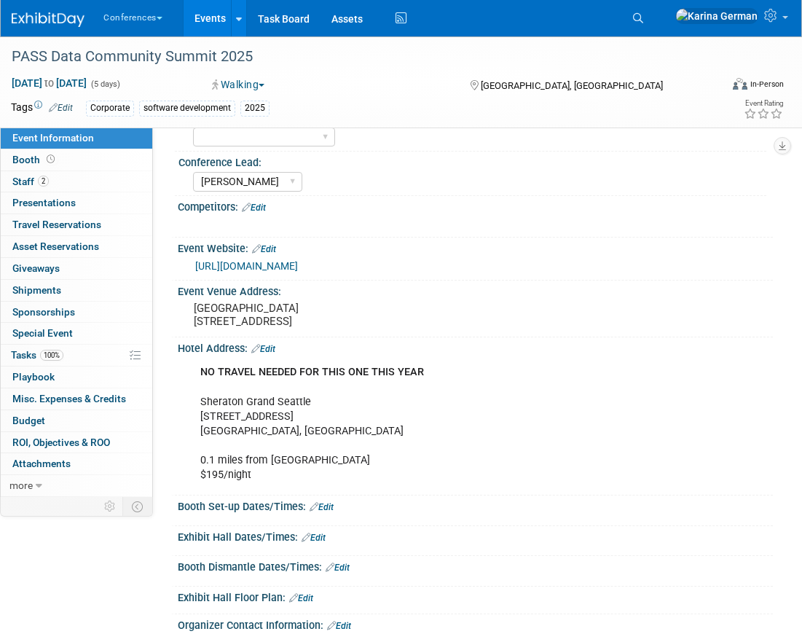
scroll to position [133, 0]
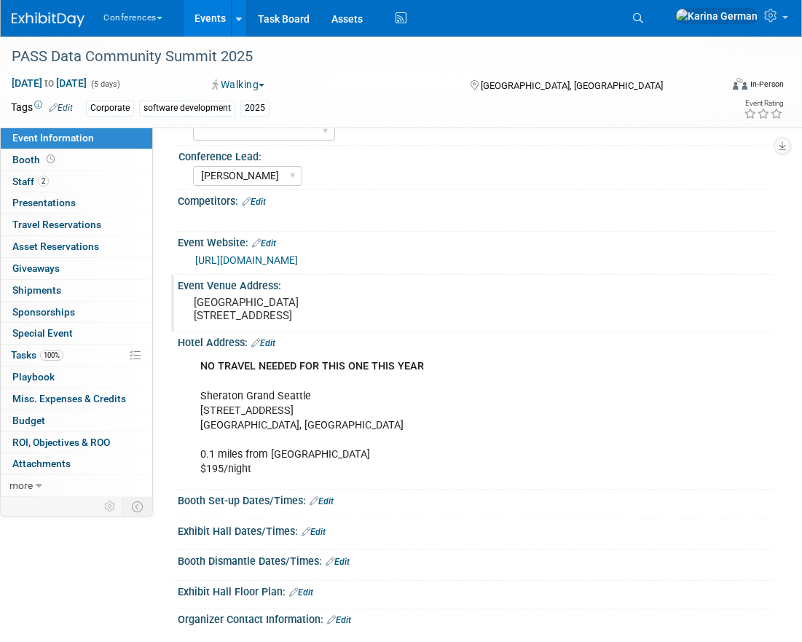
click at [203, 322] on pre "Seattle Convention Center 705 Pike St Seattle, WA 98101" at bounding box center [302, 309] width 216 height 26
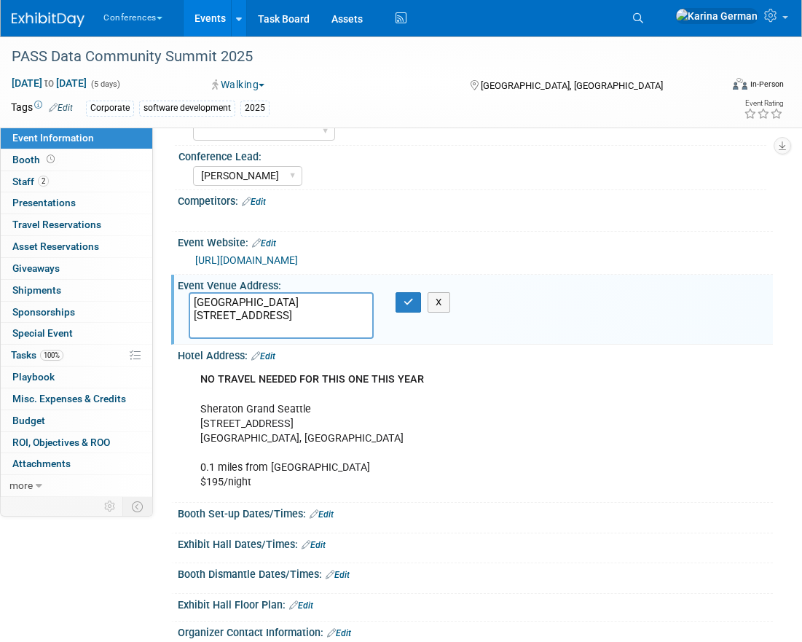
drag, startPoint x: 195, startPoint y: 329, endPoint x: 251, endPoint y: 329, distance: 56.1
click at [251, 329] on textarea "Seattle Convention Center 705 Pike St Seattle, WA 98101" at bounding box center [281, 315] width 185 height 47
click at [409, 310] on button "button" at bounding box center [409, 302] width 26 height 20
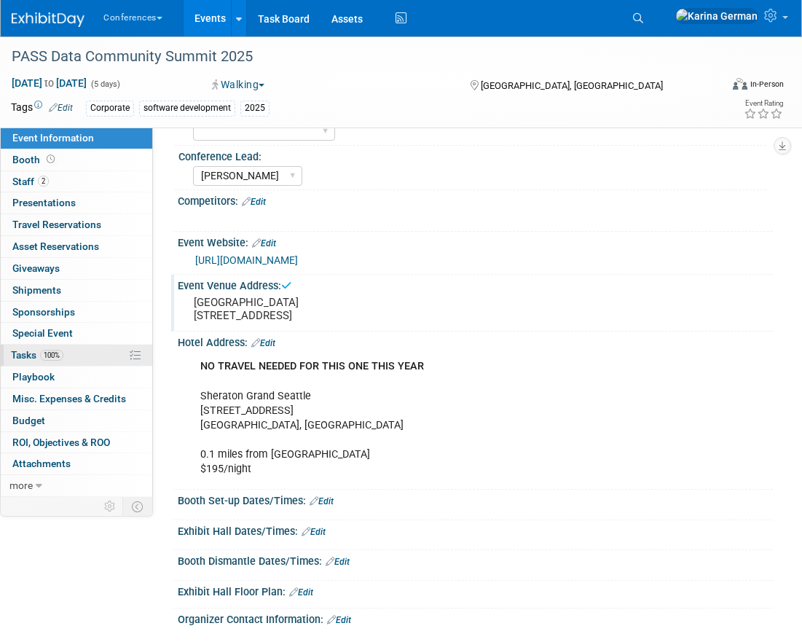
click at [79, 345] on link "100% Tasks 100%" at bounding box center [77, 355] width 152 height 21
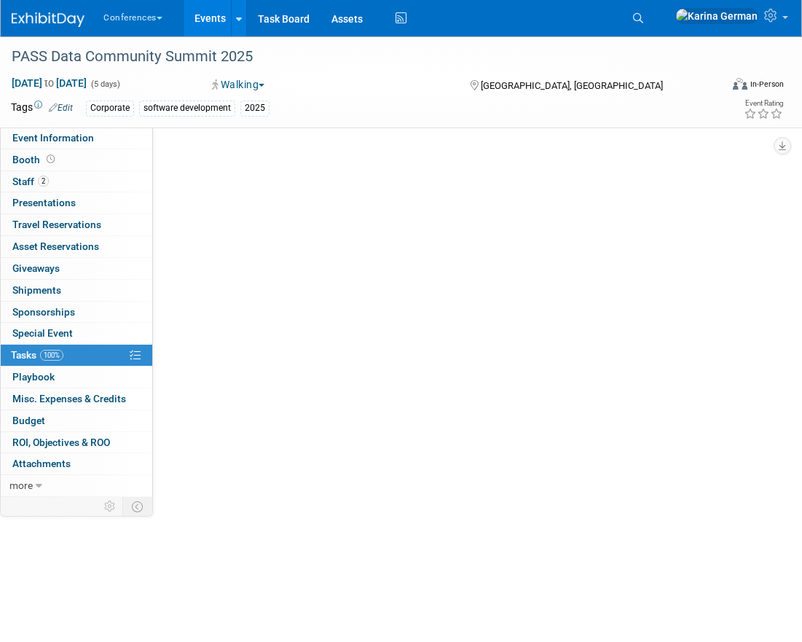
scroll to position [0, 0]
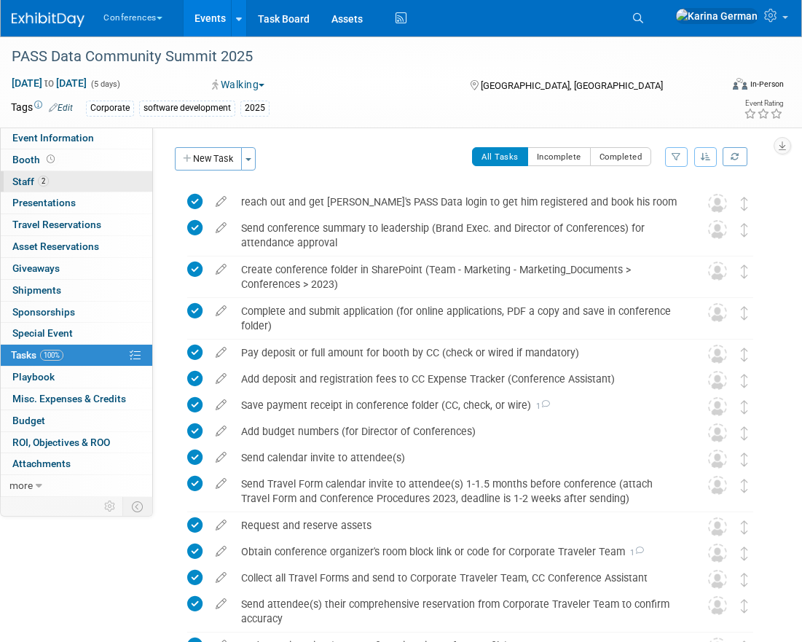
click at [63, 177] on link "2 Staff 2" at bounding box center [77, 181] width 152 height 21
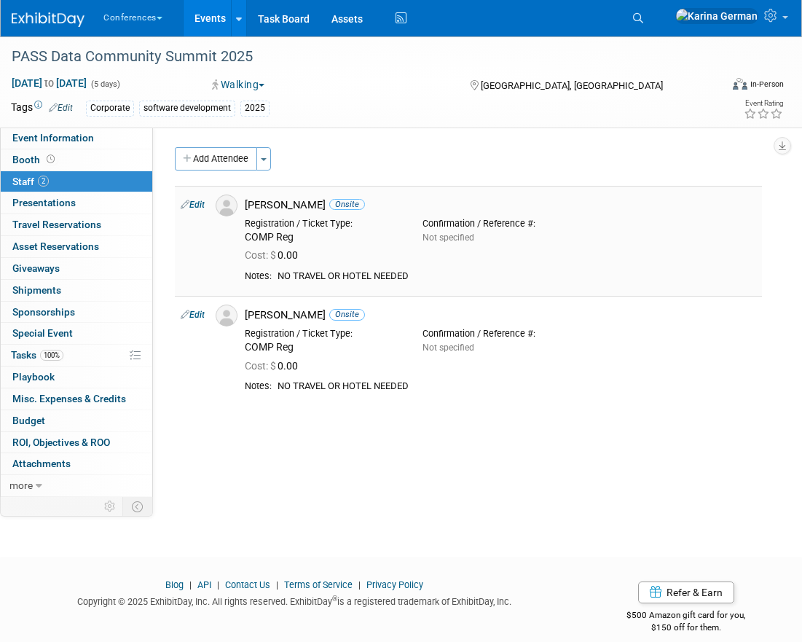
drag, startPoint x: 246, startPoint y: 203, endPoint x: 321, endPoint y: 206, distance: 75.1
click at [321, 206] on div "David Moutray Onsite" at bounding box center [501, 205] width 512 height 14
copy div "David Moutray"
drag, startPoint x: 246, startPoint y: 313, endPoint x: 306, endPoint y: 318, distance: 60.7
click at [306, 318] on div "Sarah Dugan Onsite" at bounding box center [500, 313] width 533 height 17
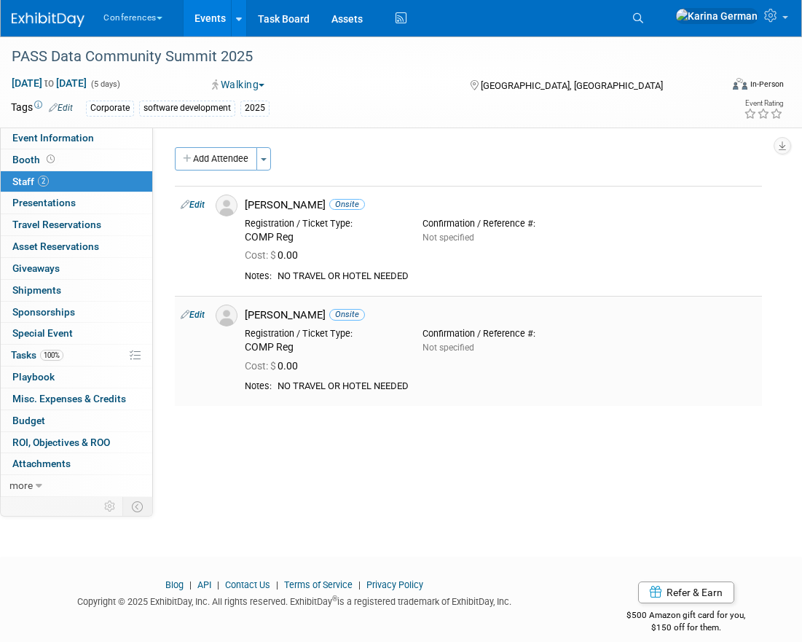
copy div "Sarah Dugan"
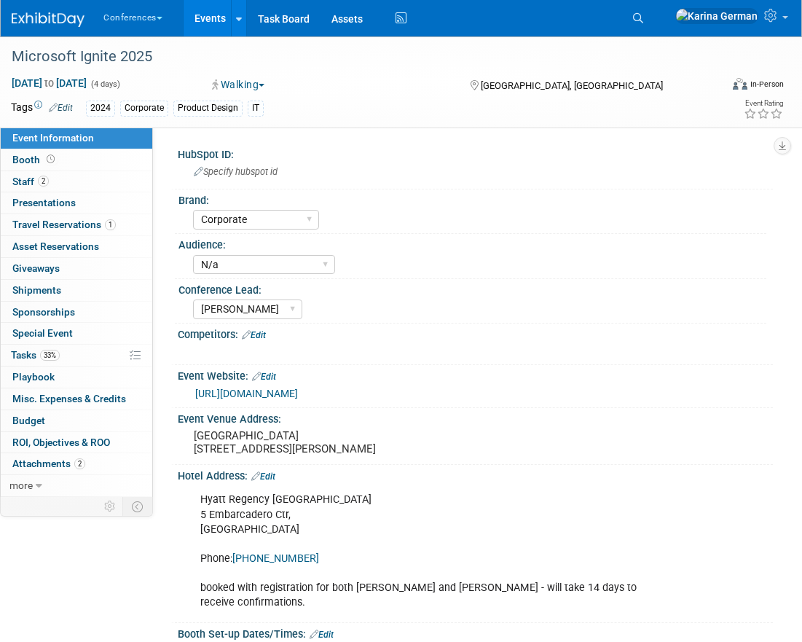
select select "Corporate"
select select "N/a"
select select "[PERSON_NAME]"
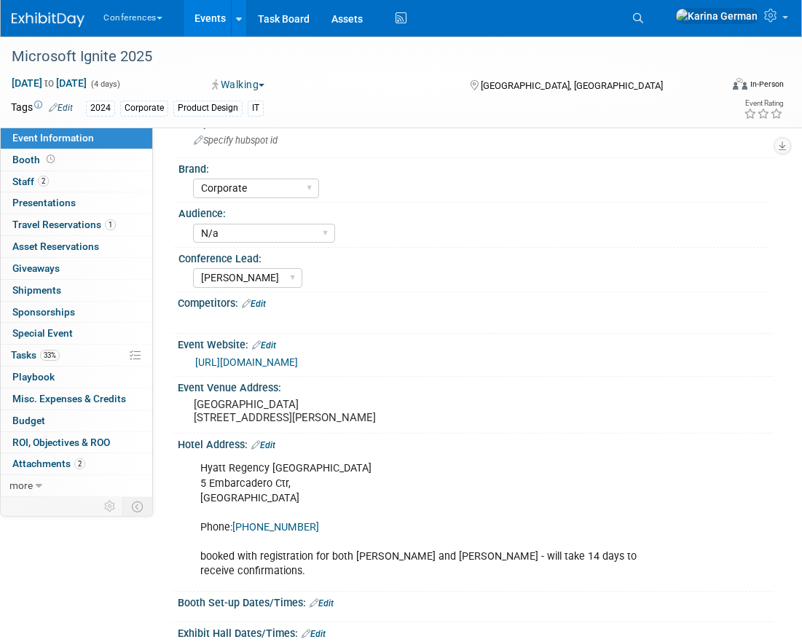
scroll to position [39, 0]
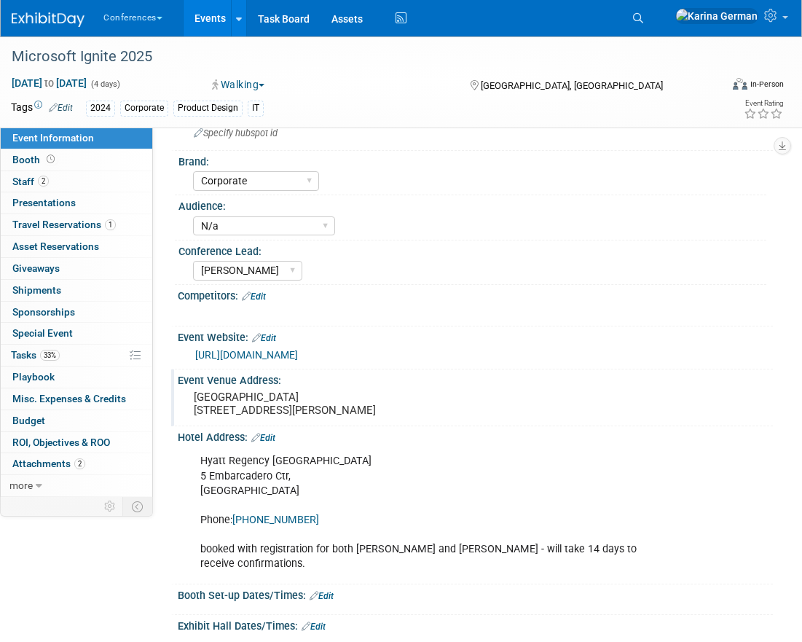
click at [207, 413] on pre "[GEOGRAPHIC_DATA] [STREET_ADDRESS][PERSON_NAME]" at bounding box center [302, 404] width 216 height 26
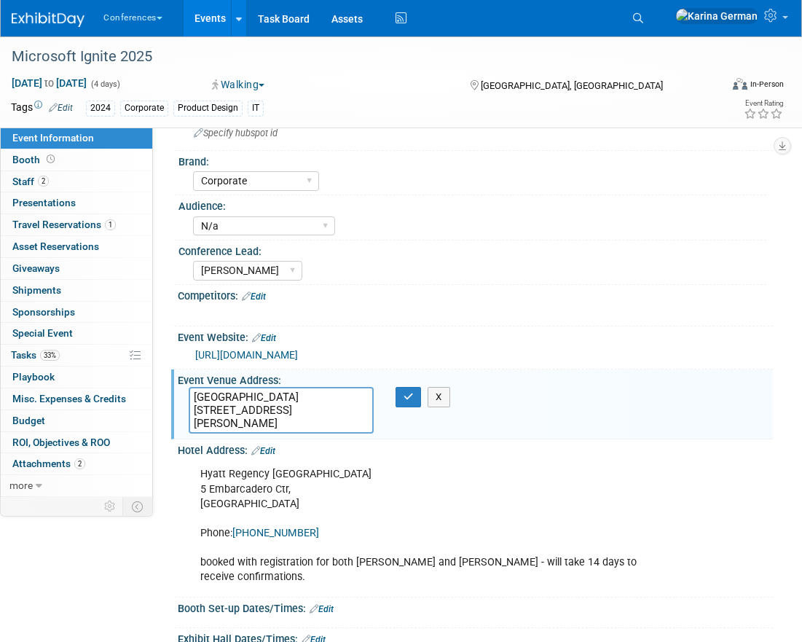
drag, startPoint x: 196, startPoint y: 423, endPoint x: 284, endPoint y: 421, distance: 88.2
click at [284, 421] on textarea "Moscone Center 747 Howard St San Francisco, CA 94103" at bounding box center [281, 410] width 185 height 47
click at [76, 177] on link "2 Staff 2" at bounding box center [77, 181] width 152 height 21
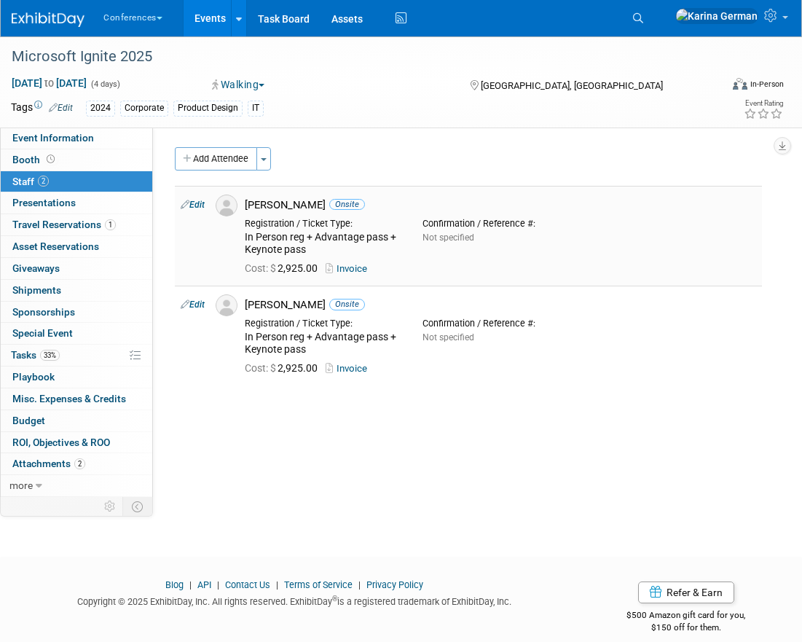
drag, startPoint x: 249, startPoint y: 203, endPoint x: 313, endPoint y: 205, distance: 64.1
click at [313, 205] on div "Jason Shrack Onsite" at bounding box center [501, 205] width 512 height 14
copy div "Jason Shrack"
drag, startPoint x: 246, startPoint y: 302, endPoint x: 315, endPoint y: 302, distance: 69.2
click at [315, 302] on div "Yvonne Smith Onsite" at bounding box center [500, 302] width 533 height 17
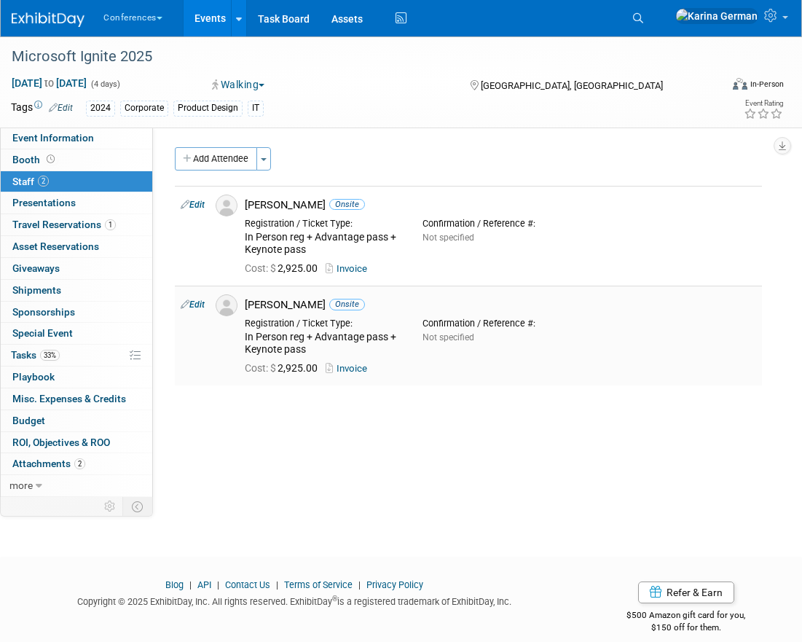
copy div "Yvonne Smith"
click at [313, 445] on div "HubSpot ID: Specify hubspot id Brand: Aya Bespoke Corporate Dawson DocCafe Educ…" at bounding box center [463, 312] width 620 height 369
click at [65, 402] on span "Misc. Expenses & Credits 0" at bounding box center [69, 399] width 114 height 12
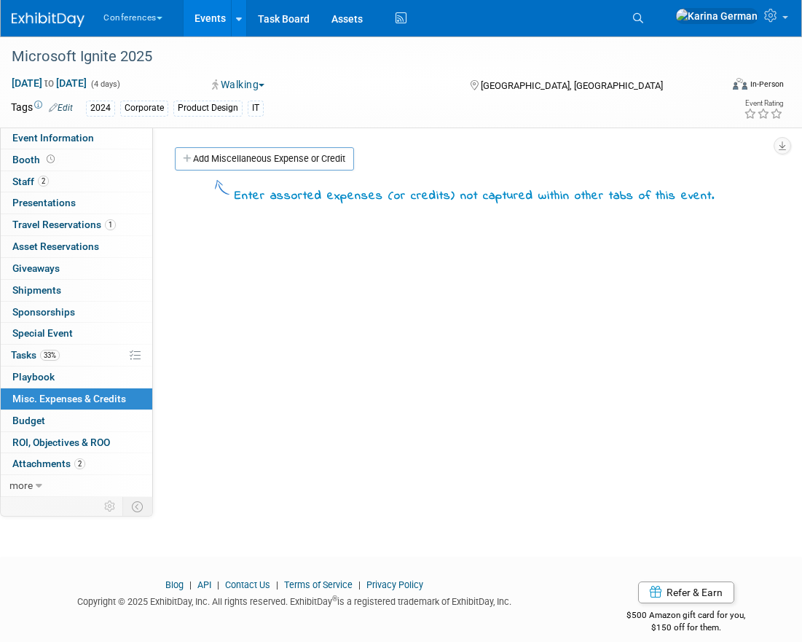
click at [230, 152] on link "Add Miscellaneous Expense or Credit" at bounding box center [264, 158] width 179 height 23
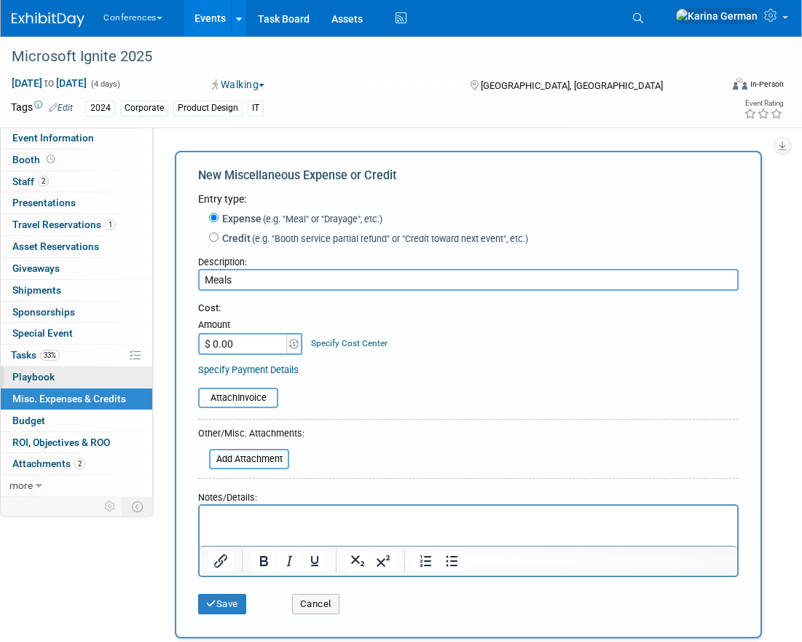
type input "Meals"
click at [256, 341] on input "$ 0.00" at bounding box center [243, 344] width 91 height 22
type input "$ 800.00"
click at [354, 344] on link "Specify Cost Center" at bounding box center [349, 343] width 77 height 10
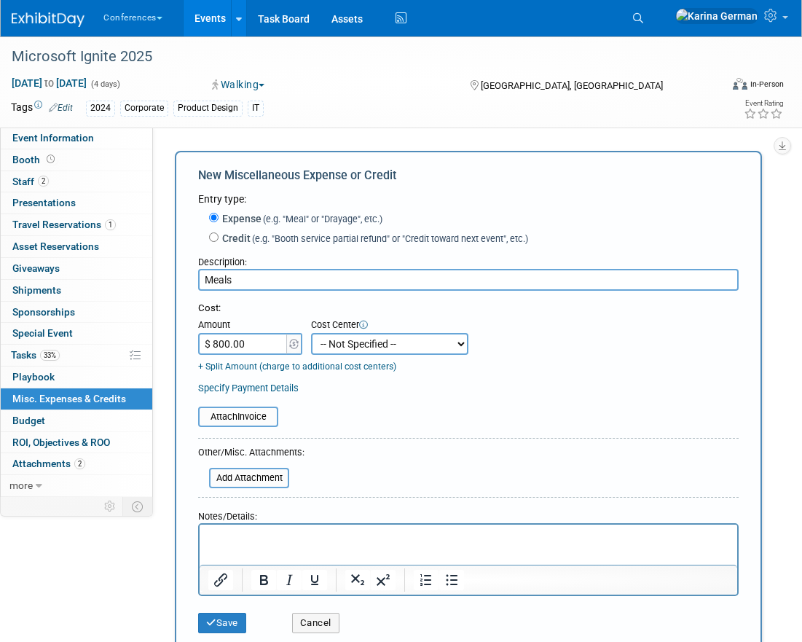
click at [354, 344] on select "-- Not Specified -- Aya Education Aya Healthcare Aya Locums Bespoke Corporate D…" at bounding box center [389, 344] width 157 height 22
select select "18965879"
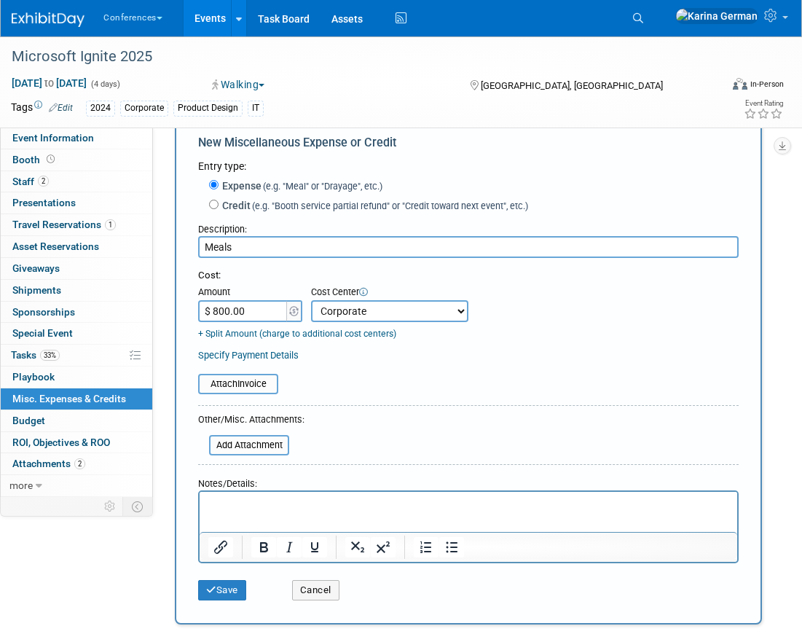
scroll to position [44, 0]
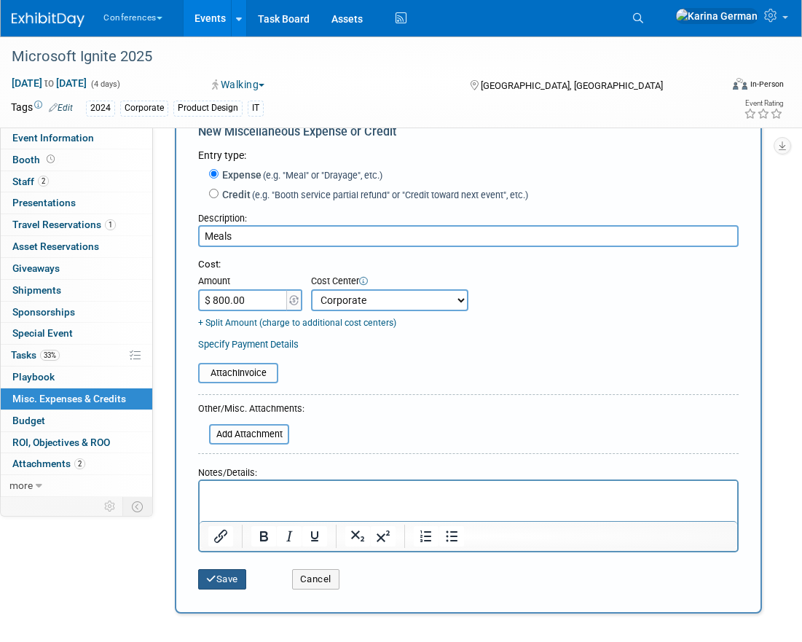
click at [228, 571] on button "Save" at bounding box center [222, 579] width 48 height 20
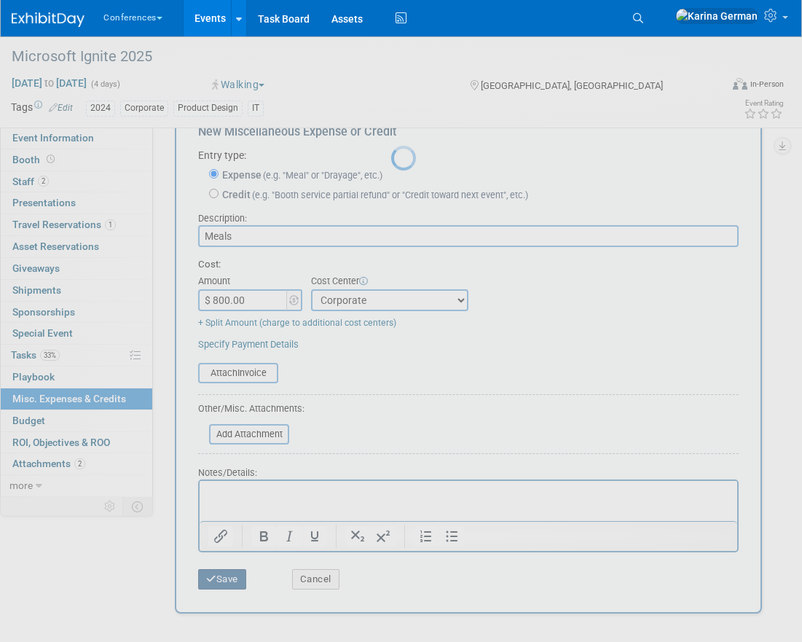
scroll to position [16, 0]
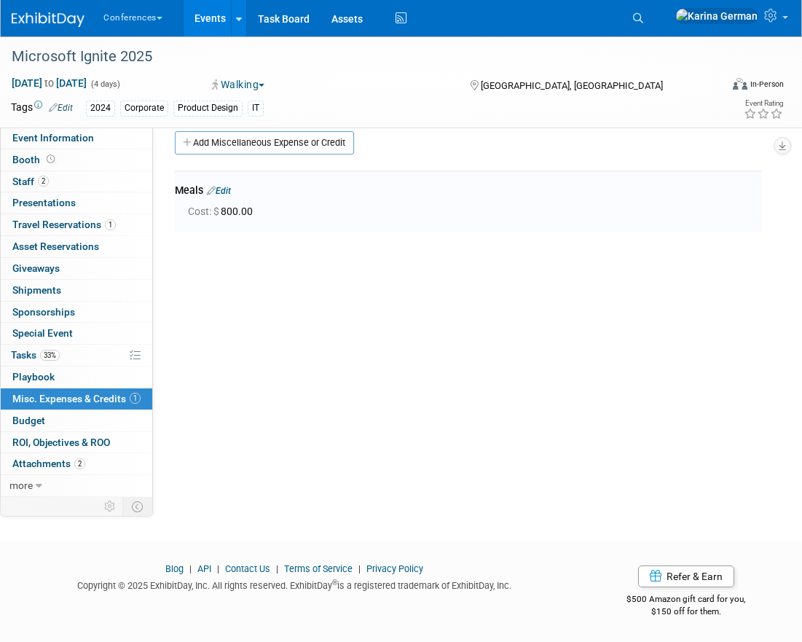
click at [310, 420] on div "HubSpot ID: Specify hubspot id Brand: Aya Bespoke Corporate Dawson DocCafe Educ…" at bounding box center [463, 295] width 620 height 369
click at [94, 415] on link "Budget" at bounding box center [77, 420] width 152 height 21
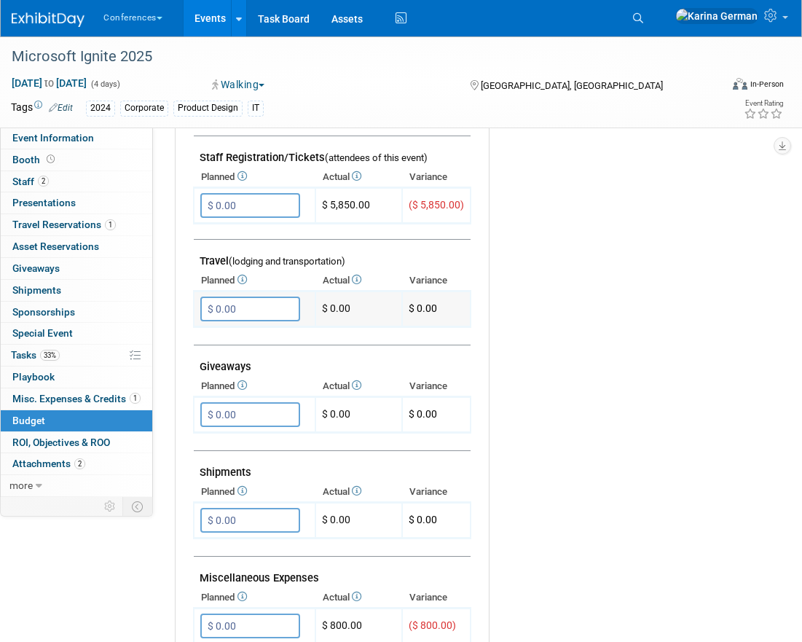
scroll to position [488, 0]
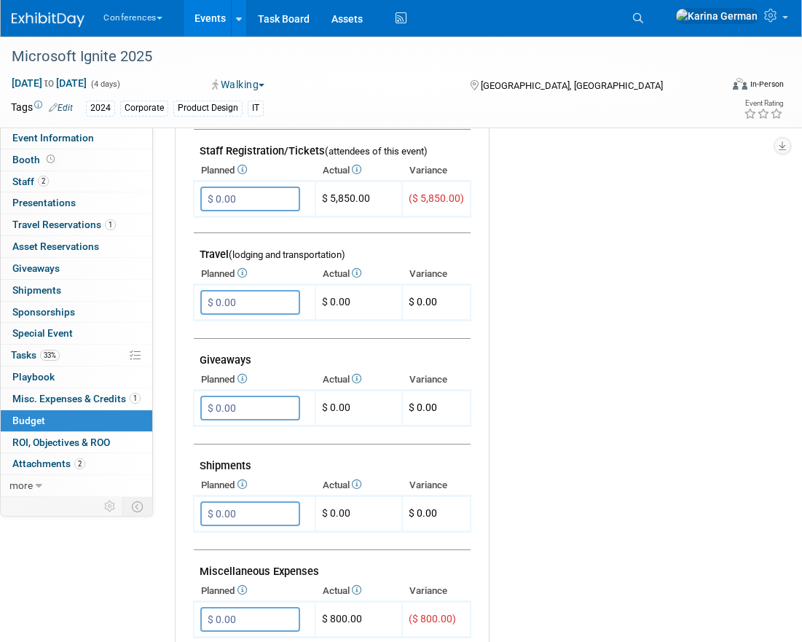
click at [93, 410] on link "Budget" at bounding box center [77, 420] width 152 height 21
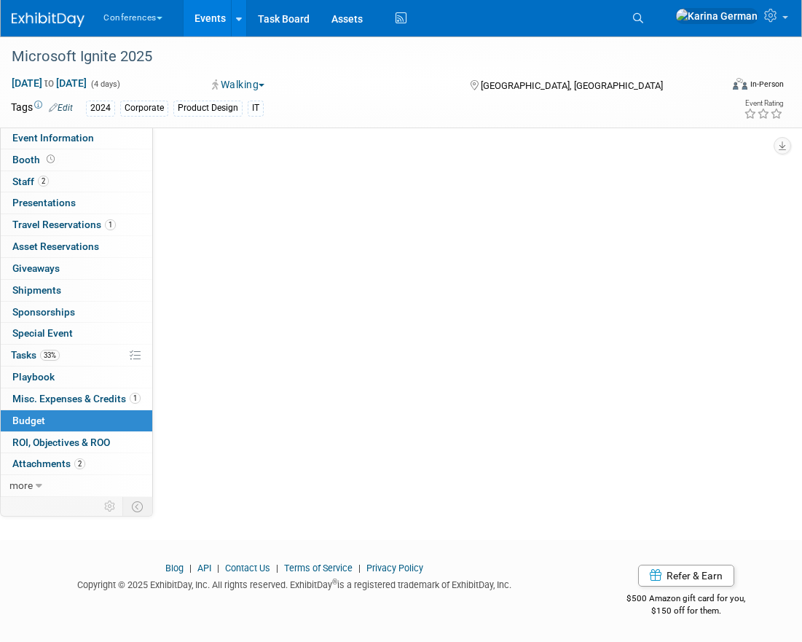
scroll to position [0, 0]
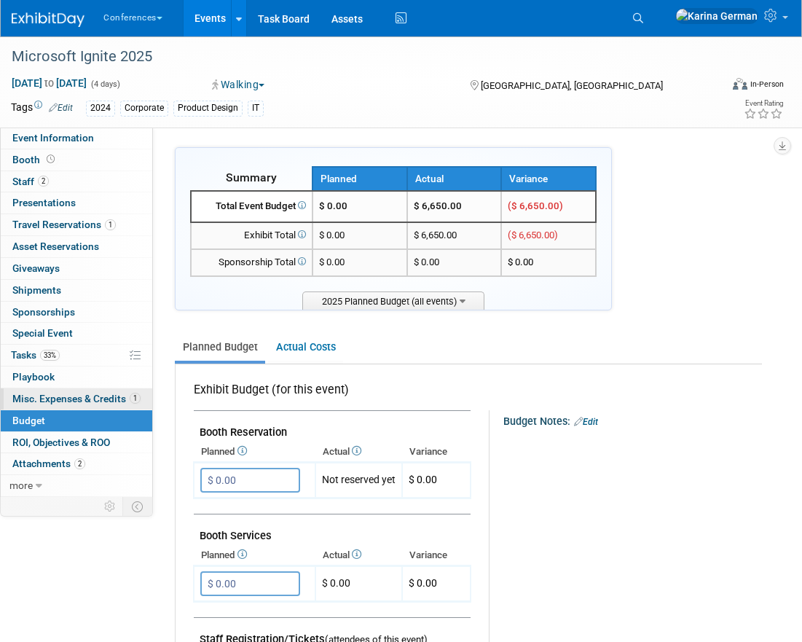
click at [93, 399] on span "Misc. Expenses & Credits 1" at bounding box center [76, 399] width 128 height 12
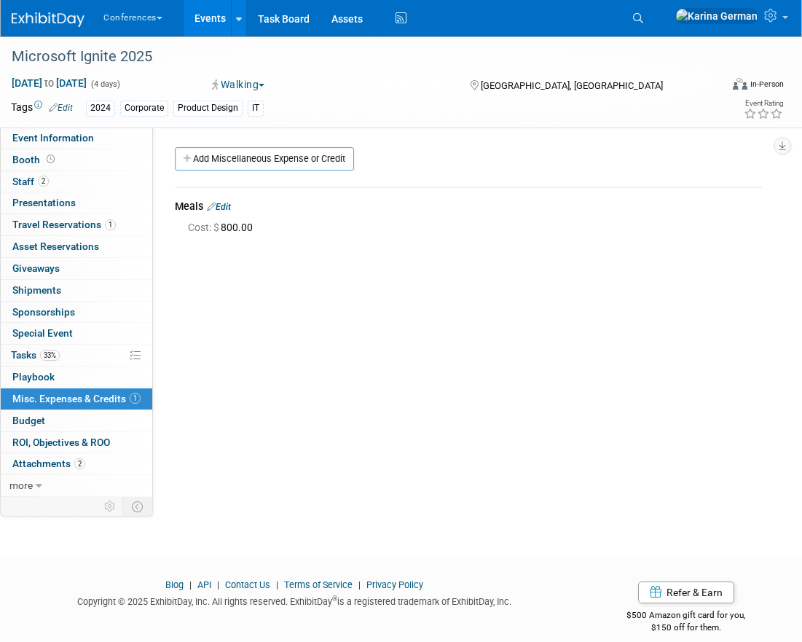
click at [265, 328] on div "HubSpot ID: Specify hubspot id Brand: Aya Bespoke Corporate Dawson DocCafe Educ…" at bounding box center [463, 312] width 620 height 369
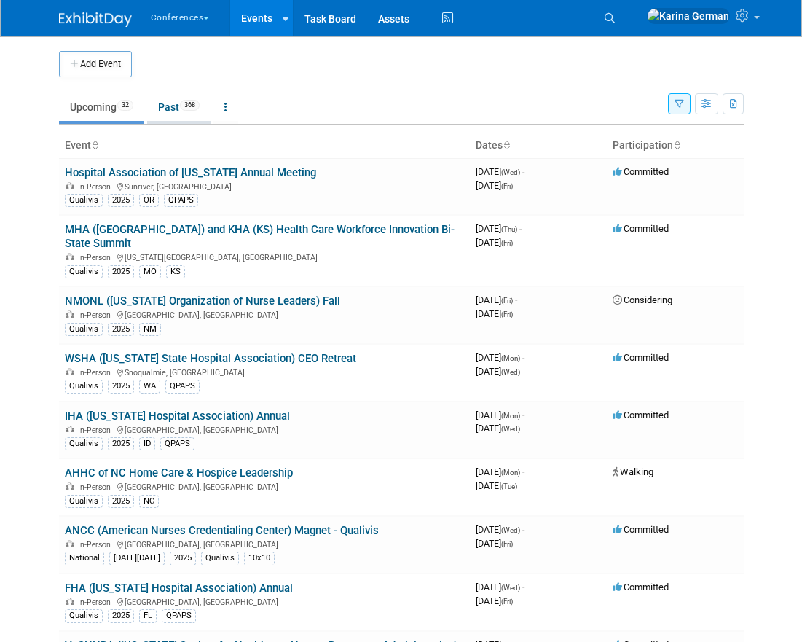
click at [195, 117] on link "Past 368" at bounding box center [178, 107] width 63 height 28
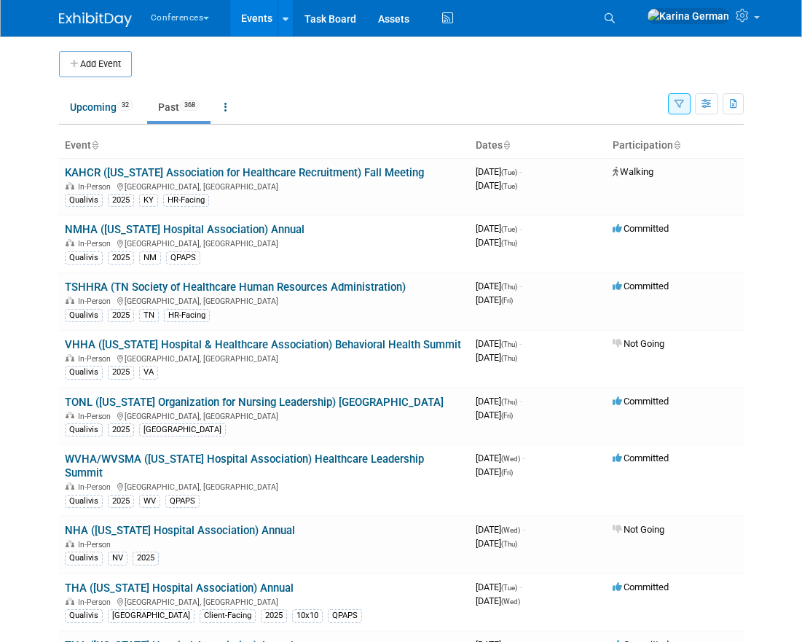
click at [675, 106] on icon "button" at bounding box center [679, 104] width 9 height 9
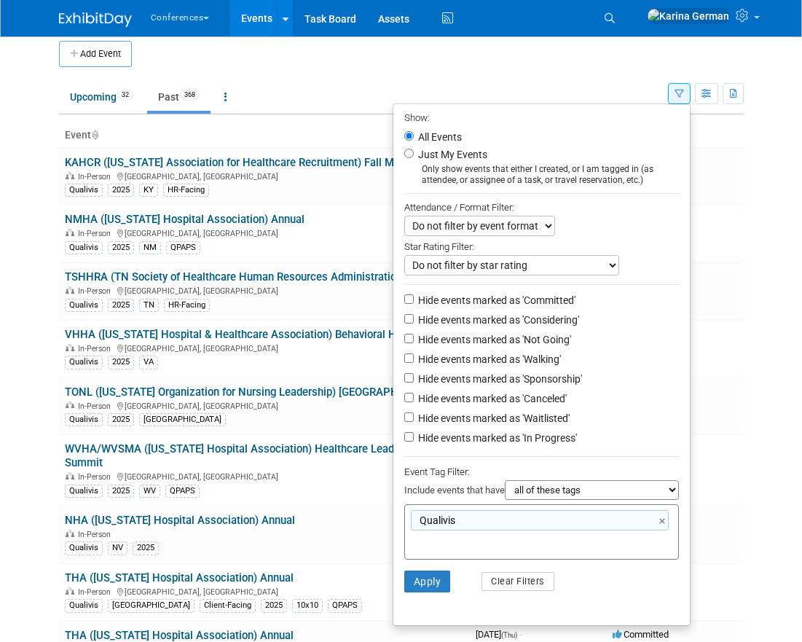
scroll to position [15, 0]
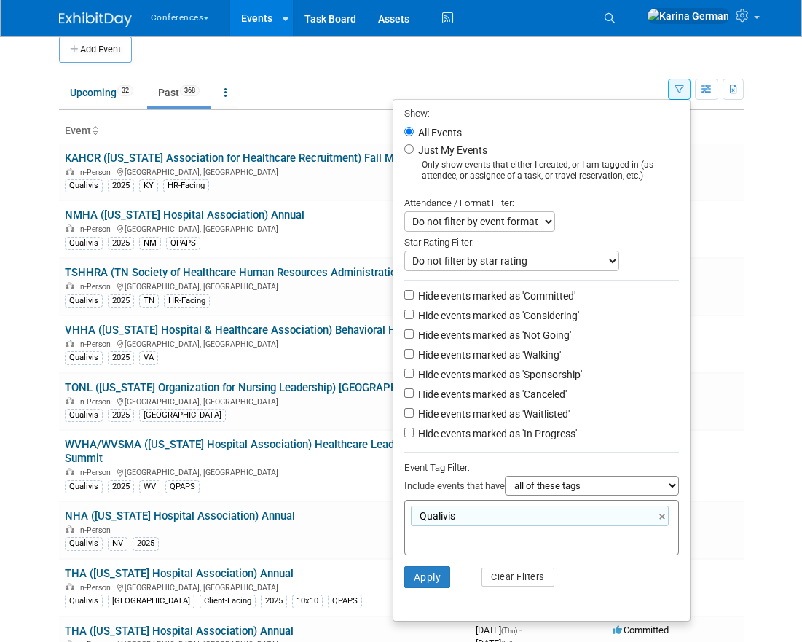
click at [471, 543] on input "text" at bounding box center [469, 537] width 117 height 15
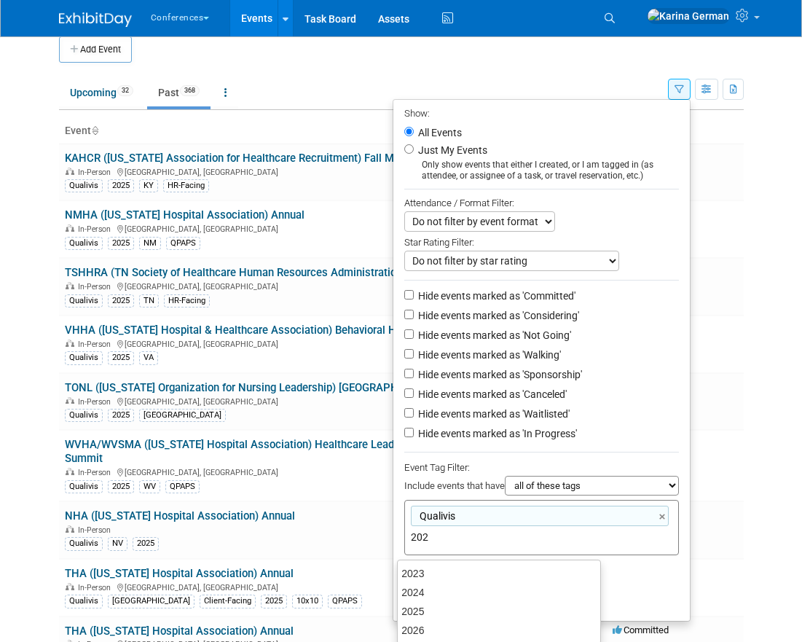
type input "2025"
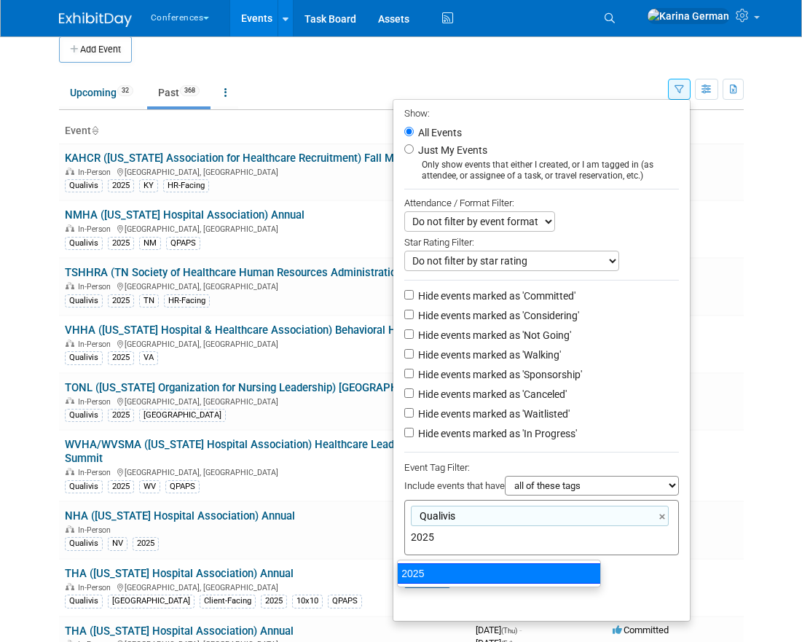
click at [456, 571] on div "2025" at bounding box center [499, 573] width 204 height 20
type input "Qualivis, 2025"
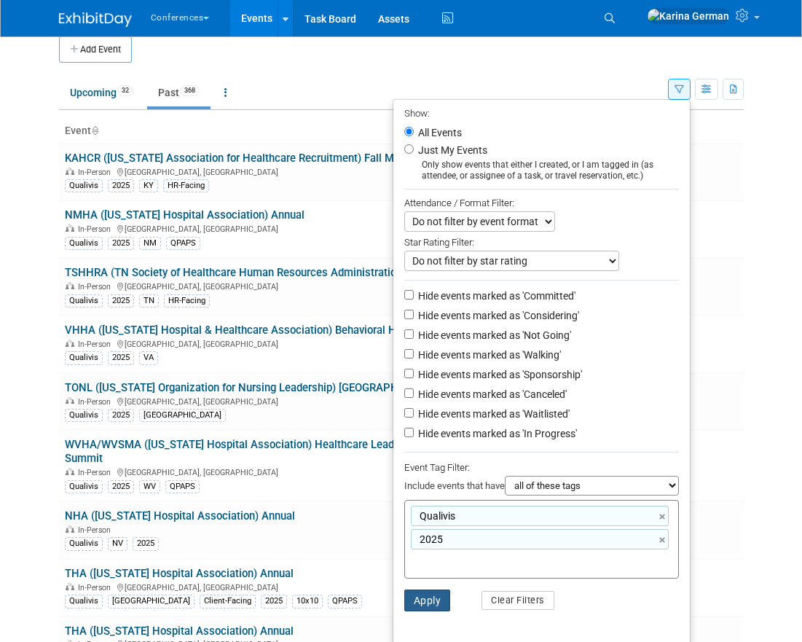
click at [418, 594] on button "Apply" at bounding box center [427, 601] width 47 height 22
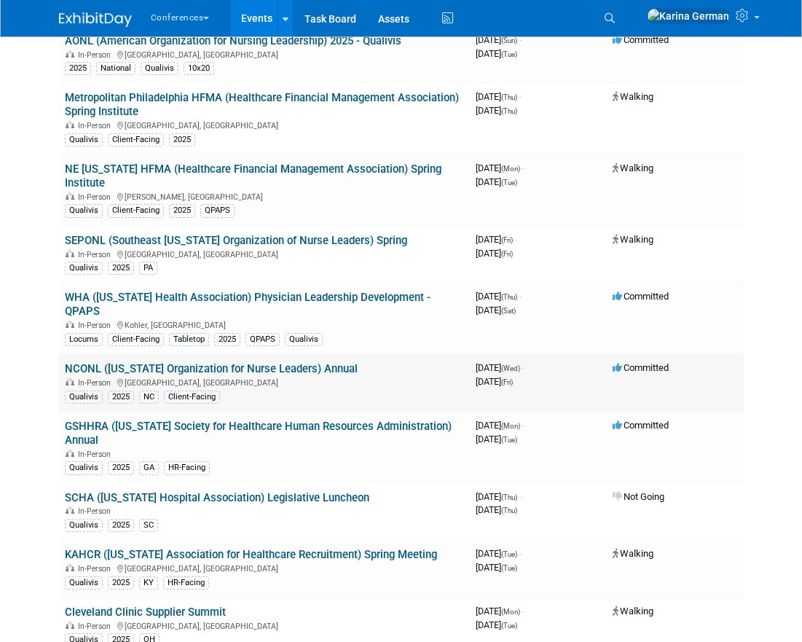
scroll to position [4630, 0]
